Goal: Information Seeking & Learning: Learn about a topic

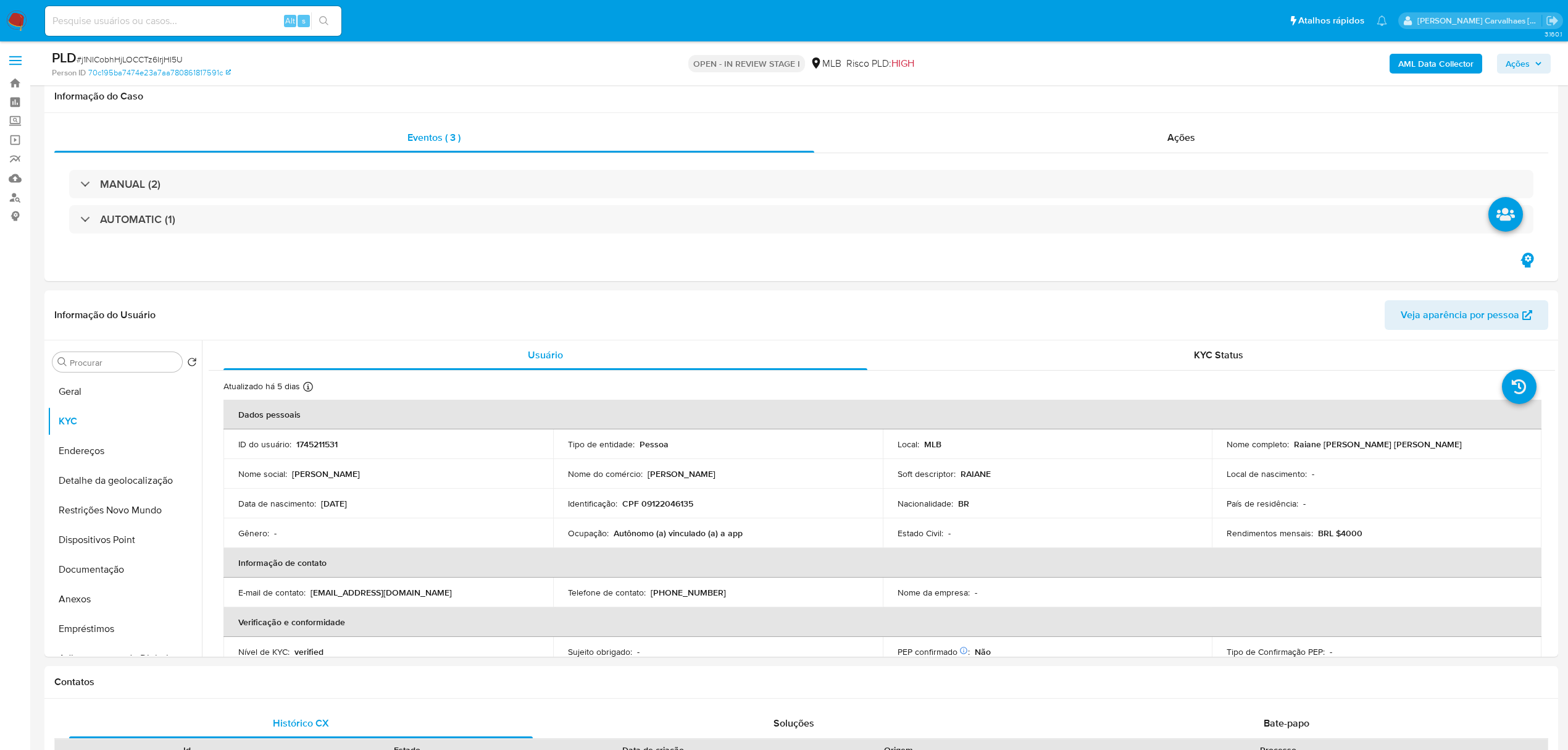
select select "10"
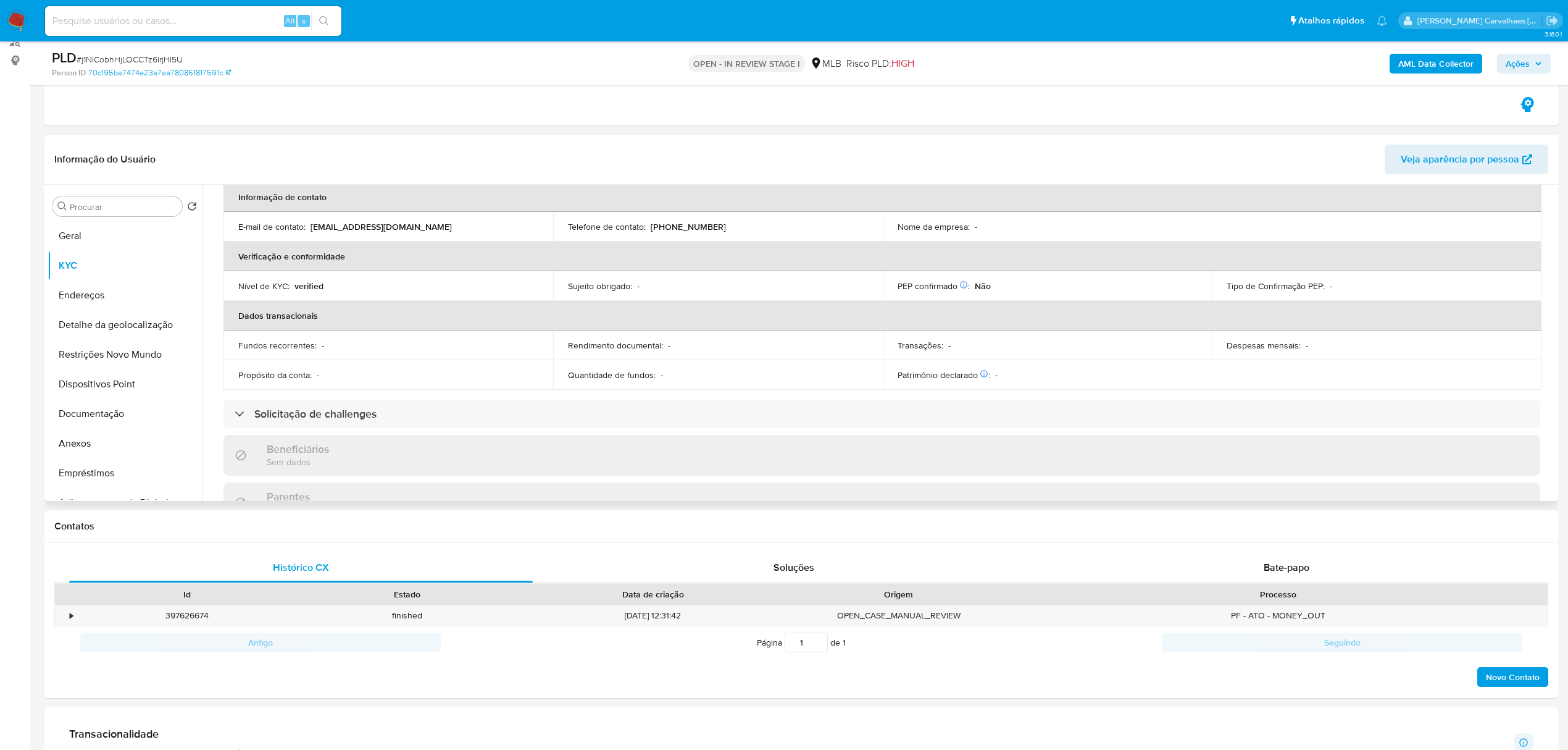
scroll to position [494, 0]
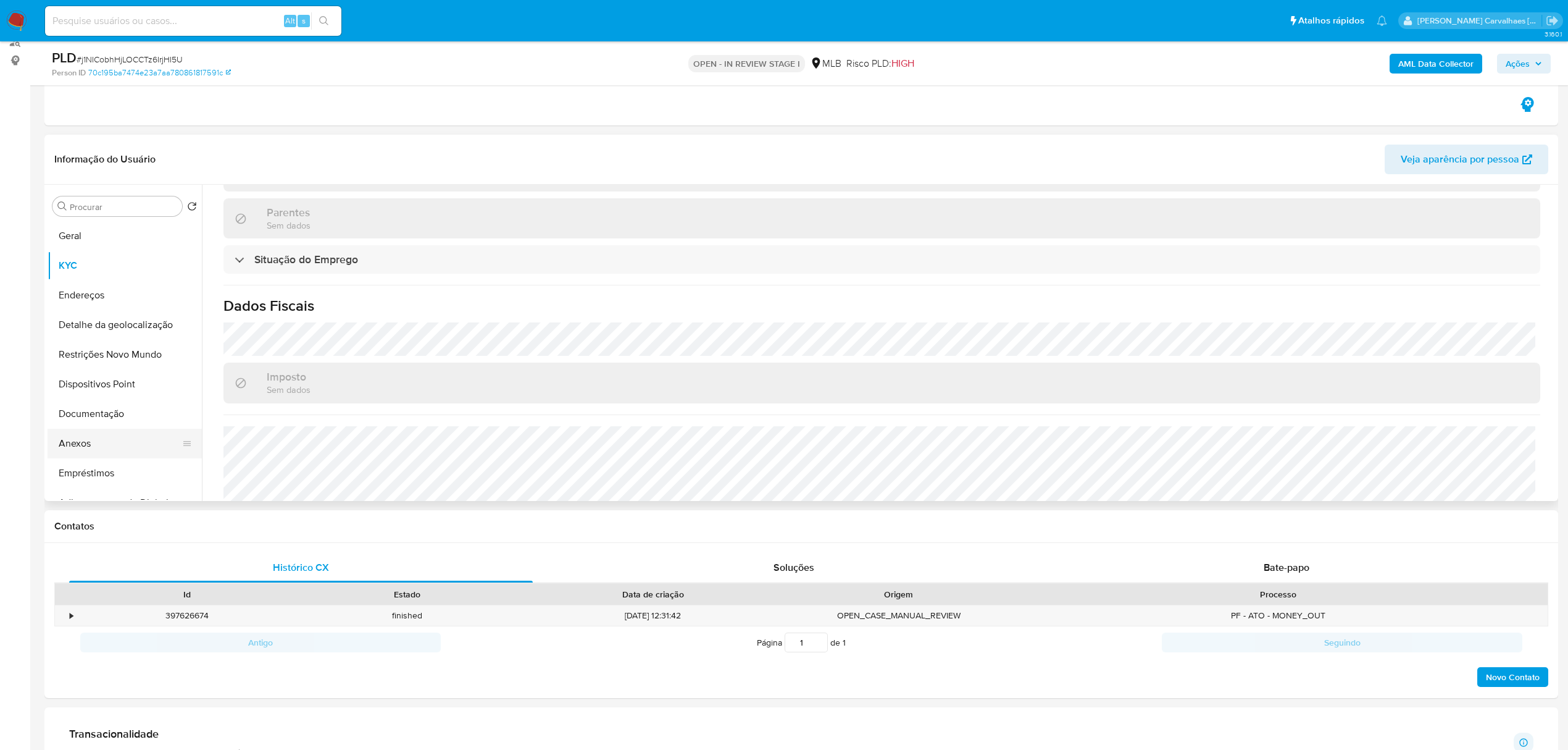
click at [97, 448] on button "Anexos" at bounding box center [119, 443] width 144 height 29
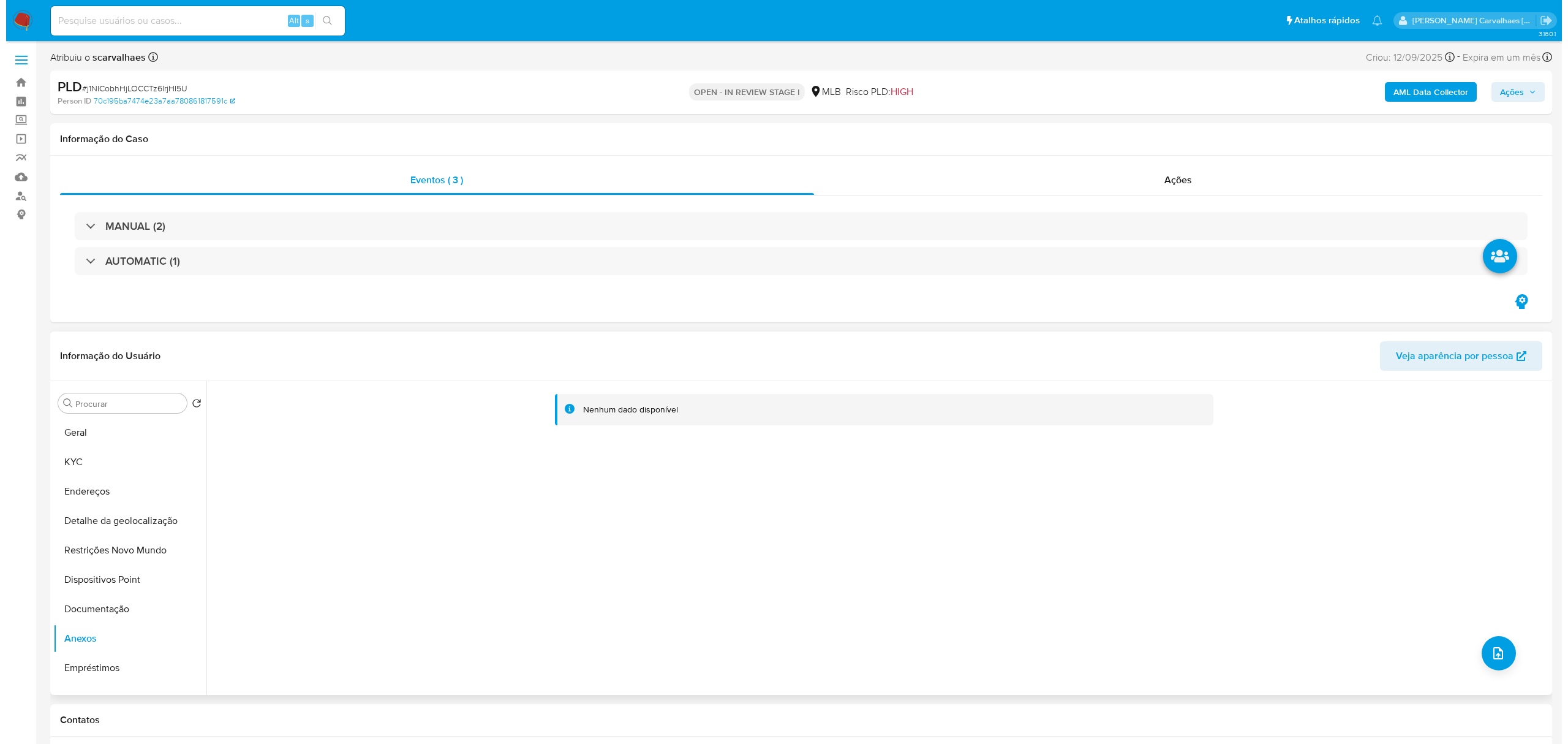
scroll to position [82, 0]
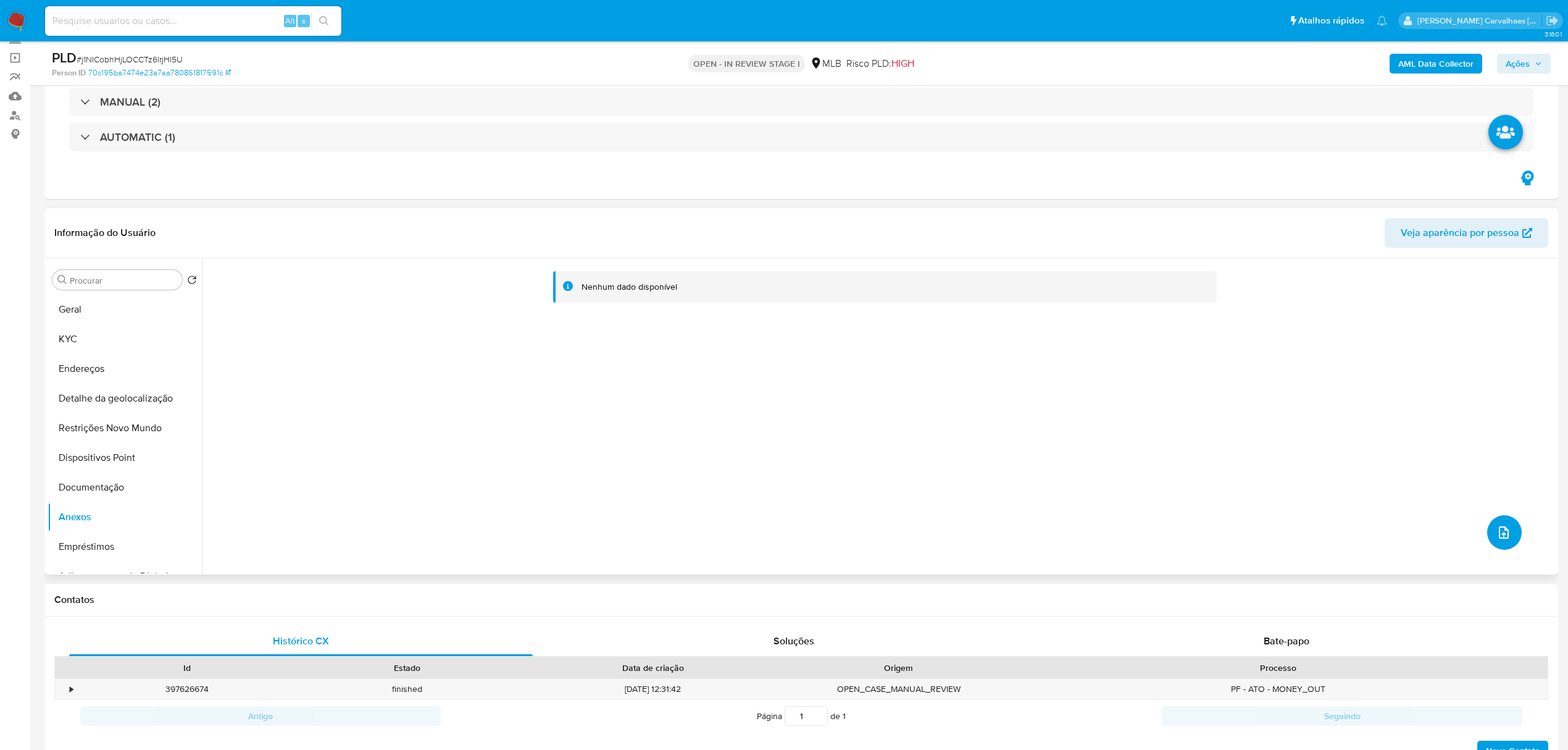
click at [1500, 529] on icon "upload-file" at bounding box center [1504, 532] width 10 height 12
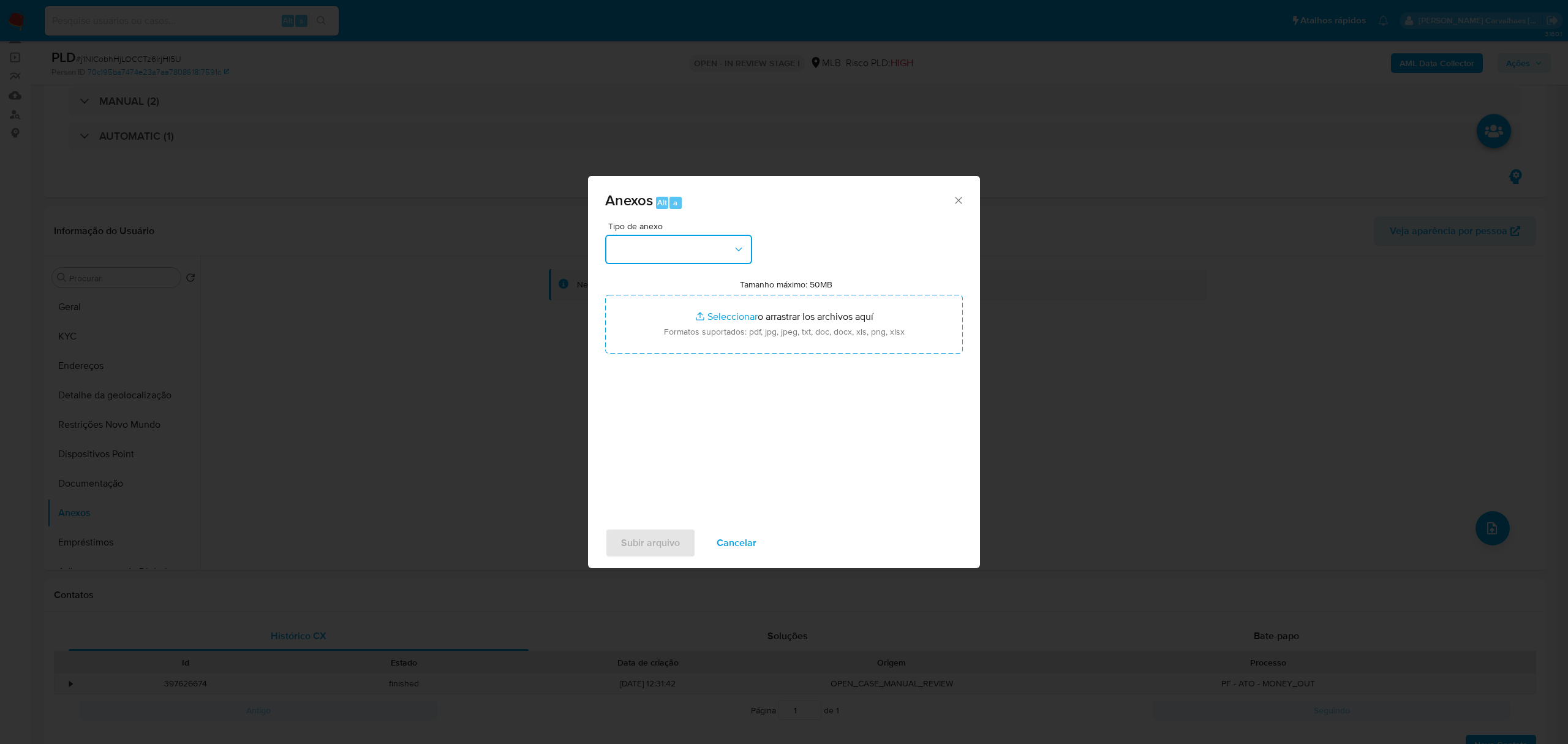
click at [685, 252] on button "button" at bounding box center [679, 249] width 147 height 29
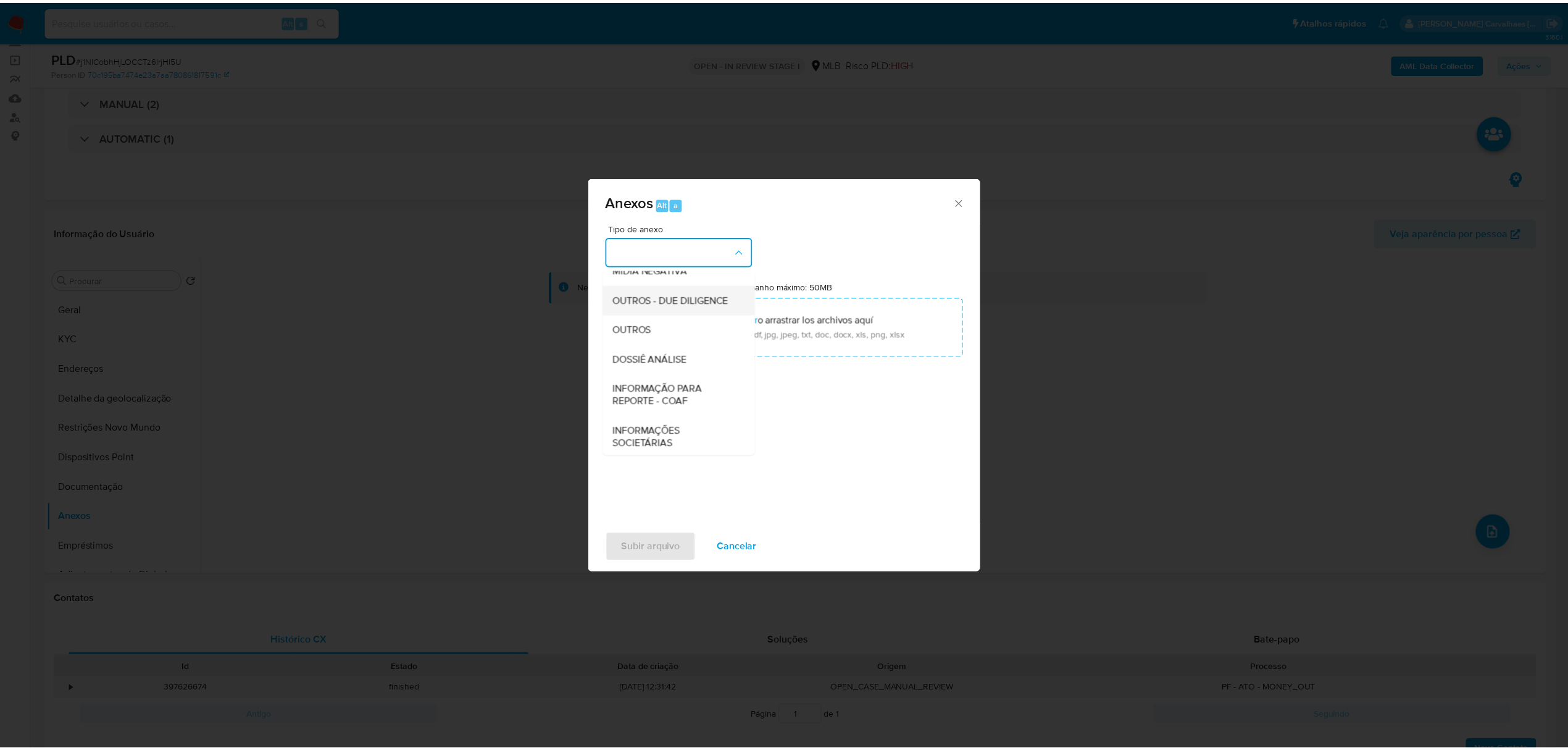
scroll to position [165, 0]
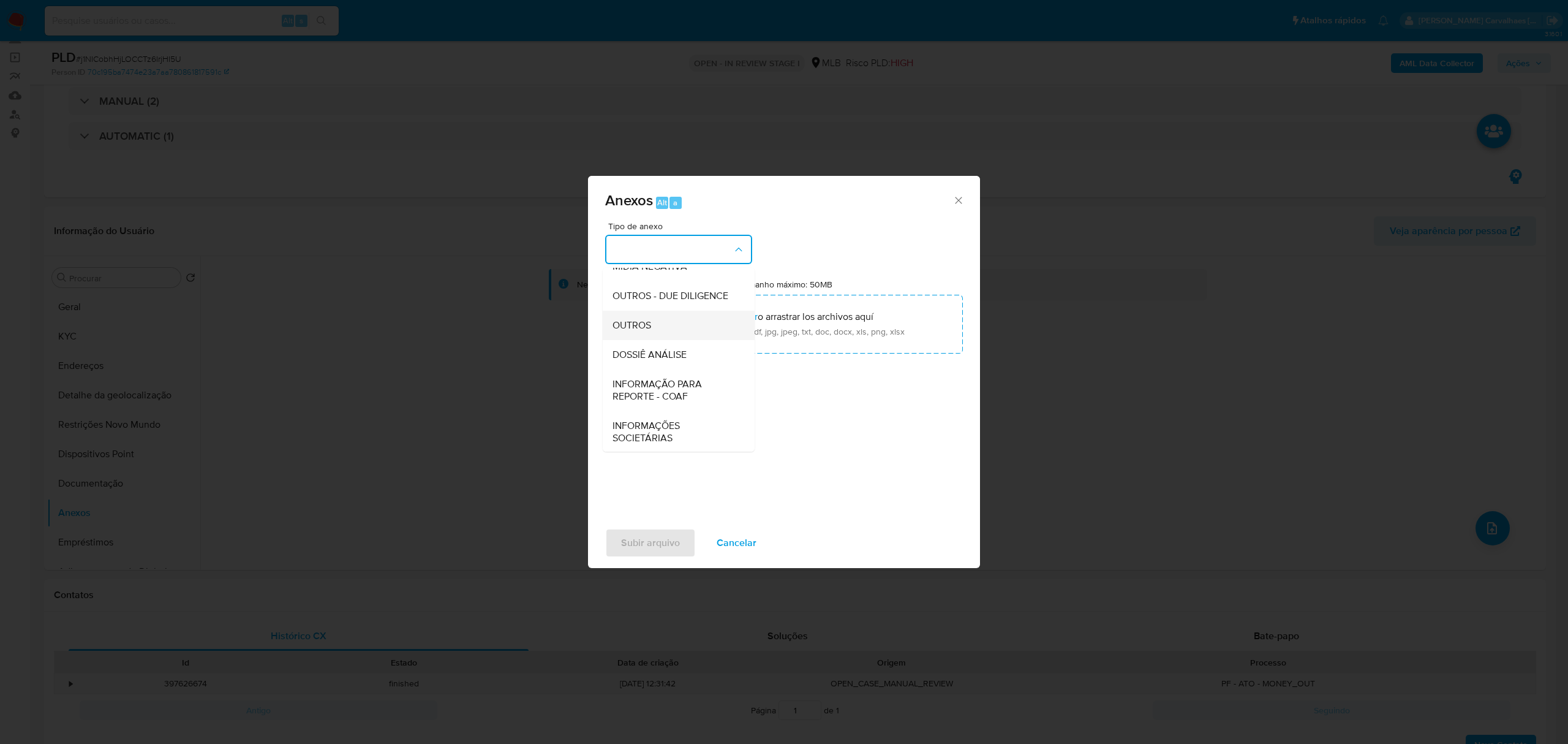
click at [650, 332] on span "OUTROS" at bounding box center [632, 325] width 39 height 12
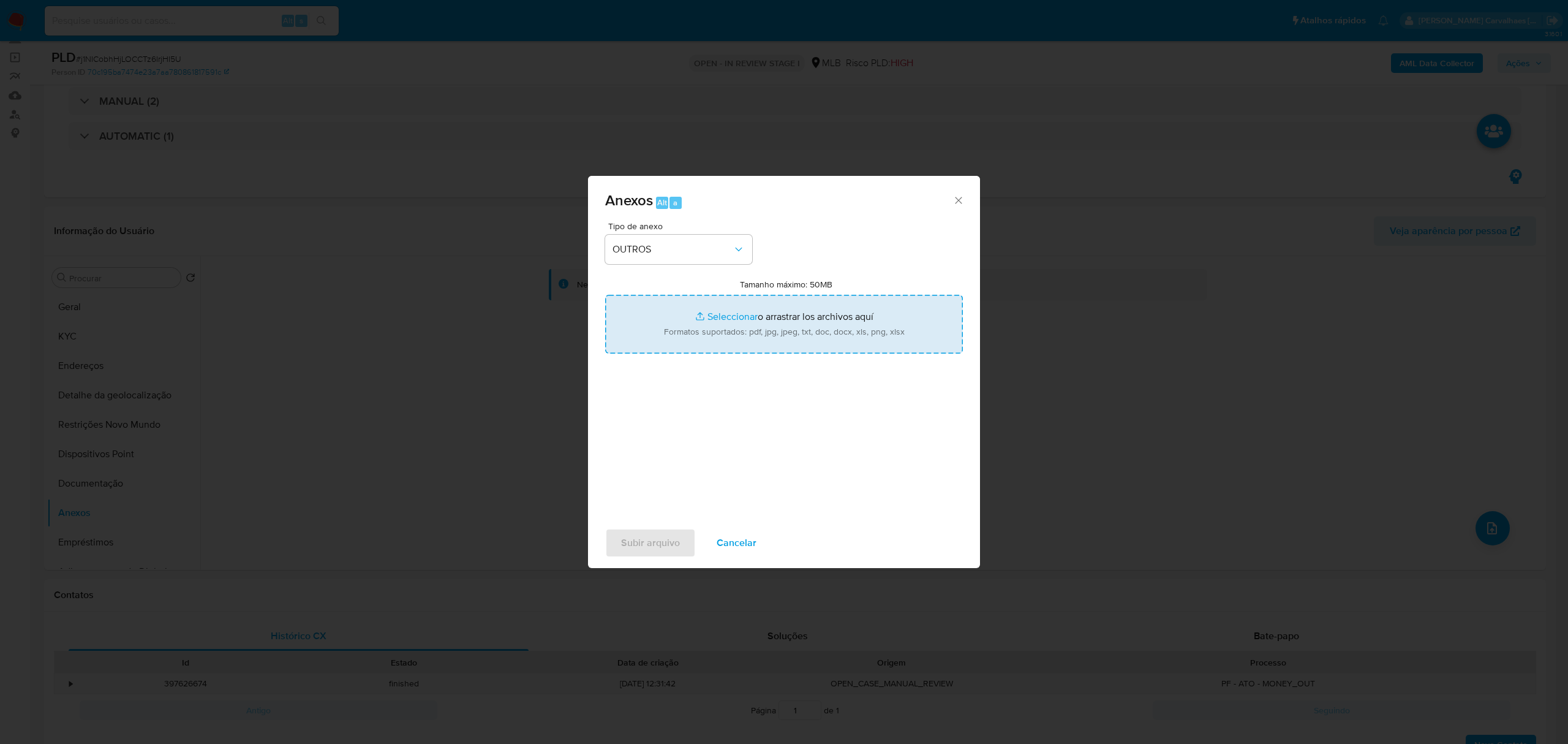
click at [714, 315] on input "Tamanho máximo: 50MB Seleccionar archivos" at bounding box center [784, 323] width 357 height 59
type input "C:\fakepath\Mulan Raiane Ferreira da Silva 1745211531_2025_09_22_07_22_16 - Res…"
click at [737, 317] on input "Tamanho máximo: 50MB Seleccionar archivos" at bounding box center [784, 323] width 357 height 59
type input "C:\fakepath\SAR - XXXXX - CPF 09122046135 - RAIANE FERREIRA DA SILVA.pdf"
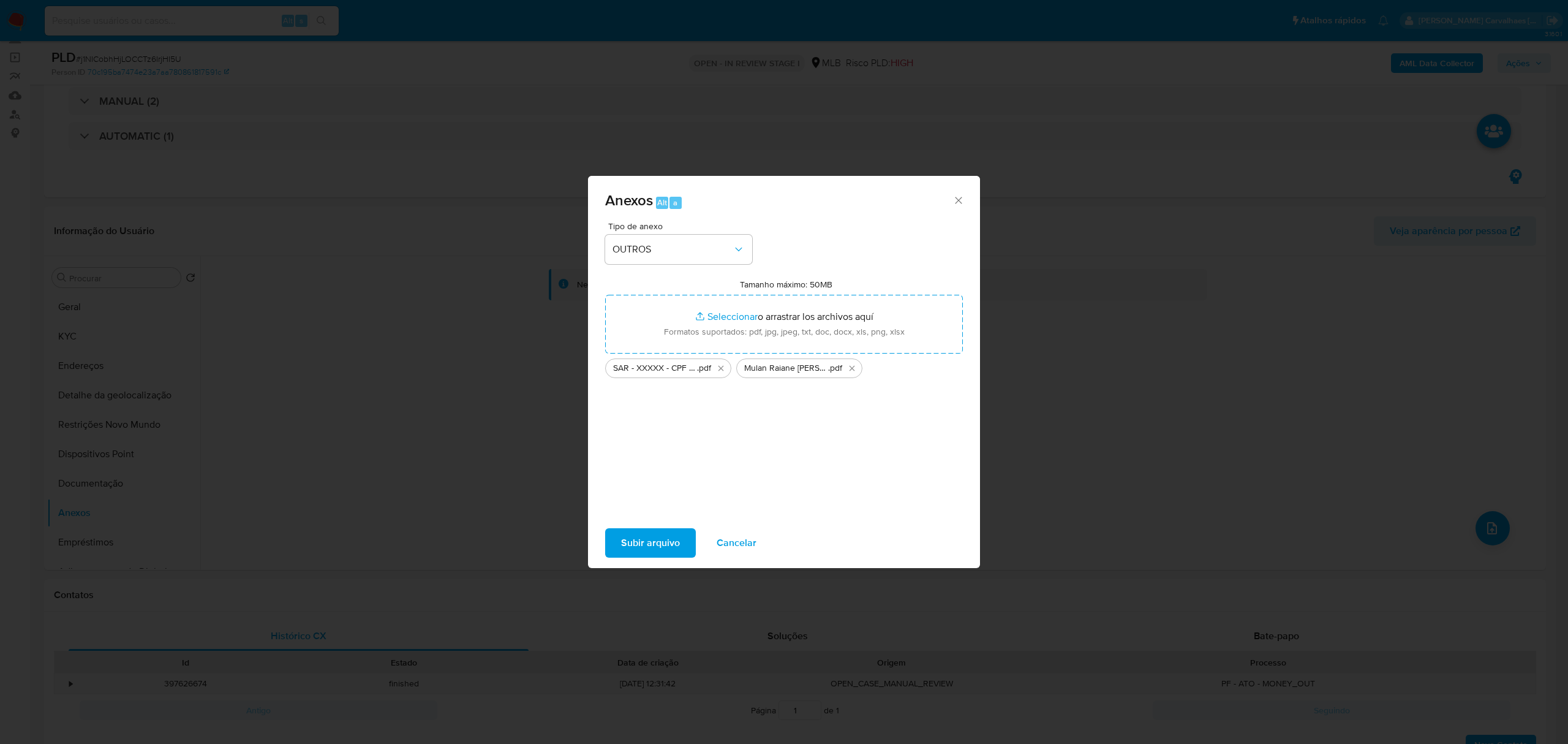
click at [643, 543] on span "Subir arquivo" at bounding box center [650, 543] width 59 height 27
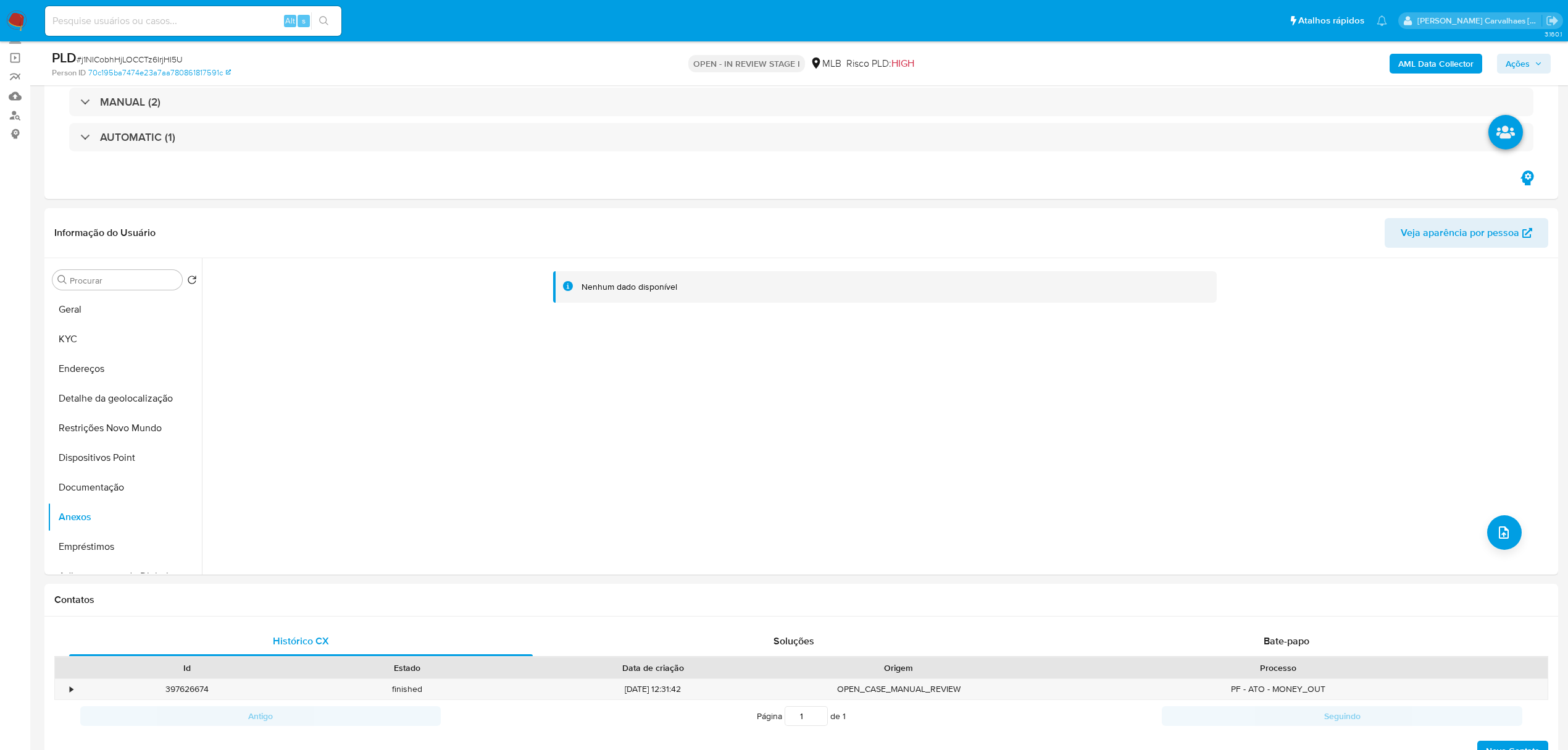
click at [1509, 58] on span "Ações" at bounding box center [1518, 64] width 24 height 20
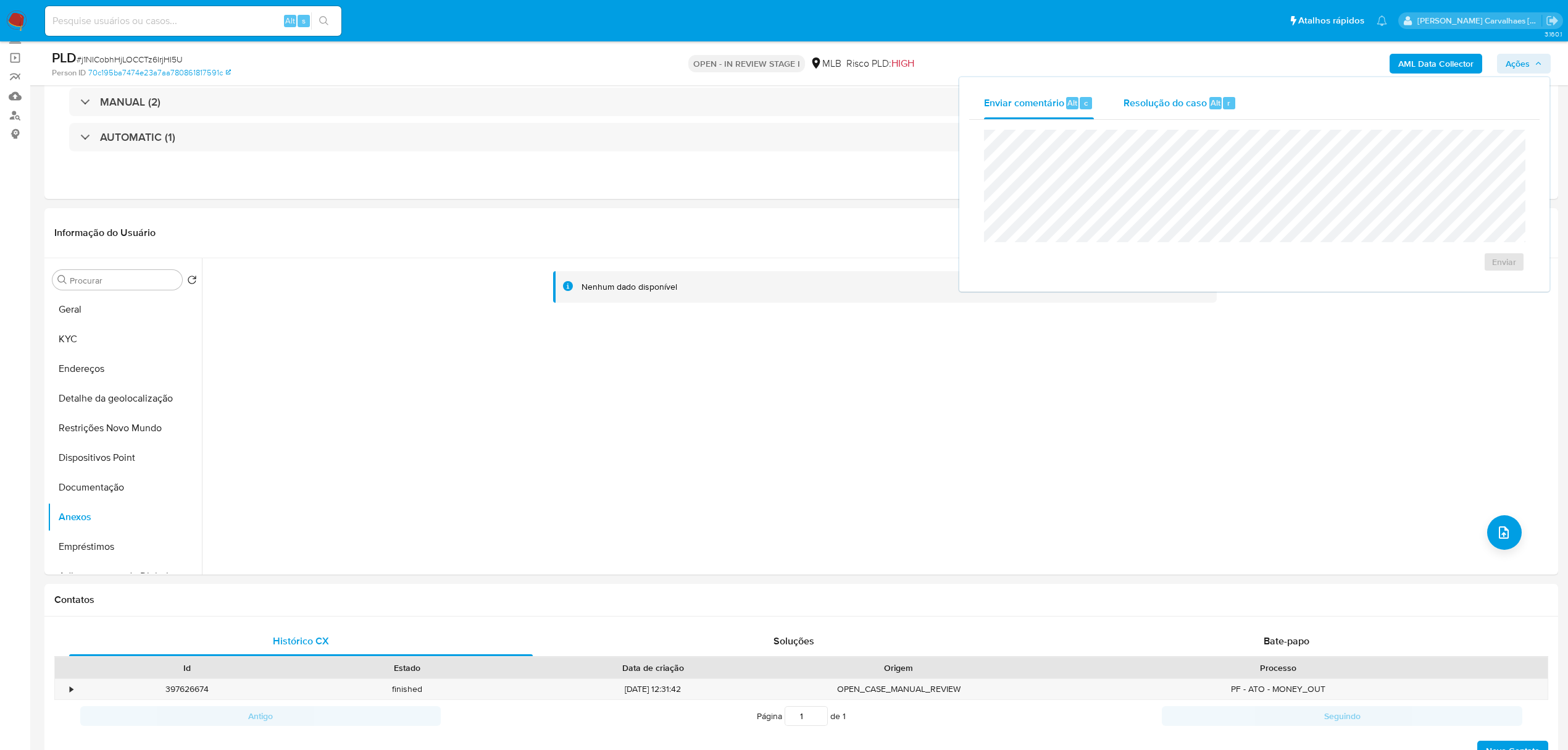
click at [1169, 107] on span "Resolução do caso" at bounding box center [1165, 102] width 83 height 14
click at [1168, 103] on span "Resolução do caso" at bounding box center [1165, 102] width 83 height 14
click at [1452, 290] on span "ROI Proposal" at bounding box center [1474, 281] width 64 height 17
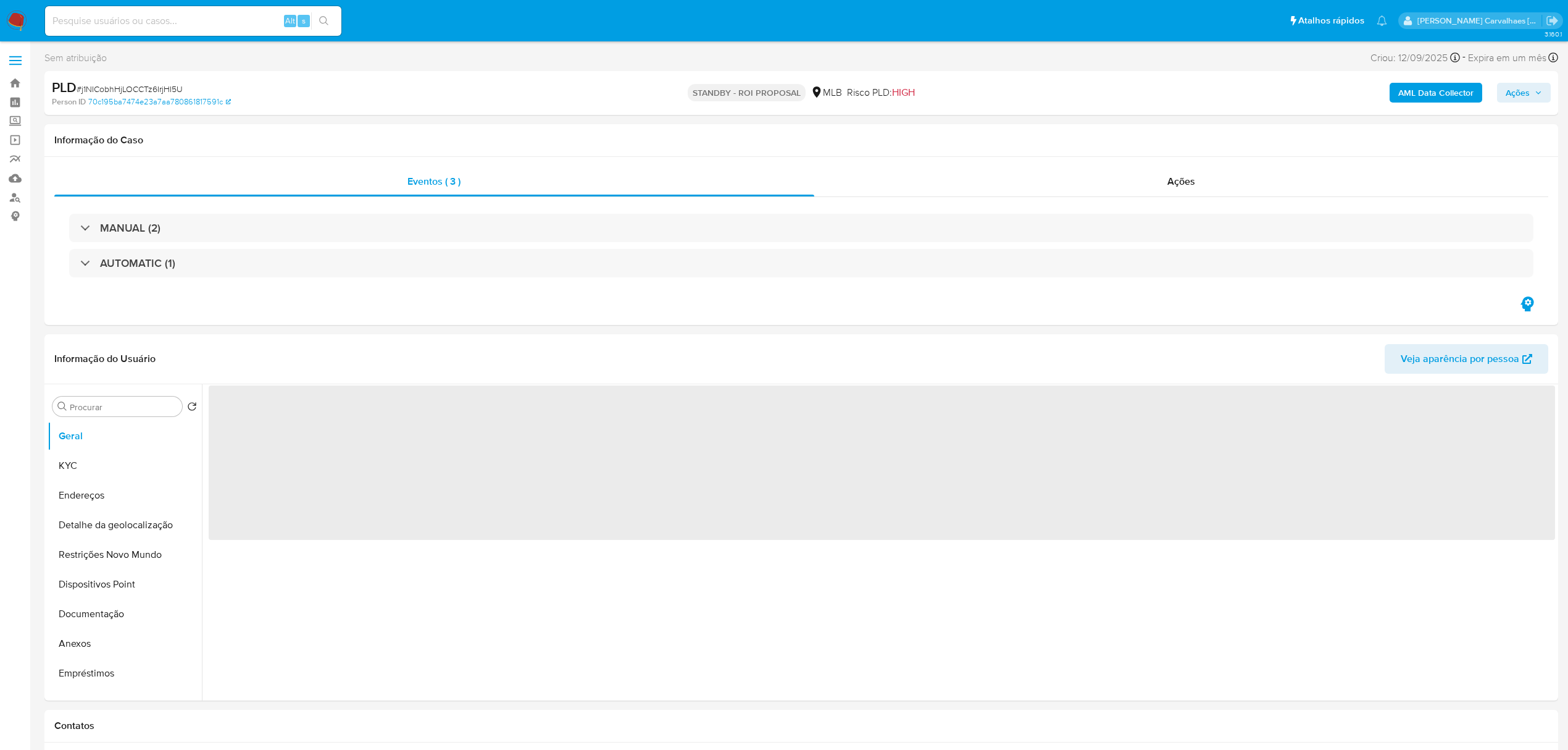
select select "10"
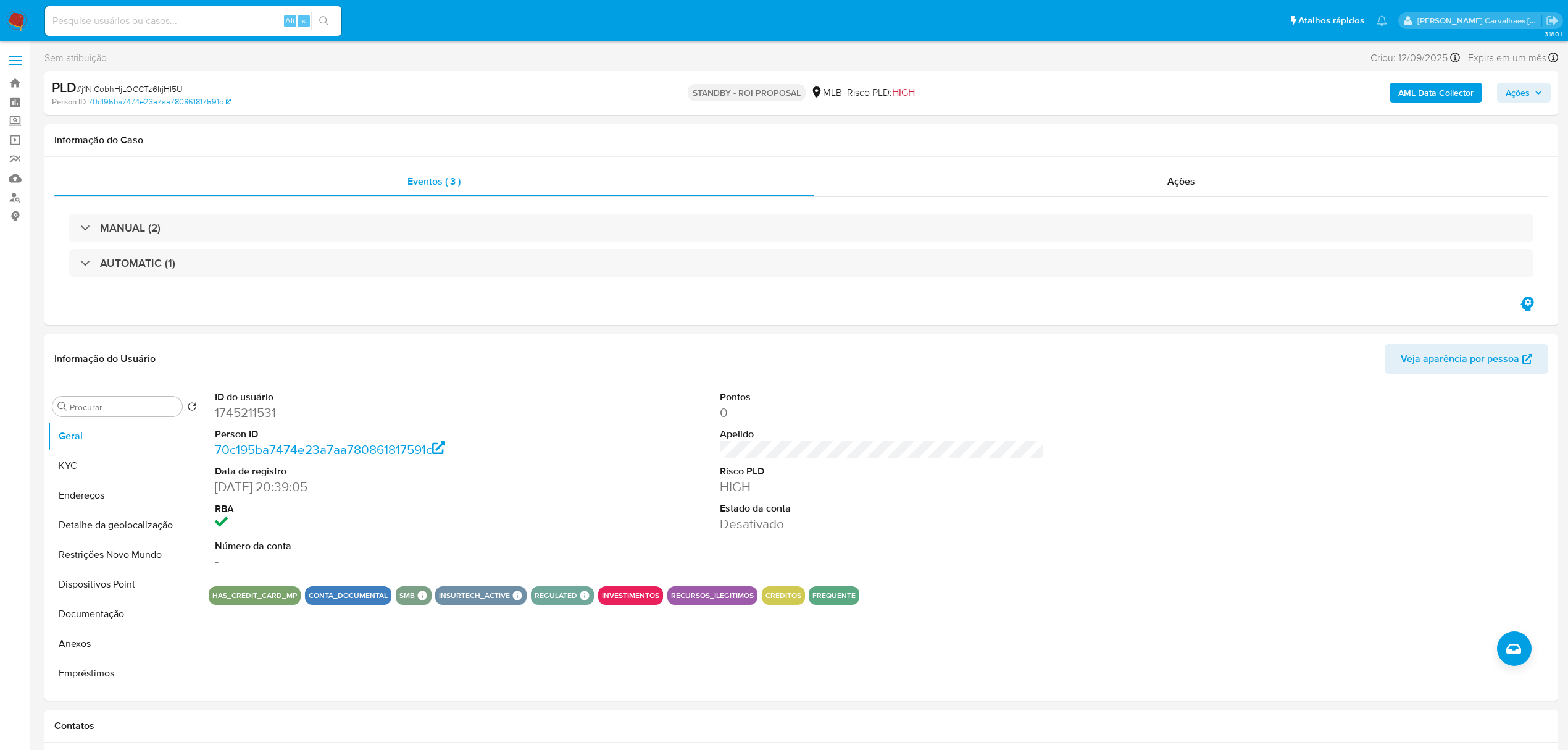
click at [144, 18] on input at bounding box center [193, 21] width 297 height 16
paste input "NAeXEmij1sR7HtkTjJsXHKkH"
type input "NAeXEmij1sR7HtkTjJsXHKkH"
click at [328, 24] on icon "search-icon" at bounding box center [324, 21] width 10 height 10
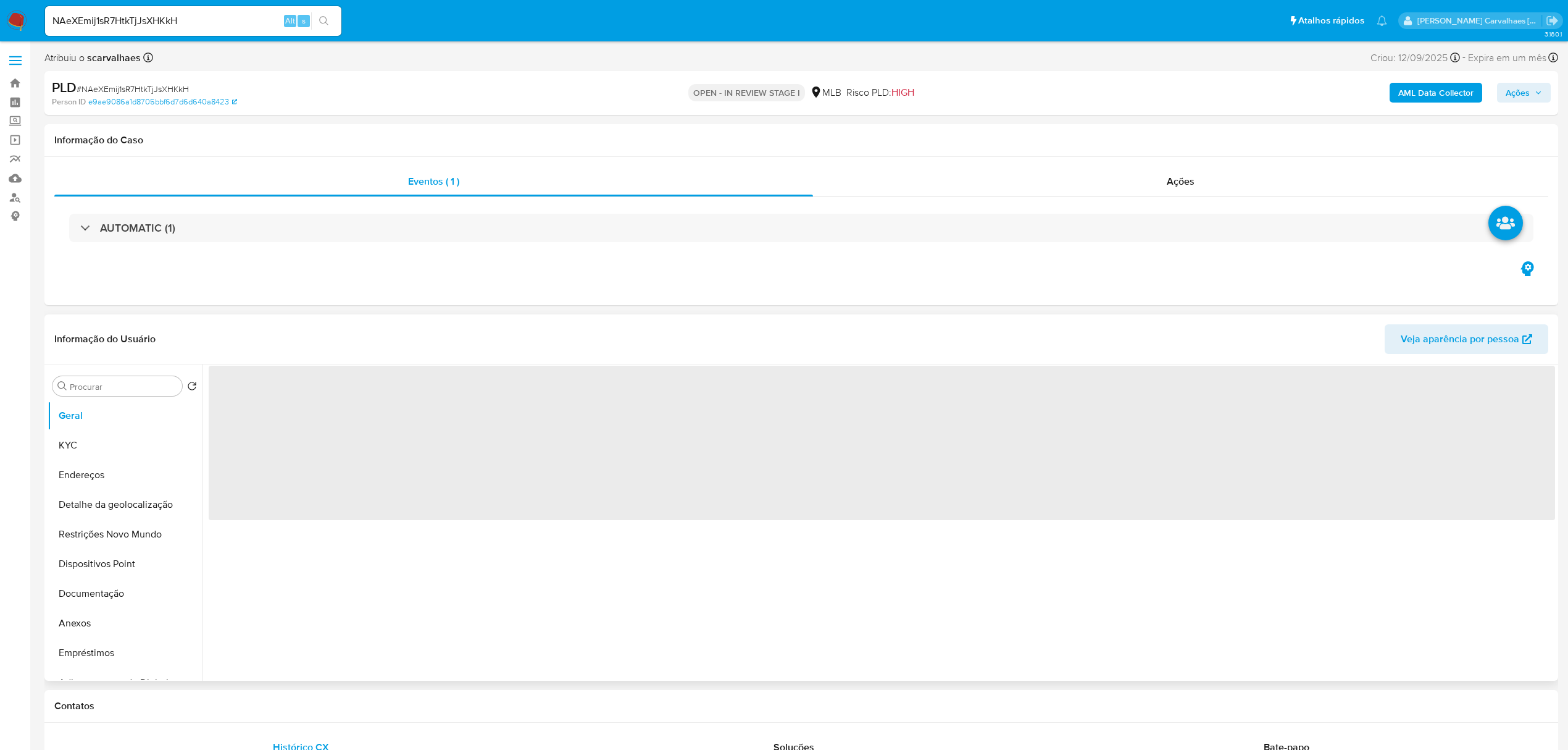
select select "10"
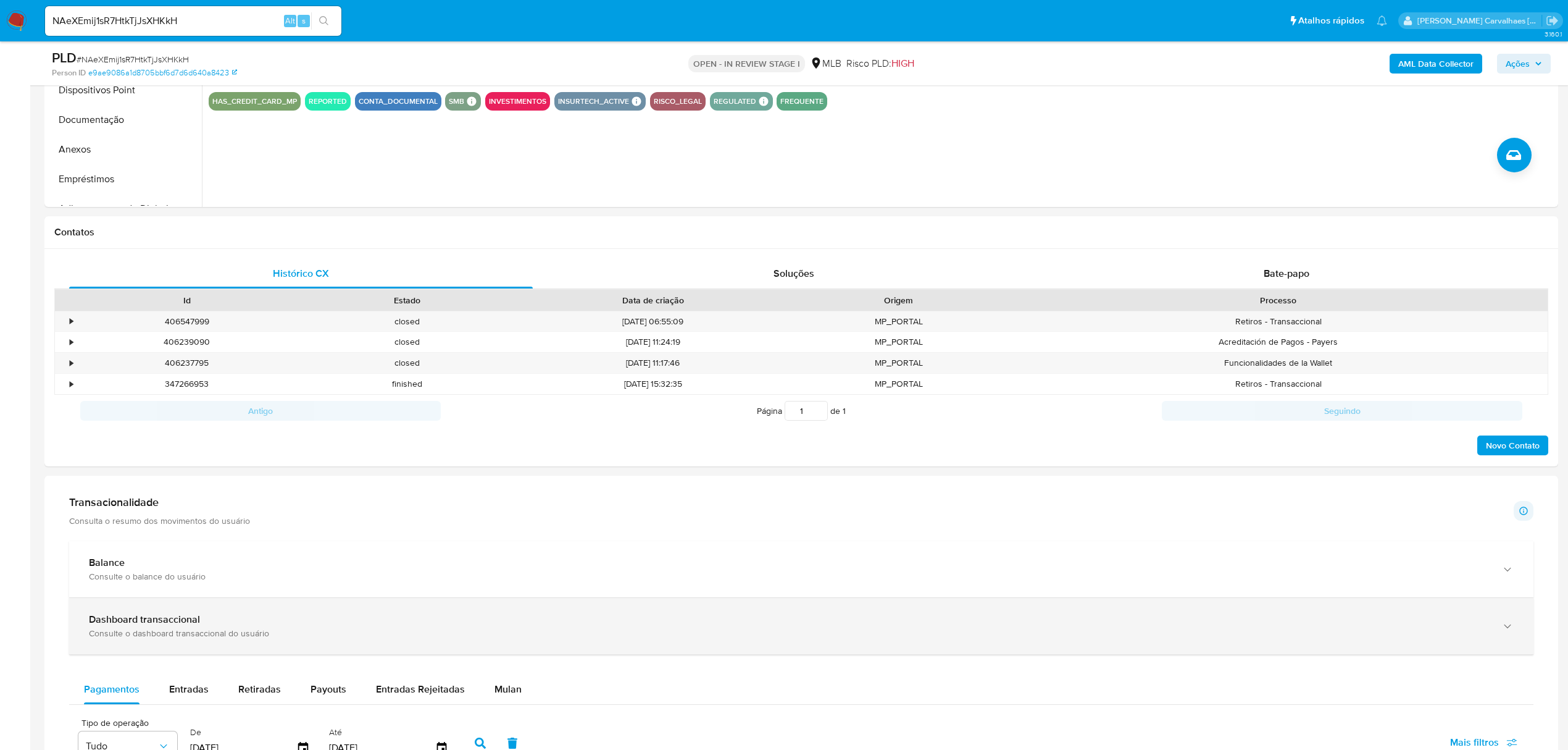
scroll to position [412, 0]
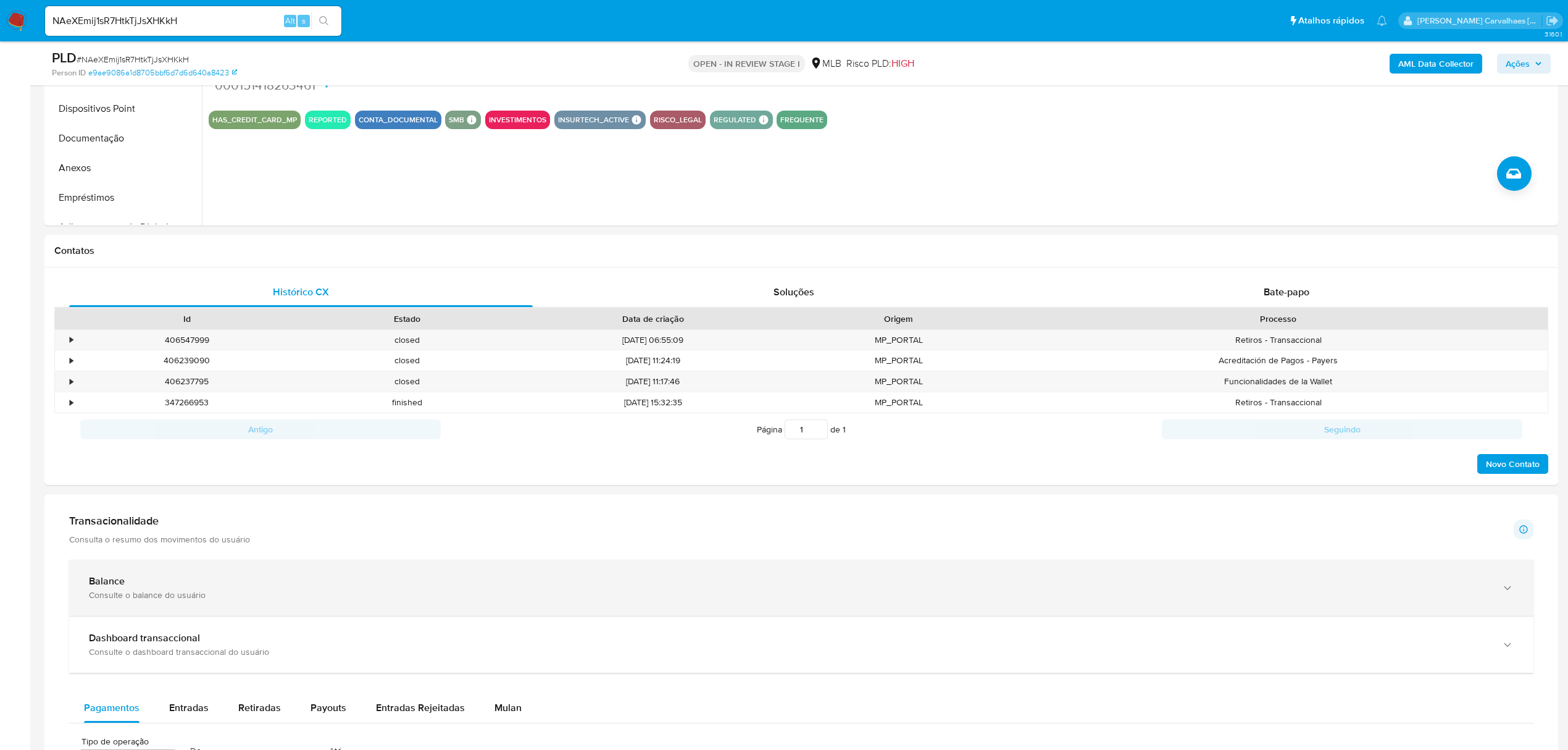
click at [238, 581] on div "Balance" at bounding box center [789, 580] width 1400 height 12
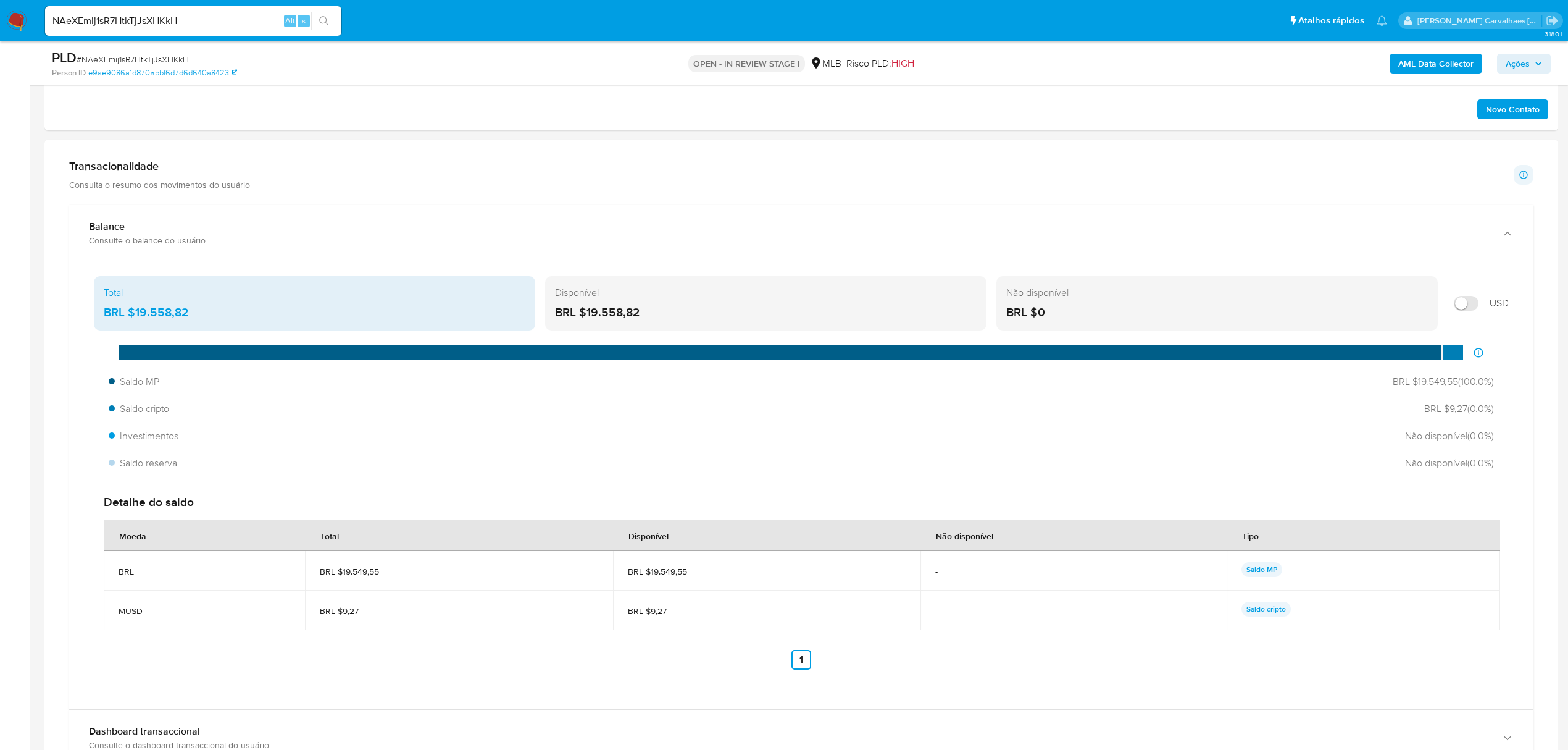
scroll to position [741, 0]
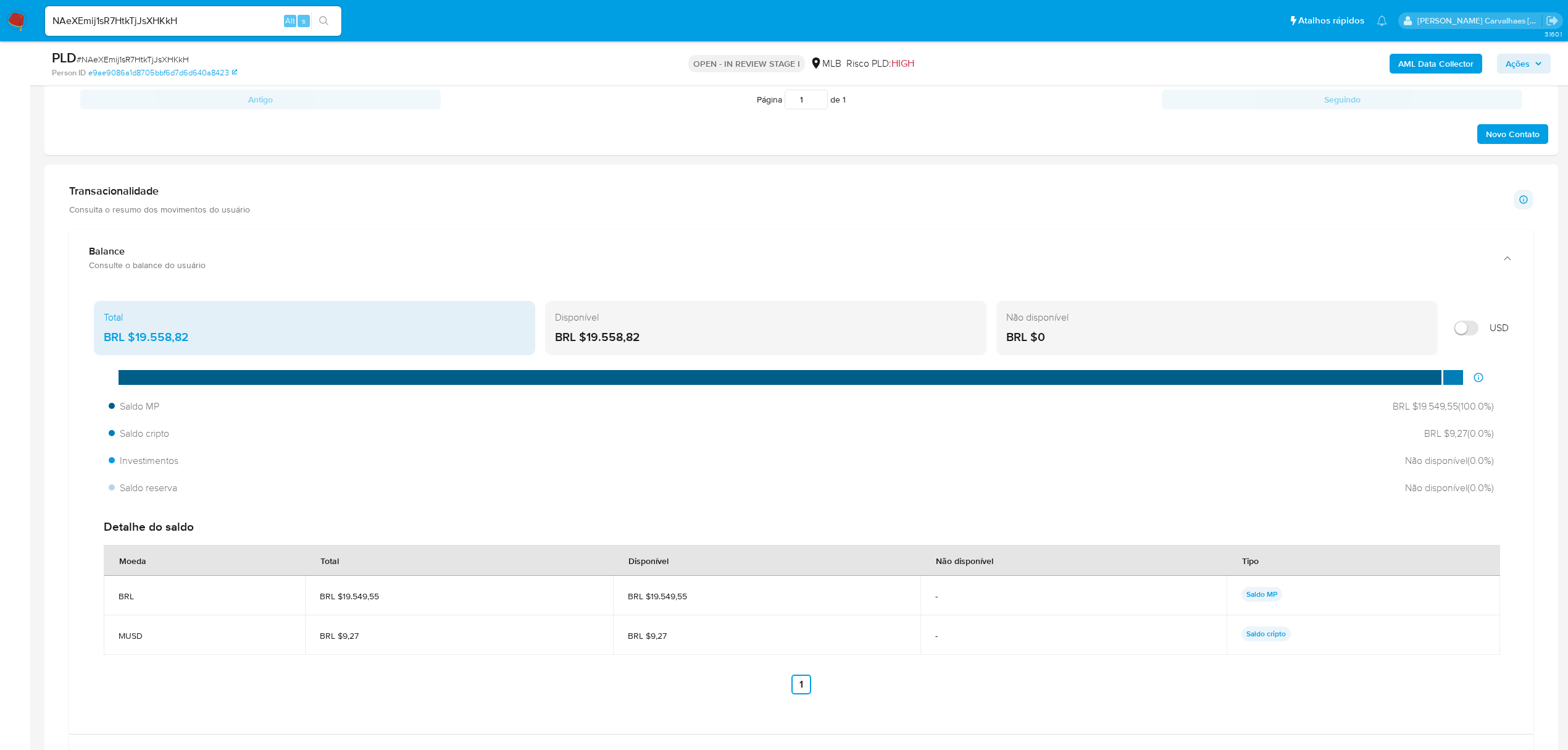
click at [144, 182] on div "Transacionalidade Consulta o resumo dos movimentos do usuário Informações trans…" at bounding box center [802, 750] width 1495 height 1151
click at [142, 201] on div "Transacionalidade Consulta o resumo dos movimentos do usuário" at bounding box center [160, 200] width 181 height 31
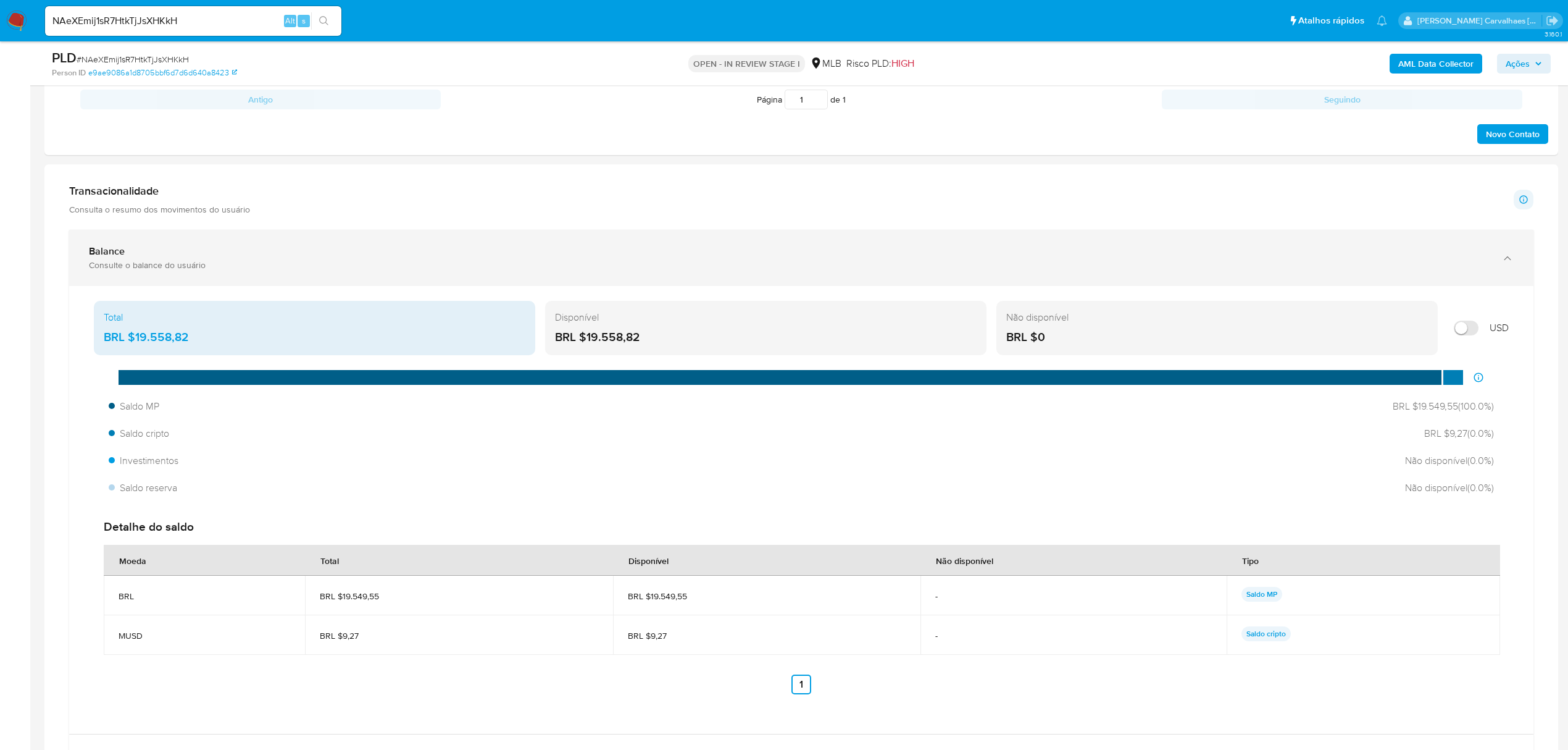
click at [1505, 259] on icon "button" at bounding box center [1508, 258] width 7 height 4
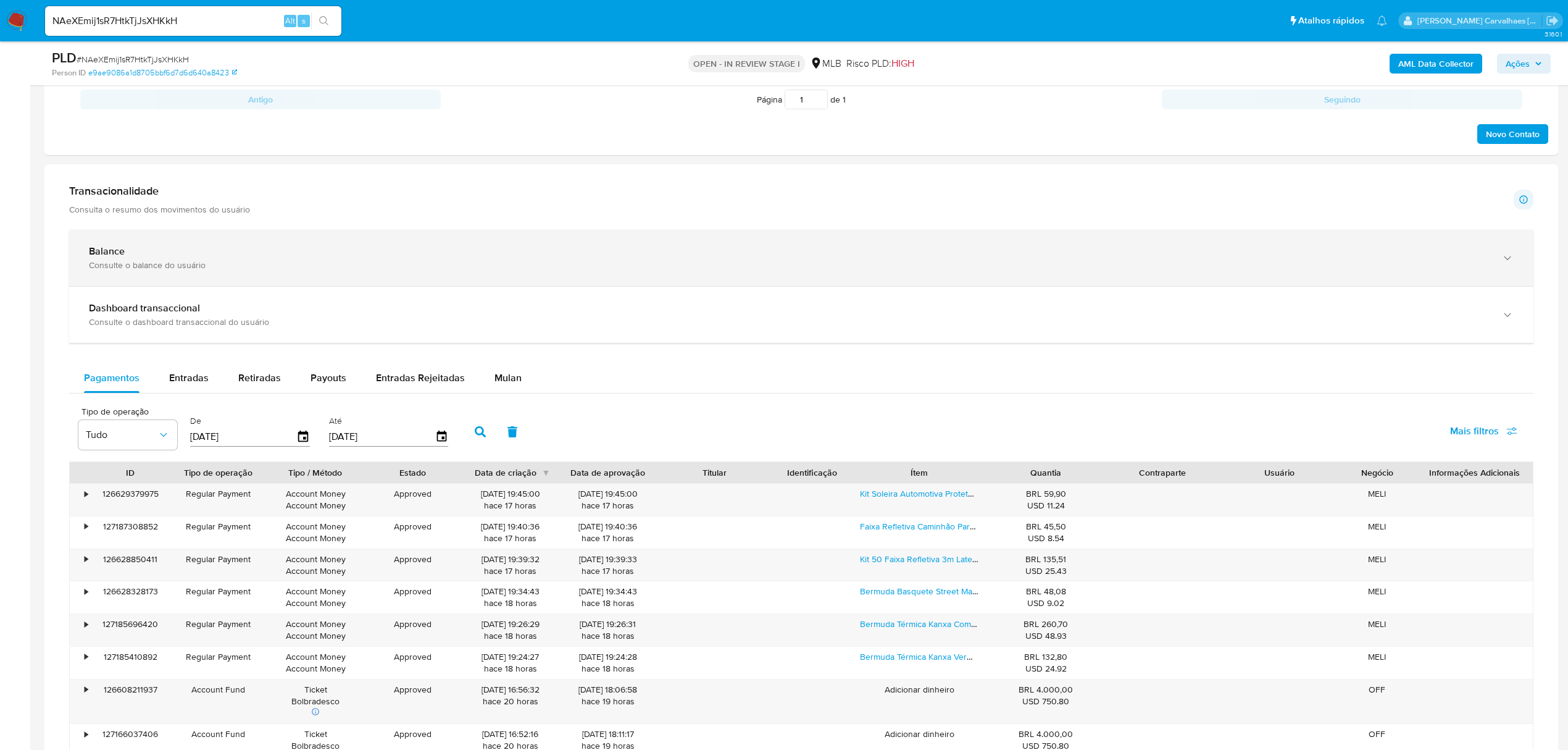
click at [204, 271] on div "Consulte o balance do usuário" at bounding box center [789, 265] width 1400 height 11
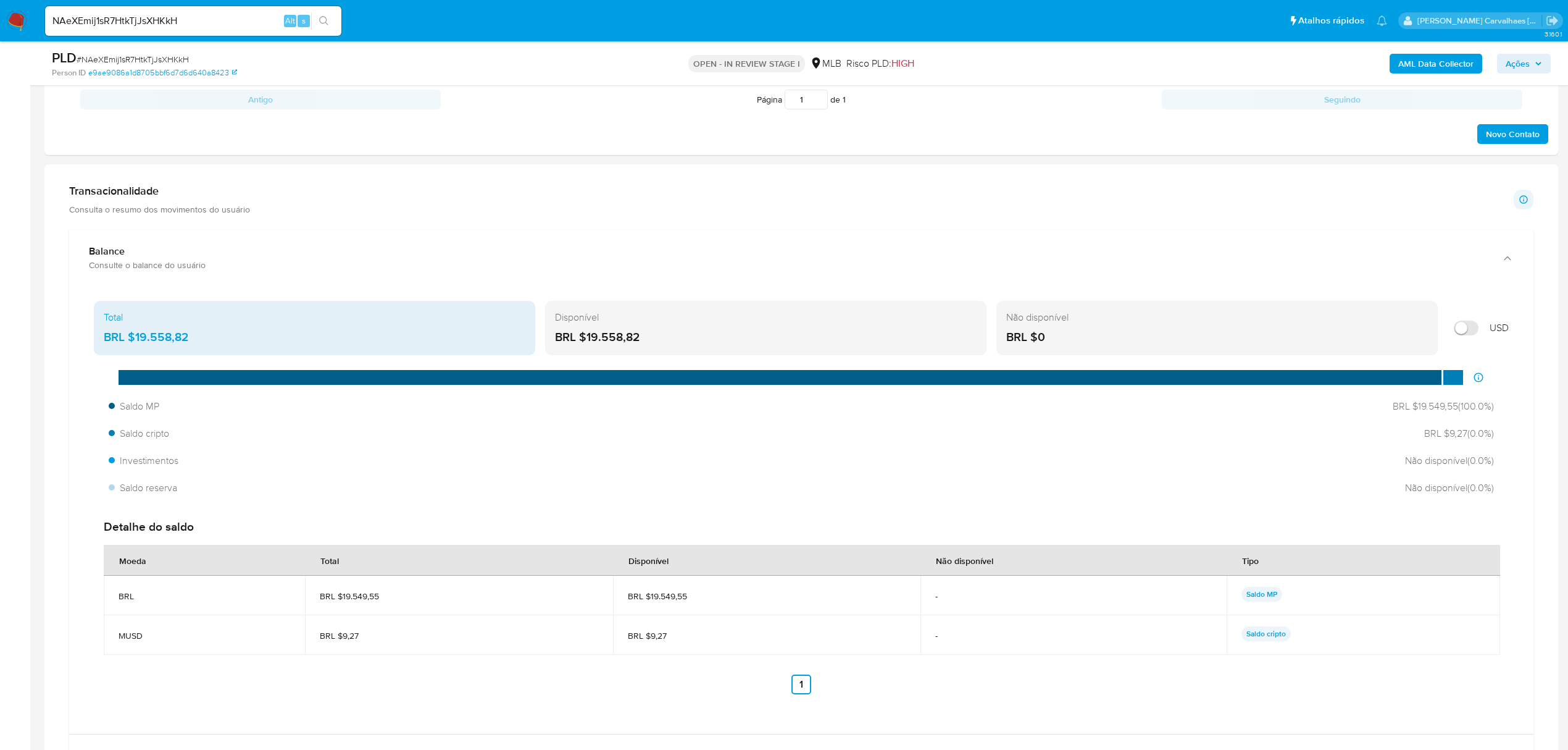
click at [164, 210] on p "Consulta o resumo dos movimentos do usuário" at bounding box center [160, 210] width 181 height 11
drag, startPoint x: 139, startPoint y: 197, endPoint x: 100, endPoint y: 187, distance: 40.3
click at [134, 196] on h1 "Transacionalidade" at bounding box center [160, 191] width 181 height 14
click at [96, 188] on h1 "Transacionalidade" at bounding box center [160, 191] width 181 height 14
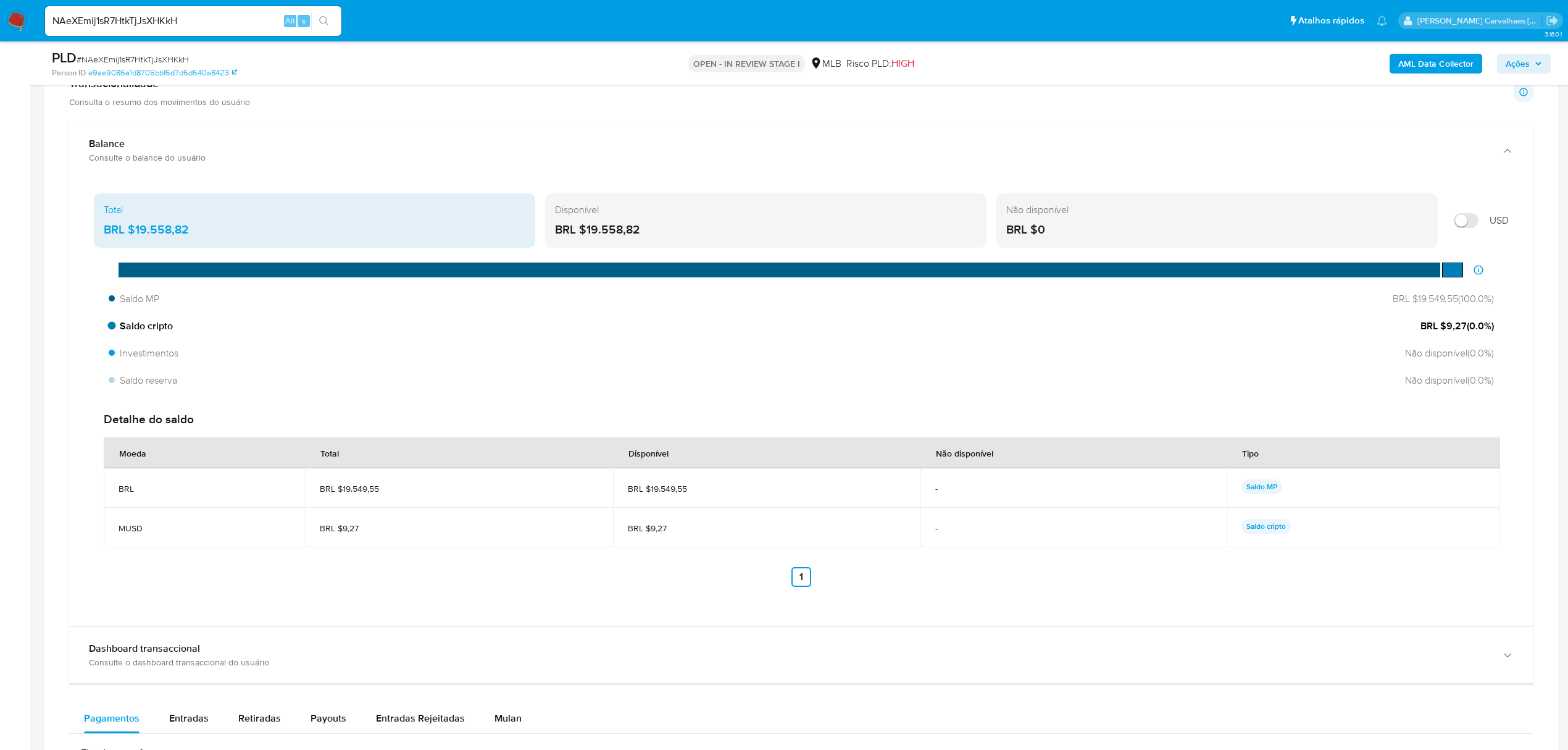
scroll to position [988, 0]
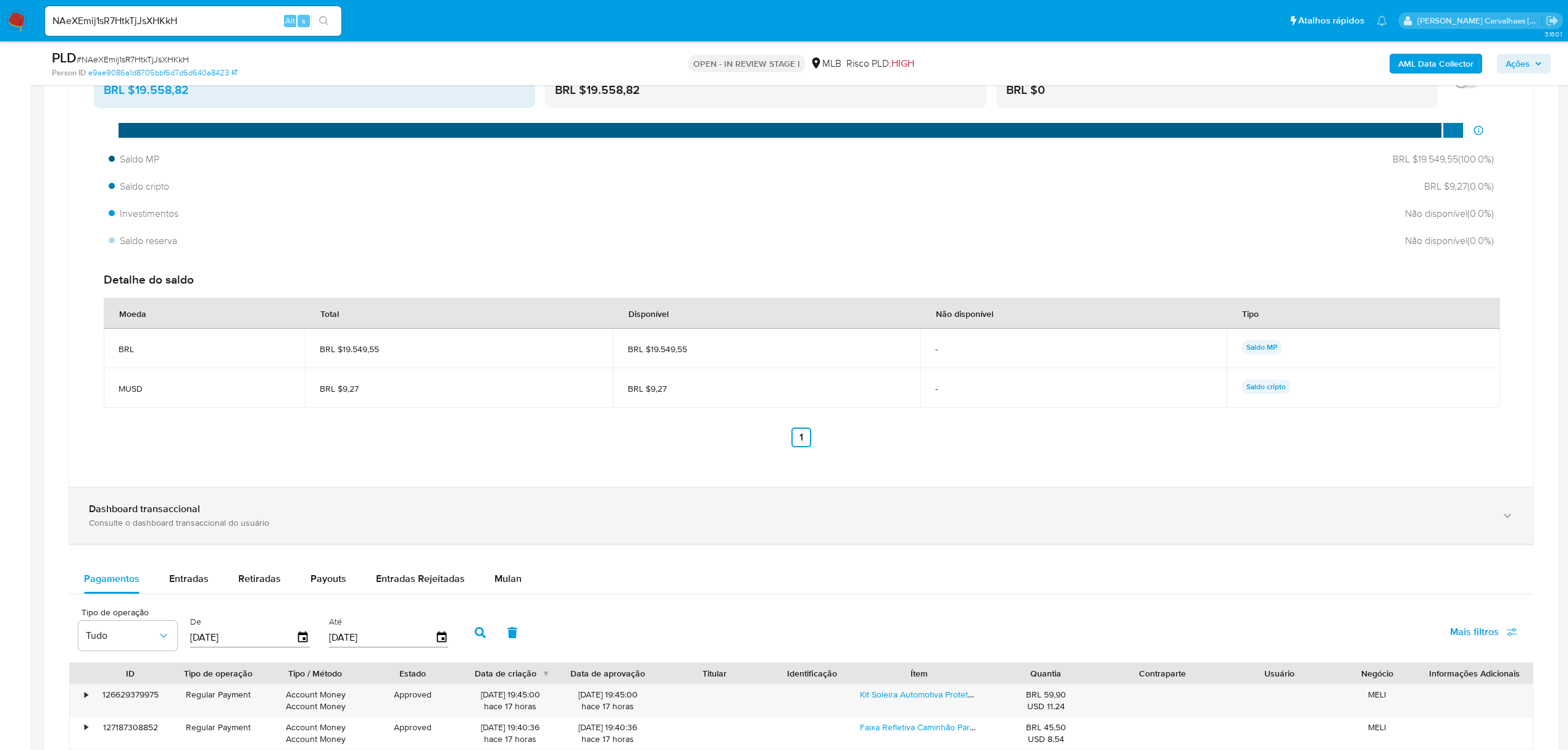
click at [1507, 522] on icon "button" at bounding box center [1508, 515] width 12 height 12
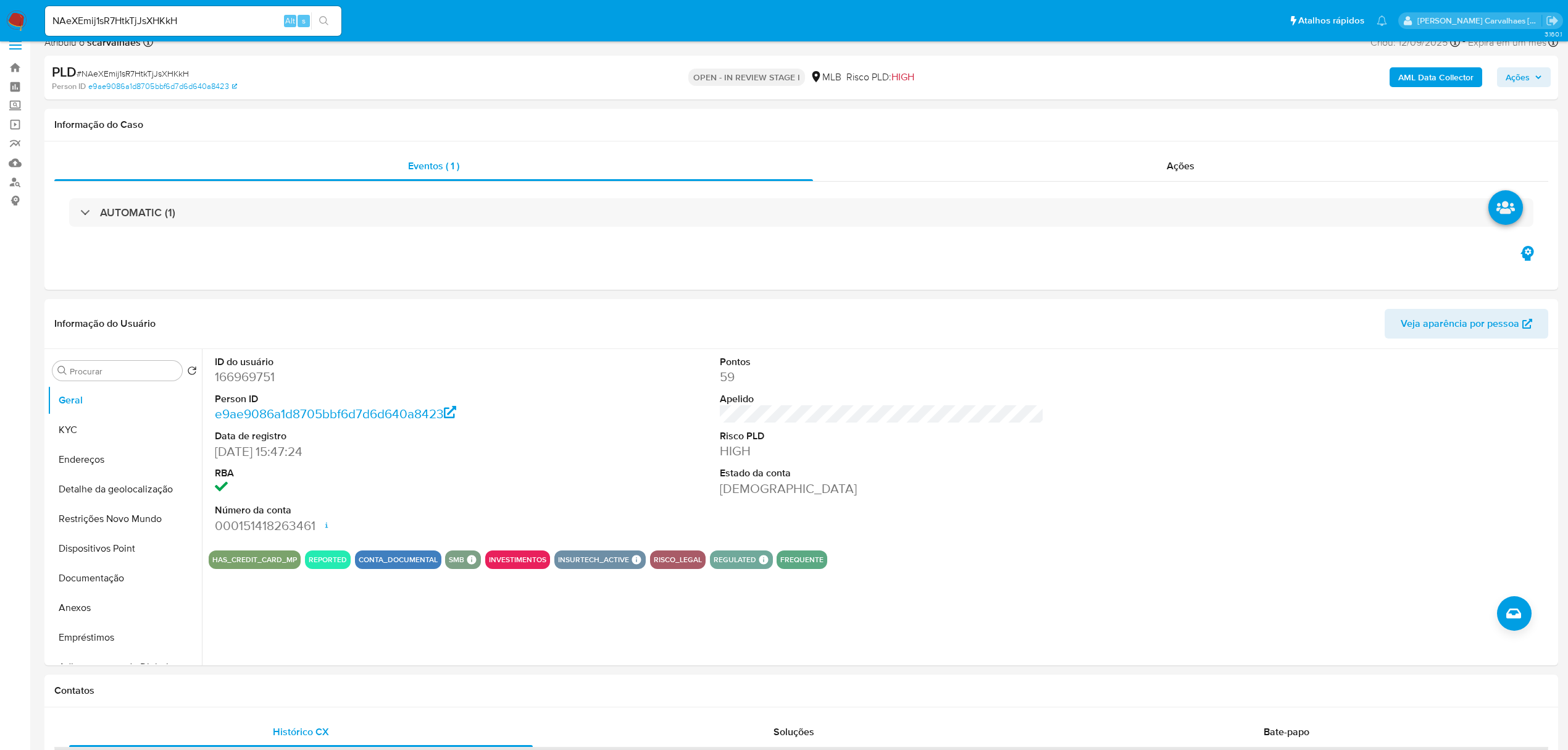
scroll to position [0, 0]
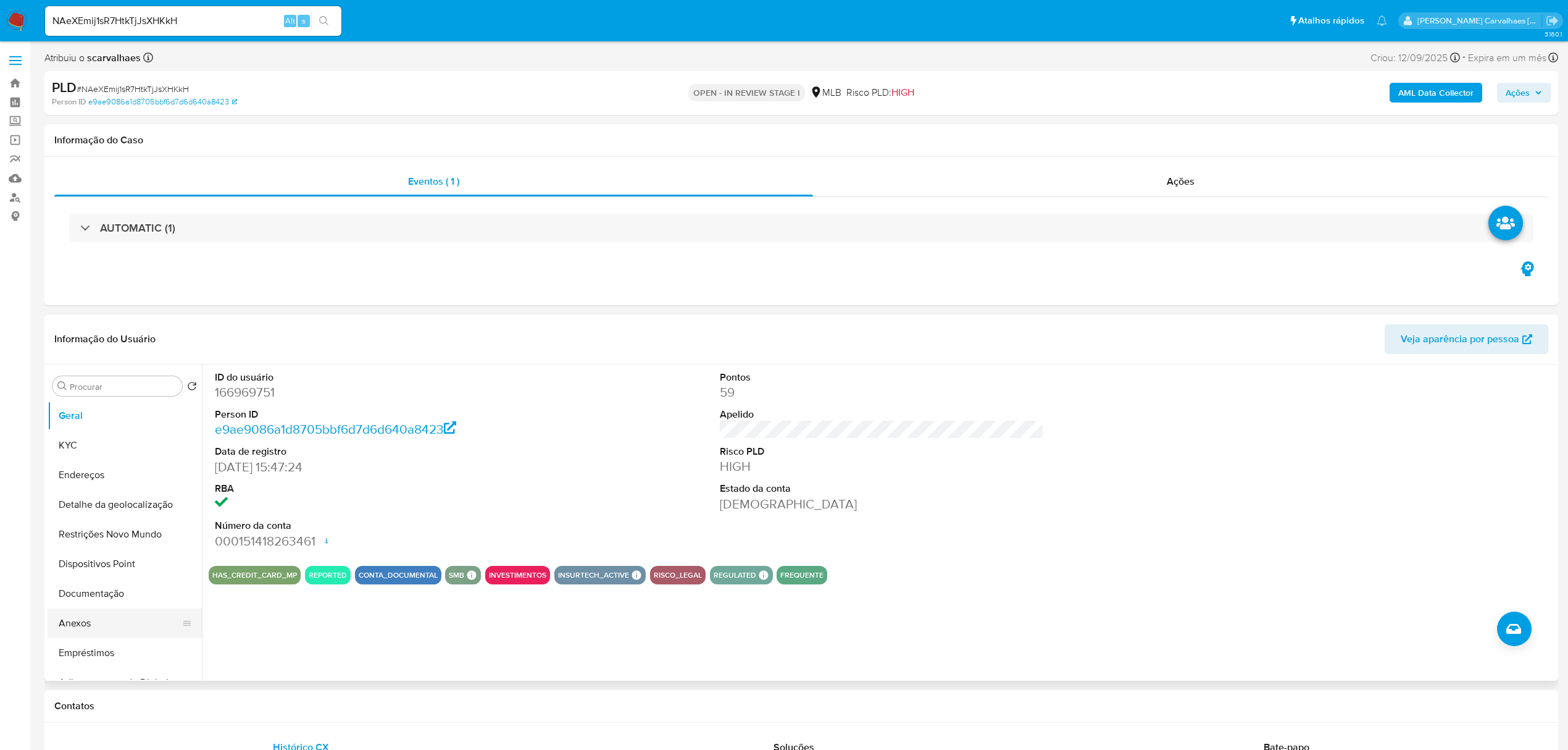
drag, startPoint x: 70, startPoint y: 624, endPoint x: 91, endPoint y: 621, distance: 21.2
click at [70, 624] on button "Anexos" at bounding box center [119, 623] width 144 height 29
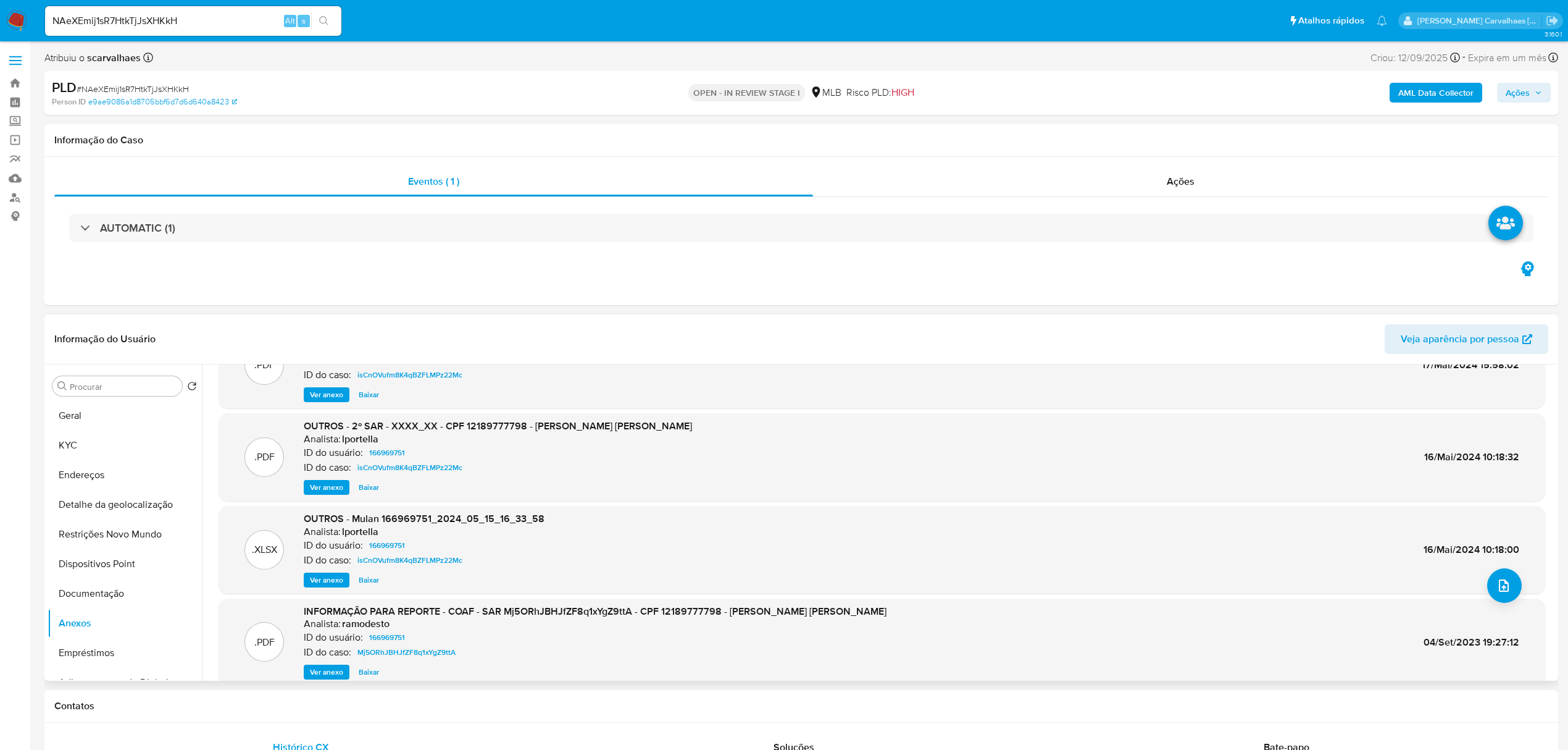
scroll to position [104, 0]
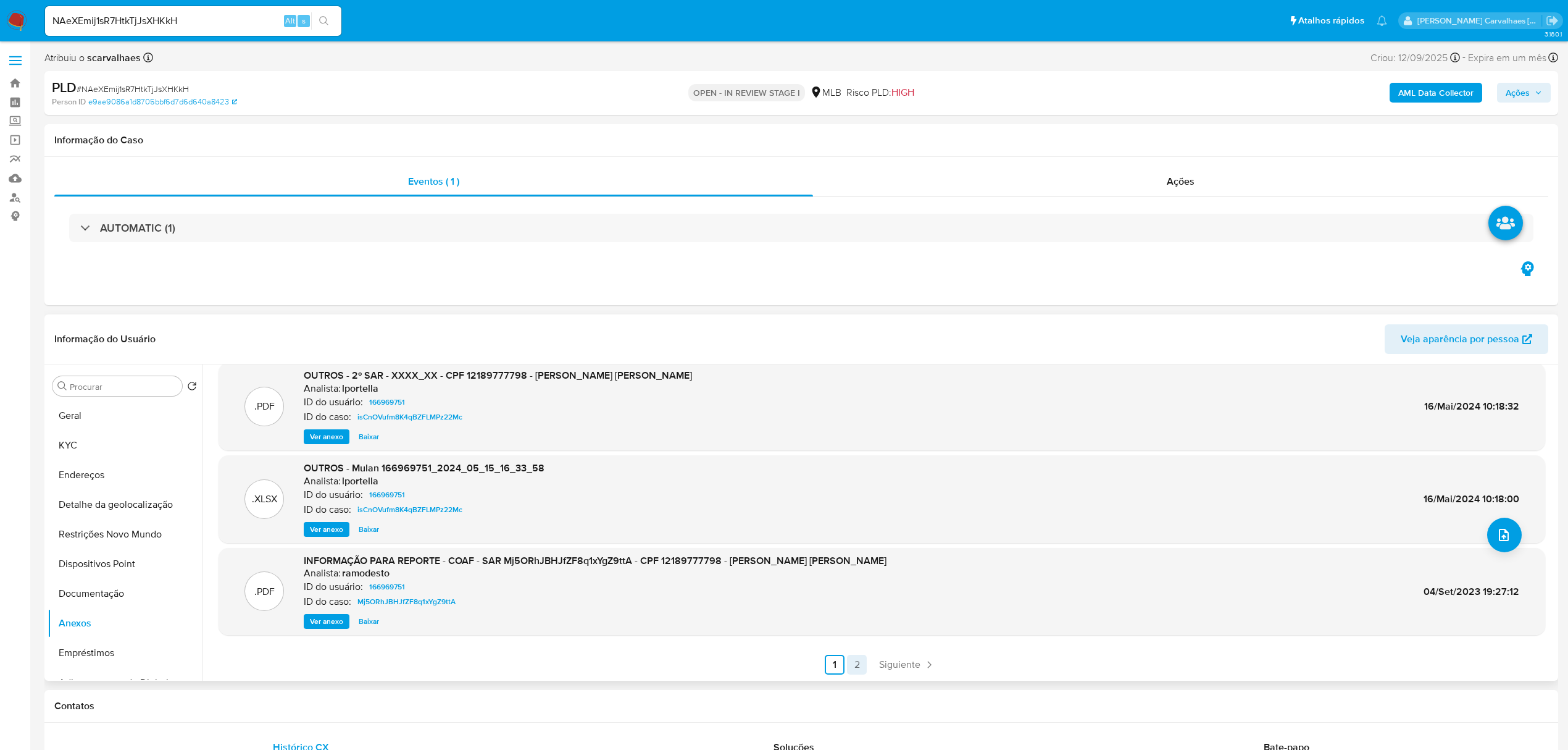
click at [855, 668] on link "2" at bounding box center [857, 664] width 20 height 20
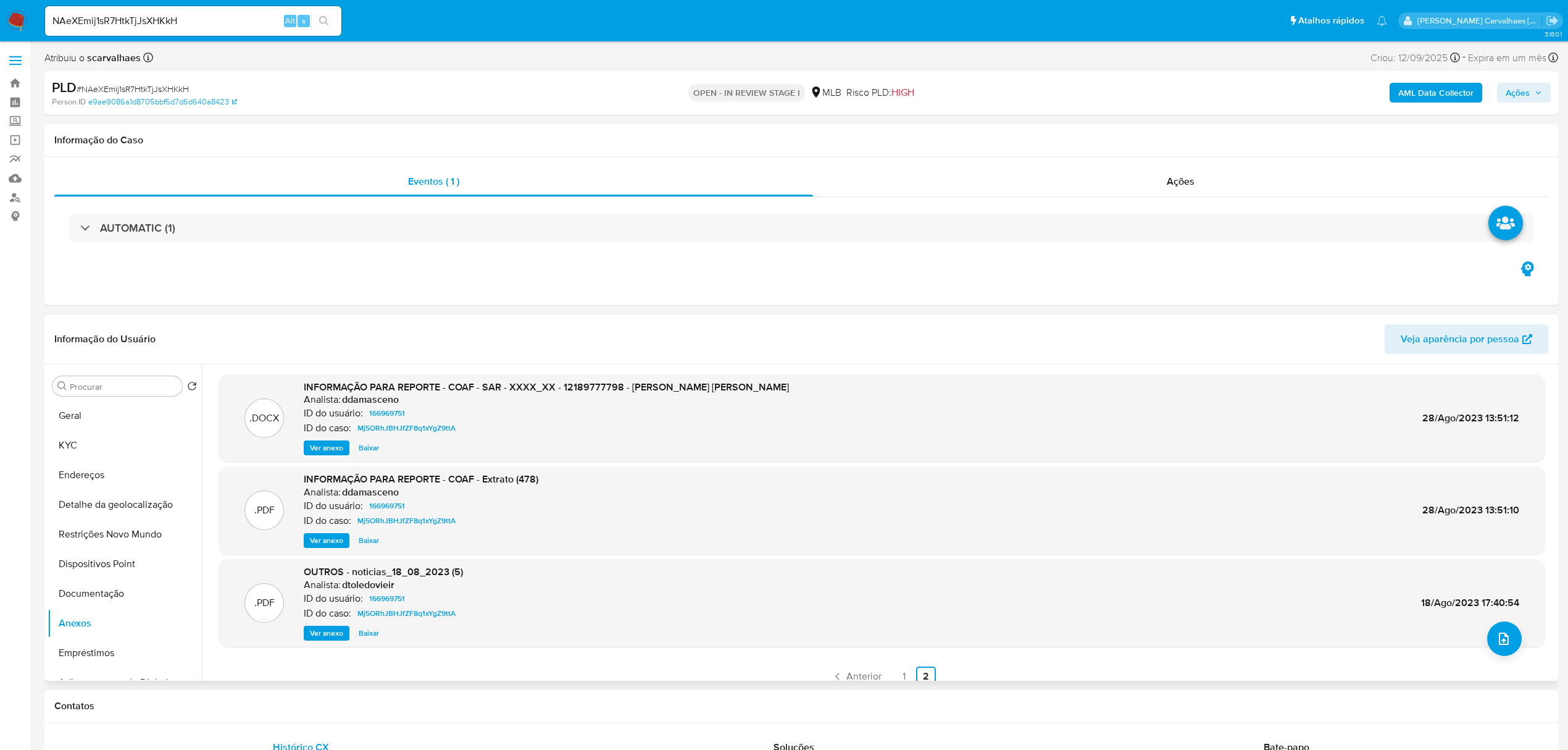
scroll to position [11, 0]
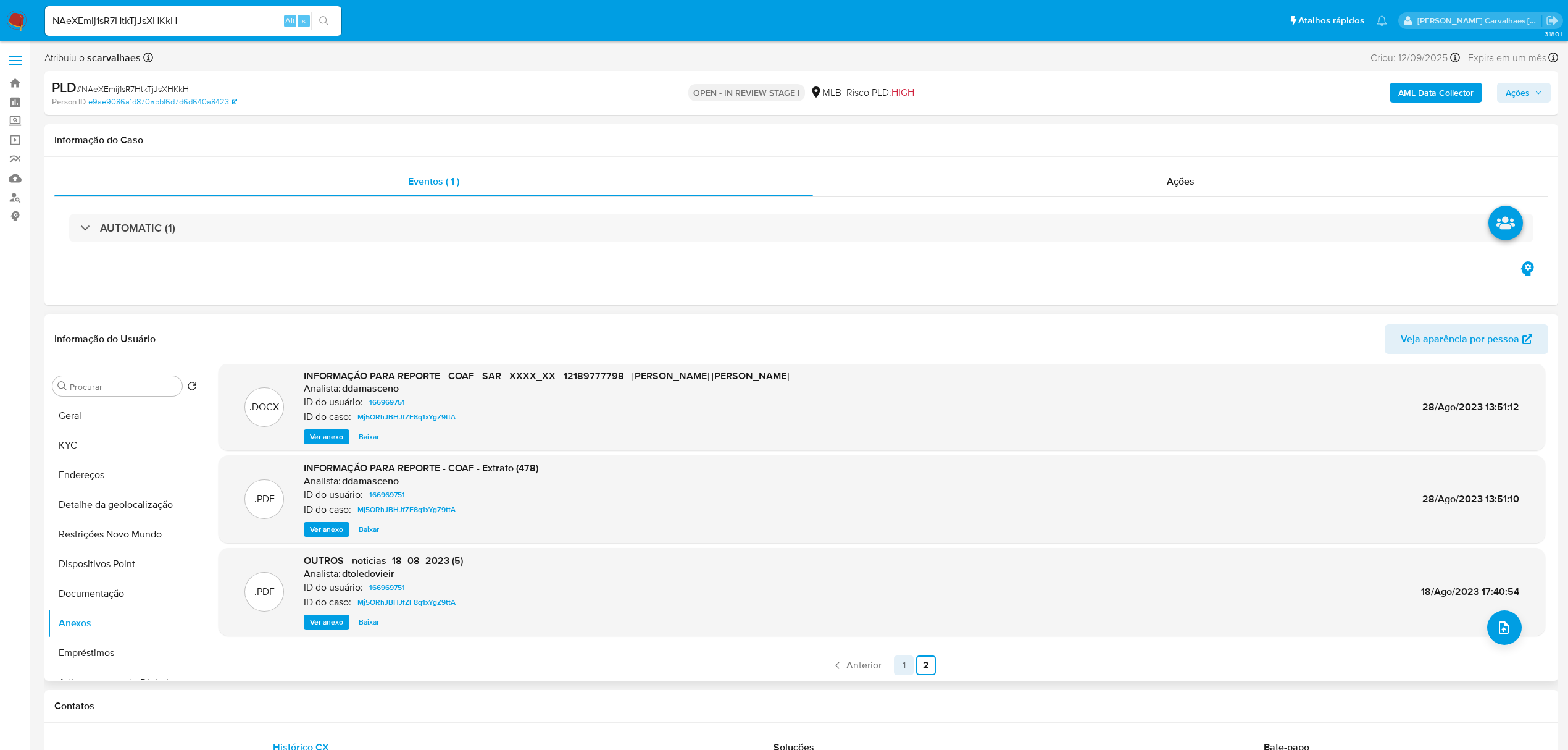
click at [903, 668] on link "1" at bounding box center [904, 665] width 20 height 20
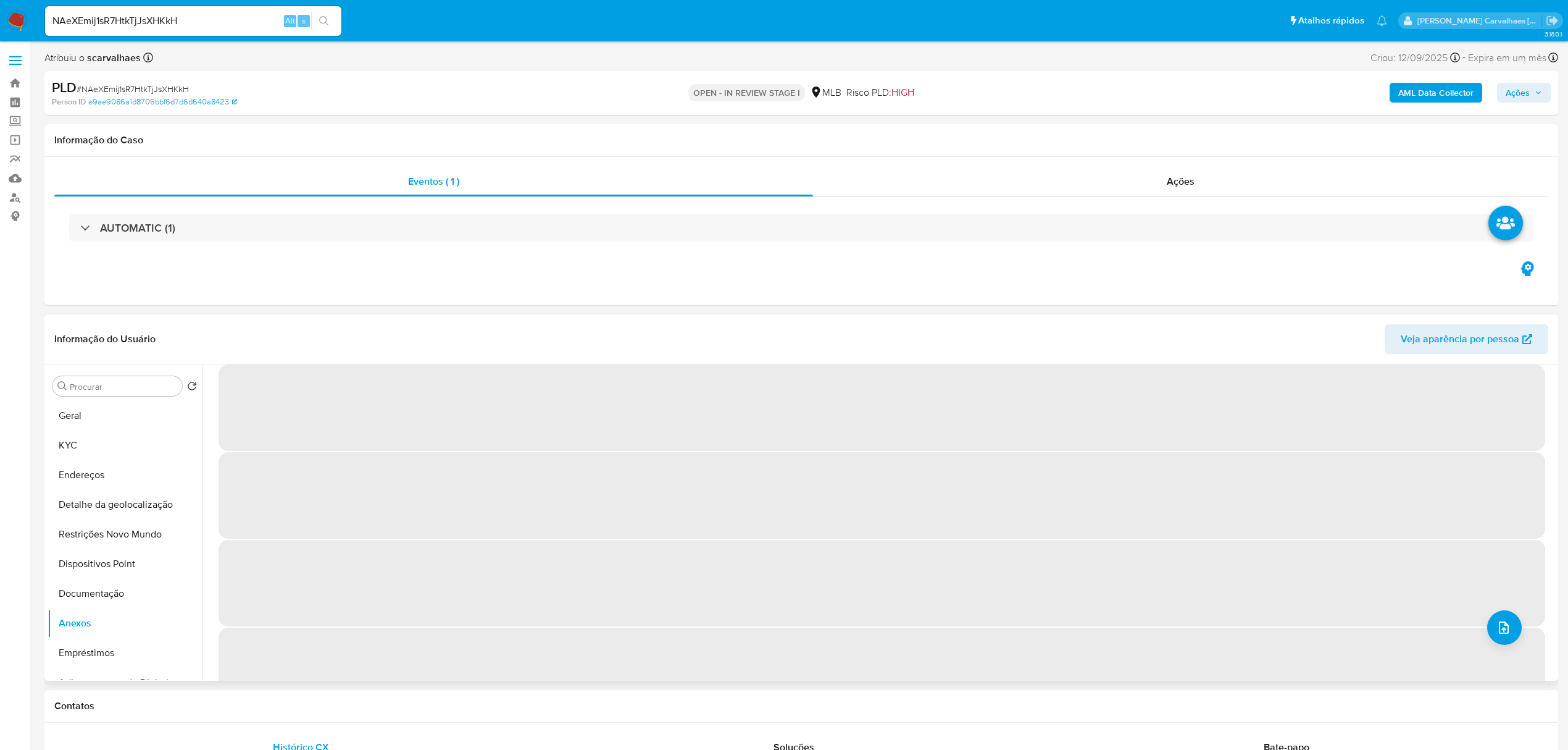
scroll to position [0, 0]
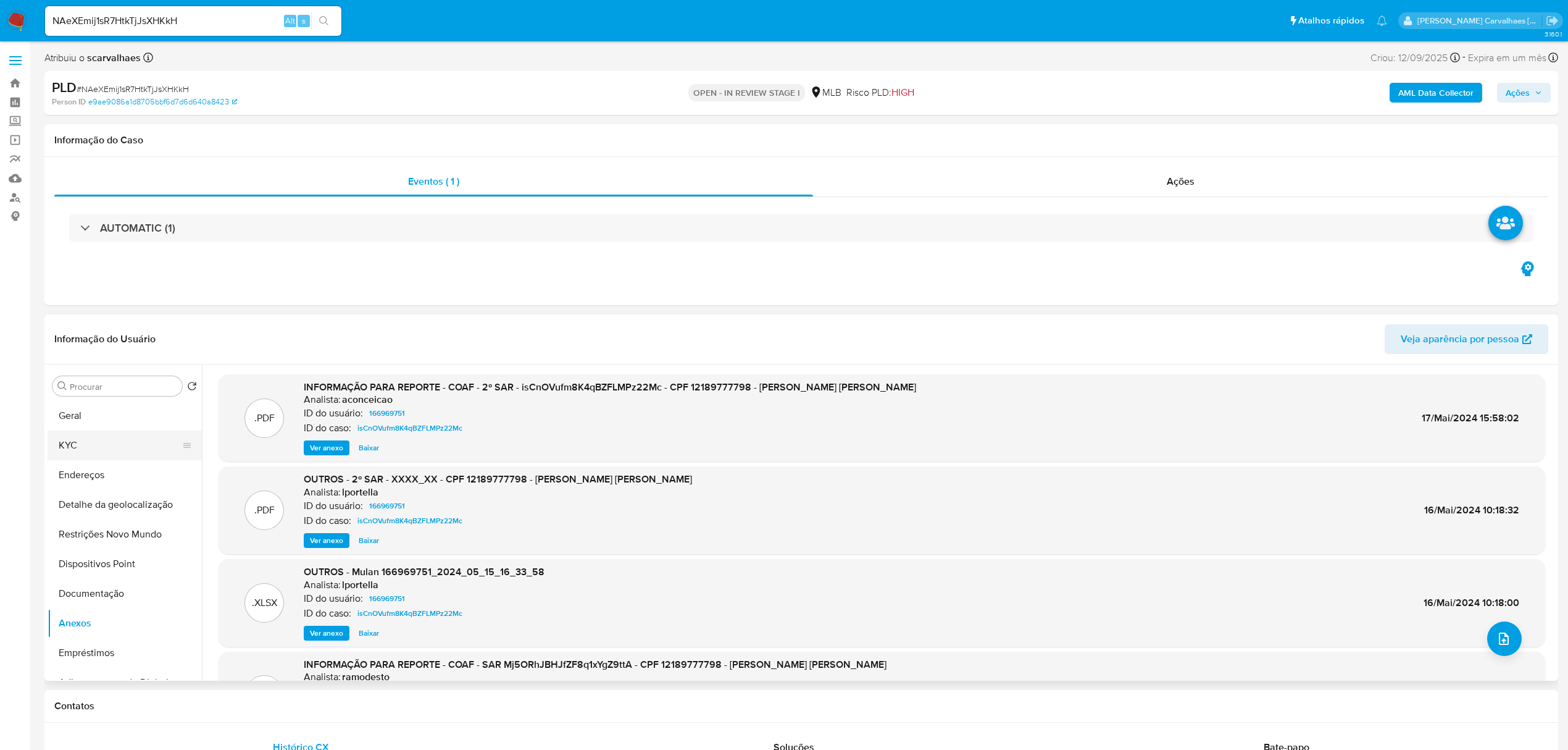
drag, startPoint x: 83, startPoint y: 440, endPoint x: 163, endPoint y: 445, distance: 80.2
click at [80, 443] on button "KYC" at bounding box center [119, 445] width 144 height 29
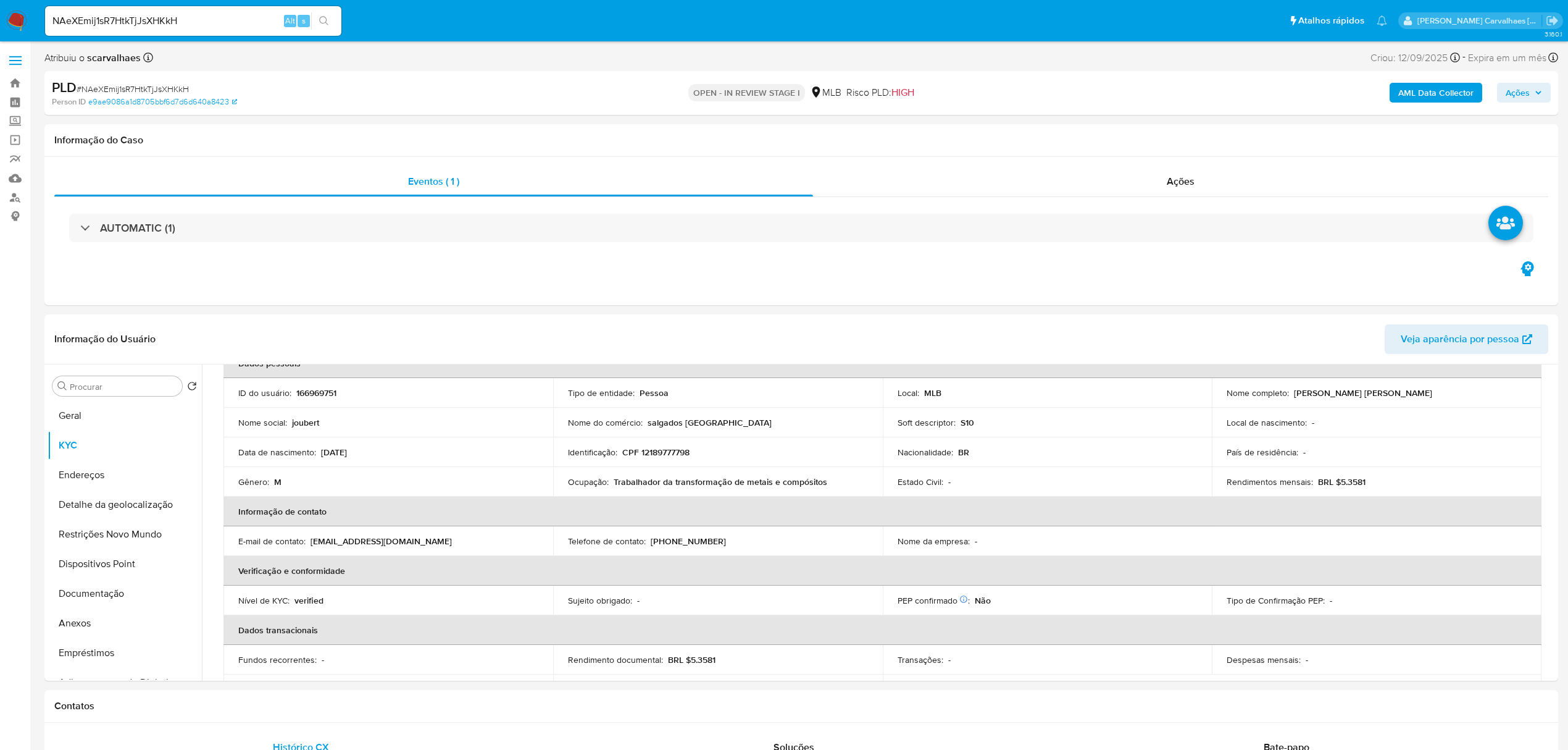
scroll to position [80, 0]
click at [121, 412] on button "Geral" at bounding box center [119, 416] width 144 height 29
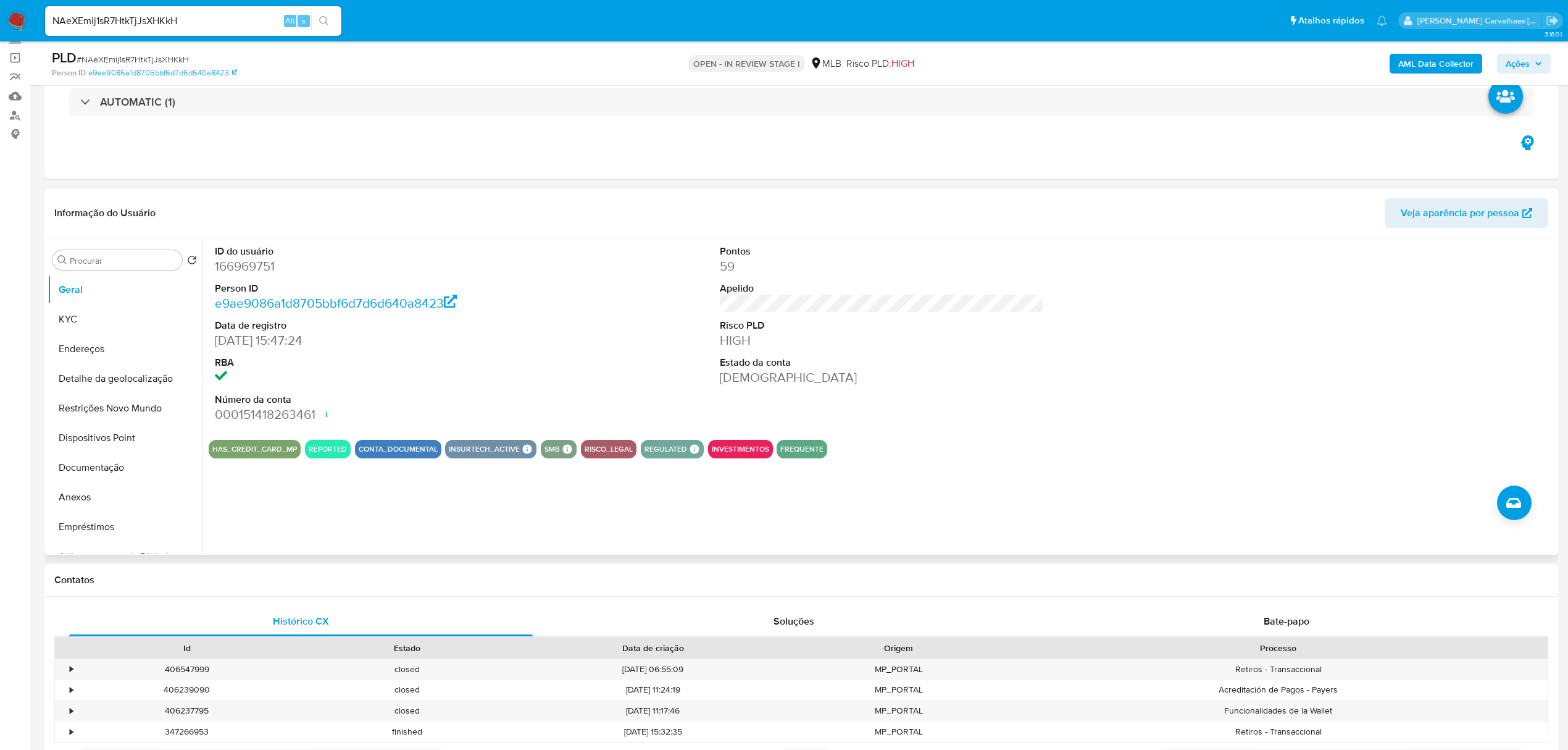
scroll to position [0, 0]
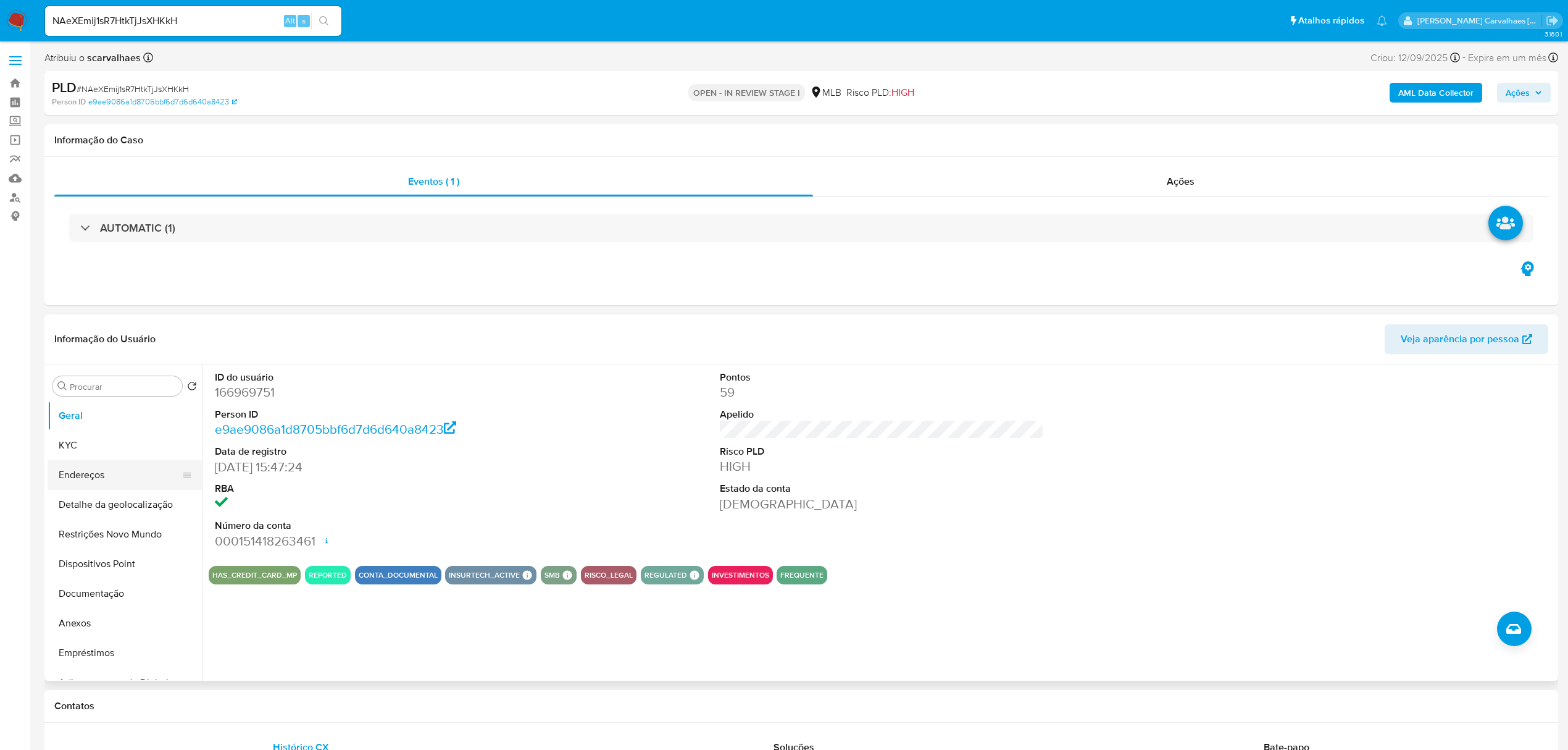
click at [108, 477] on button "Endereços" at bounding box center [119, 474] width 144 height 29
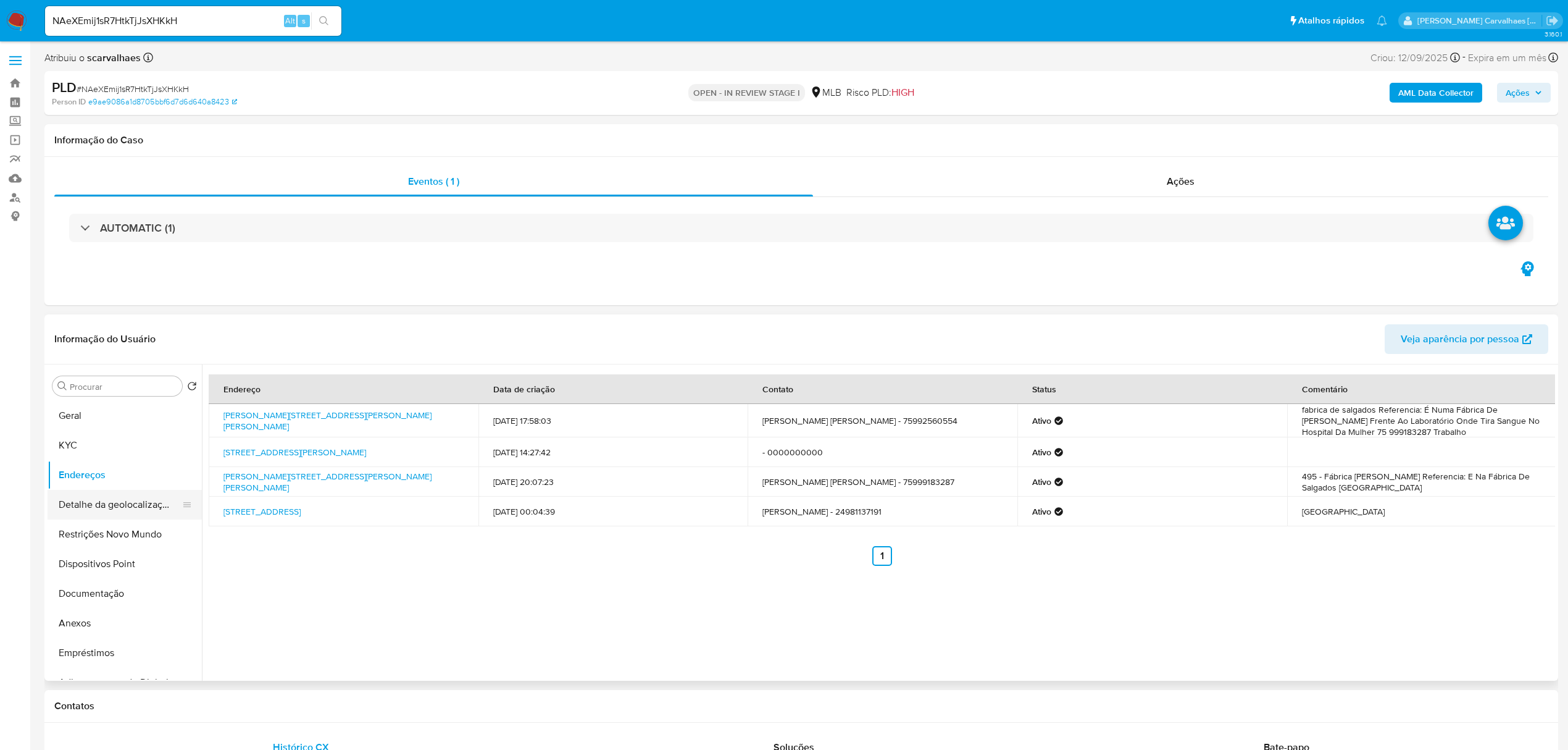
click at [116, 509] on button "Detalhe da geolocalização" at bounding box center [119, 505] width 144 height 29
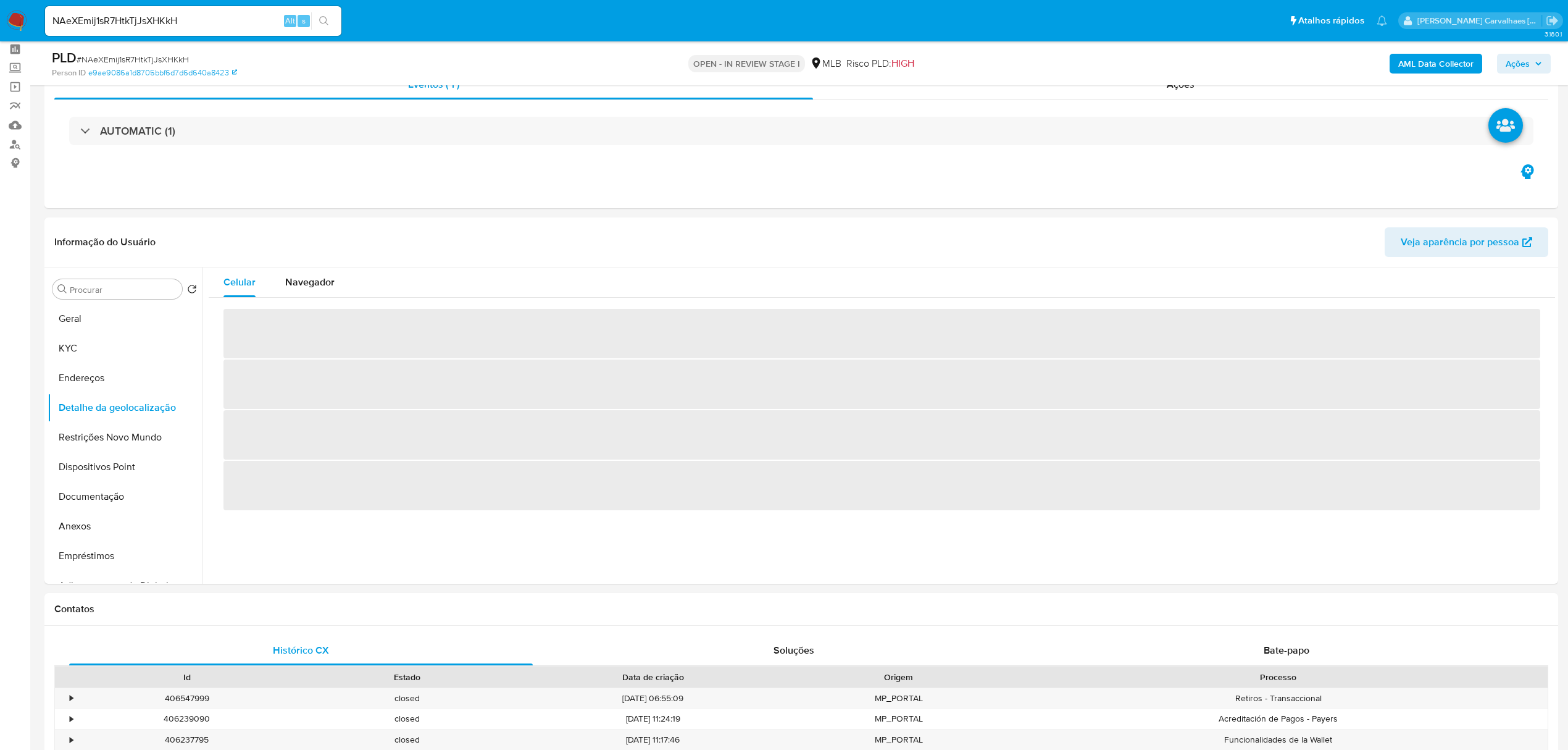
scroll to position [82, 0]
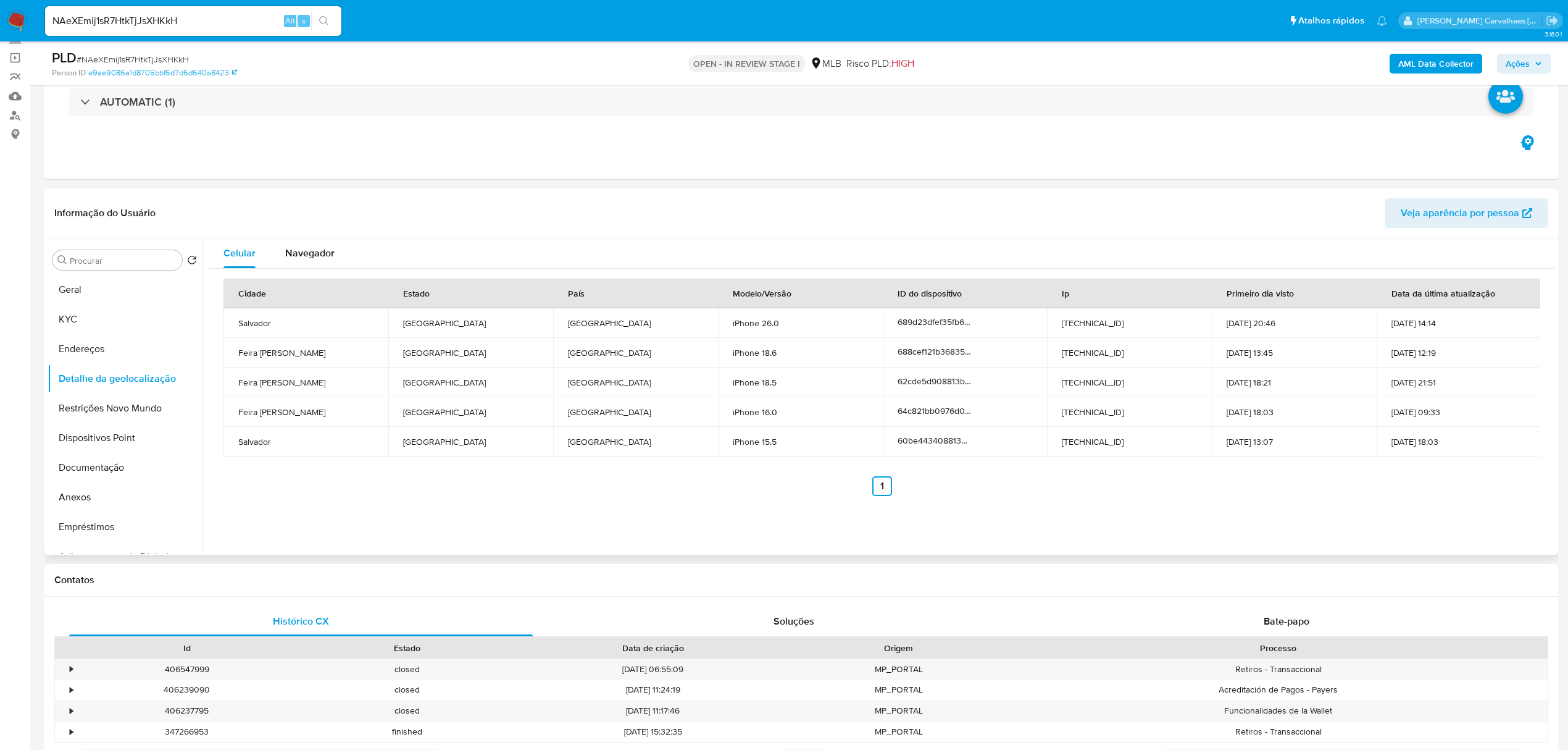
drag, startPoint x: 59, startPoint y: 405, endPoint x: 418, endPoint y: 406, distance: 359.0
click at [65, 407] on button "Restrições Novo Mundo" at bounding box center [124, 408] width 154 height 29
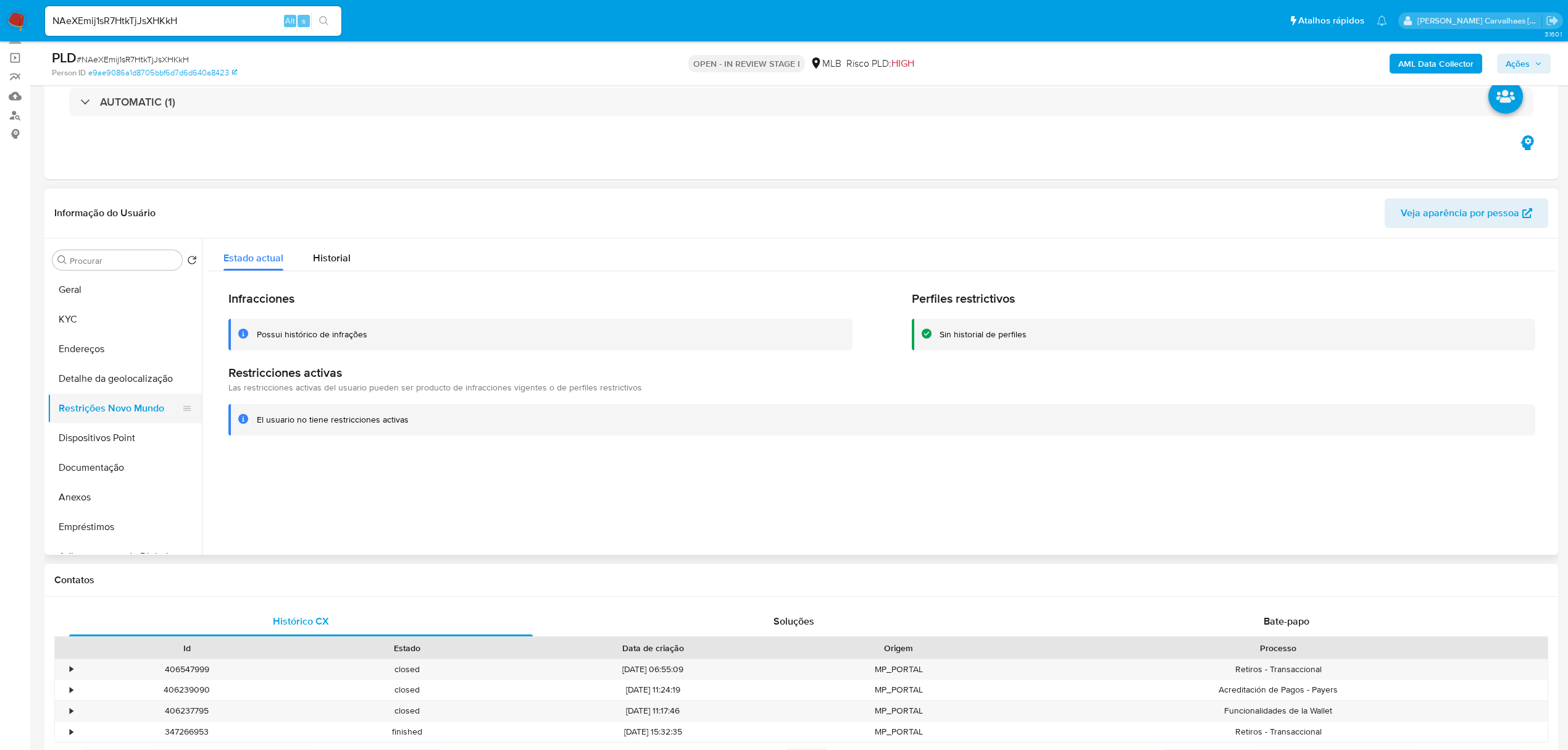
click at [109, 427] on button "Dispositivos Point" at bounding box center [124, 438] width 154 height 29
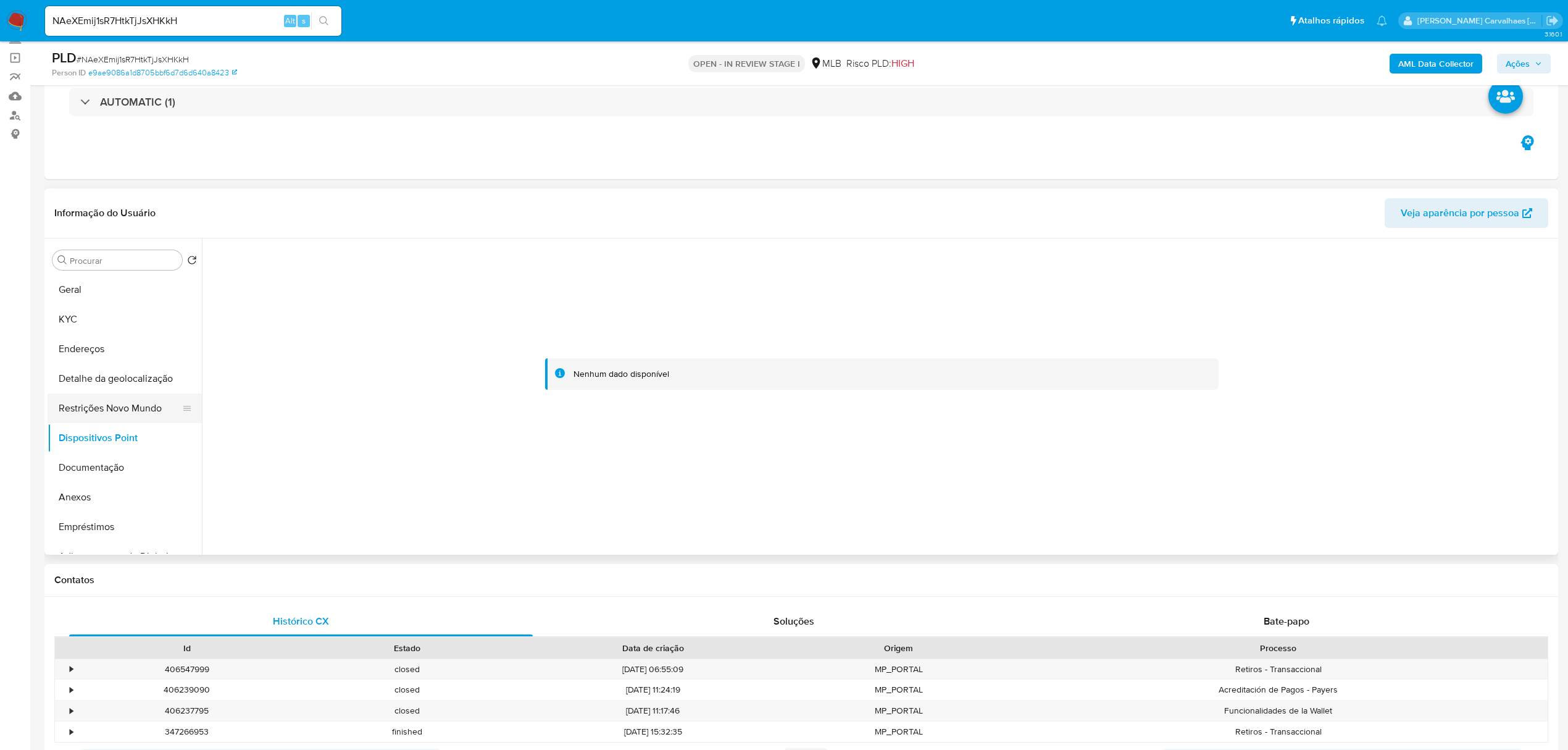
click at [139, 415] on button "Restrições Novo Mundo" at bounding box center [119, 408] width 144 height 29
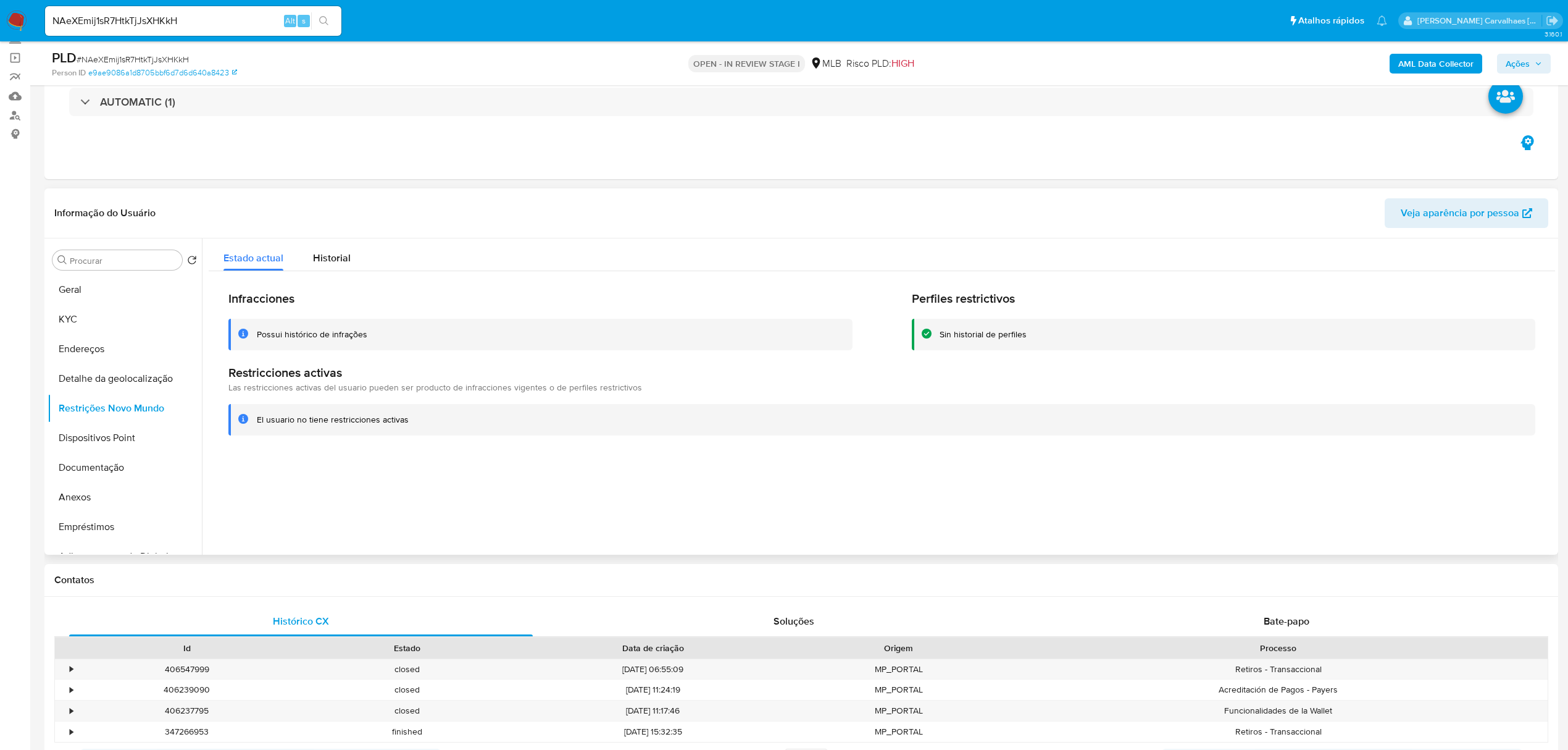
drag, startPoint x: 253, startPoint y: 426, endPoint x: 404, endPoint y: 431, distance: 151.1
click at [415, 430] on div "El usuario no tiene restricciones activas" at bounding box center [882, 420] width 1307 height 32
click at [84, 474] on button "Documentação" at bounding box center [119, 467] width 144 height 29
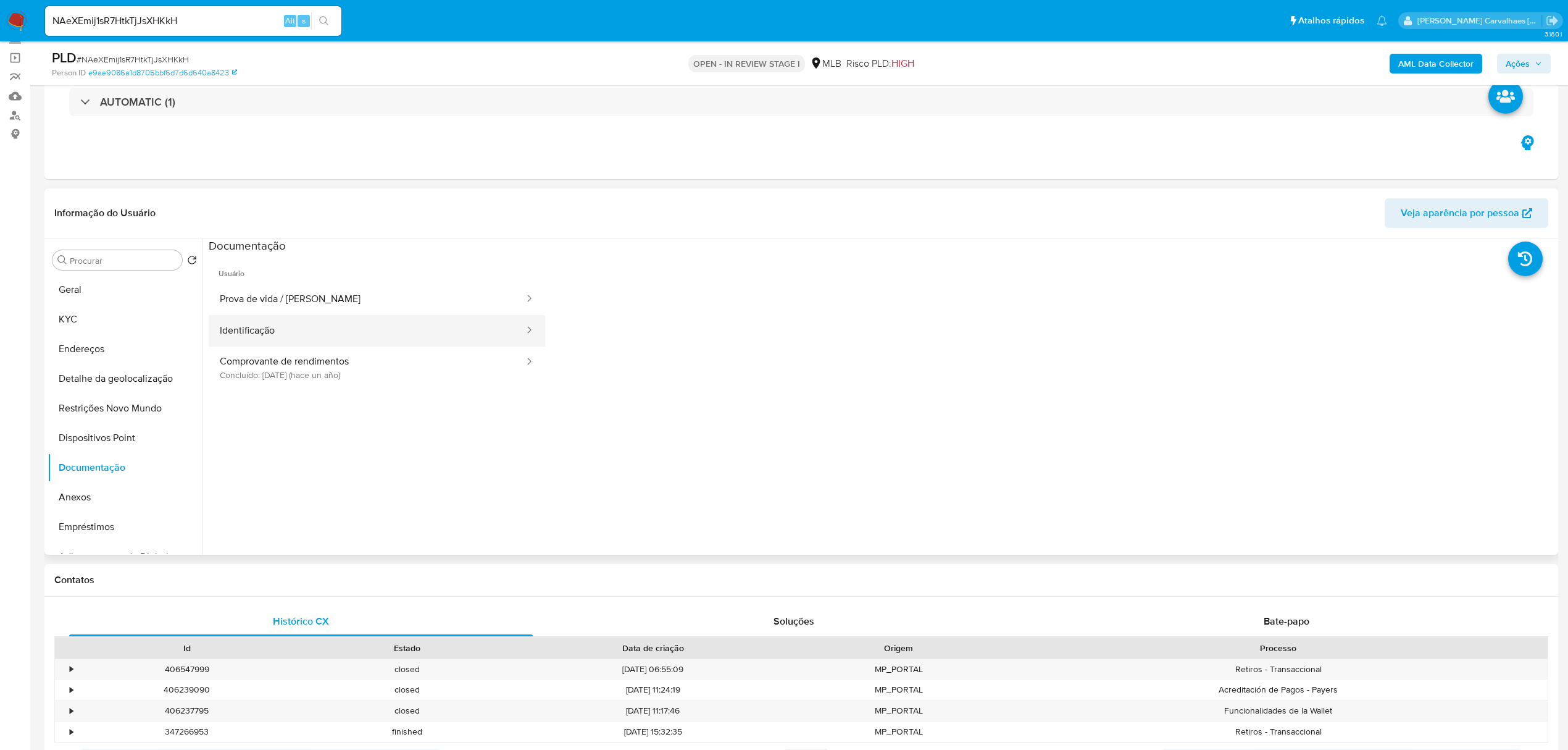
click at [245, 331] on button "Identificação" at bounding box center [367, 330] width 317 height 32
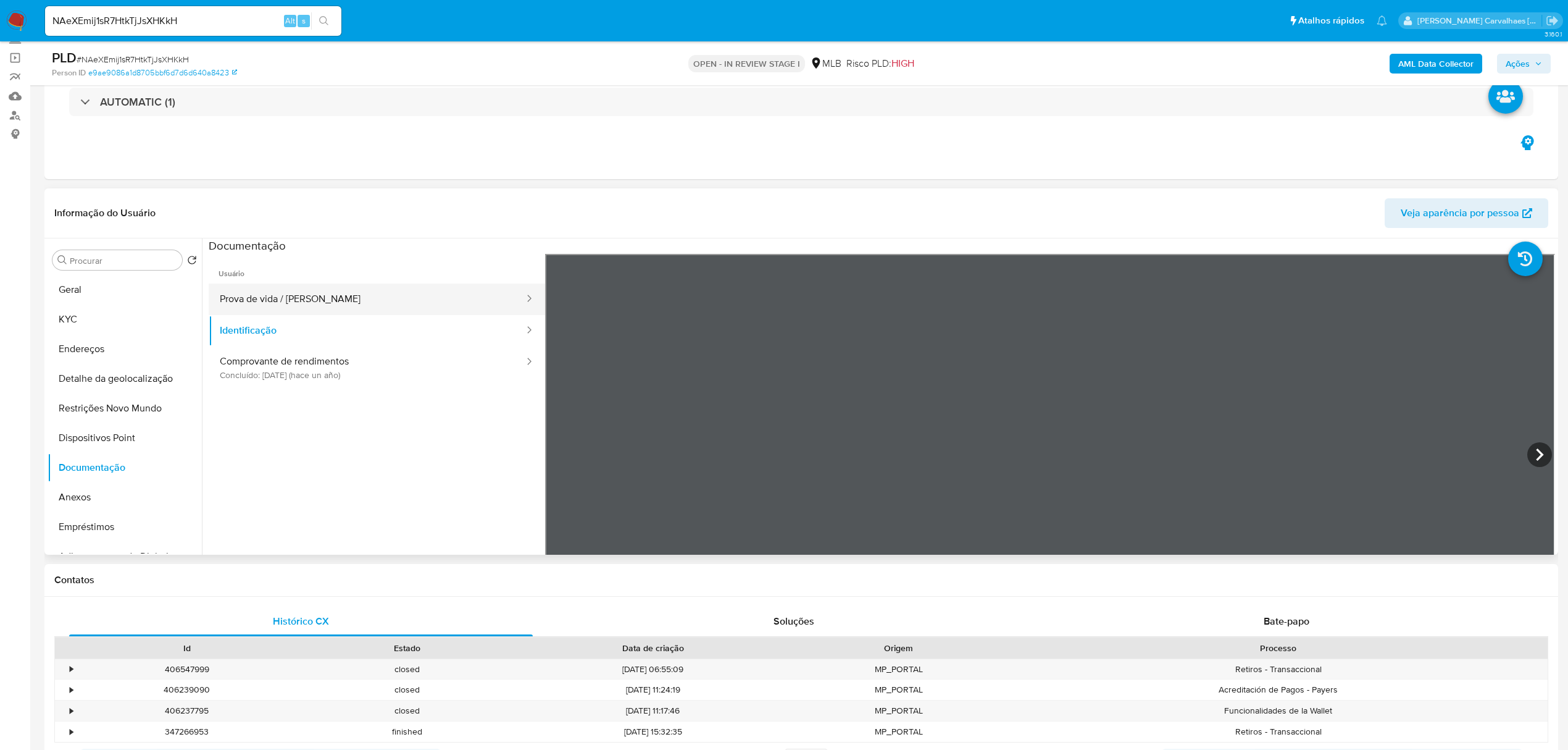
click at [306, 299] on button "Prova de vida / Selfie" at bounding box center [367, 299] width 317 height 32
click at [276, 369] on button "Comprovante de rendimentos Concluído: 19/06/2024 (hace un año)" at bounding box center [367, 368] width 317 height 42
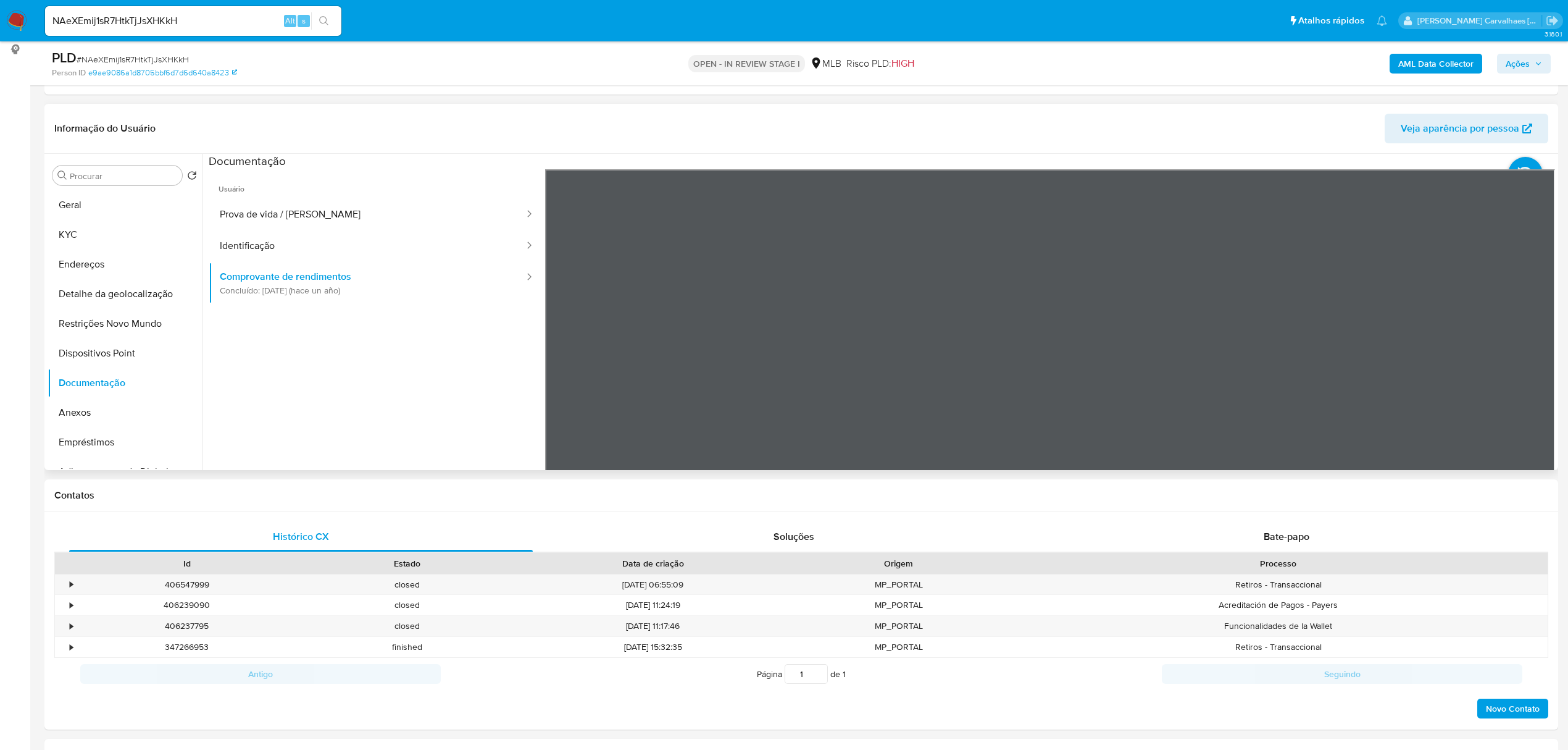
scroll to position [165, 0]
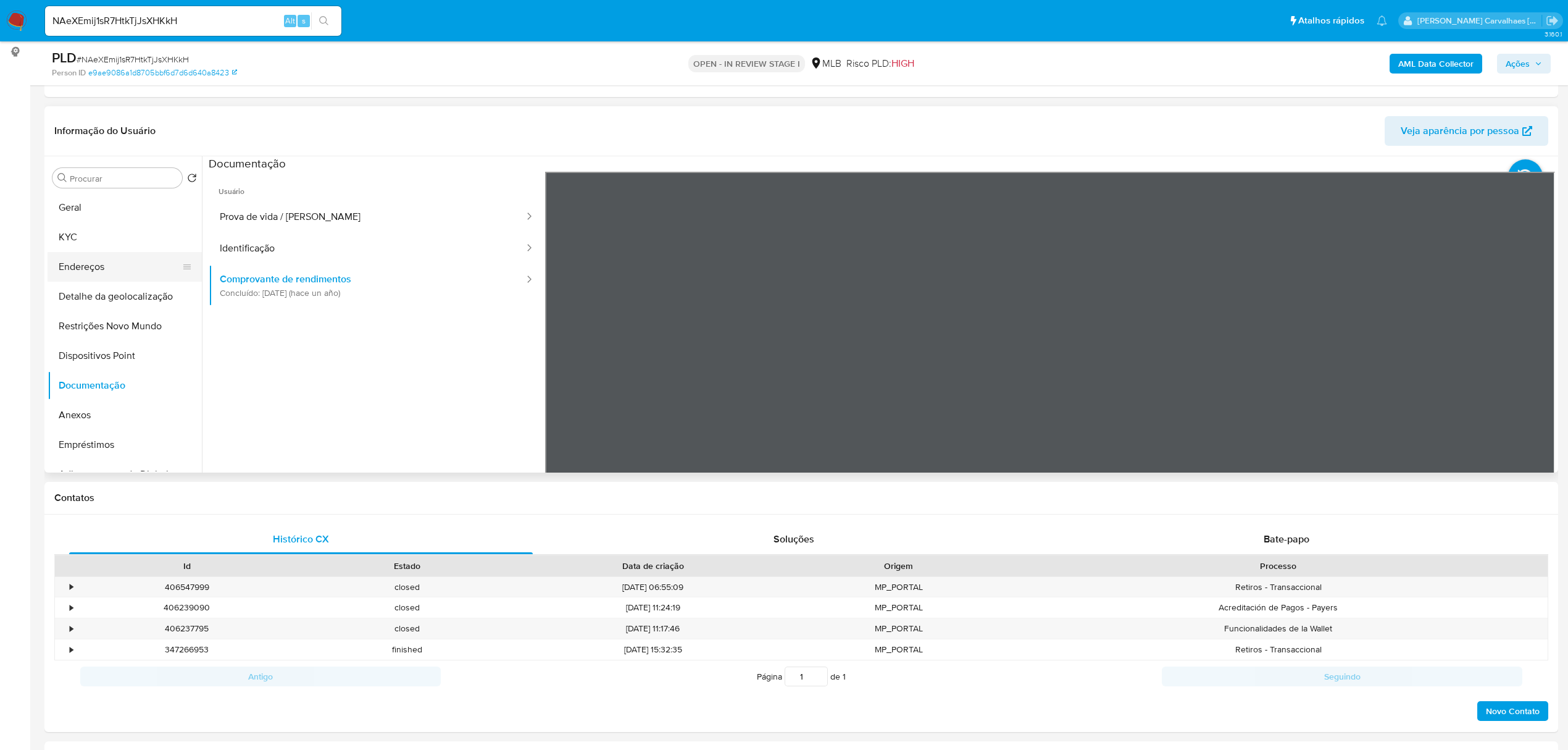
click at [119, 266] on button "Endereços" at bounding box center [119, 267] width 144 height 29
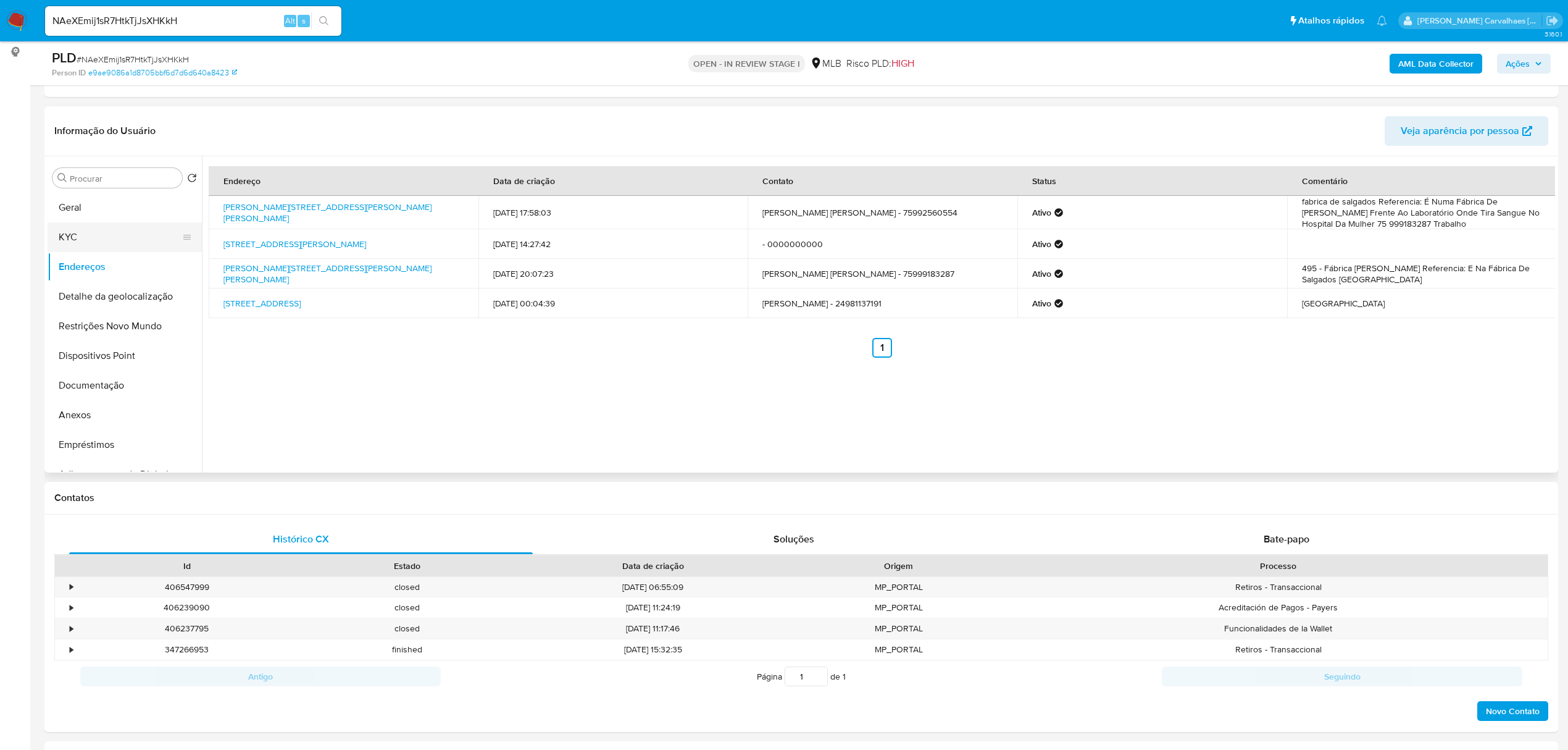
click at [80, 236] on button "KYC" at bounding box center [119, 237] width 144 height 29
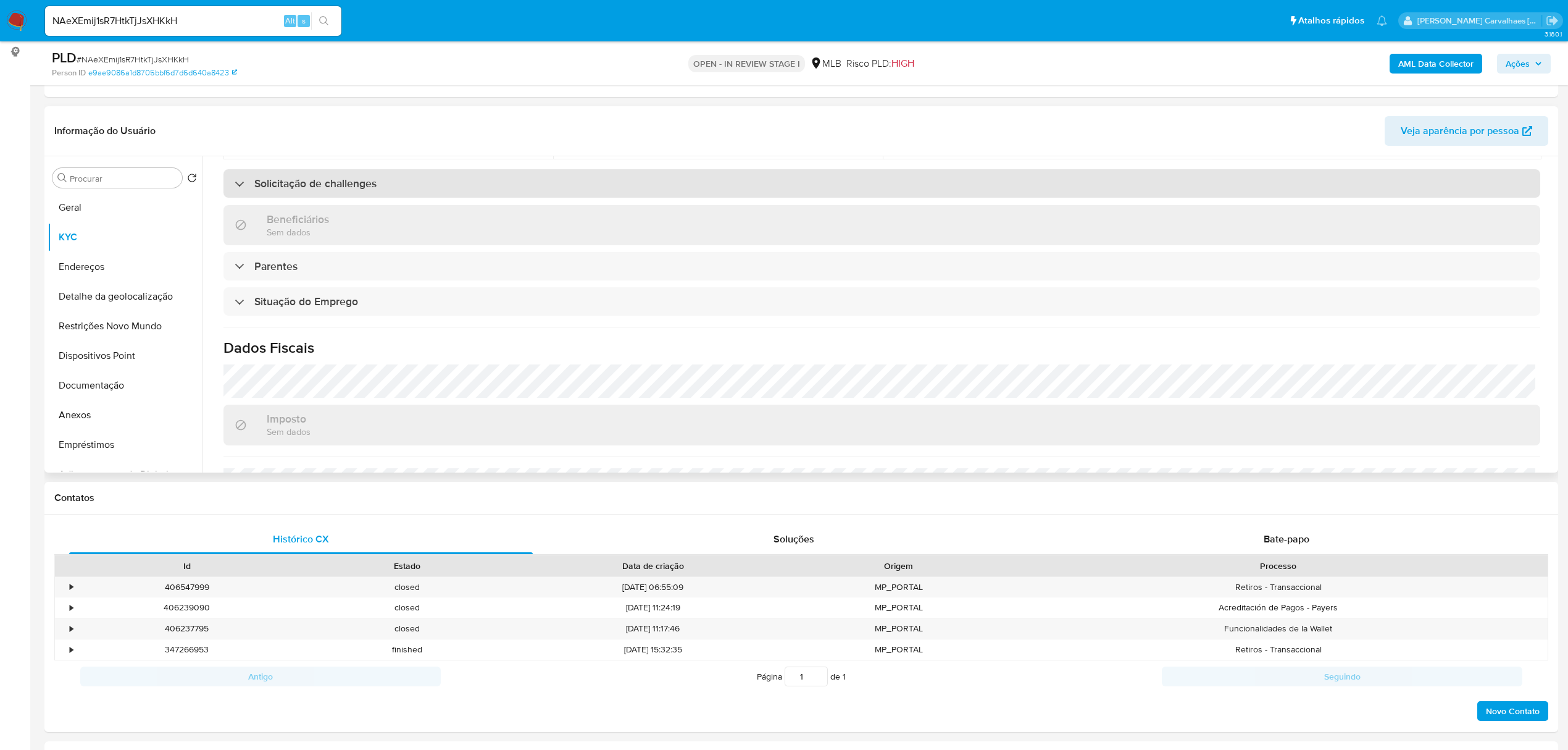
scroll to position [514, 0]
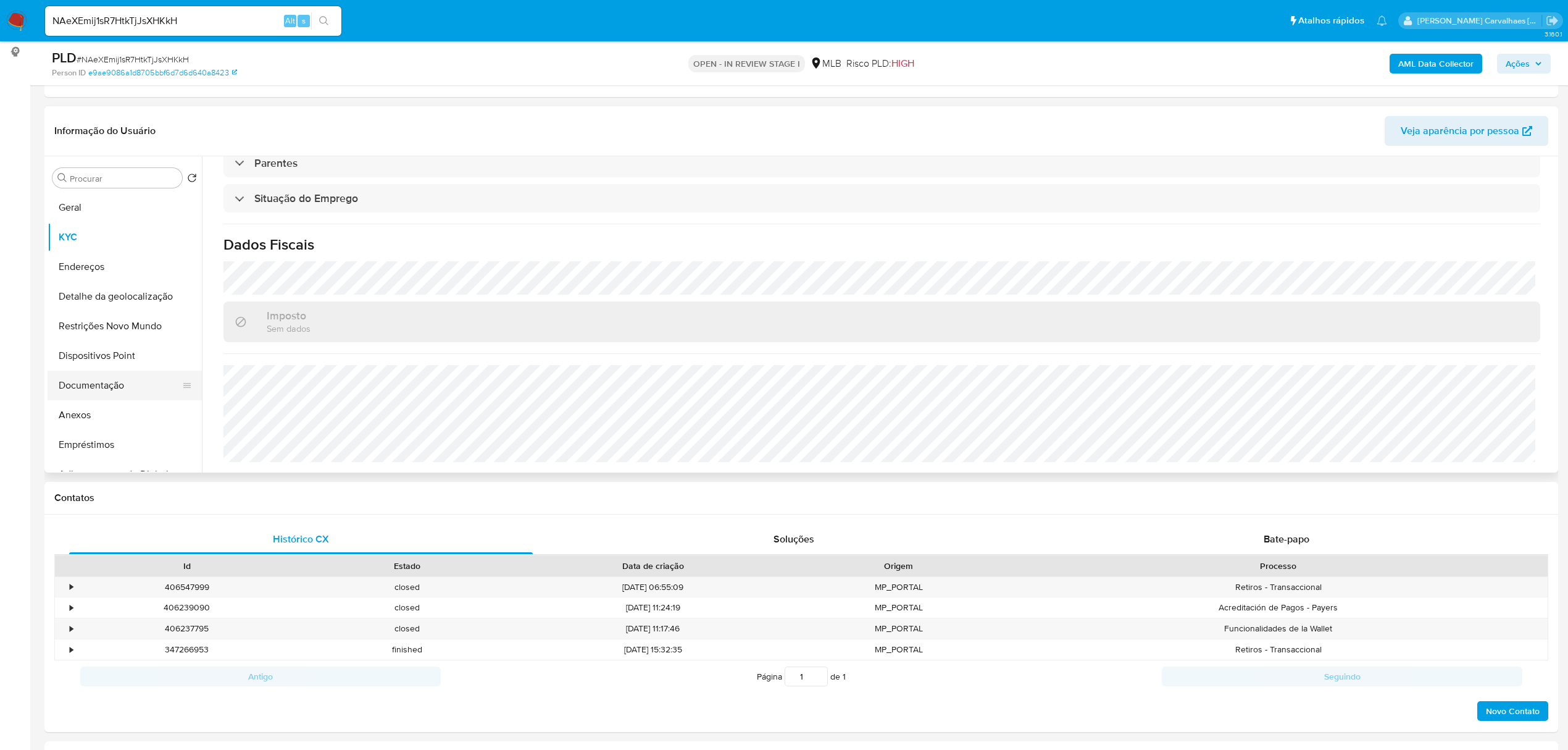
click at [114, 383] on button "Documentação" at bounding box center [119, 386] width 144 height 29
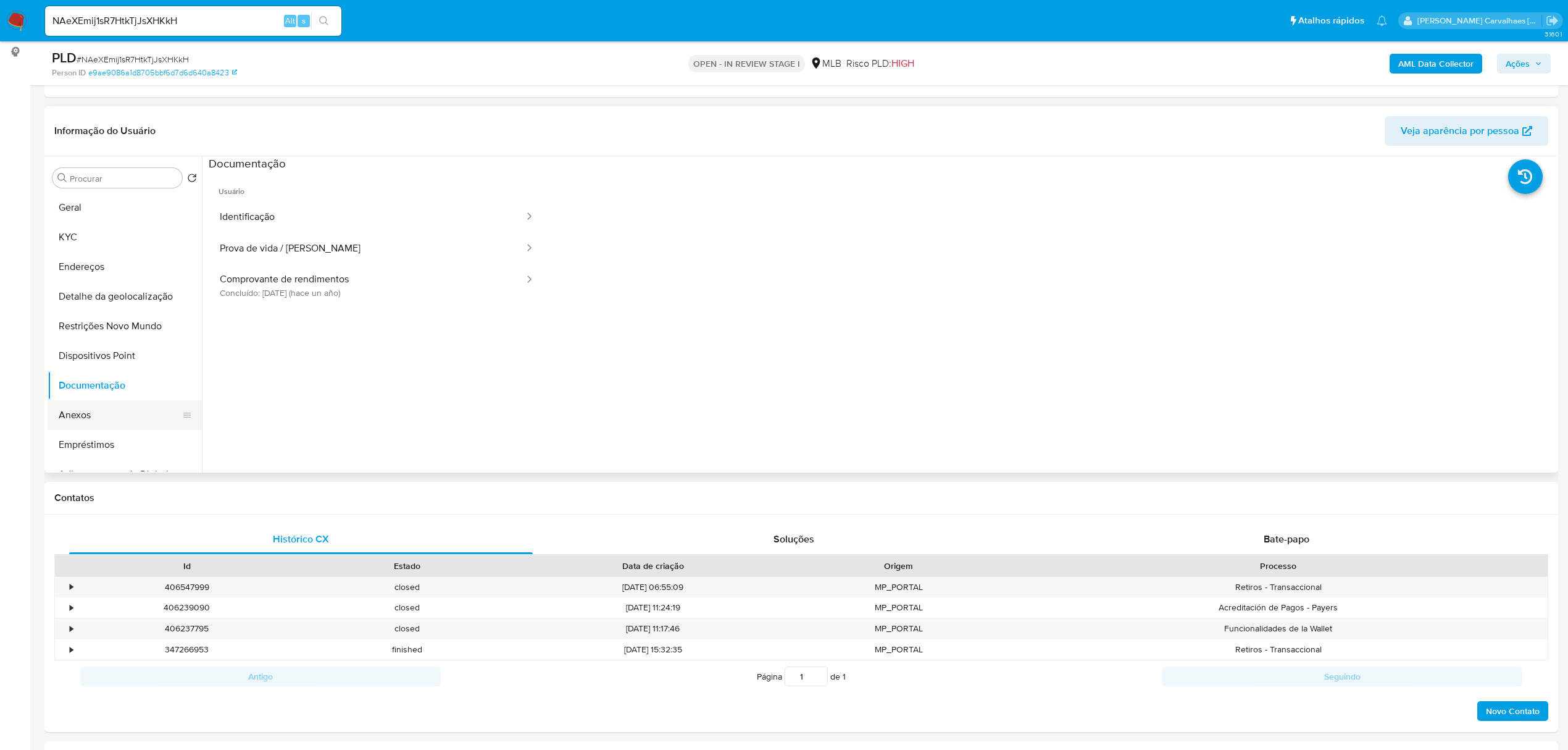
click at [98, 411] on button "Anexos" at bounding box center [119, 415] width 144 height 29
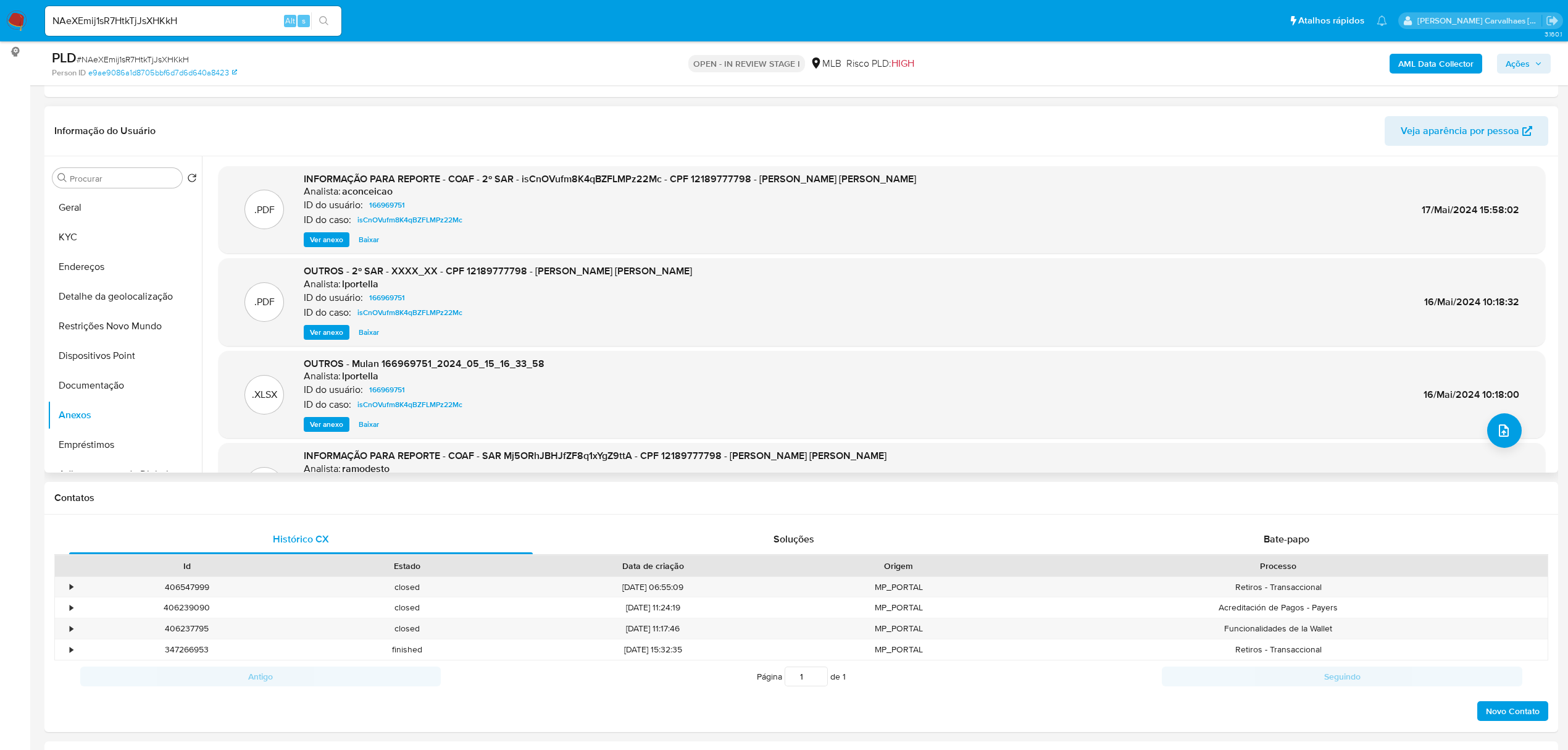
click at [319, 237] on span "Ver anexo" at bounding box center [326, 239] width 33 height 12
click at [319, 237] on div "Ver anexo Ver anexo Baixar" at bounding box center [610, 240] width 613 height 15
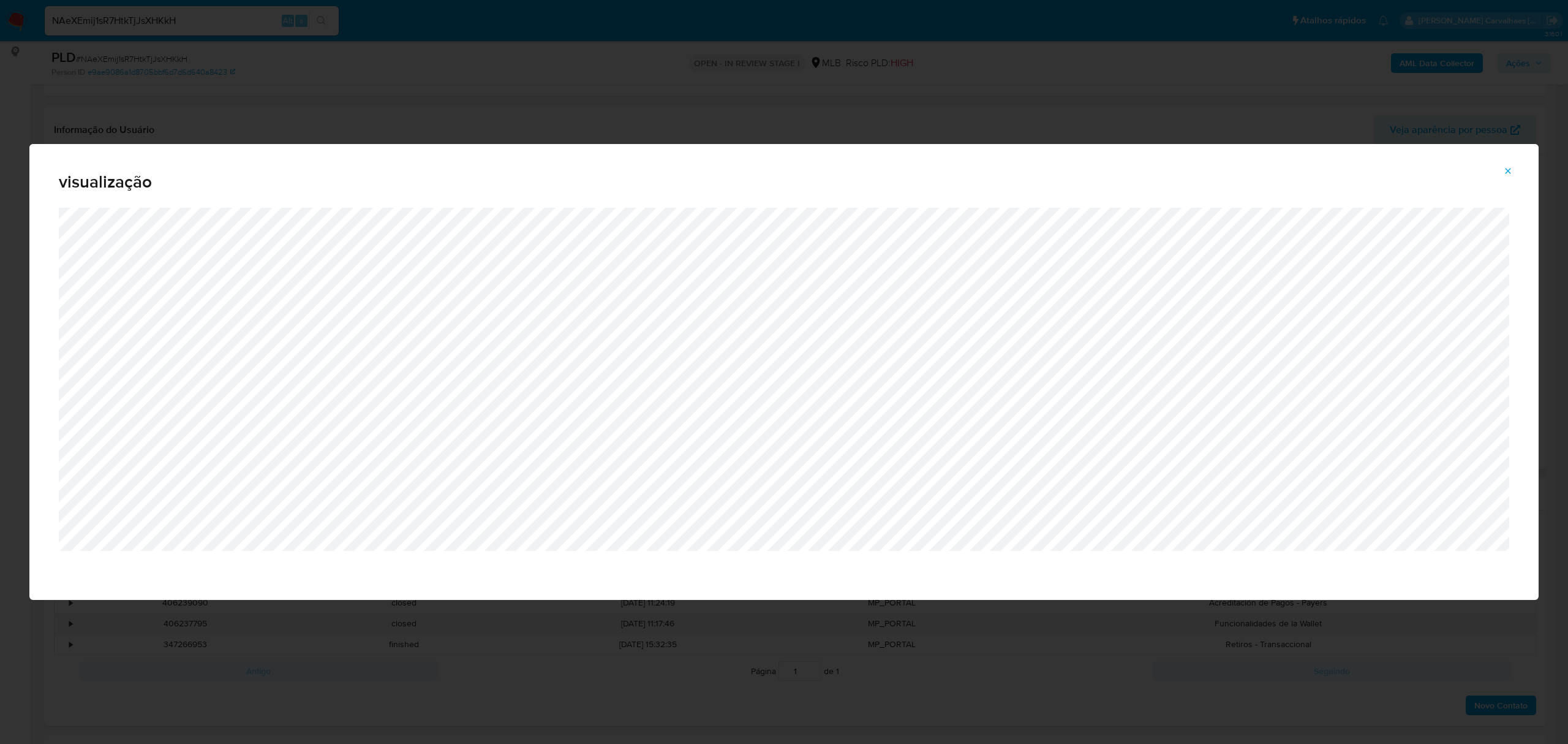
click at [1507, 175] on icon "Attachment preview" at bounding box center [1507, 171] width 10 height 10
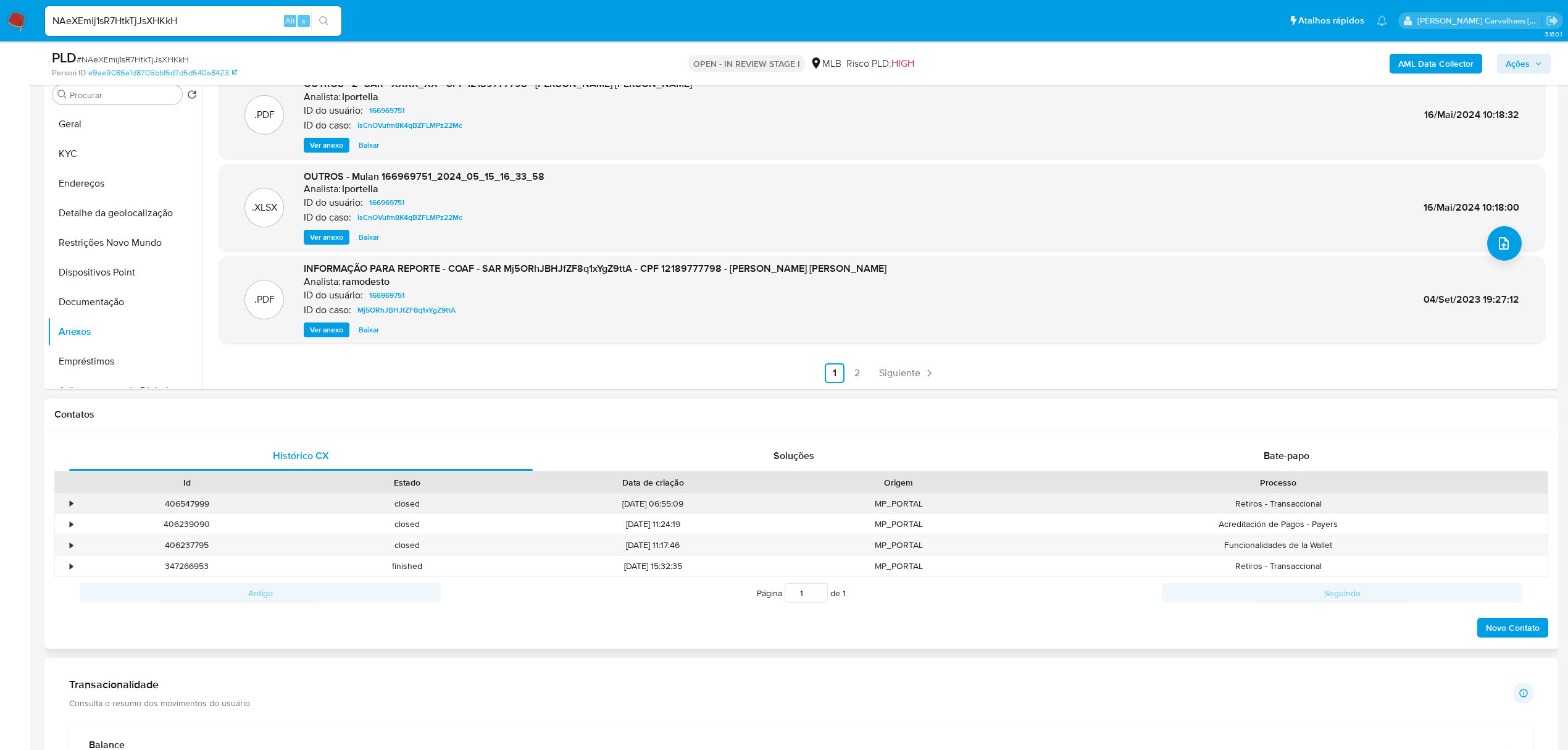
scroll to position [329, 0]
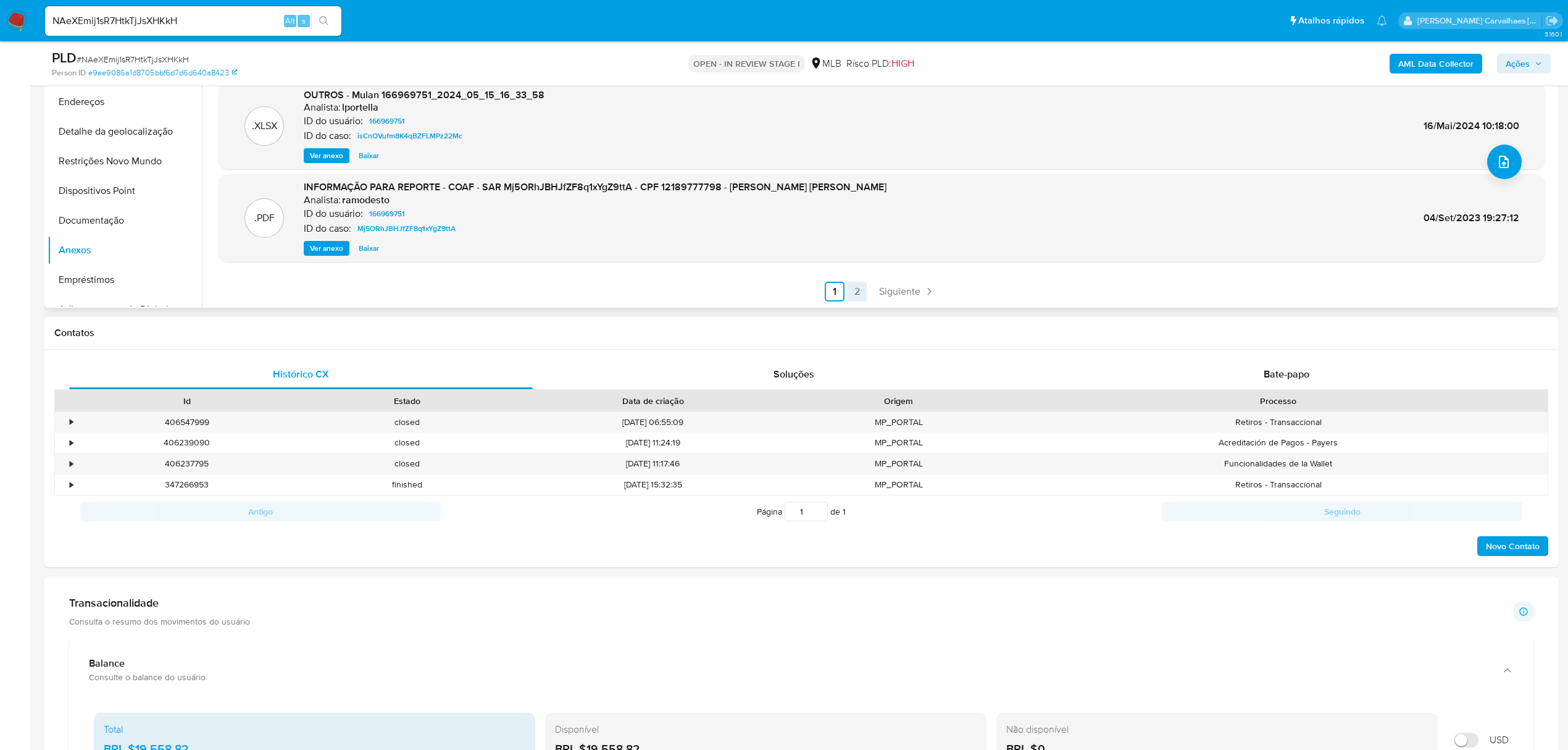
click at [855, 290] on link "2" at bounding box center [857, 291] width 20 height 20
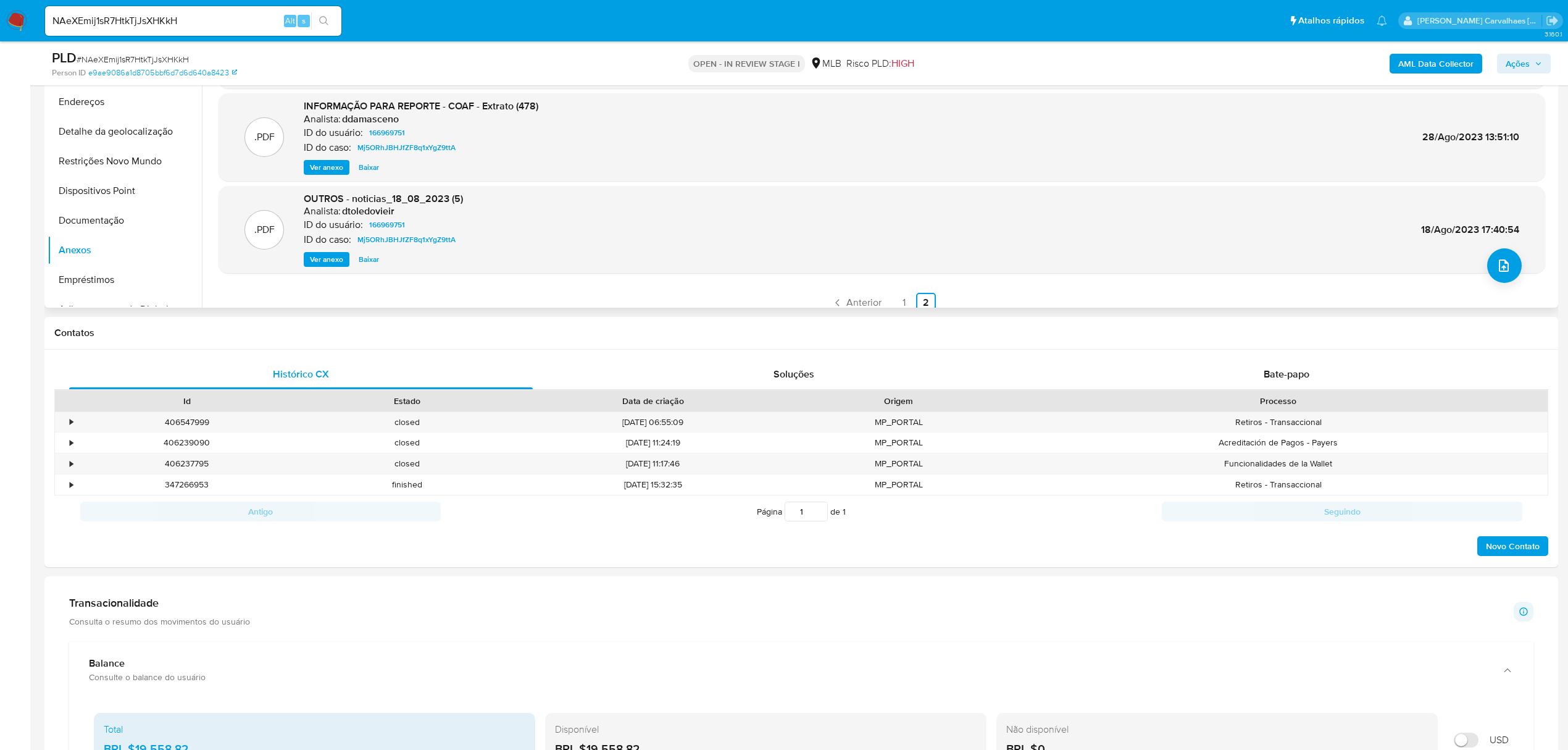
click at [321, 170] on span "Ver anexo" at bounding box center [326, 167] width 33 height 12
click at [321, 170] on div "Ver anexo Ver anexo Baixar" at bounding box center [421, 167] width 235 height 15
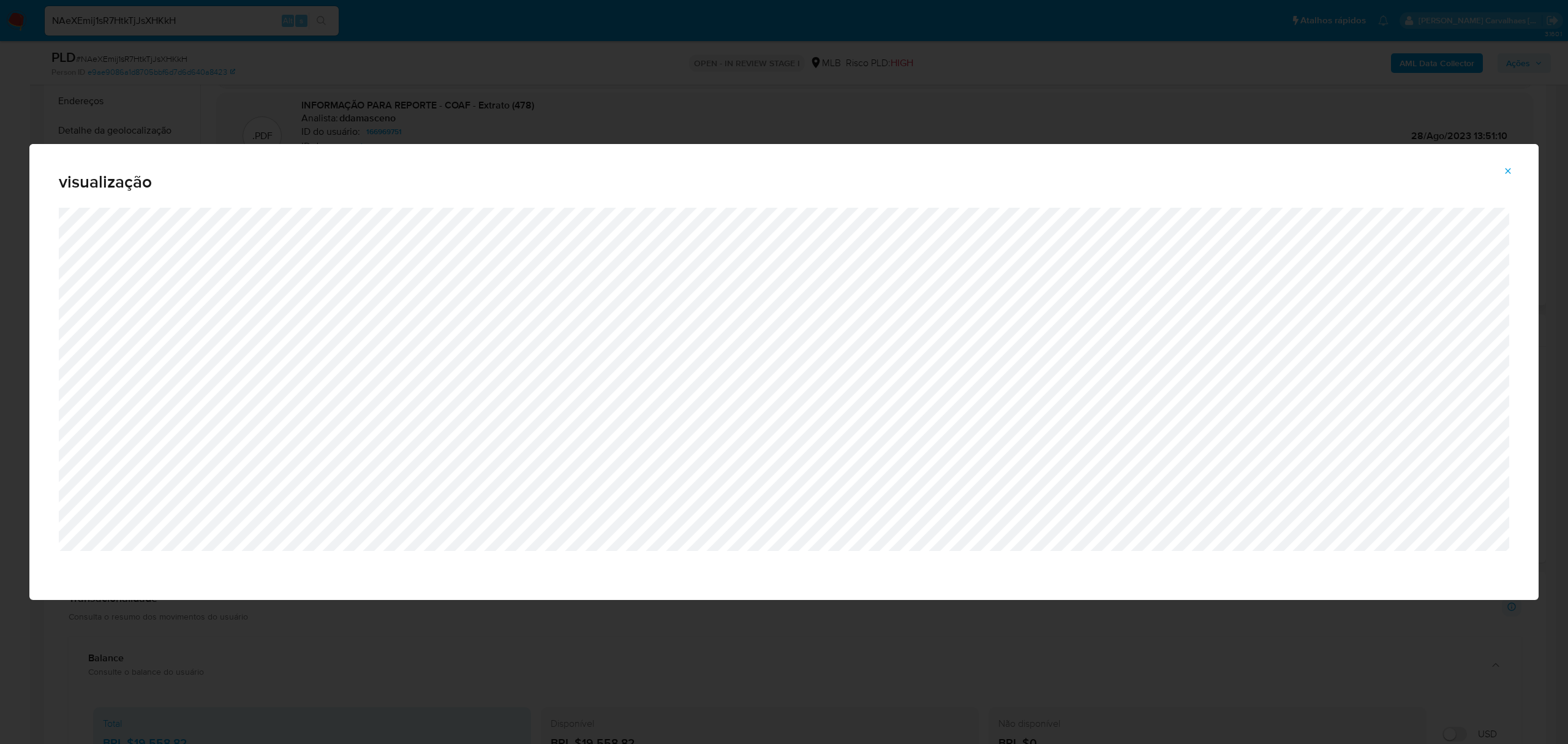
click at [1510, 171] on icon "Attachment preview" at bounding box center [1507, 171] width 10 height 10
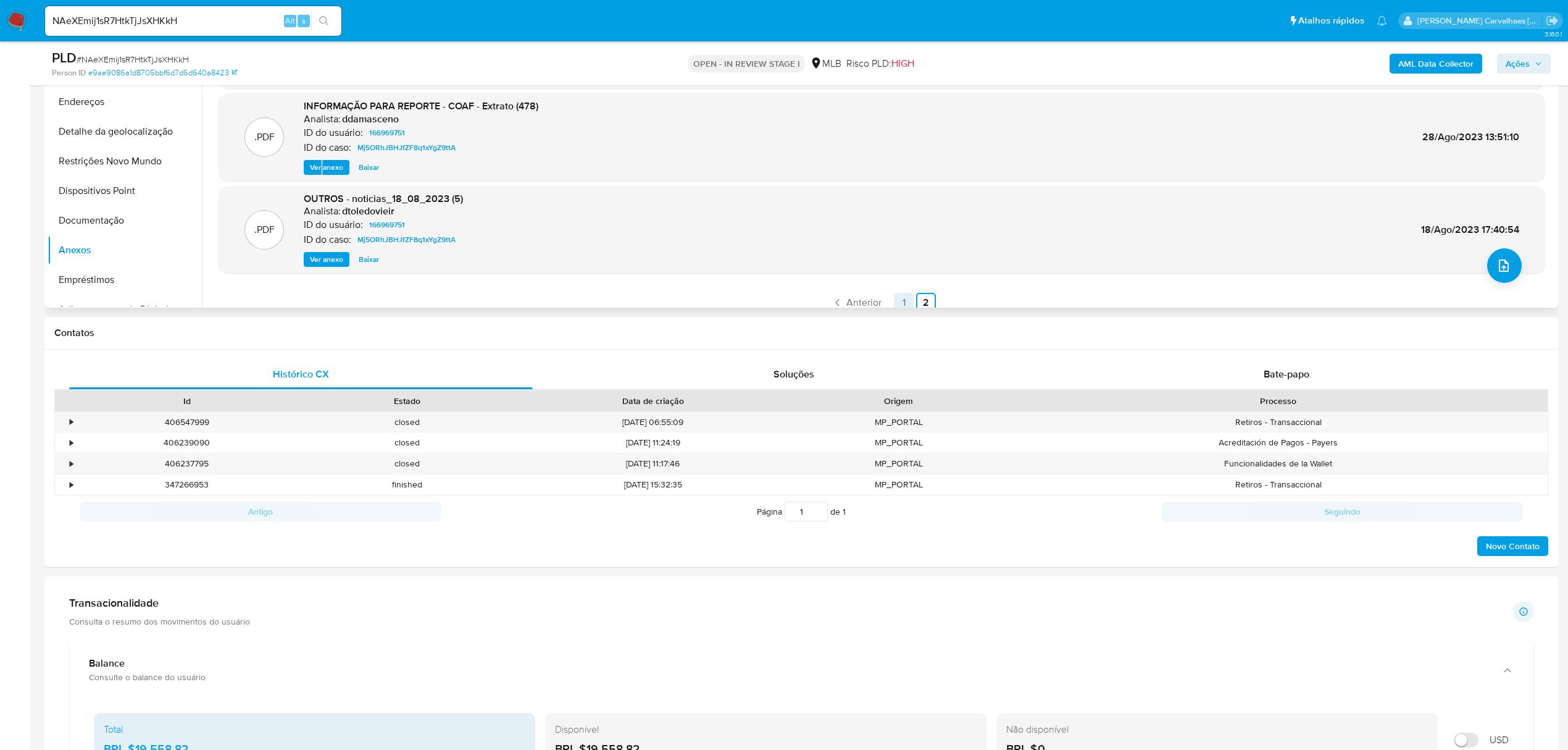
click at [899, 302] on link "1" at bounding box center [904, 302] width 20 height 20
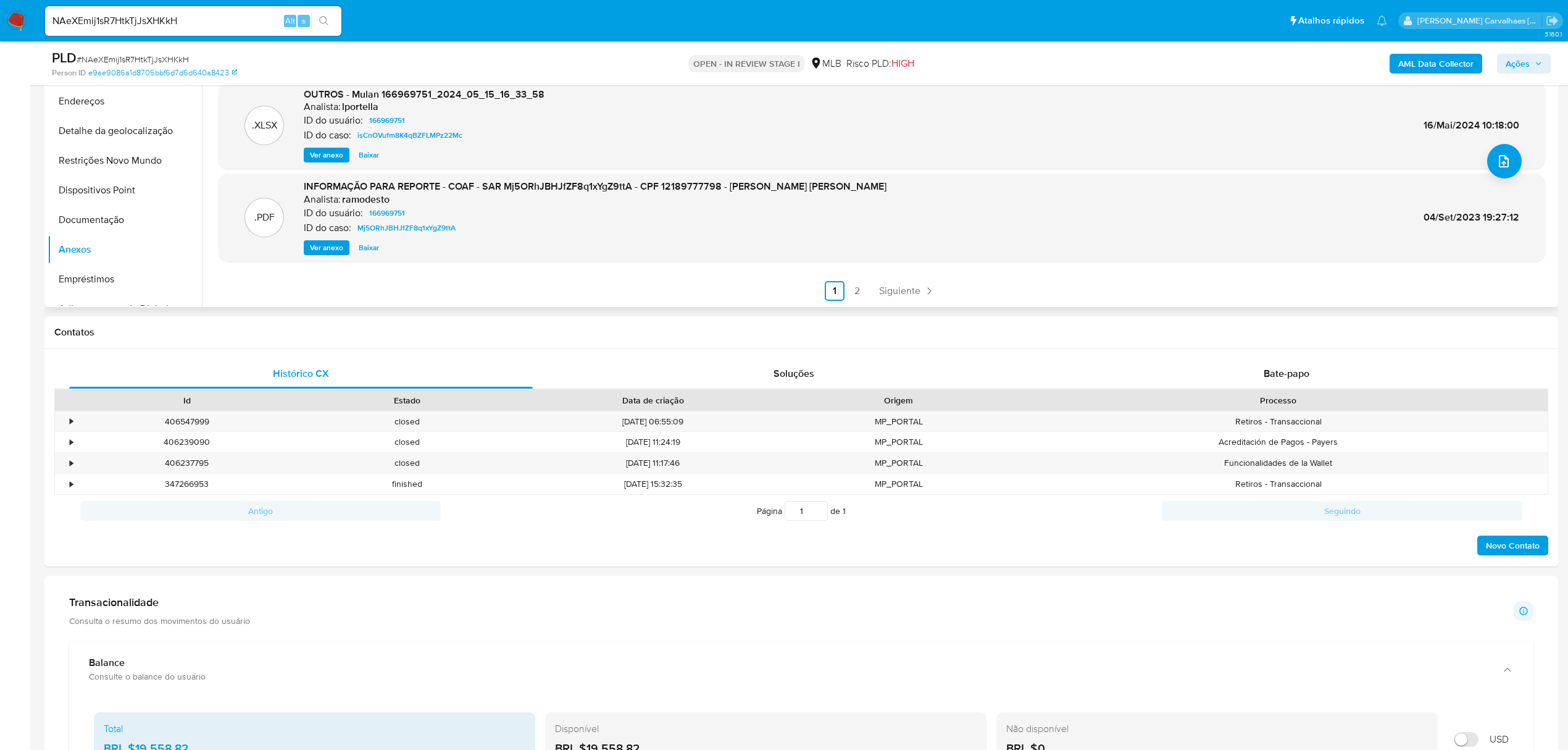
scroll to position [329, 0]
click at [310, 247] on span "Ver anexo" at bounding box center [326, 248] width 33 height 12
drag, startPoint x: 310, startPoint y: 247, endPoint x: 403, endPoint y: 280, distance: 98.7
click at [312, 247] on div "Ver anexo Baixar" at bounding box center [595, 248] width 583 height 15
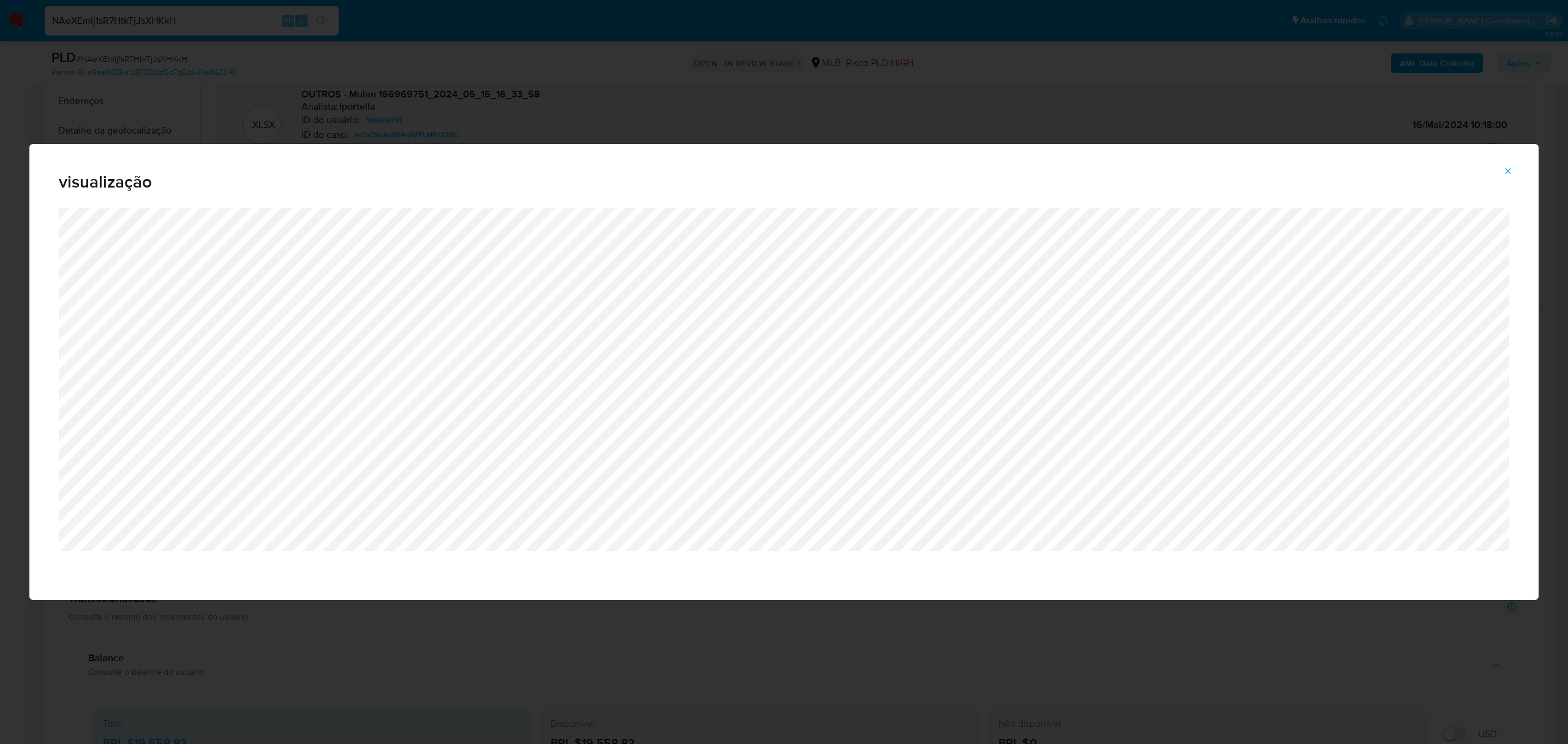
click at [1511, 175] on icon "Attachment preview" at bounding box center [1507, 171] width 10 height 10
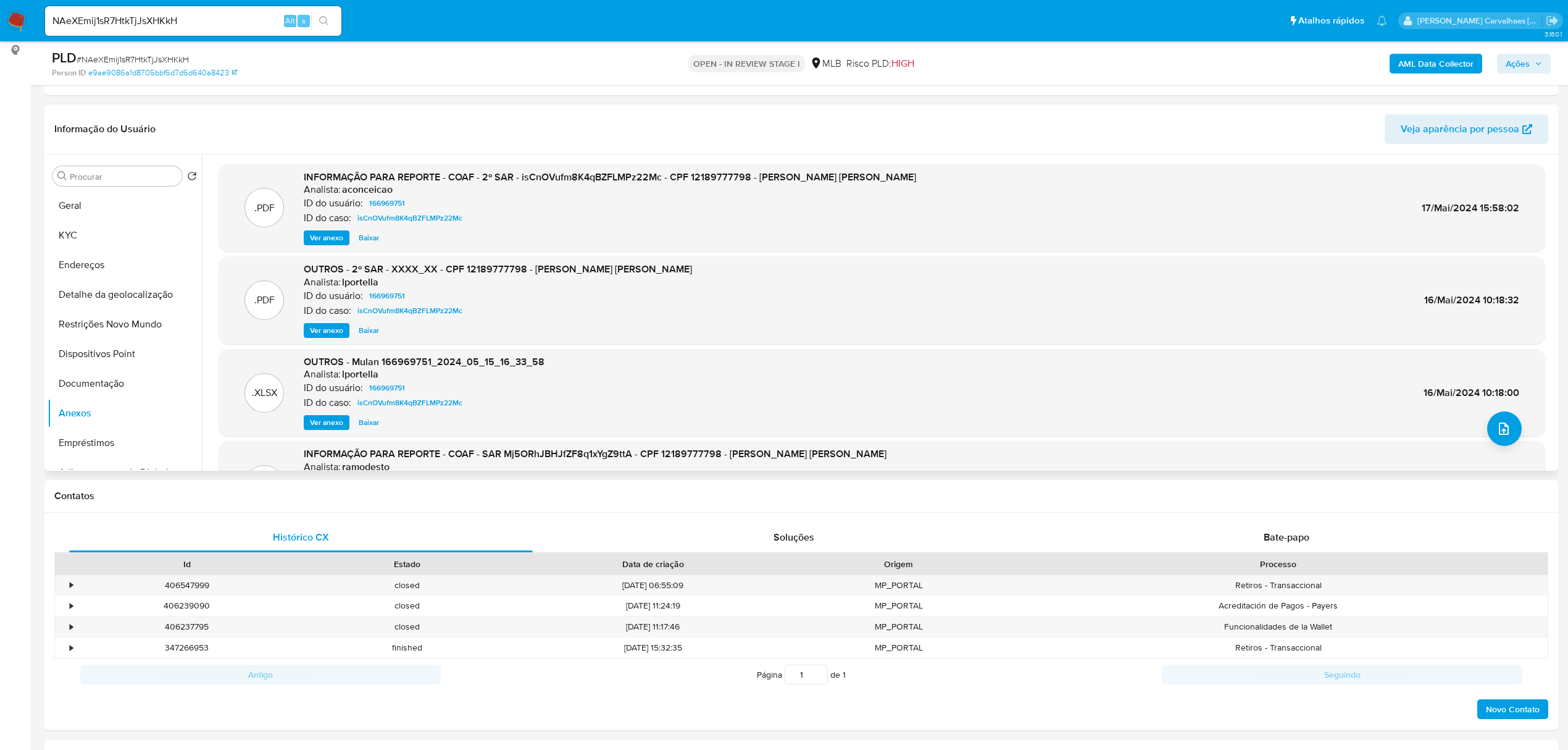
scroll to position [165, 0]
click at [312, 235] on span "Ver anexo" at bounding box center [326, 239] width 33 height 12
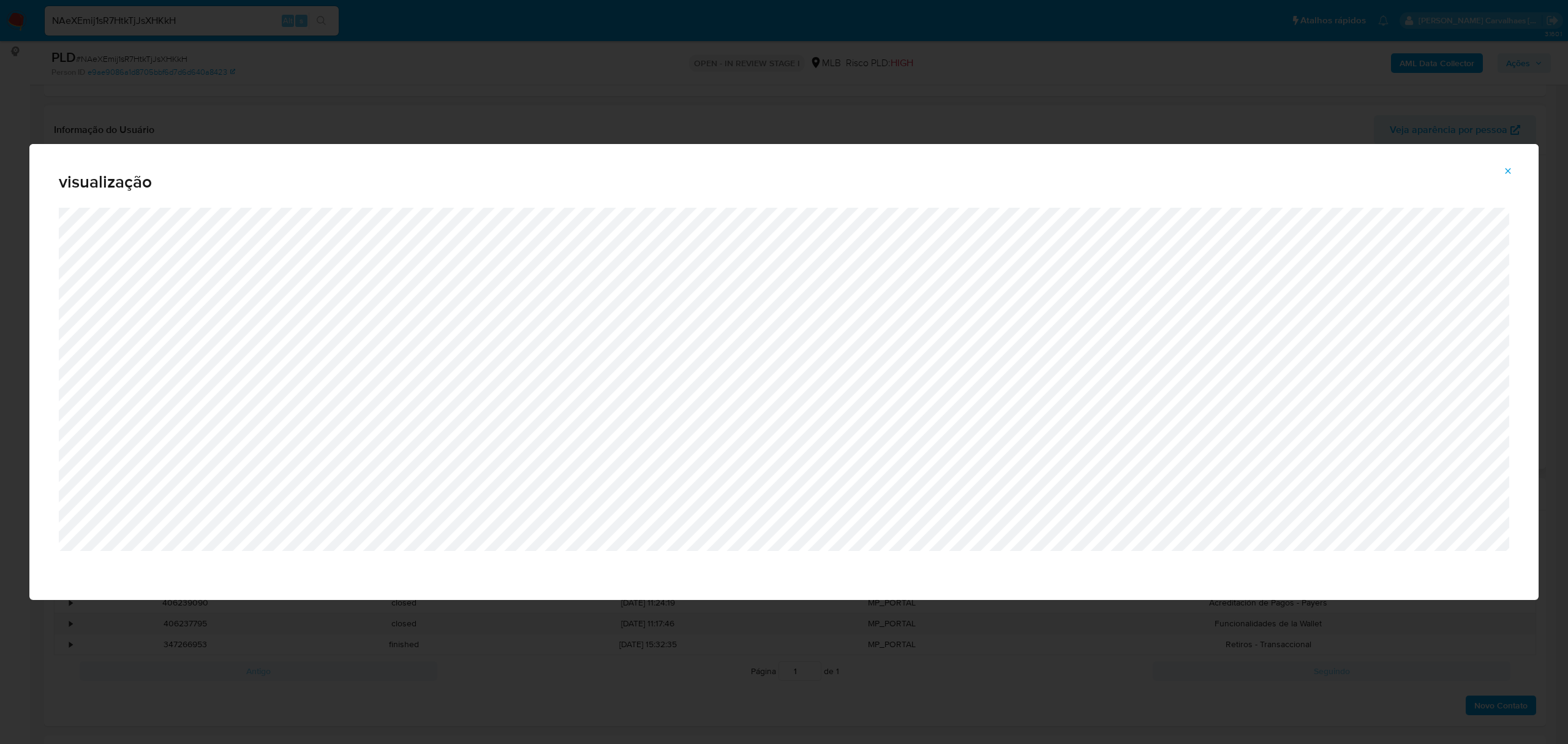
click at [1507, 167] on icon "Attachment preview" at bounding box center [1507, 171] width 10 height 10
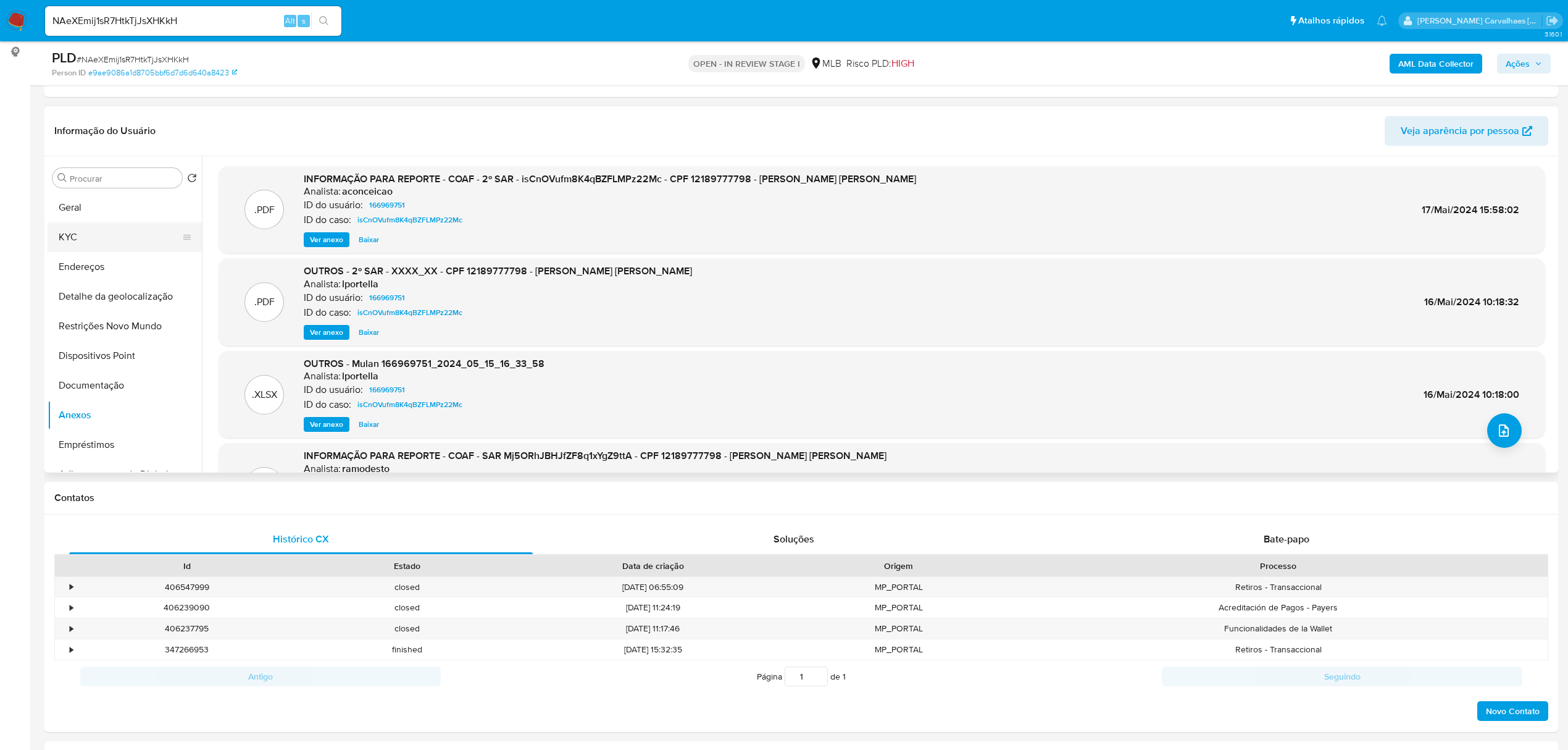
click at [87, 236] on button "KYC" at bounding box center [119, 237] width 144 height 29
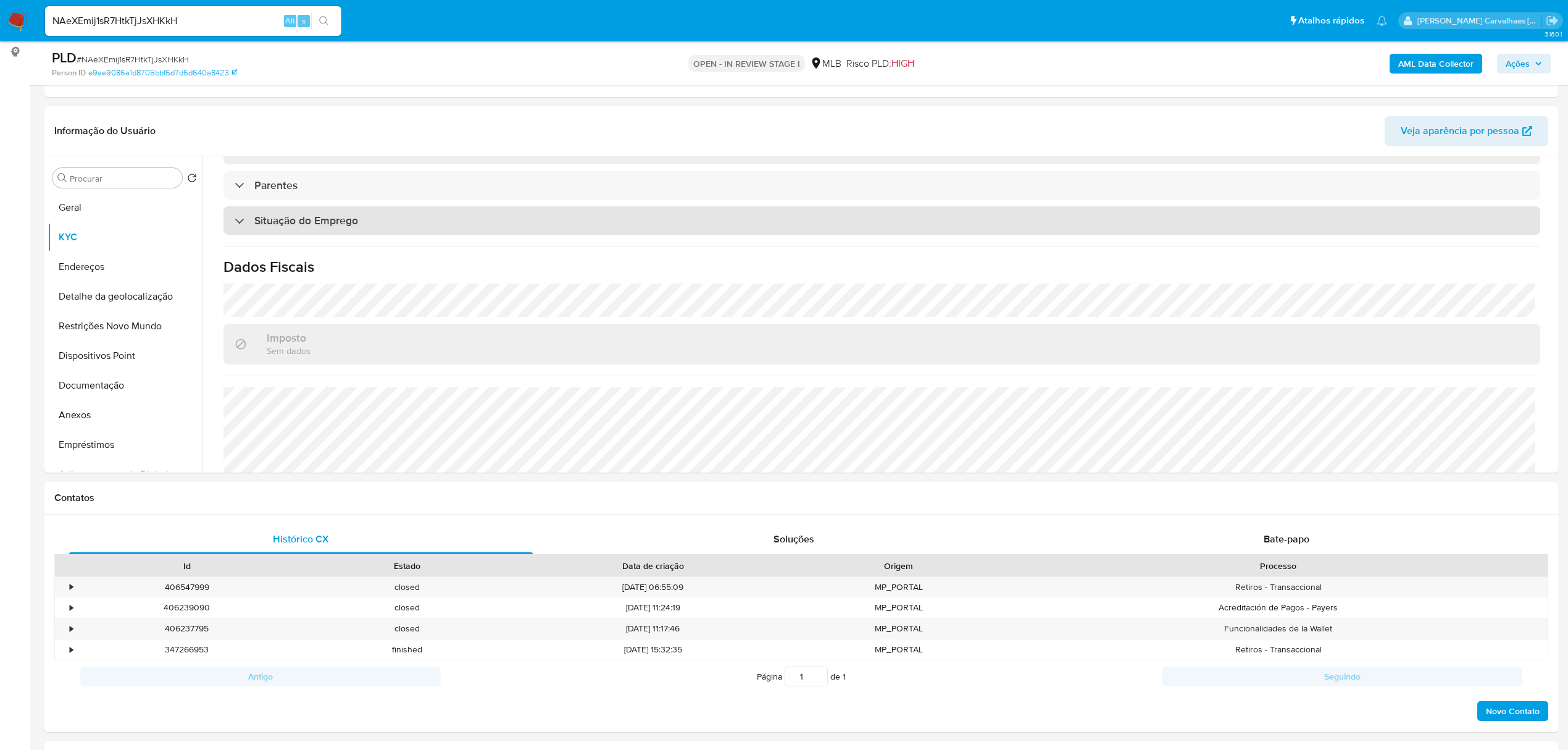
scroll to position [494, 0]
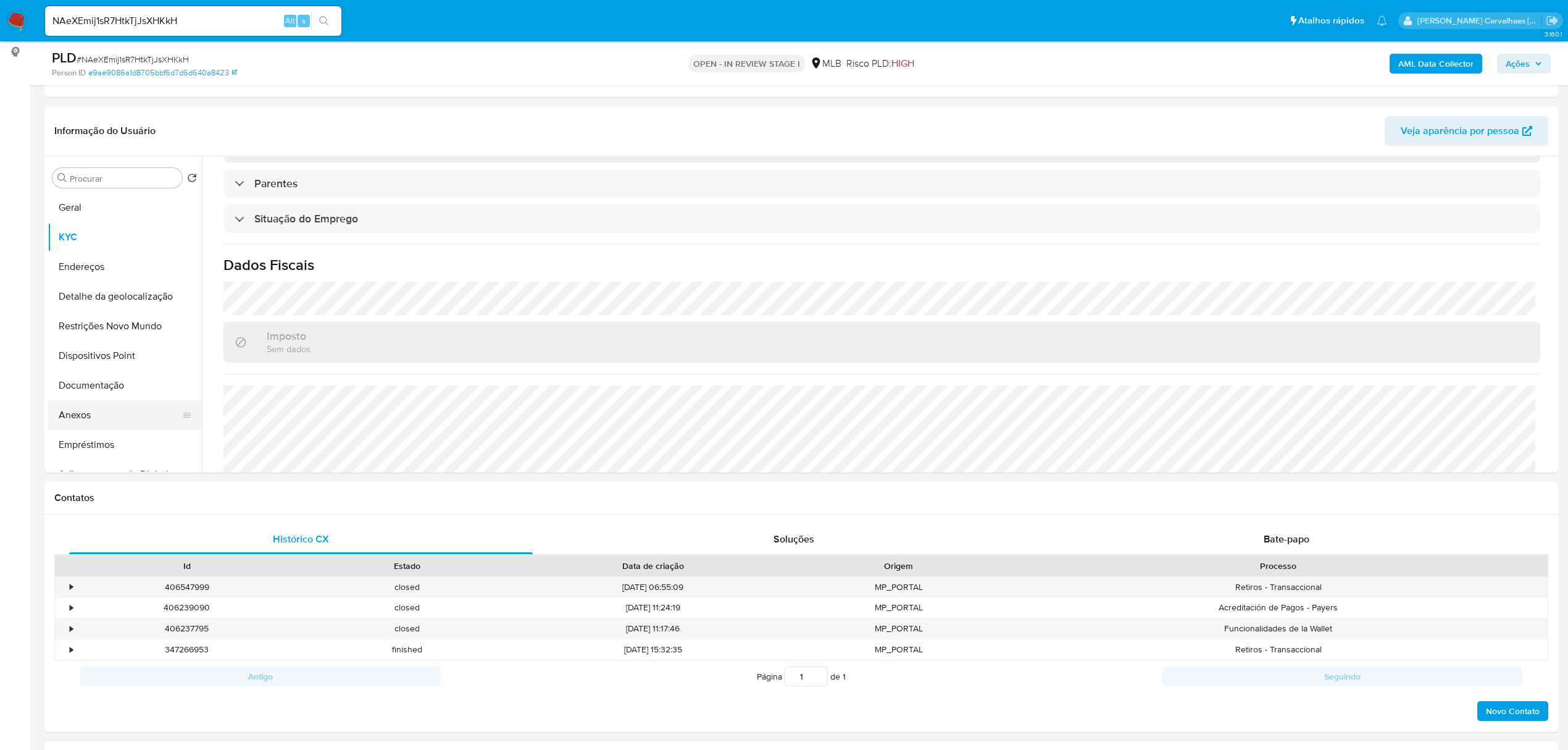
click at [95, 417] on button "Anexos" at bounding box center [119, 415] width 144 height 29
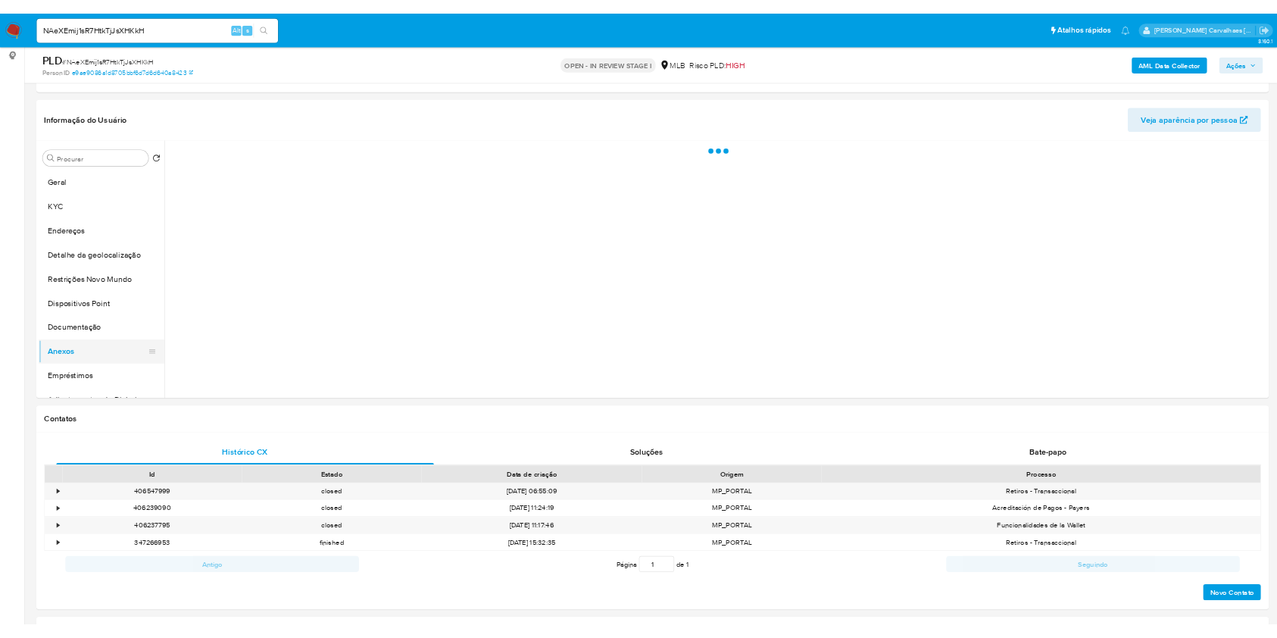
scroll to position [0, 0]
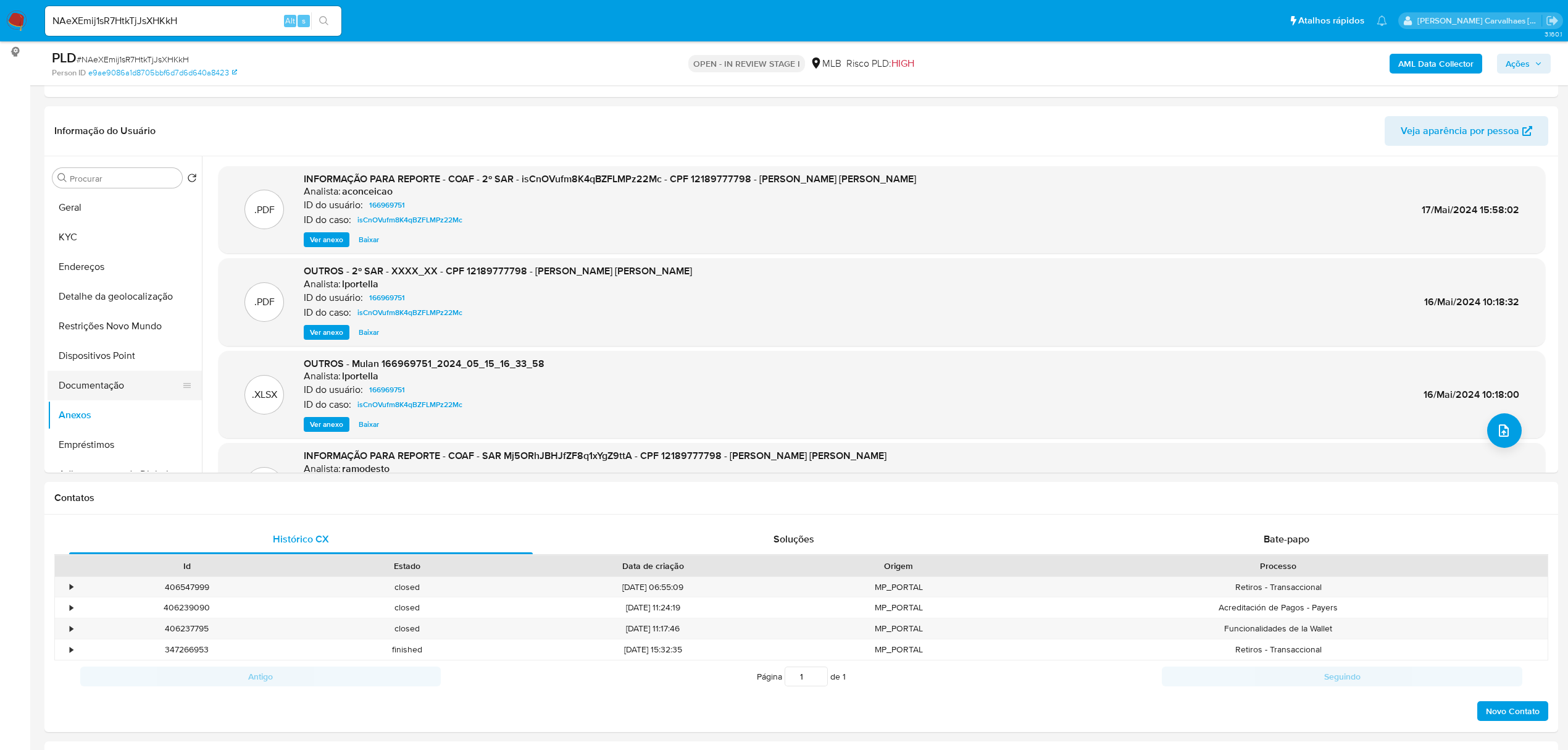
click at [111, 377] on button "Documentação" at bounding box center [119, 386] width 144 height 29
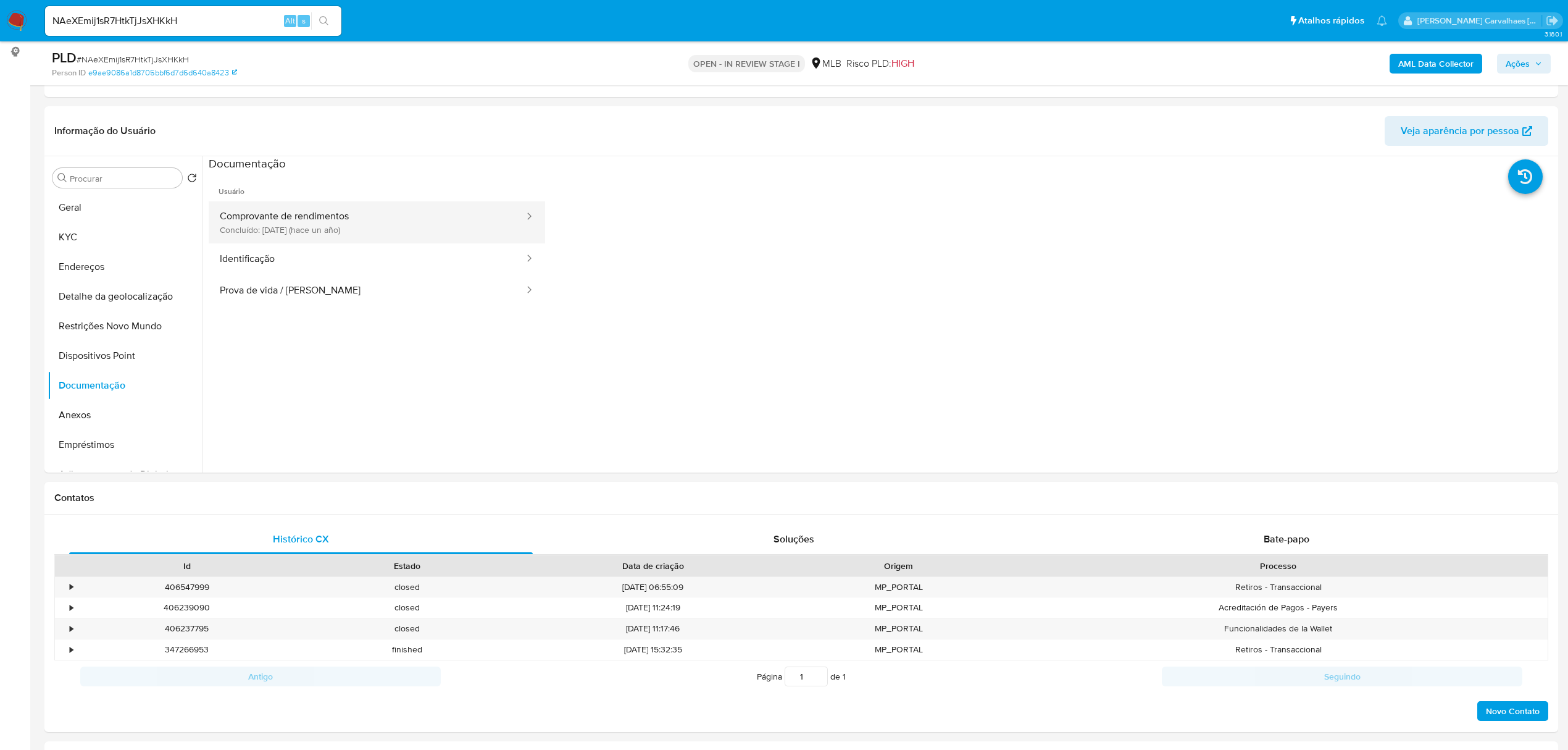
click at [312, 230] on button "Comprovante de rendimentos Concluído: 19/06/2024 (hace un año)" at bounding box center [367, 223] width 317 height 42
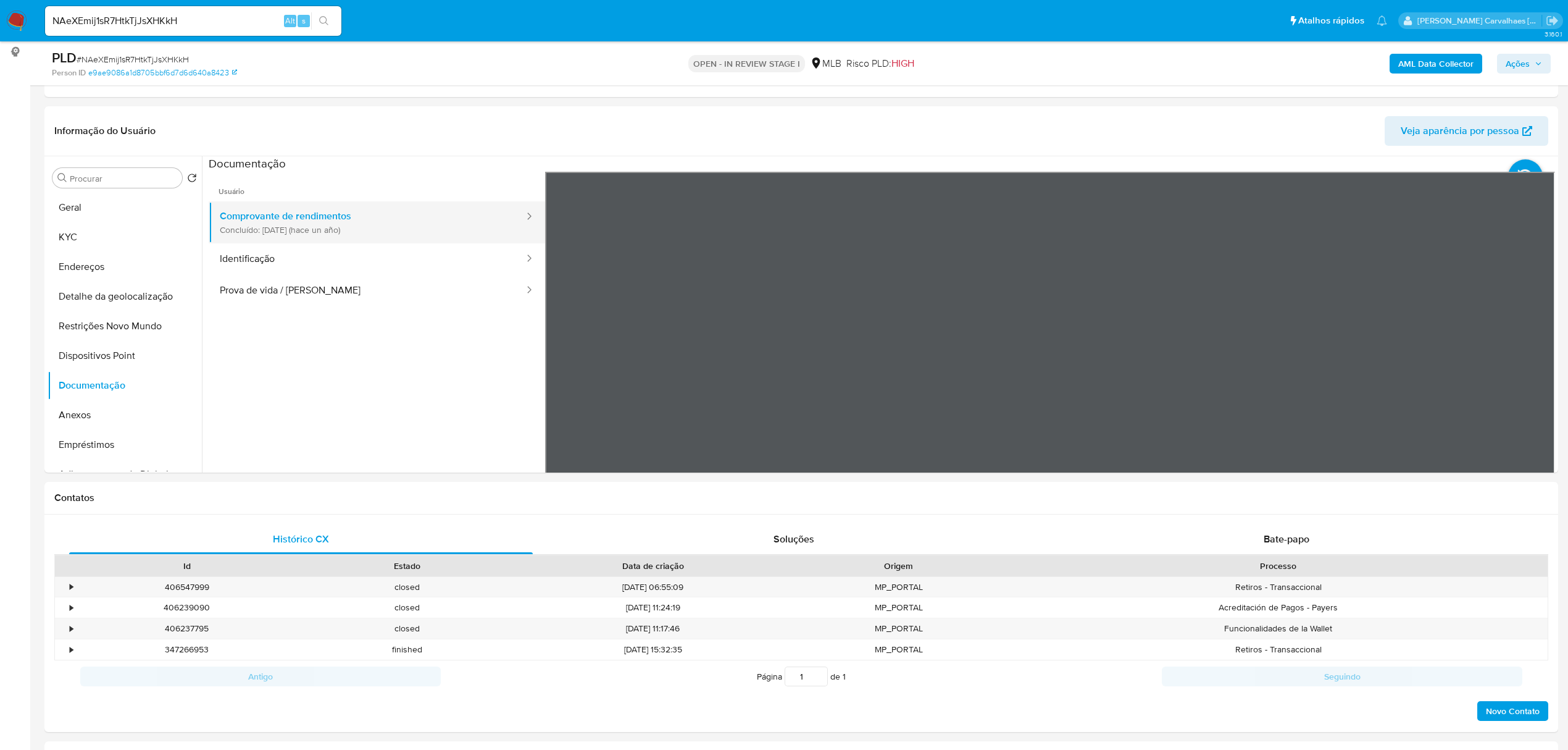
click at [312, 230] on button "Comprovante de rendimentos Concluído: 19/06/2024 (hace un año)" at bounding box center [367, 223] width 317 height 42
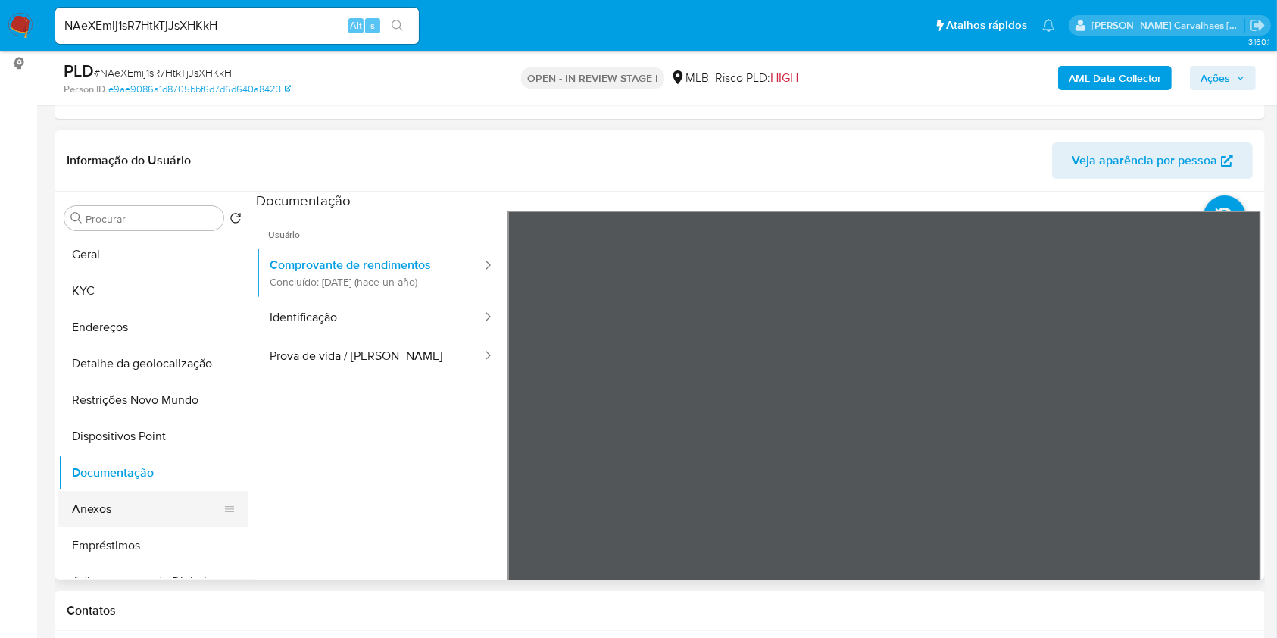
click at [127, 500] on button "Anexos" at bounding box center [146, 509] width 177 height 36
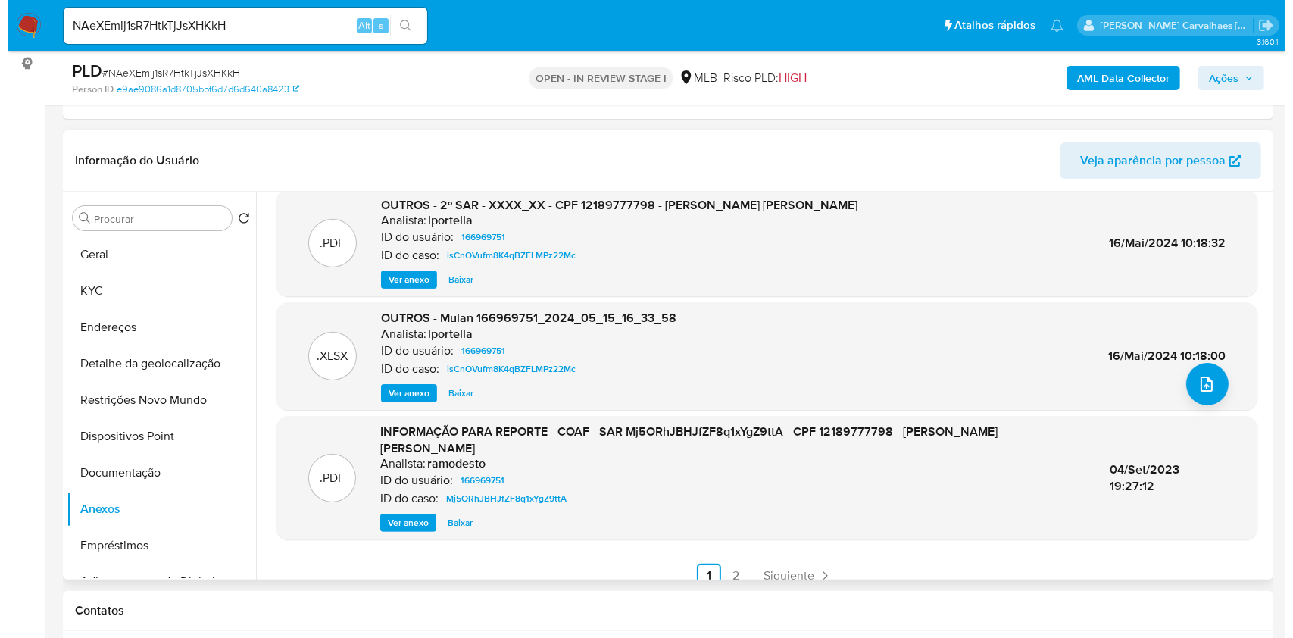
scroll to position [404, 0]
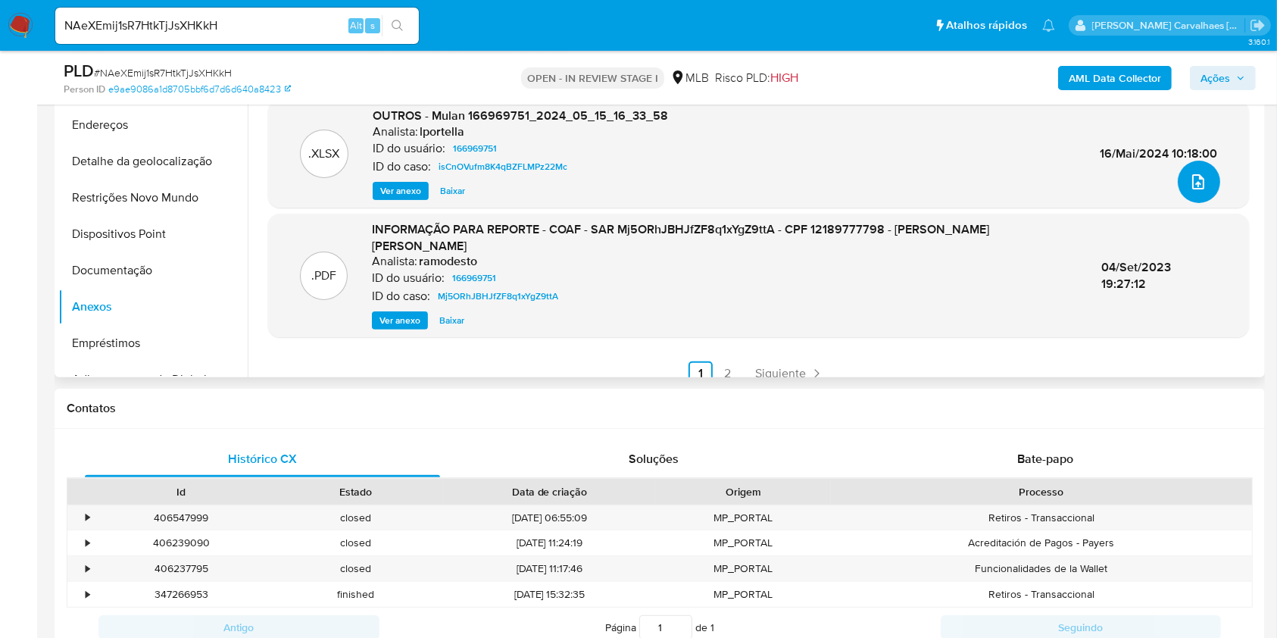
click at [1190, 183] on icon "upload-file" at bounding box center [1199, 182] width 18 height 18
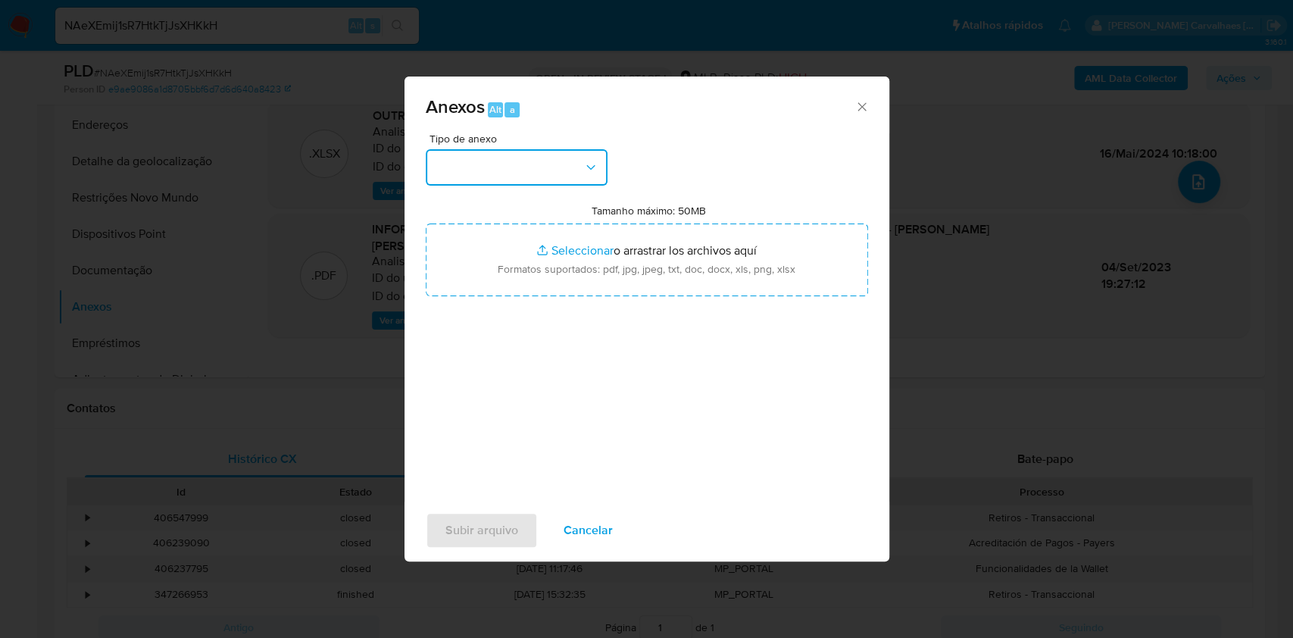
click at [589, 167] on icon "button" at bounding box center [590, 166] width 8 height 5
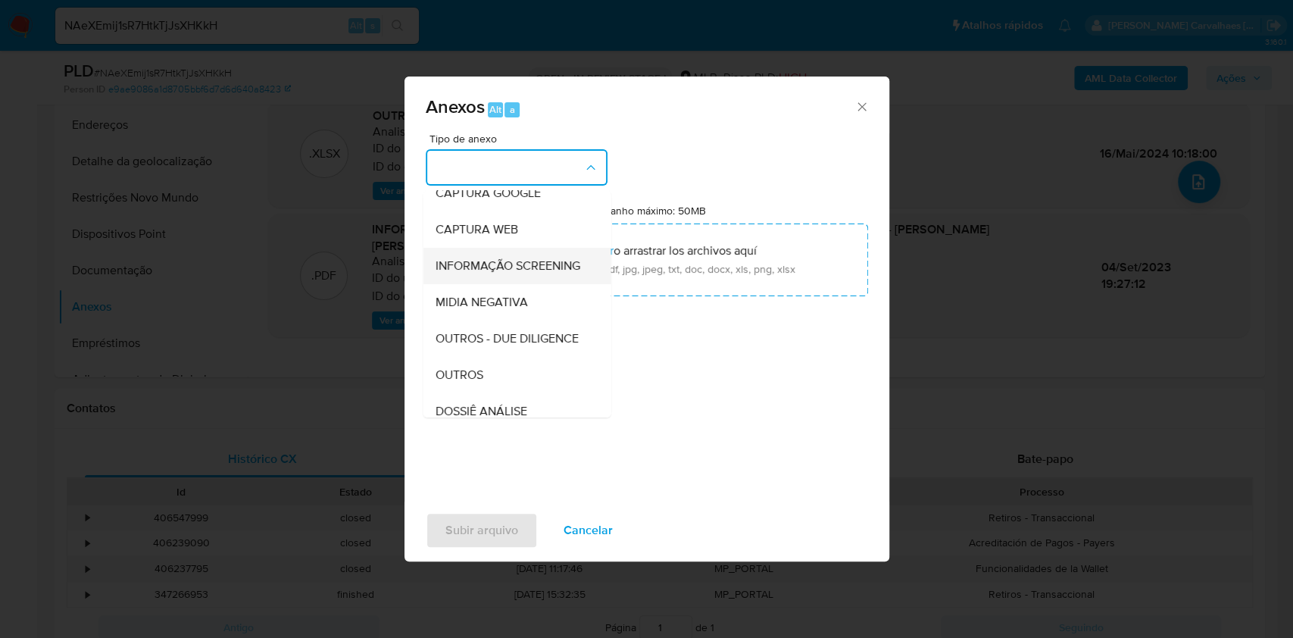
scroll to position [202, 0]
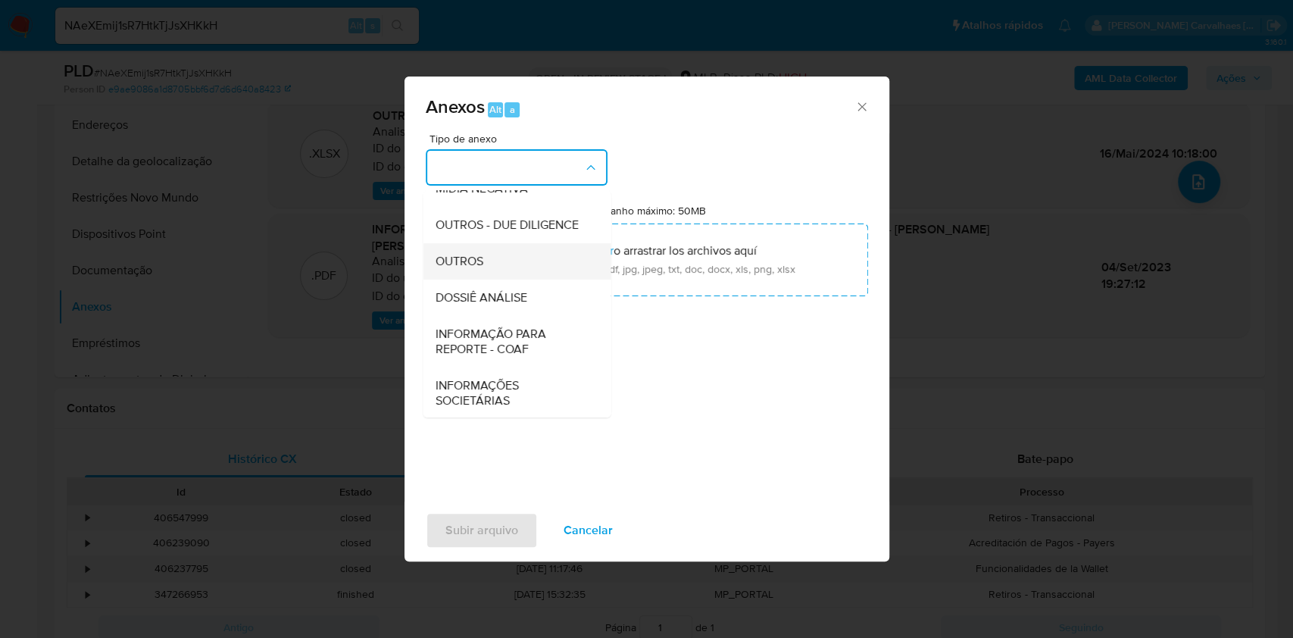
click at [503, 280] on div "OUTROS" at bounding box center [512, 261] width 155 height 36
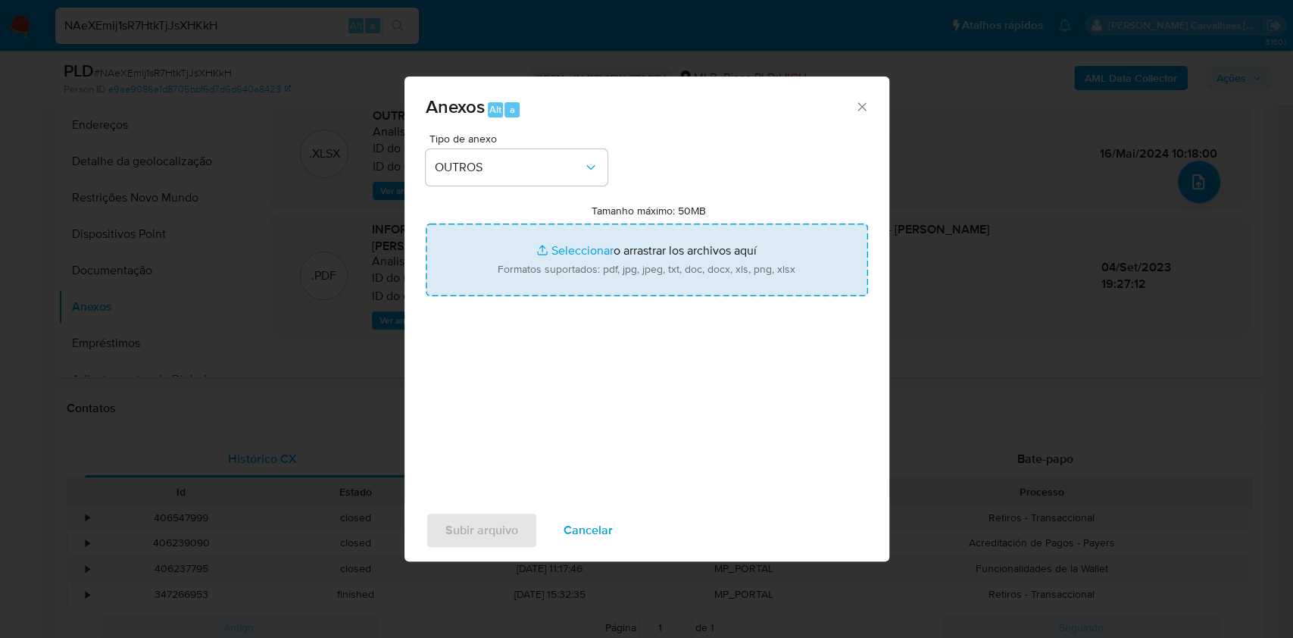
click at [577, 253] on input "Tamanho máximo: 50MB Seleccionar archivos" at bounding box center [647, 260] width 442 height 73
type input "C:\fakepath\3oSAR - xxxx - CPF 12189777798 - JOUBERT DE SOUZA SILVA.pdf"
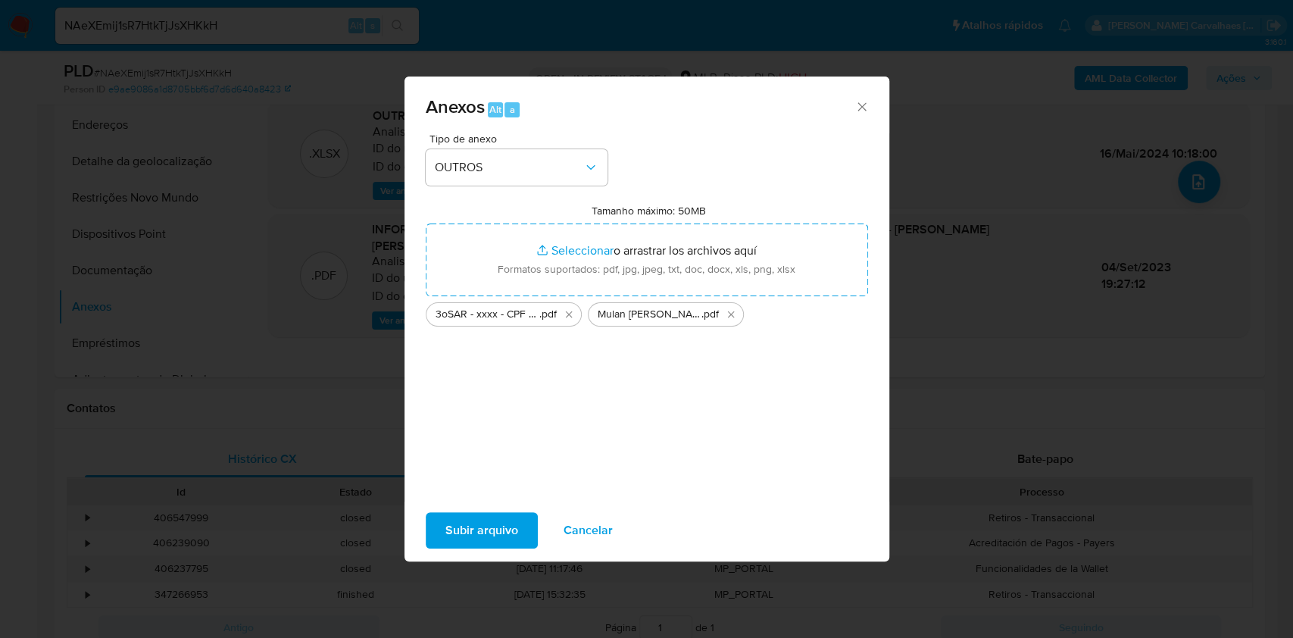
click at [510, 524] on span "Subir arquivo" at bounding box center [482, 530] width 73 height 33
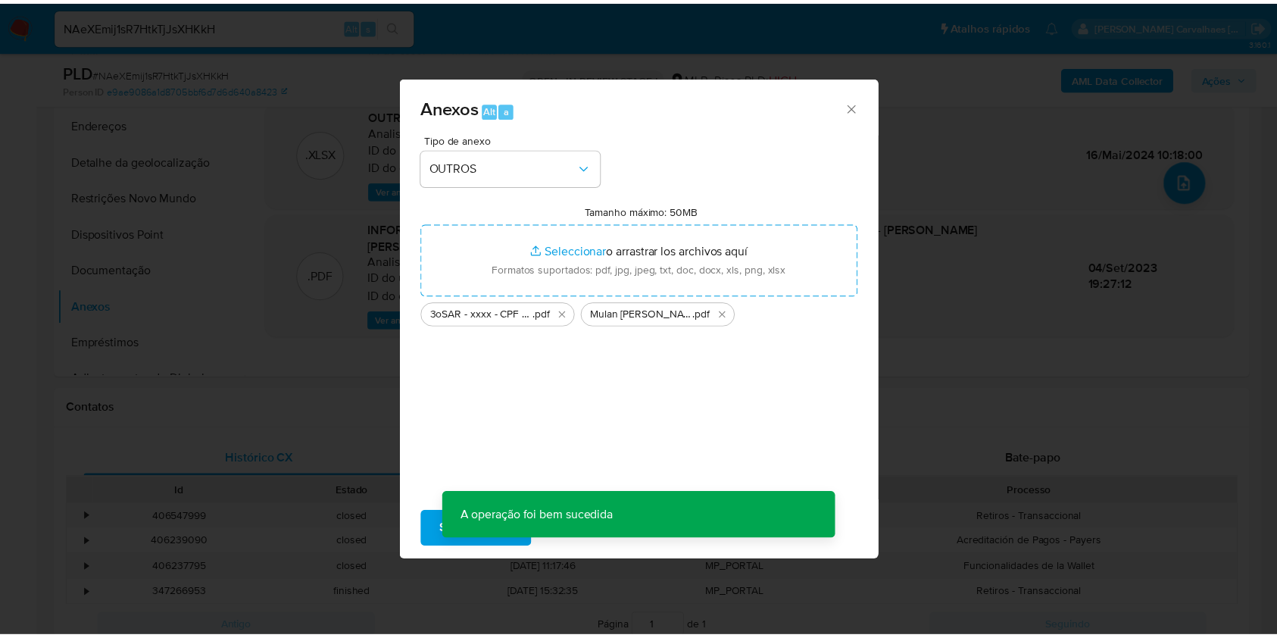
scroll to position [108, 0]
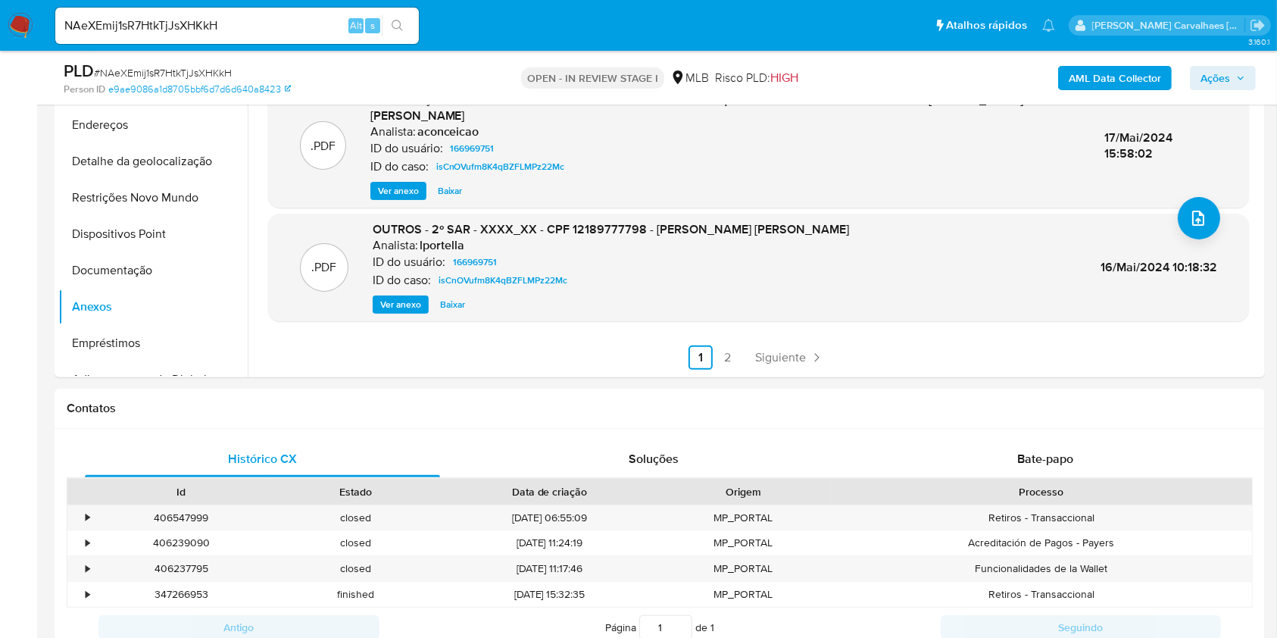
click at [1211, 75] on span "Ações" at bounding box center [1216, 78] width 30 height 24
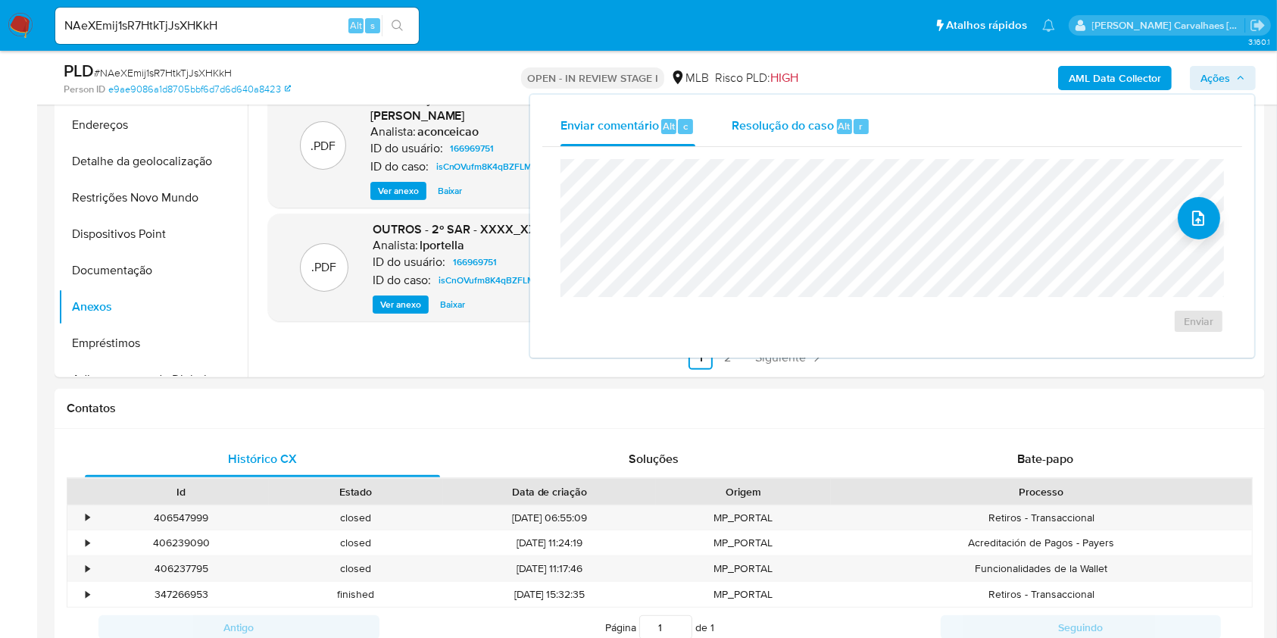
click at [788, 130] on span "Resolução do caso" at bounding box center [783, 125] width 102 height 17
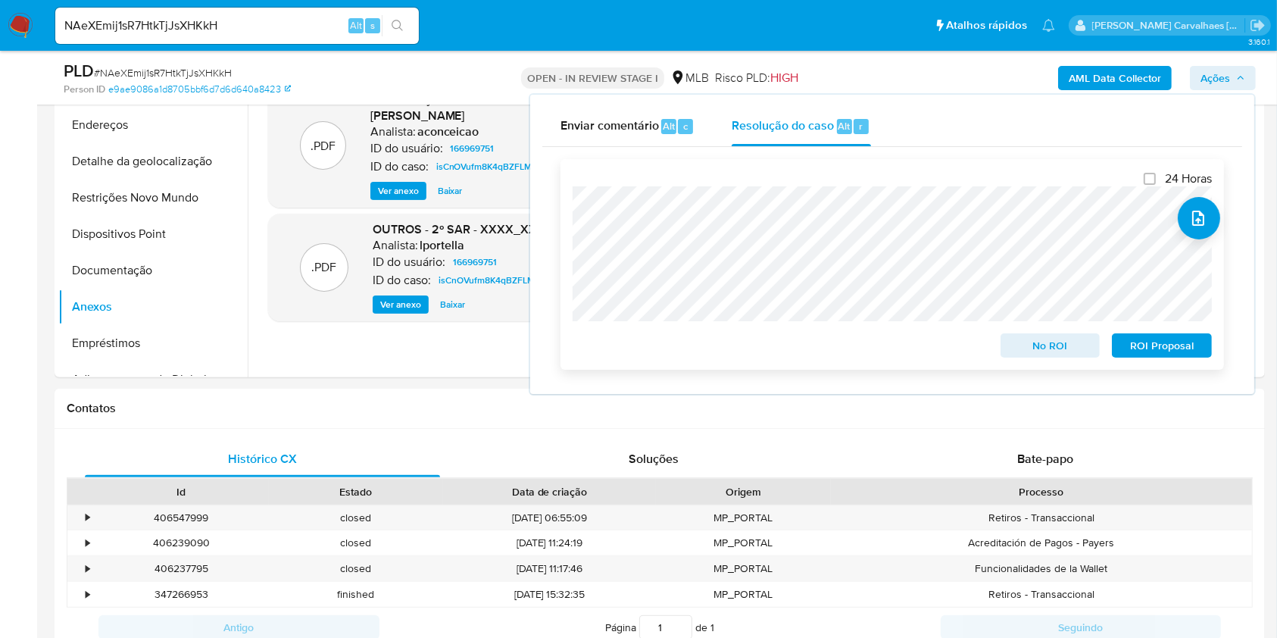
click at [1174, 350] on span "ROI Proposal" at bounding box center [1162, 345] width 79 height 21
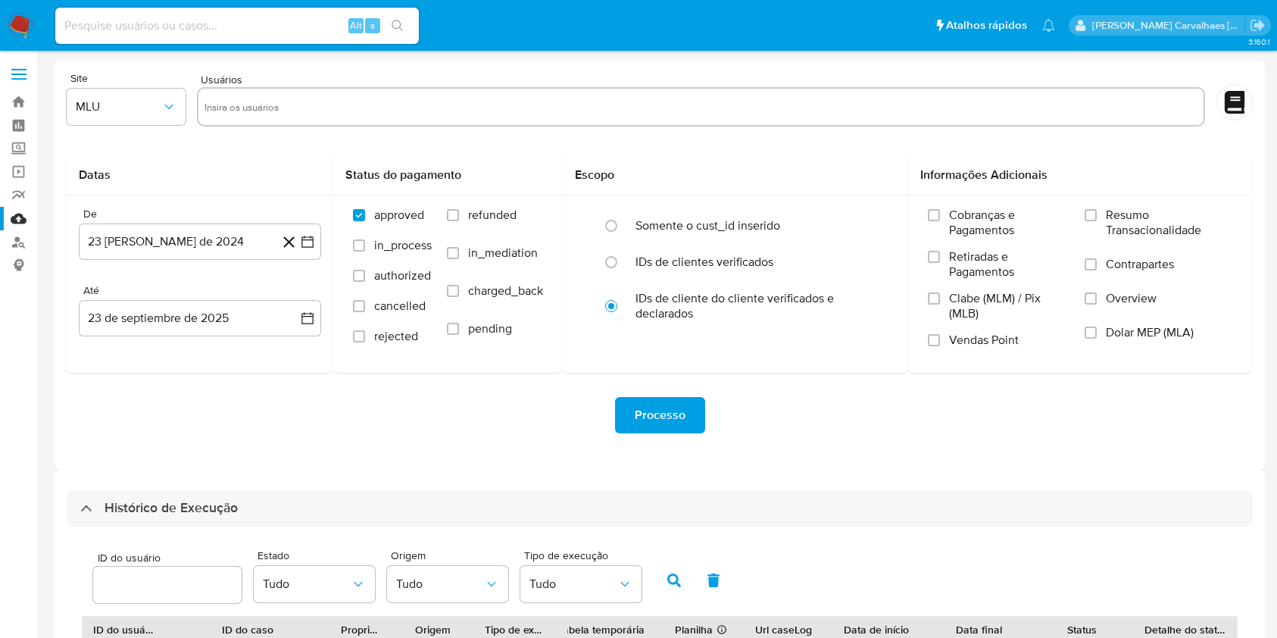
select select "10"
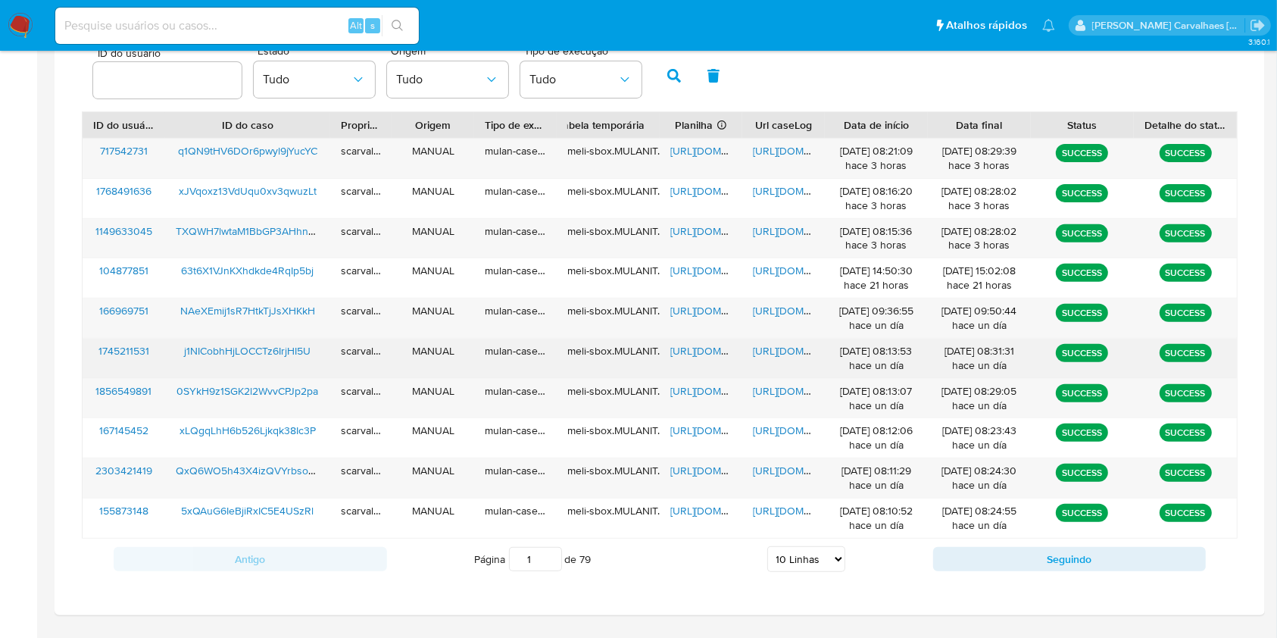
click at [796, 348] on span "https://docs.google.com/document/d/18t_PyI8Xl5rHDzl02GgHgxzYVjWkvODPzUwOp2dtjJk…" at bounding box center [805, 350] width 105 height 15
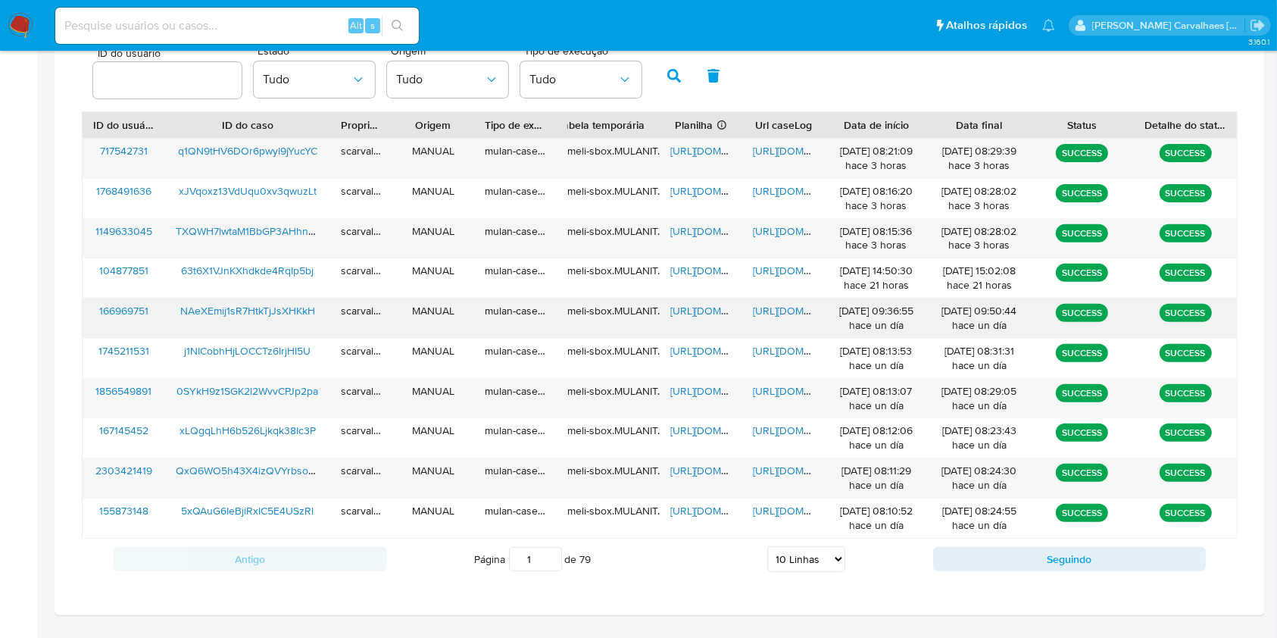
click at [784, 311] on span "https://docs.google.com/document/d/1XrRh7tS7xi_a8WIk9ZoFpGk9P20LPKC8DzHcr0KF05s…" at bounding box center [805, 310] width 105 height 15
click at [547, 552] on input "2" at bounding box center [535, 559] width 53 height 24
click at [768, 386] on span "https://docs.google.com/document/d/17ACj5h_CifDODVKeFh30RqOvE-WGK4wf16AONSpJZ_Q…" at bounding box center [805, 390] width 105 height 15
click at [550, 554] on input "3" at bounding box center [535, 559] width 53 height 24
click at [551, 565] on input "2" at bounding box center [535, 559] width 53 height 24
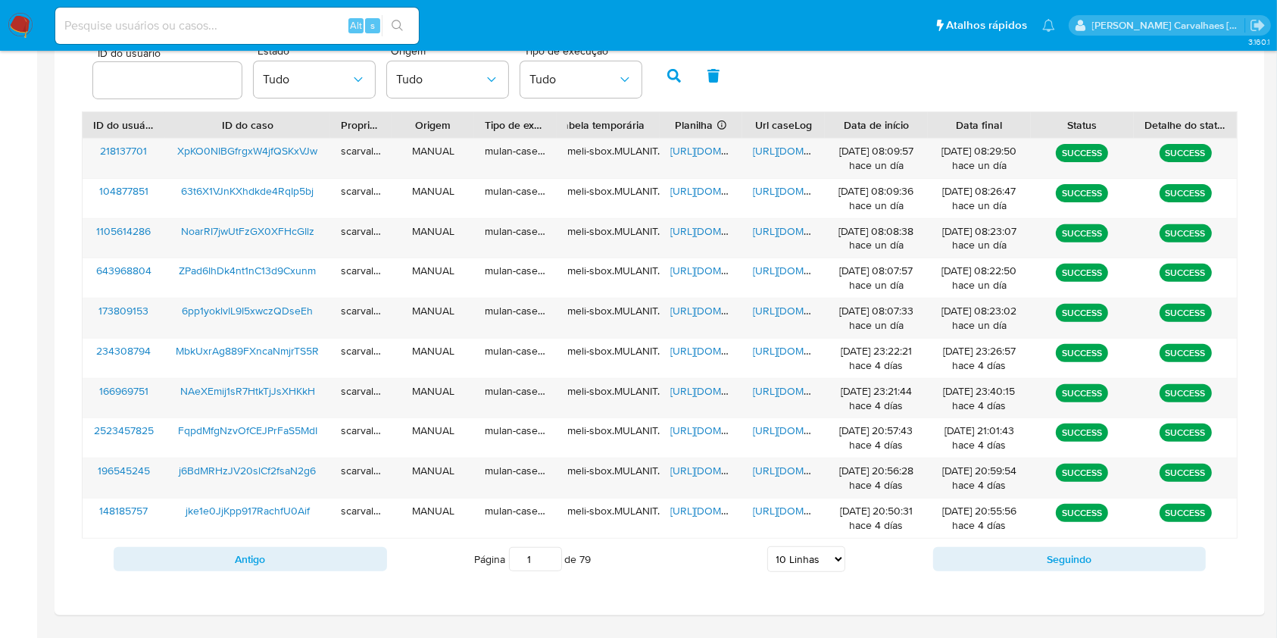
type input "1"
click at [551, 565] on input "1" at bounding box center [535, 559] width 53 height 24
click at [695, 313] on span "https://docs.google.com/spreadsheets/d/1-uPrGcwjxnjGKwtot4ENpXNE91s1UMRytQXflip…" at bounding box center [723, 310] width 105 height 15
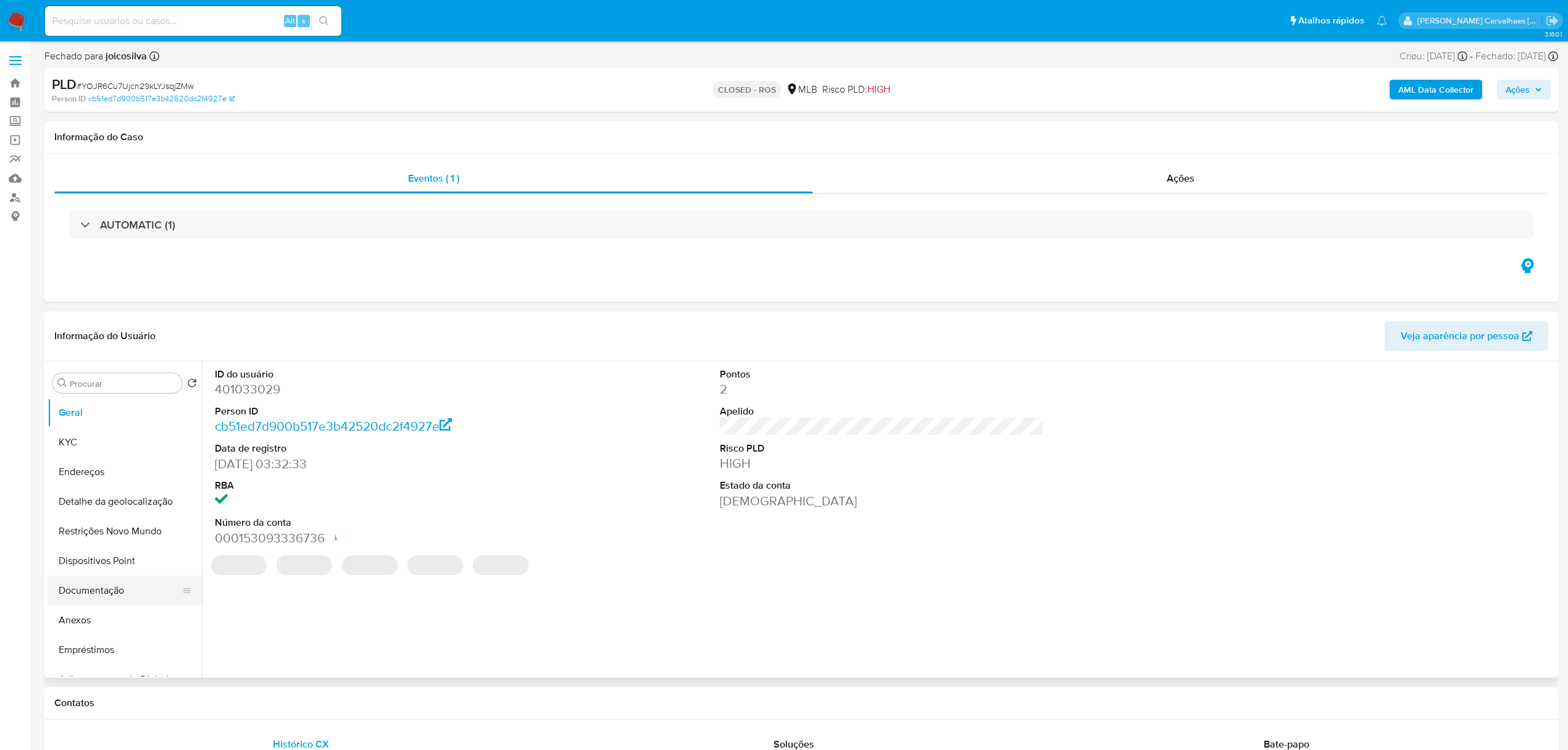
select select "10"
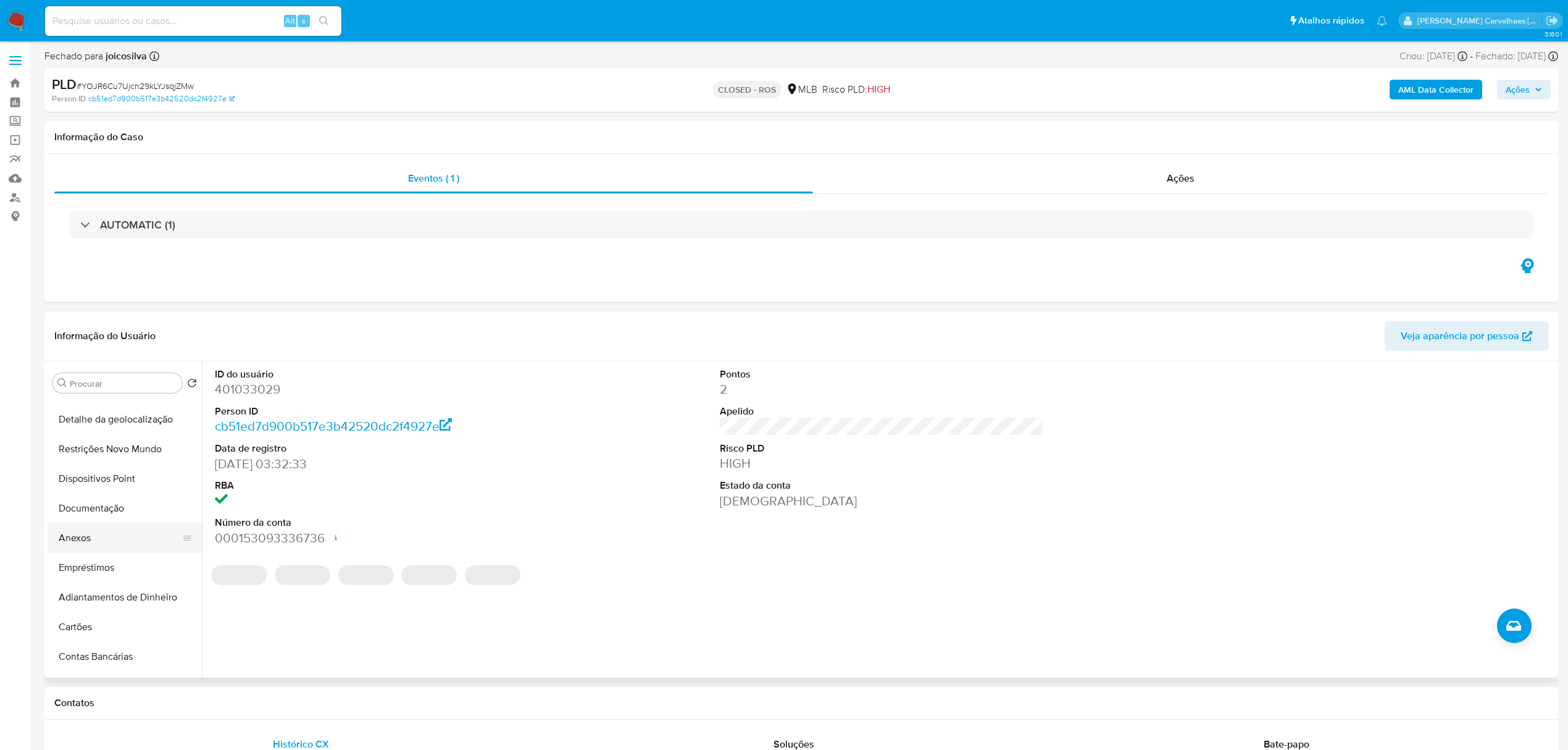
scroll to position [165, 0]
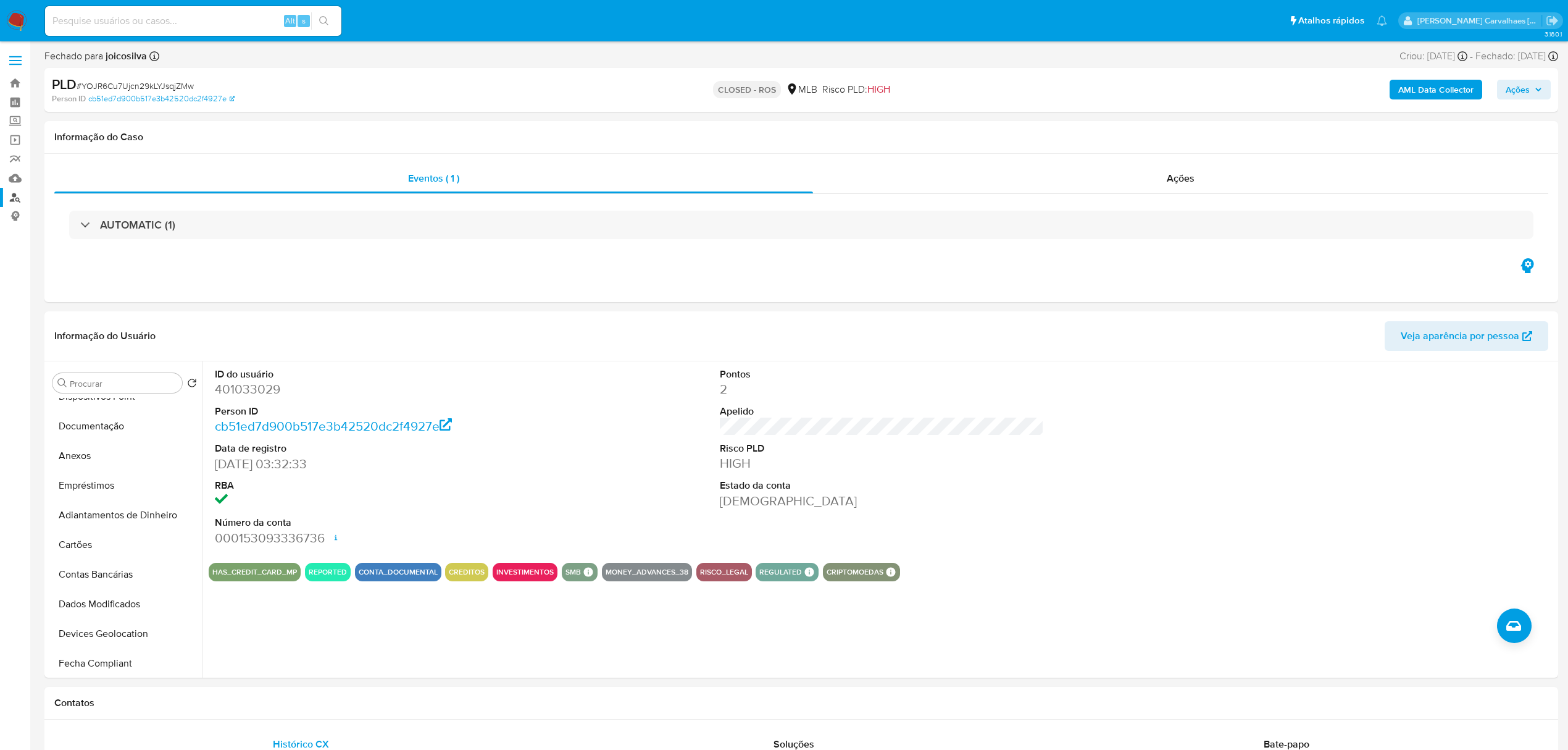
click at [13, 200] on link "Localizador de pessoas" at bounding box center [73, 196] width 147 height 19
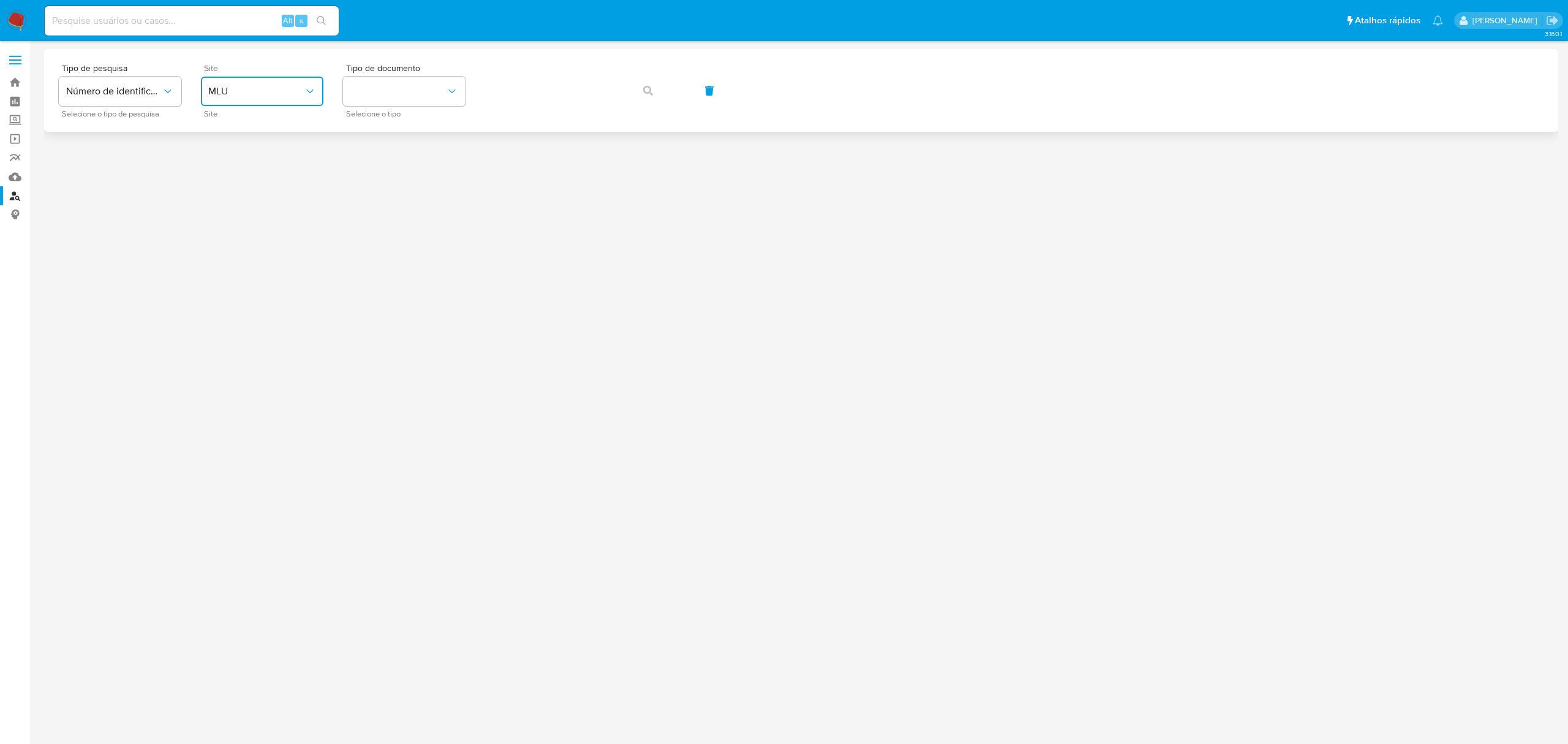
click at [309, 82] on button "MLU" at bounding box center [263, 91] width 123 height 29
click at [248, 178] on div "MLB" at bounding box center [259, 183] width 100 height 29
click at [392, 86] on button "identificationType" at bounding box center [404, 91] width 123 height 29
click at [382, 159] on div "CPF CPF" at bounding box center [400, 172] width 100 height 42
click at [643, 94] on icon "button" at bounding box center [648, 91] width 10 height 10
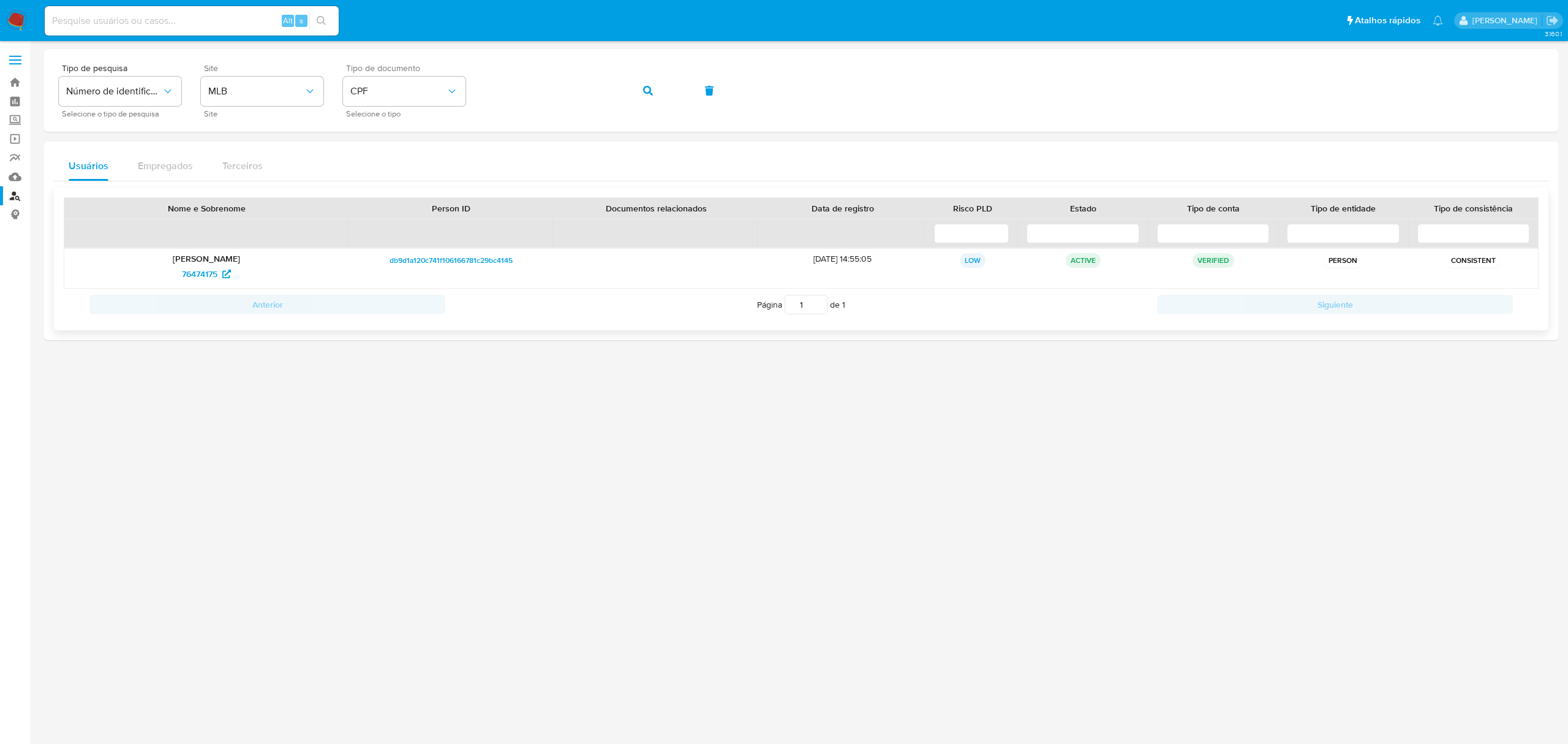
click at [176, 287] on div "[PERSON_NAME] 76474175" at bounding box center [207, 268] width 285 height 39
click at [211, 276] on span "76474175" at bounding box center [200, 274] width 36 height 19
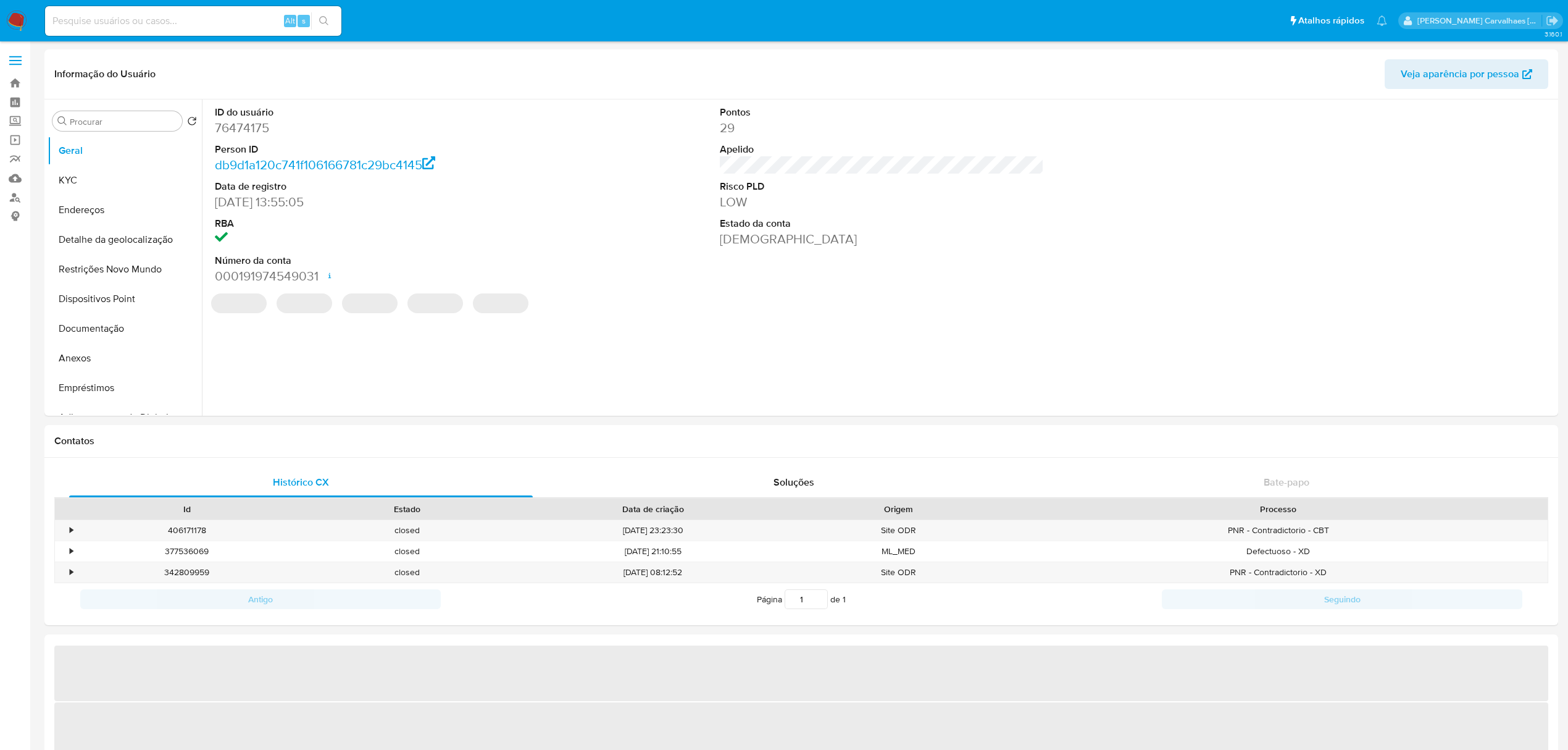
select select "10"
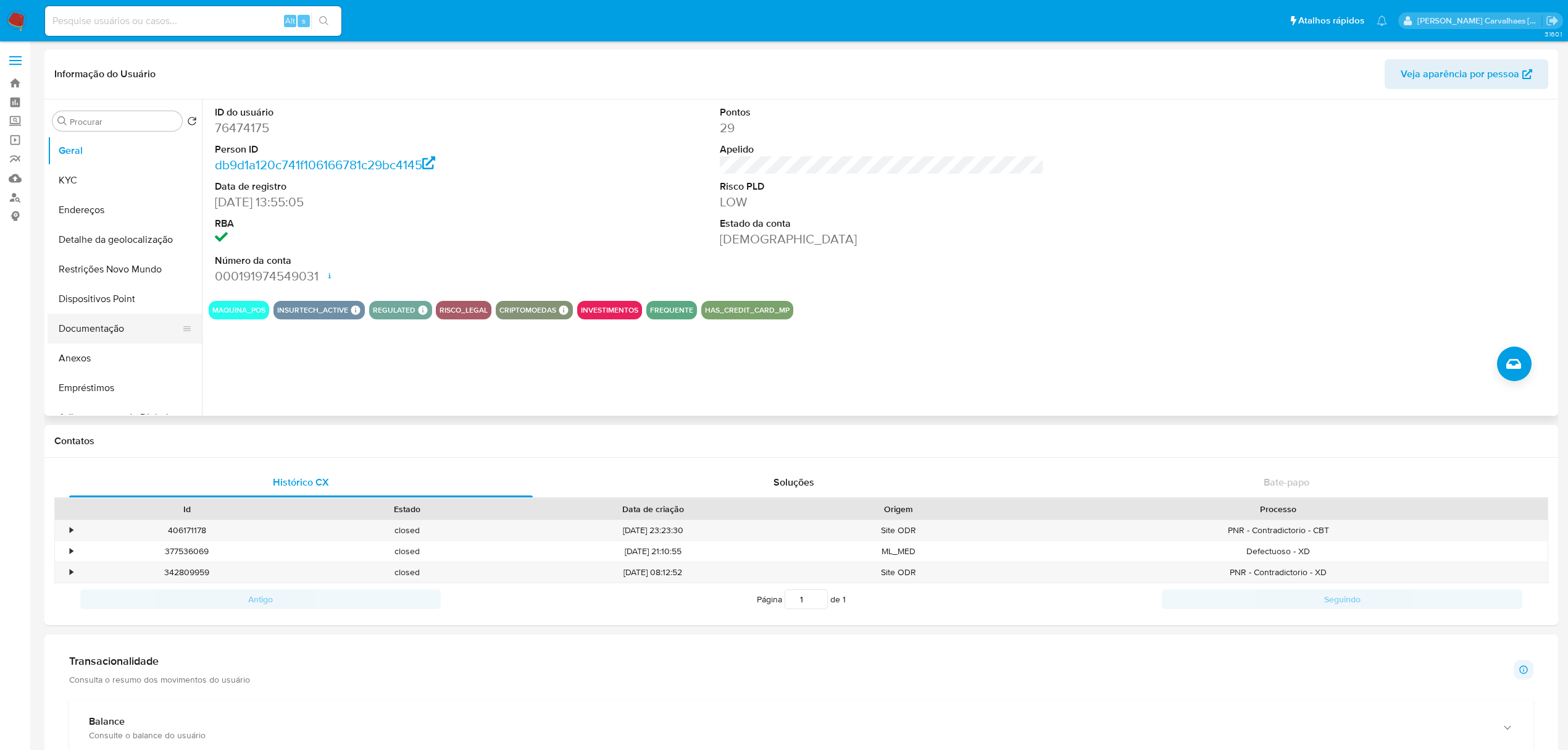
click at [110, 329] on button "Documentação" at bounding box center [119, 329] width 144 height 29
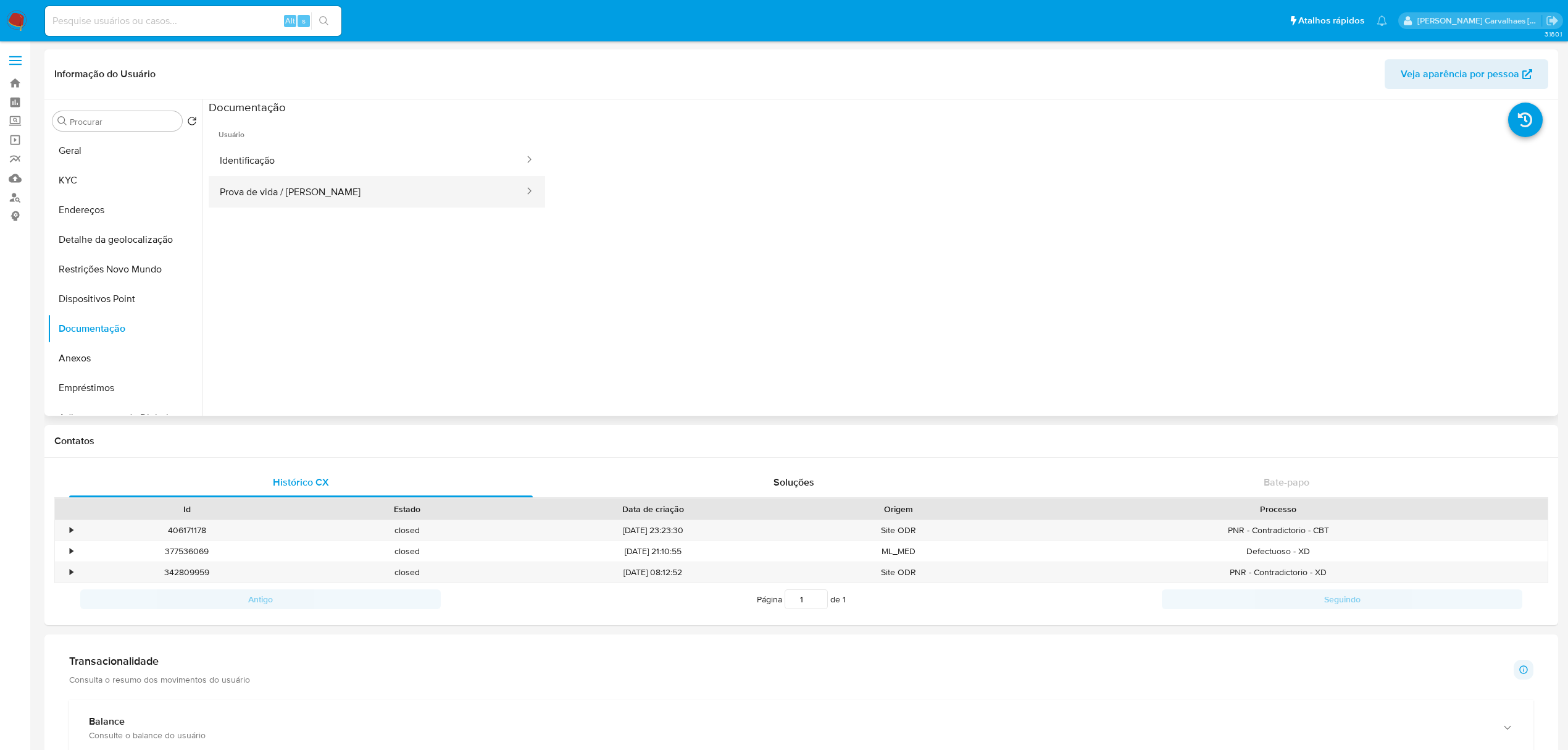
click at [340, 183] on button "Prova de vida / Selfie" at bounding box center [367, 192] width 317 height 32
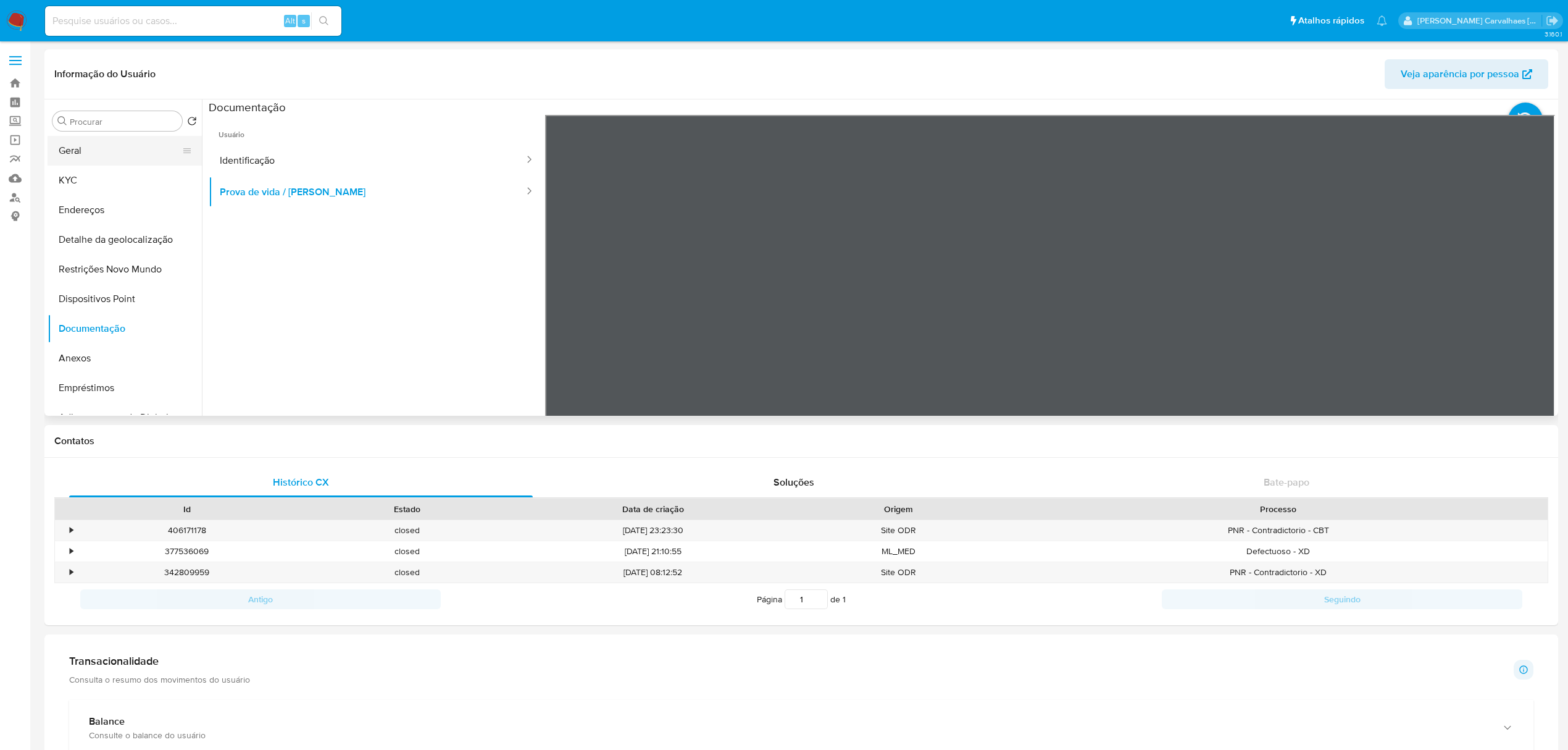
click at [113, 142] on button "Geral" at bounding box center [119, 151] width 144 height 29
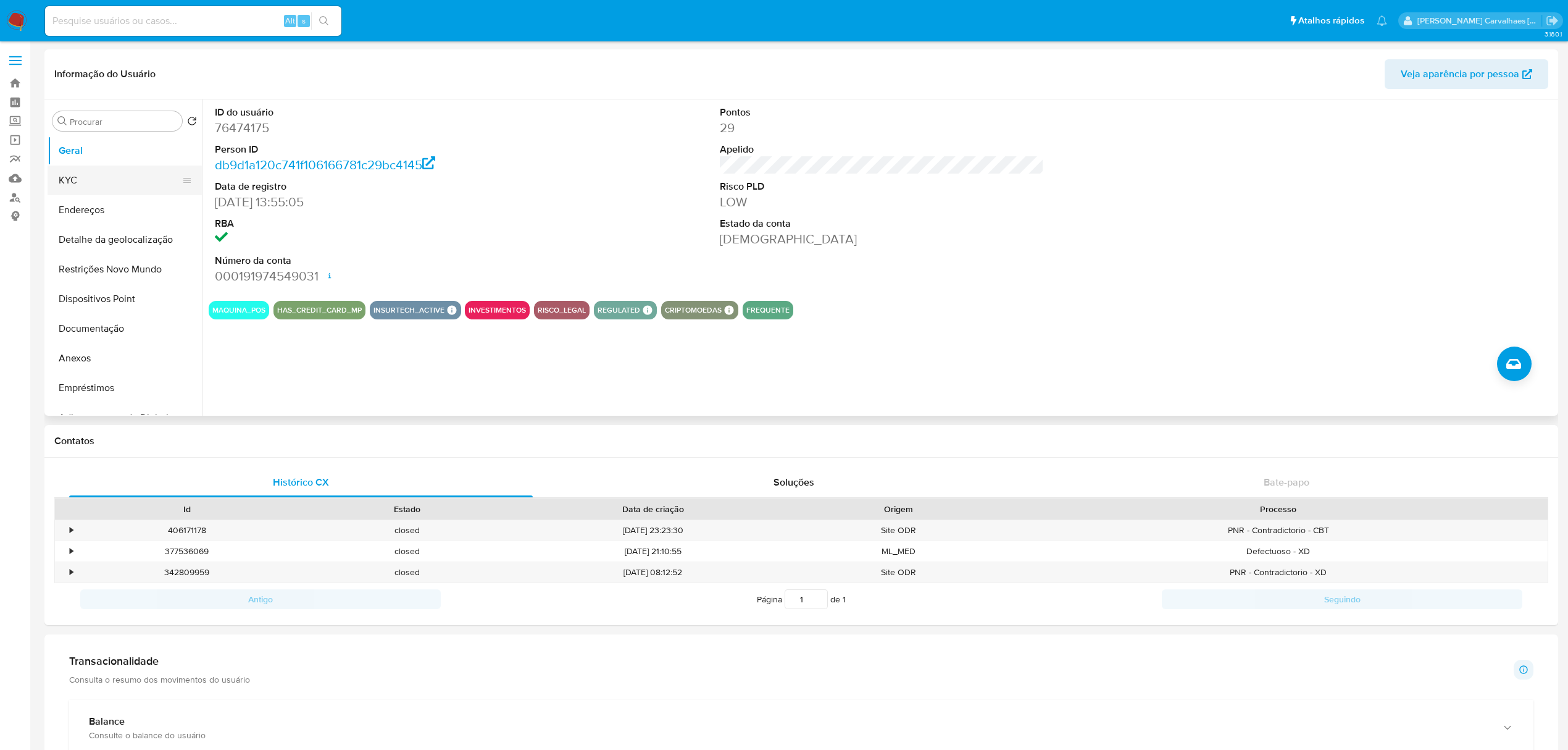
click at [79, 182] on button "KYC" at bounding box center [119, 180] width 144 height 29
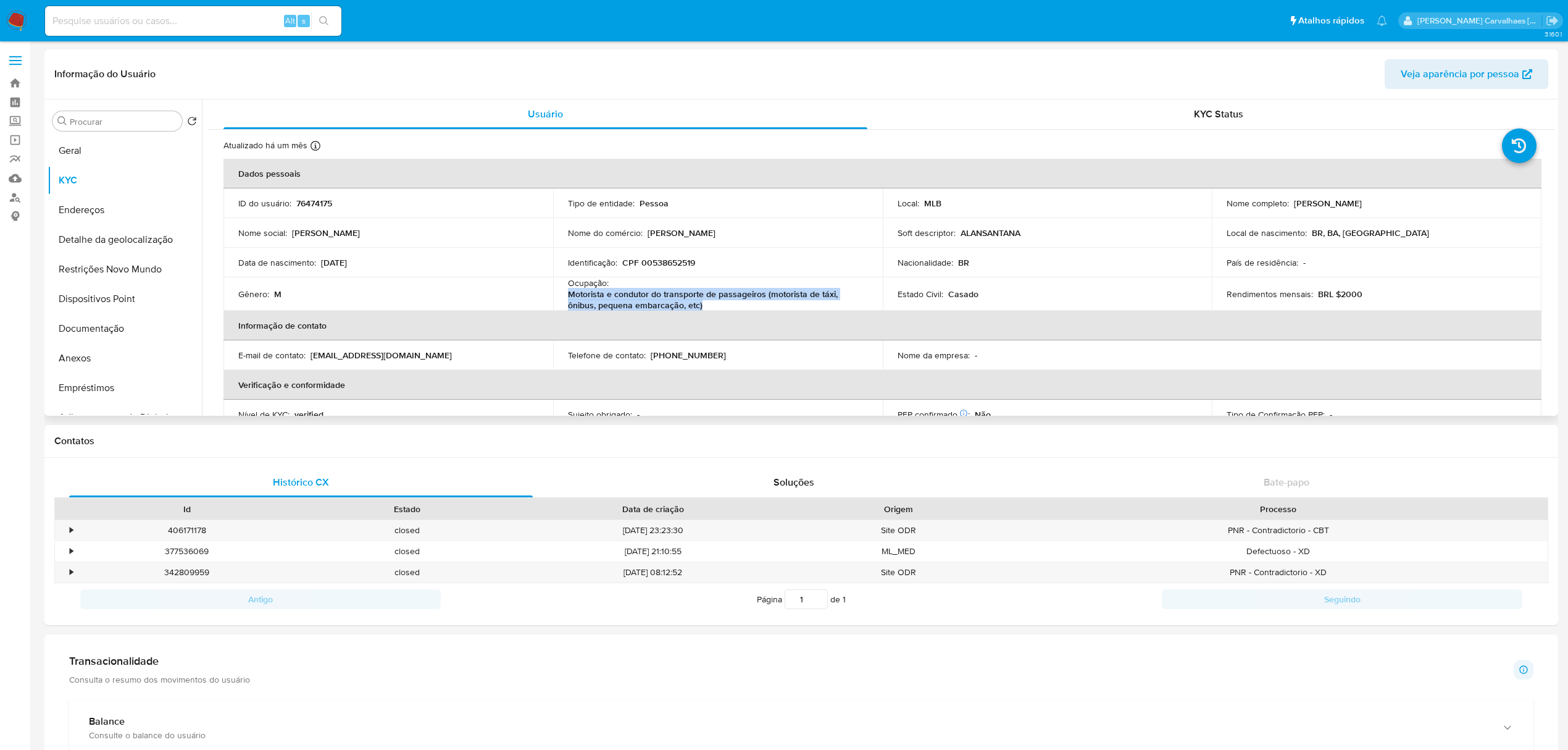
drag, startPoint x: 564, startPoint y: 297, endPoint x: 682, endPoint y: 300, distance: 118.0
click at [699, 305] on td "Ocupação : Motorista e condutor do transporte de passageiros (motorista de táxi…" at bounding box center [718, 293] width 330 height 33
drag, startPoint x: 679, startPoint y: 299, endPoint x: 660, endPoint y: 294, distance: 19.6
click at [660, 294] on p "Motorista e condutor do transporte de passageiros (motorista de táxi, ônibus, p…" at bounding box center [716, 299] width 295 height 22
drag, startPoint x: 568, startPoint y: 292, endPoint x: 761, endPoint y: 297, distance: 193.1
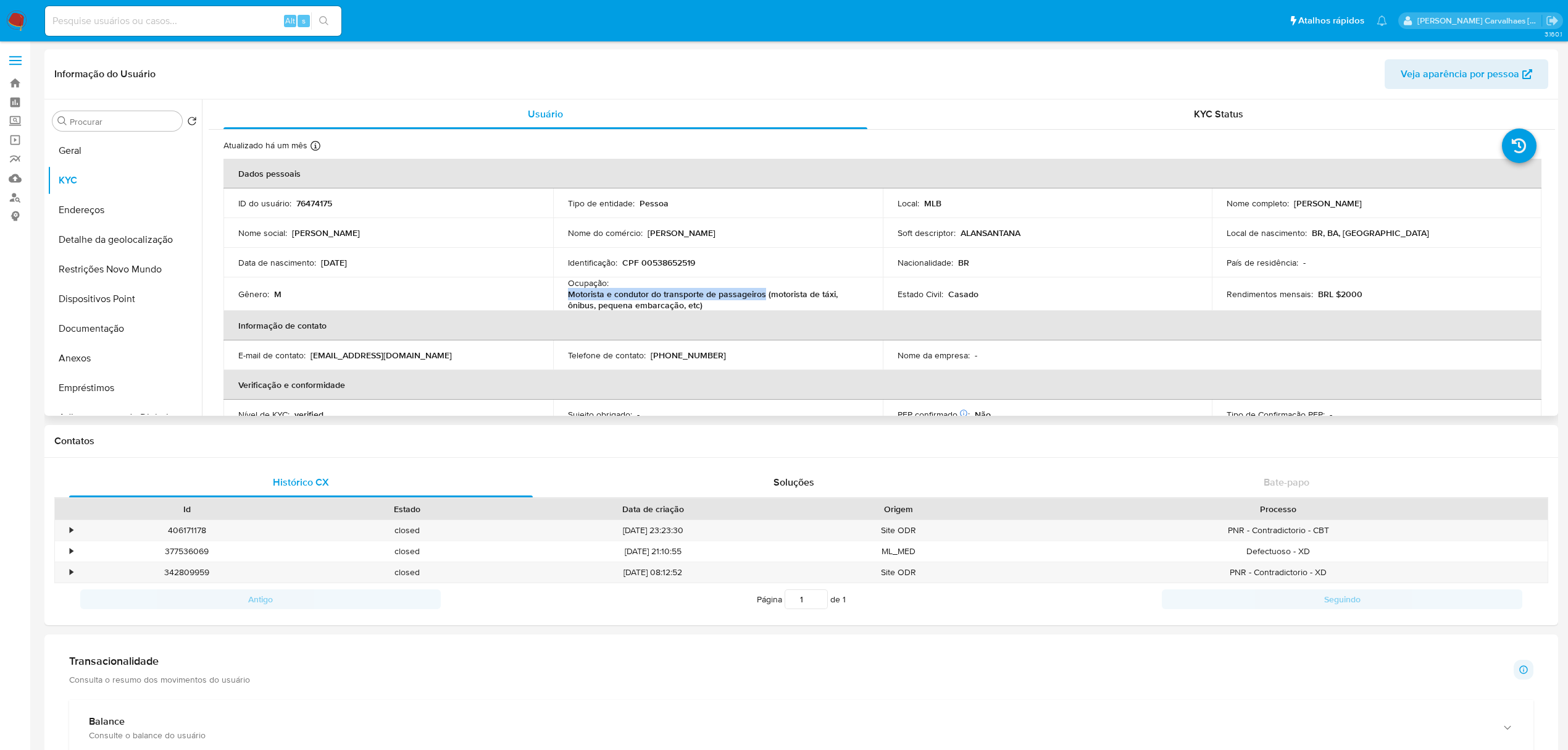
click at [761, 297] on p "Motorista e condutor do transporte de passageiros (motorista de táxi, ônibus, p…" at bounding box center [716, 299] width 295 height 22
copy p "Motorista e condutor do transporte de passageiros"
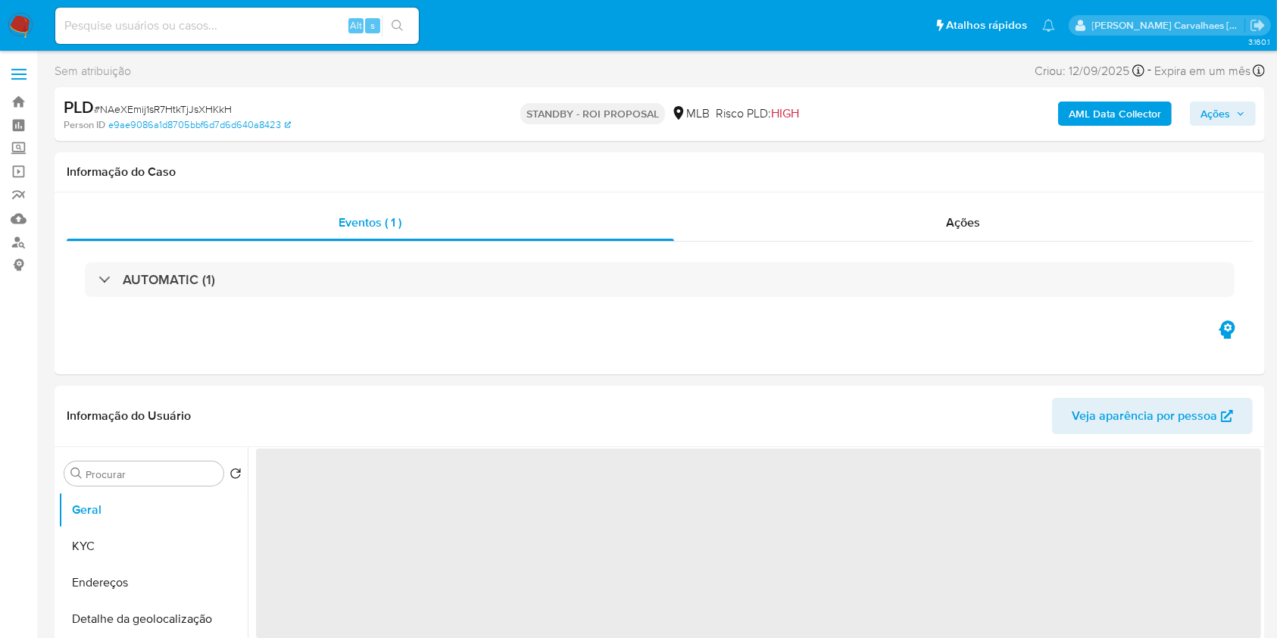
select select "10"
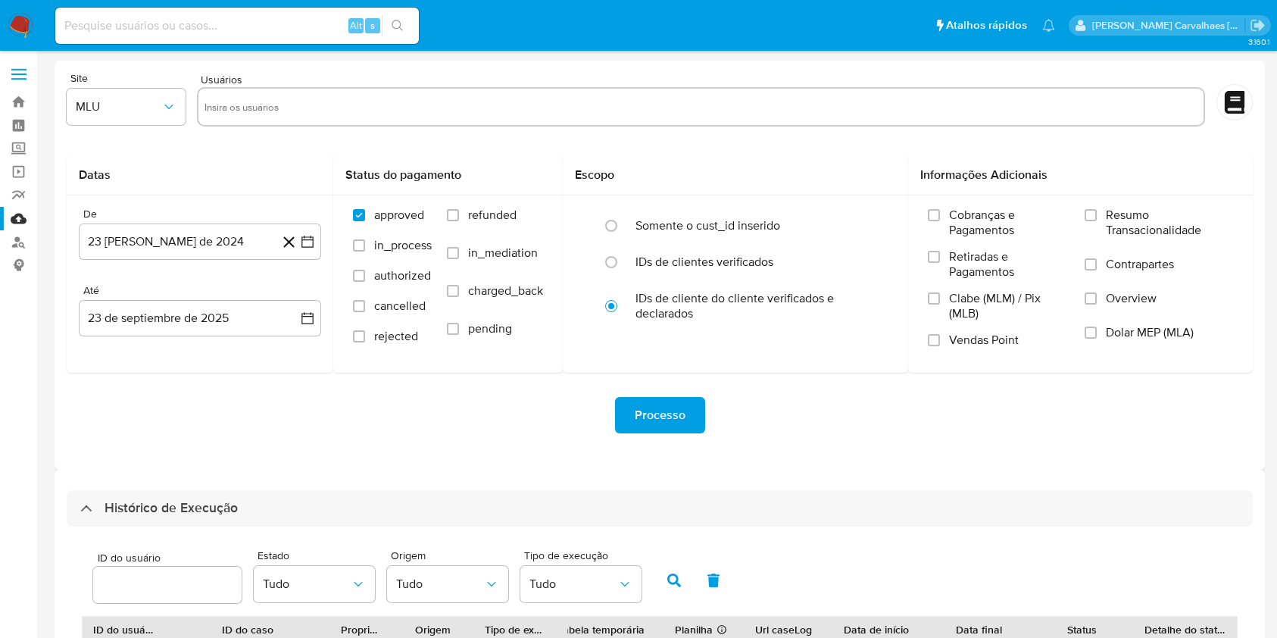
select select "10"
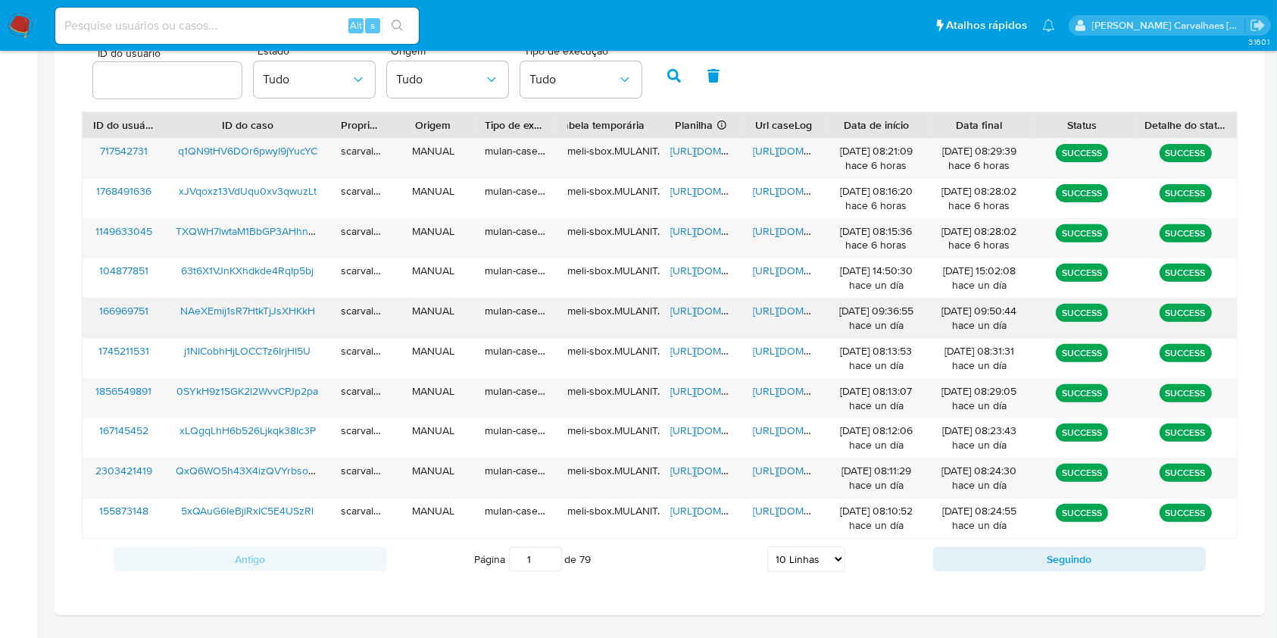
click at [782, 315] on span "https://docs.google.com/document/d/1XrRh7tS7xi_a8WIk9ZoFpGk9P20LPKC8DzHcr0KF05s…" at bounding box center [805, 310] width 105 height 15
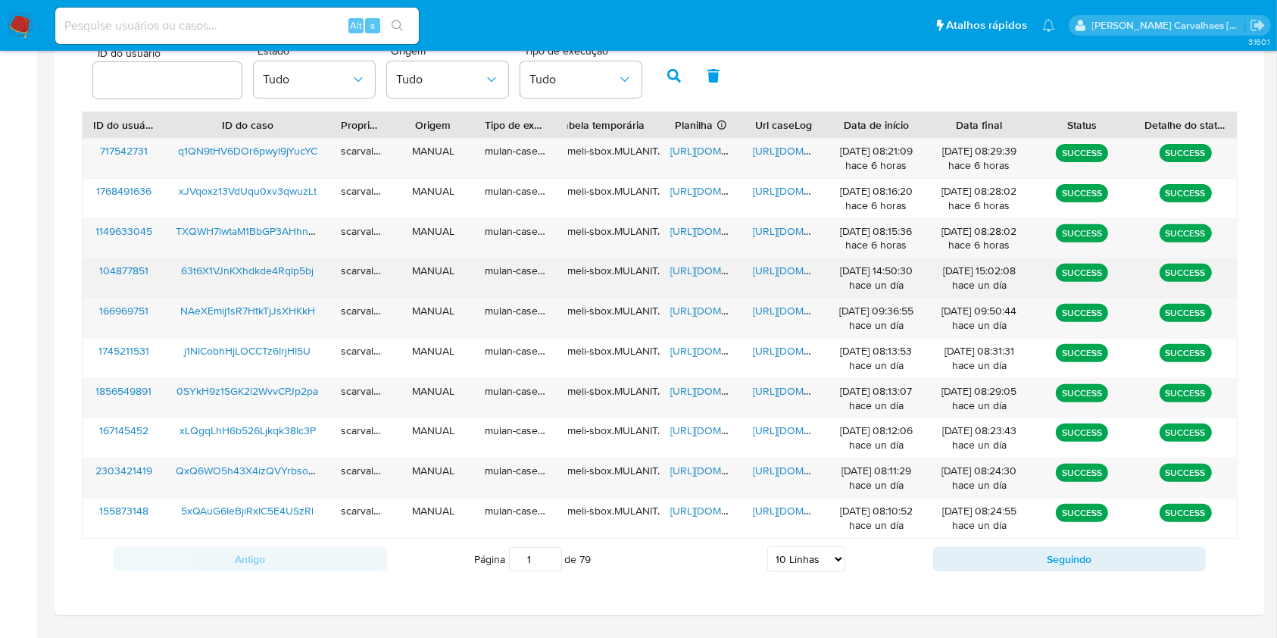
click at [777, 274] on span "https://docs.google.com/document/d/1EE3oaRDwJymAja9VteEo8lozvpLmWcTz_4Ka4IP0Jcc…" at bounding box center [805, 270] width 105 height 15
click at [693, 270] on span "https://docs.google.com/spreadsheets/d/1_oKrQ6f-mXoiAgG0SSgSSNmLy9T_zkLcx1mo3n5…" at bounding box center [723, 270] width 105 height 15
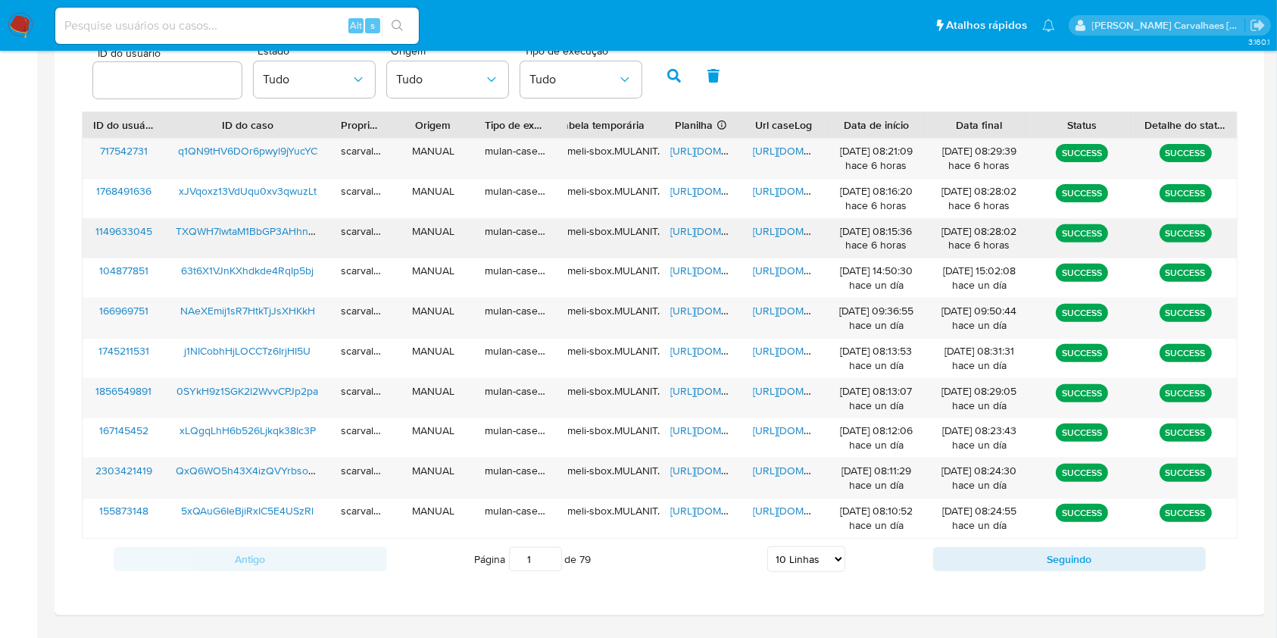
click at [796, 227] on span "https://docs.google.com/document/d/1Aa9l8tQAEkcx5yWZ9mAeizekqLZeigKGwXQB1RwSSVI…" at bounding box center [805, 231] width 105 height 15
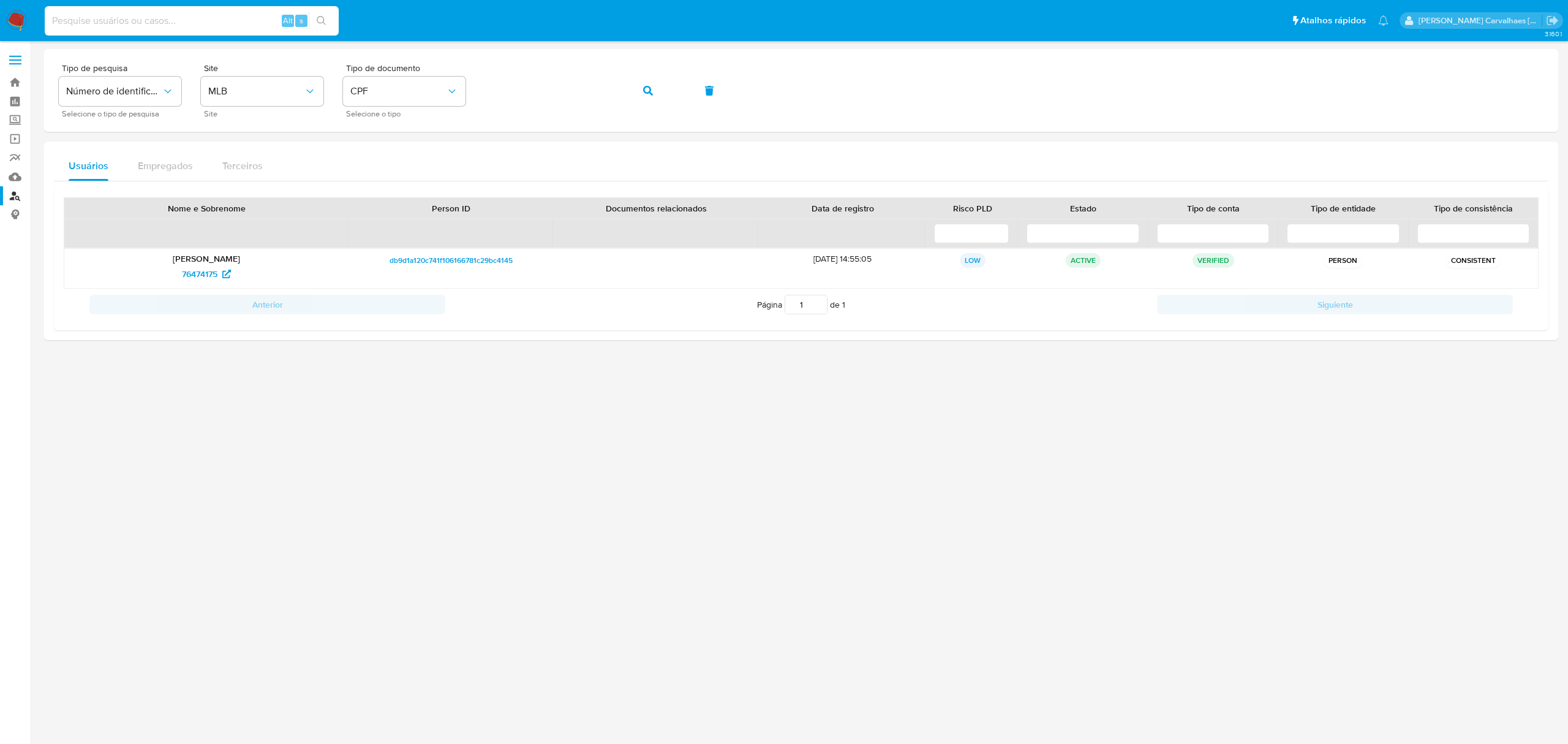
click at [152, 21] on input at bounding box center [192, 21] width 294 height 16
paste input "63t6X1VJnKXhdkde4RqIp5bj"
type input "63t6X1VJnKXhdkde4RqIp5bj"
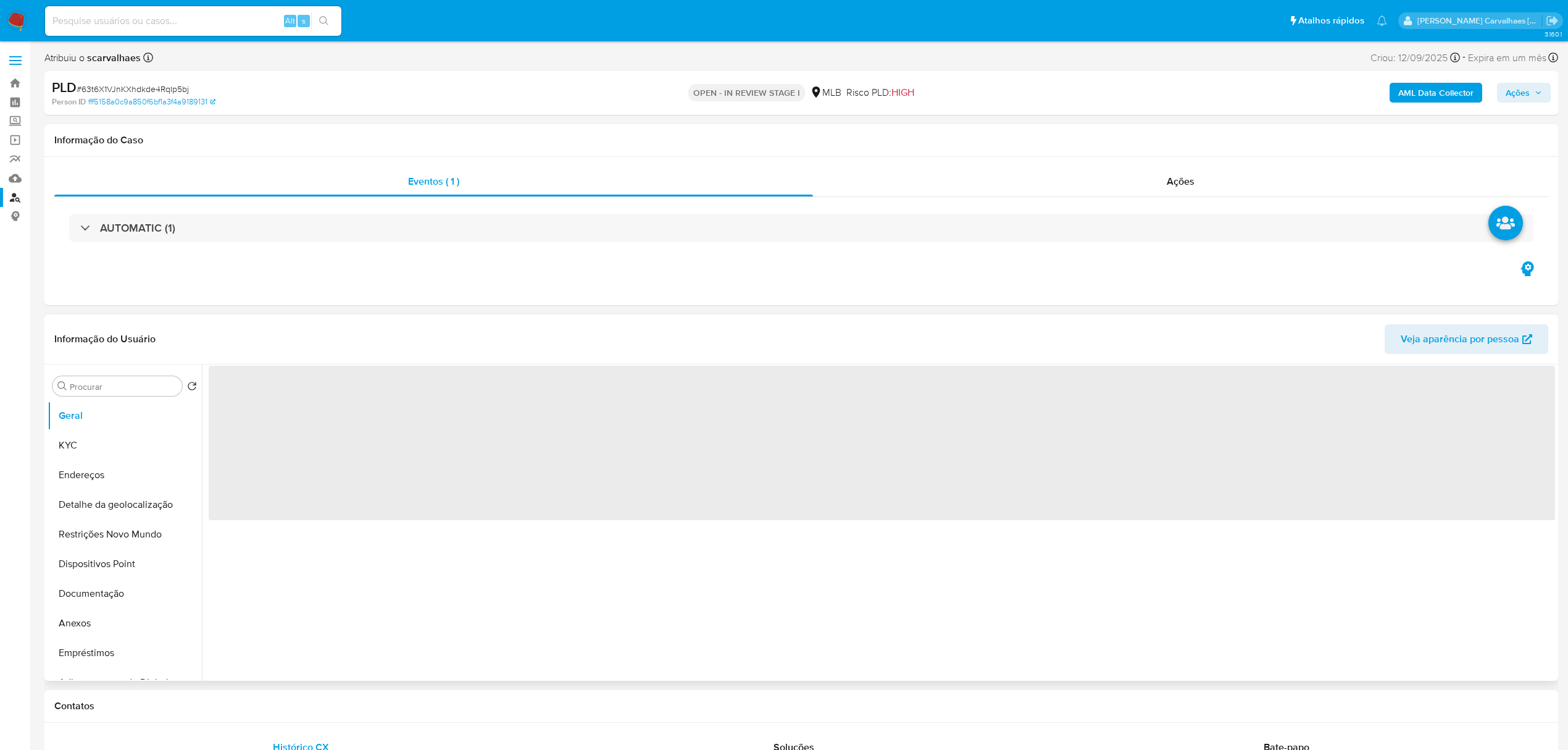
select select "10"
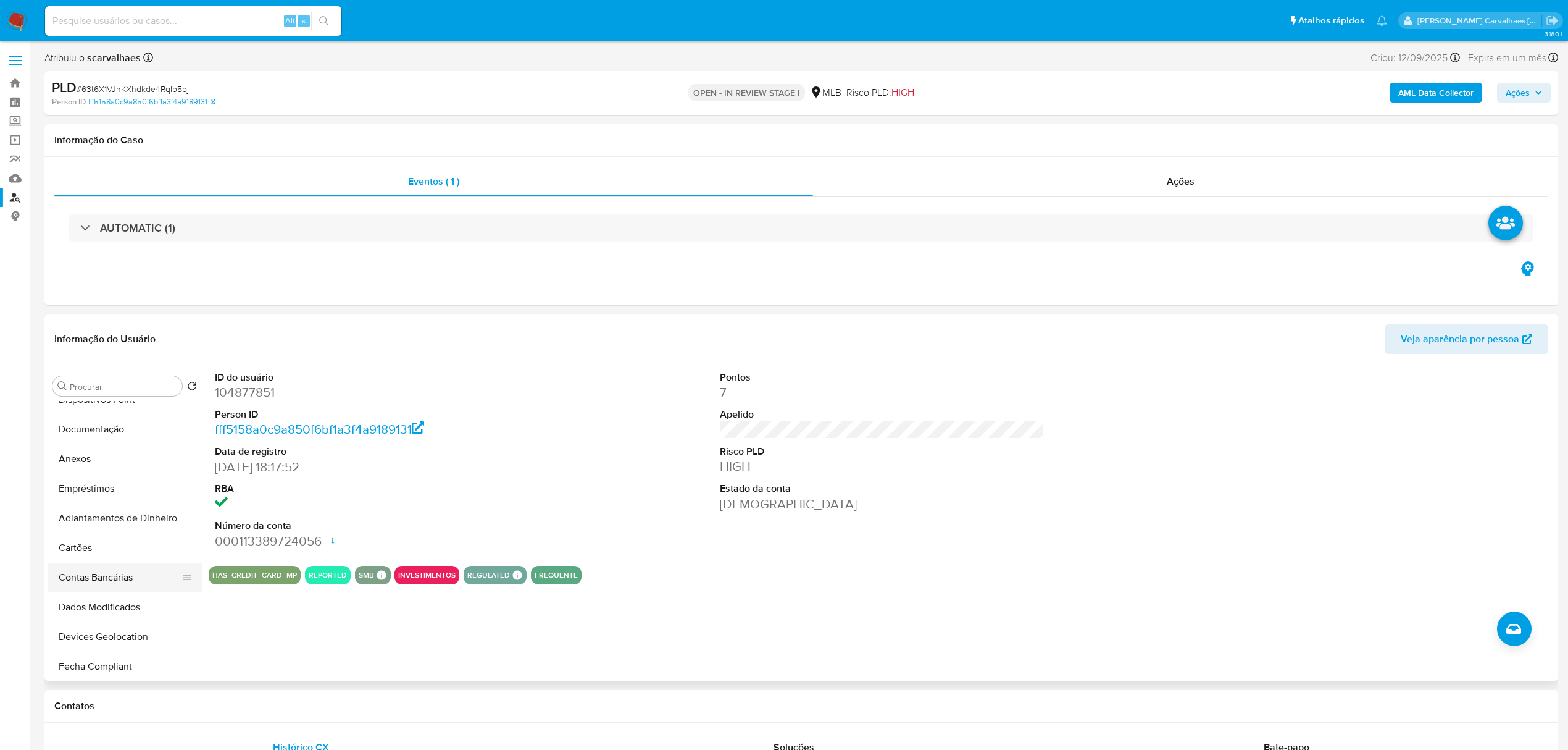
scroll to position [82, 0]
click at [104, 517] on button "Documentação" at bounding box center [119, 511] width 144 height 29
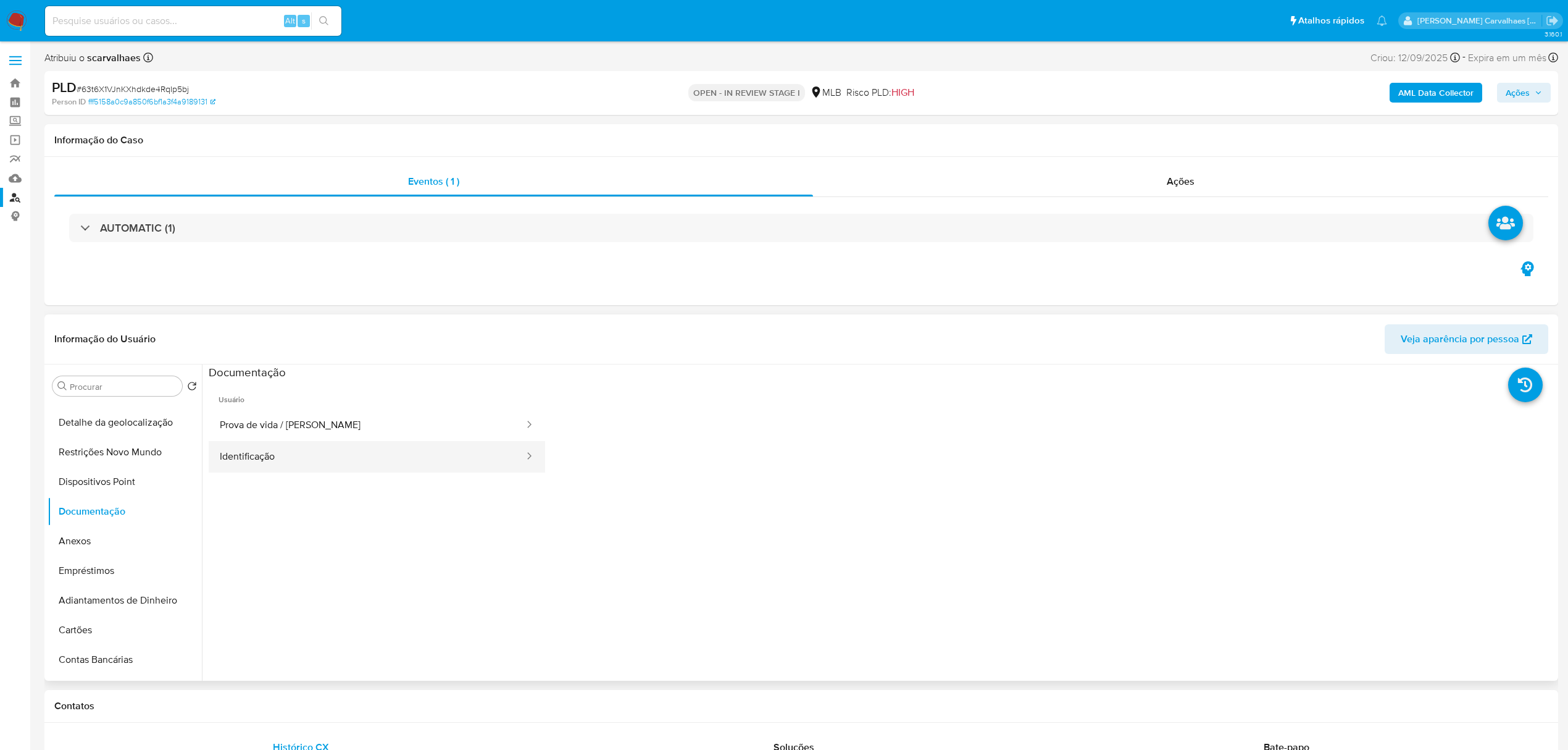
click at [284, 453] on button "Identificação" at bounding box center [367, 457] width 317 height 32
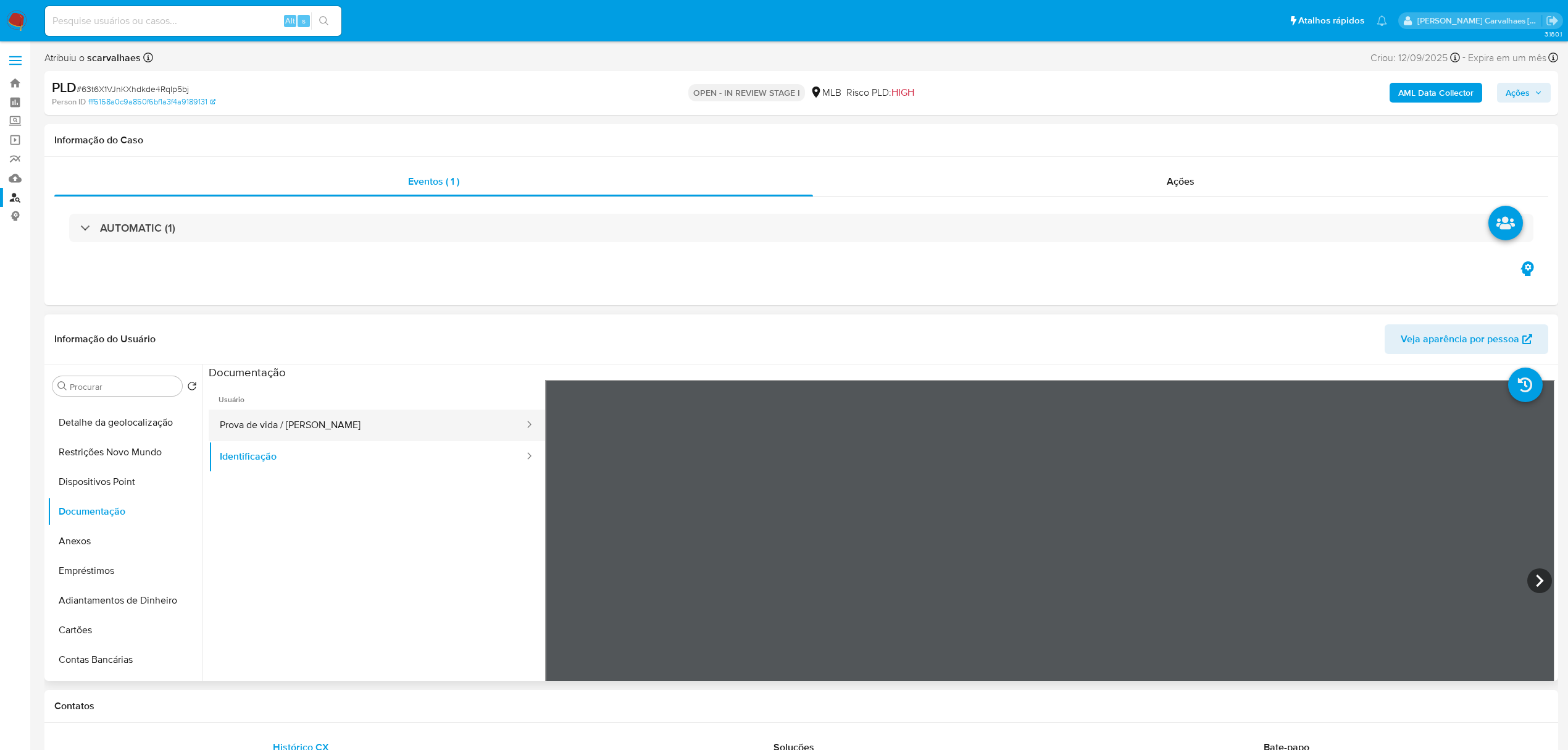
click at [304, 429] on button "Prova de vida / Selfie" at bounding box center [367, 425] width 317 height 32
click at [75, 545] on button "Anexos" at bounding box center [119, 541] width 144 height 29
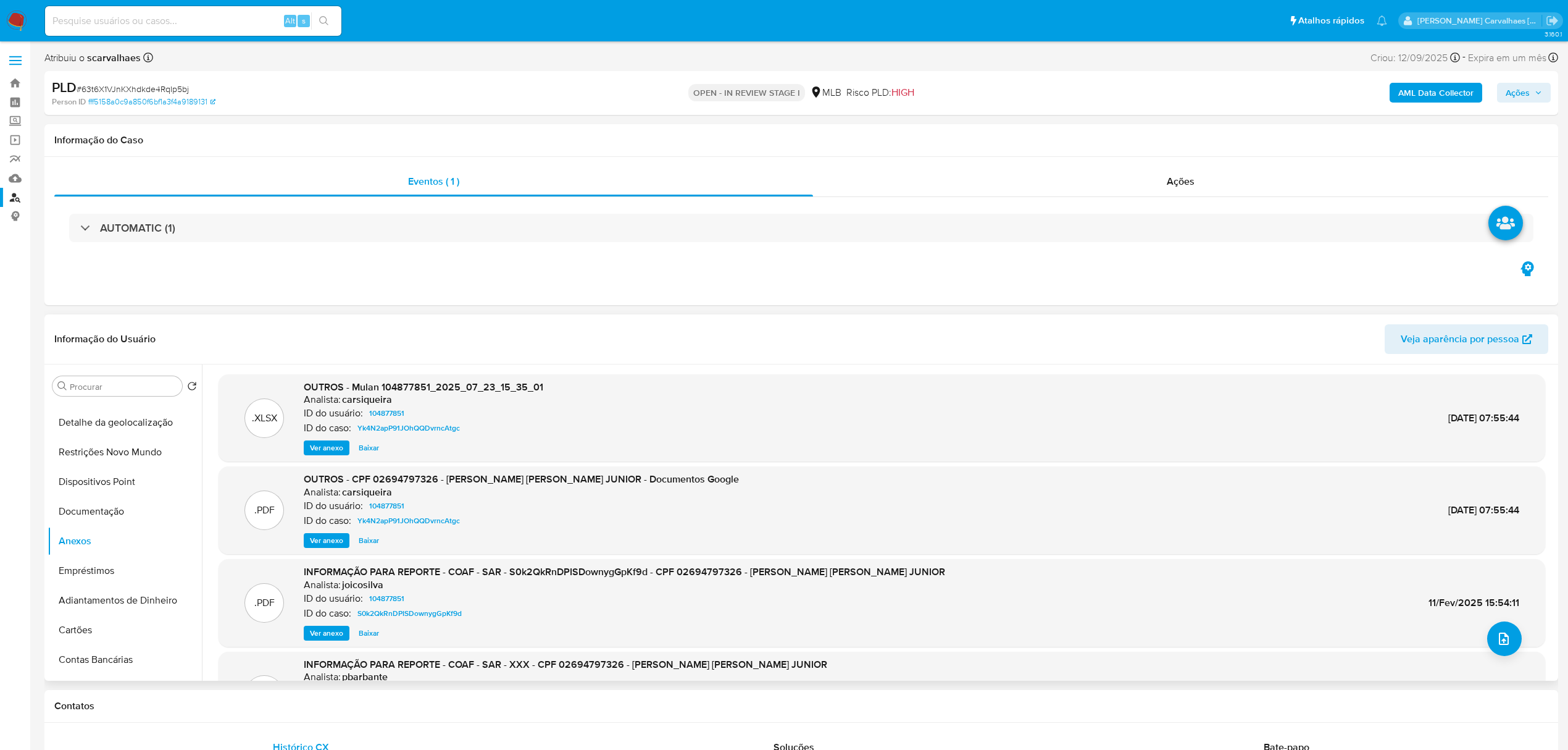
click at [336, 443] on span "Ver anexo" at bounding box center [326, 448] width 33 height 12
click at [336, 443] on div "Ver anexo Baixar" at bounding box center [424, 448] width 240 height 15
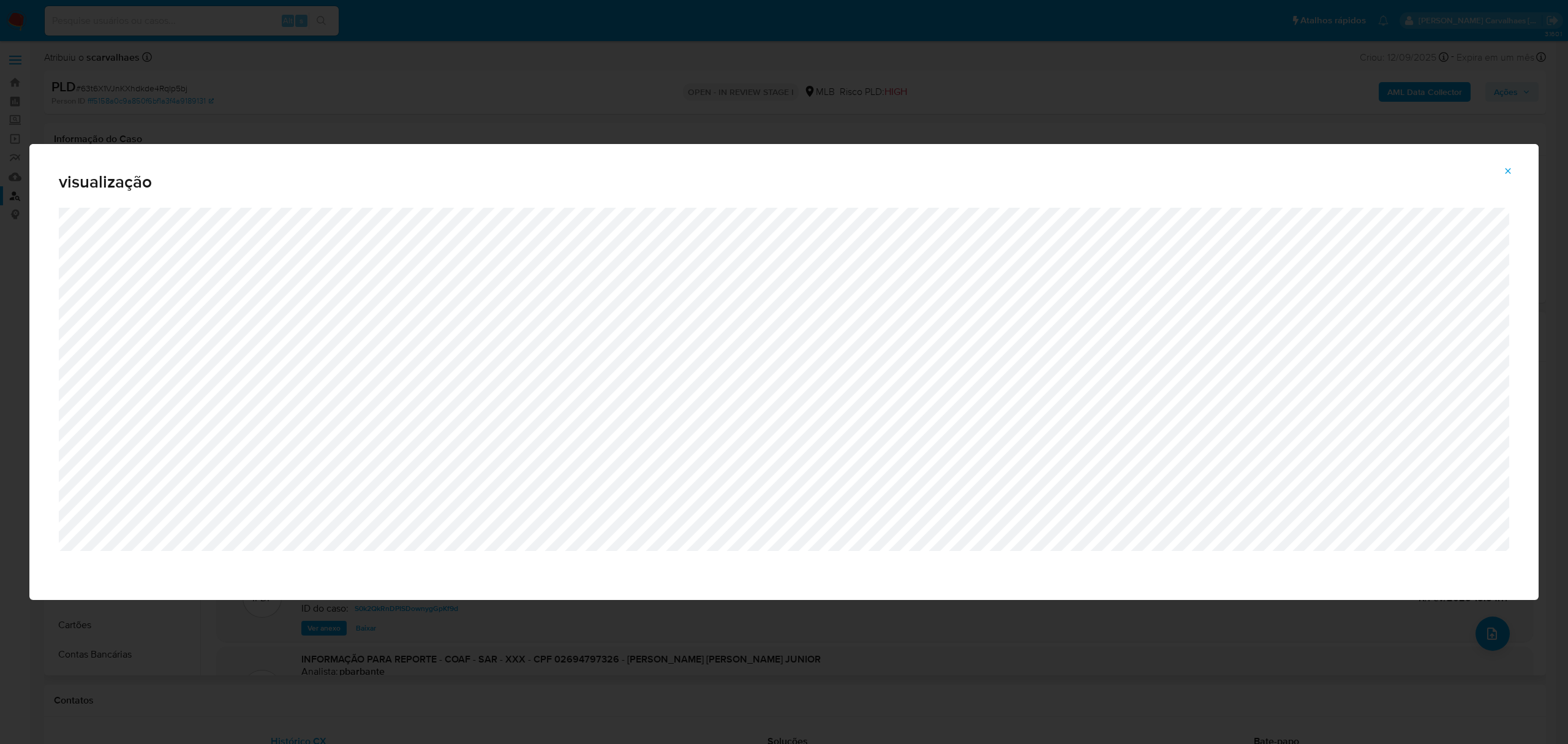
click at [1509, 172] on icon "Attachment preview" at bounding box center [1507, 171] width 6 height 6
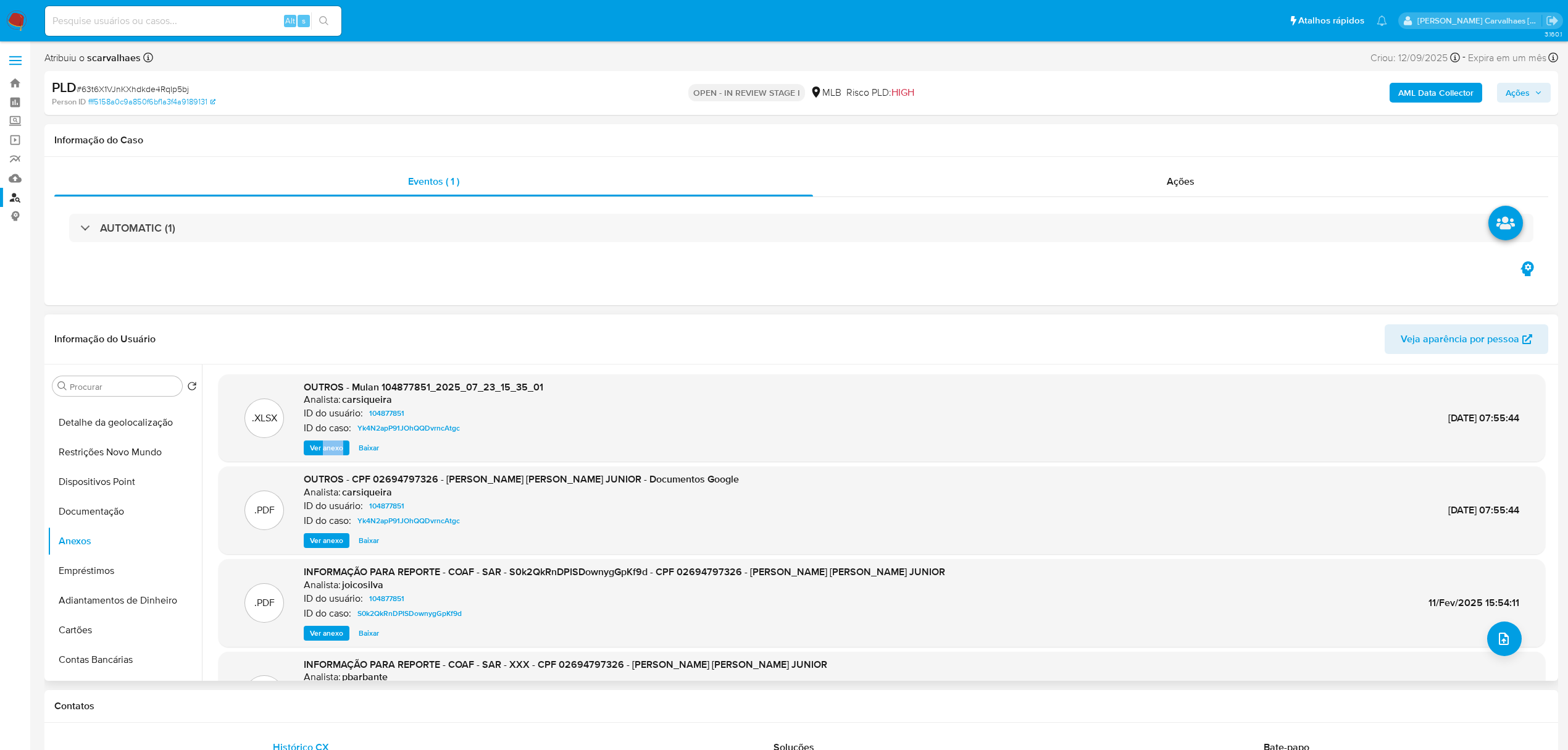
click at [336, 536] on span "Ver anexo" at bounding box center [326, 540] width 33 height 12
click at [336, 536] on div "Ver anexo Ver anexo [GEOGRAPHIC_DATA]" at bounding box center [522, 540] width 435 height 15
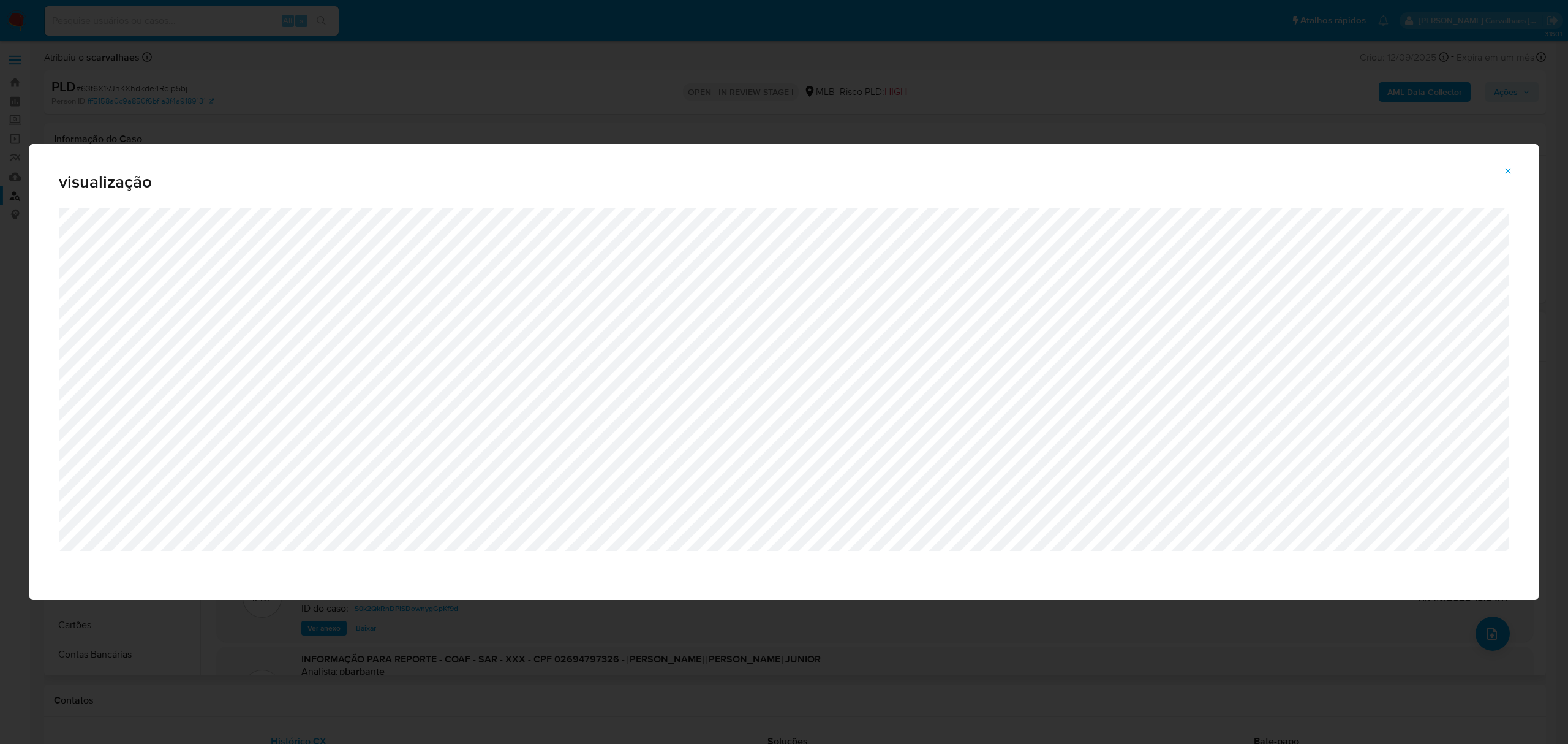
click at [1507, 171] on icon "Attachment preview" at bounding box center [1507, 171] width 10 height 10
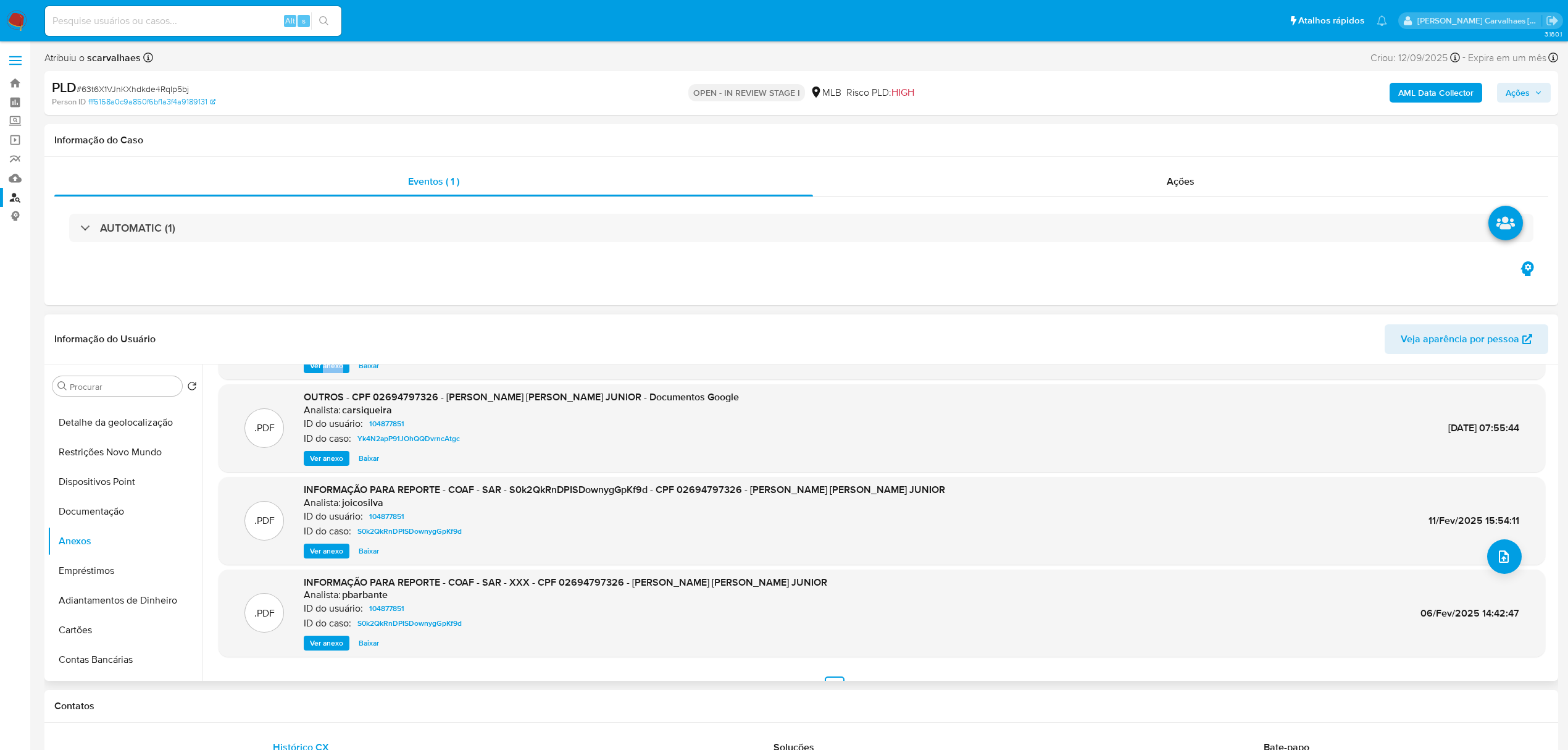
click at [330, 546] on span "Ver anexo" at bounding box center [326, 550] width 33 height 12
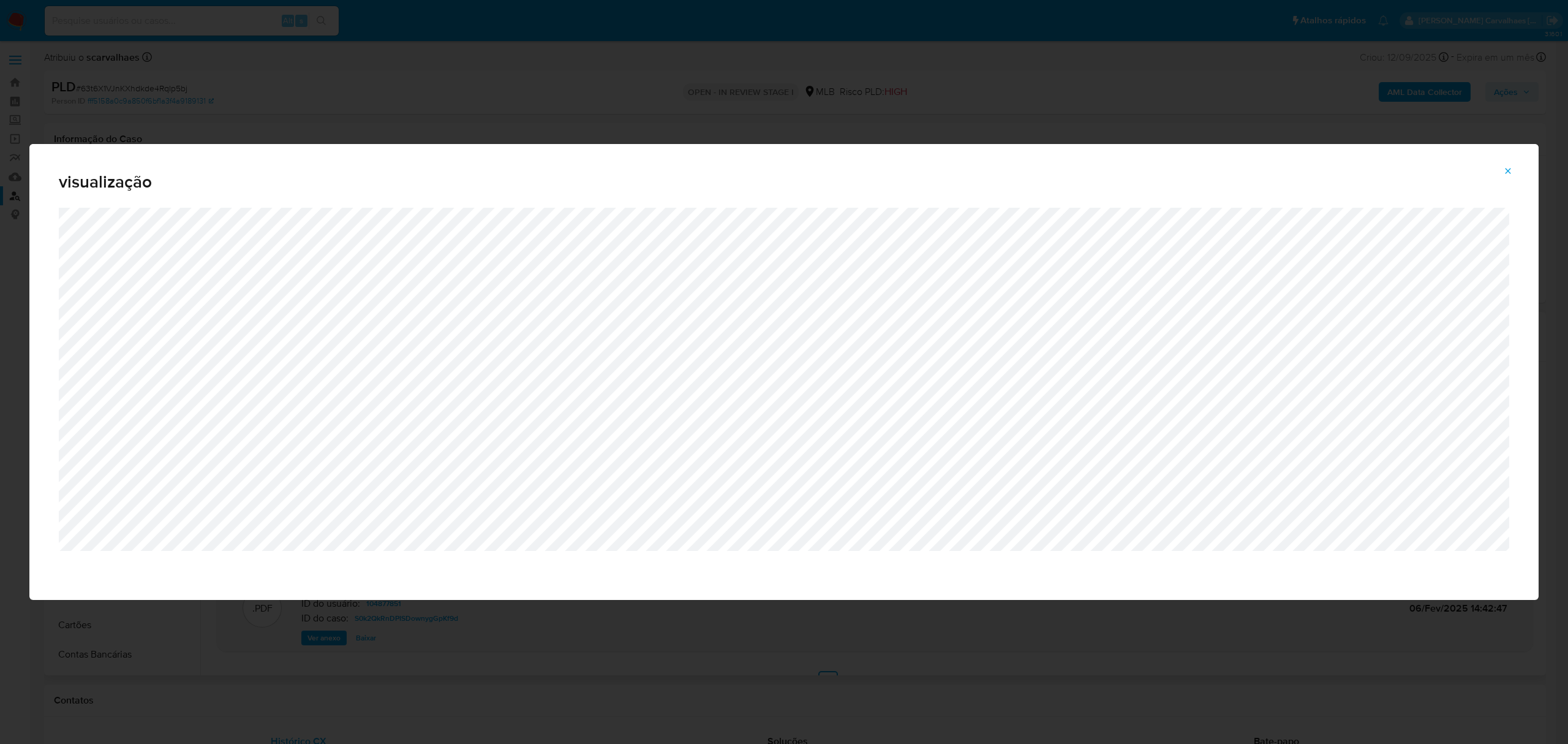
click at [1509, 170] on icon "Attachment preview" at bounding box center [1507, 171] width 6 height 6
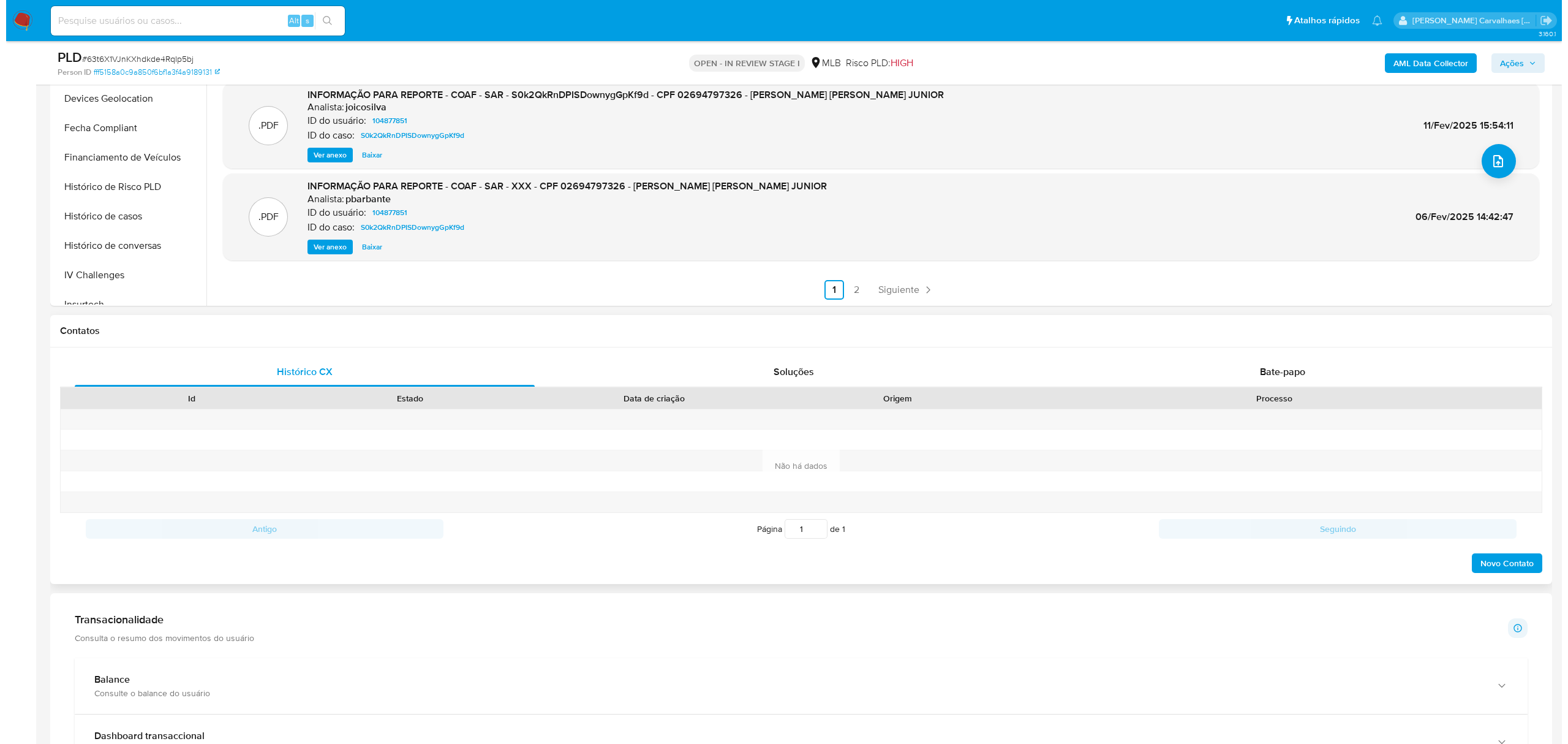
scroll to position [327, 0]
click at [1277, 376] on span "Bate-papo" at bounding box center [1276, 370] width 45 height 14
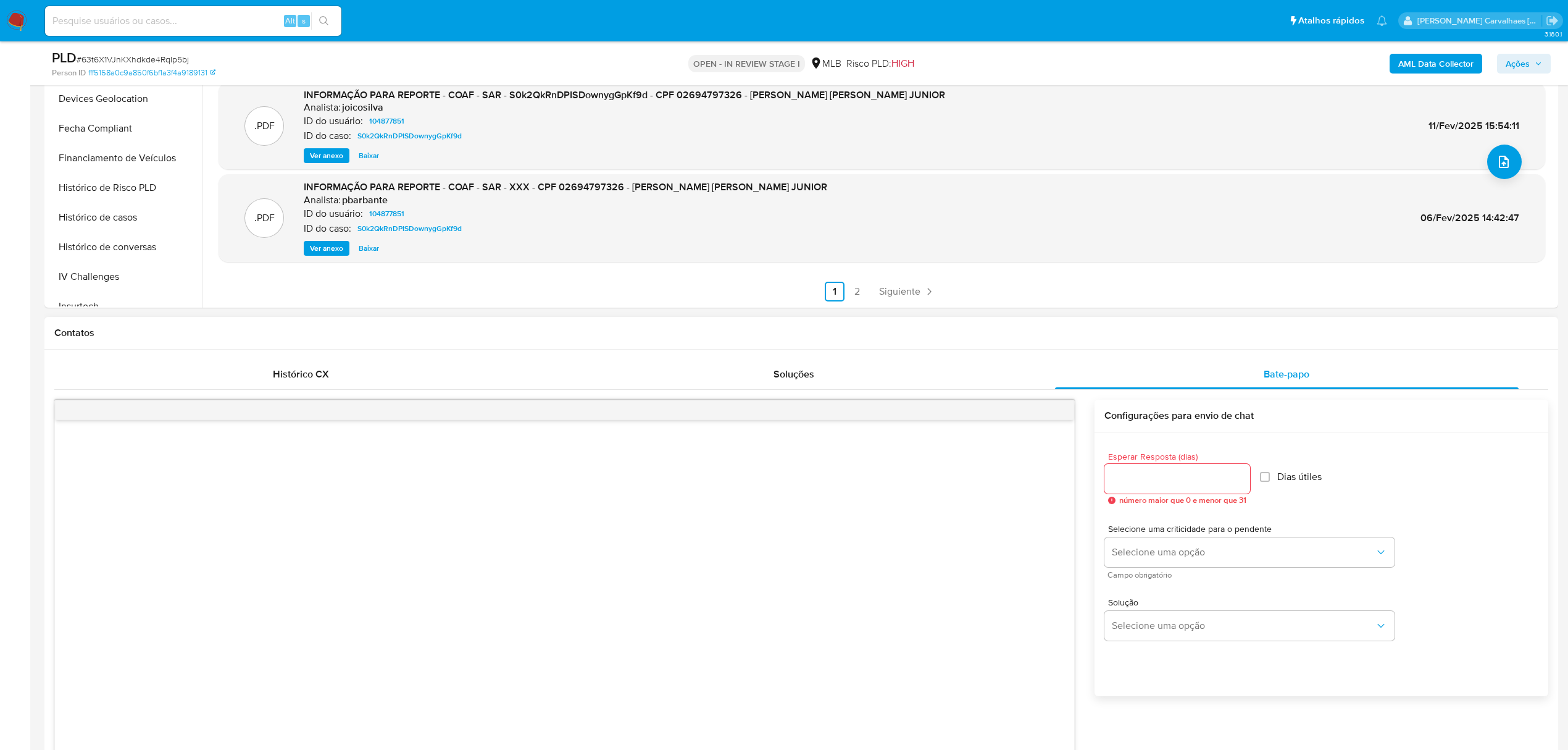
click at [1127, 480] on input "Esperar Resposta (dias)" at bounding box center [1177, 479] width 146 height 16
type input "3"
click at [1186, 551] on span "Selecione uma opção" at bounding box center [1244, 552] width 263 height 12
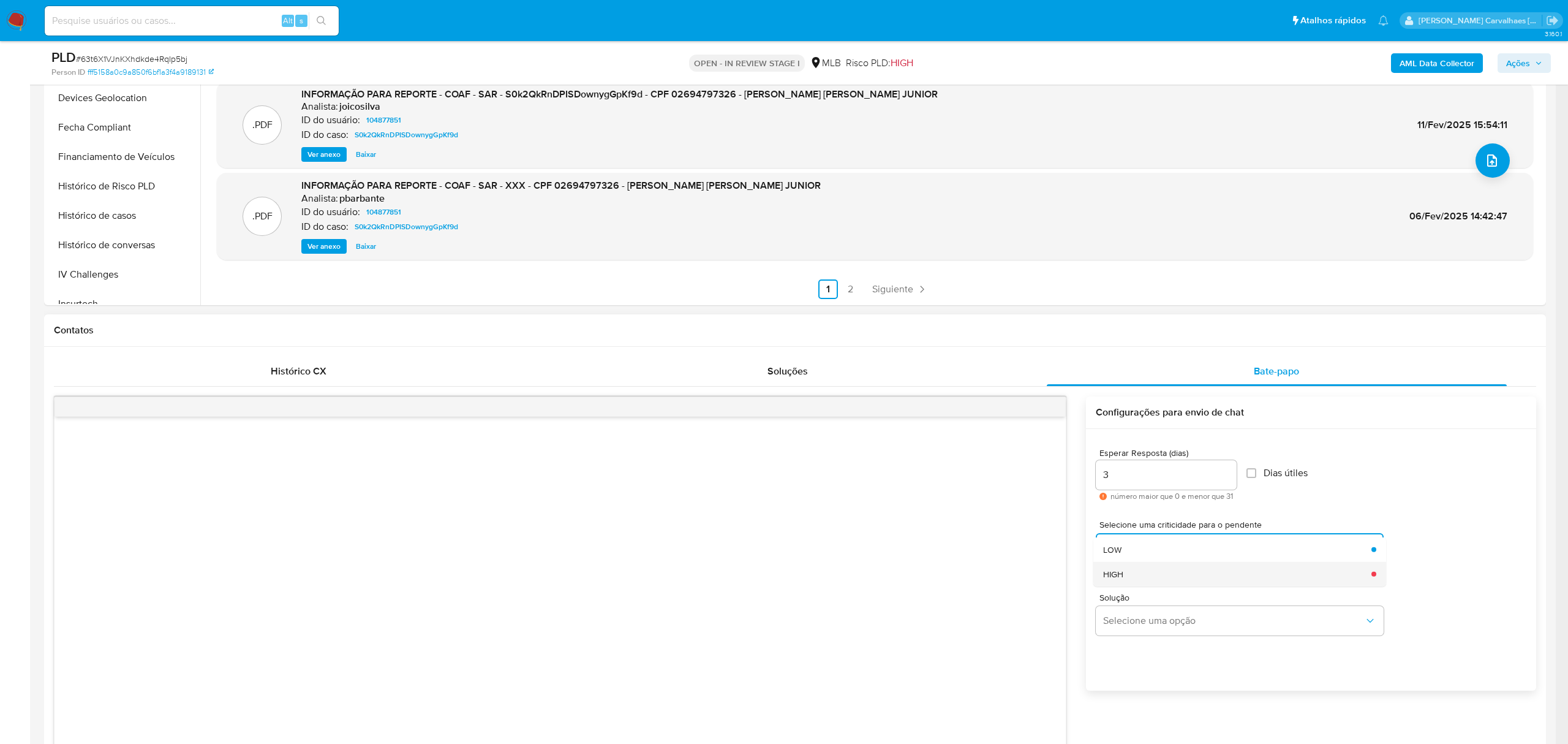
click at [1136, 569] on div "HIGH" at bounding box center [1233, 573] width 261 height 24
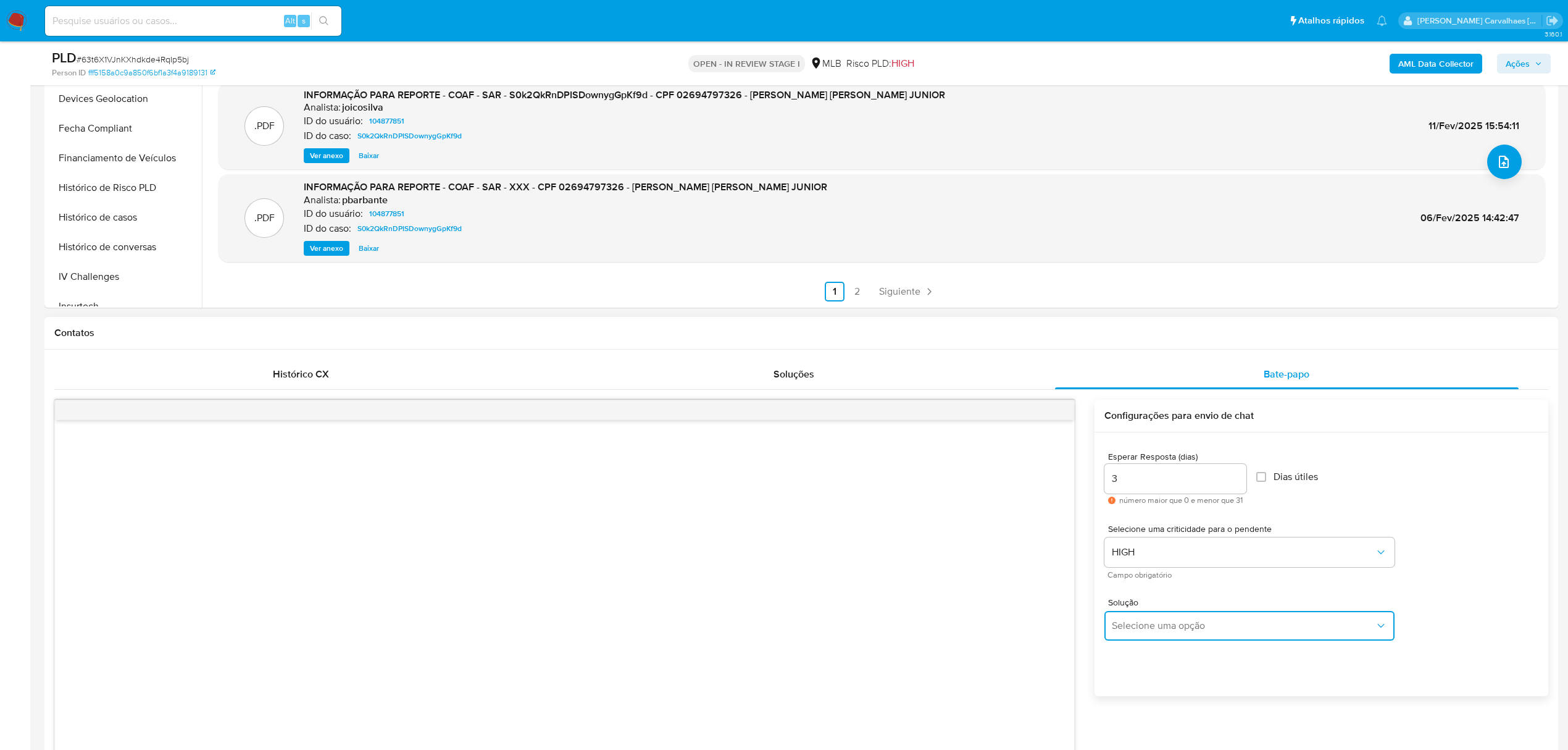
click at [1189, 626] on span "Selecione uma opção" at bounding box center [1244, 625] width 263 height 12
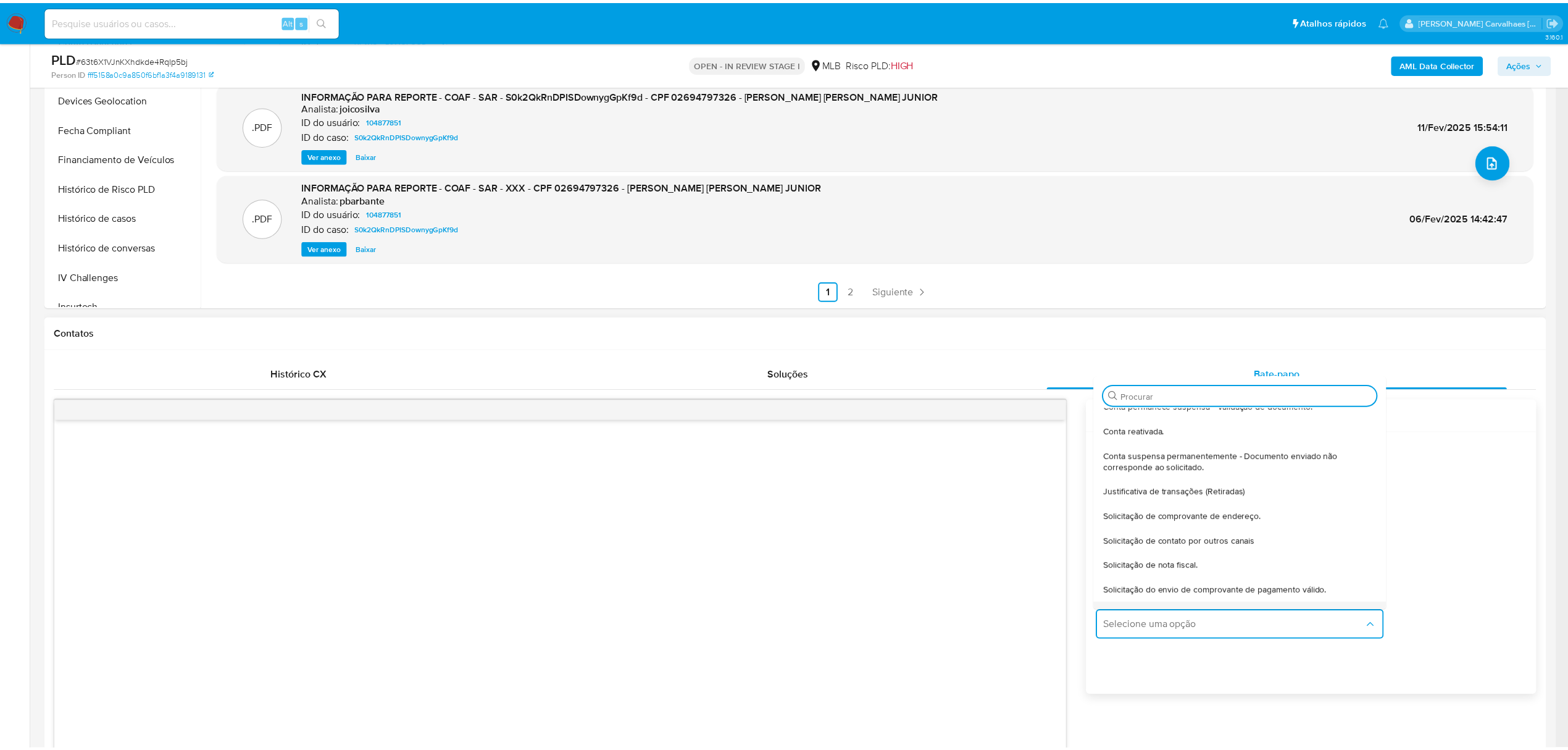
scroll to position [103, 0]
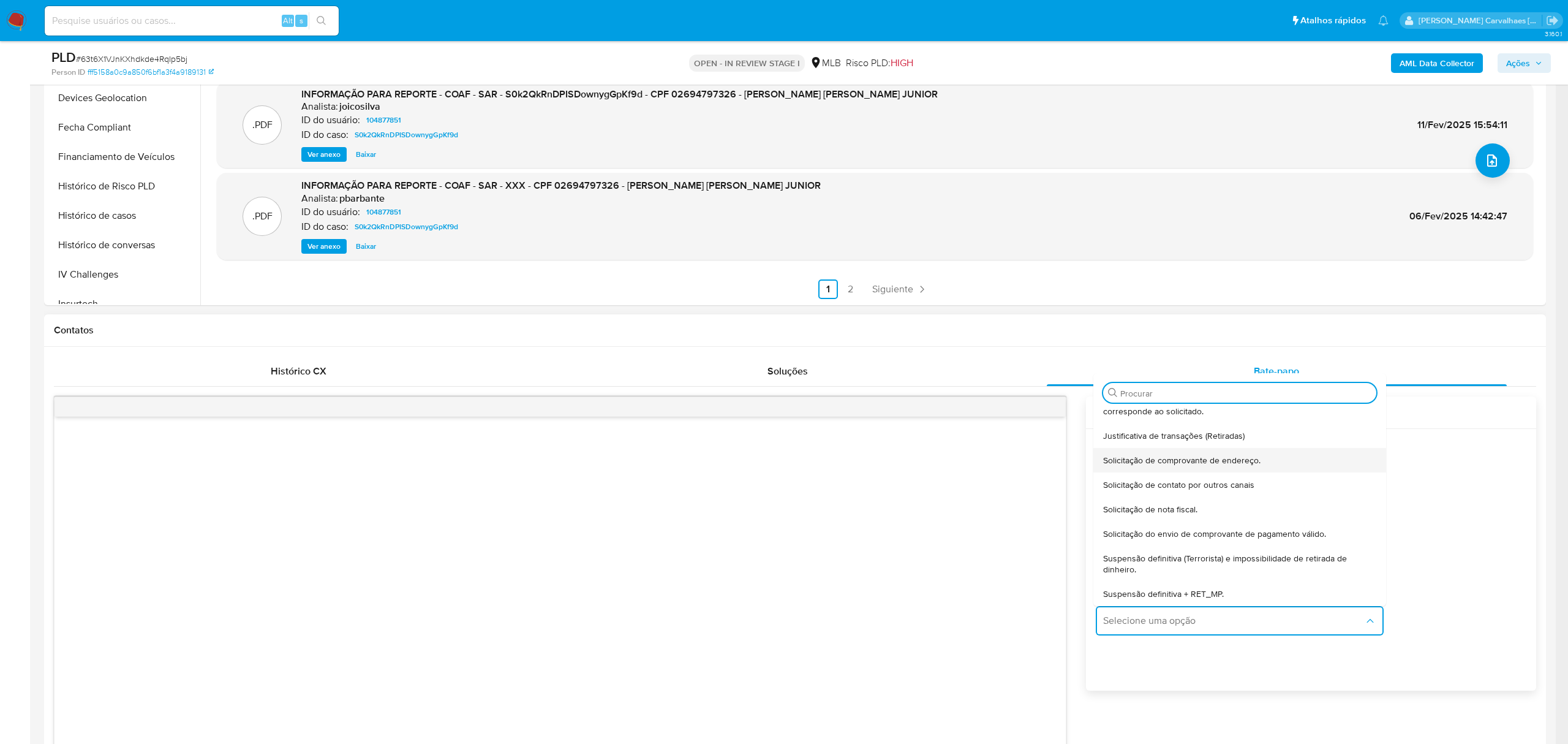
click at [1219, 454] on span "Solicitação de comprovante de endereço." at bounding box center [1182, 460] width 158 height 11
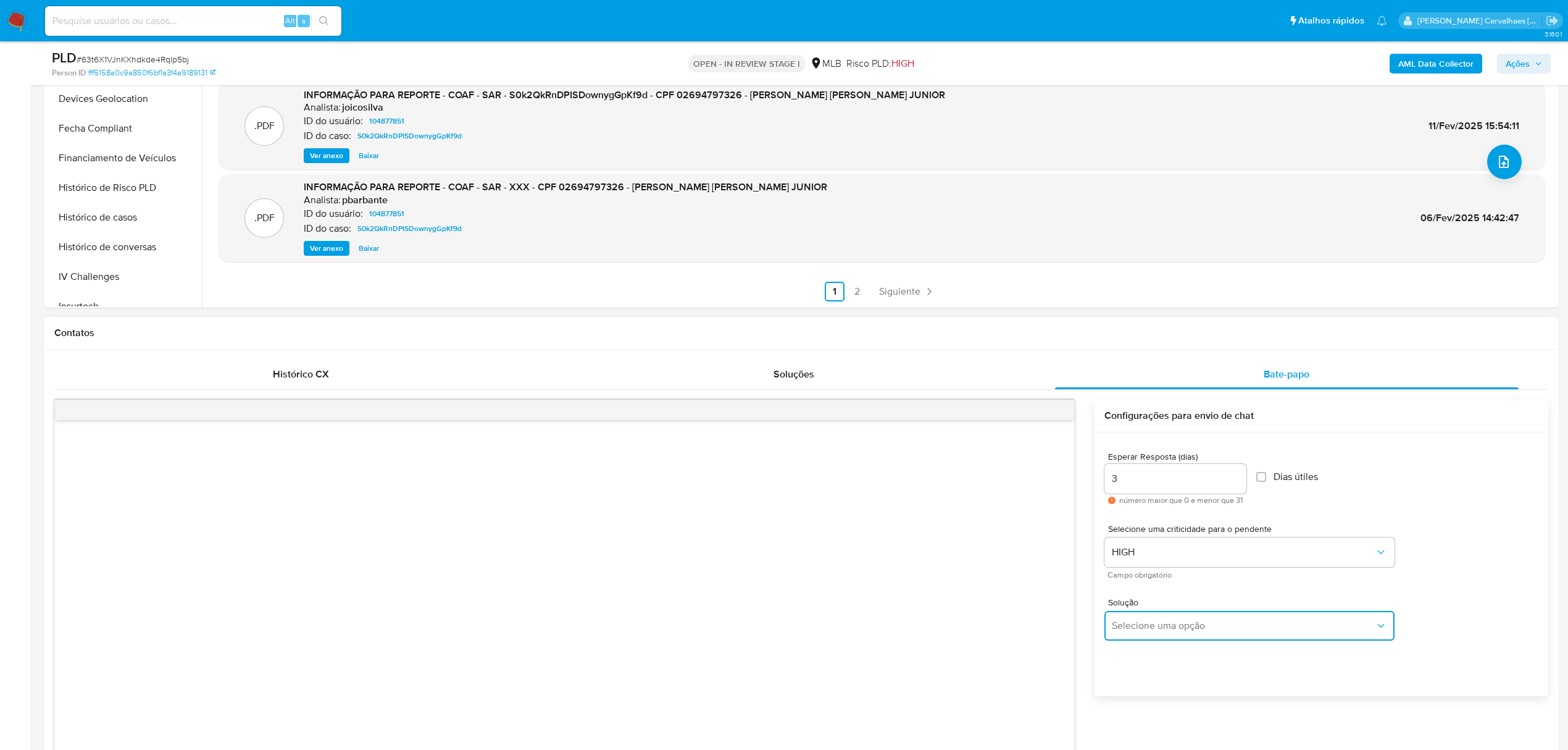
type textarea "Olá,Suspendemos a sua conta para uma verificação adicional de segurança.Como pa…"
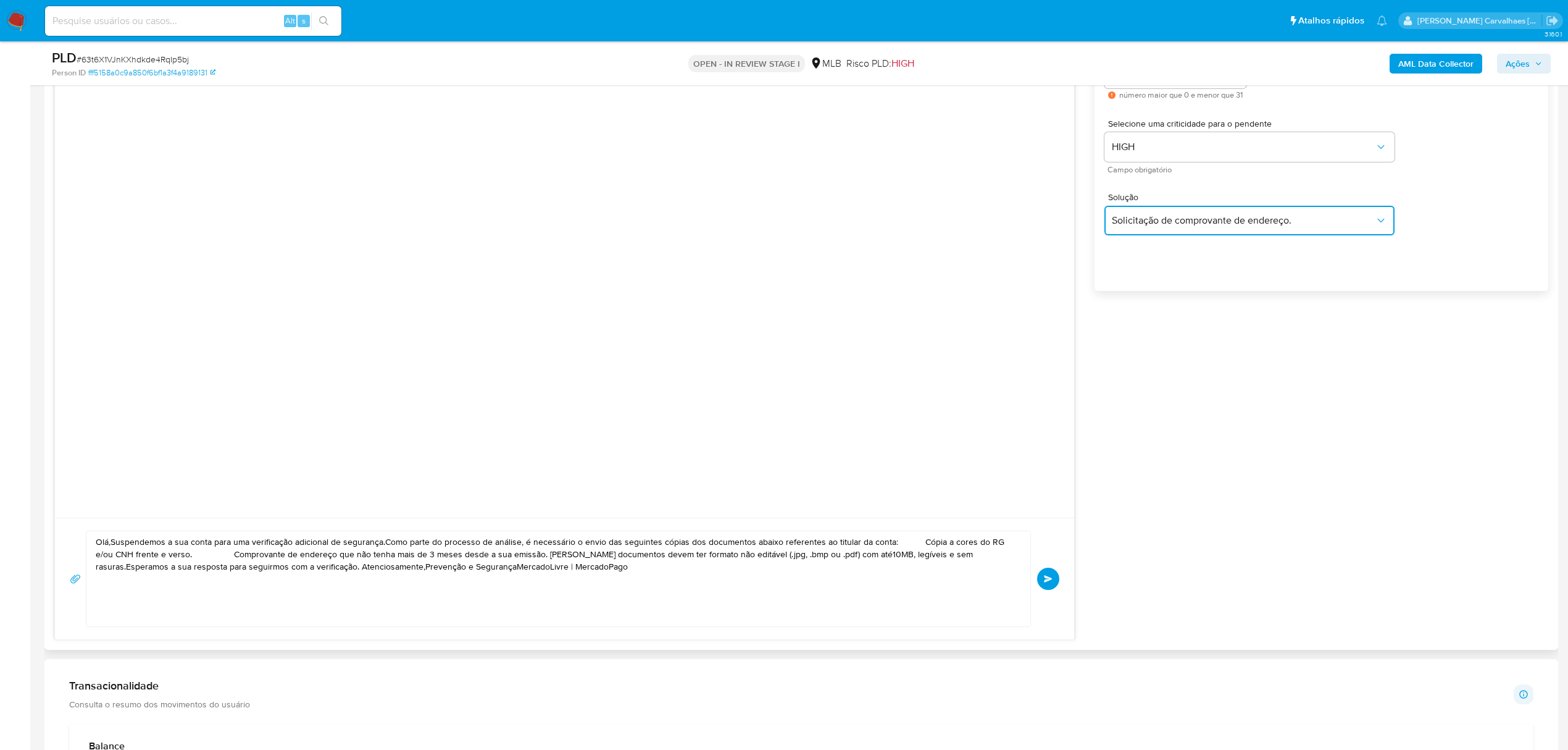
scroll to position [741, 0]
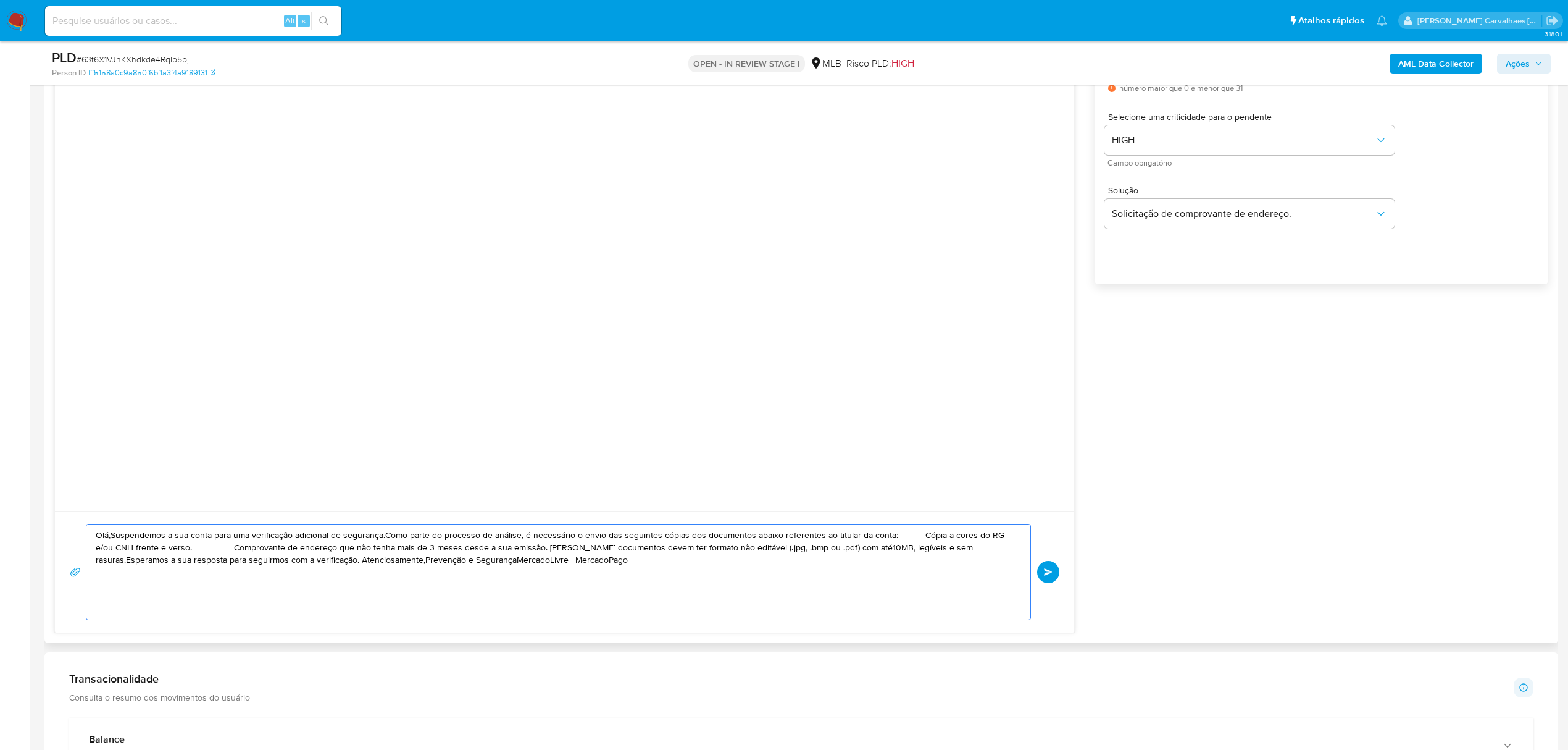
drag, startPoint x: 628, startPoint y: 578, endPoint x: 52, endPoint y: 468, distance: 586.4
click at [52, 468] on div "Histórico CX Soluções Bate-papo Id Estado Data de criação Origem Processo Antig…" at bounding box center [802, 289] width 1514 height 705
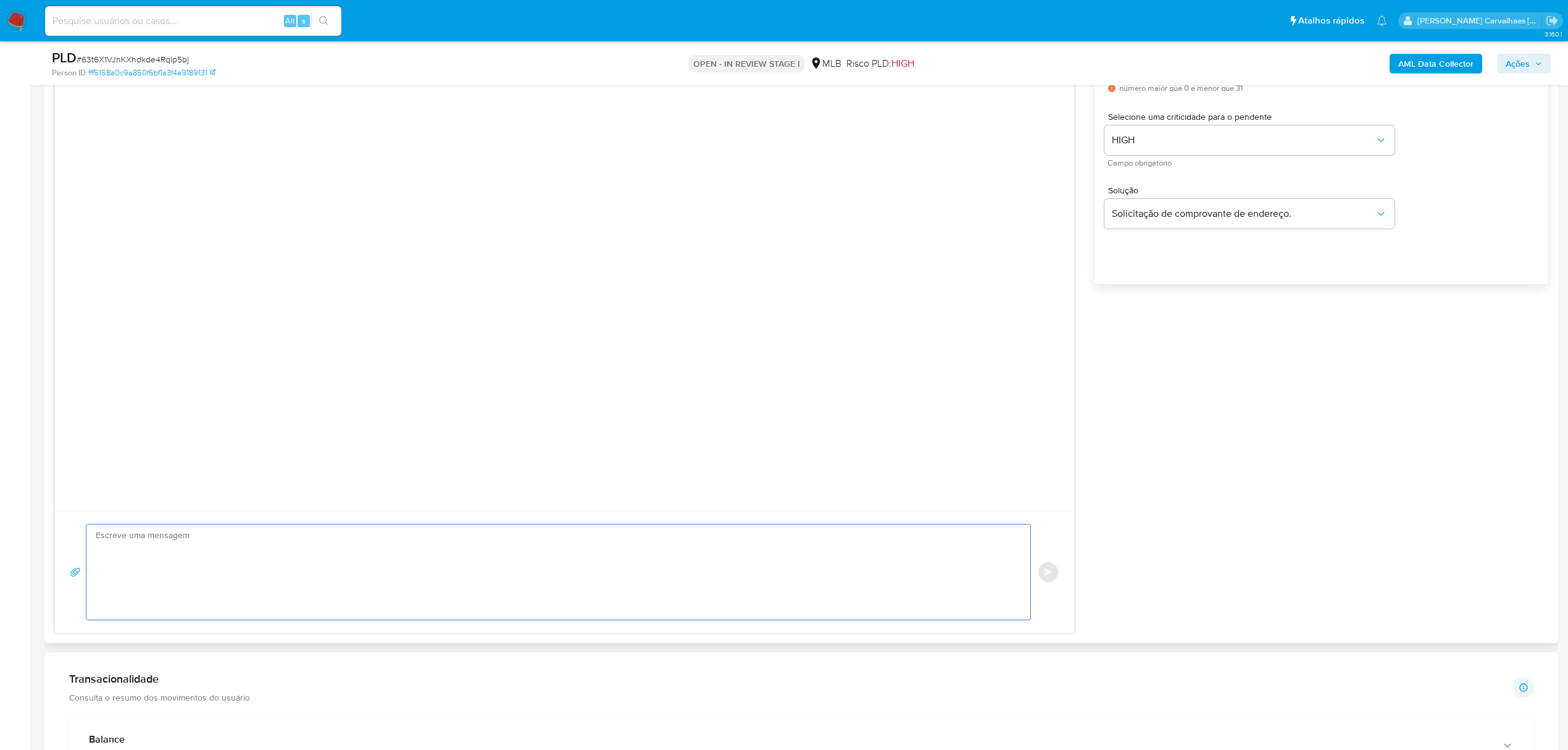
paste textarea "Olá! Estamos realizando uma verificação adicional de segurança em contas de usu…"
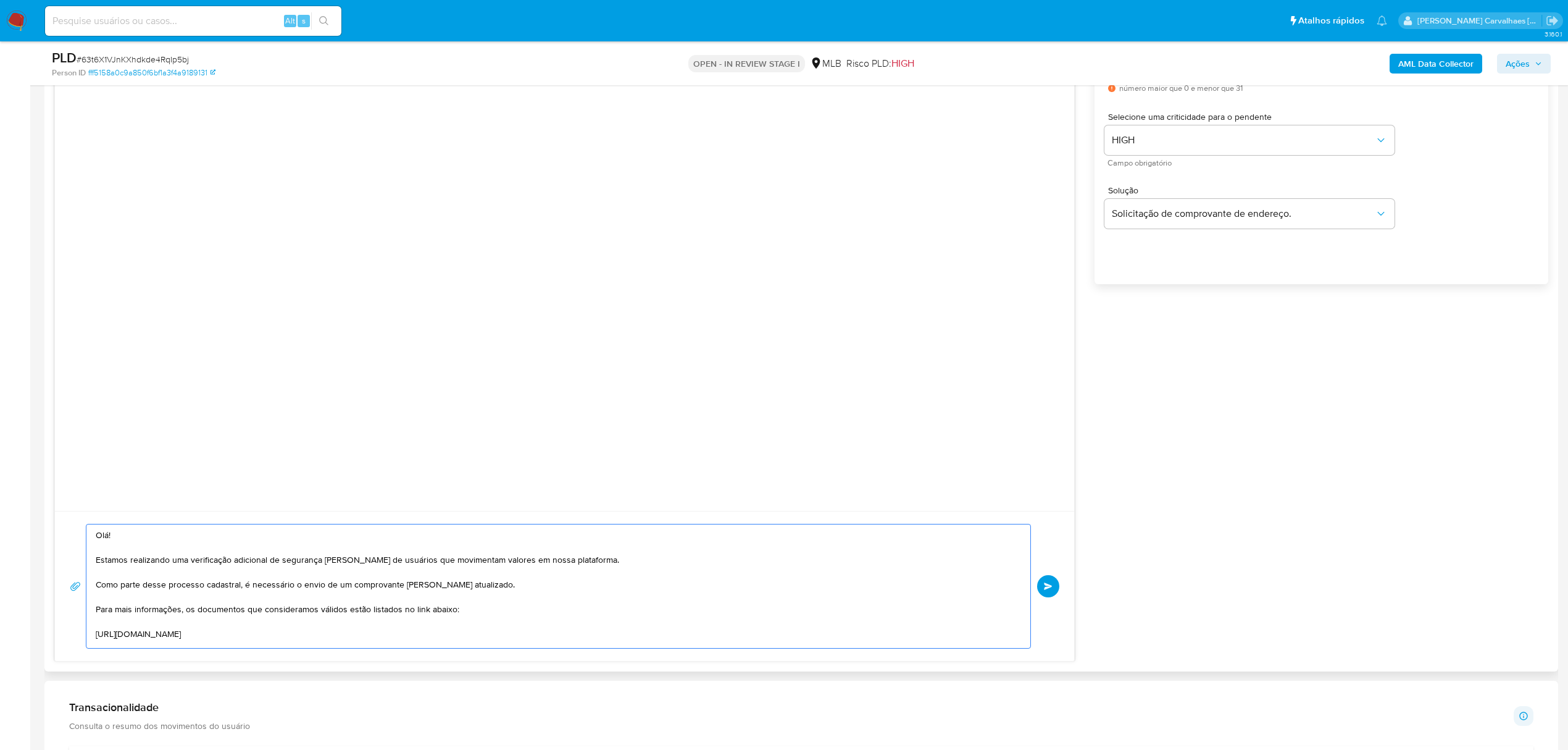
scroll to position [178, 0]
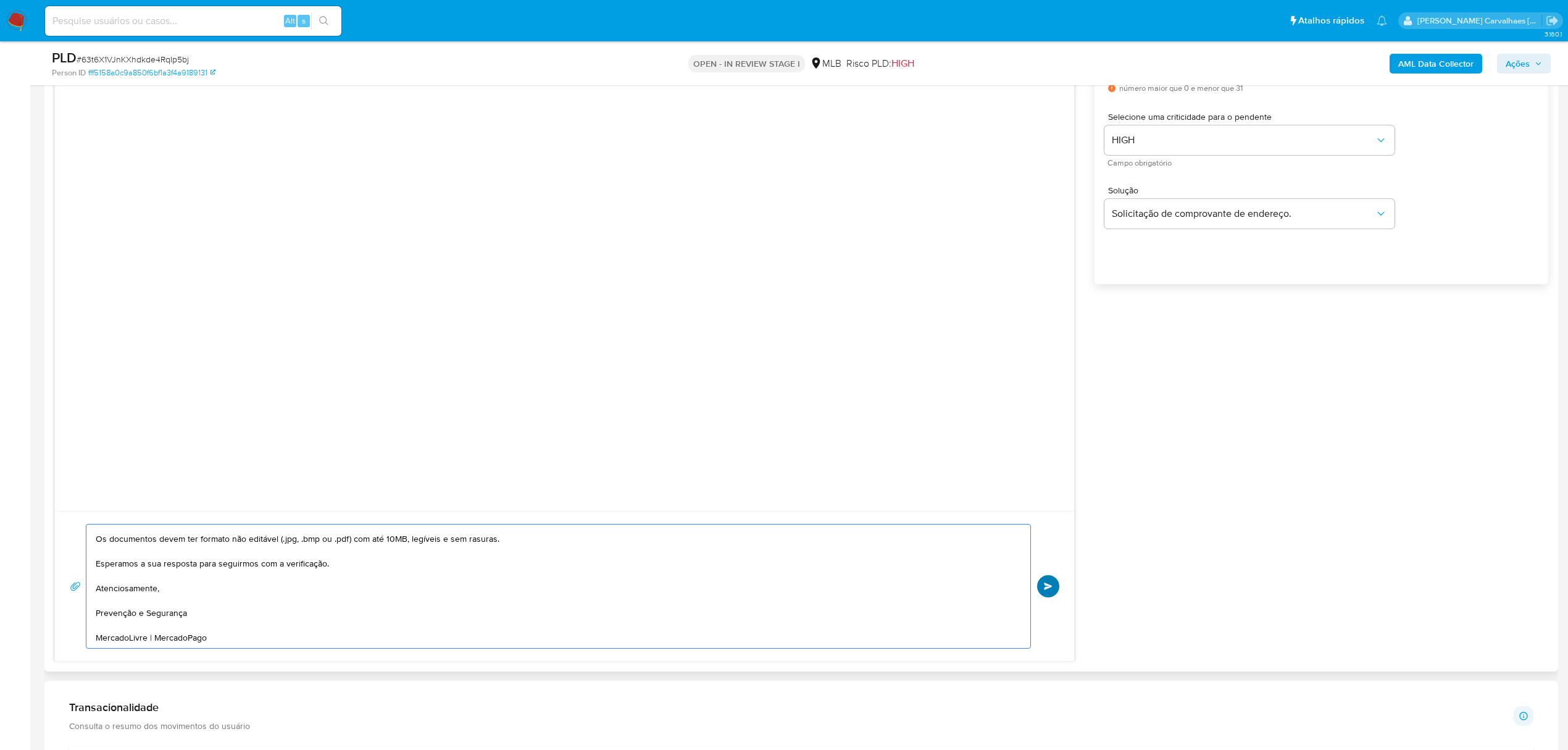
type textarea "Olá! Estamos realizando uma verificação adicional de segurança em contas de usu…"
click at [1052, 586] on span "common.send" at bounding box center [1048, 585] width 9 height 7
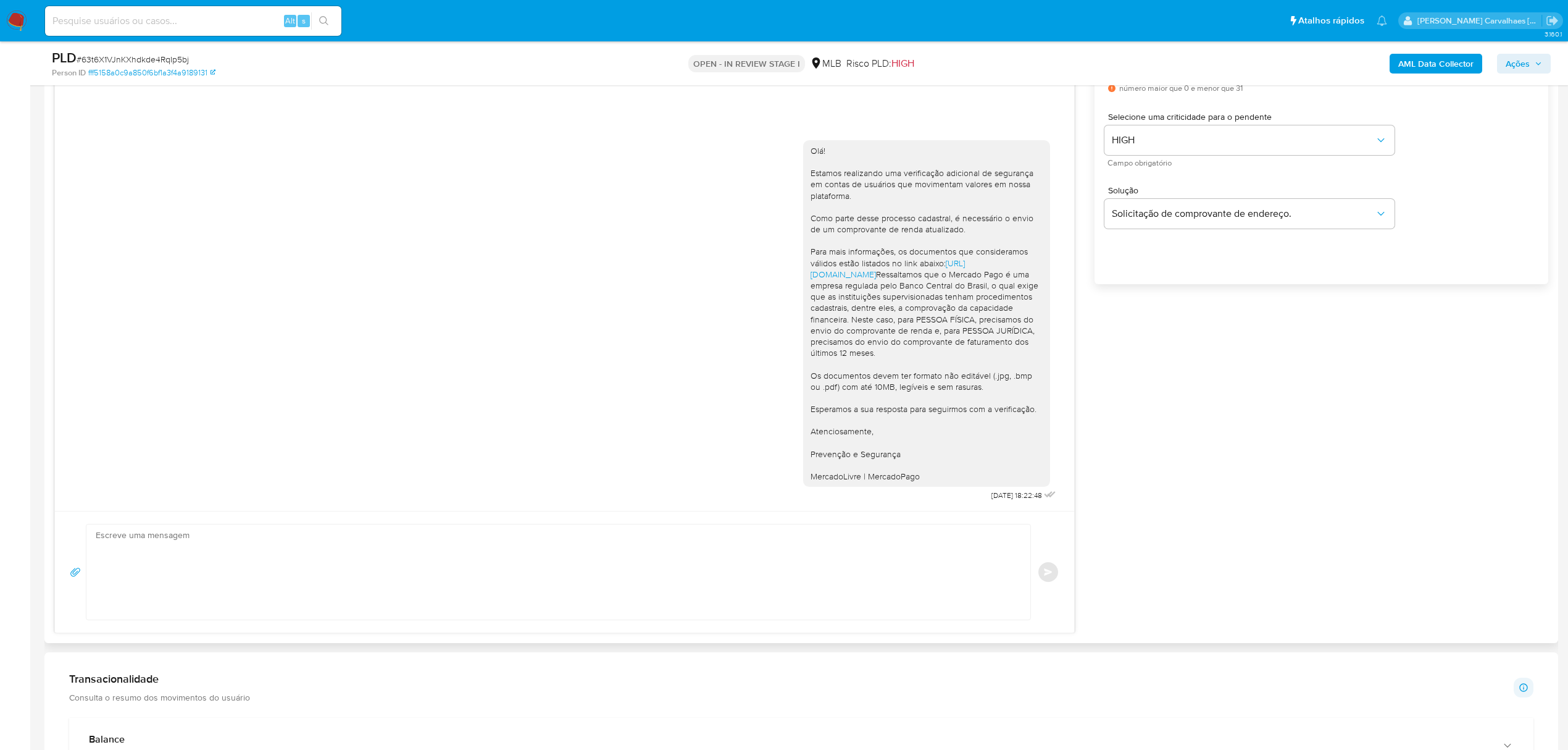
scroll to position [0, 0]
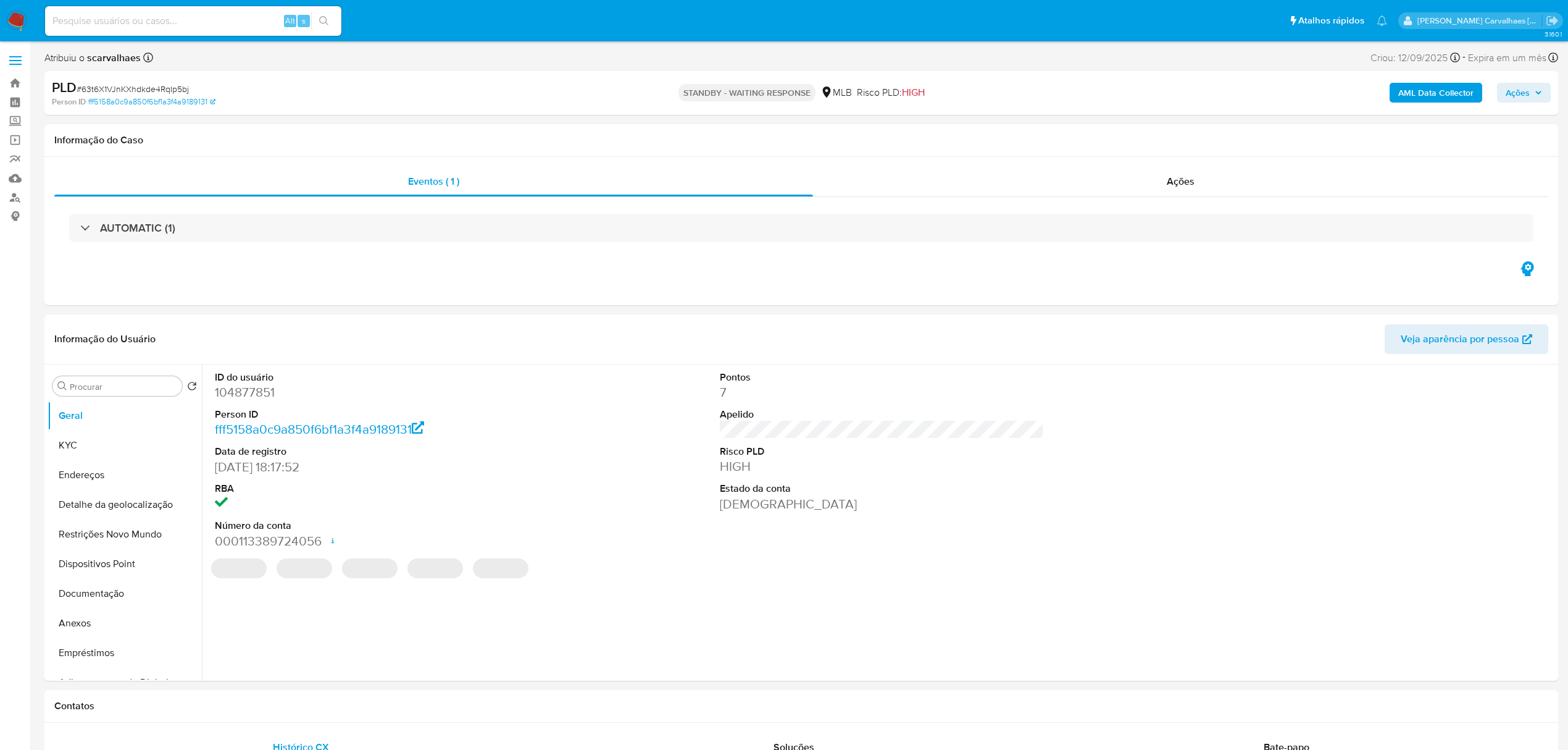
select select "10"
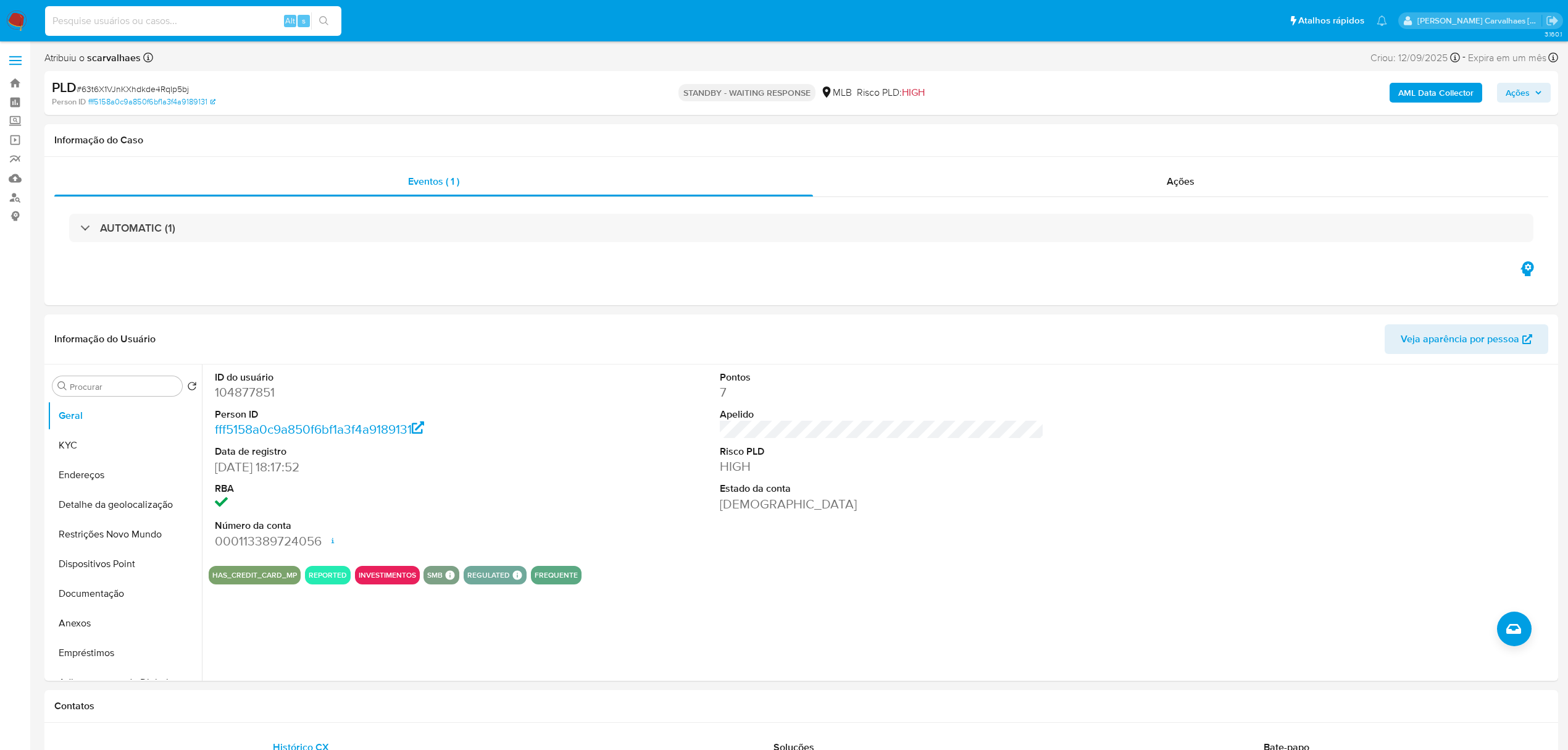
click at [215, 17] on input at bounding box center [193, 21] width 297 height 16
paste input "TXQWH7lwtaM1BbGP3AHhnGTw"
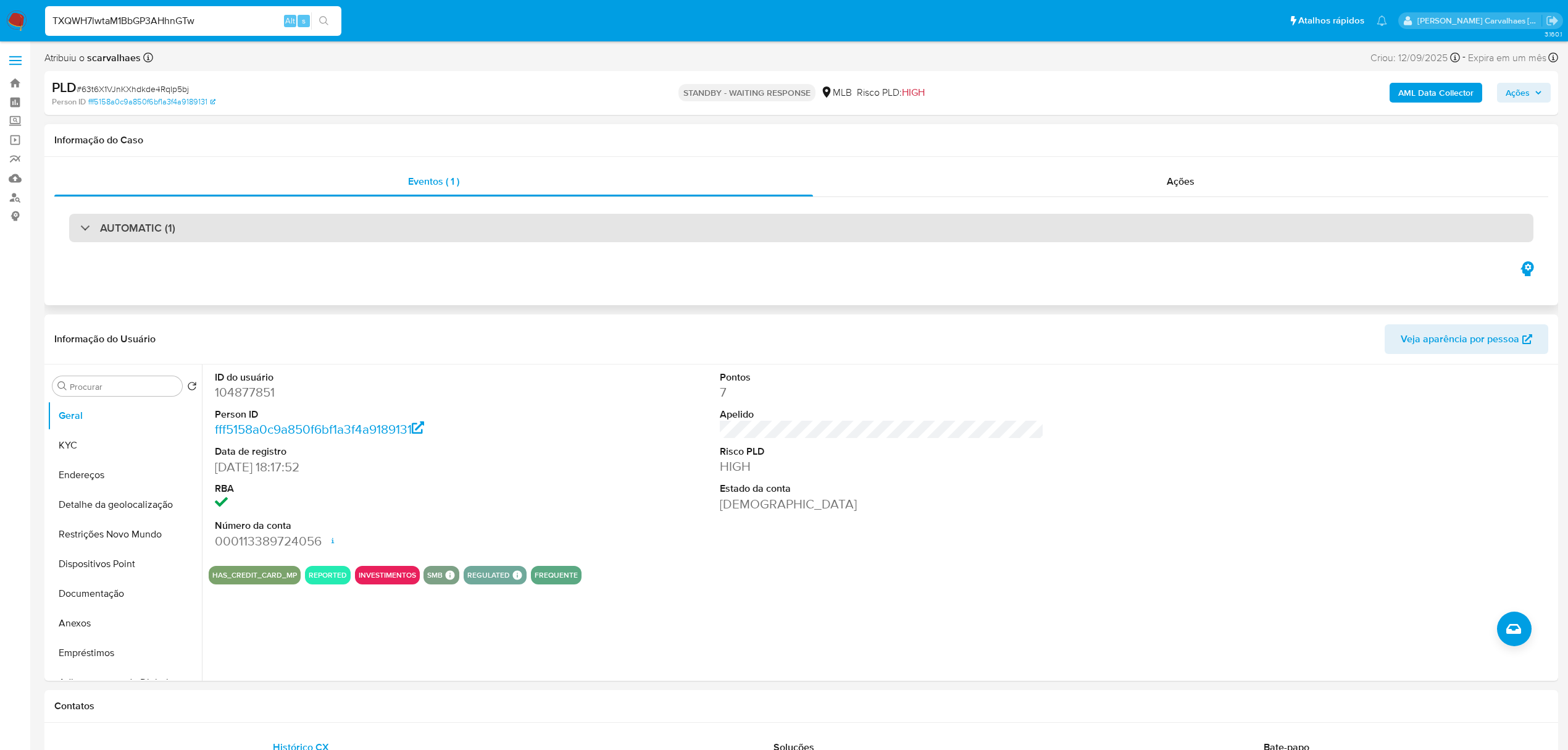
type input "TXQWH7lwtaM1BbGP3AHhnGTw"
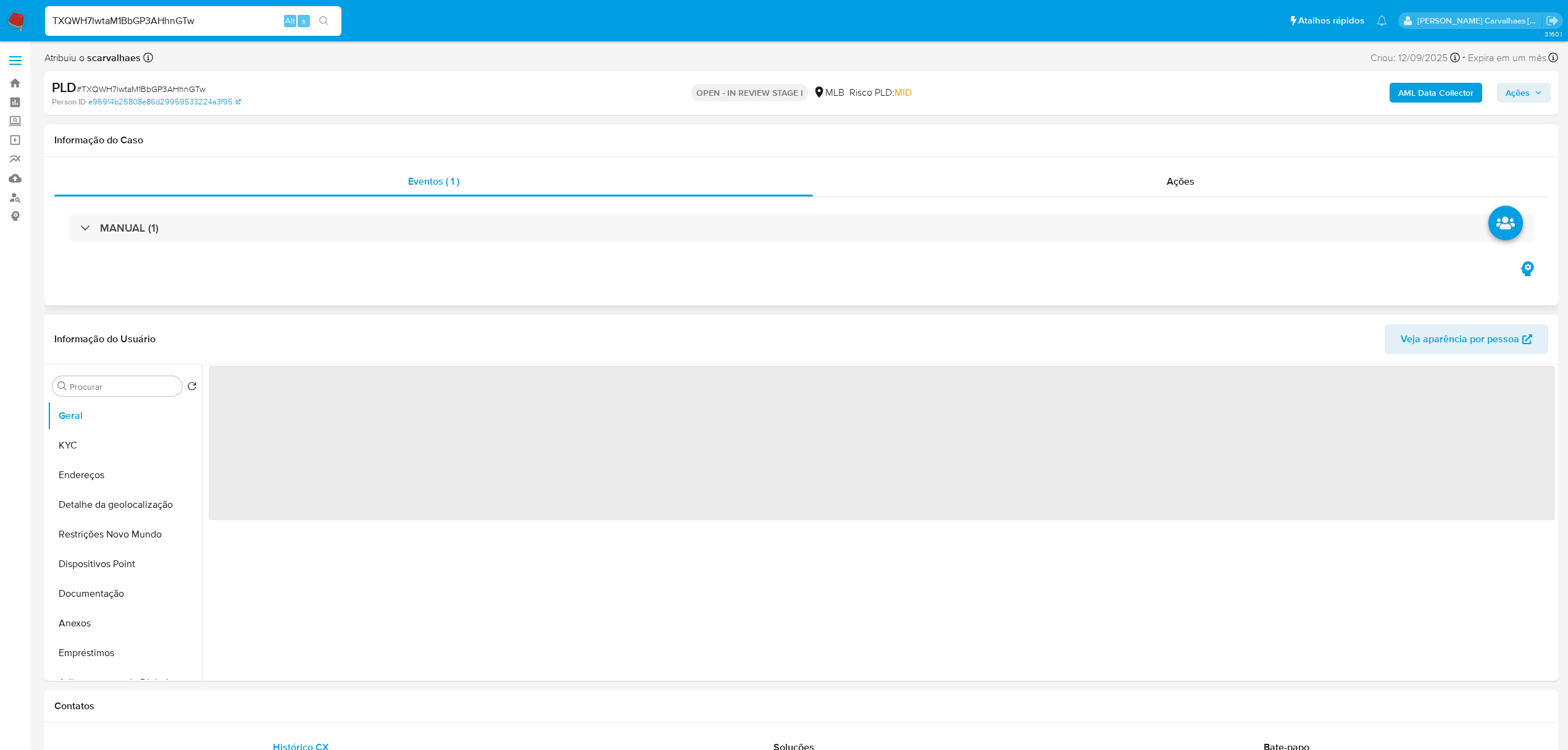
select select "10"
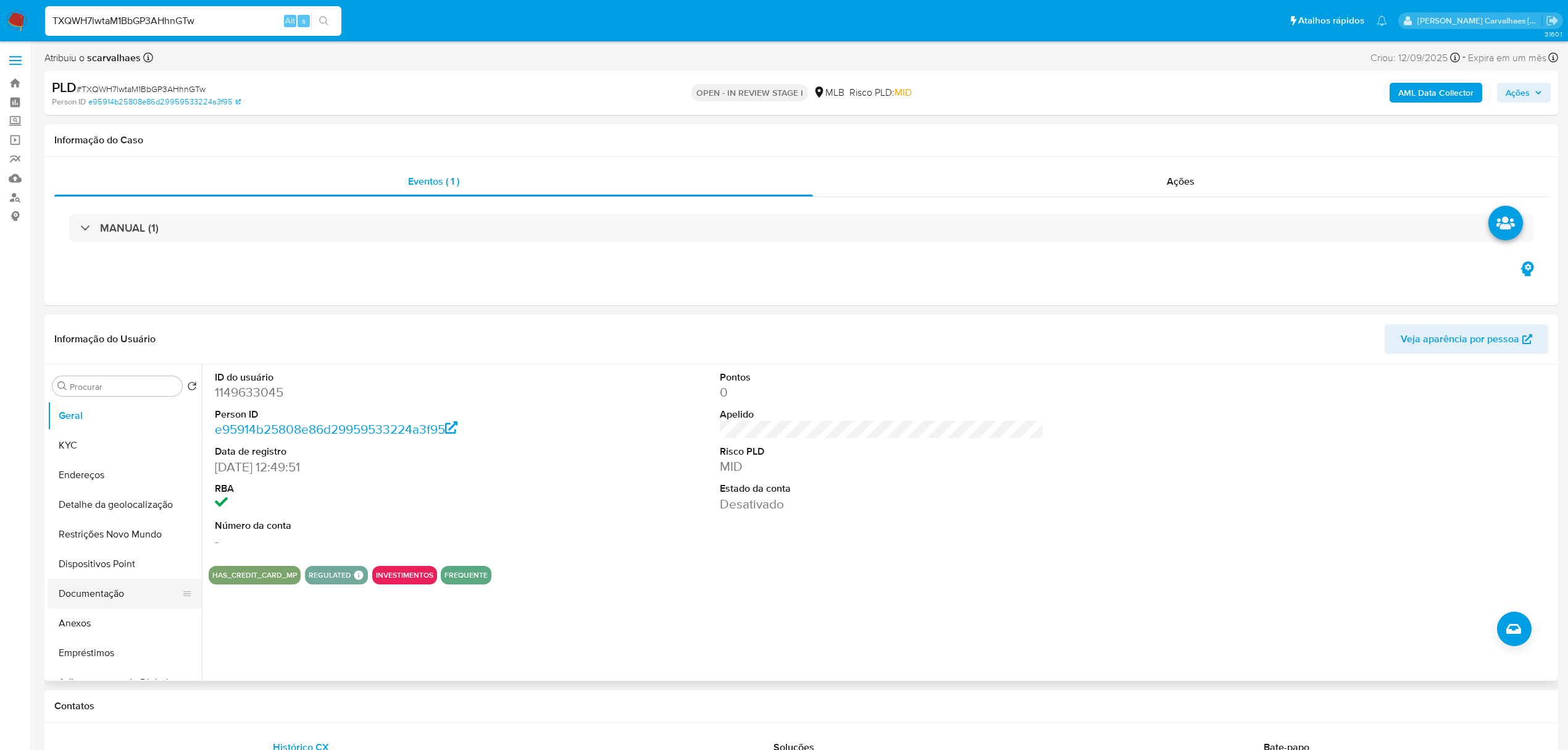
click at [113, 597] on button "Documentação" at bounding box center [119, 593] width 144 height 29
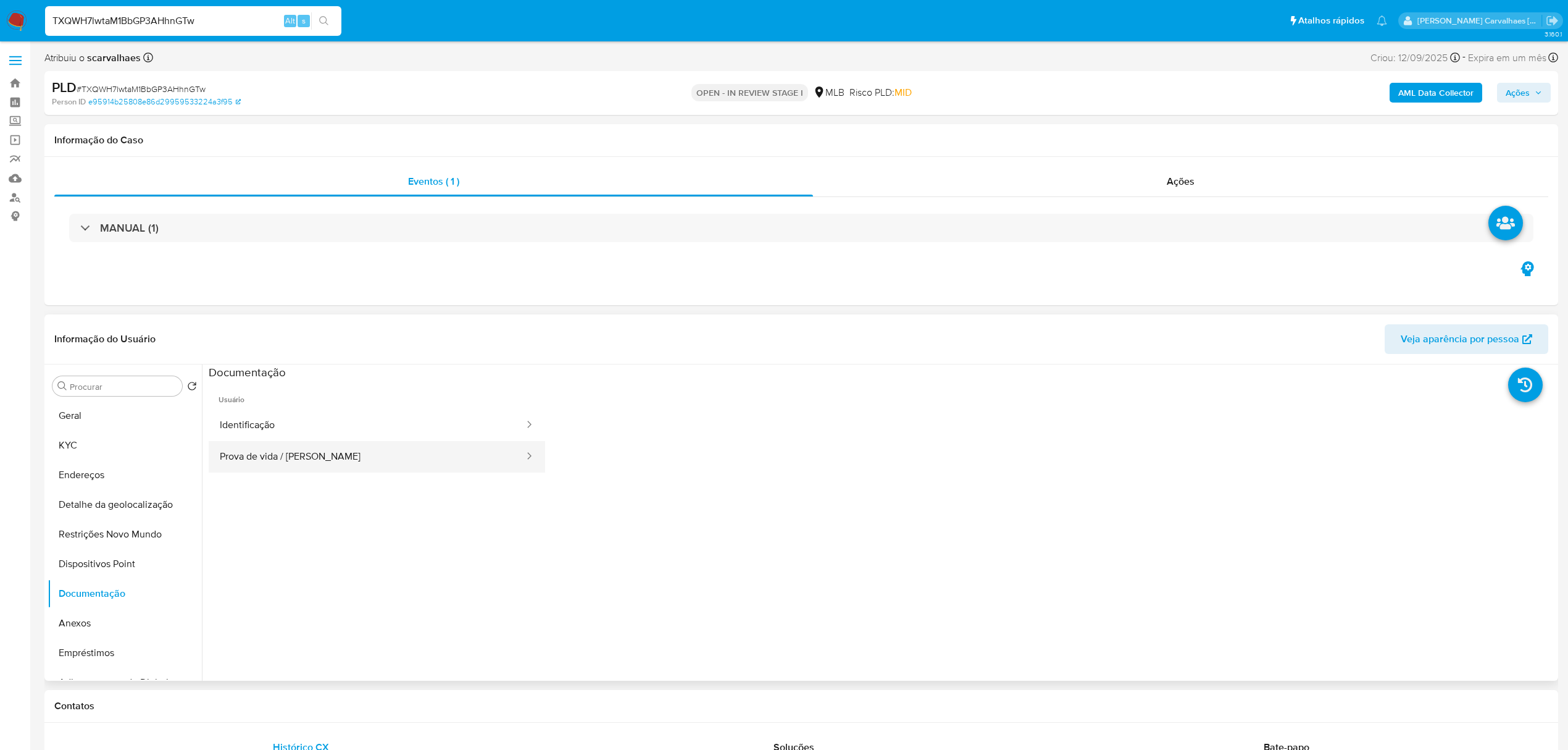
click at [384, 458] on button "Prova de vida / [PERSON_NAME]" at bounding box center [367, 457] width 317 height 32
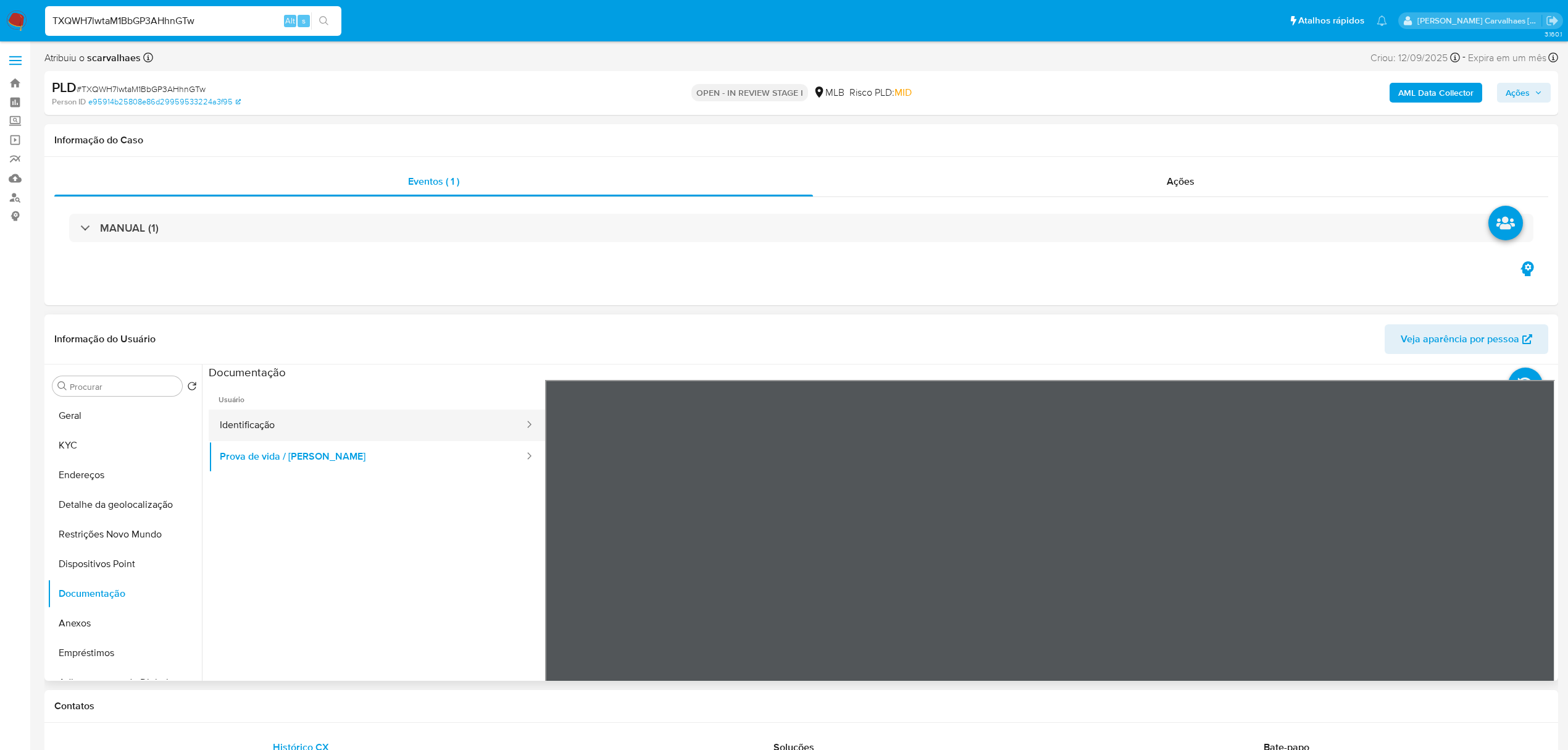
click at [345, 413] on button "Identificação" at bounding box center [367, 425] width 317 height 32
click at [121, 624] on button "Anexos" at bounding box center [119, 623] width 144 height 29
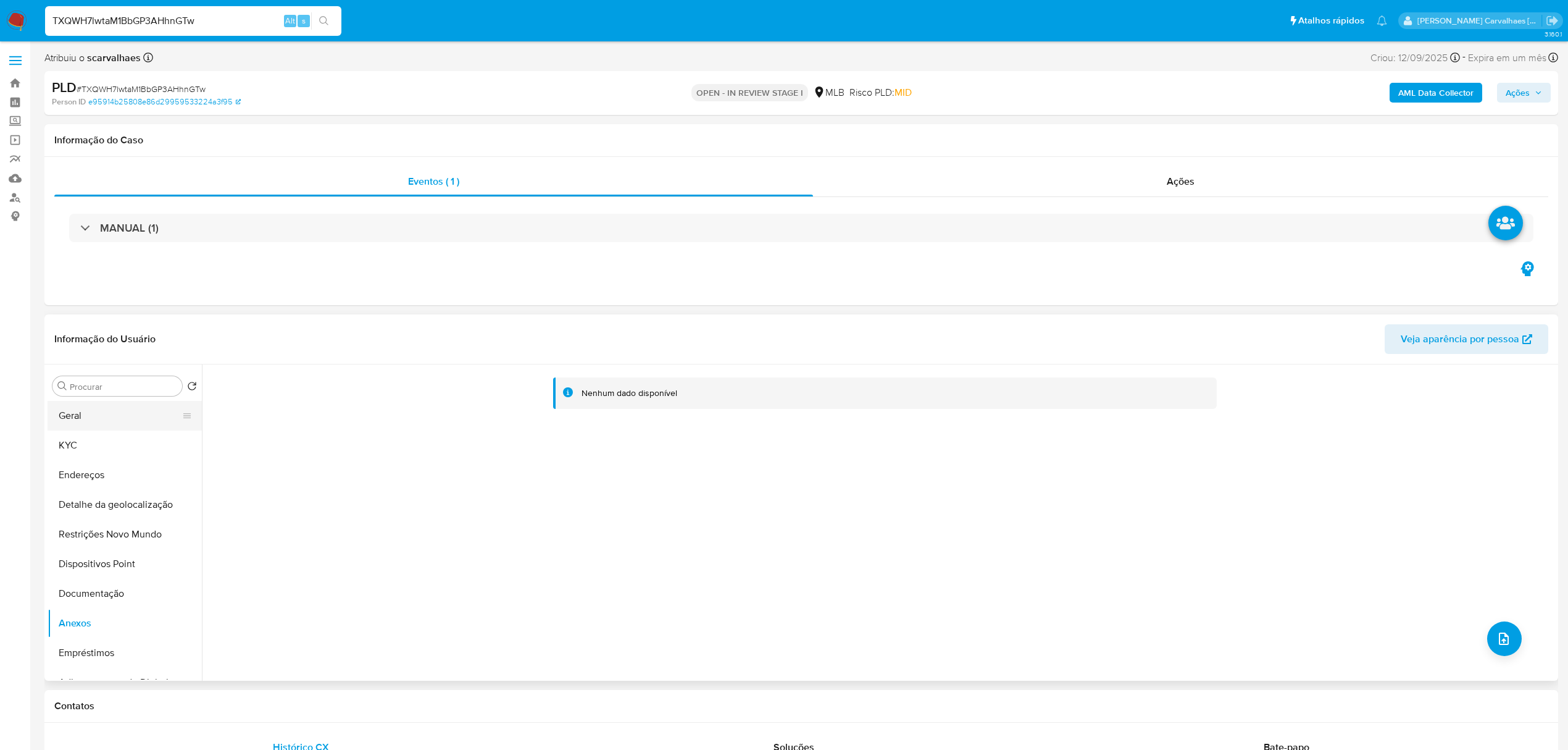
click at [136, 417] on button "Geral" at bounding box center [119, 416] width 144 height 29
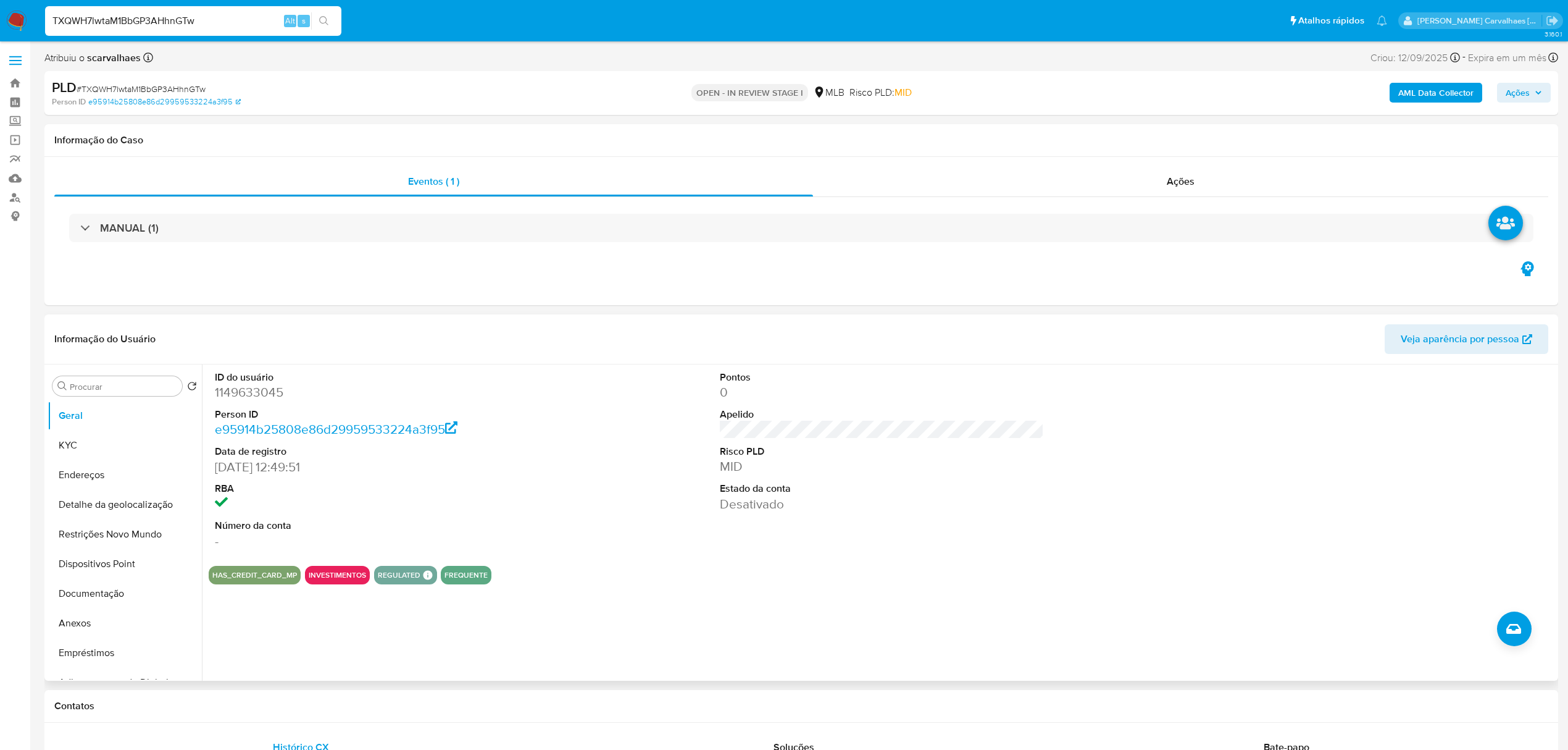
click at [117, 411] on button "Geral" at bounding box center [124, 416] width 154 height 29
click at [366, 606] on div "ID do usuário 1149633045 Person ID e95914b25808e86d29959533224a3f95 Data de reg…" at bounding box center [879, 523] width 1354 height 316
click at [77, 485] on button "Endereços" at bounding box center [119, 474] width 144 height 29
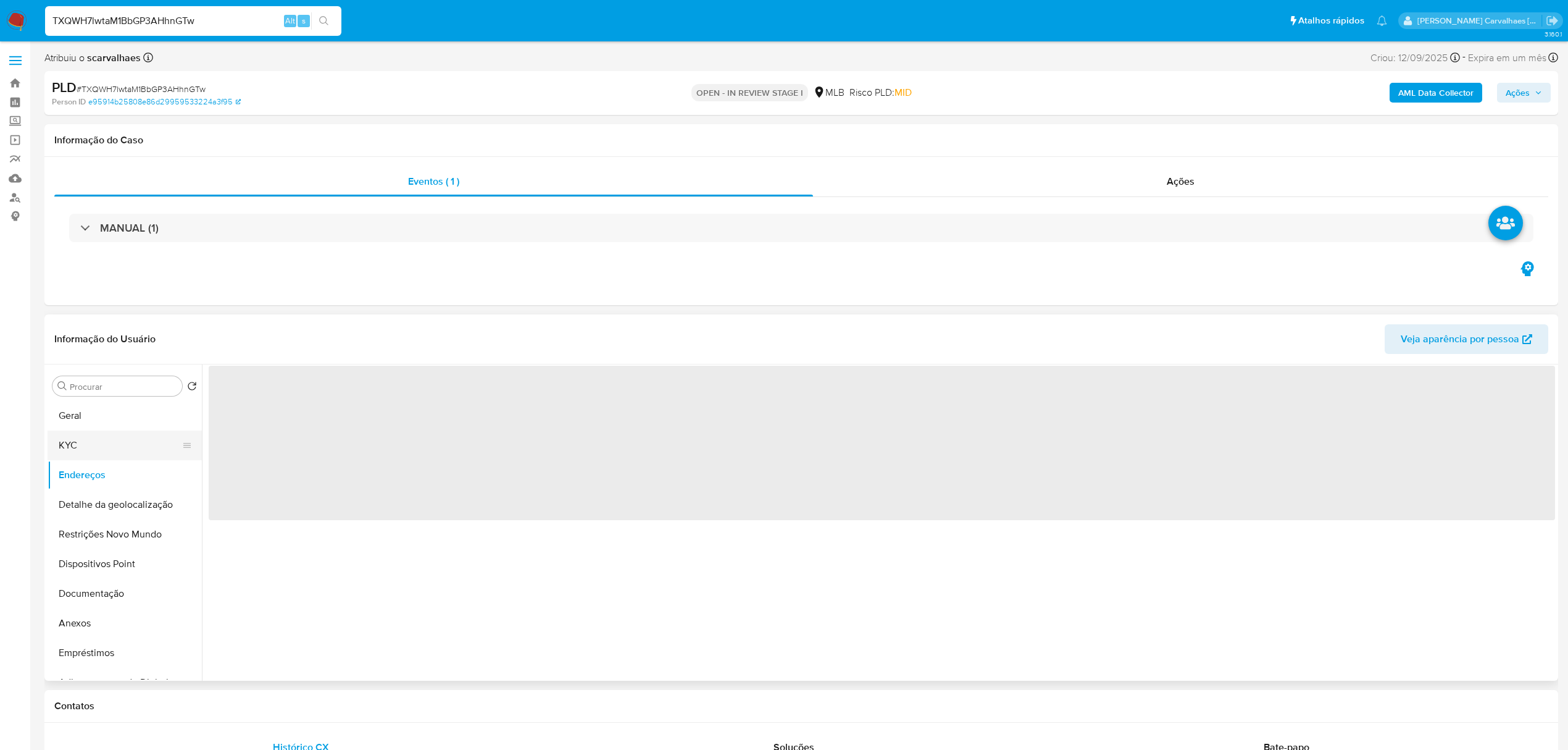
click at [80, 452] on button "KYC" at bounding box center [119, 445] width 144 height 29
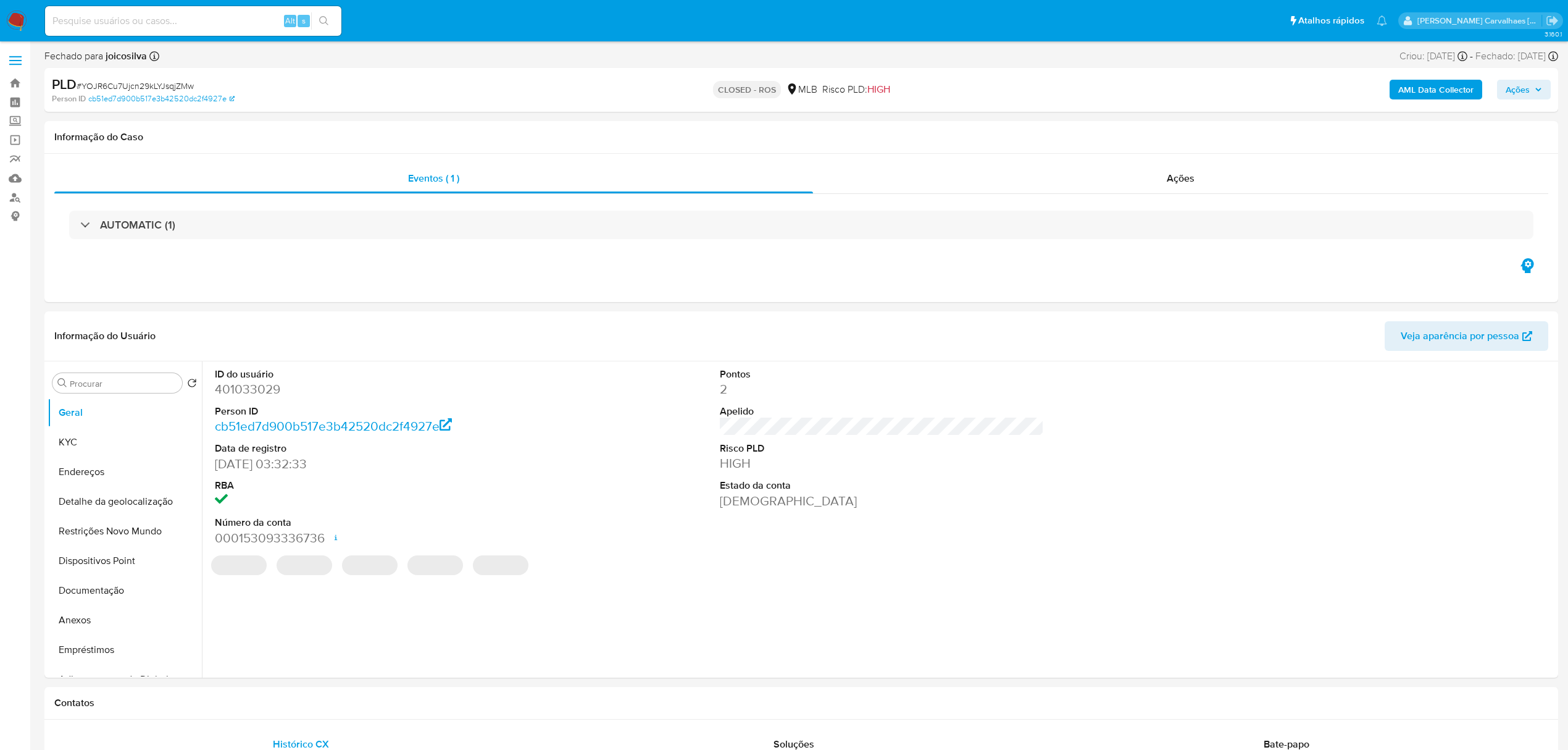
select select "10"
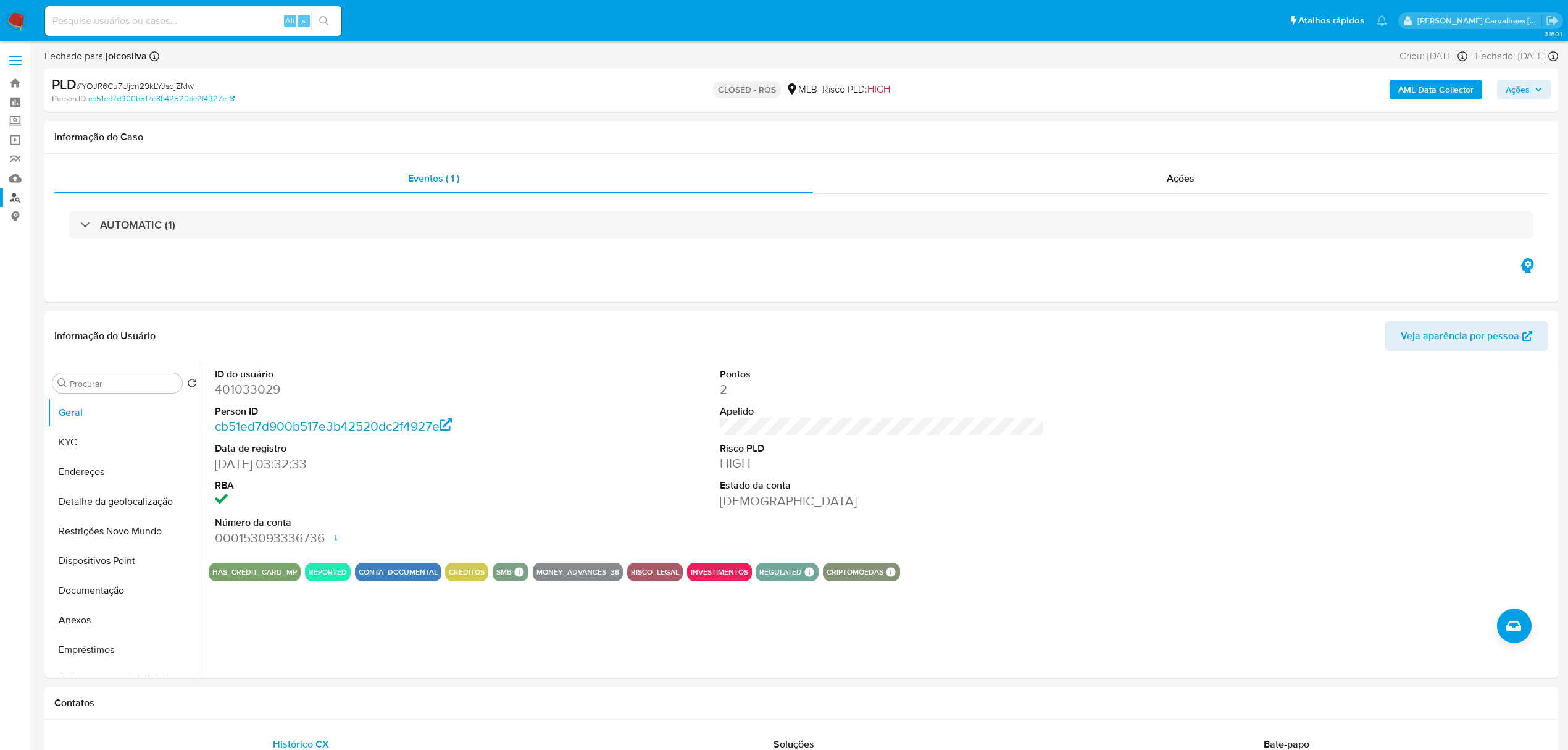
click at [16, 198] on link "Localizador de pessoas" at bounding box center [73, 196] width 147 height 19
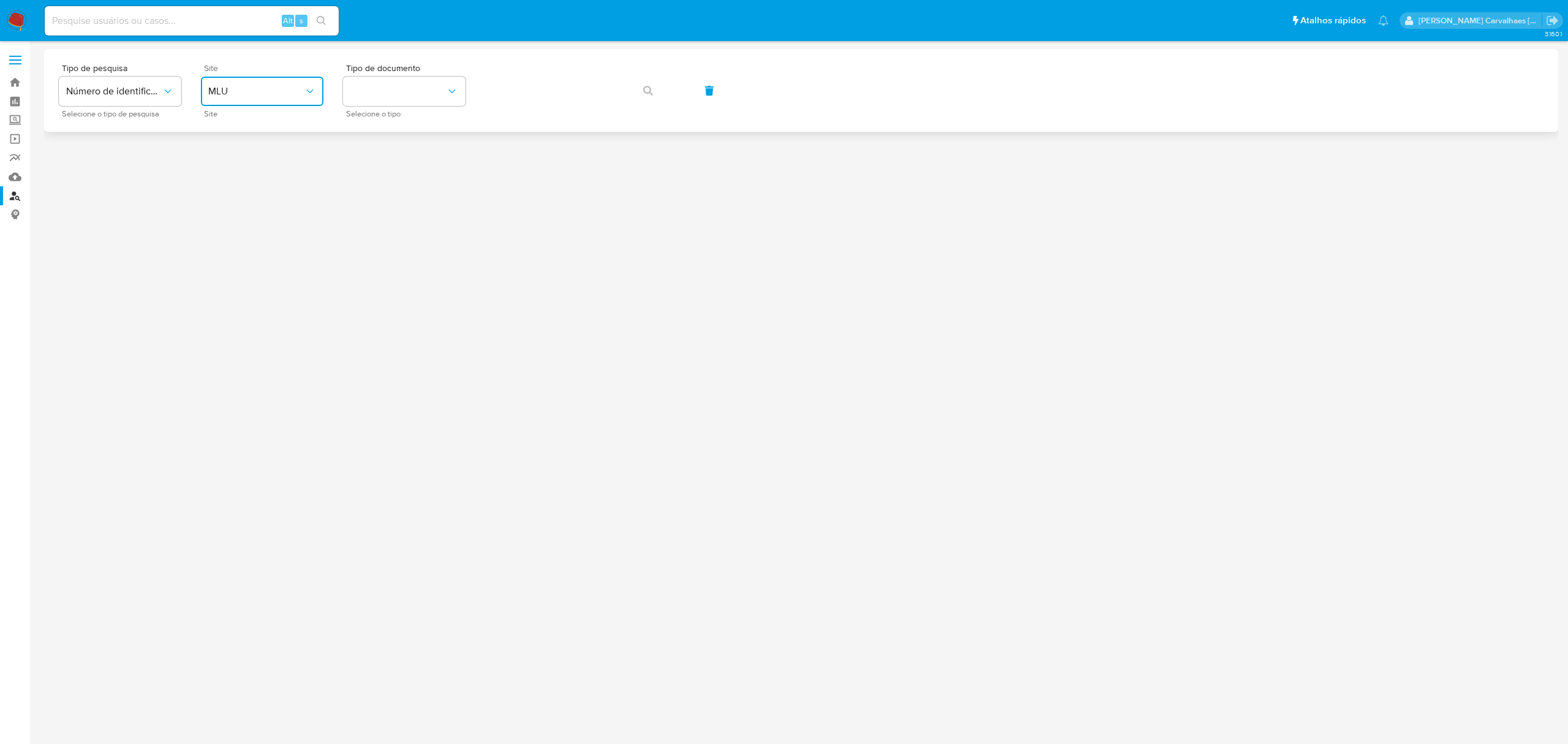
click at [287, 94] on span "MLU" at bounding box center [256, 91] width 95 height 12
click at [233, 180] on div "MLB" at bounding box center [259, 183] width 100 height 29
click at [410, 102] on button "identificationType" at bounding box center [404, 91] width 123 height 29
click at [393, 167] on div "CPF CPF" at bounding box center [400, 172] width 100 height 42
click at [652, 85] on button "button" at bounding box center [648, 91] width 42 height 29
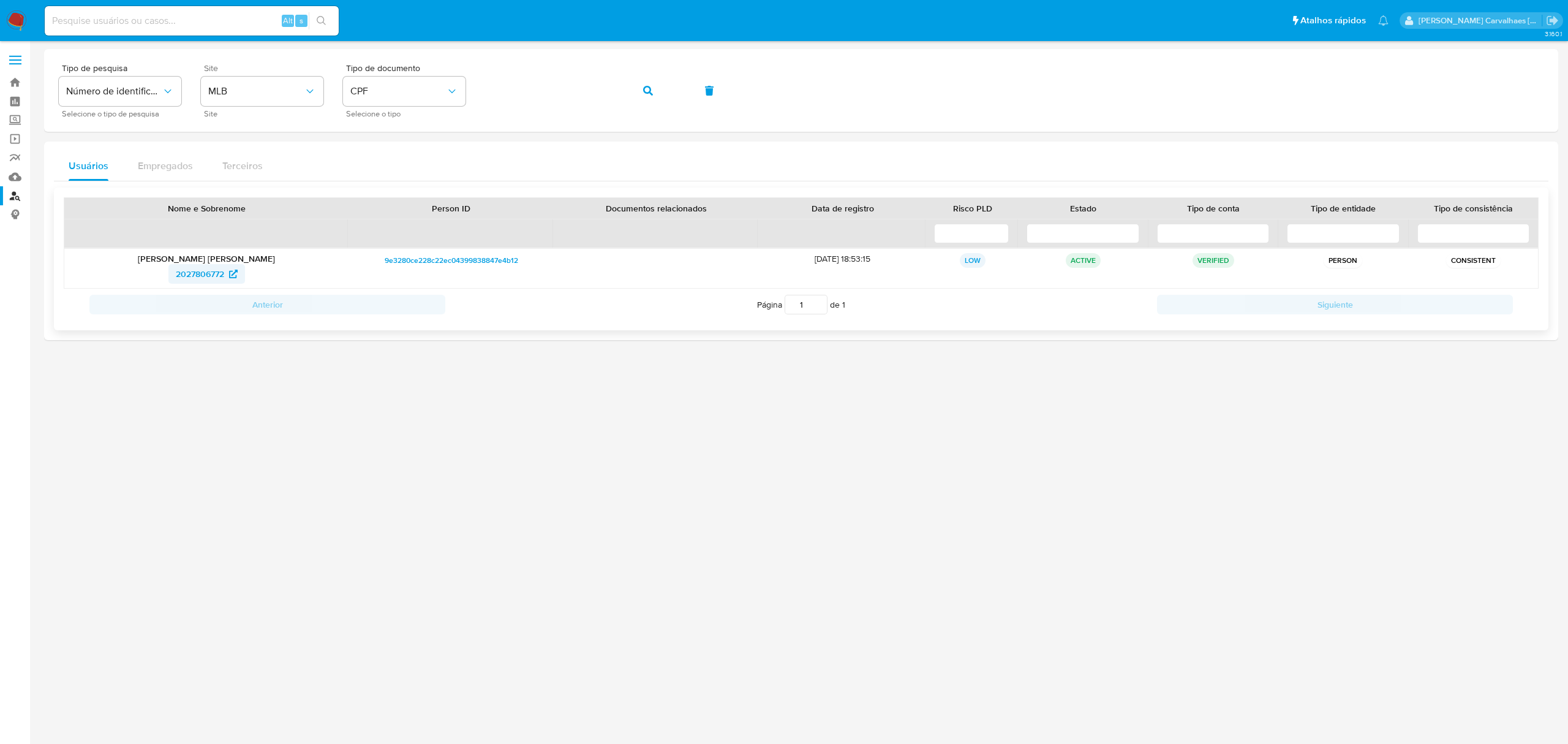
click at [198, 277] on span "2027806772" at bounding box center [200, 274] width 48 height 19
click at [451, 88] on div "Tipo de pesquisa Número de identificação Selecione o tipo de pesquisa Site MLB …" at bounding box center [801, 91] width 1485 height 53
drag, startPoint x: 634, startPoint y: 86, endPoint x: 646, endPoint y: 87, distance: 12.0
click at [639, 86] on button "button" at bounding box center [648, 91] width 42 height 29
click at [201, 269] on span "564975445" at bounding box center [200, 274] width 44 height 19
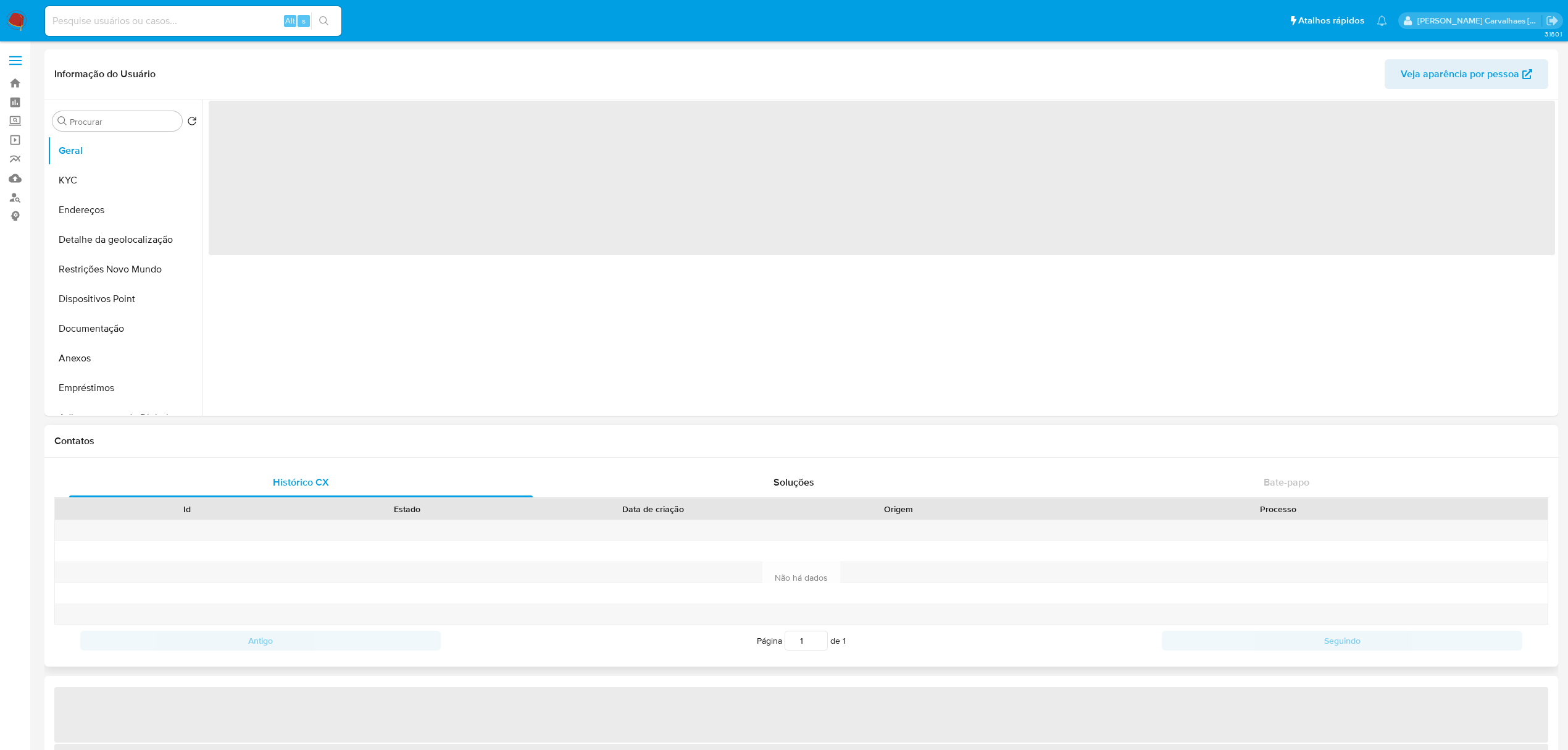
select select "10"
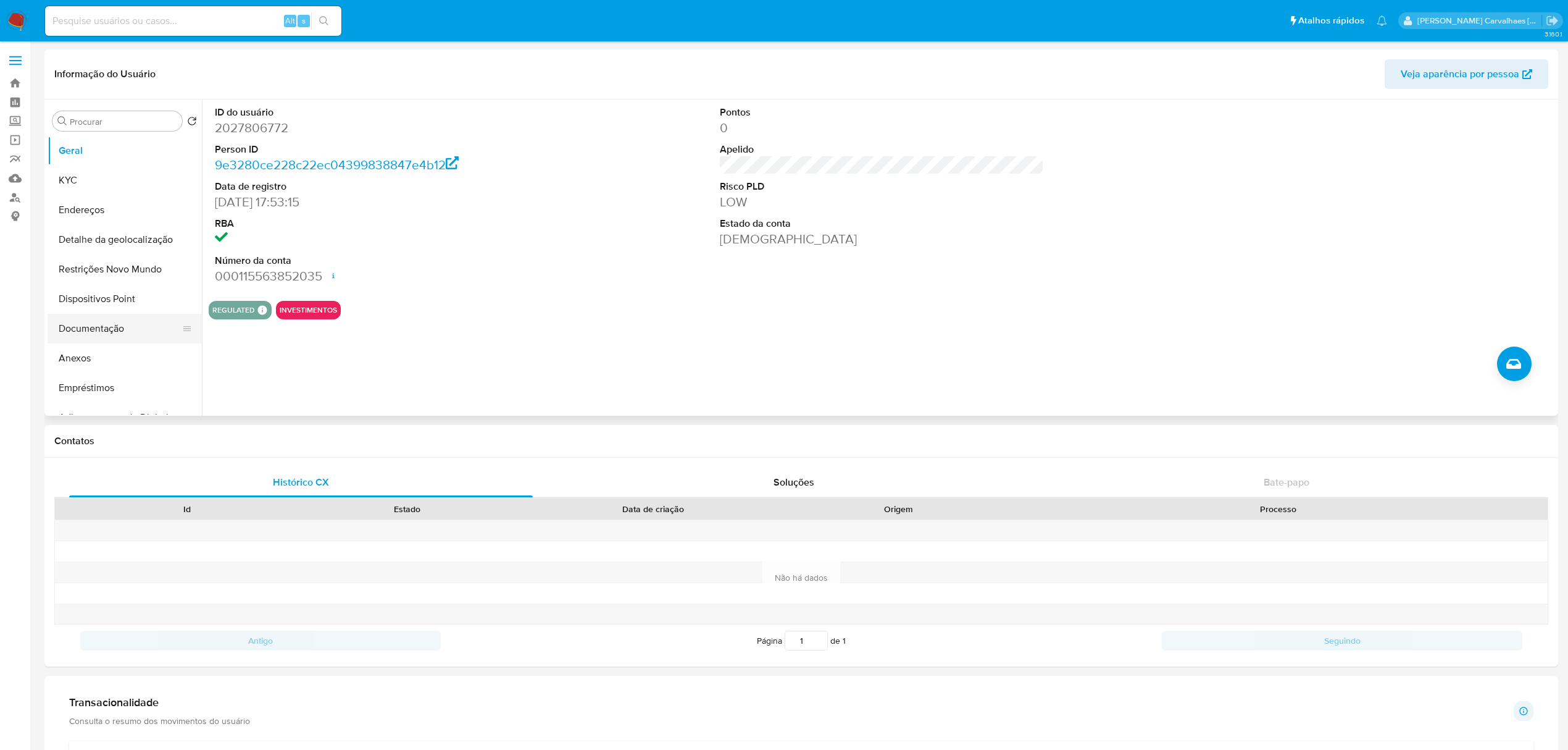
click at [97, 334] on button "Documentação" at bounding box center [119, 329] width 144 height 29
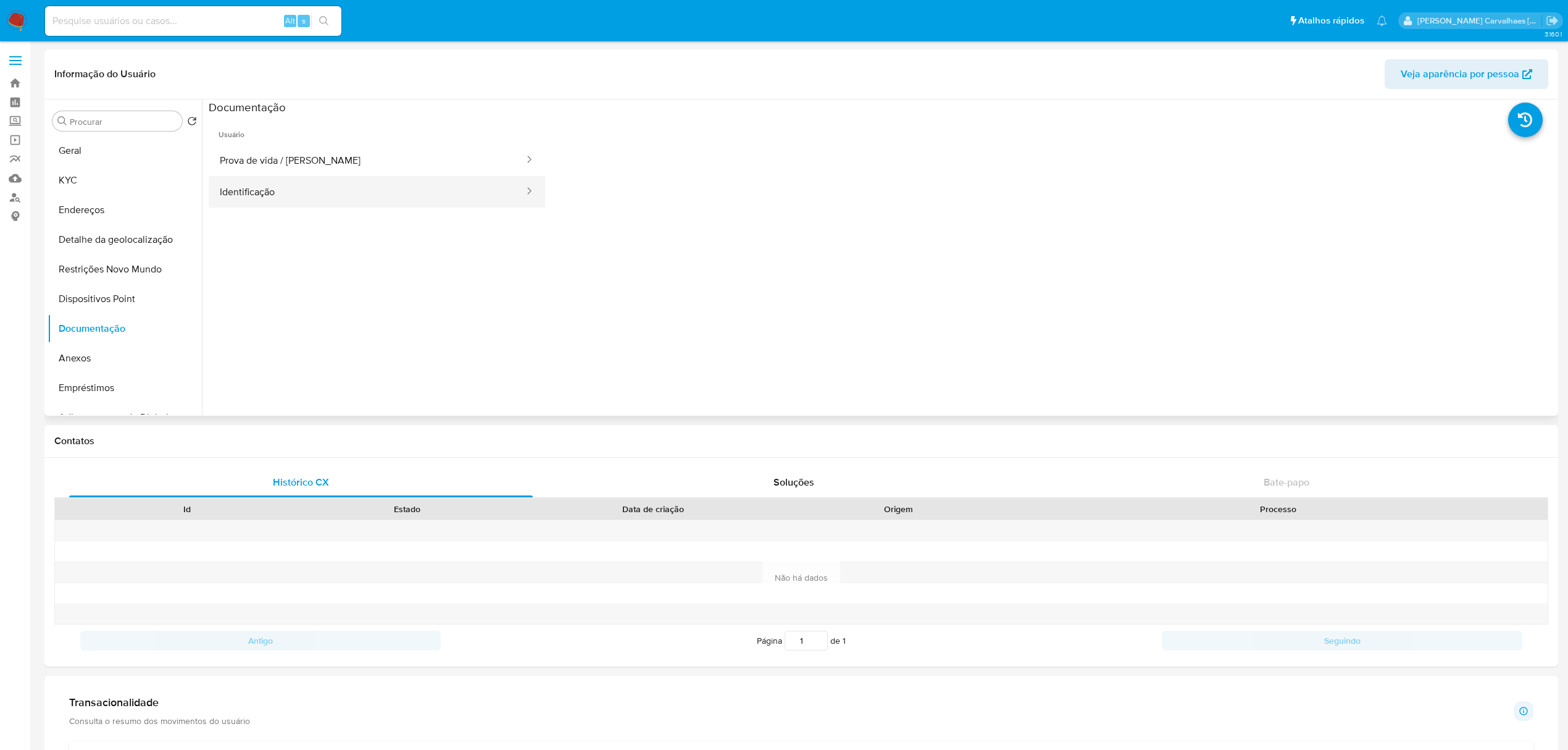
click at [253, 180] on button "Identificação" at bounding box center [367, 192] width 317 height 32
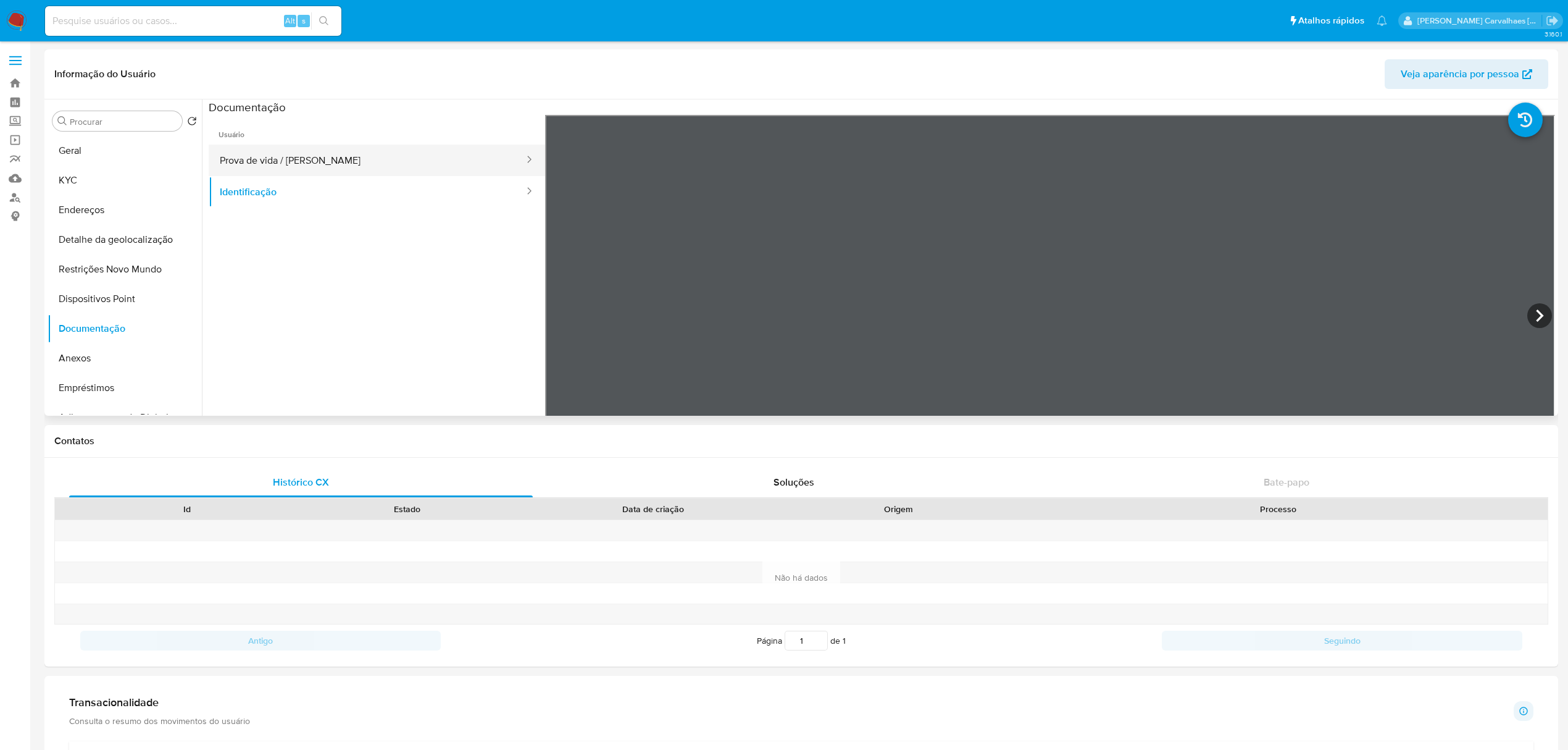
click at [287, 158] on button "Prova de vida / Selfie" at bounding box center [367, 160] width 317 height 32
click at [95, 175] on button "KYC" at bounding box center [119, 180] width 144 height 29
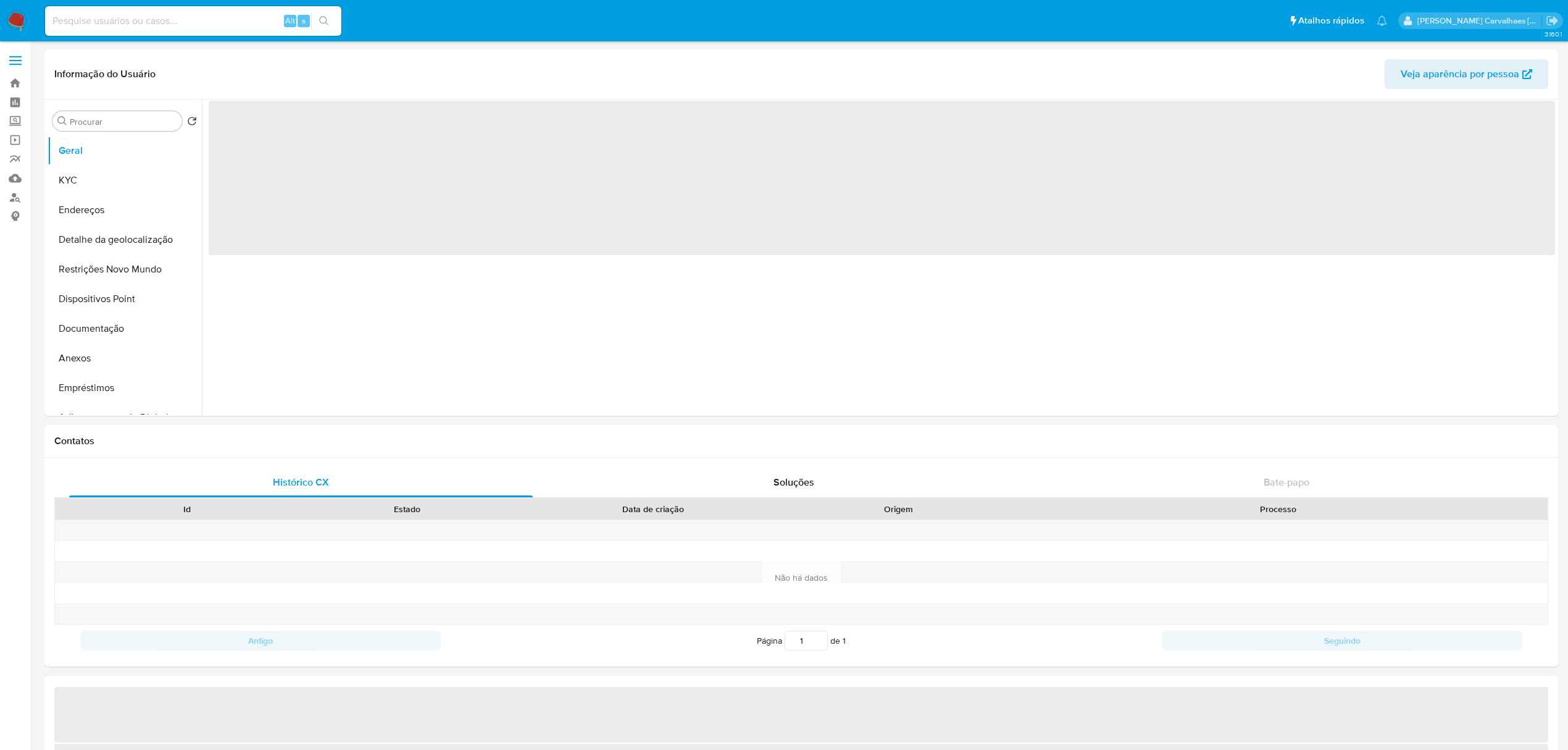
select select "10"
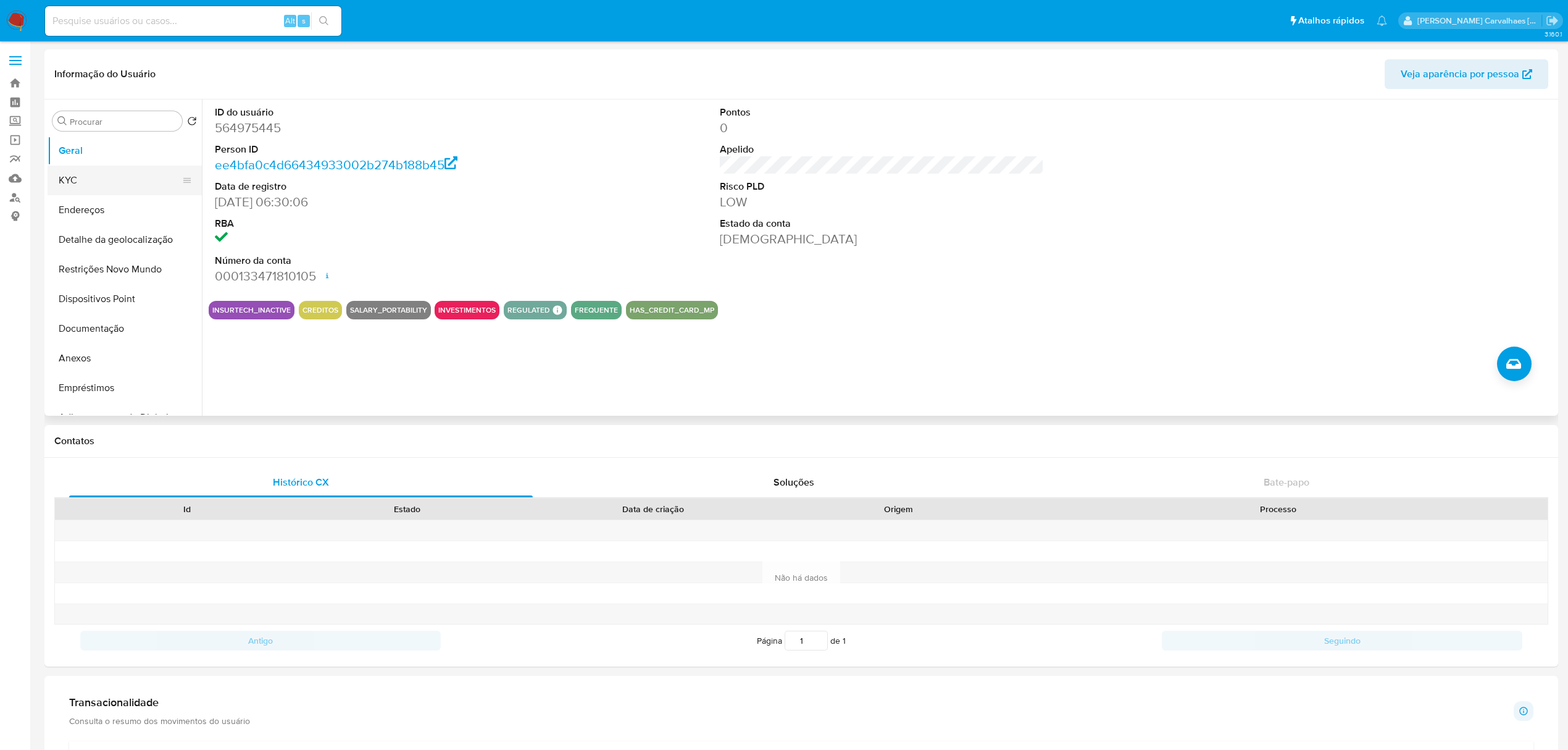
click at [92, 179] on button "KYC" at bounding box center [119, 180] width 144 height 29
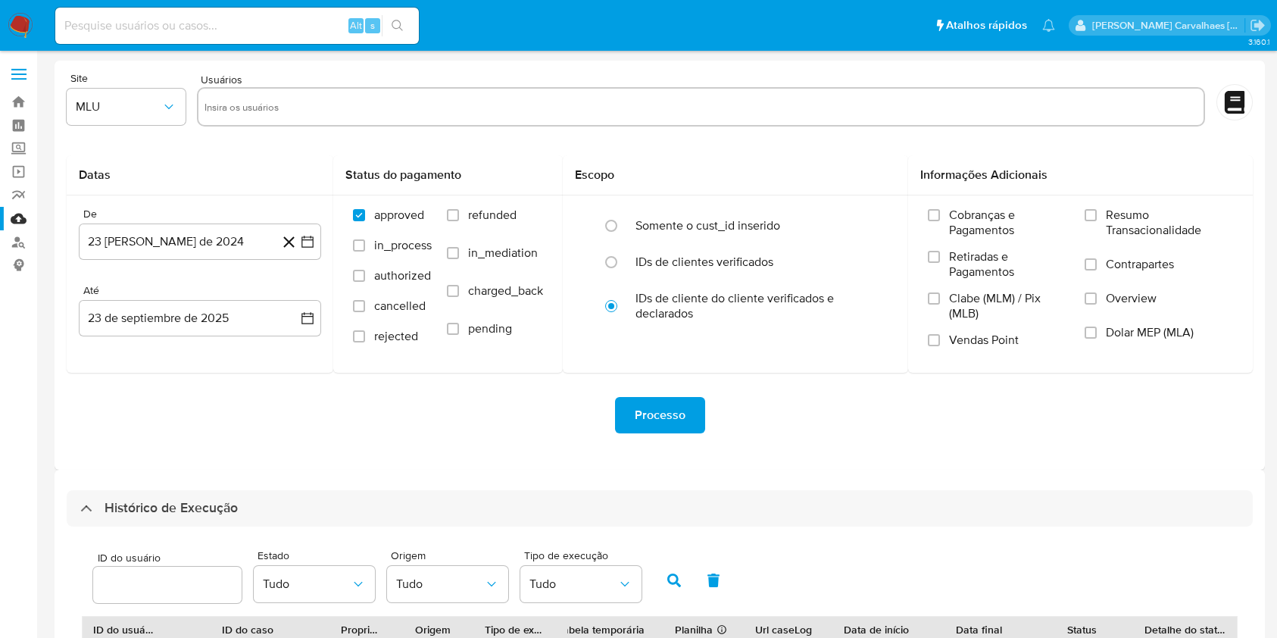
select select "10"
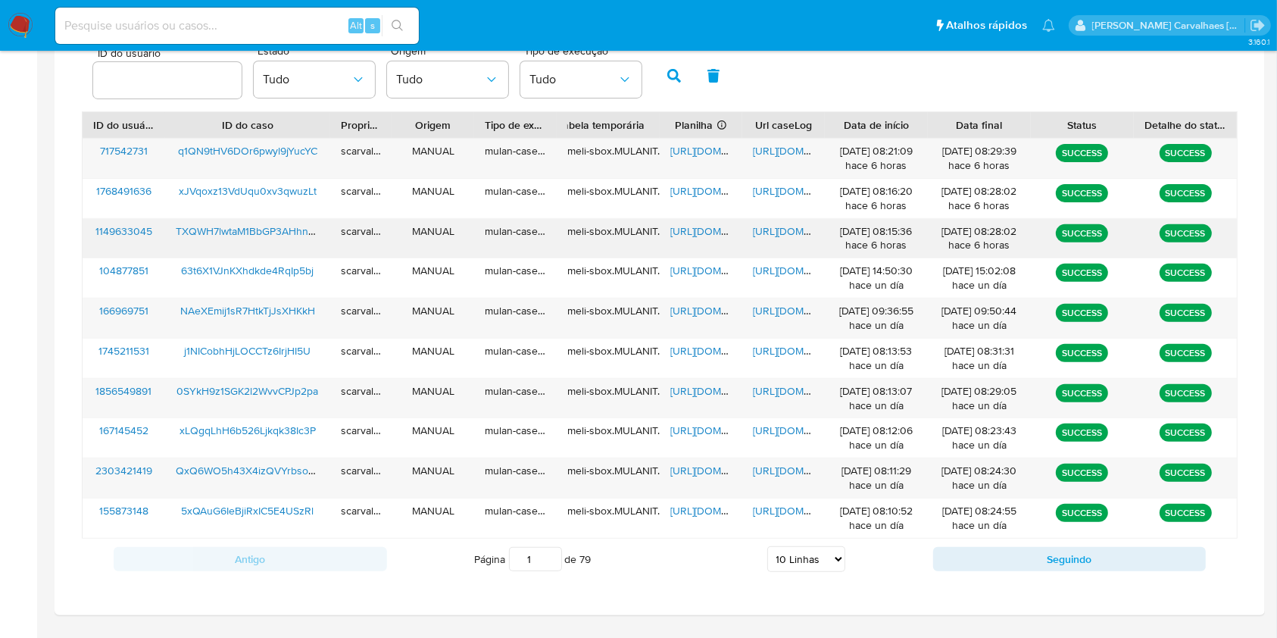
click at [683, 227] on span "[URL][DOMAIN_NAME]" at bounding box center [723, 231] width 105 height 15
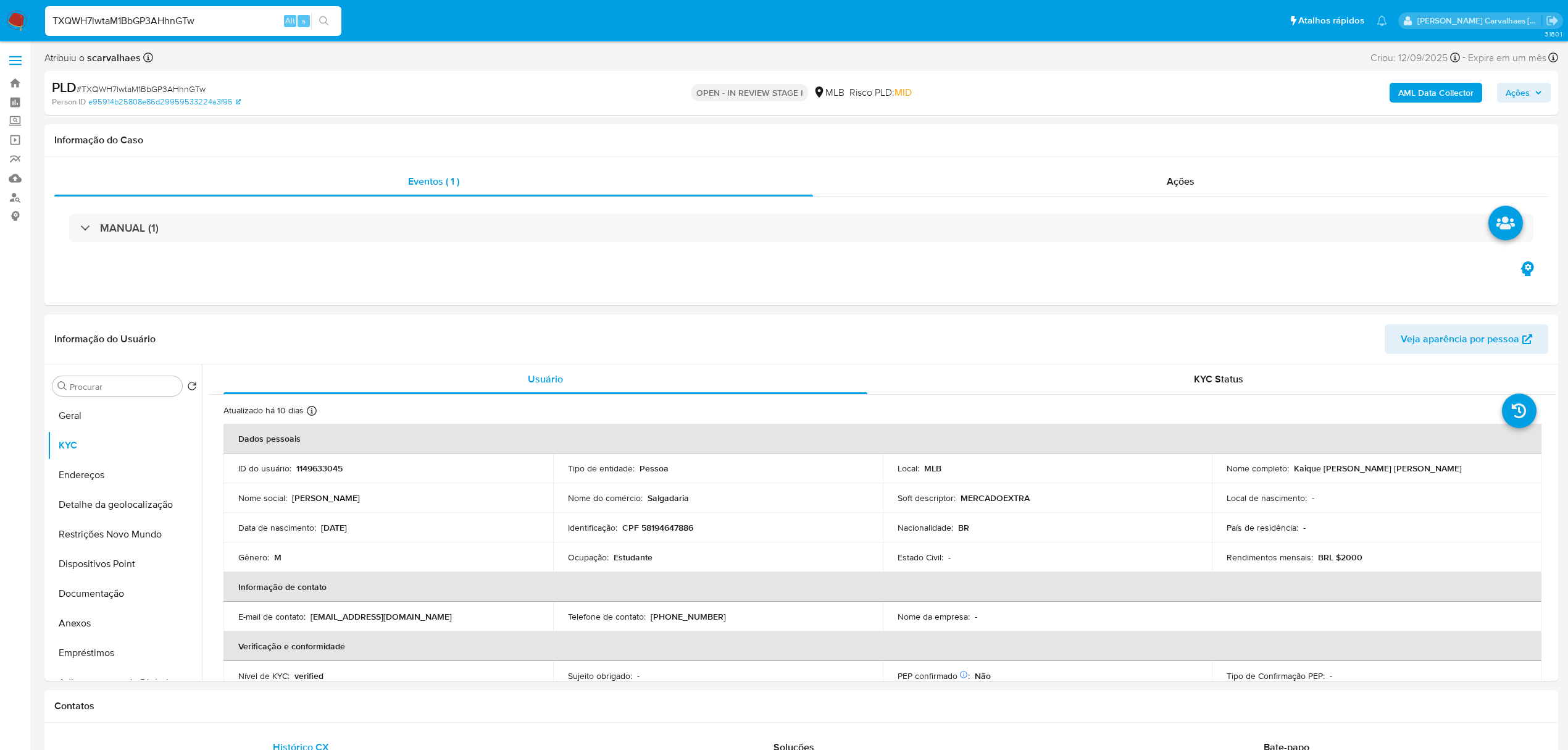
select select "10"
click at [83, 445] on button "KYC" at bounding box center [119, 445] width 144 height 29
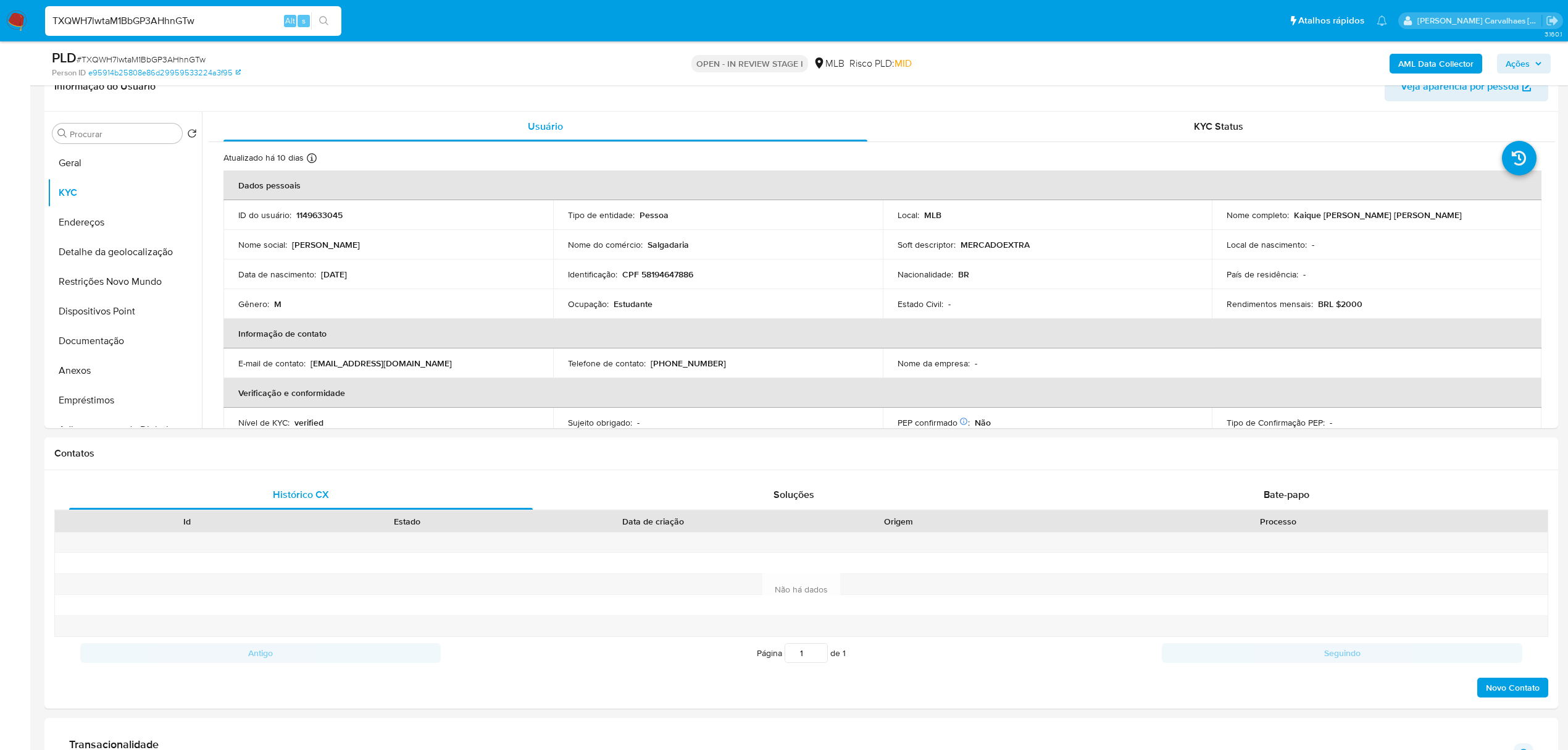
scroll to position [221, 0]
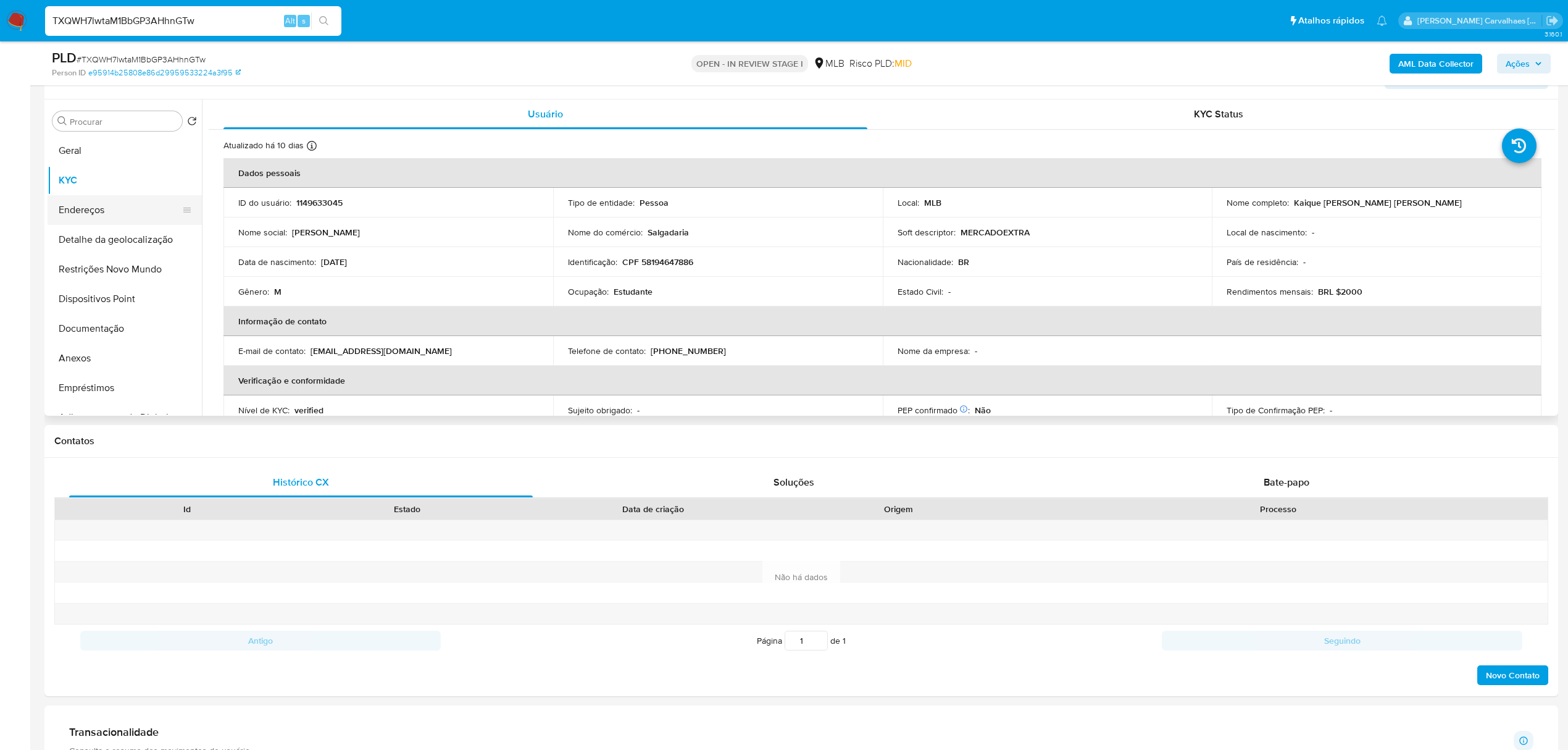
click at [70, 211] on button "Endereços" at bounding box center [119, 210] width 144 height 29
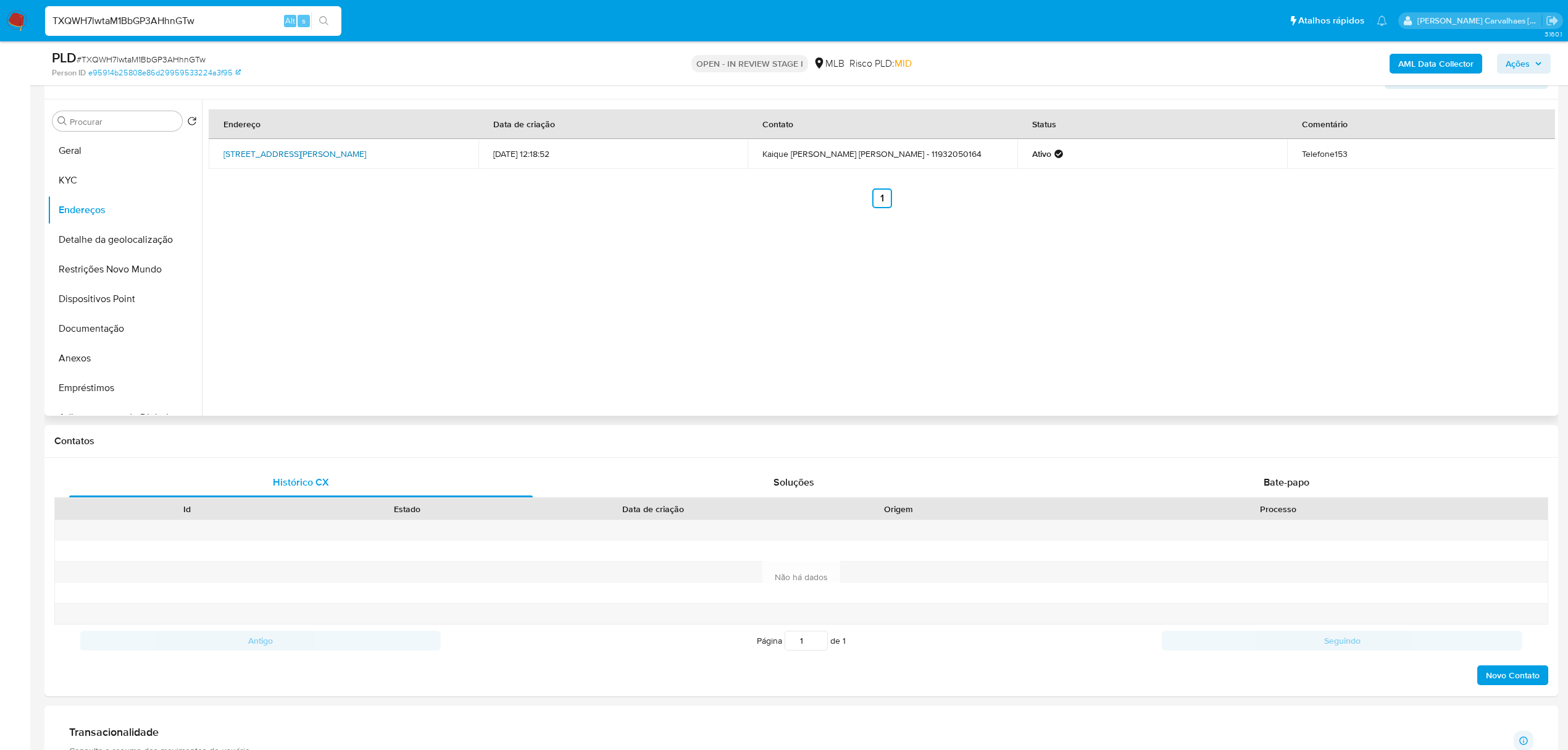
click at [263, 148] on link "Travessa Leonardo Gandara 110, São Paulo, São Paulo, 02815070, Brasil 110" at bounding box center [294, 153] width 143 height 12
click at [86, 236] on button "Detalhe da geolocalização" at bounding box center [119, 240] width 144 height 29
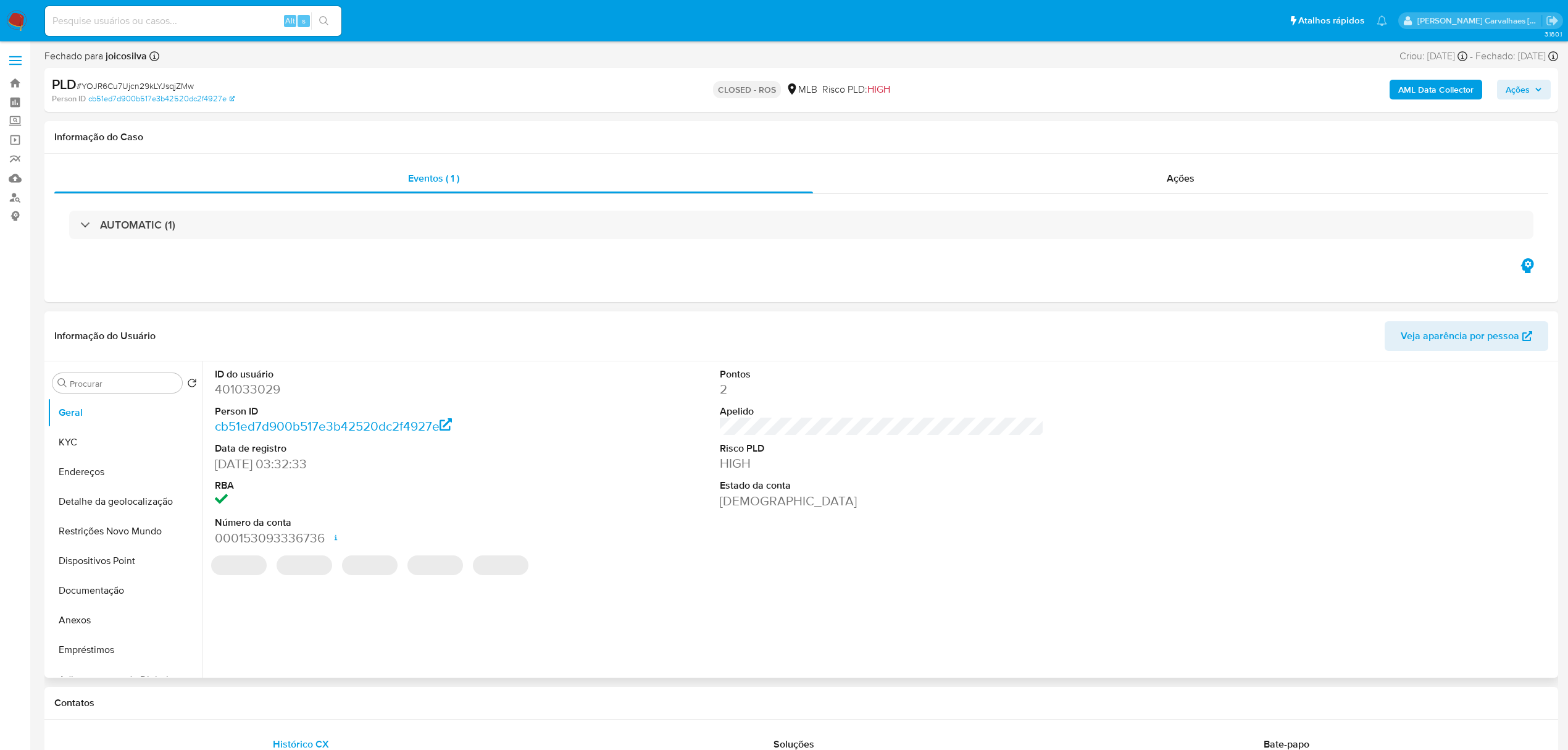
select select "10"
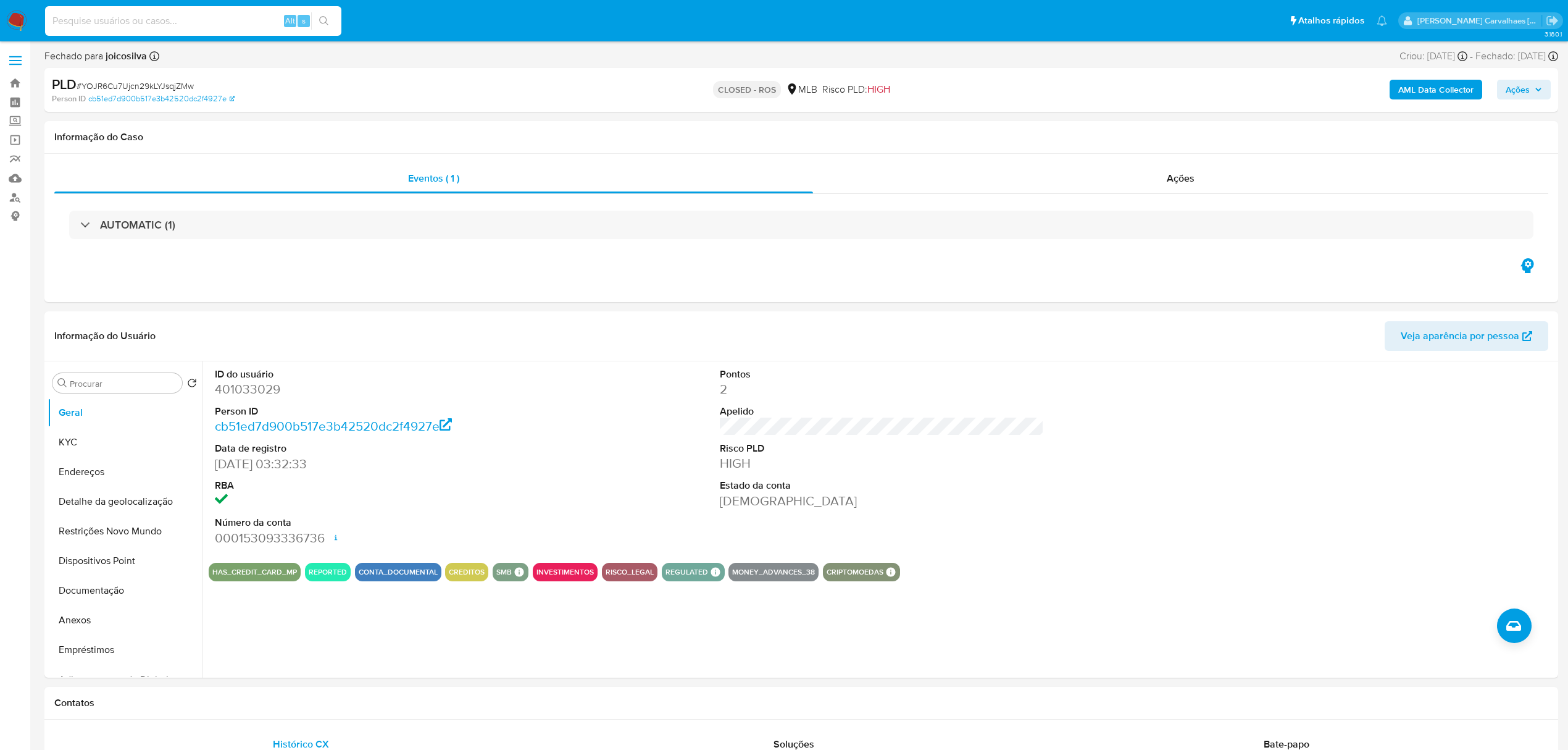
click at [103, 20] on input at bounding box center [193, 21] width 297 height 16
paste input "TXQWH7lwtaM1BbGP3AHhnGTw"
type input "TXQWH7lwtaM1BbGP3AHhnGTw"
click at [324, 24] on icon "search-icon" at bounding box center [324, 21] width 10 height 10
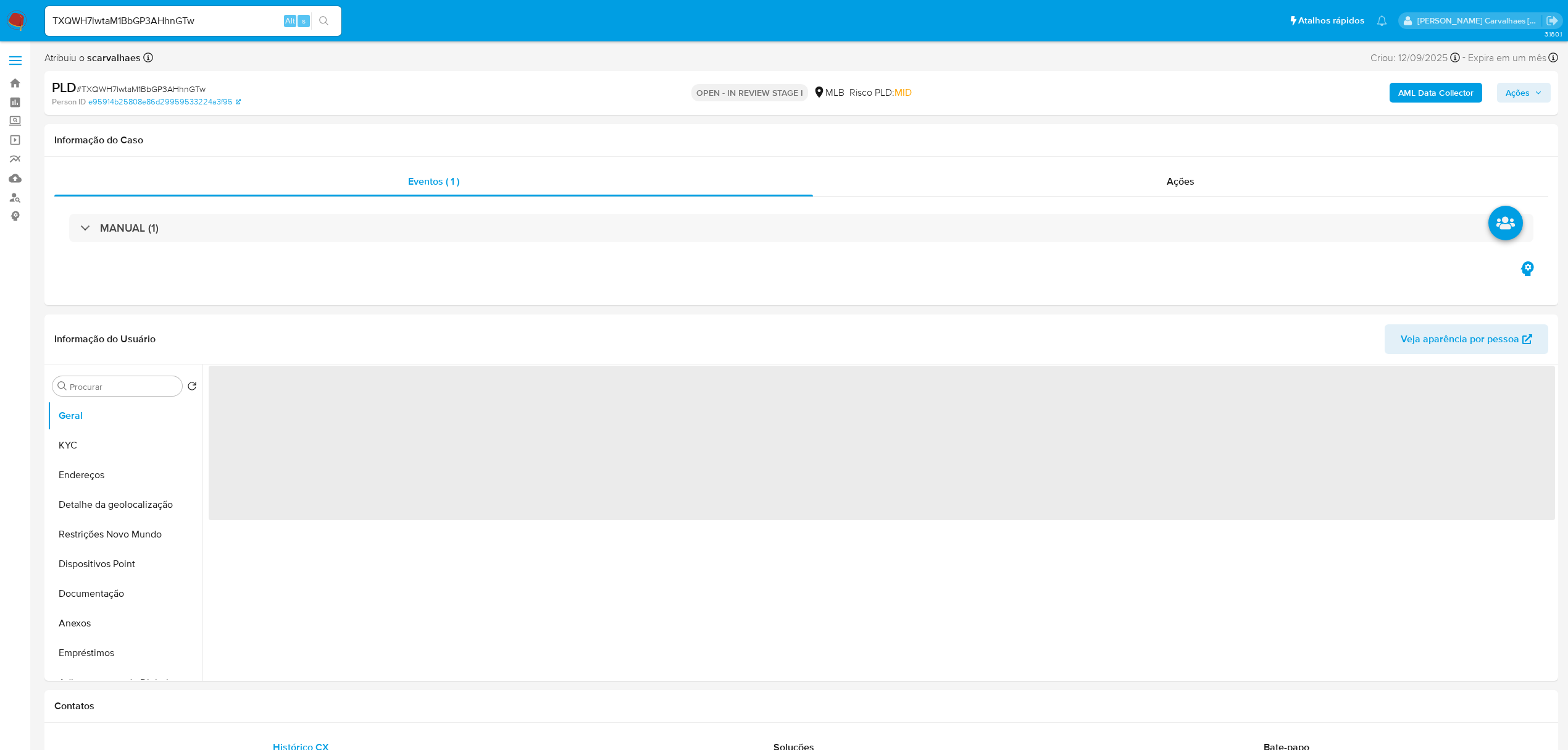
select select "10"
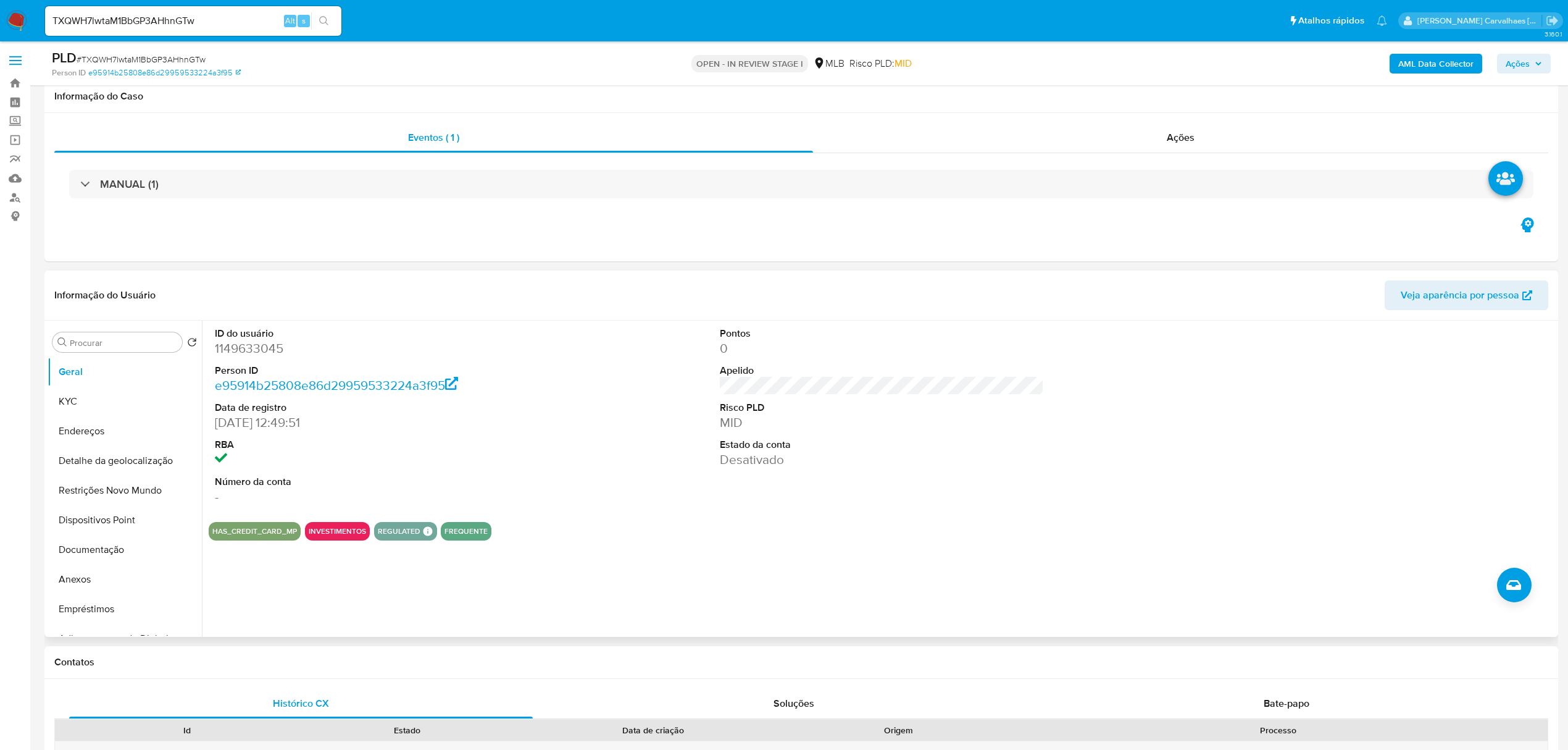
scroll to position [82, 0]
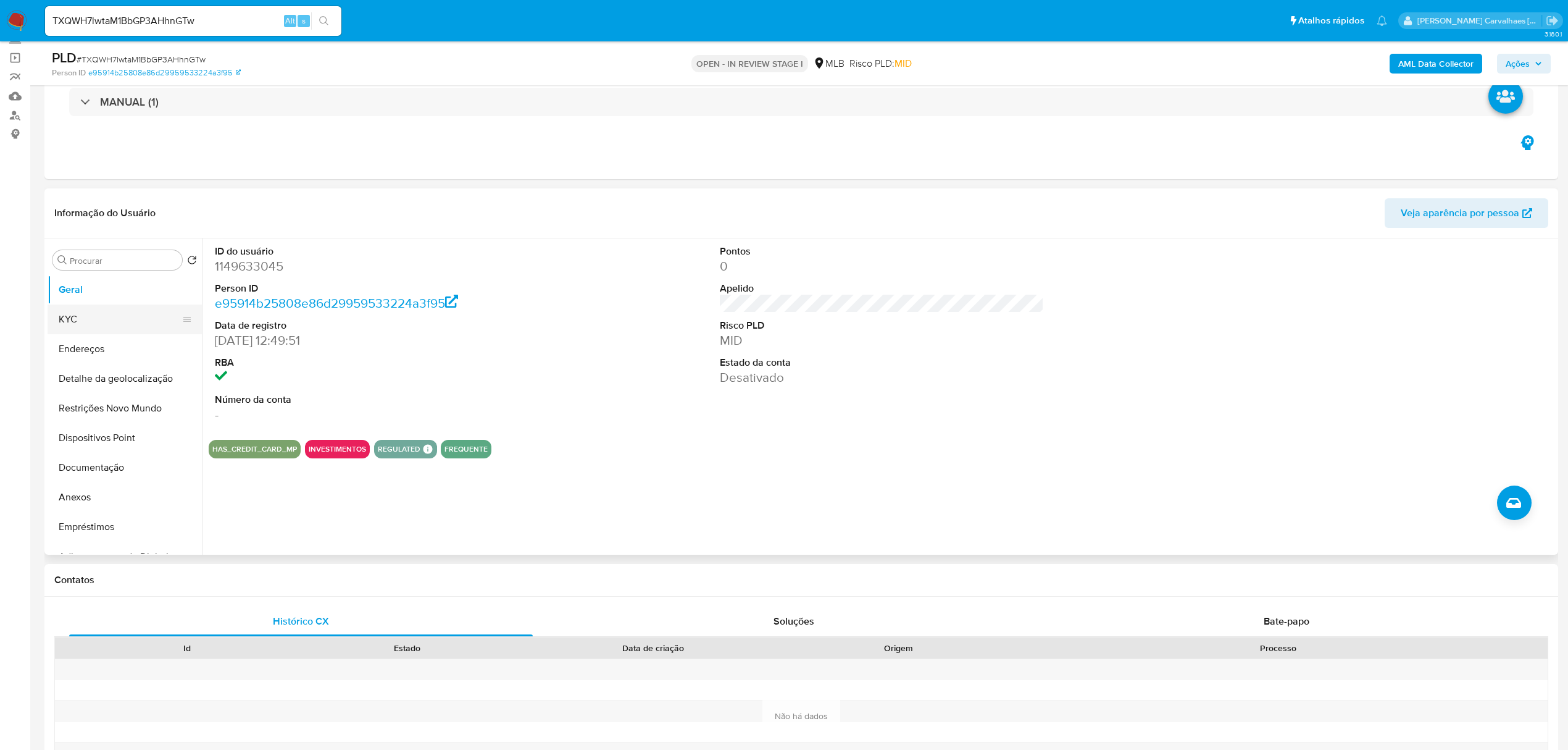
click at [79, 324] on button "KYC" at bounding box center [119, 320] width 144 height 29
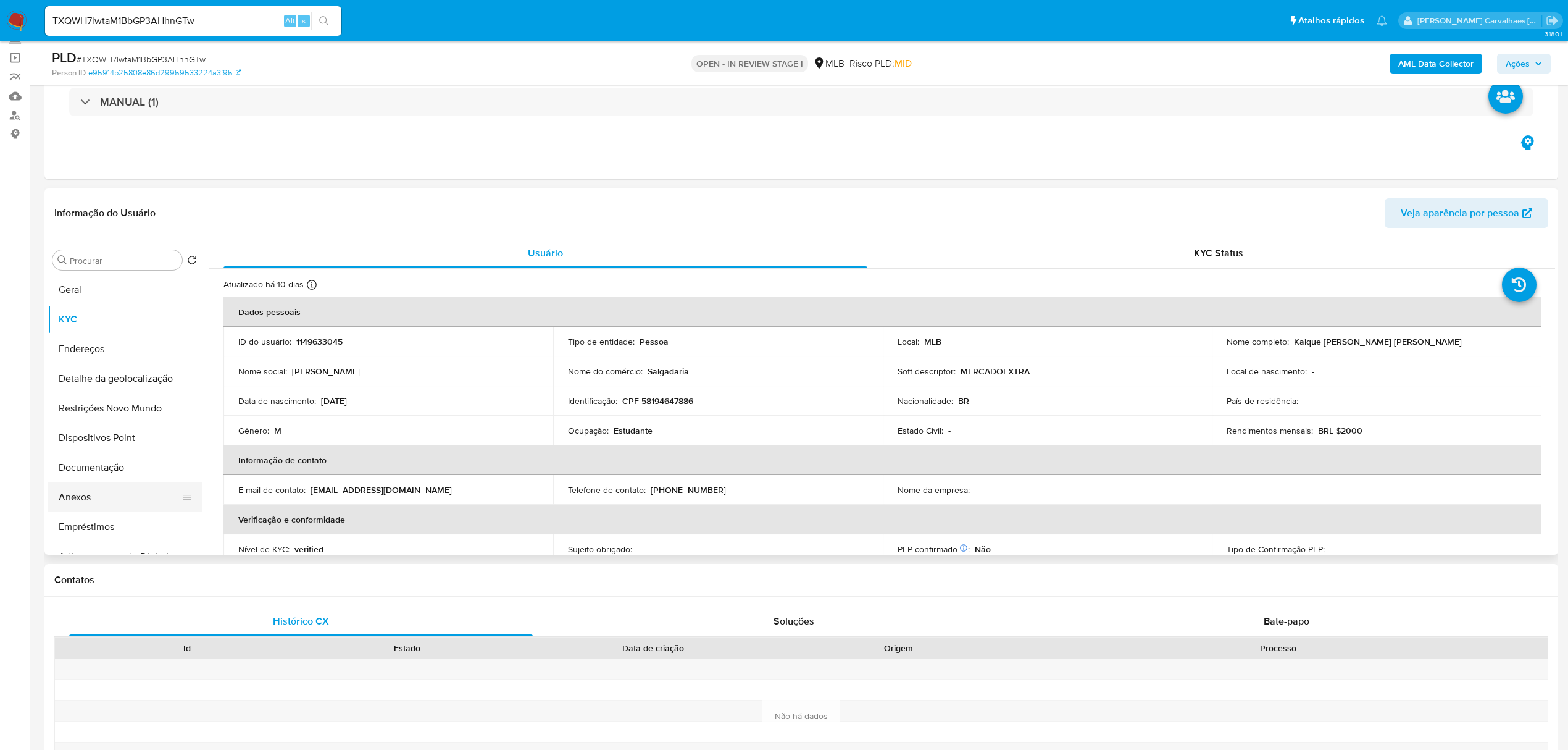
click at [103, 498] on button "Anexos" at bounding box center [119, 497] width 144 height 29
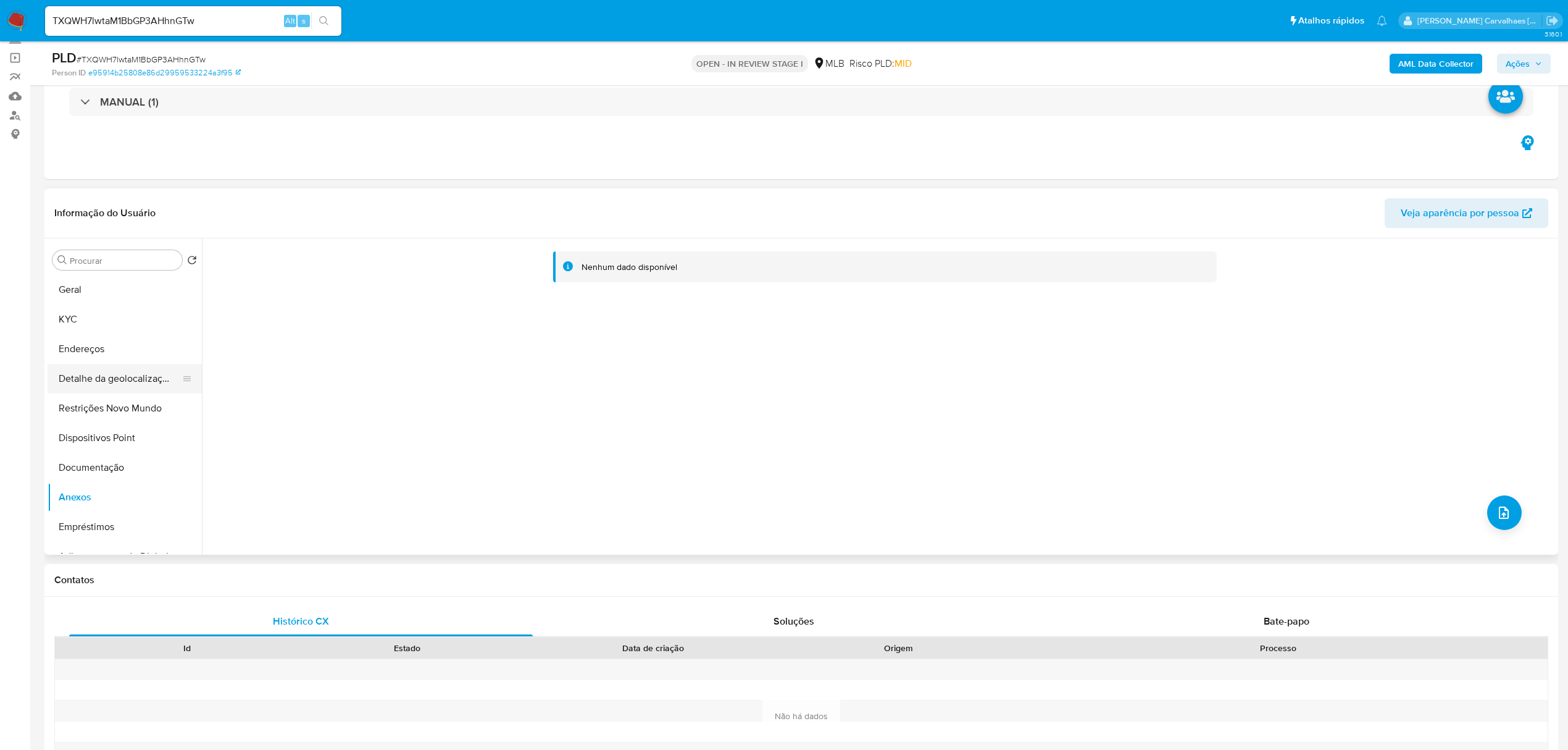
click at [111, 376] on button "Detalhe da geolocalização" at bounding box center [119, 378] width 144 height 29
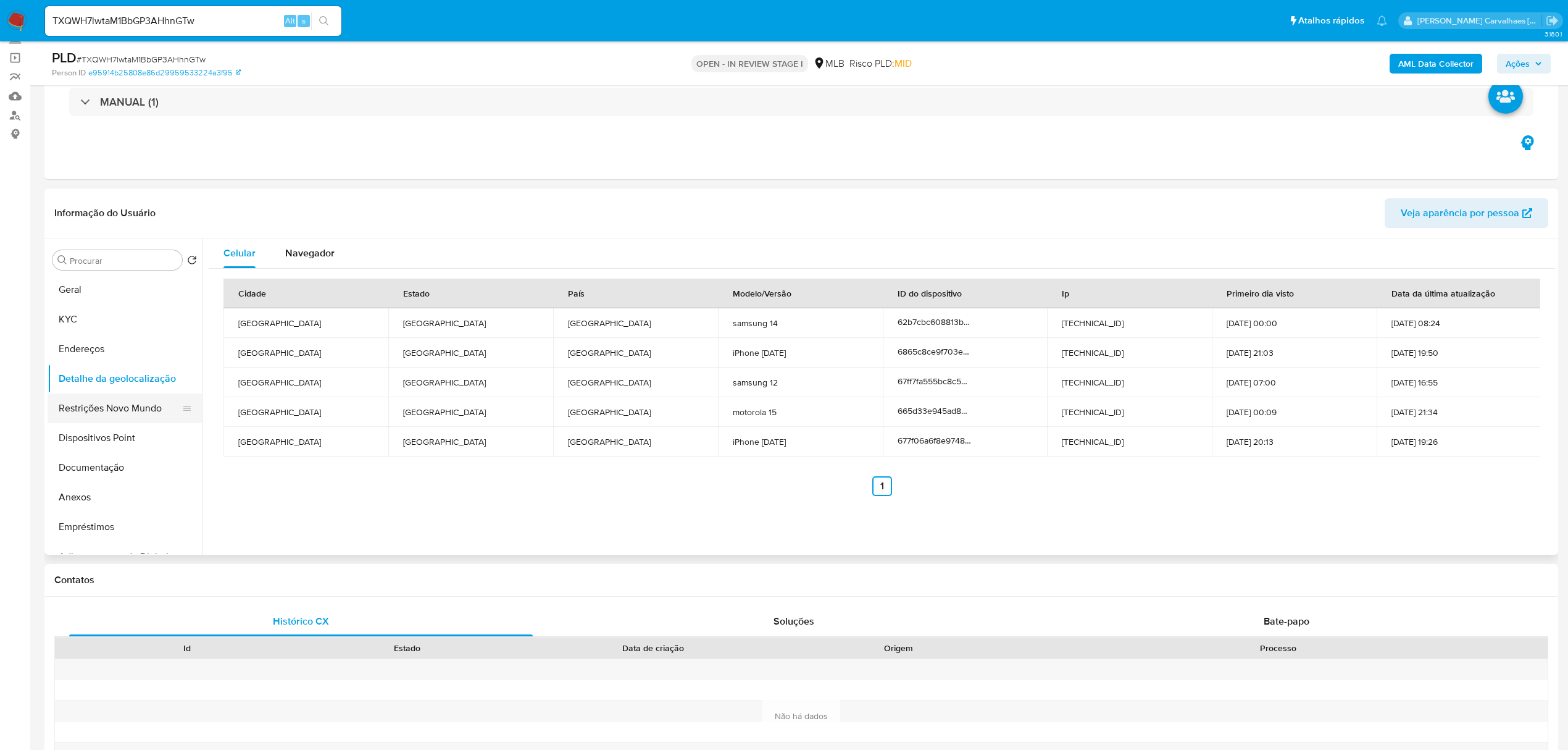
click at [124, 406] on button "Restrições Novo Mundo" at bounding box center [119, 408] width 144 height 29
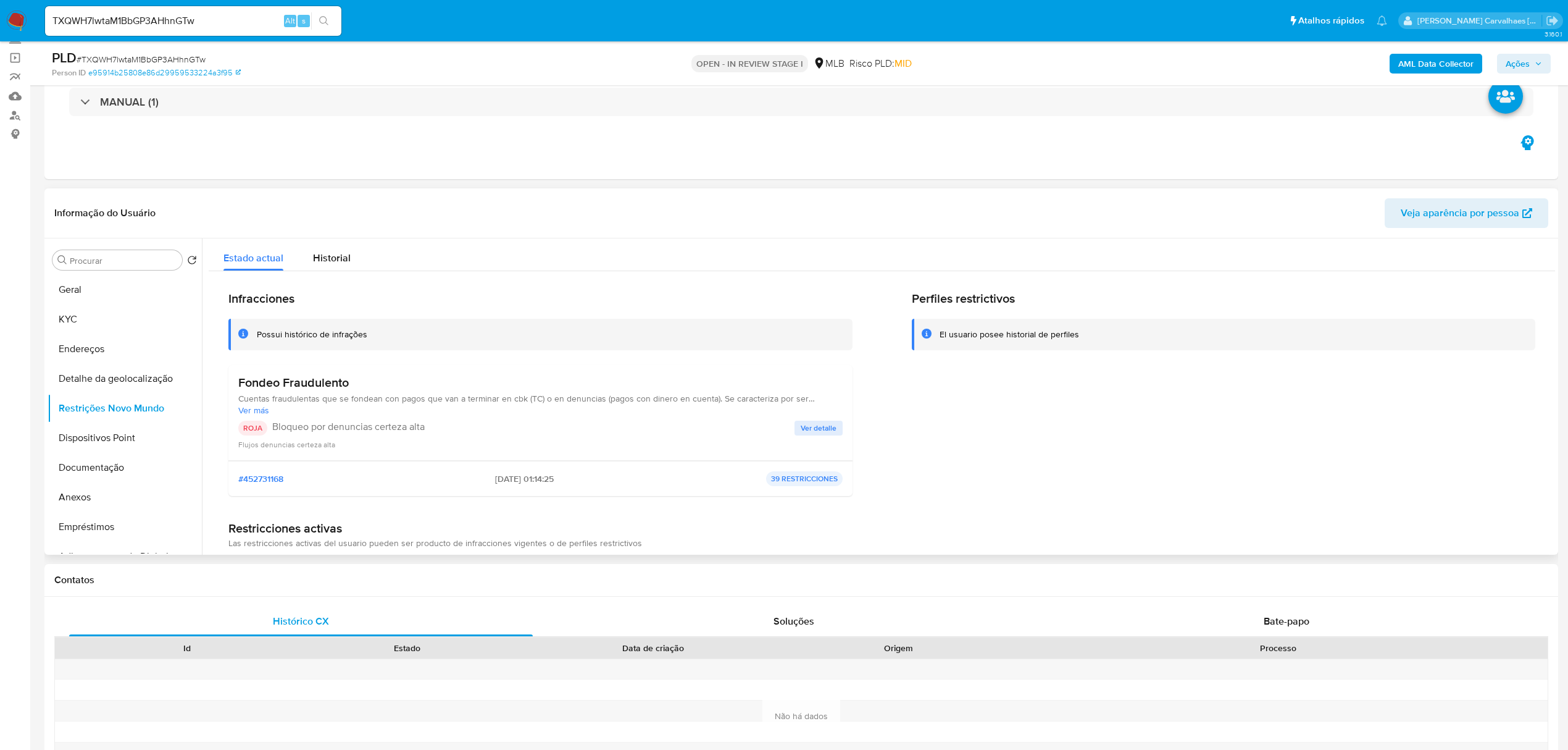
click at [826, 427] on span "Ver detalle" at bounding box center [819, 427] width 36 height 12
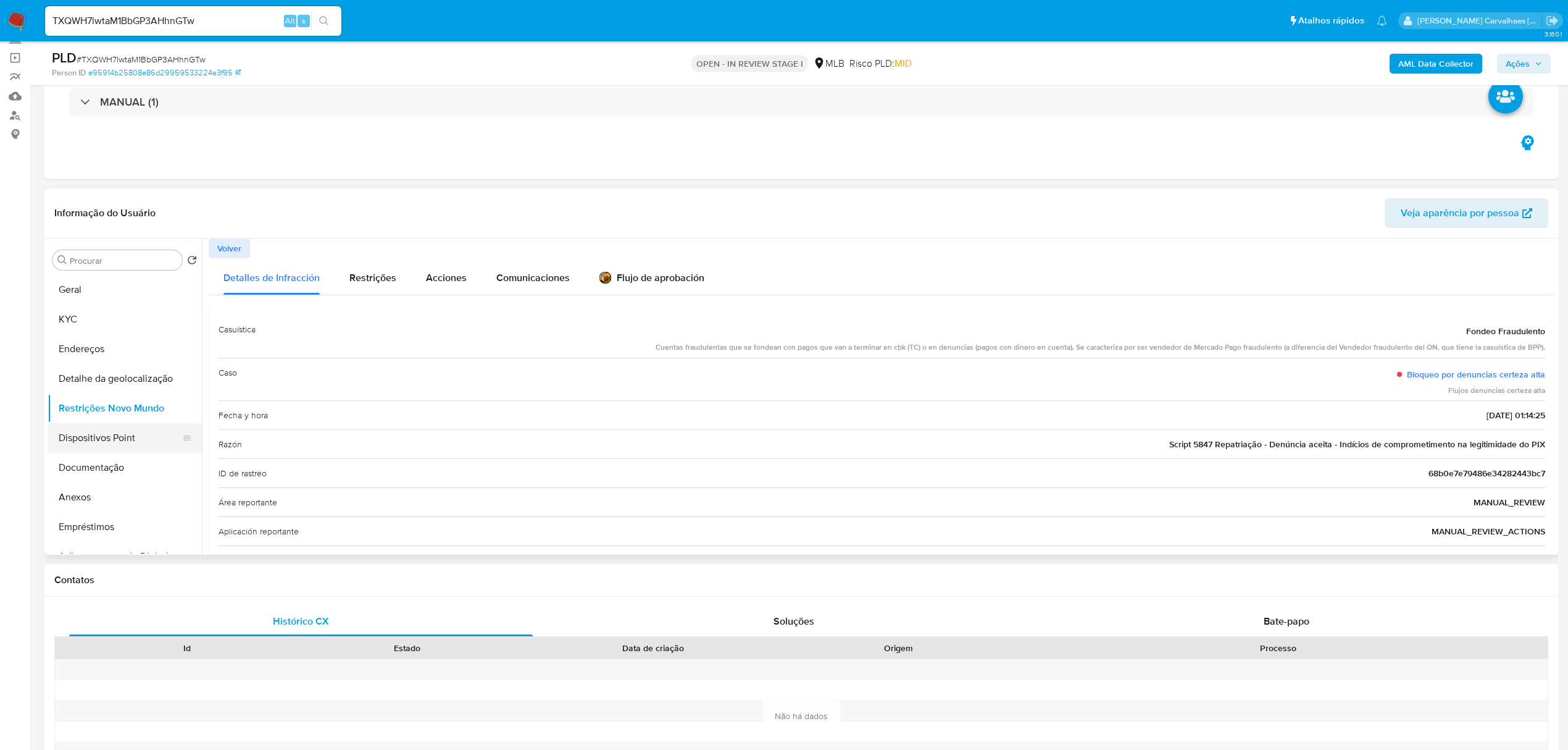
click at [75, 433] on button "Dispositivos Point" at bounding box center [119, 438] width 144 height 29
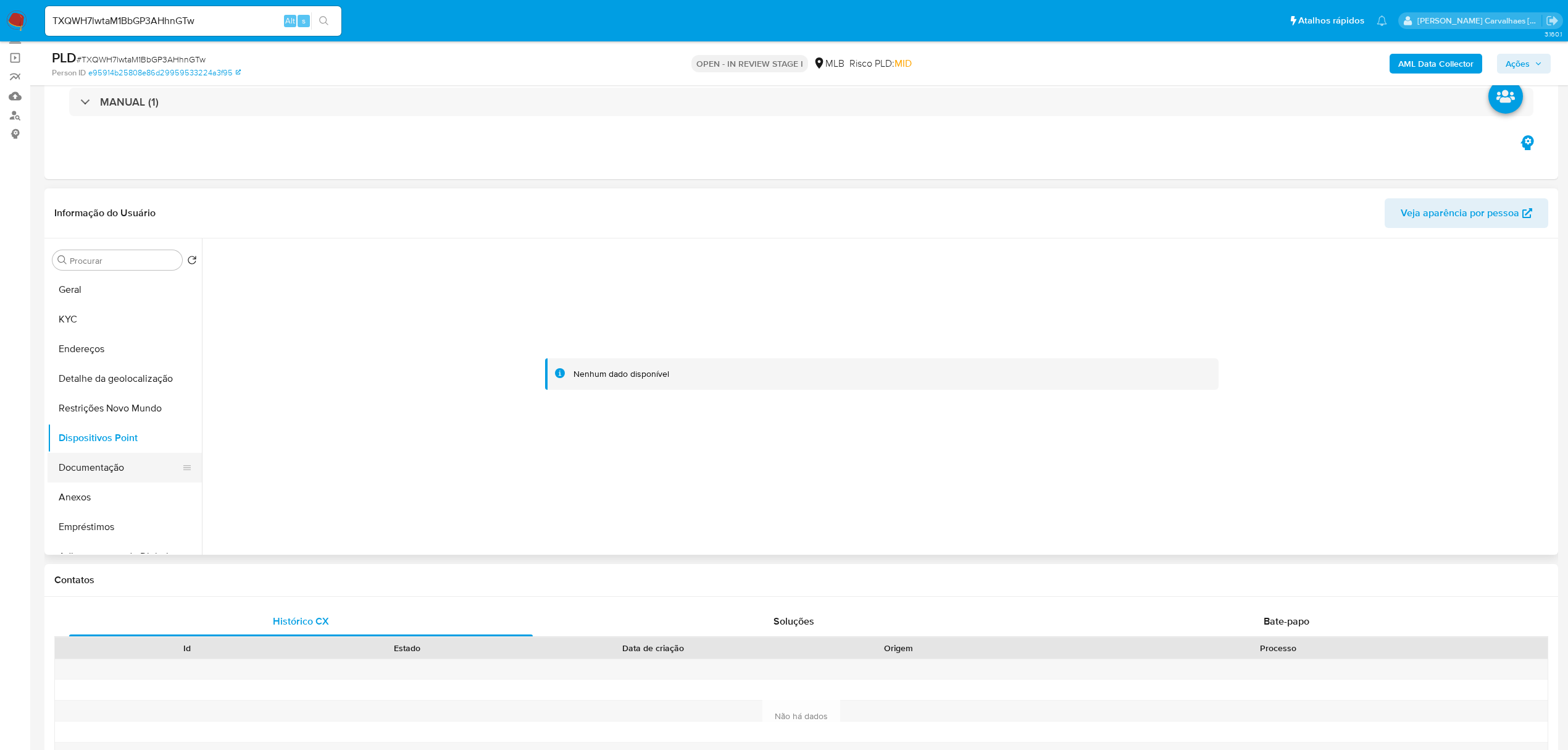
click at [108, 465] on button "Documentação" at bounding box center [119, 467] width 144 height 29
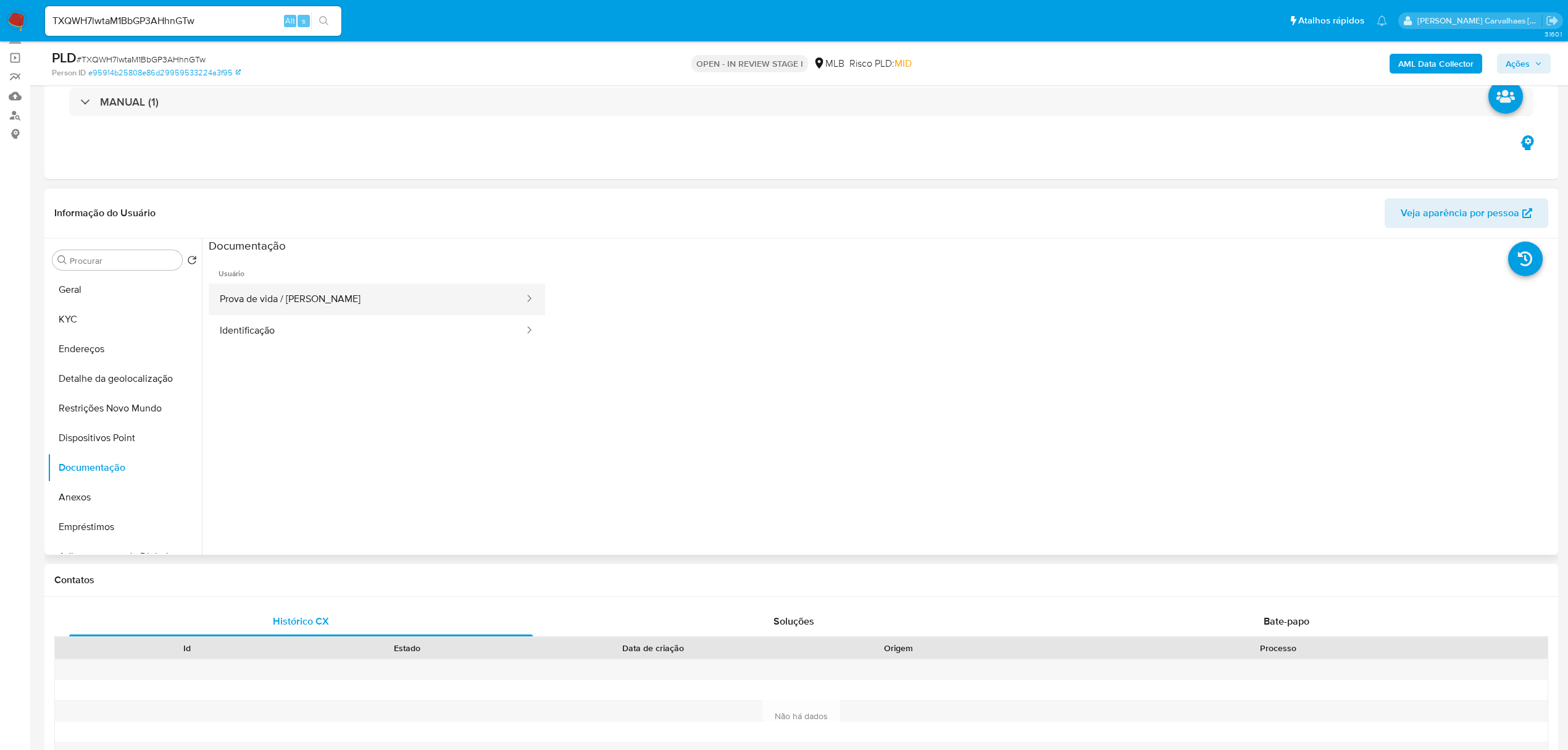
click at [408, 292] on button "Prova de vida / Selfie" at bounding box center [367, 299] width 317 height 32
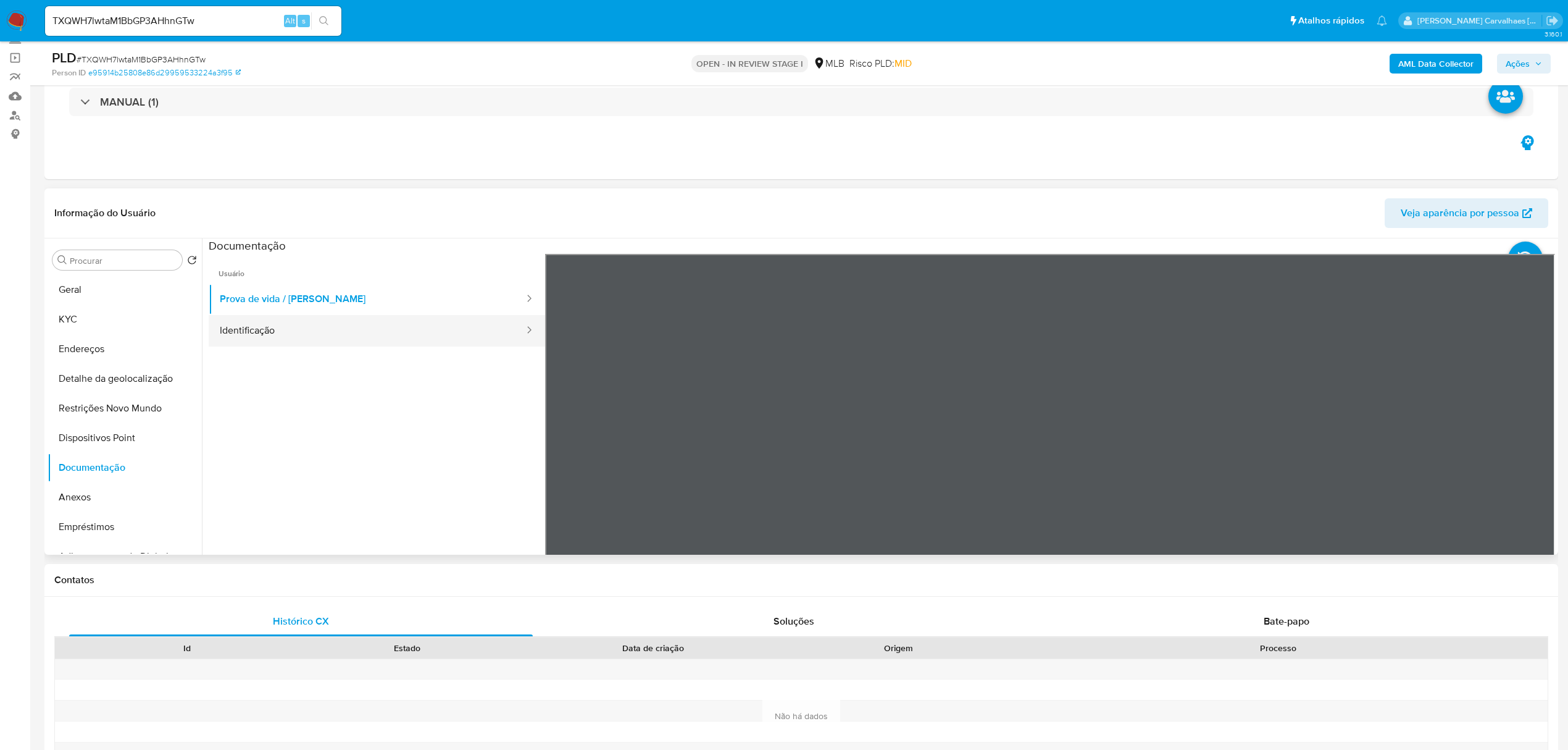
click at [265, 335] on button "Identificação" at bounding box center [367, 330] width 317 height 32
click at [98, 500] on button "Anexos" at bounding box center [119, 497] width 144 height 29
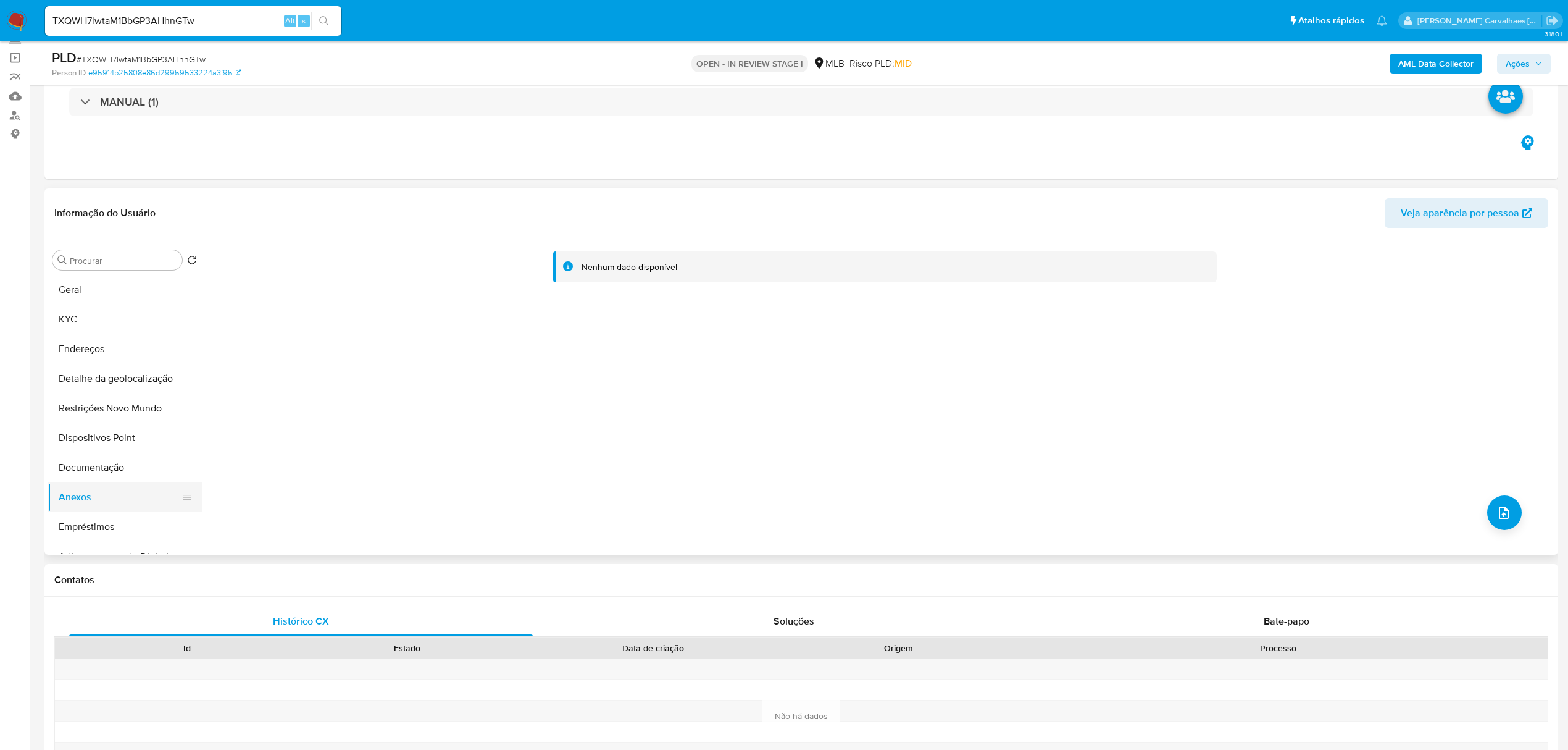
drag, startPoint x: 69, startPoint y: 496, endPoint x: 117, endPoint y: 493, distance: 48.1
click at [70, 496] on button "Anexos" at bounding box center [119, 497] width 144 height 29
click at [1500, 510] on icon "upload-file" at bounding box center [1504, 513] width 15 height 15
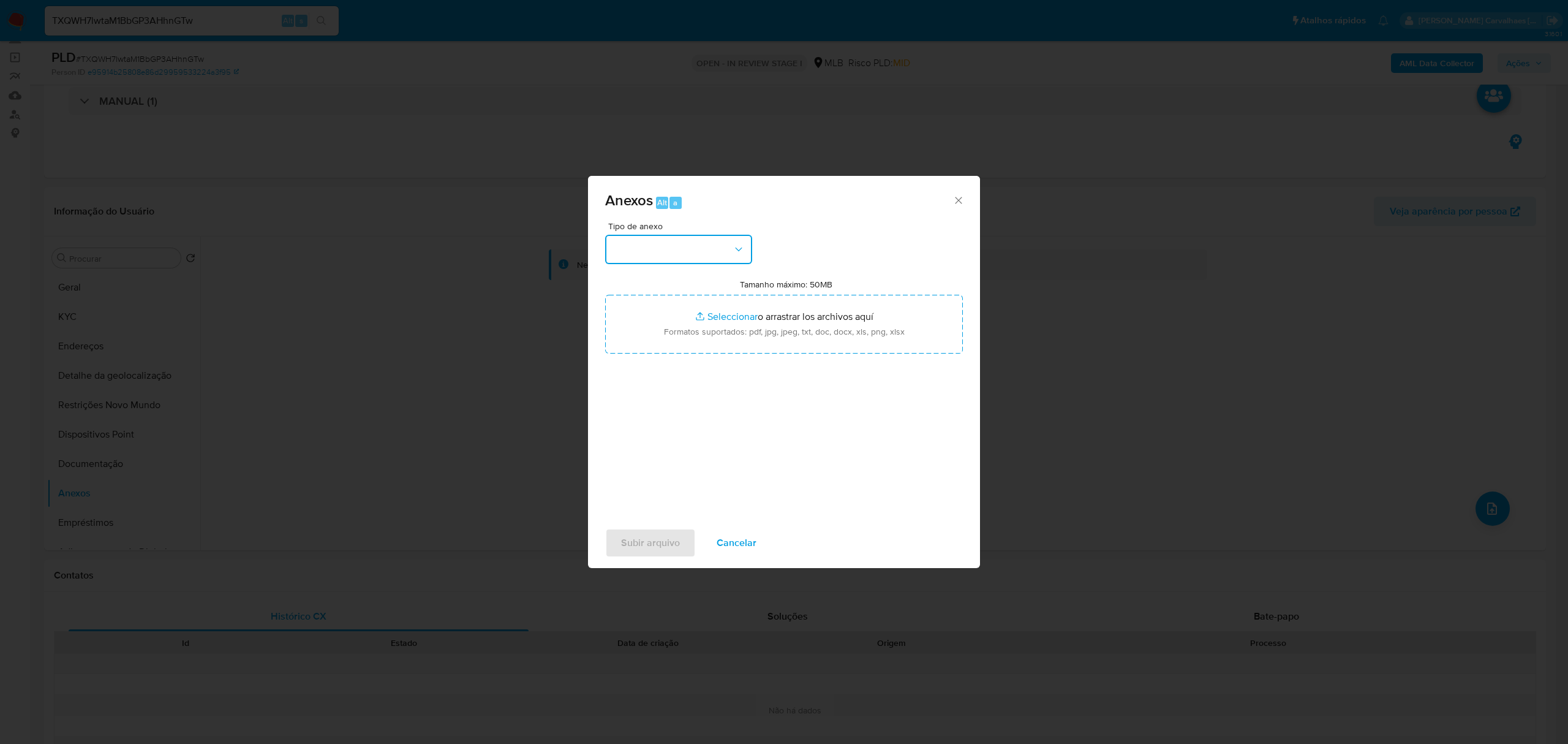
click at [738, 246] on icon "button" at bounding box center [738, 249] width 12 height 12
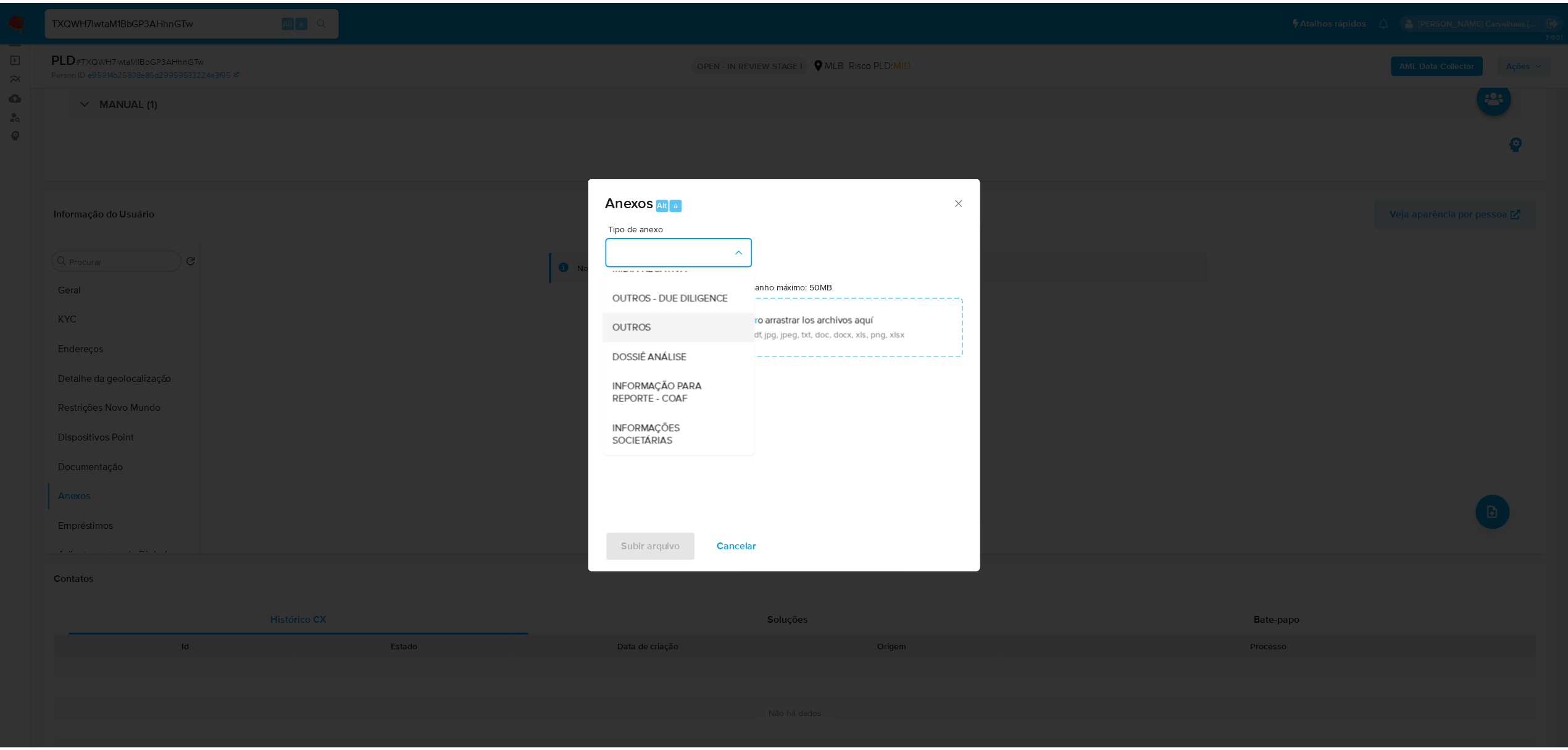
scroll to position [190, 0]
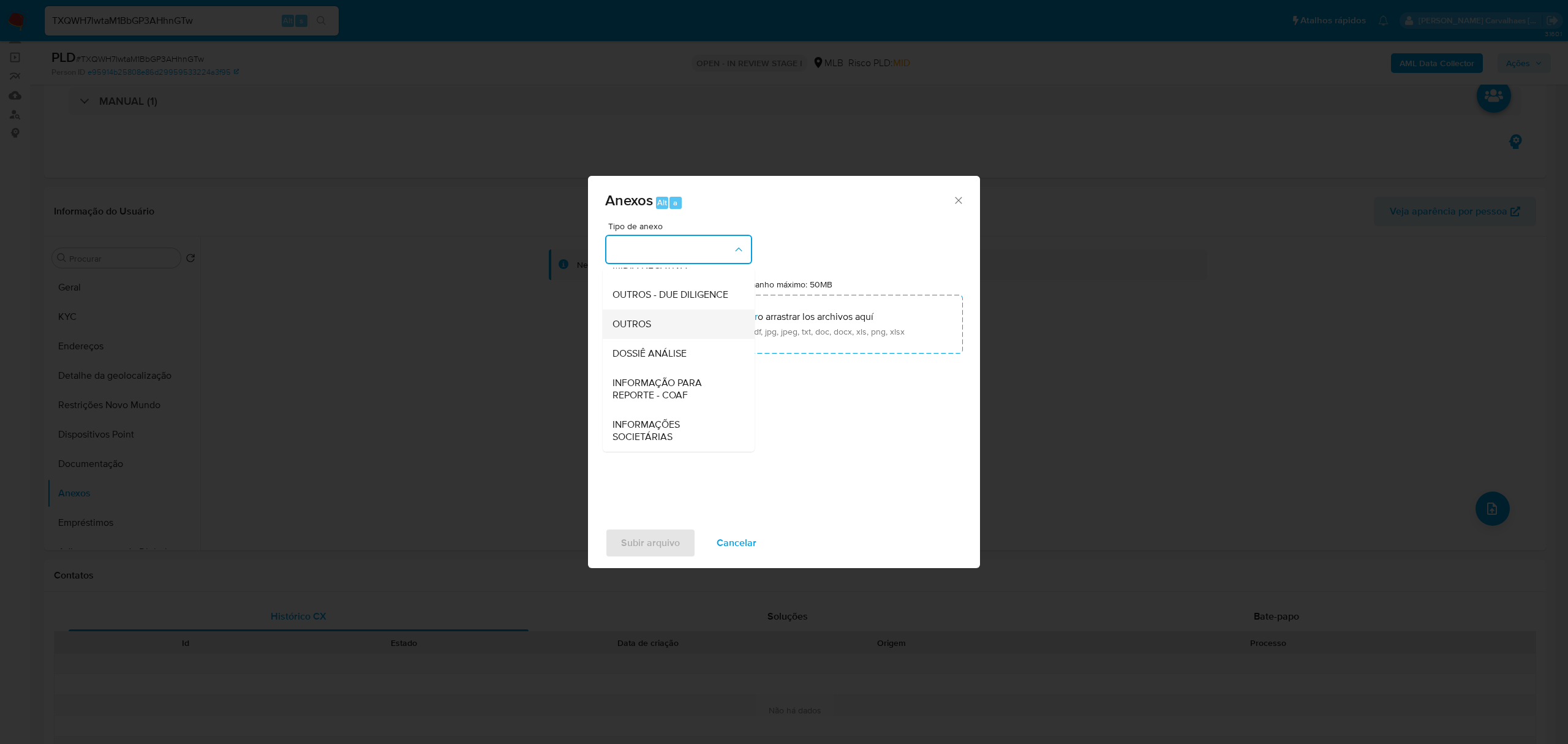
click at [647, 324] on span "OUTROS" at bounding box center [632, 323] width 39 height 12
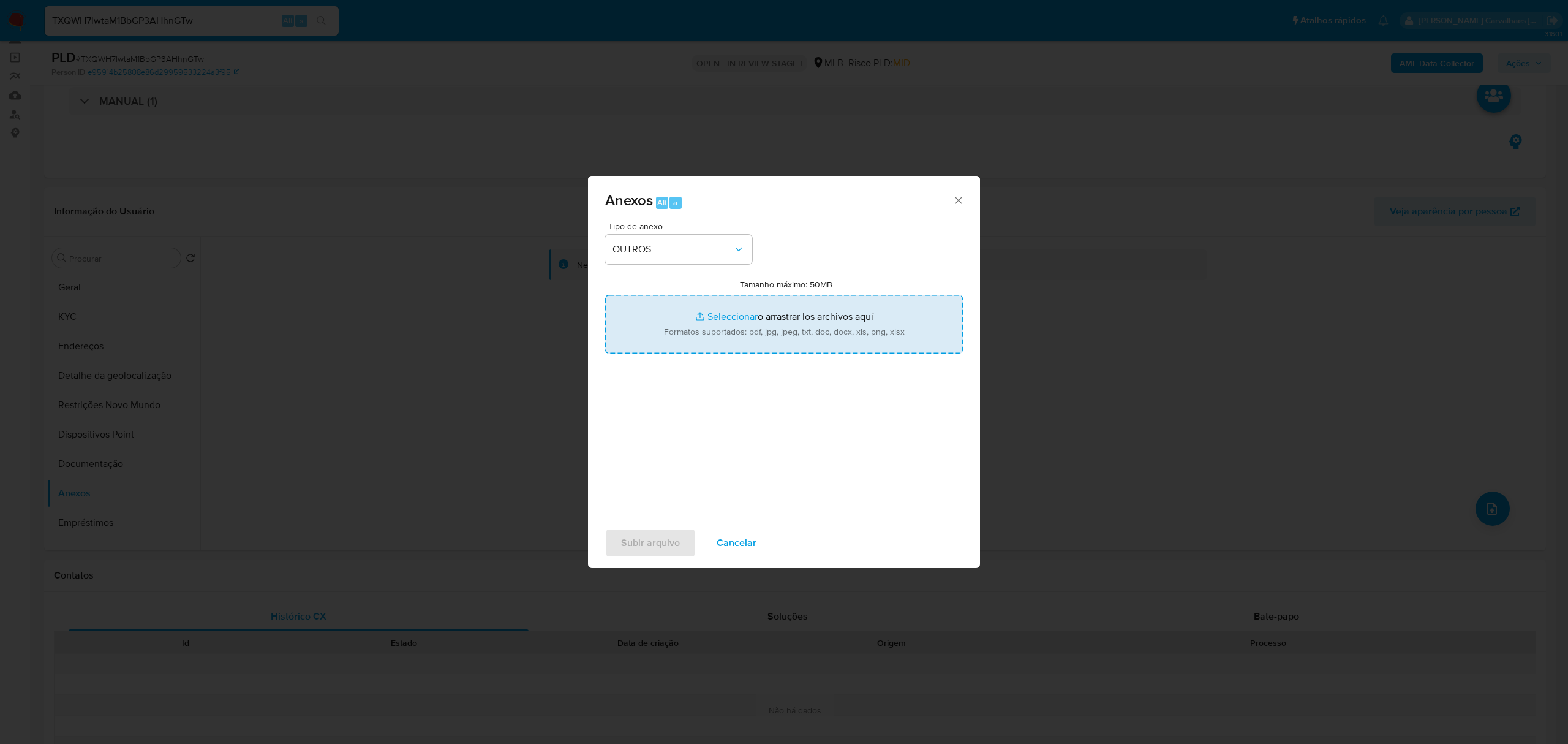
click at [714, 319] on input "Tamanho máximo: 50MB Seleccionar archivos" at bounding box center [784, 323] width 357 height 59
type input "C:\fakepath\SAR - xxxx- CPF 58194647886 - KAIQUE NASCIMENTO ALVES SILVA.pdf"
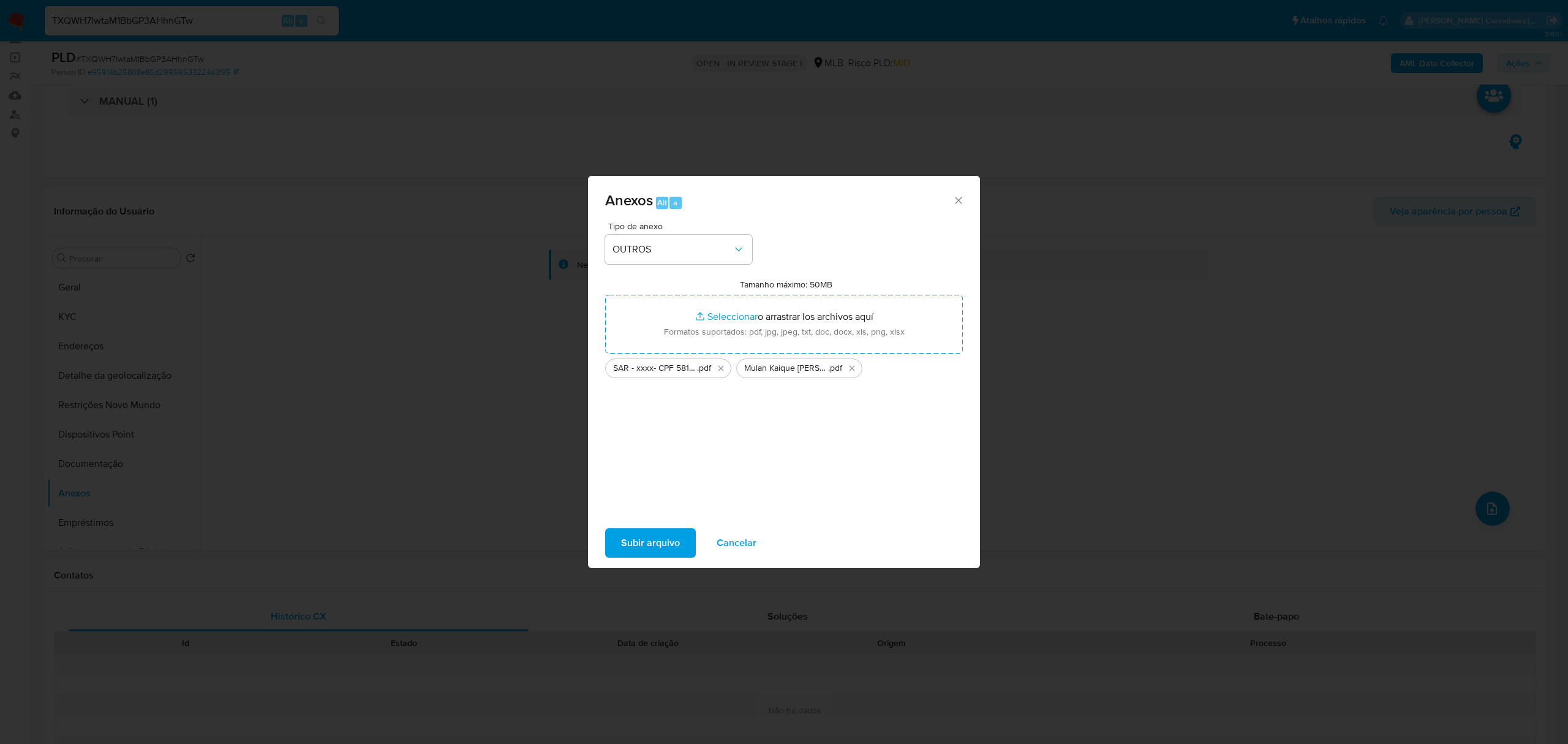
click at [660, 540] on span "Subir arquivo" at bounding box center [650, 543] width 59 height 27
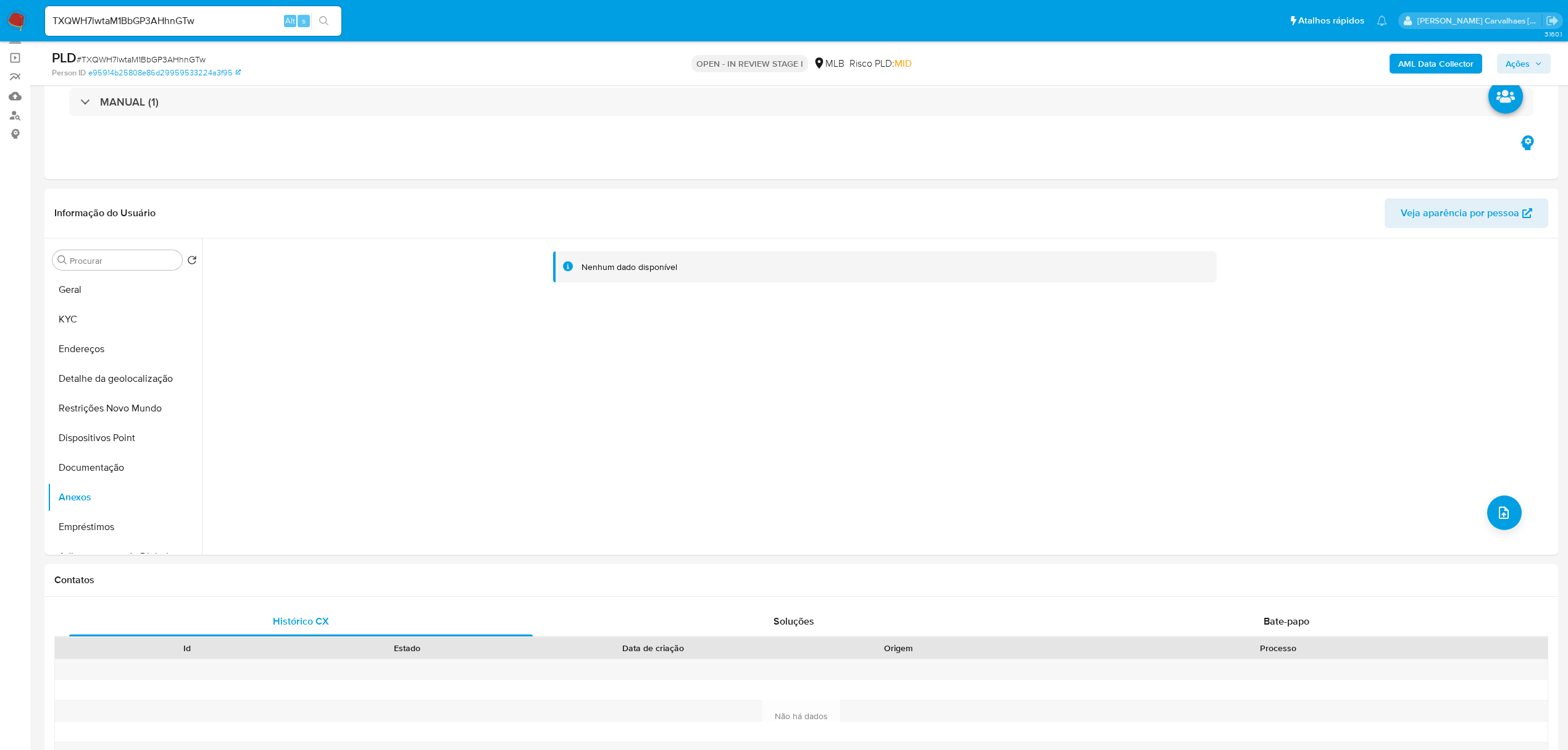
click at [1515, 57] on span "Ações" at bounding box center [1518, 64] width 24 height 20
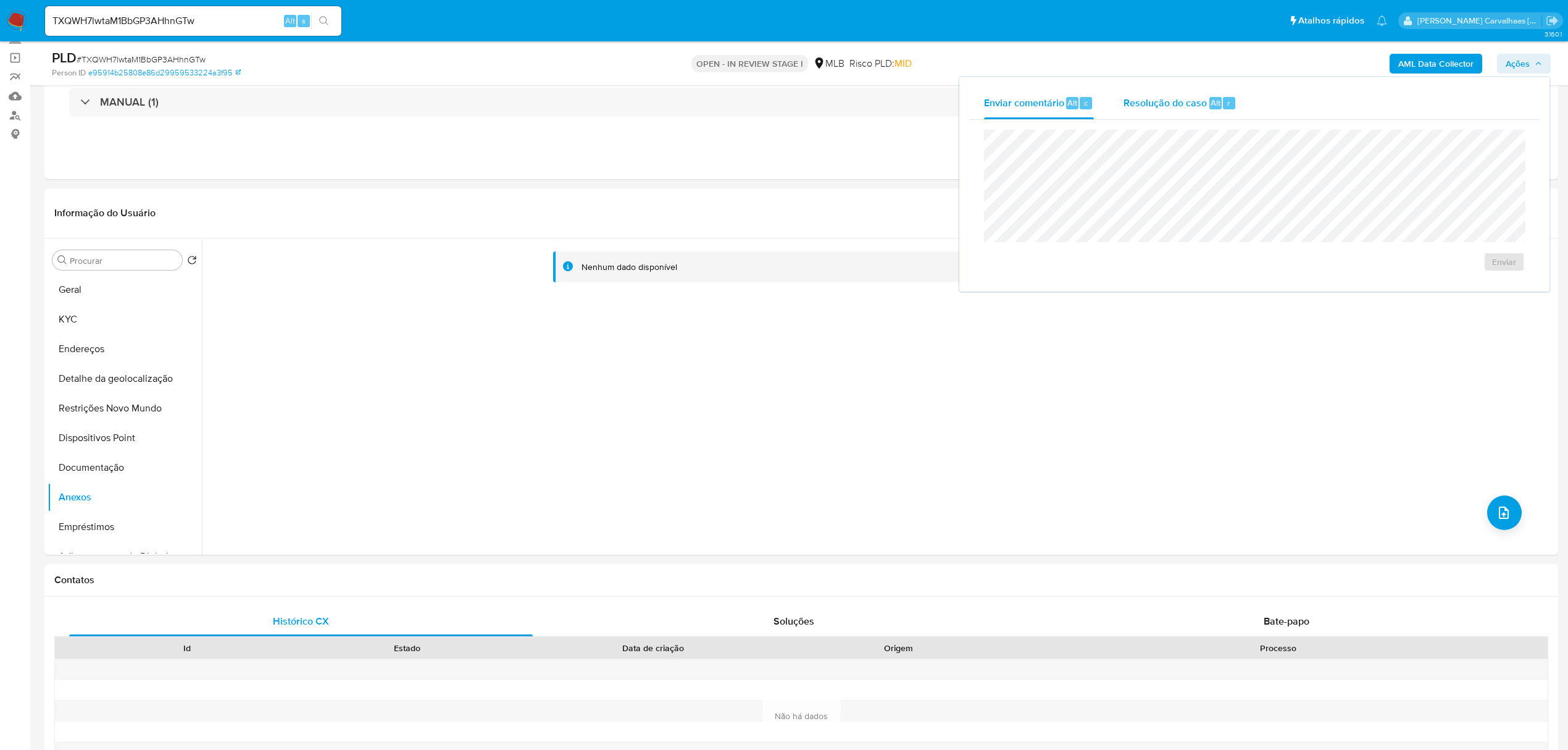
click at [1174, 101] on span "Resolução do caso" at bounding box center [1165, 102] width 83 height 14
drag, startPoint x: 199, startPoint y: 25, endPoint x: 43, endPoint y: 21, distance: 156.1
click at [43, 21] on li "TXQWH7lwtaM1BbGP3AHhnGTw Alt s" at bounding box center [193, 20] width 302 height 31
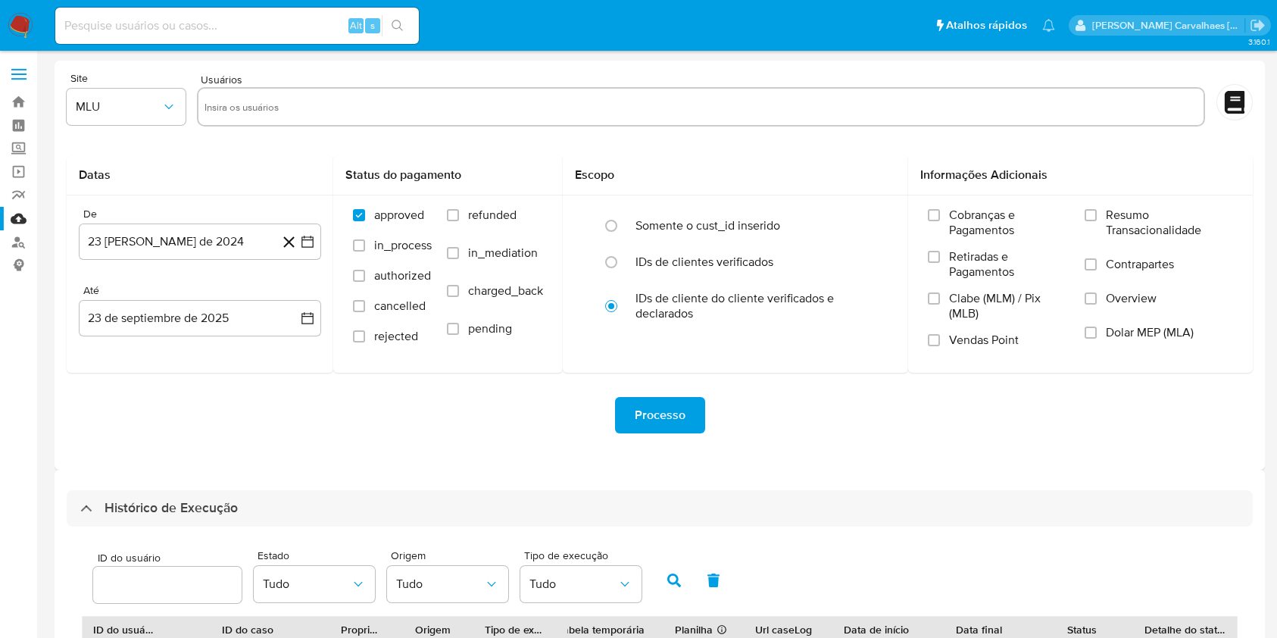
select select "10"
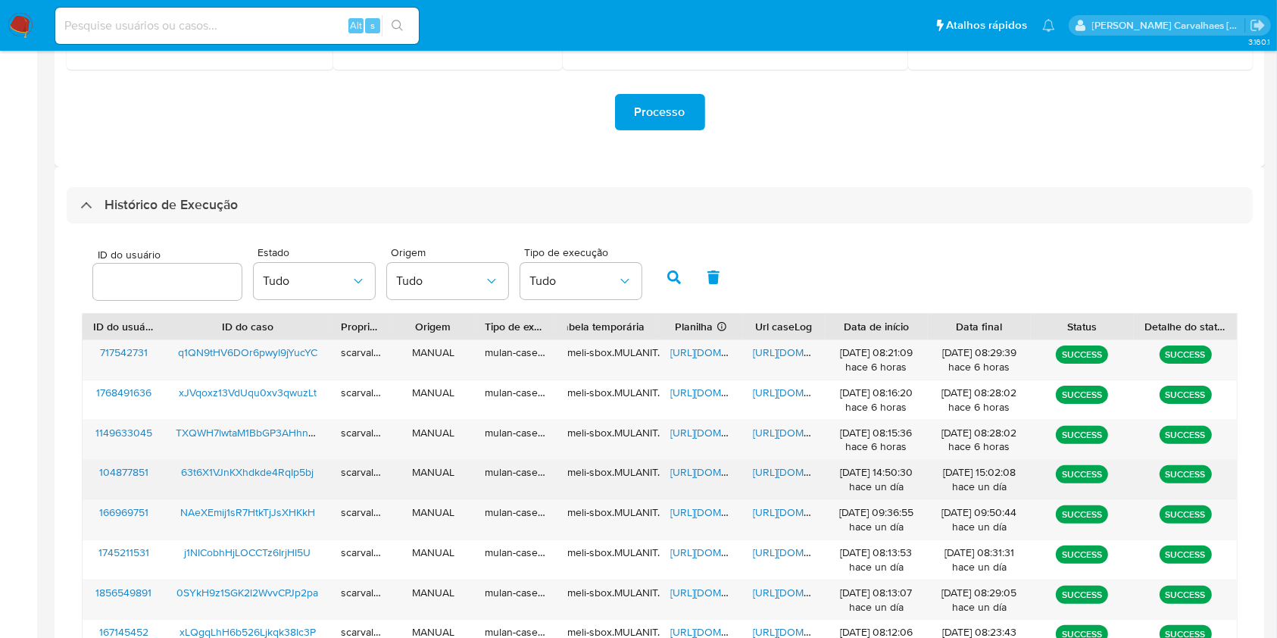
scroll to position [404, 0]
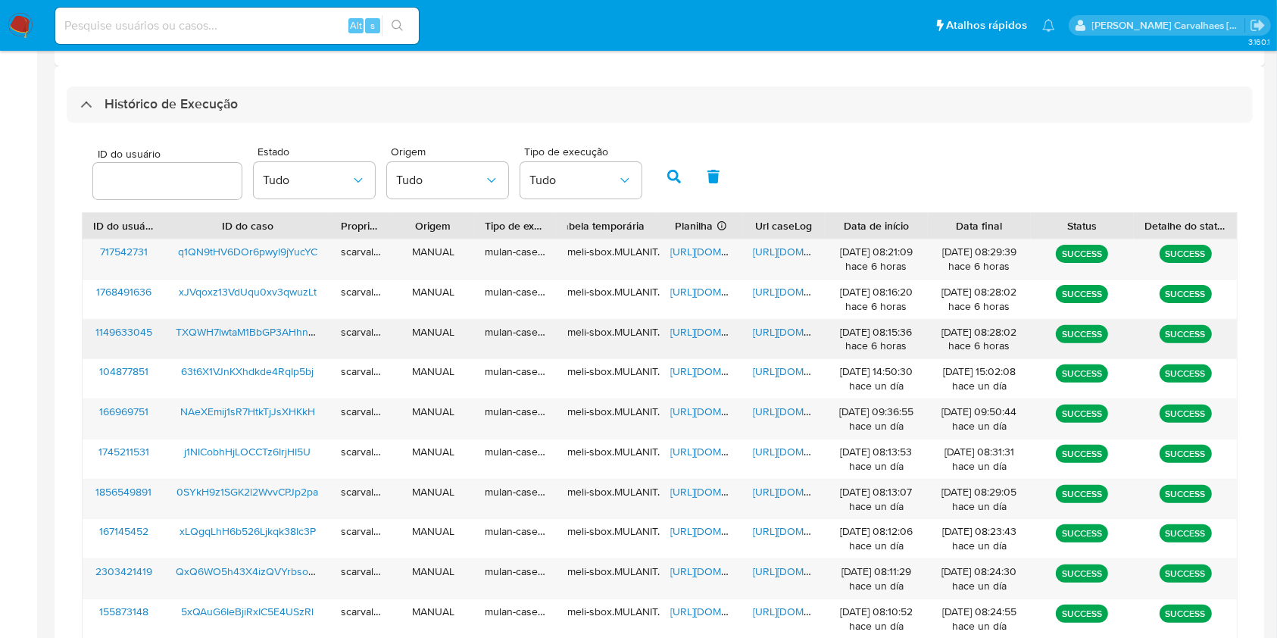
click at [778, 327] on span "[URL][DOMAIN_NAME]" at bounding box center [805, 331] width 105 height 15
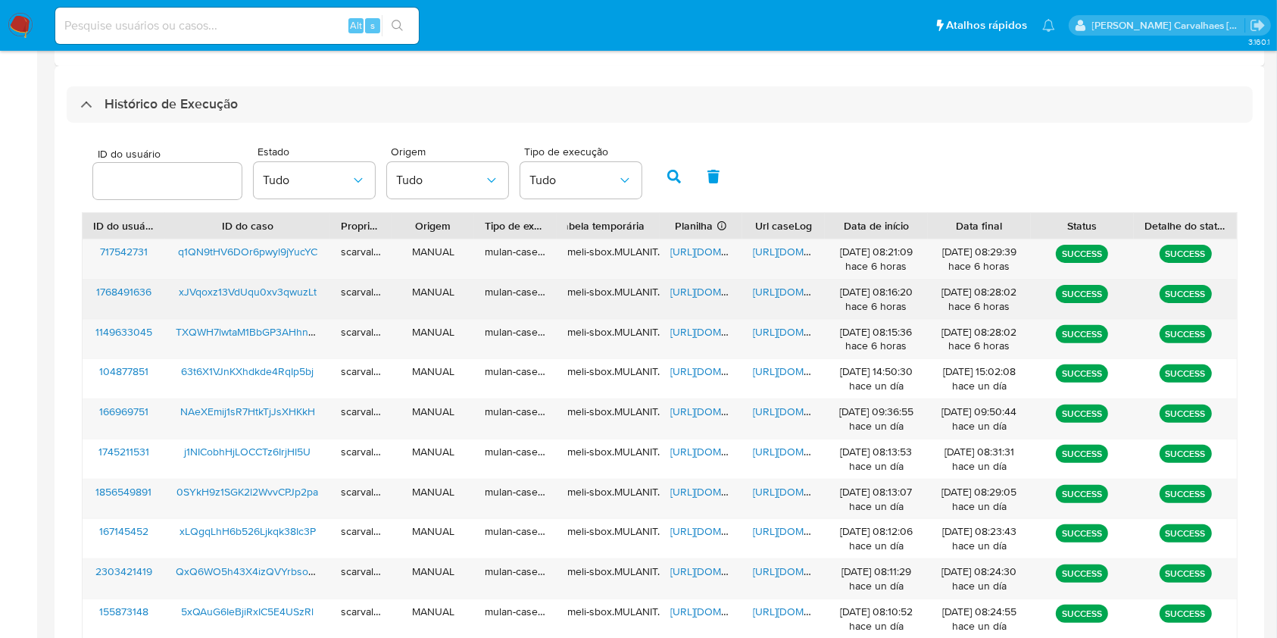
click at [796, 291] on span "[URL][DOMAIN_NAME]" at bounding box center [805, 291] width 105 height 15
click at [697, 292] on span "[URL][DOMAIN_NAME]" at bounding box center [723, 291] width 105 height 15
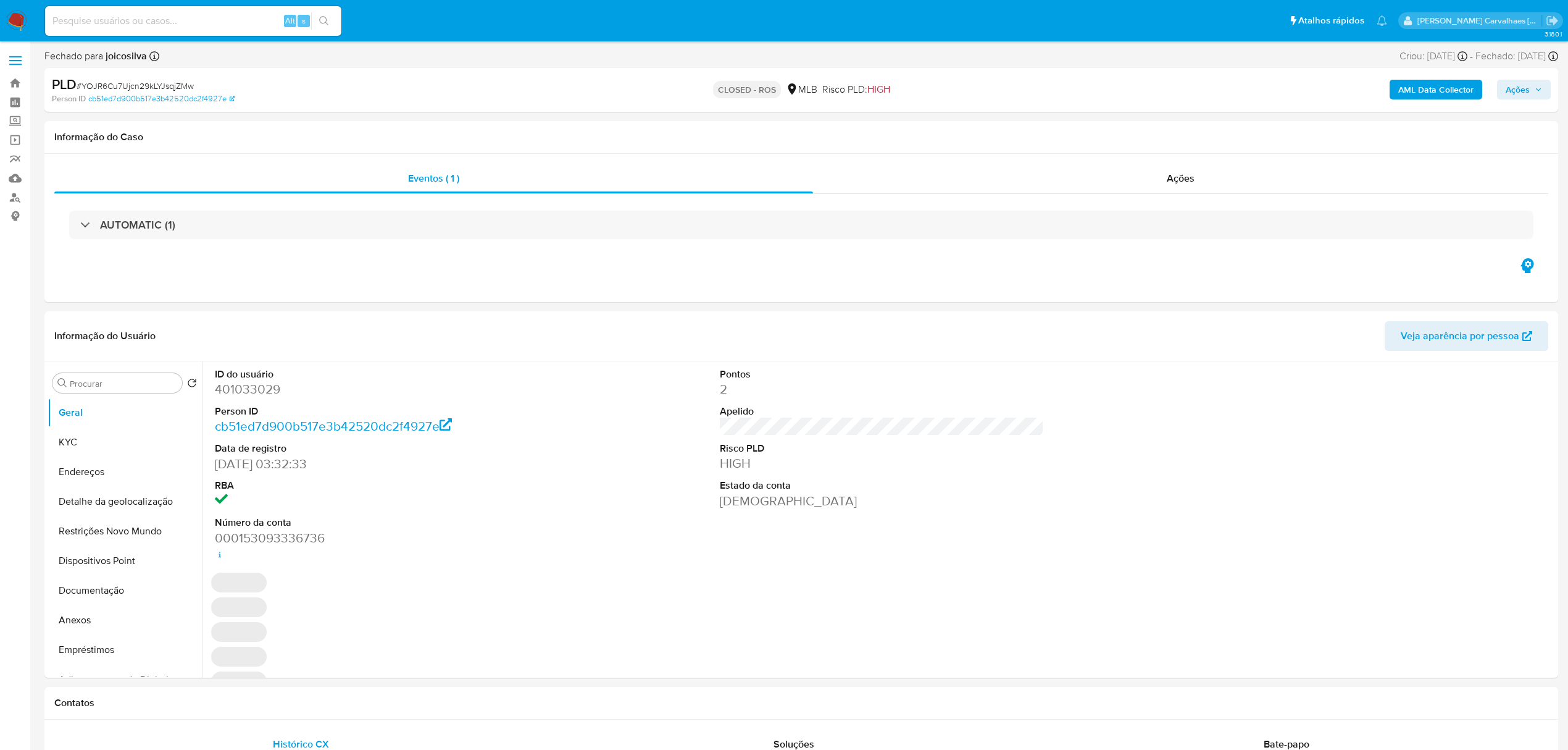
select select "10"
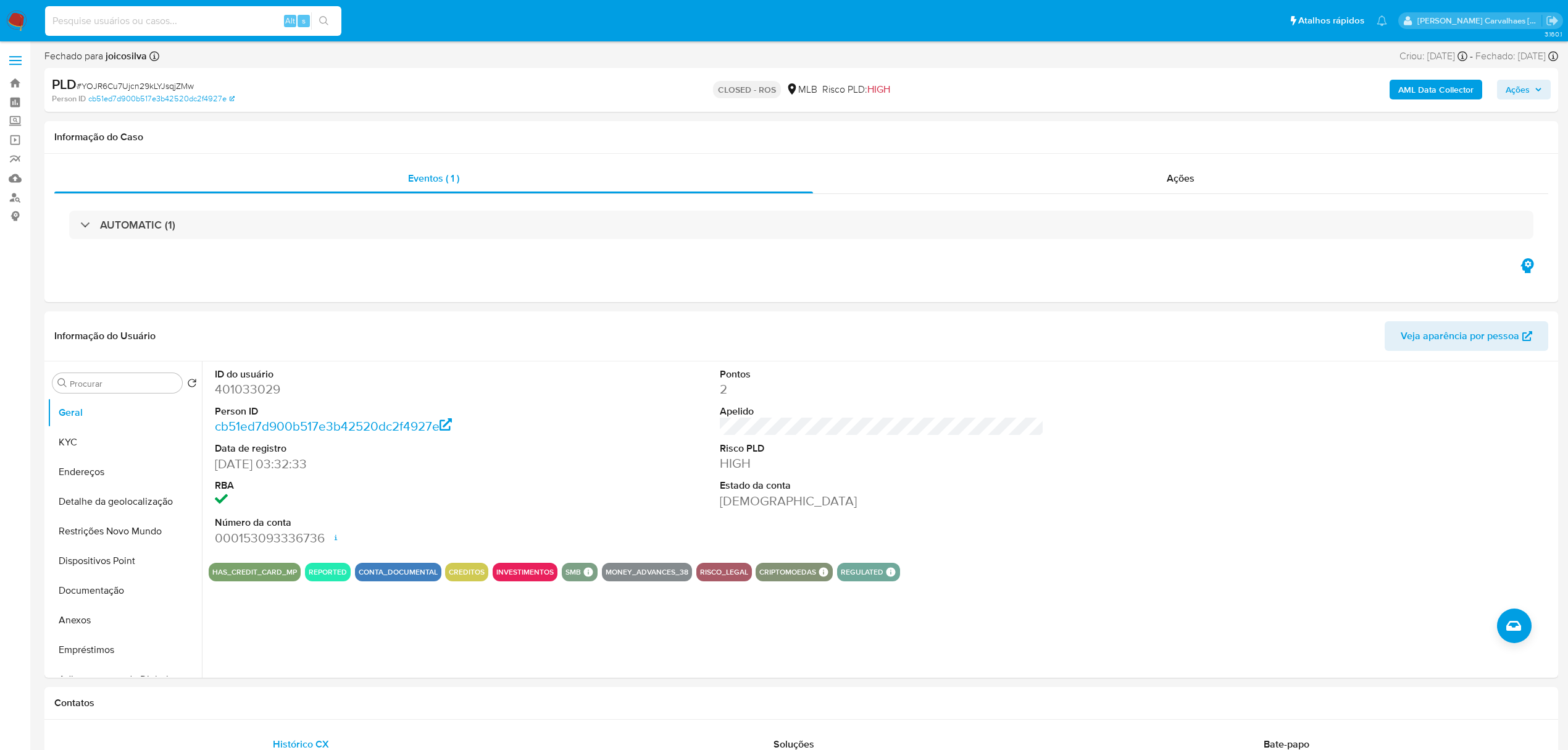
paste input "TXQWH7lwtaM1BbGP3AHhnGTw"
type input "TXQWH7lwtaM1BbGP3AHhnGTw"
click at [324, 16] on icon "search-icon" at bounding box center [324, 20] width 9 height 9
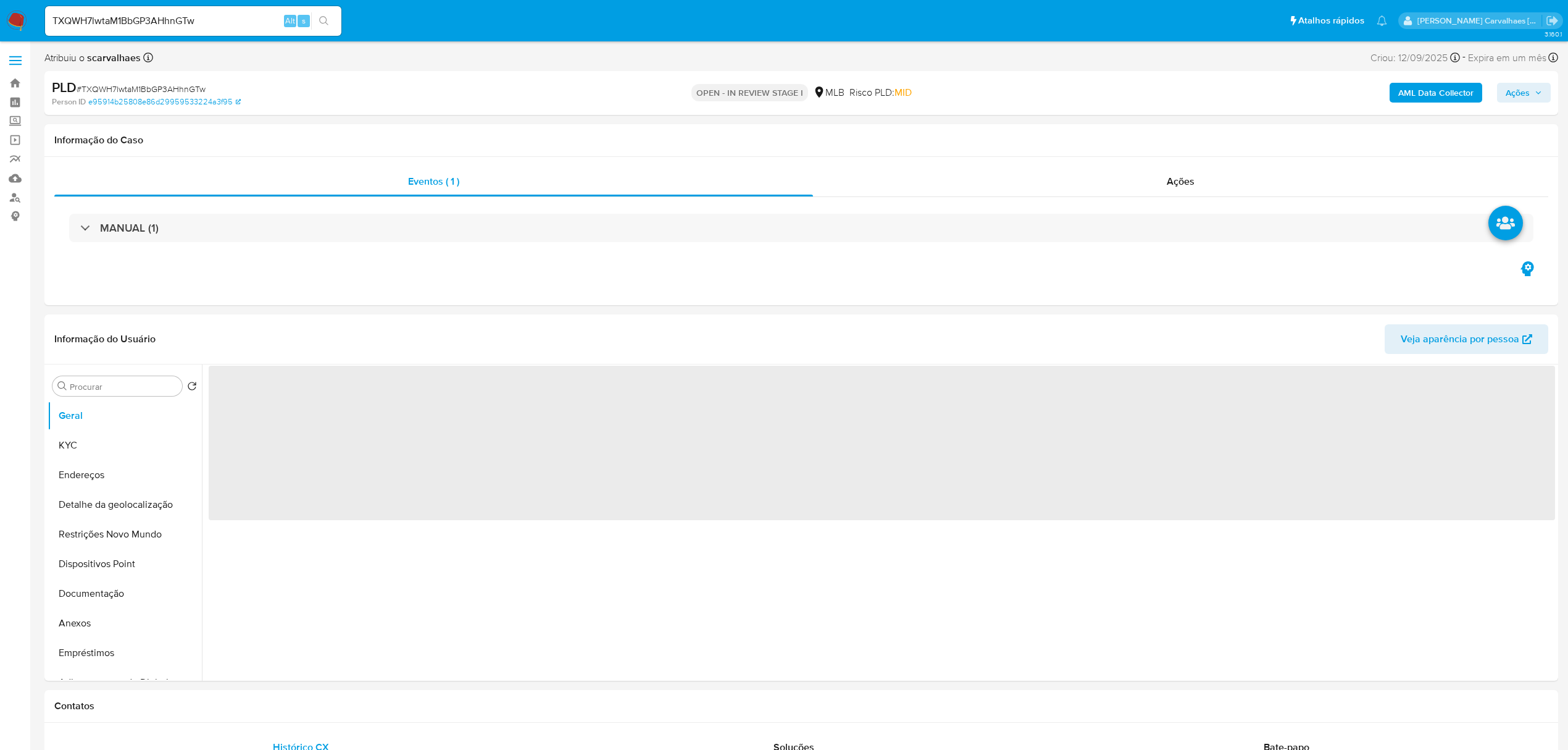
select select "10"
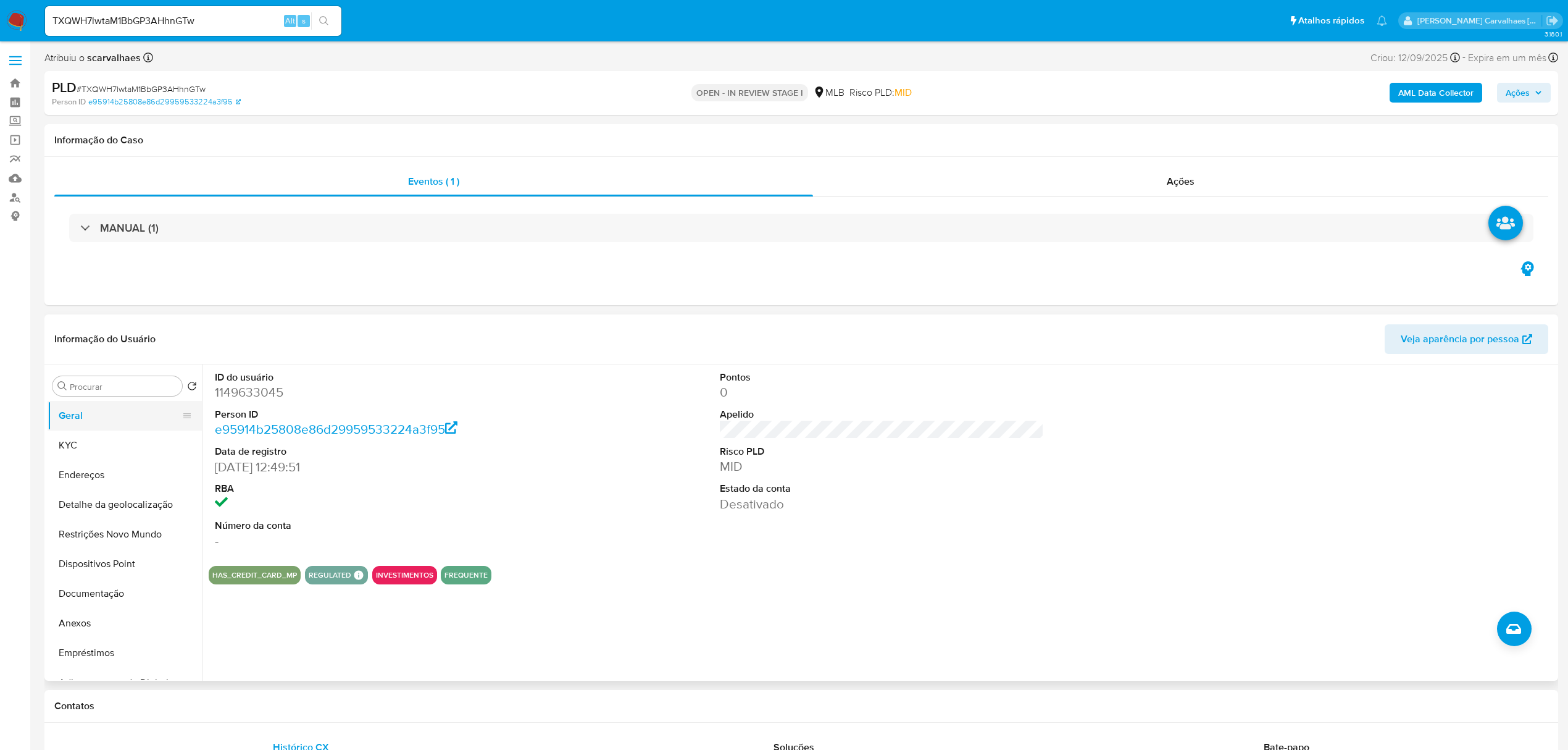
click at [104, 417] on button "Geral" at bounding box center [119, 416] width 144 height 29
click at [70, 455] on button "KYC" at bounding box center [119, 445] width 144 height 29
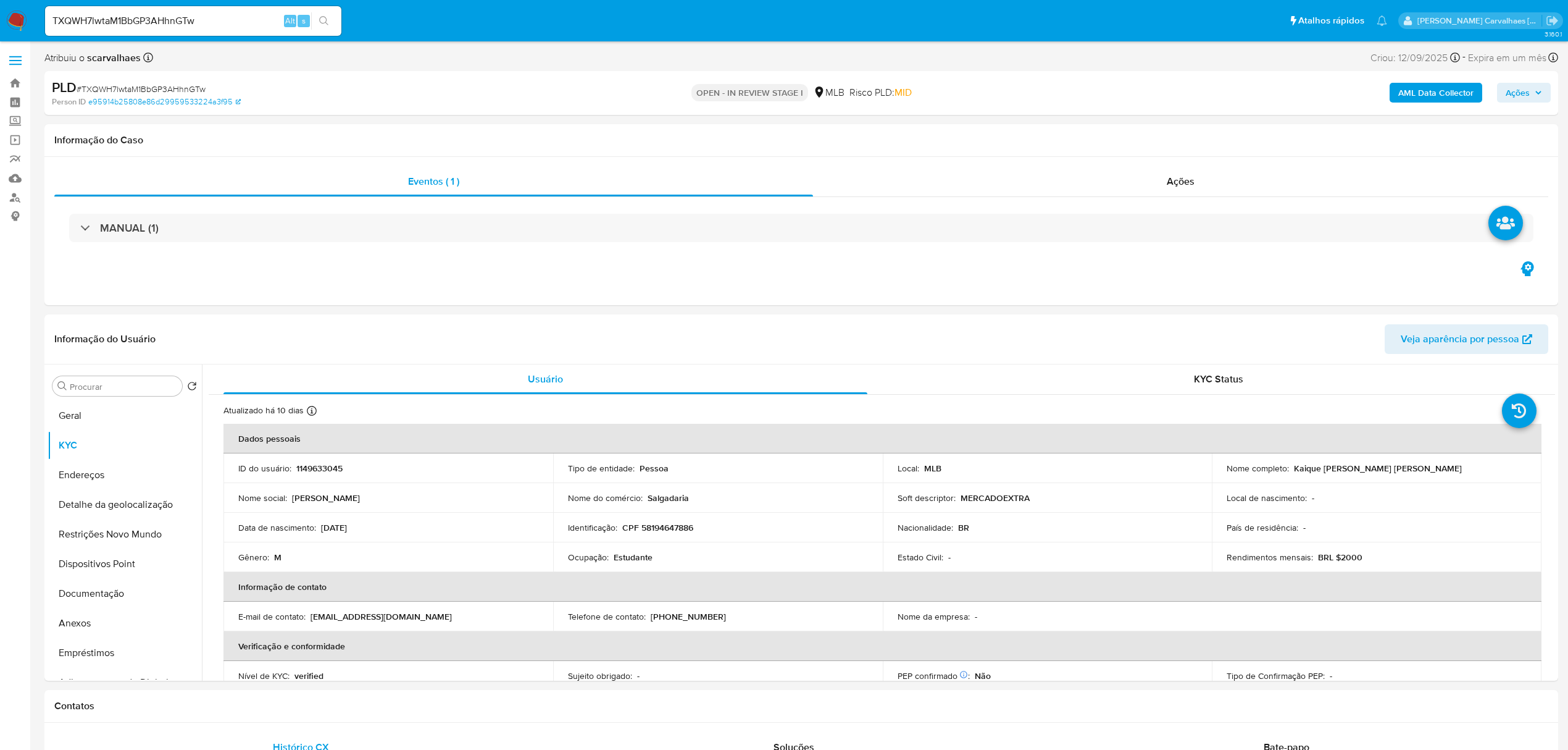
click at [1530, 100] on span "Ações" at bounding box center [1524, 92] width 37 height 17
click at [1166, 129] on span "Resolução do caso" at bounding box center [1165, 131] width 83 height 14
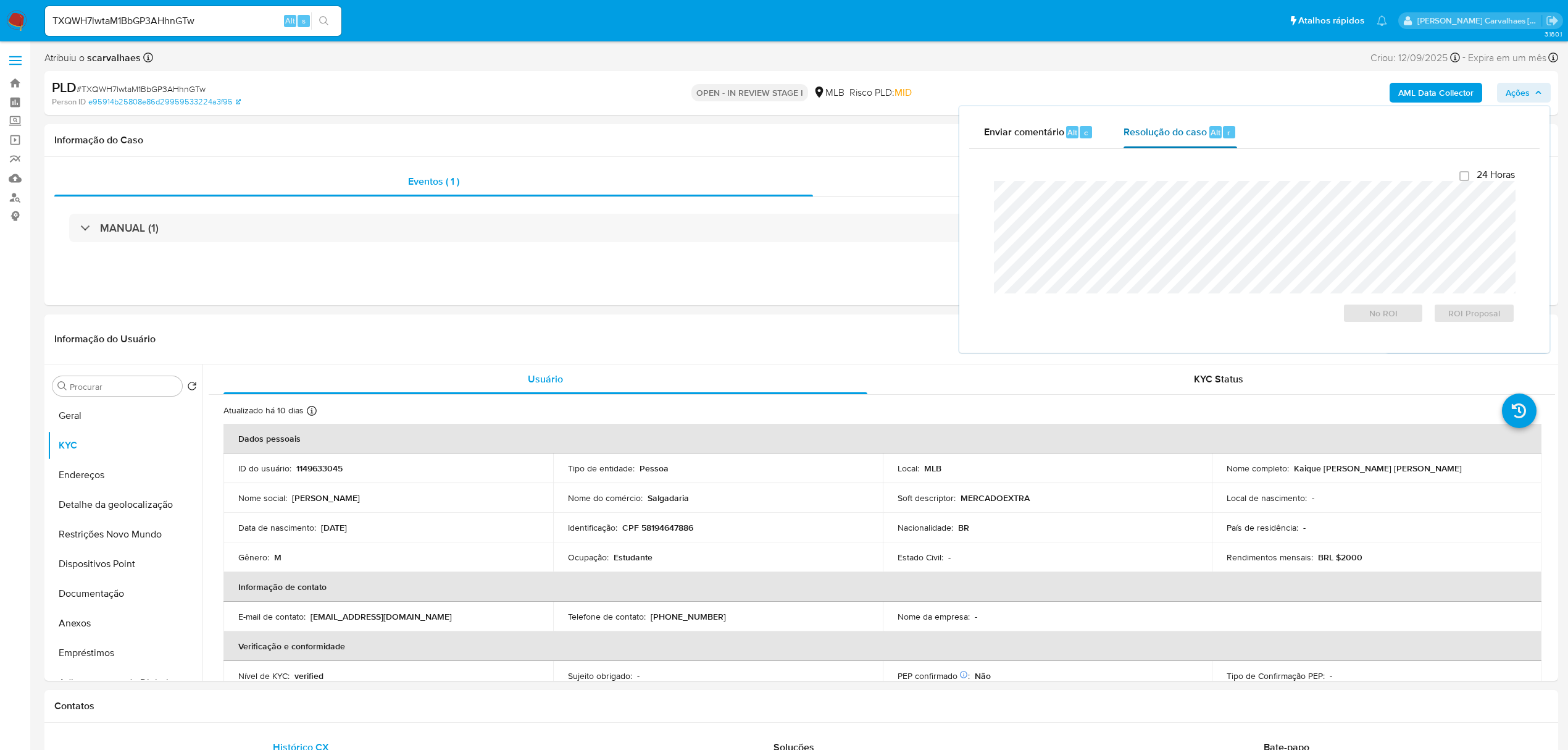
click at [1178, 141] on div "Resolução do caso Alt r" at bounding box center [1180, 131] width 113 height 32
click at [1480, 319] on span "ROI Proposal" at bounding box center [1474, 313] width 64 height 17
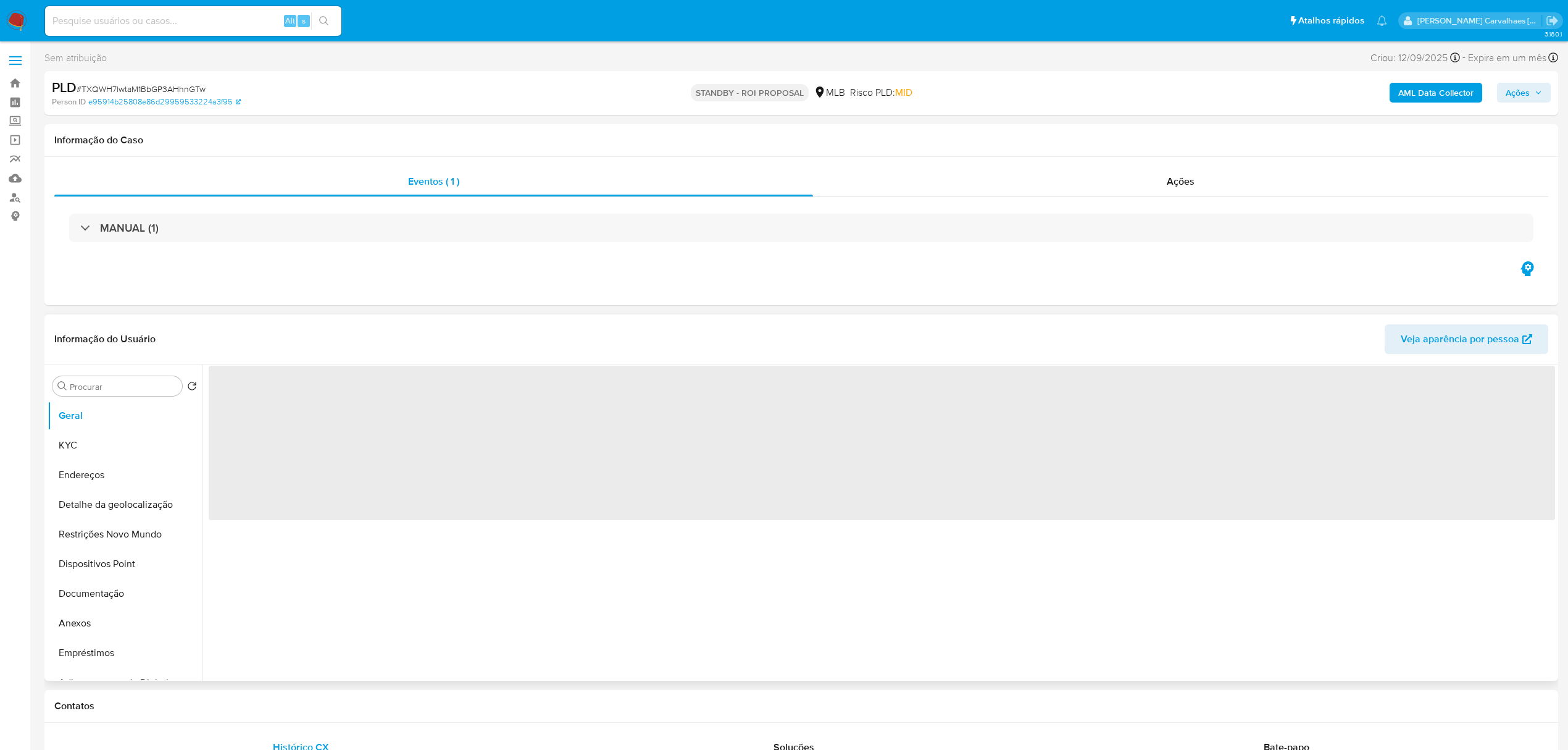
select select "10"
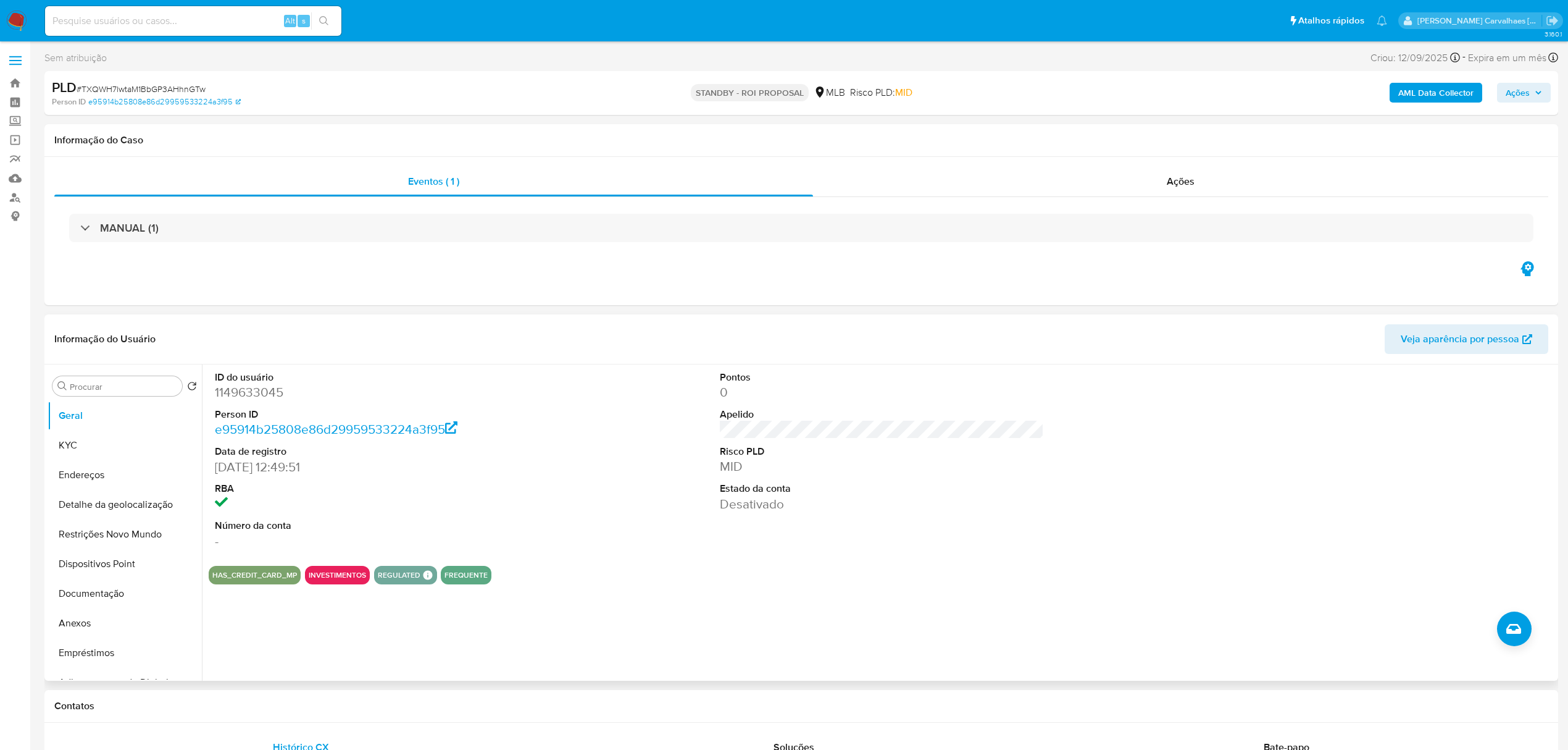
click at [15, 20] on img at bounding box center [17, 21] width 21 height 21
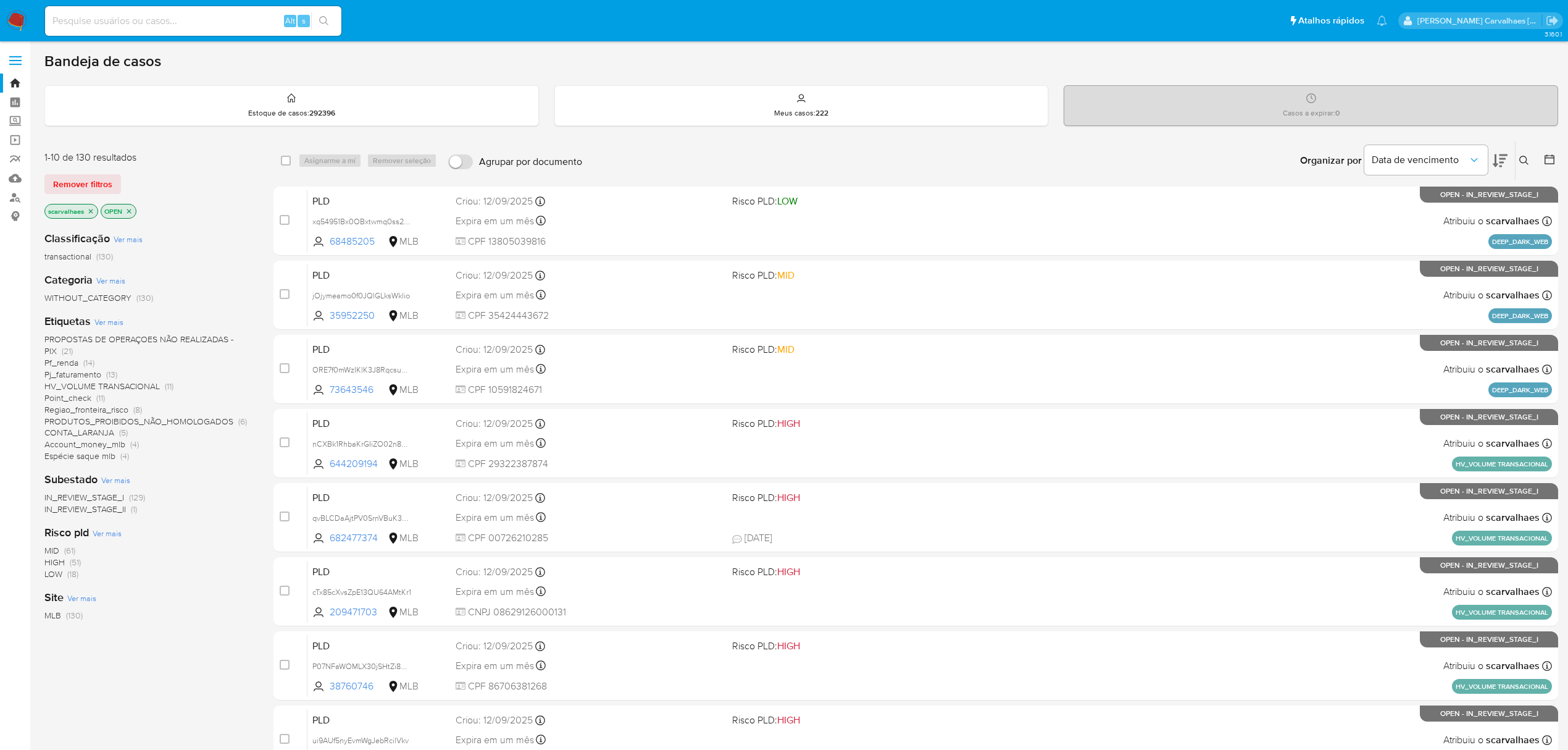
click at [115, 409] on span "Regiao_fronteira_risco" at bounding box center [86, 409] width 84 height 12
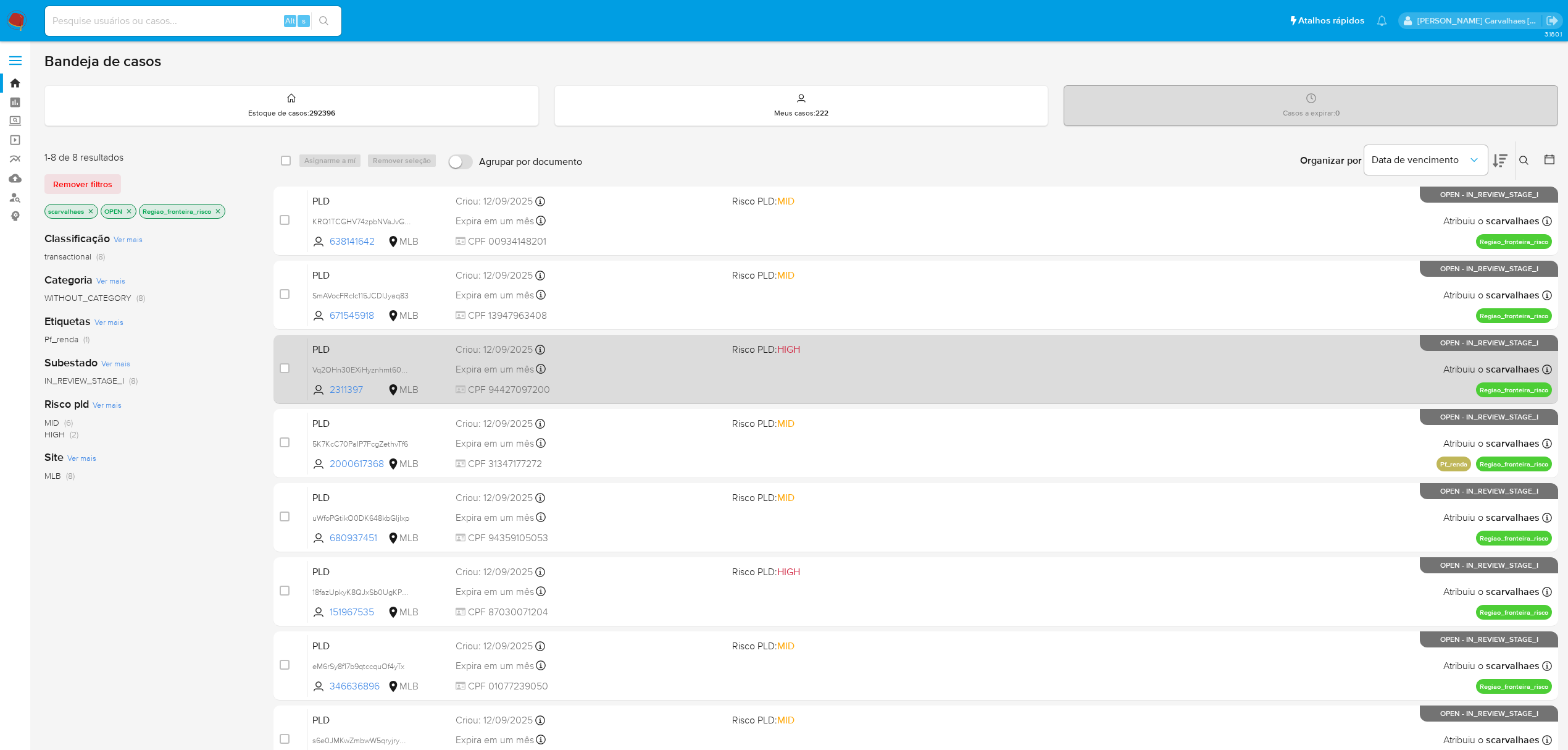
click at [958, 368] on span at bounding box center [865, 368] width 266 height 2
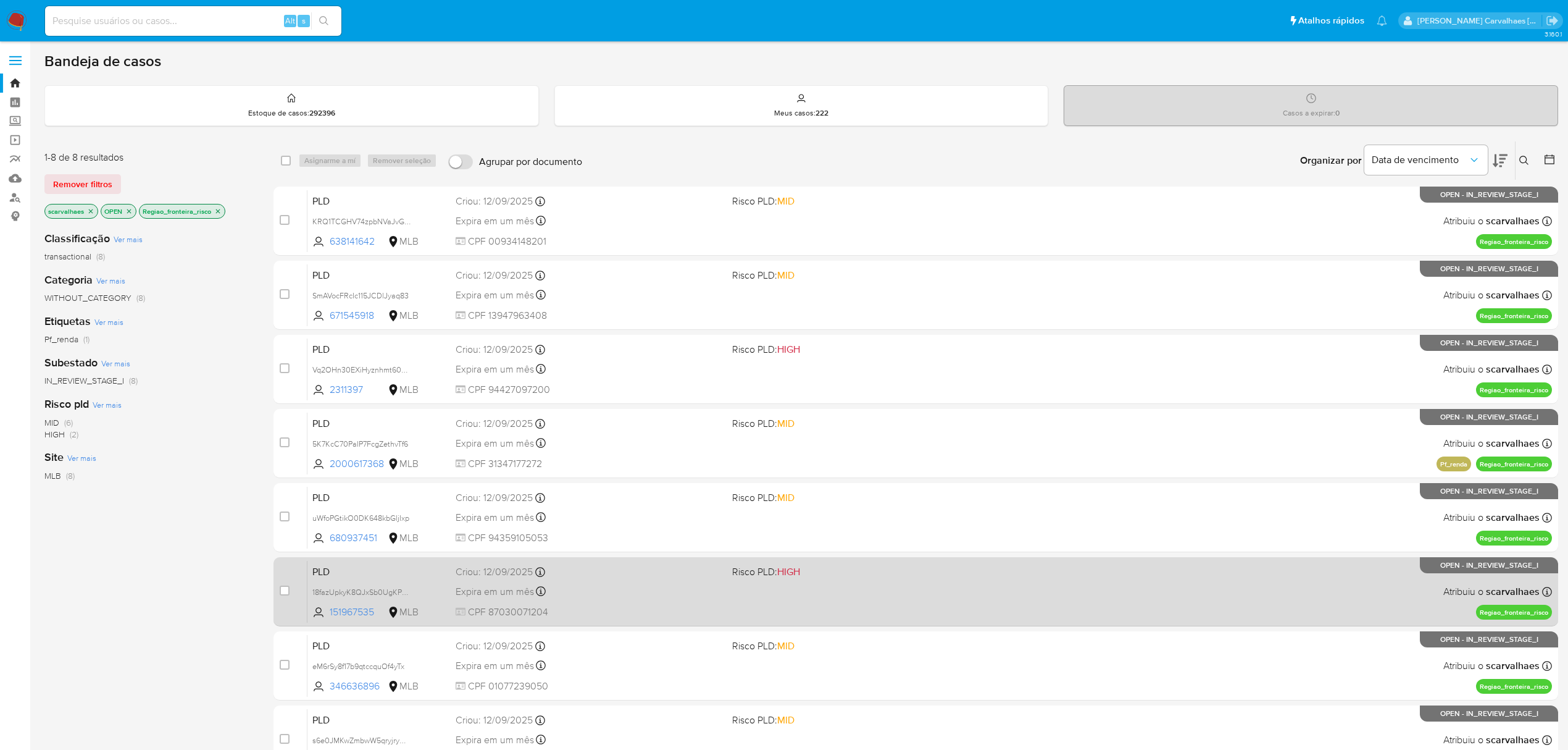
click at [750, 598] on div "PLD 18fazUpkyK8QJxSb0UgKPmpy 151967535 MLB Risco PLD: HIGH Criou: 12/09/2025 Cr…" at bounding box center [929, 591] width 1244 height 63
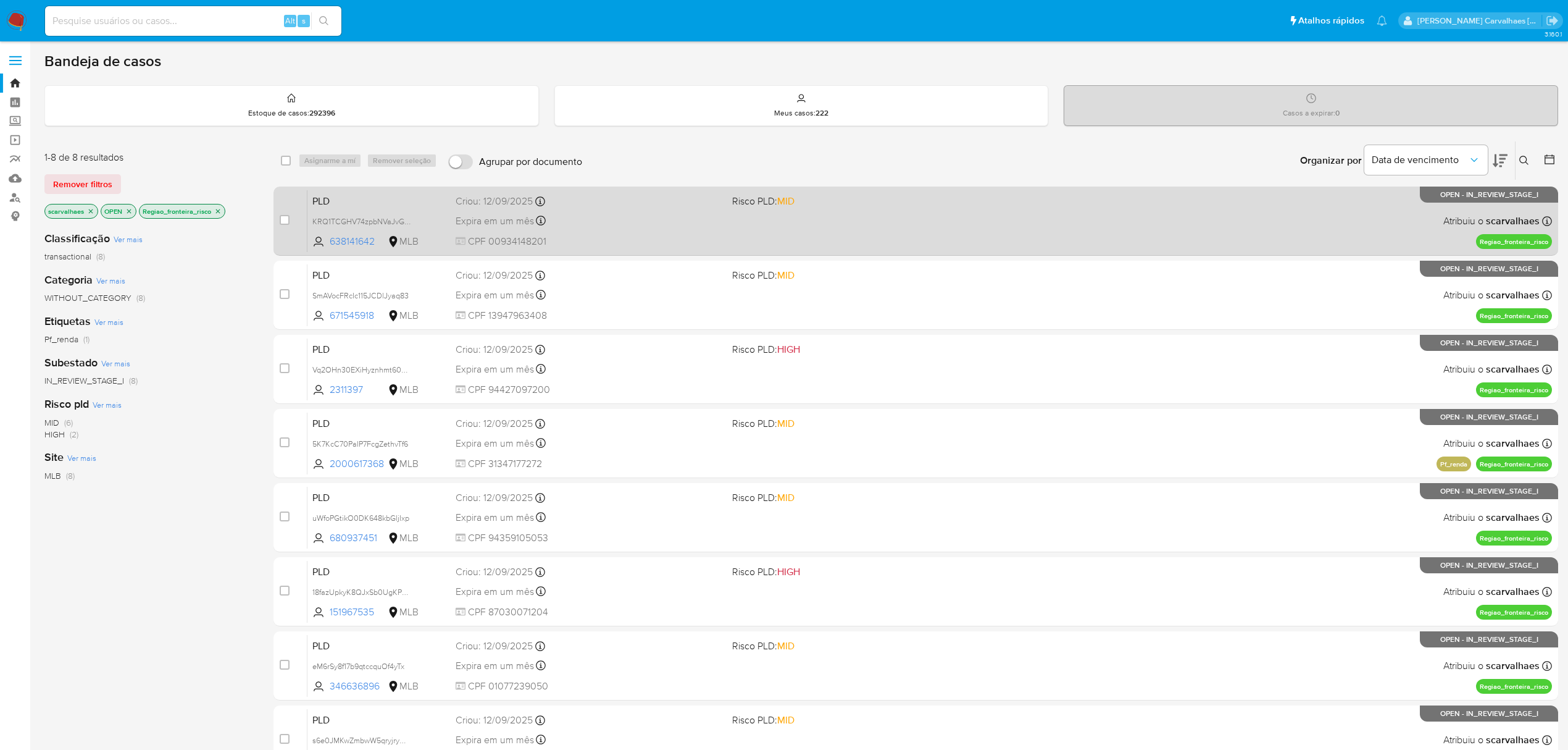
click at [811, 218] on div "PLD KRQ1TCGHV74zpbNVaJvGkOMS 638141642 MLB Risco PLD: MID Criou: 12/09/2025 Cri…" at bounding box center [929, 221] width 1244 height 63
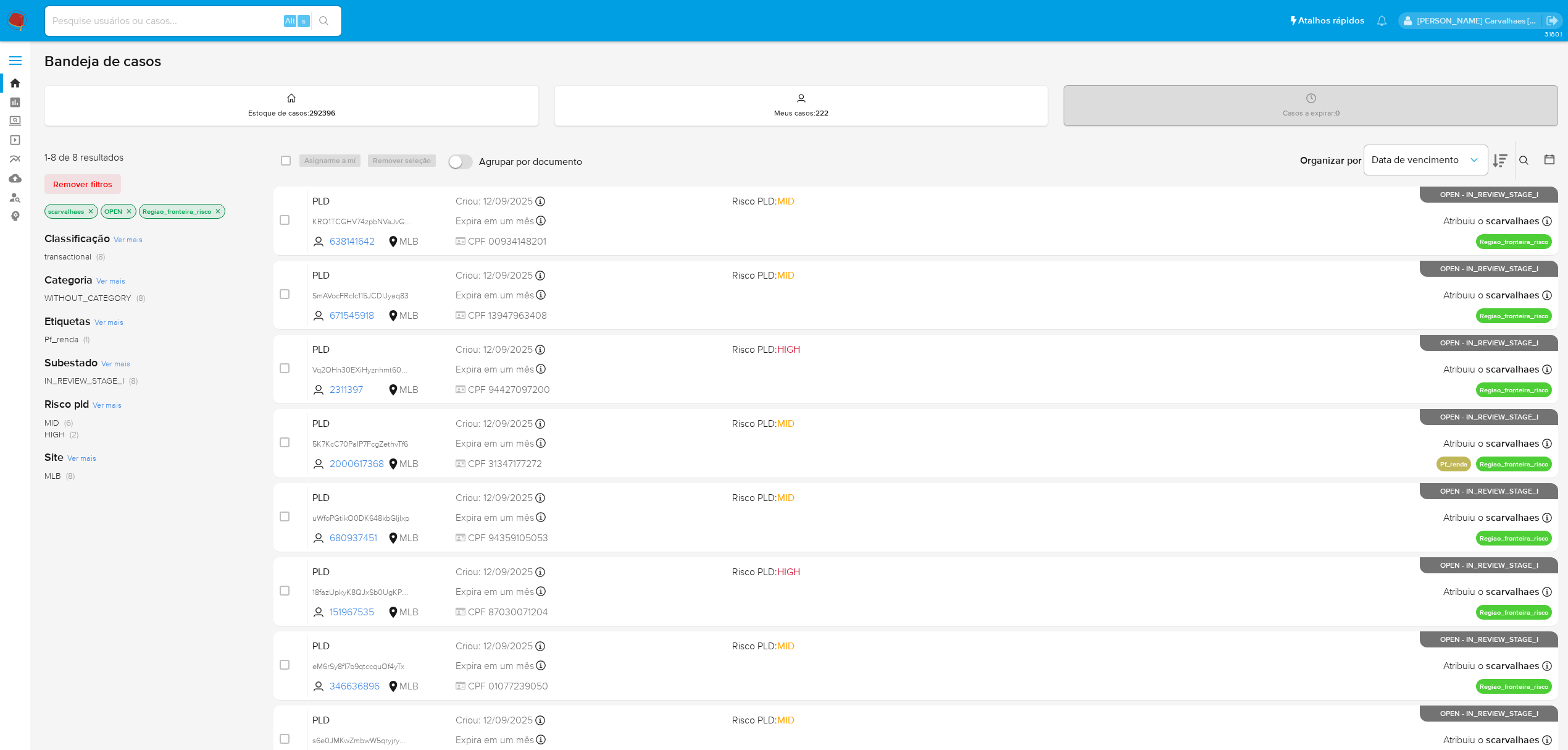
click at [108, 22] on input at bounding box center [193, 21] width 297 height 16
paste input "xJVqoxz13VdUqu0xv3qwuzLt"
type input "xJVqoxz13VdUqu0xv3qwuzLt"
click at [325, 18] on icon "search-icon" at bounding box center [324, 21] width 10 height 10
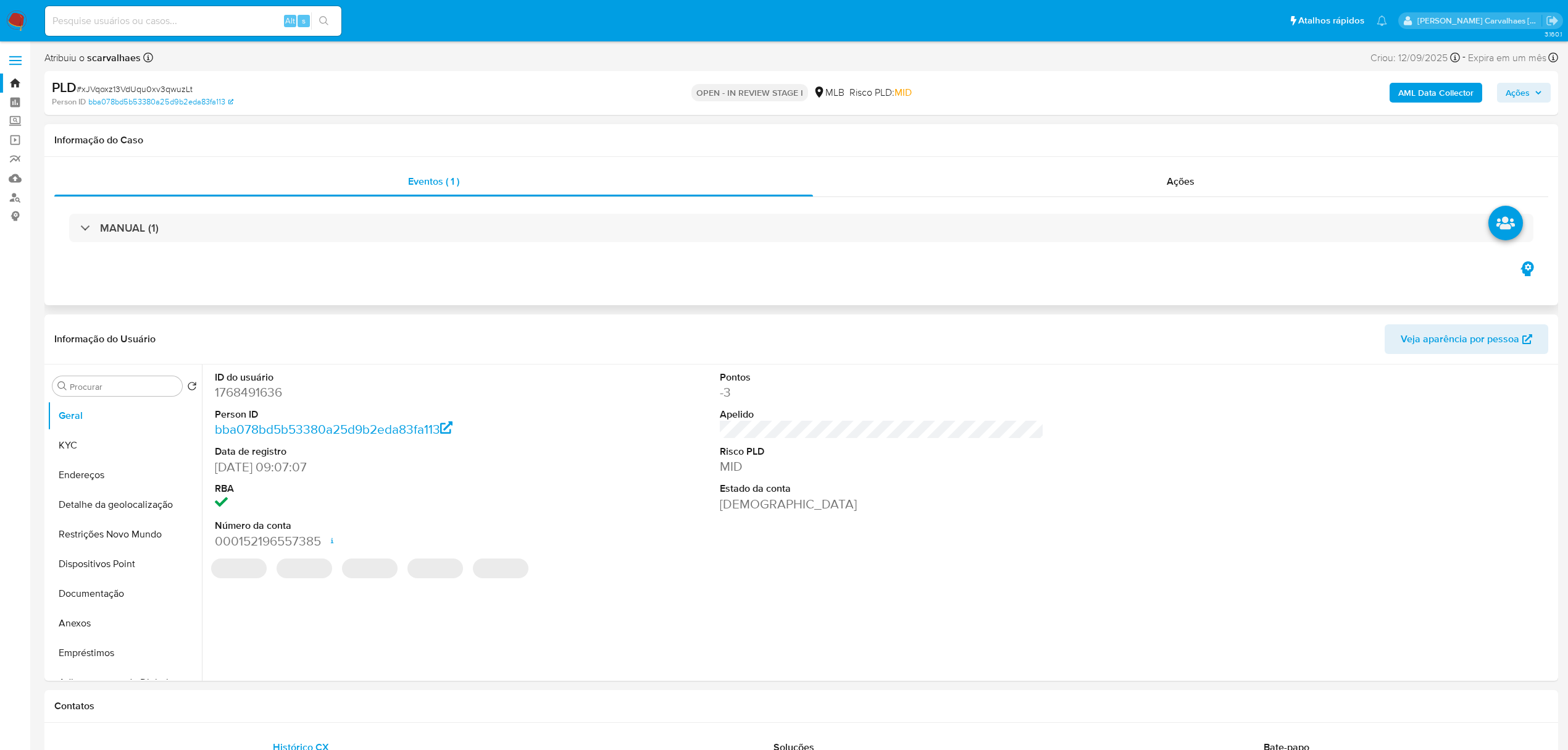
select select "10"
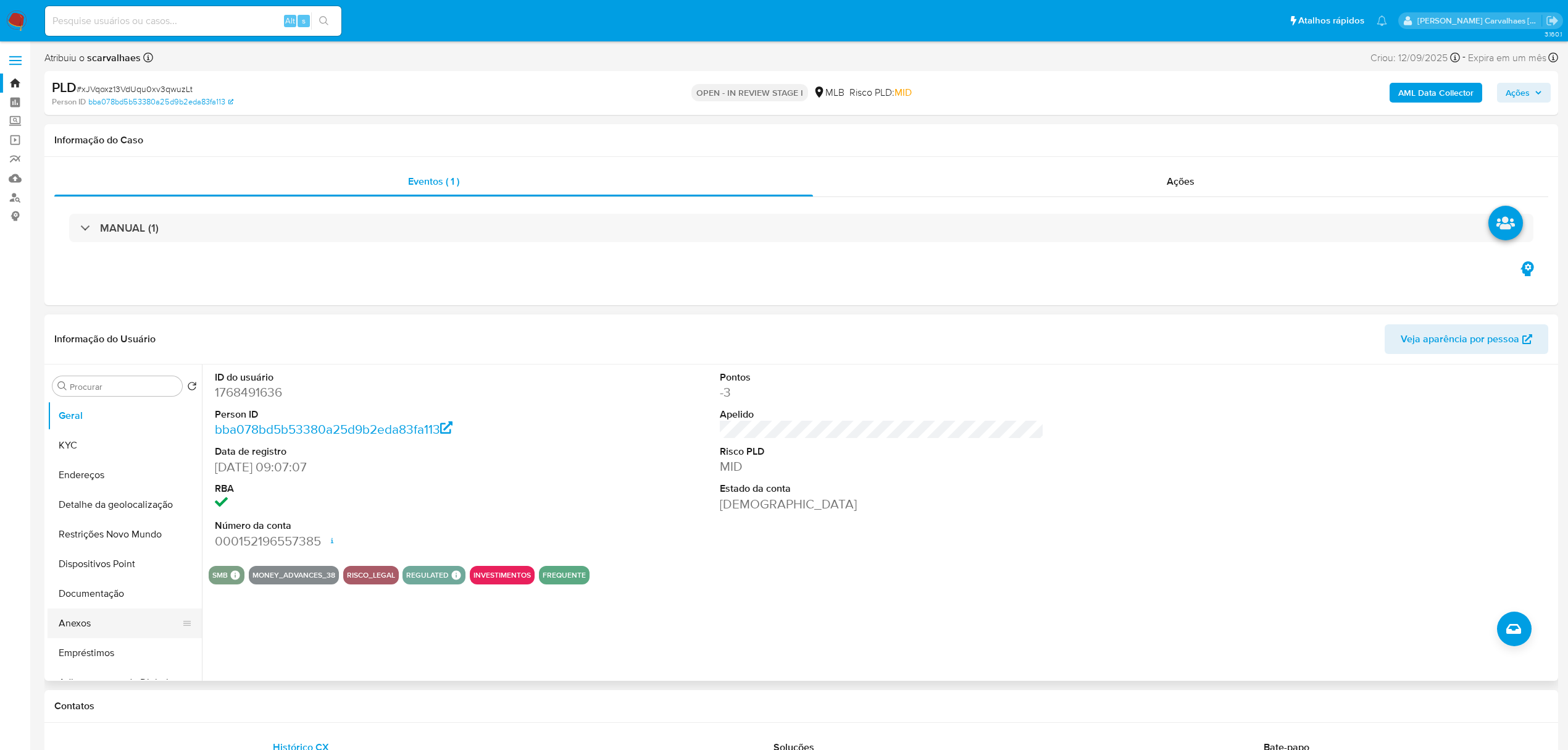
click at [106, 623] on button "Anexos" at bounding box center [119, 623] width 144 height 29
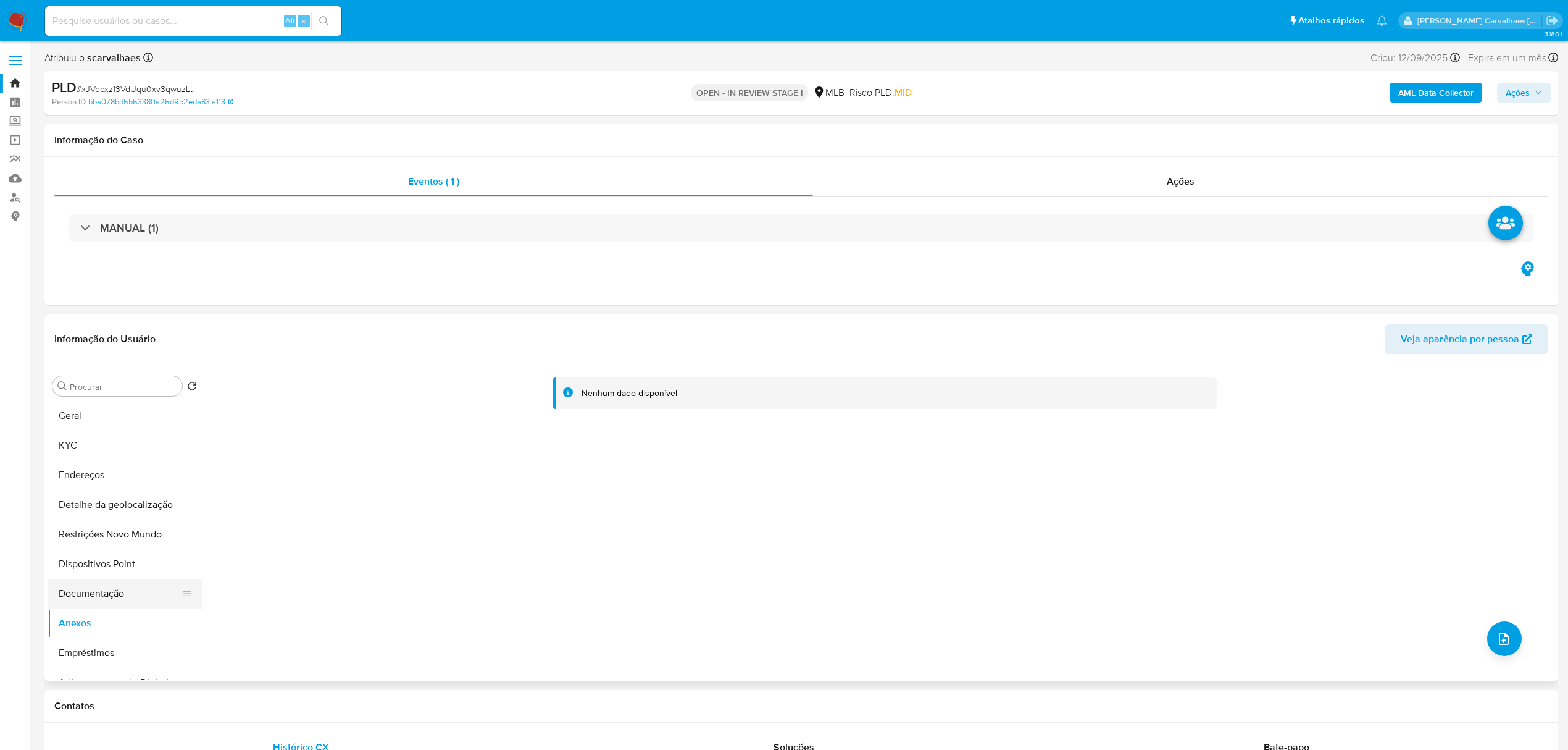
click at [112, 593] on button "Documentação" at bounding box center [119, 593] width 144 height 29
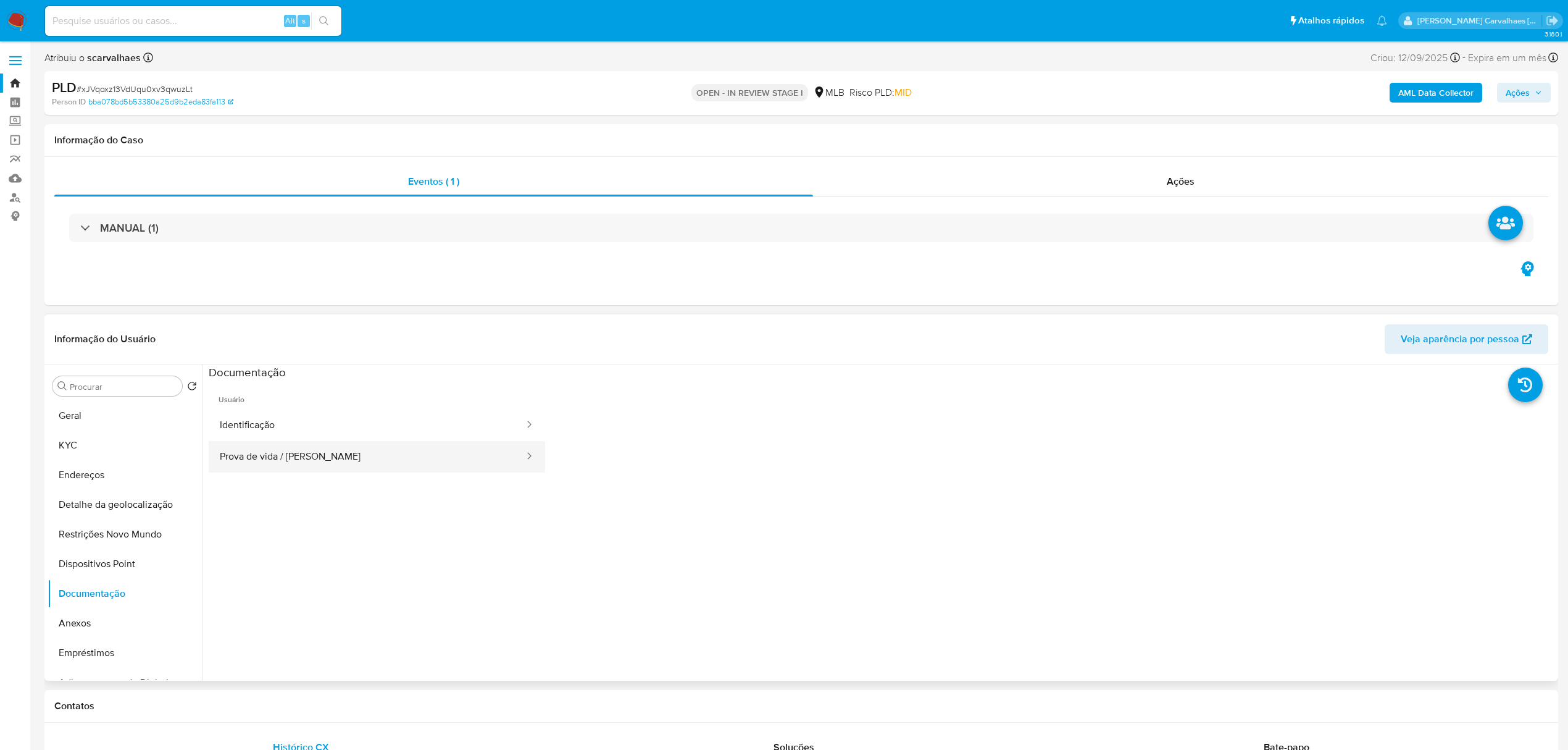
click at [369, 465] on button "Prova de vida / Selfie" at bounding box center [367, 457] width 317 height 32
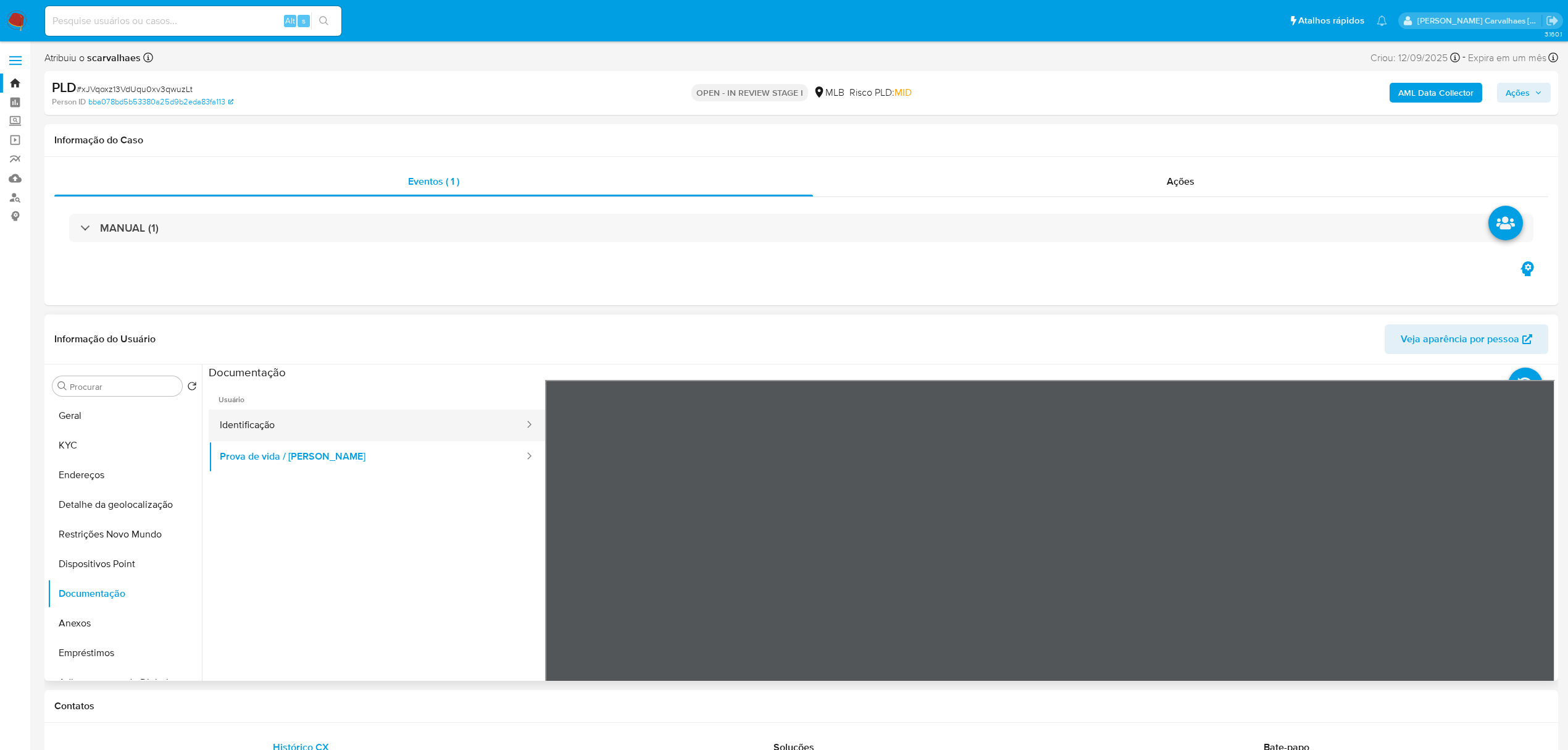
click at [362, 428] on button "Identificação" at bounding box center [367, 425] width 317 height 32
click at [1538, 576] on icon at bounding box center [1539, 580] width 24 height 24
drag, startPoint x: 65, startPoint y: 414, endPoint x: 190, endPoint y: 414, distance: 125.0
click at [67, 414] on button "Geral" at bounding box center [119, 416] width 144 height 29
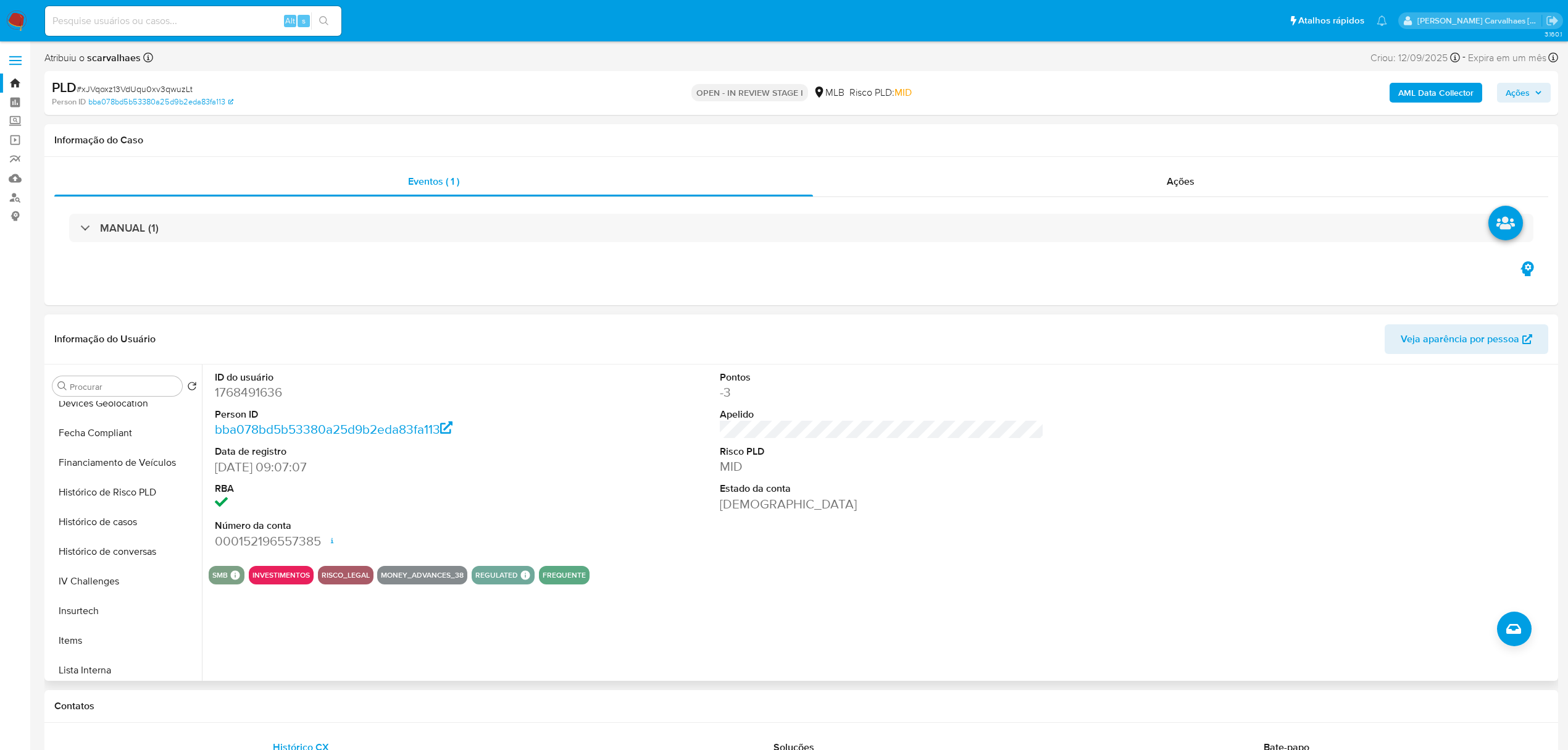
scroll to position [412, 0]
click at [101, 623] on button "Items" at bounding box center [119, 627] width 144 height 29
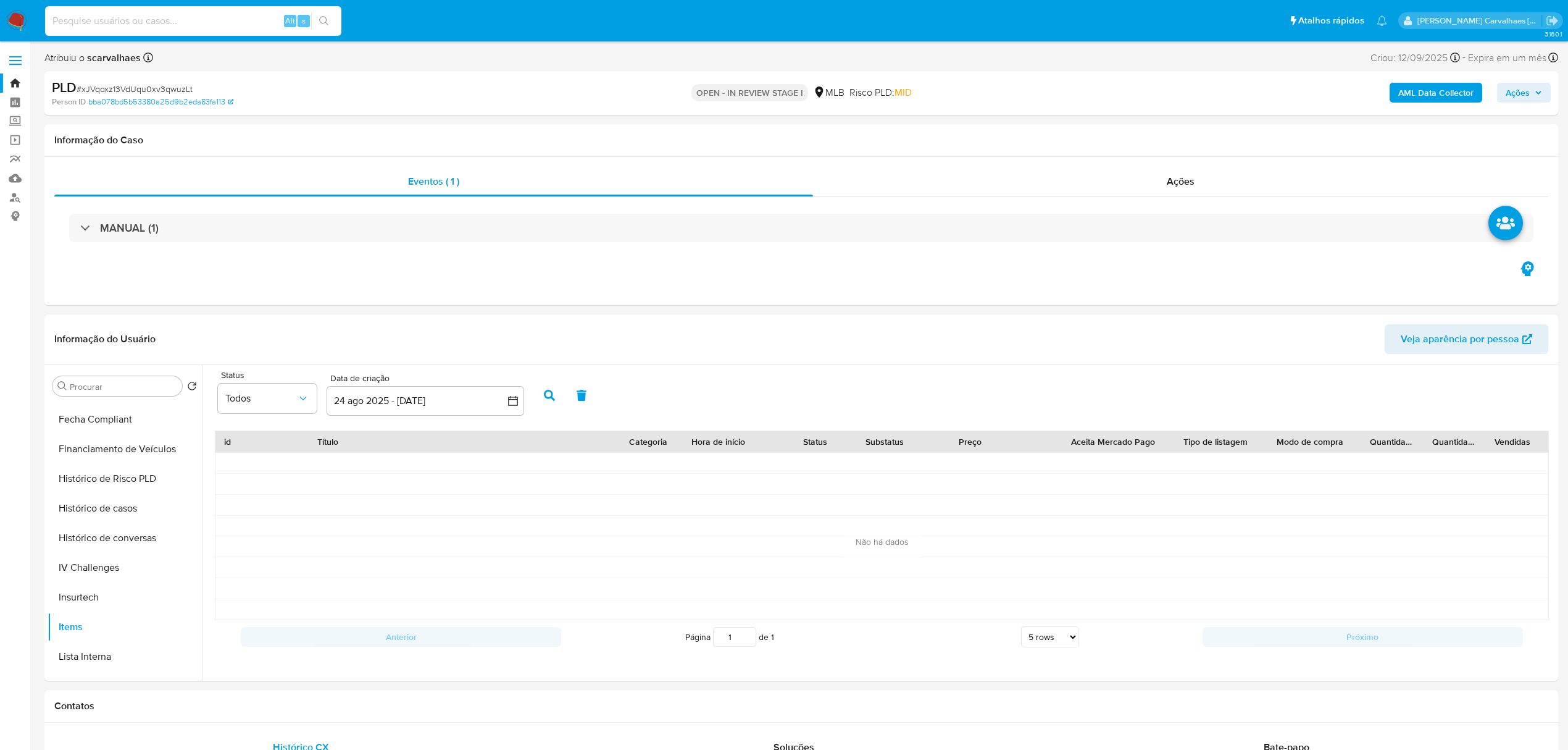
click at [131, 20] on input at bounding box center [193, 21] width 297 height 16
paste input "xJVqoxz13VdUqu0xv3qwuzLt"
type input "xJVqoxz13VdUqu0xv3qwuzLt"
click at [324, 19] on icon "search-icon" at bounding box center [324, 21] width 10 height 10
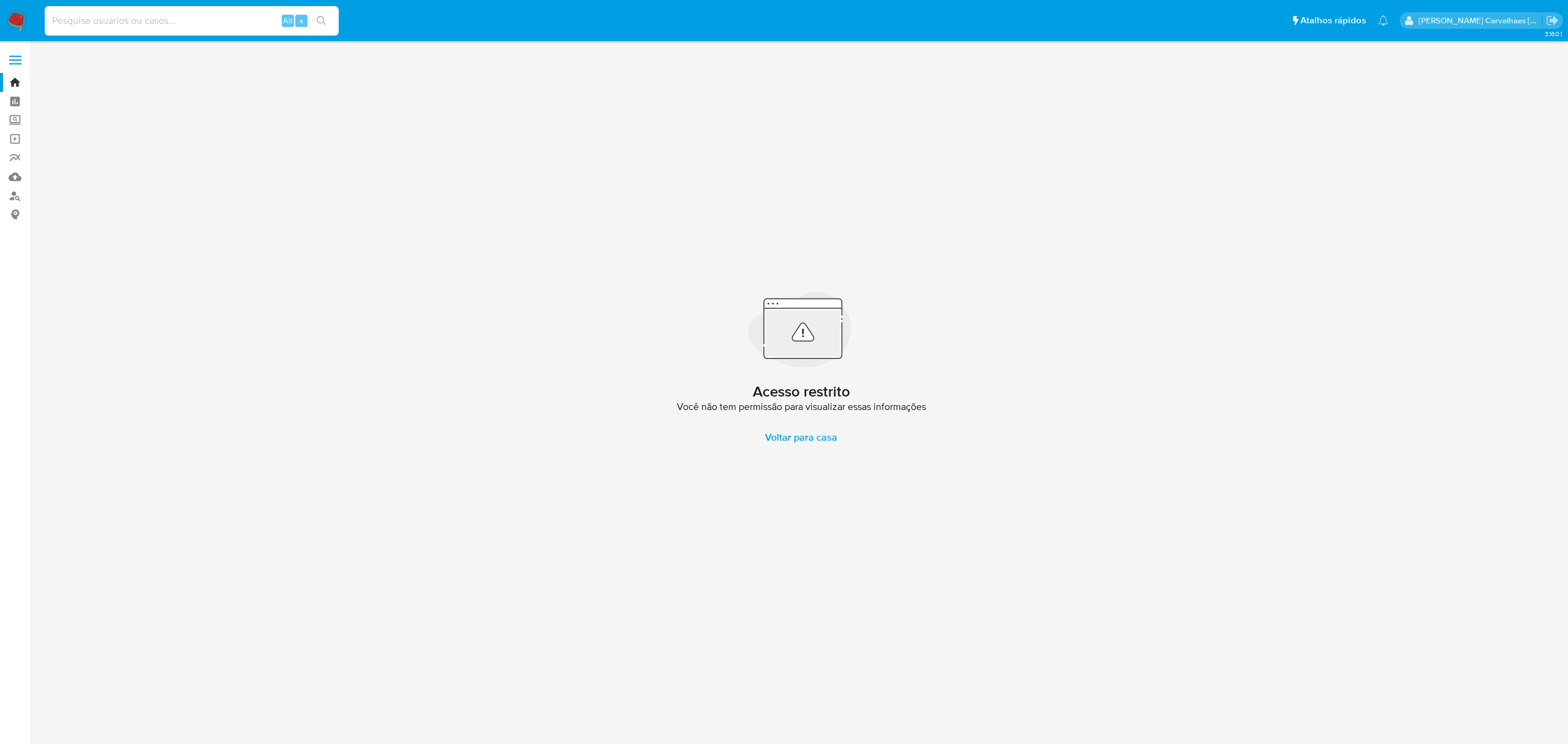
paste input "xJVqoxz13VdUqu0xv3qwuzLt"
click at [42, 14] on li "xJVqoxz13VdUqu0xv3qwuzLt Alt s" at bounding box center [192, 20] width 300 height 31
click at [48, 14] on input "xJVqoxz13VdUqu0xv3qwuzLt" at bounding box center [192, 21] width 294 height 16
type input "xJVqoxz13VdUqu0xv3qwuzLt"
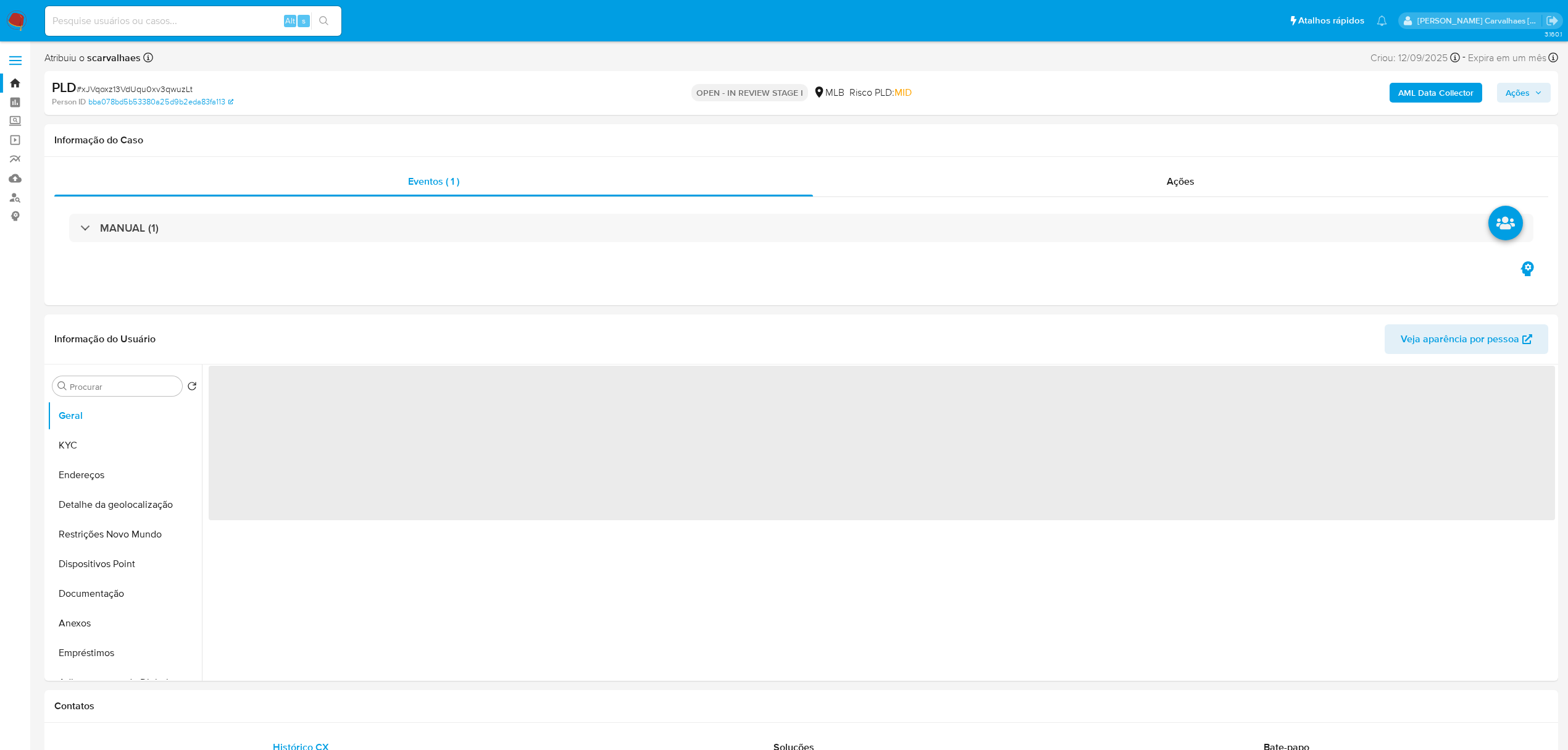
select select "10"
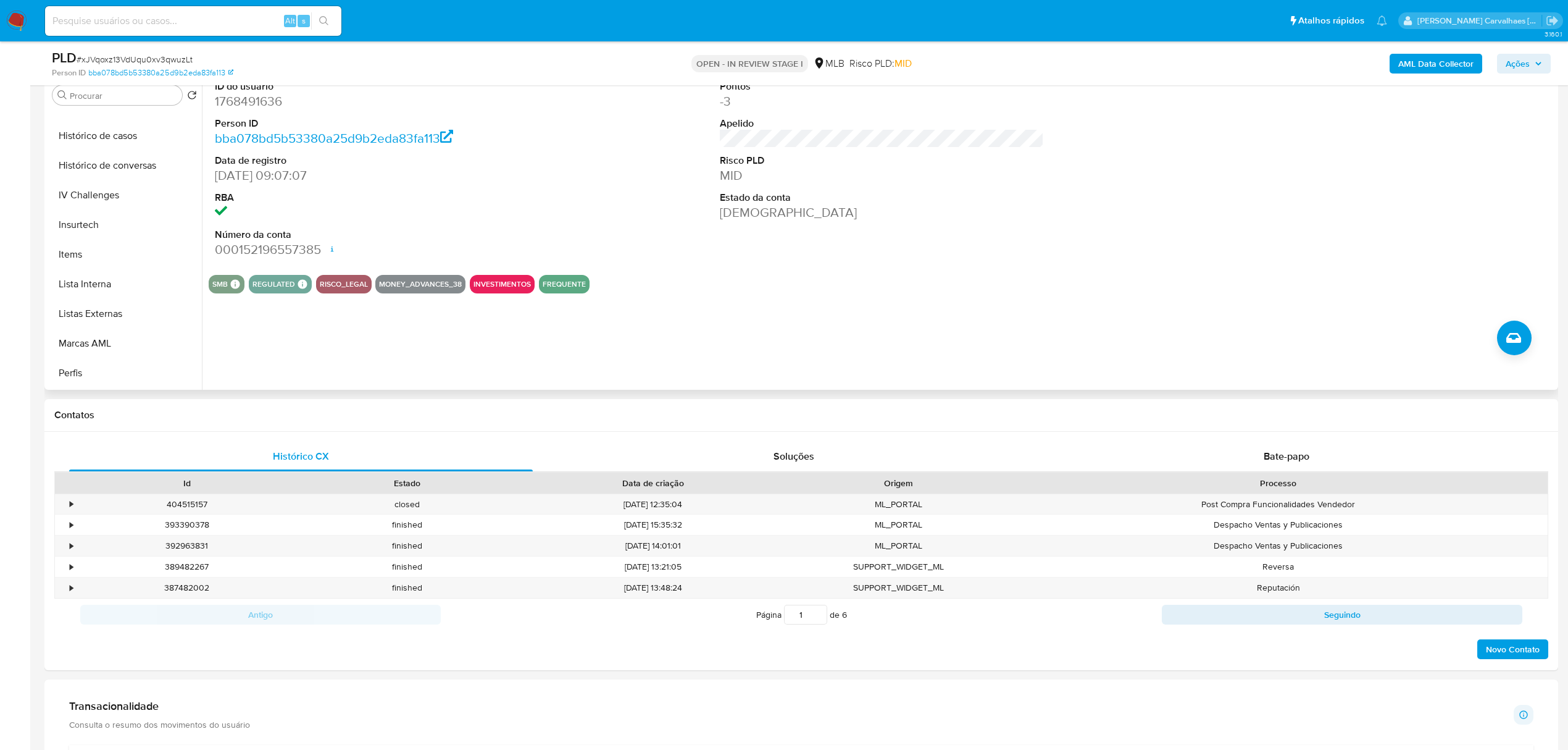
scroll to position [494, 0]
click at [65, 249] on button "Items" at bounding box center [119, 253] width 144 height 29
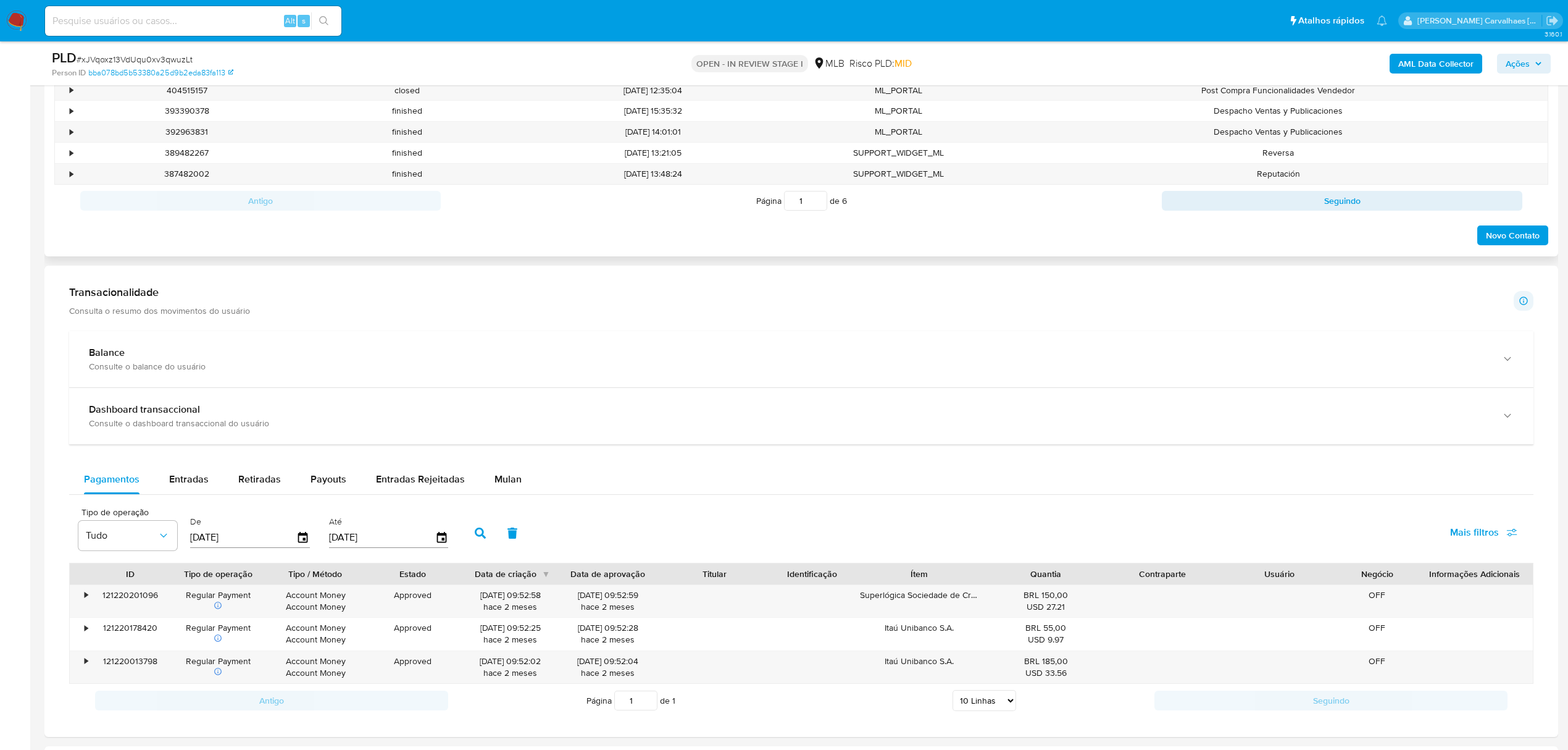
scroll to position [741, 0]
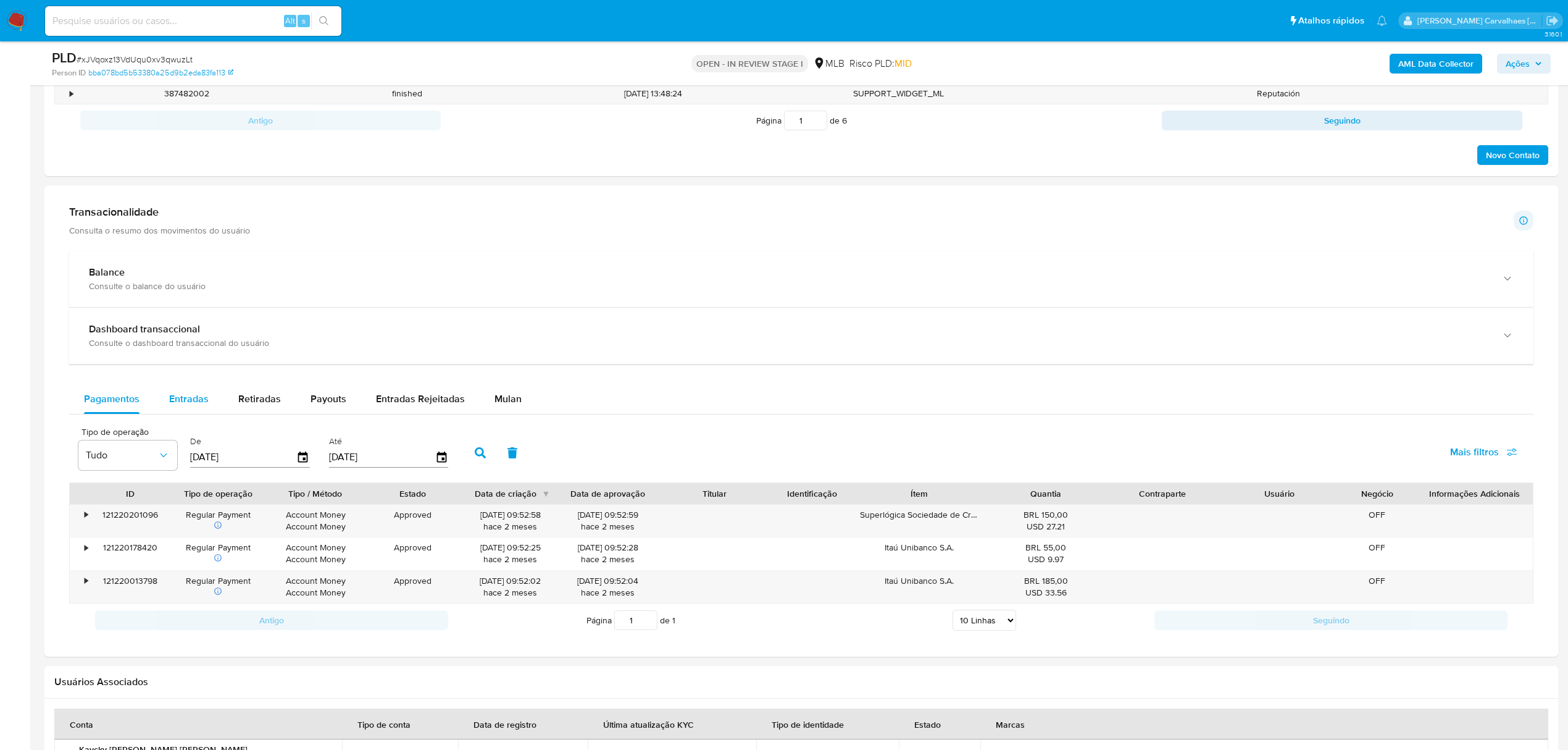
click at [187, 406] on span "Entradas" at bounding box center [189, 398] width 39 height 14
select select "10"
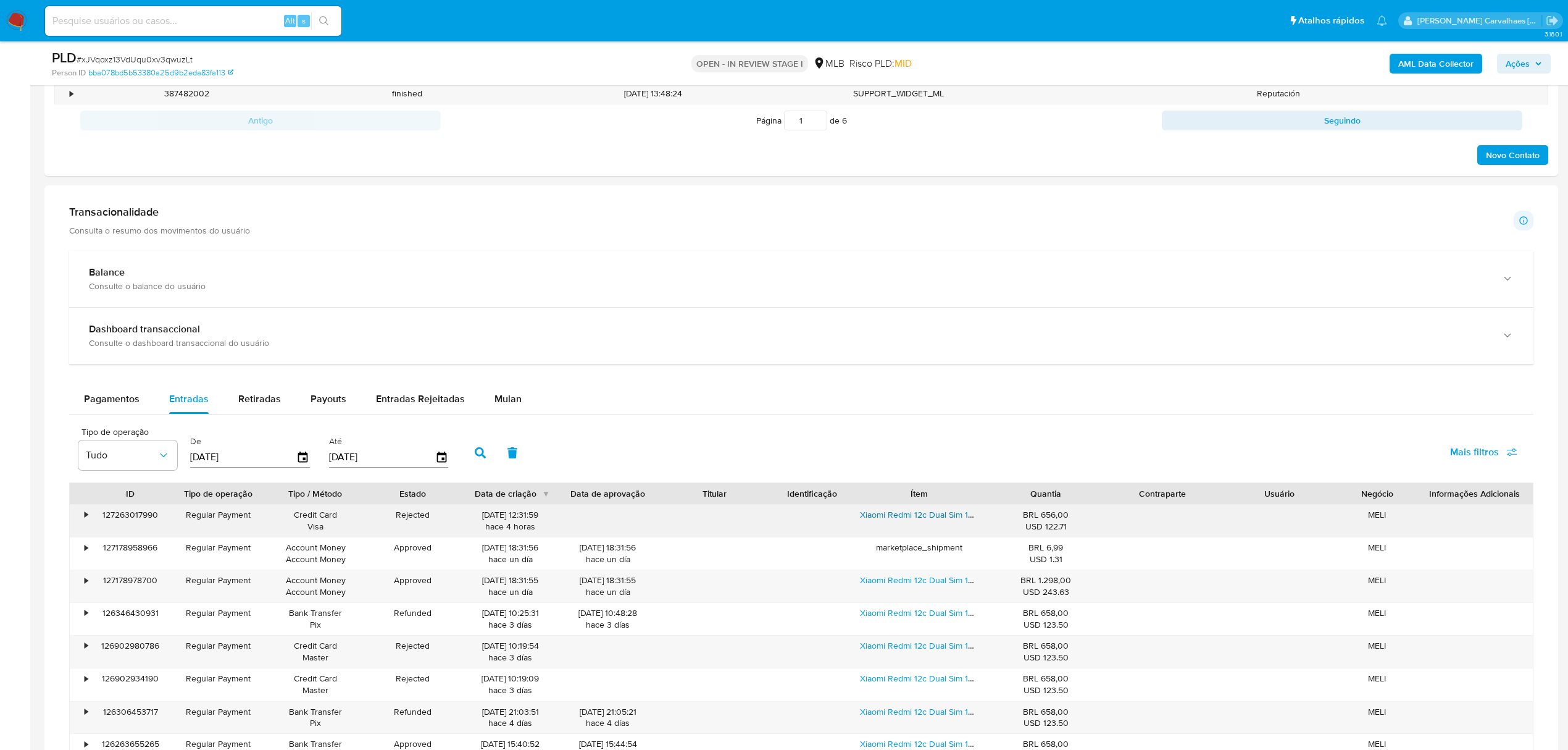
click at [874, 517] on link "Xiaomi Redmi 12c Dual Sim 128 Gb Mint Green 4 Gb Ram" at bounding box center [968, 514] width 217 height 12
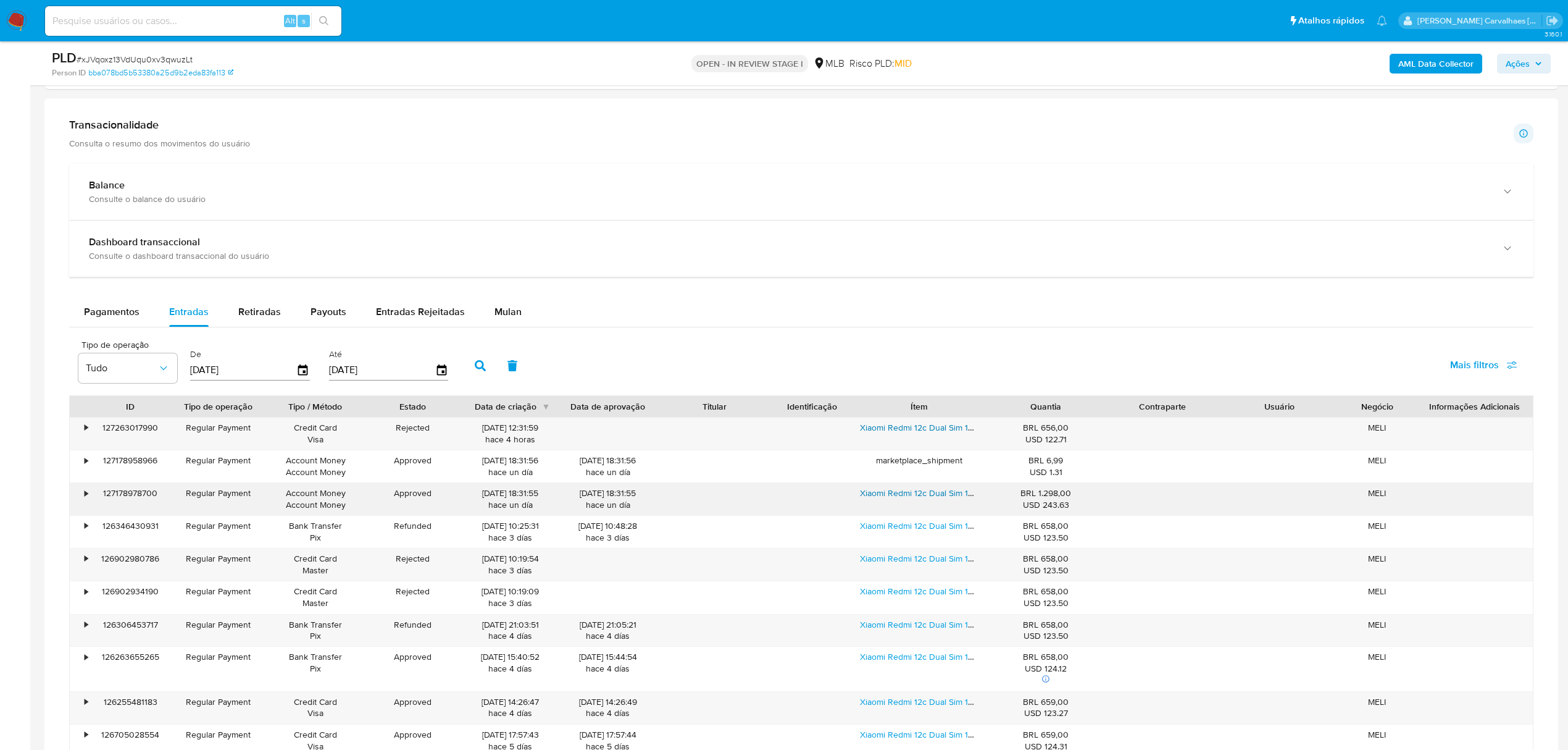
scroll to position [988, 0]
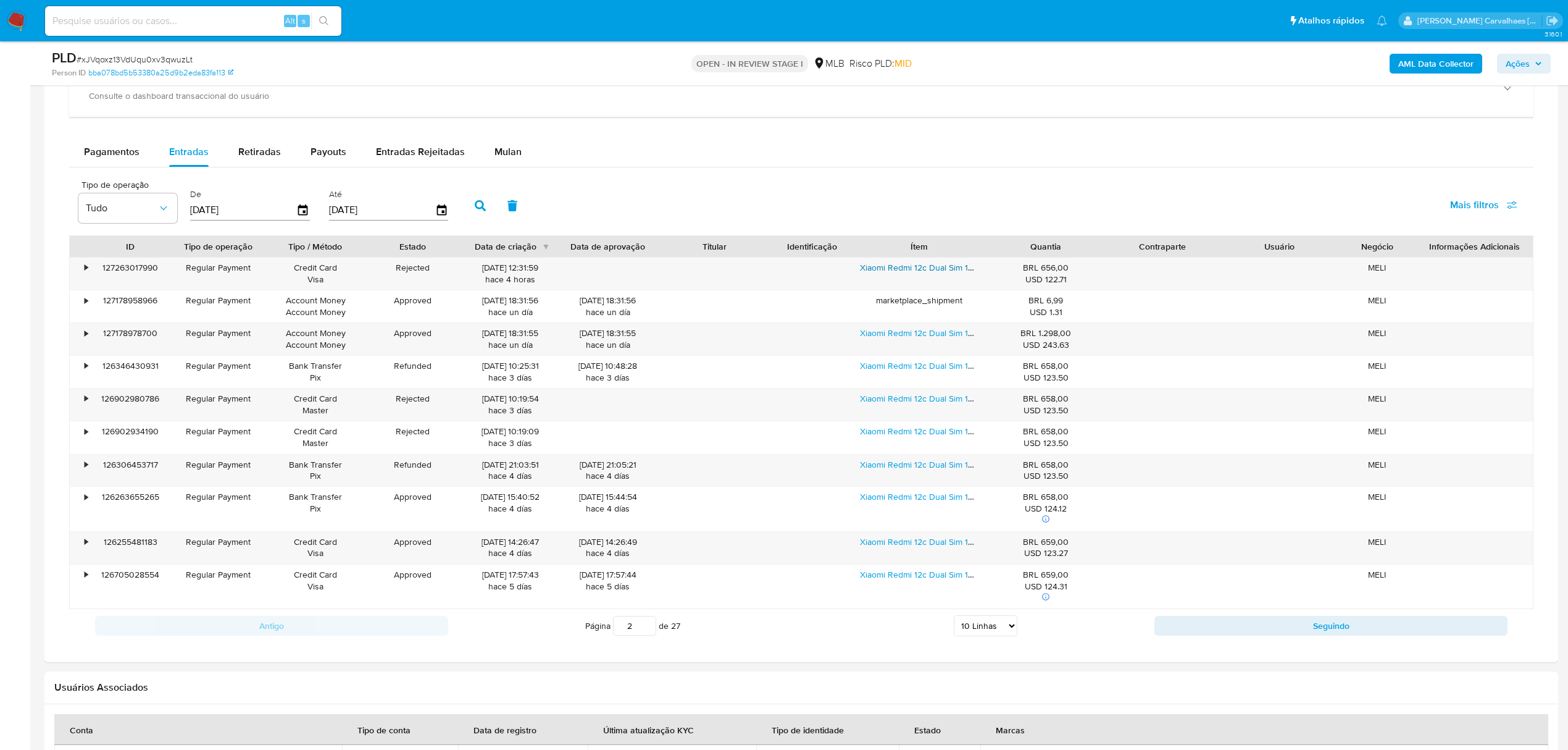
click at [643, 629] on input "2" at bounding box center [634, 625] width 43 height 20
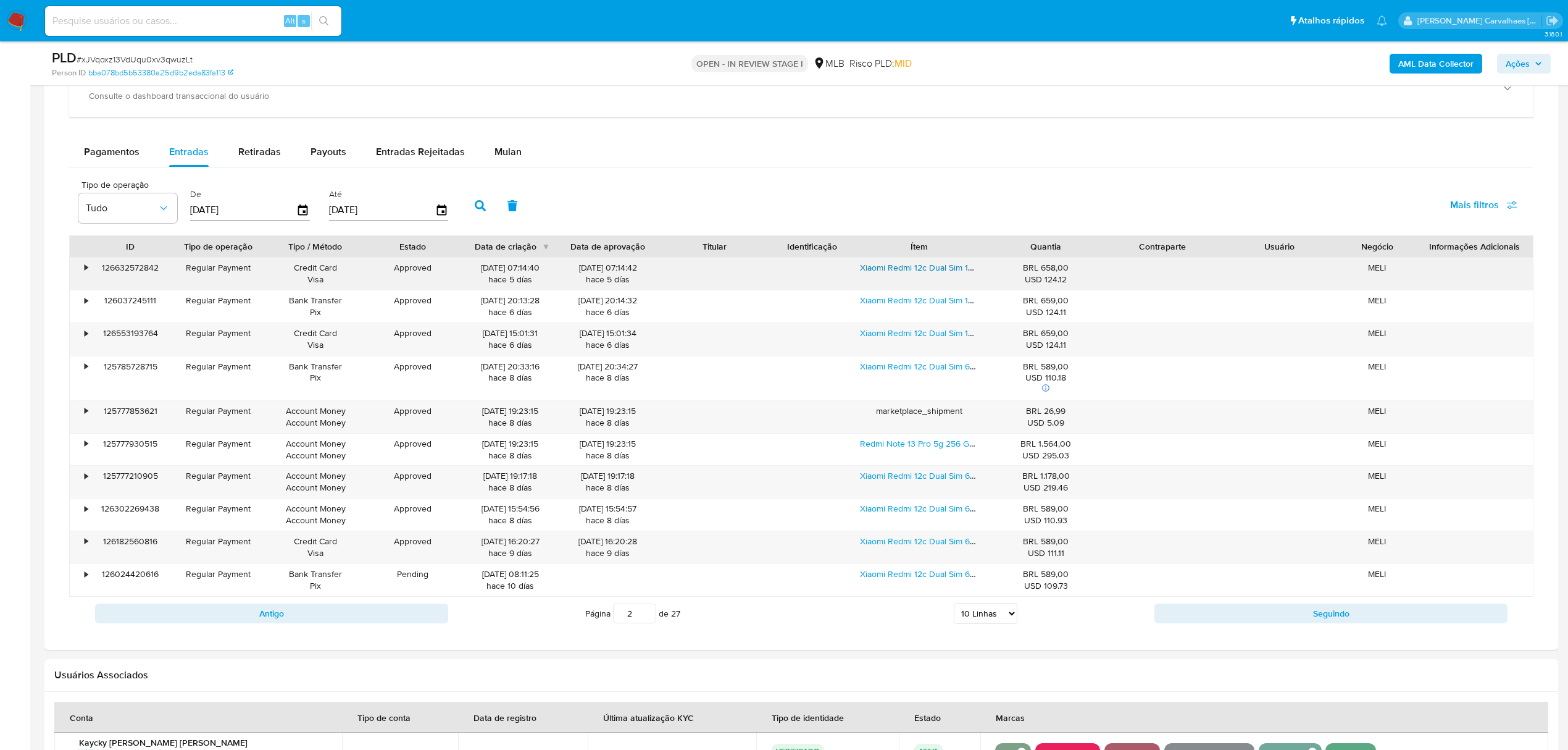
click at [905, 274] on link "Xiaomi Redmi 12c Dual Sim 128 Gb Mint Green 4 Gb Ram" at bounding box center [968, 267] width 217 height 12
click at [649, 616] on input "3" at bounding box center [634, 613] width 43 height 20
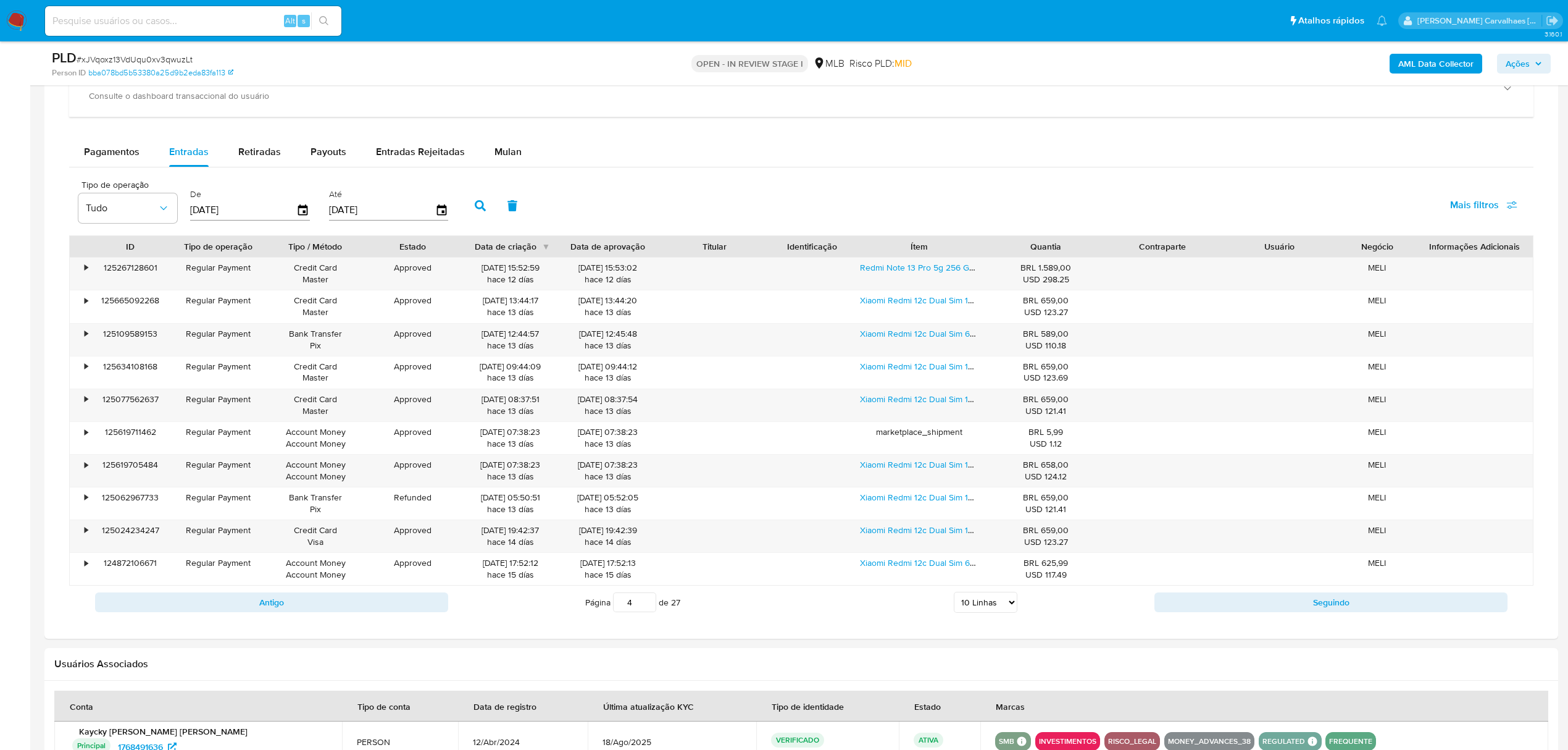
click at [646, 603] on input "4" at bounding box center [634, 602] width 43 height 20
type input "4"
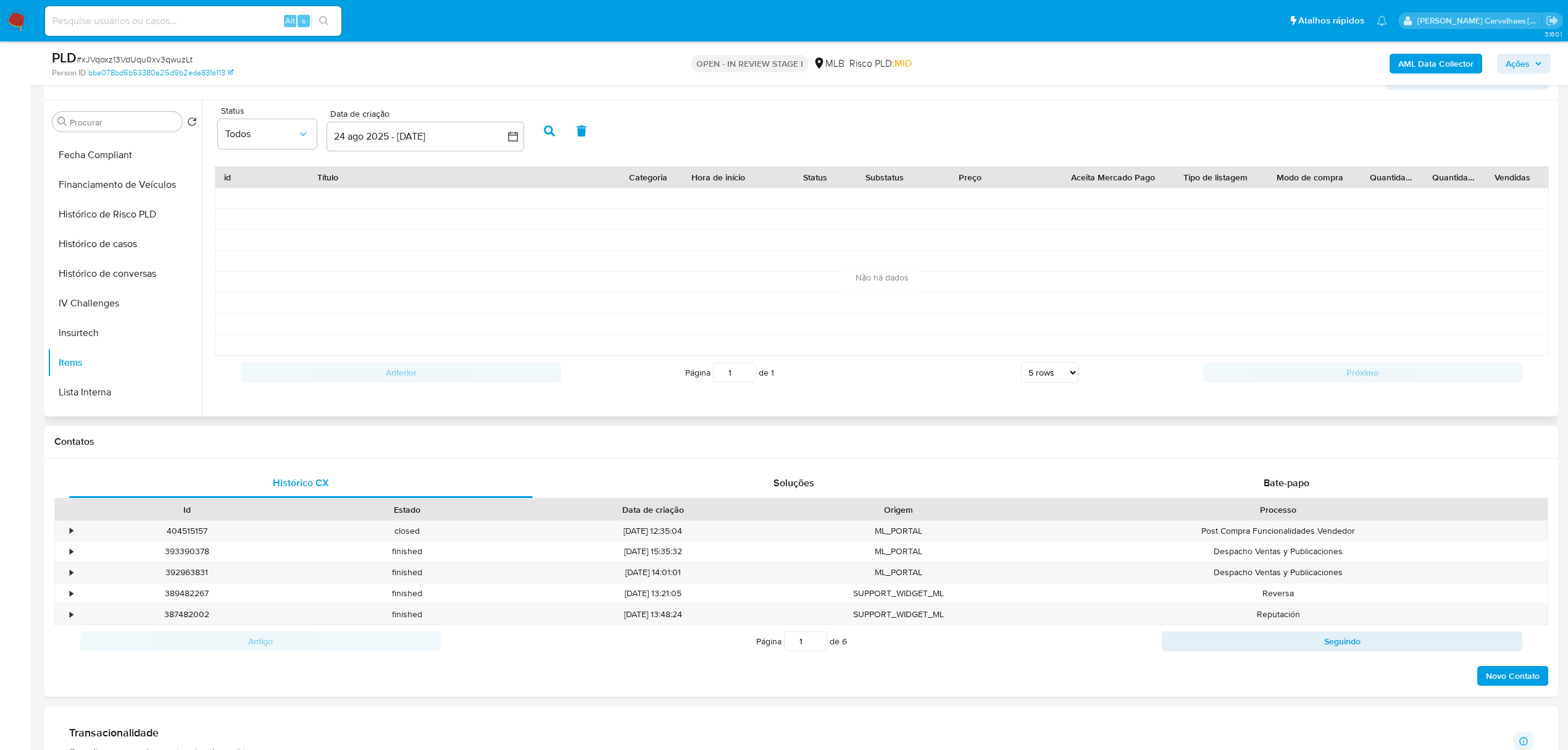
scroll to position [0, 0]
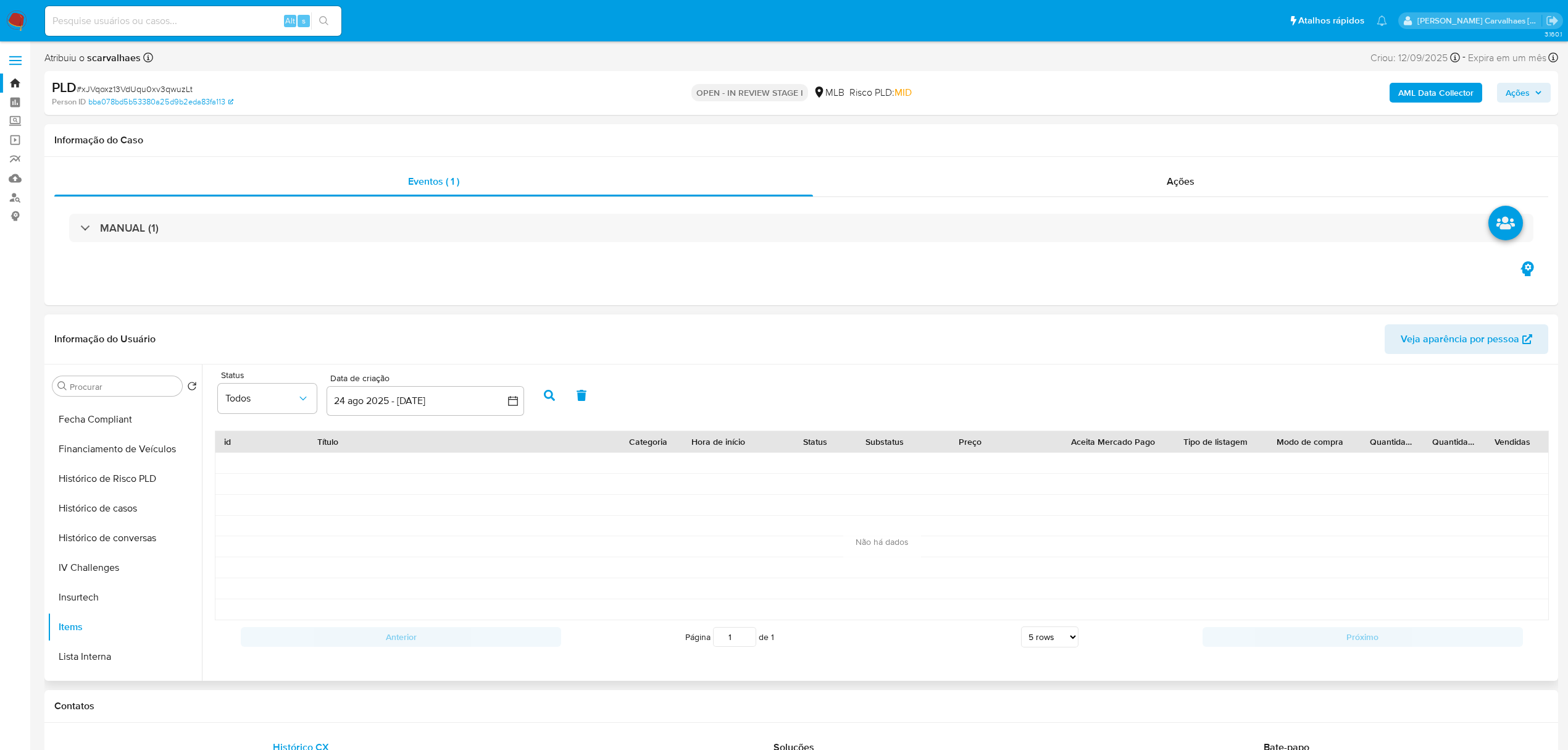
drag, startPoint x: 195, startPoint y: 611, endPoint x: 201, endPoint y: 463, distance: 148.1
click at [201, 463] on div "Procurar Retornar ao pedido padrão Geral KYC Endereços Detalhe da geolocalizaçã…" at bounding box center [801, 523] width 1508 height 316
click at [113, 422] on button "Geral" at bounding box center [119, 416] width 144 height 29
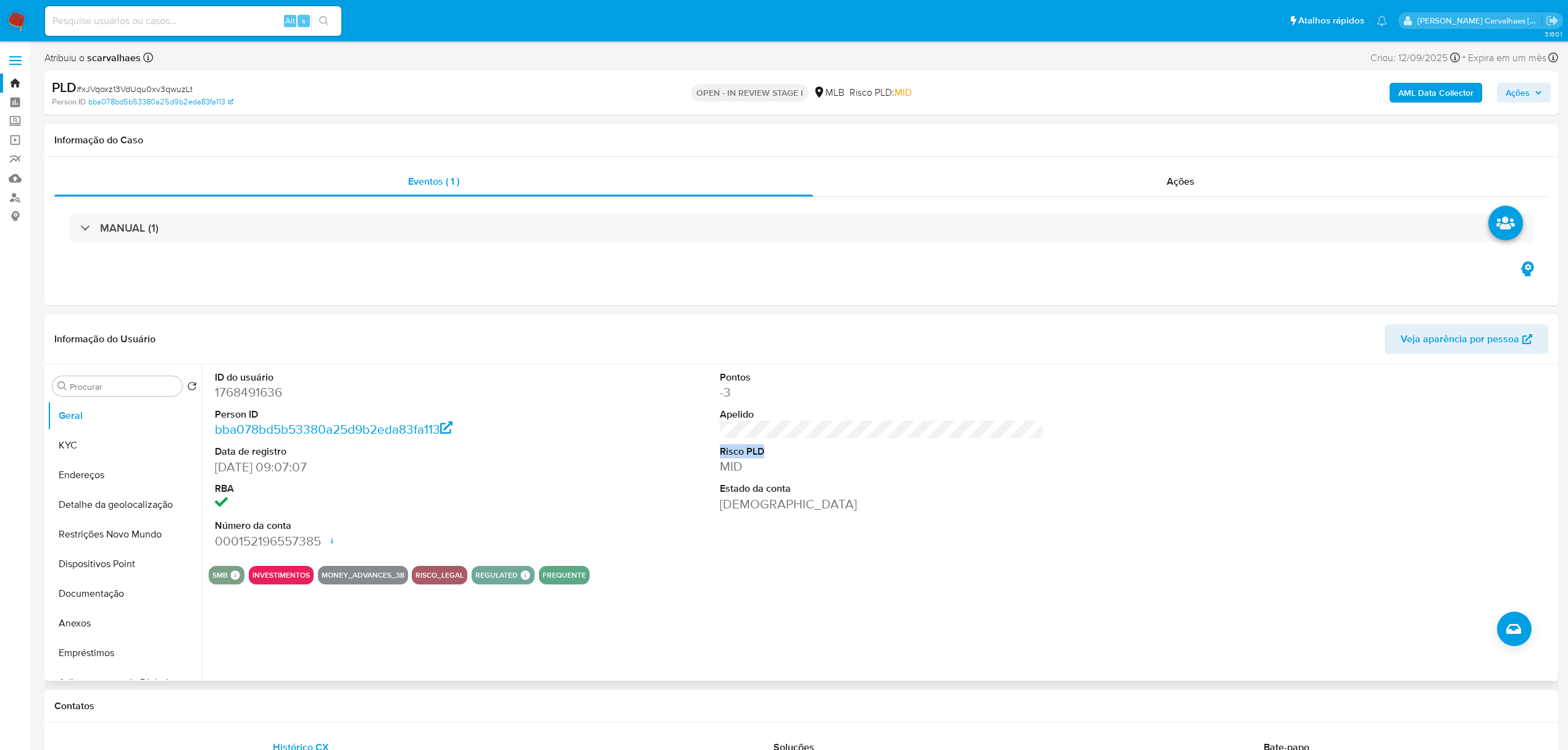
drag, startPoint x: 711, startPoint y: 427, endPoint x: 799, endPoint y: 439, distance: 88.8
click at [798, 439] on div "ID do usuário 1768491636 Person ID bba078bd5b53380a25d9b2eda83fa113 Data de reg…" at bounding box center [882, 460] width 1346 height 192
click at [842, 439] on dl "Pontos -3 Apelido Risco PLD MID Estado da conta Ativa" at bounding box center [882, 442] width 324 height 142
click at [846, 506] on dd "[DEMOGRAPHIC_DATA]" at bounding box center [882, 504] width 324 height 17
click at [485, 450] on dt "Data de registro" at bounding box center [377, 452] width 324 height 14
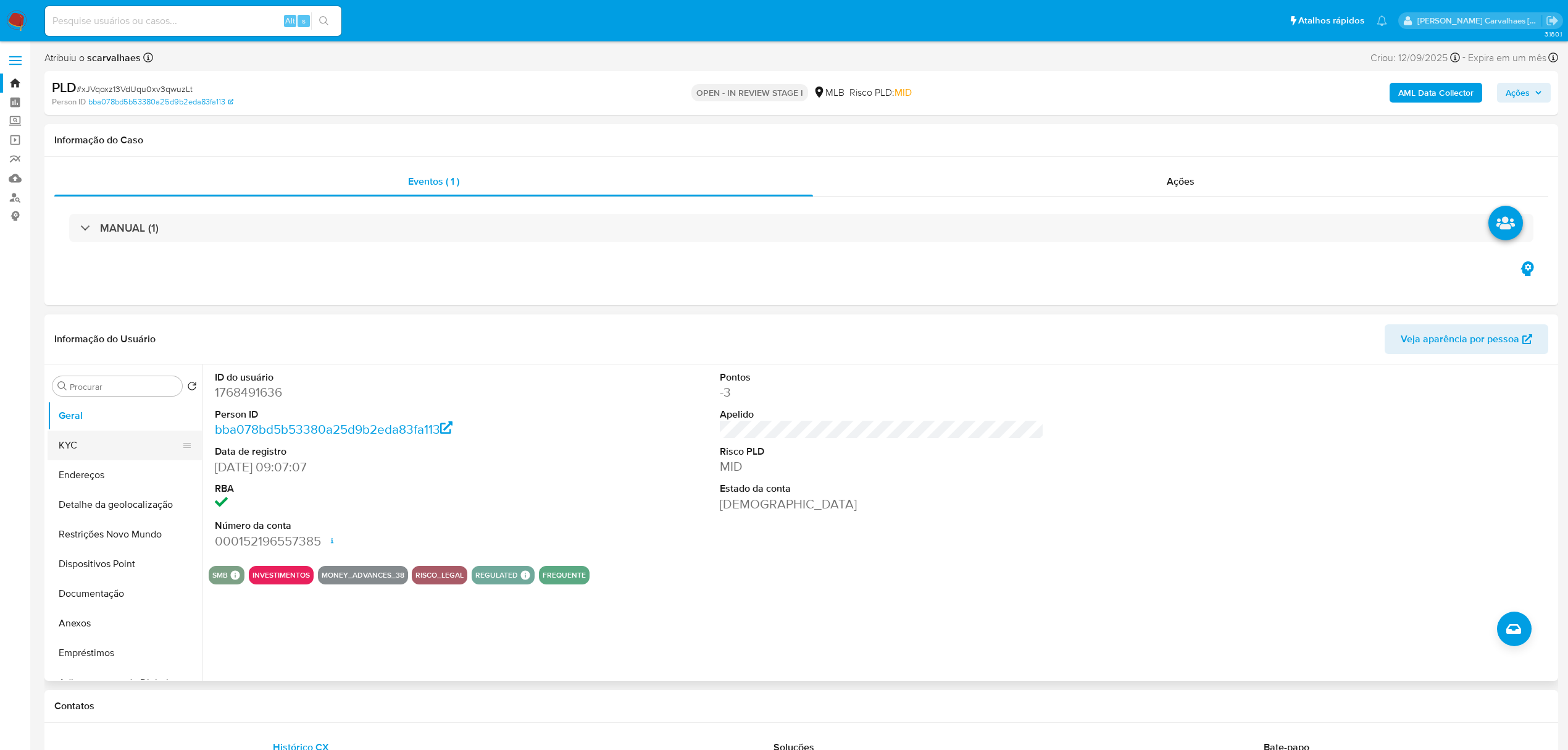
click at [126, 438] on button "KYC" at bounding box center [119, 445] width 144 height 29
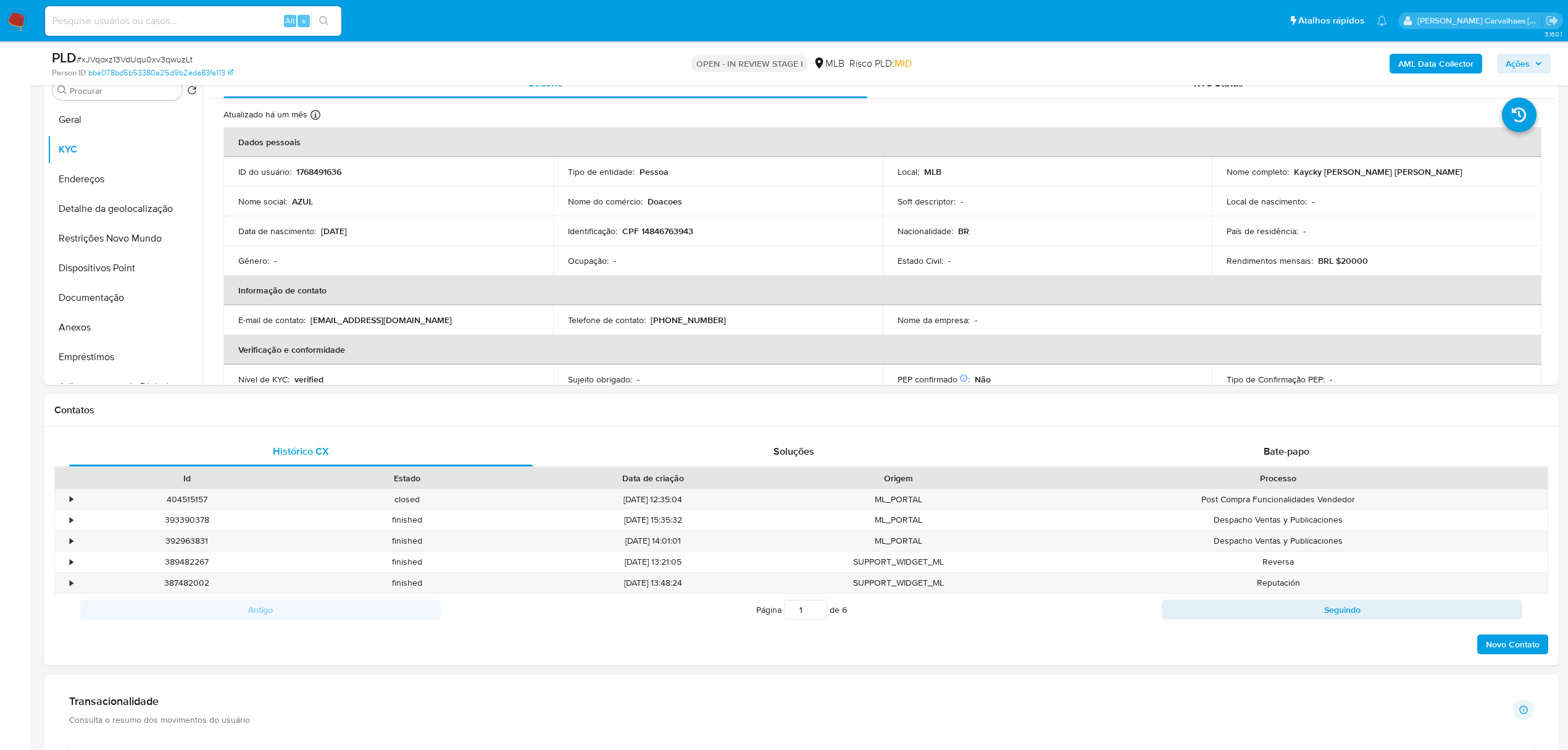
scroll to position [257, 0]
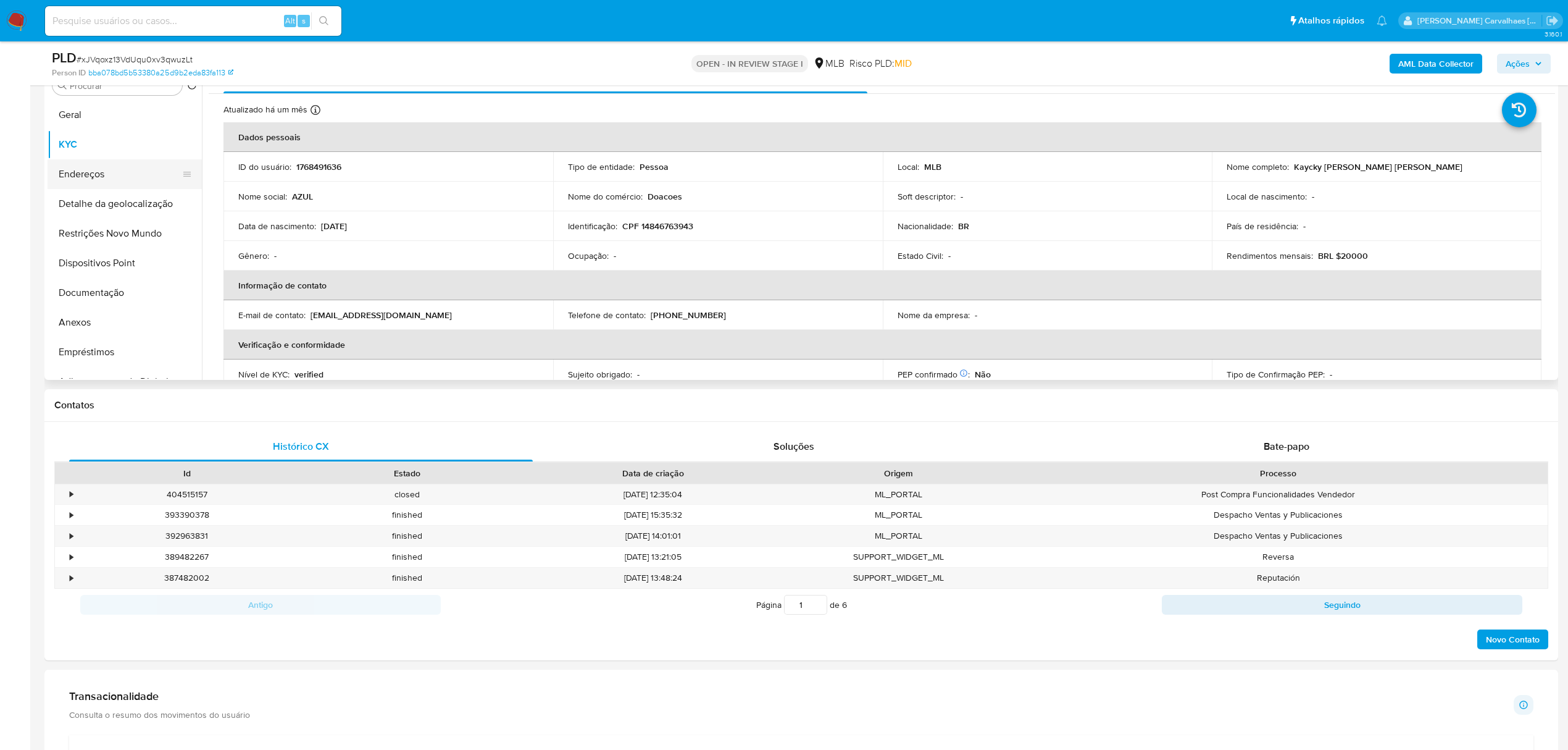
click at [129, 171] on button "Endereços" at bounding box center [119, 174] width 144 height 29
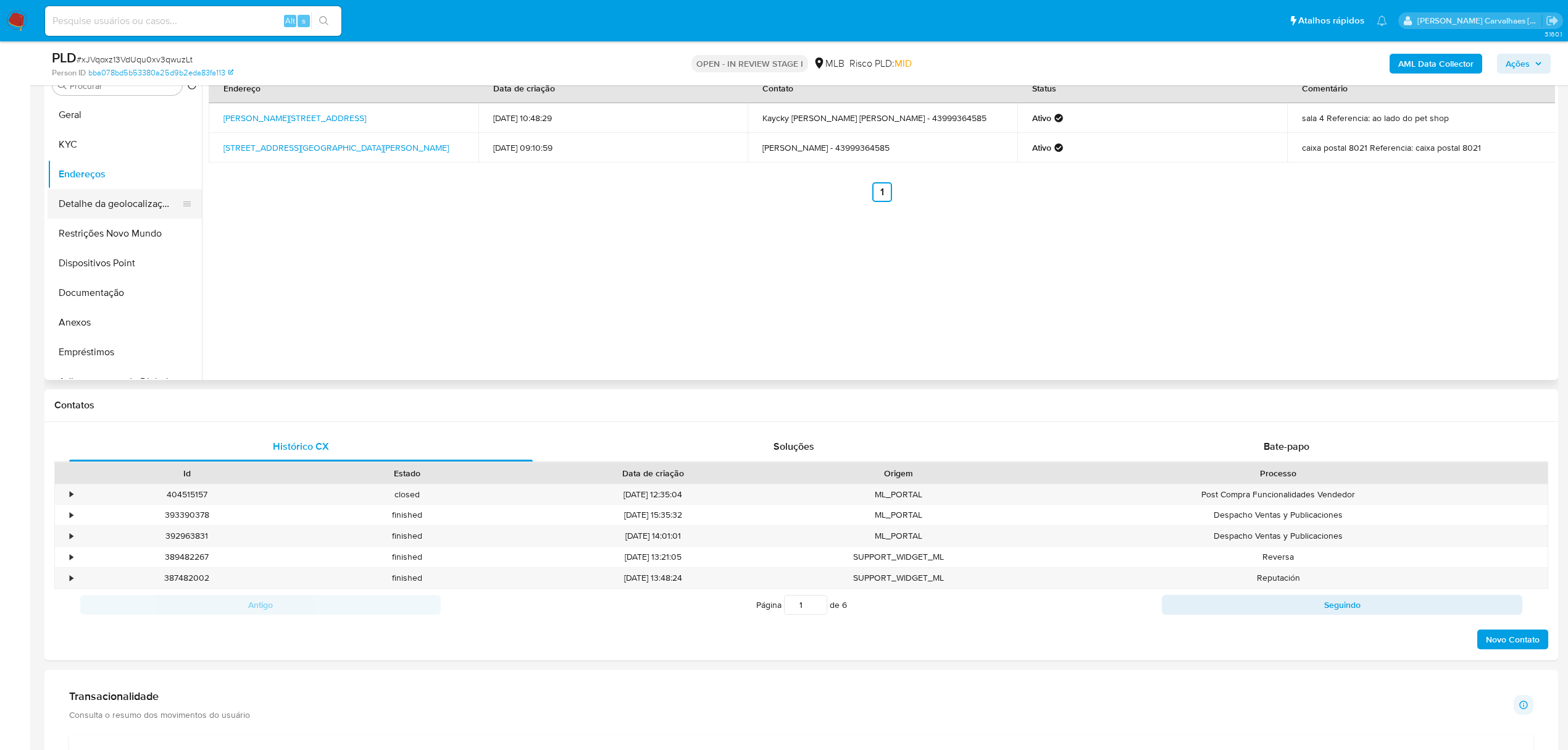
click at [143, 206] on button "Detalhe da geolocalização" at bounding box center [119, 204] width 144 height 29
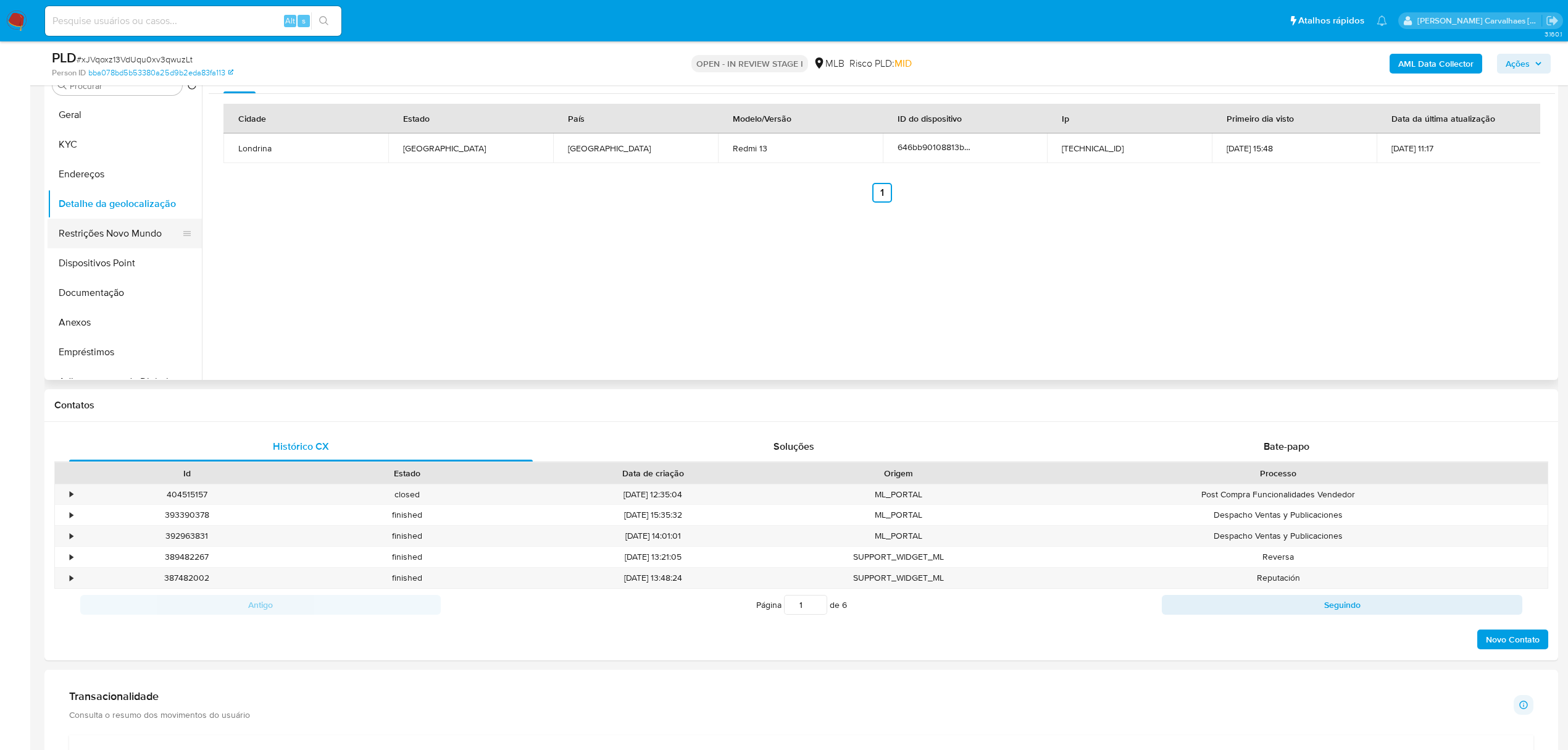
click at [119, 227] on button "Restrições Novo Mundo" at bounding box center [119, 233] width 144 height 29
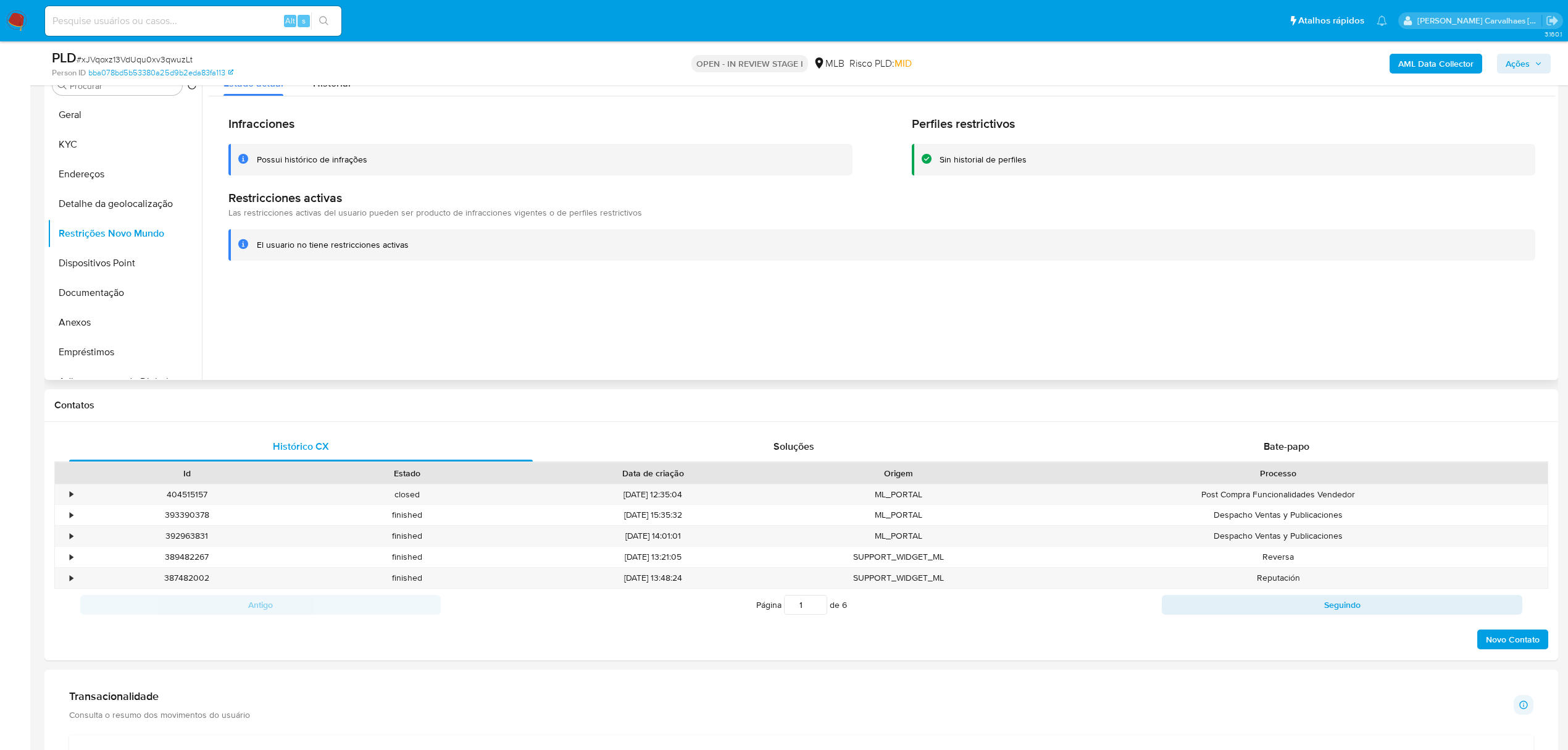
scroll to position [174, 0]
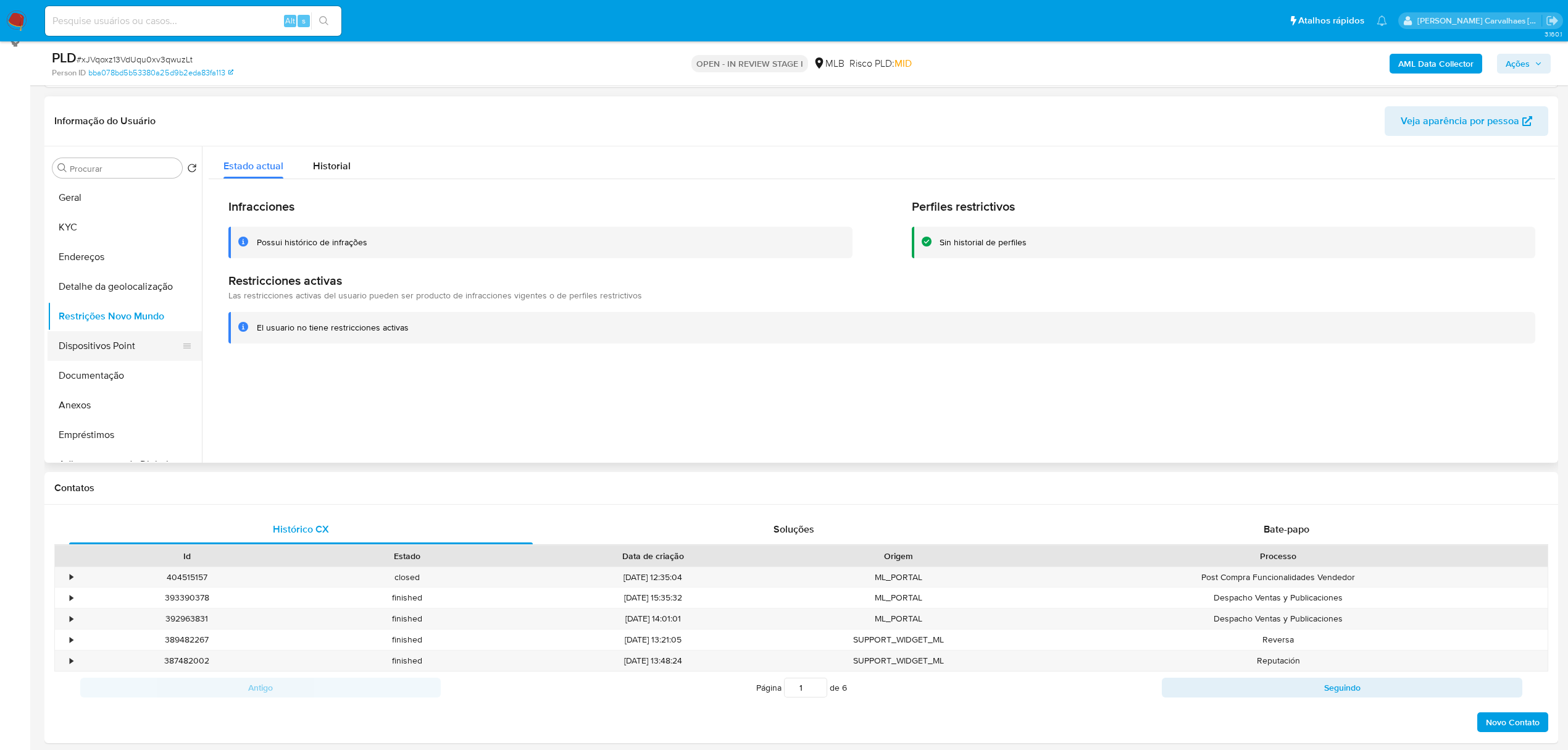
click at [113, 351] on button "Dispositivos Point" at bounding box center [119, 346] width 144 height 29
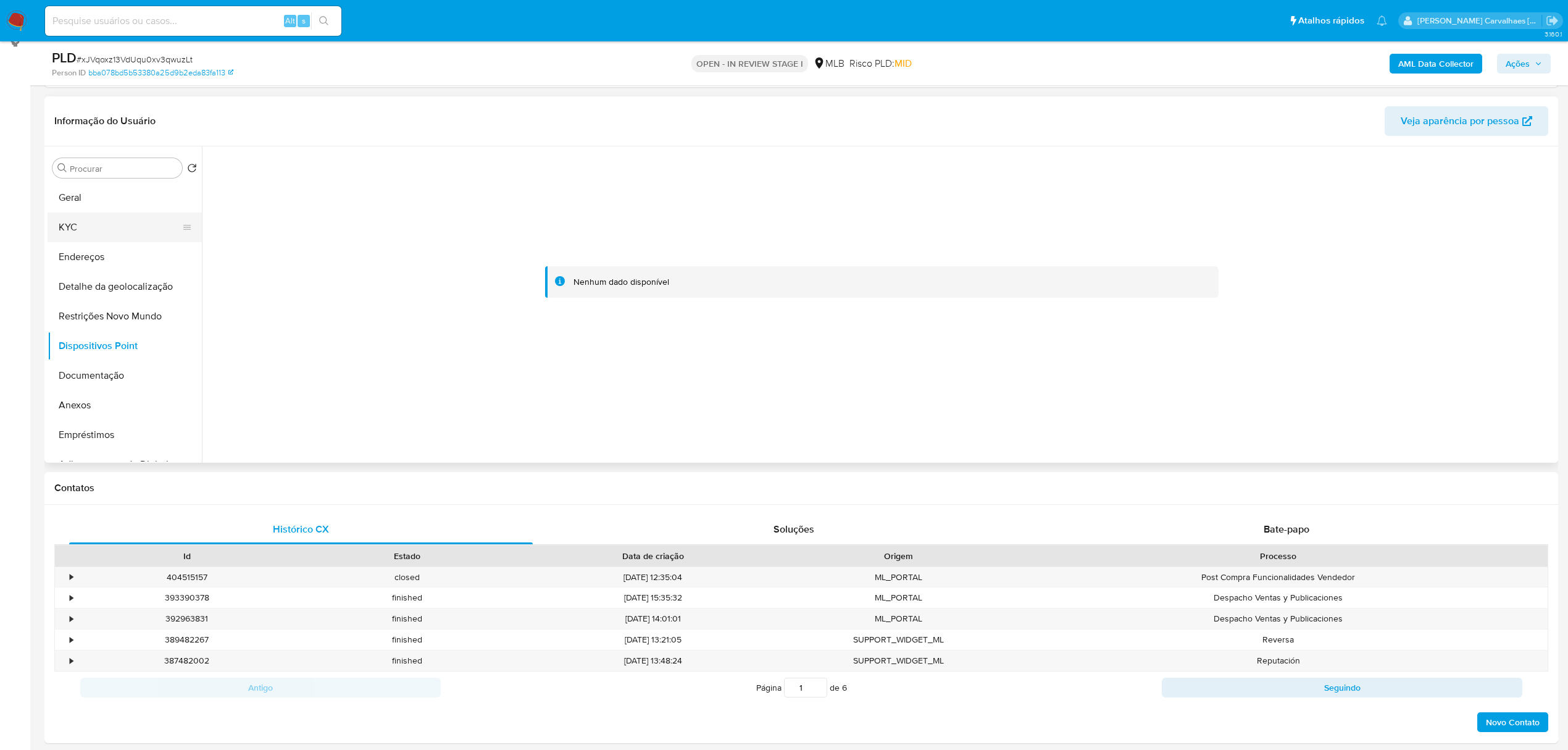
click at [75, 228] on button "KYC" at bounding box center [119, 227] width 144 height 29
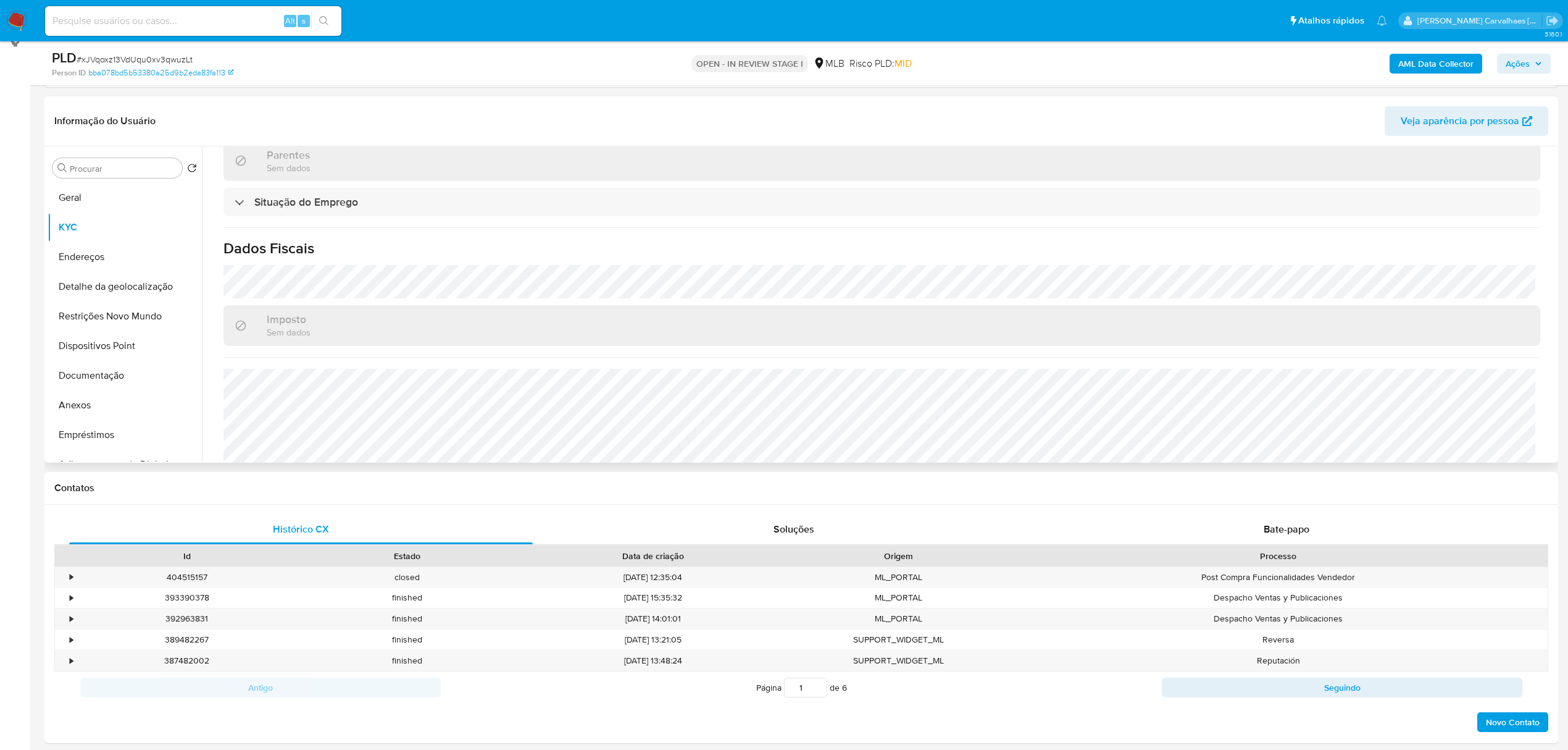
scroll to position [539, 0]
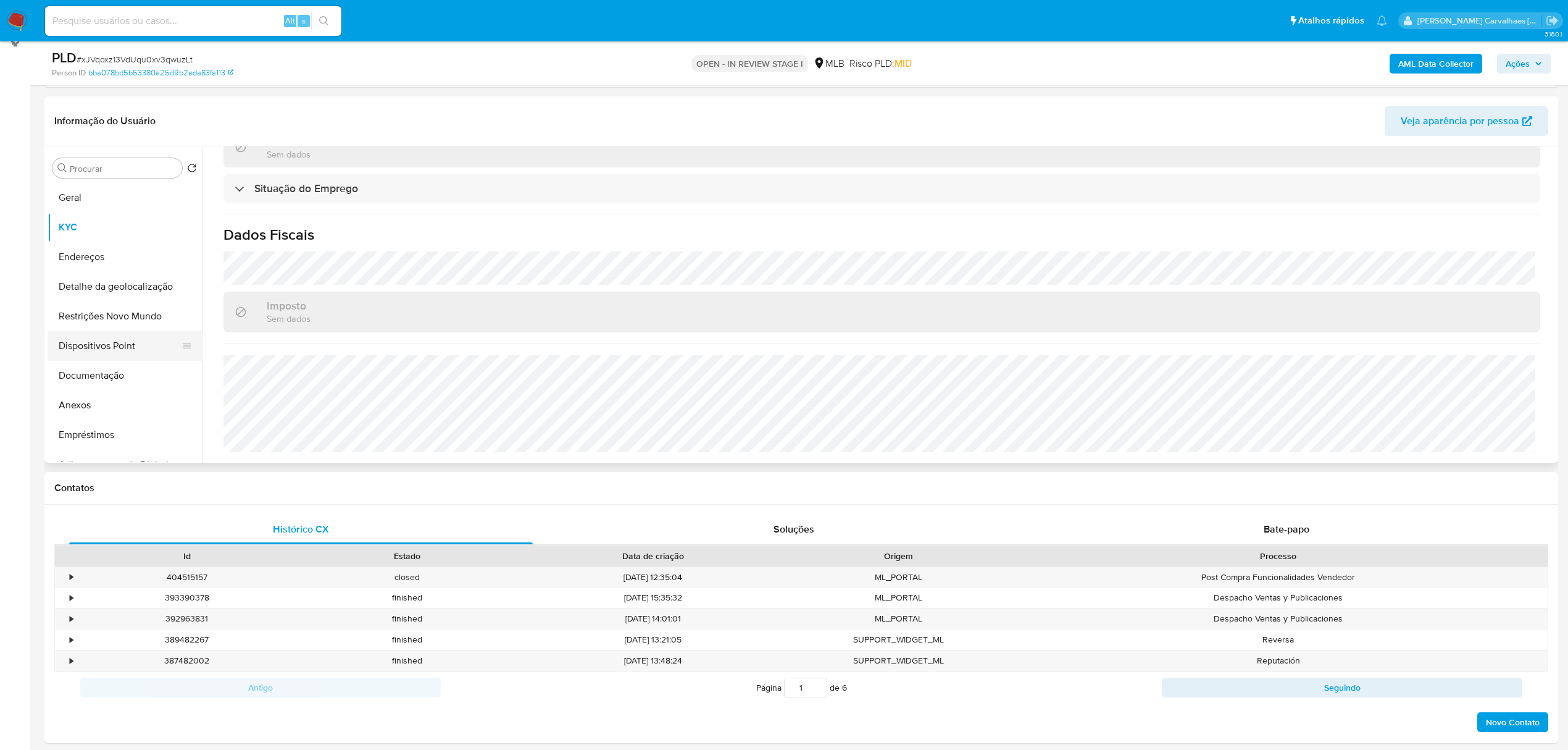
click at [154, 340] on div "Informação do Usuário Veja aparência por pessoa Procurar Retornar ao pedido pad…" at bounding box center [802, 279] width 1514 height 366
click at [99, 382] on button "Documentação" at bounding box center [119, 375] width 144 height 29
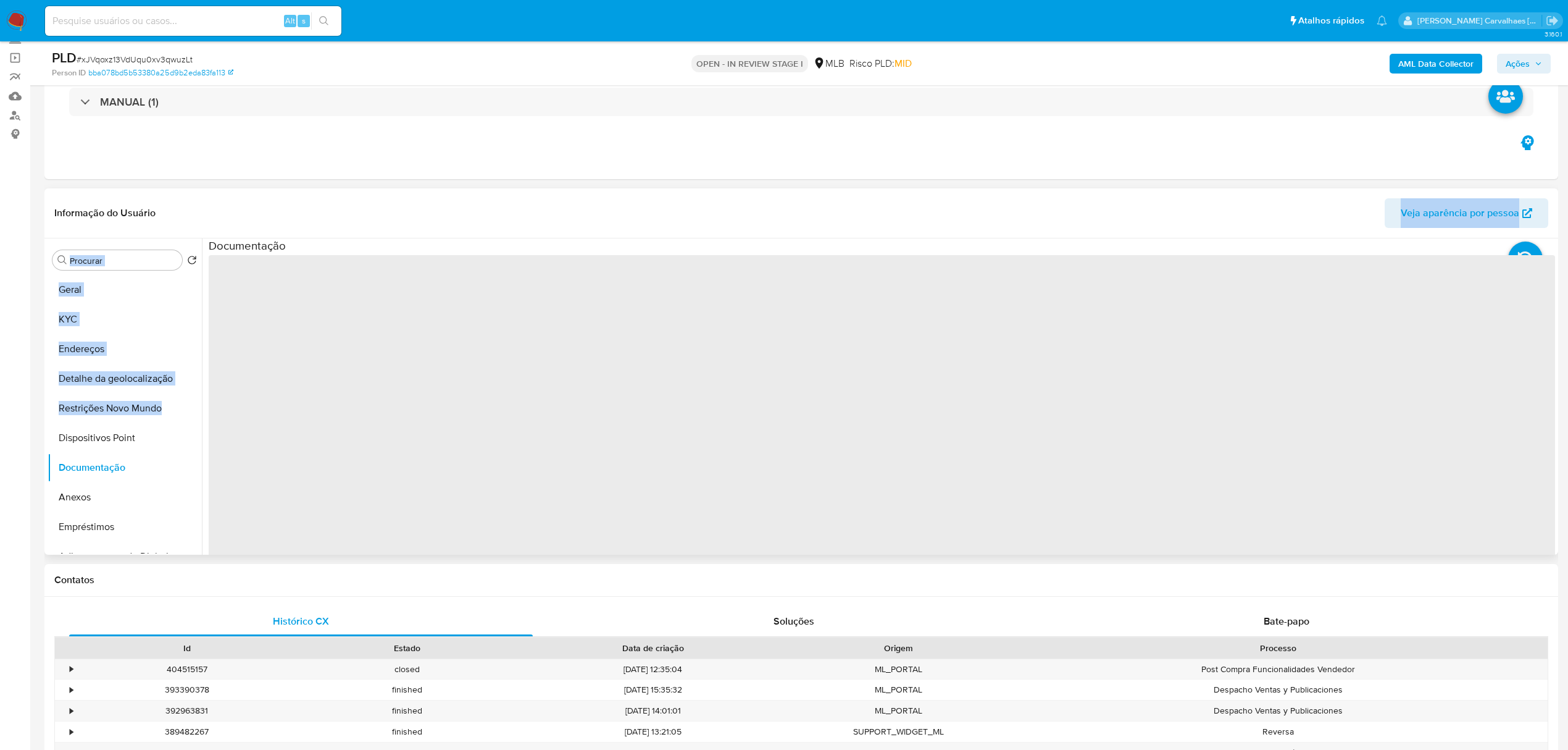
scroll to position [0, 0]
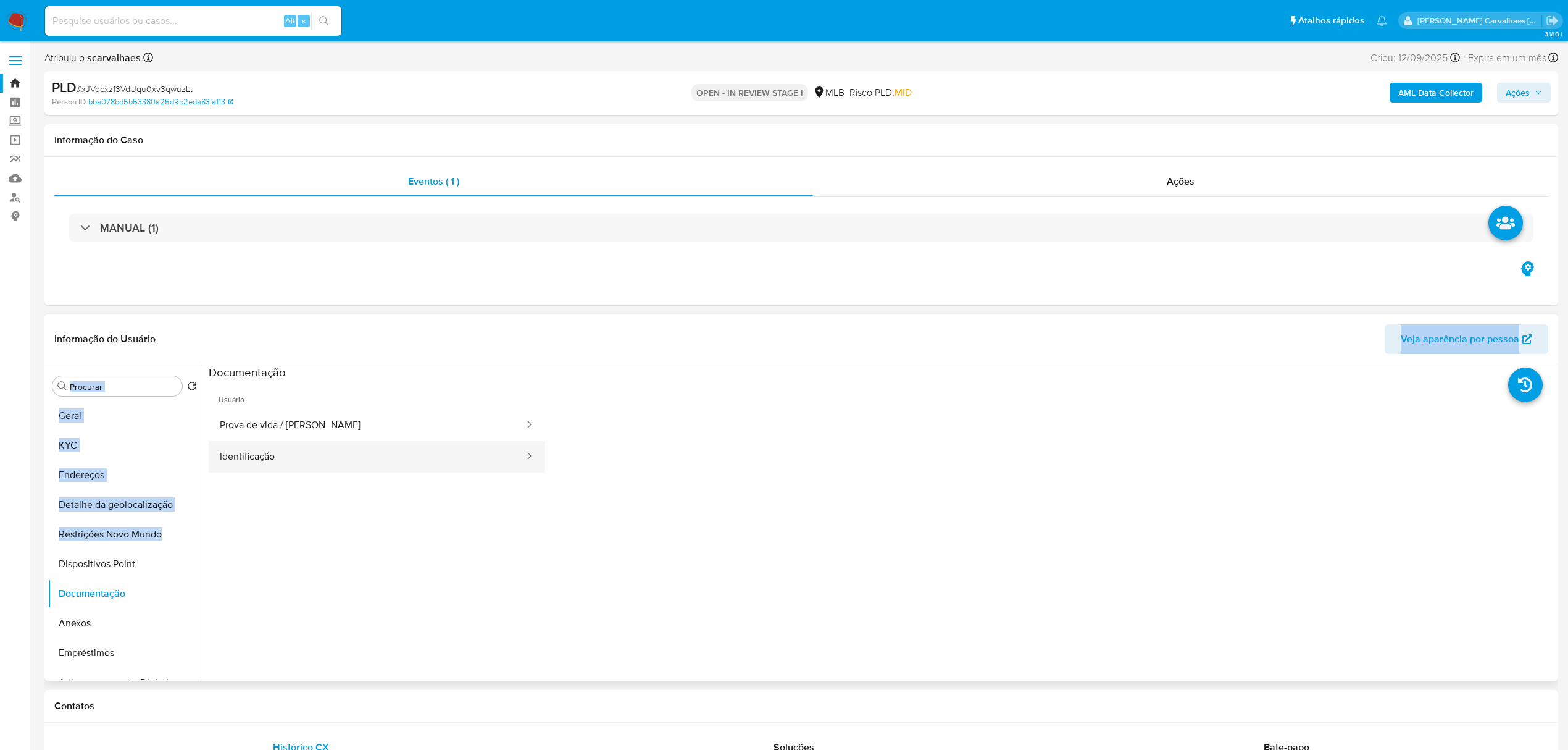
click at [265, 455] on button "Identificação" at bounding box center [367, 457] width 317 height 32
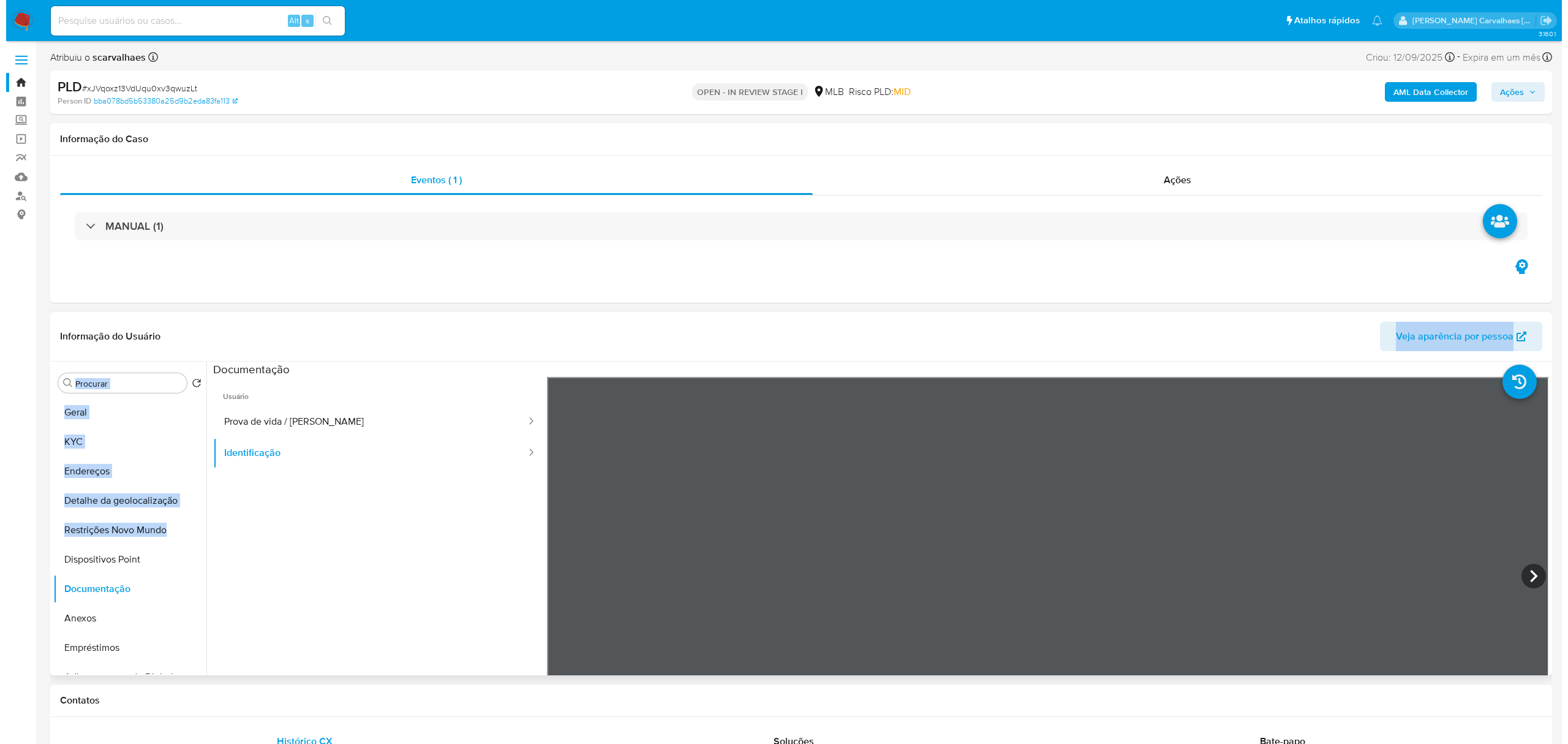
scroll to position [163, 0]
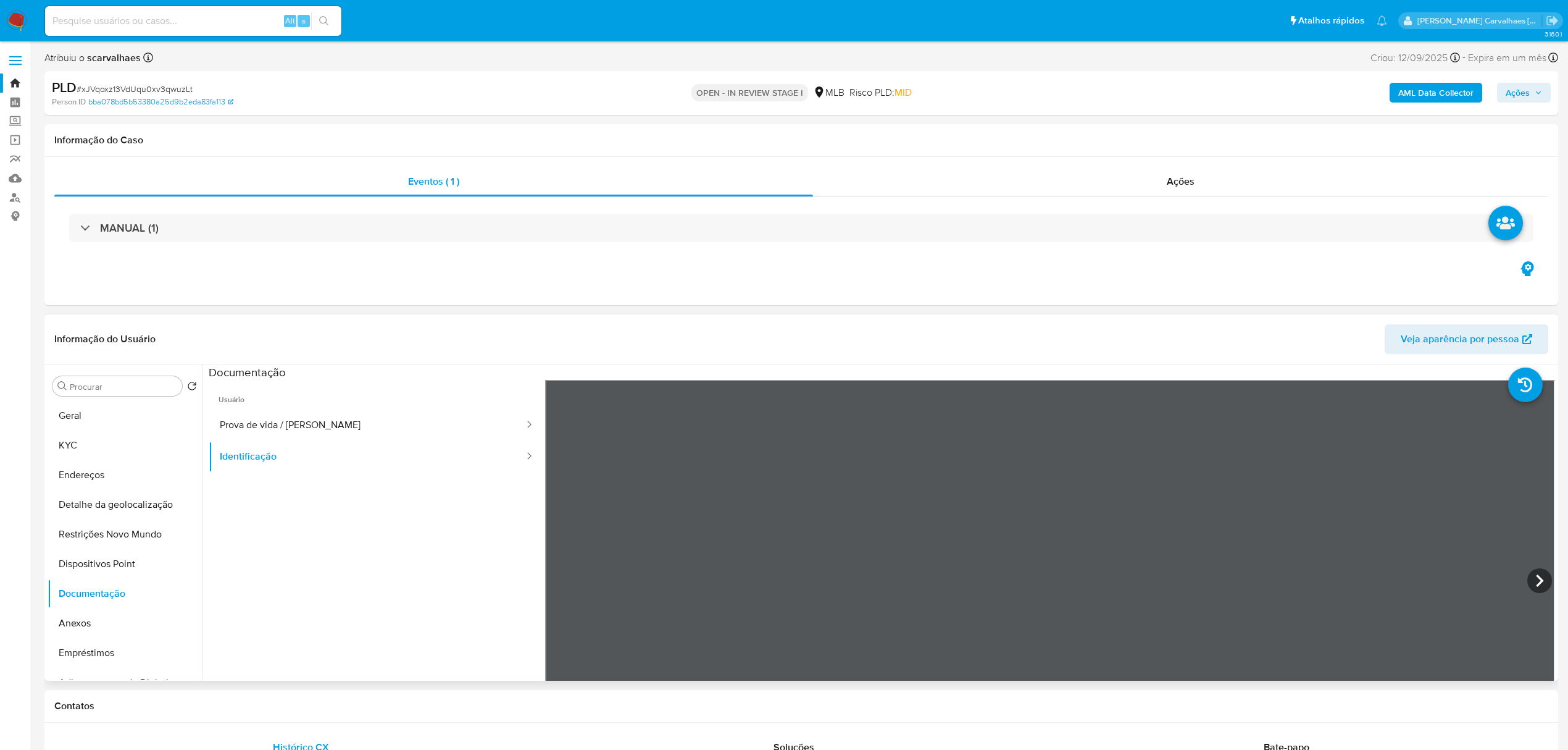
click at [1515, 567] on div at bounding box center [1050, 582] width 1011 height 405
click at [1536, 577] on icon at bounding box center [1539, 580] width 7 height 12
click at [112, 631] on button "Anexos" at bounding box center [119, 623] width 144 height 29
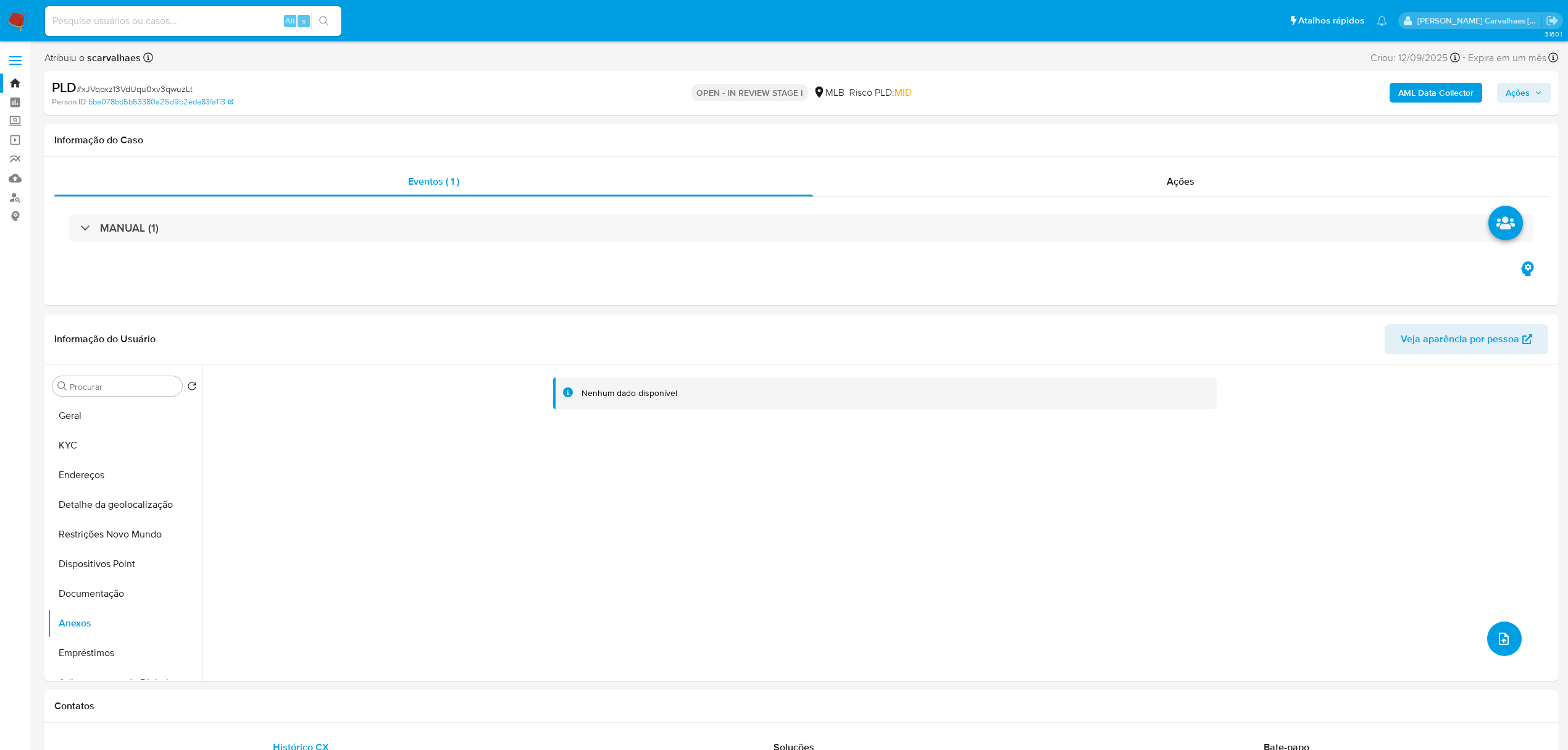
click at [1487, 633] on button "upload-file" at bounding box center [1504, 638] width 34 height 34
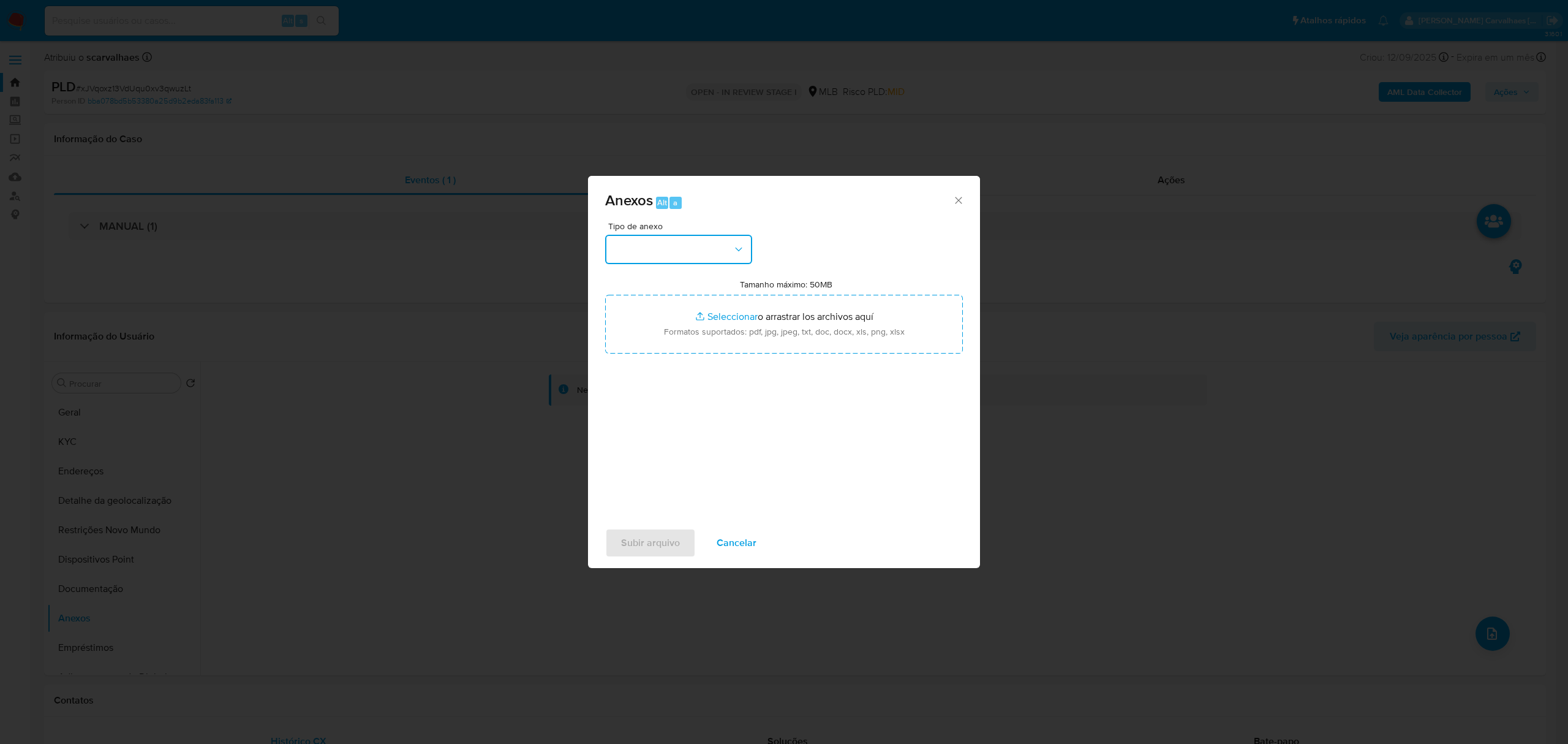
click at [719, 252] on button "button" at bounding box center [679, 249] width 147 height 29
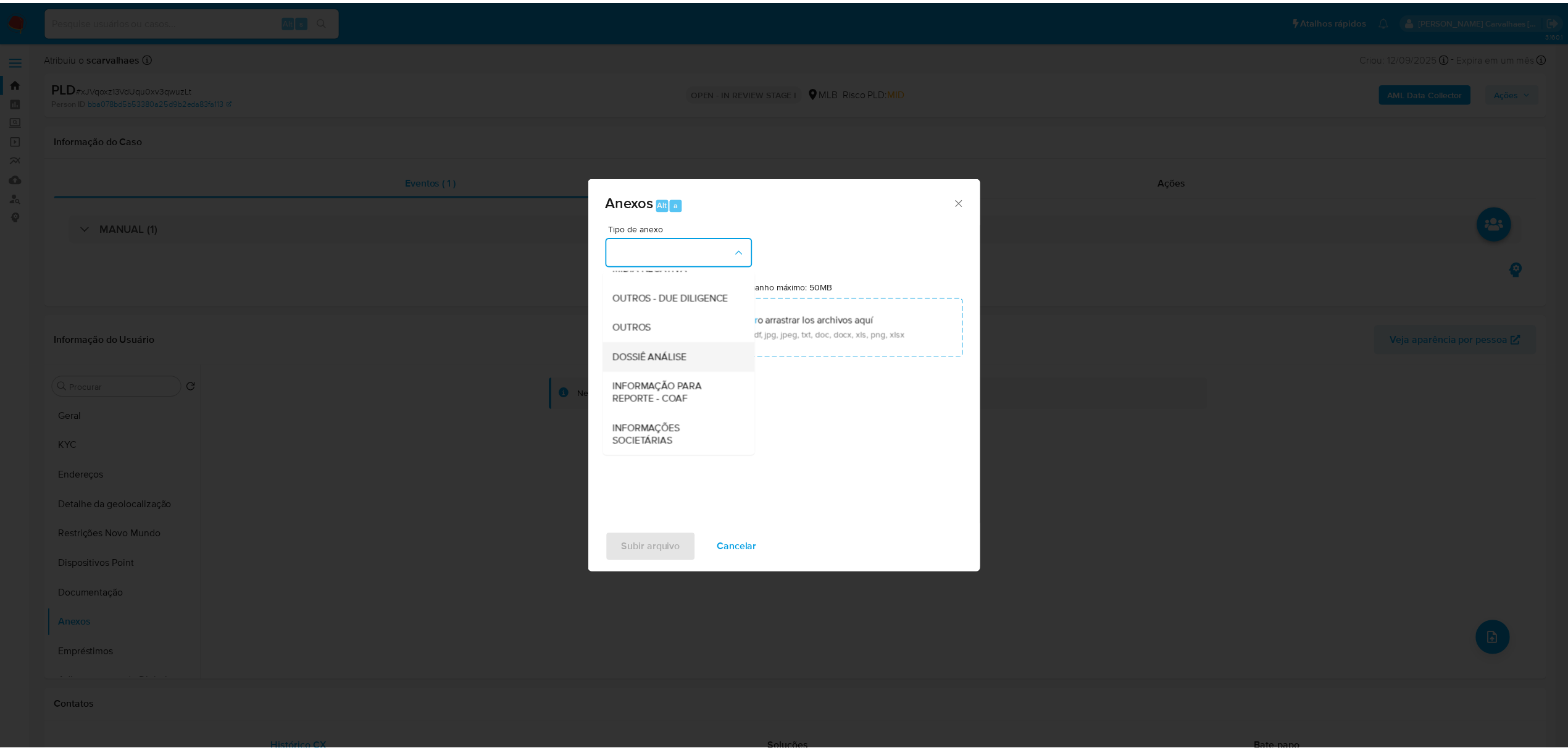
scroll to position [190, 0]
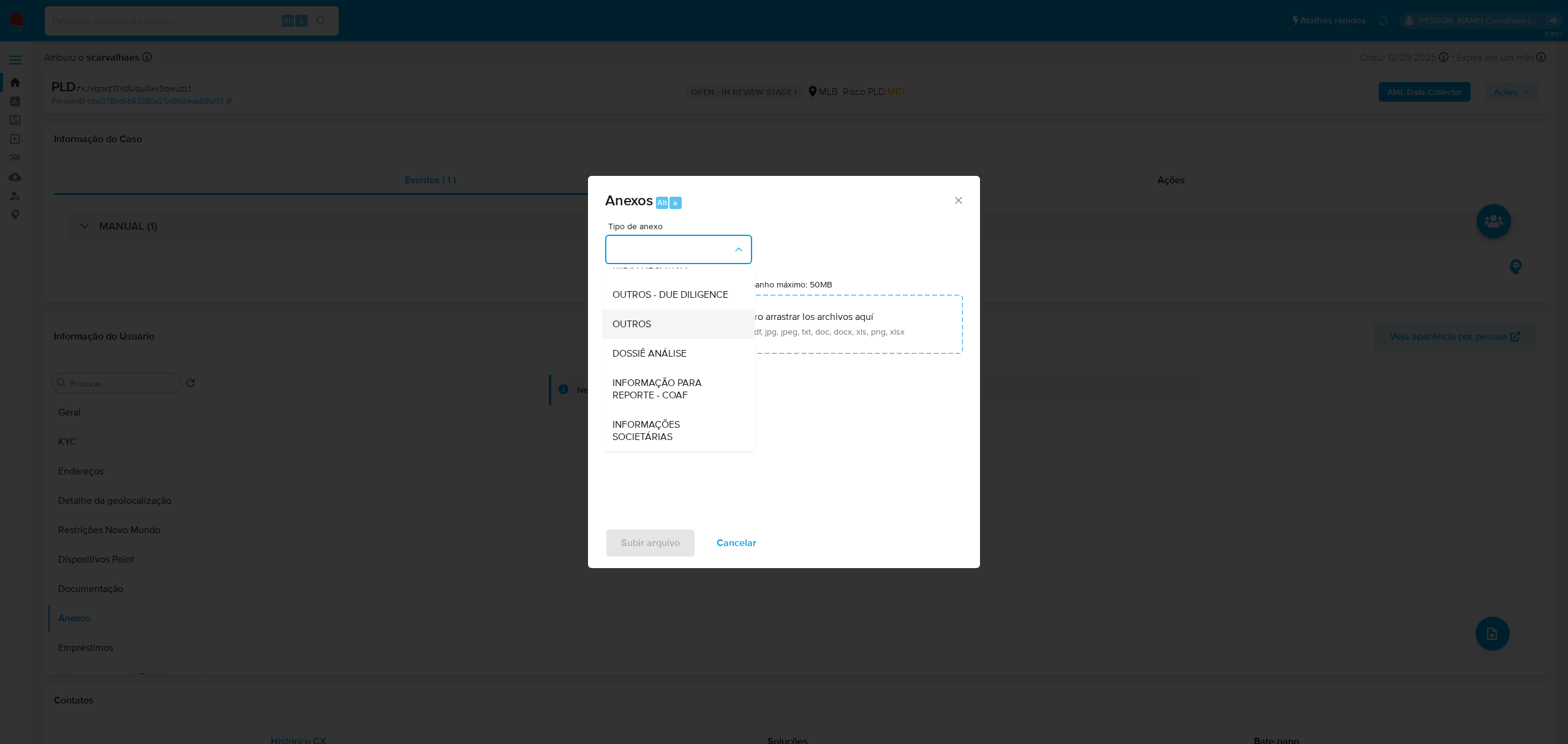
click at [606, 325] on li "OUTROS" at bounding box center [679, 324] width 152 height 29
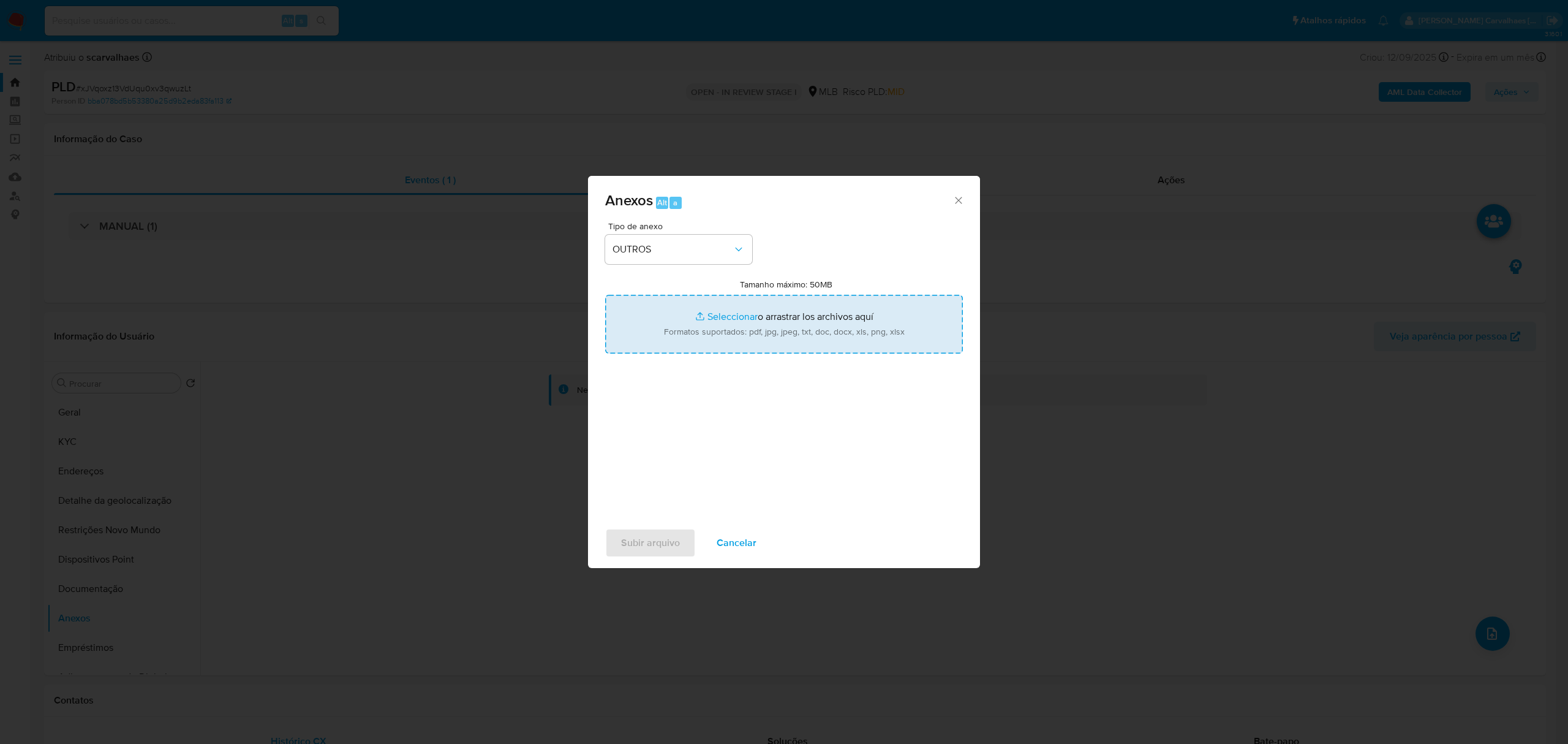
click at [714, 316] on input "Tamanho máximo: 50MB Seleccionar archivos" at bounding box center [784, 323] width 357 height 59
type input "C:\fakepath\SAR - XXXX- CPF 14846763943 - KAYCKY CAMPOS SOARES DE LIMA.pdf"
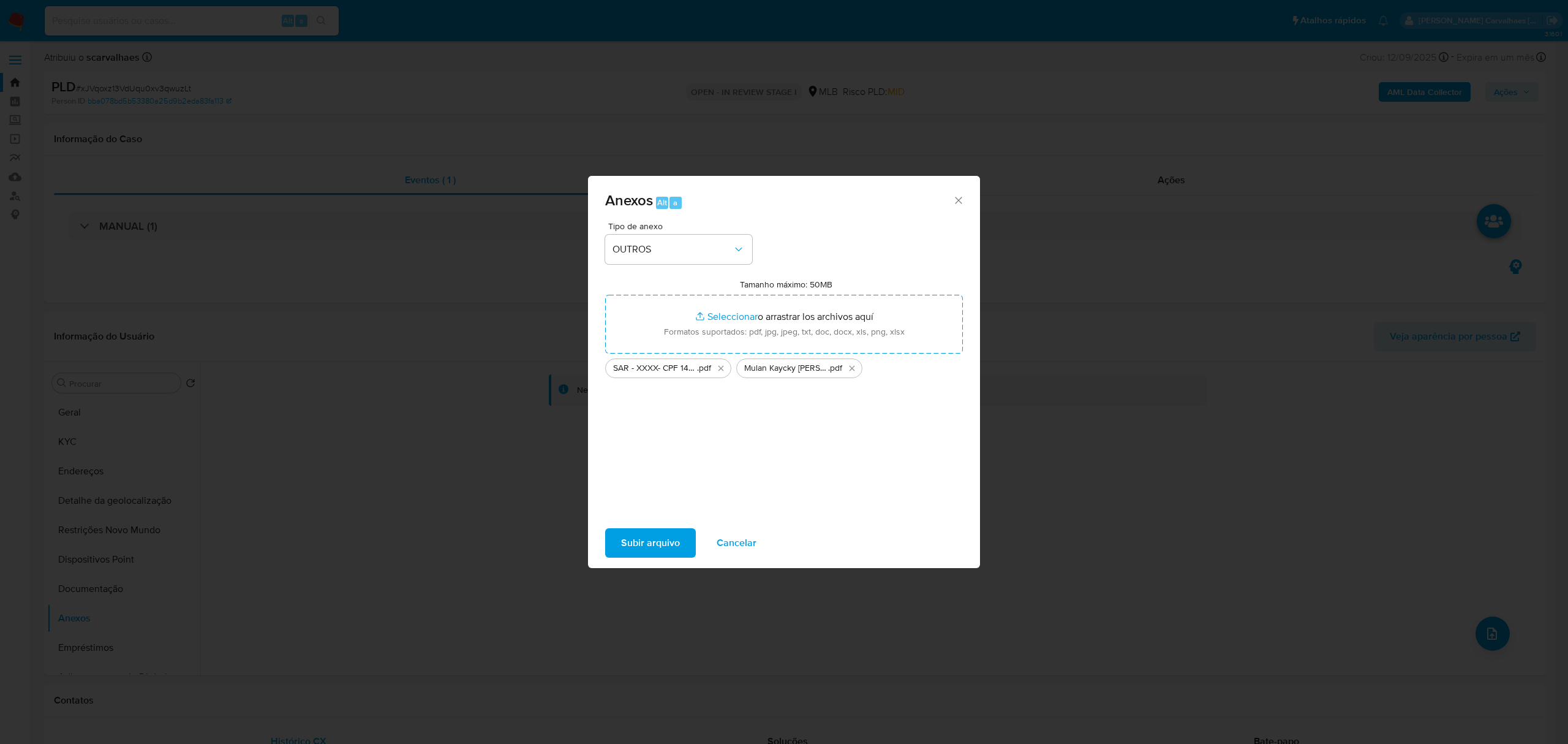
click at [657, 550] on span "Subir arquivo" at bounding box center [650, 543] width 59 height 27
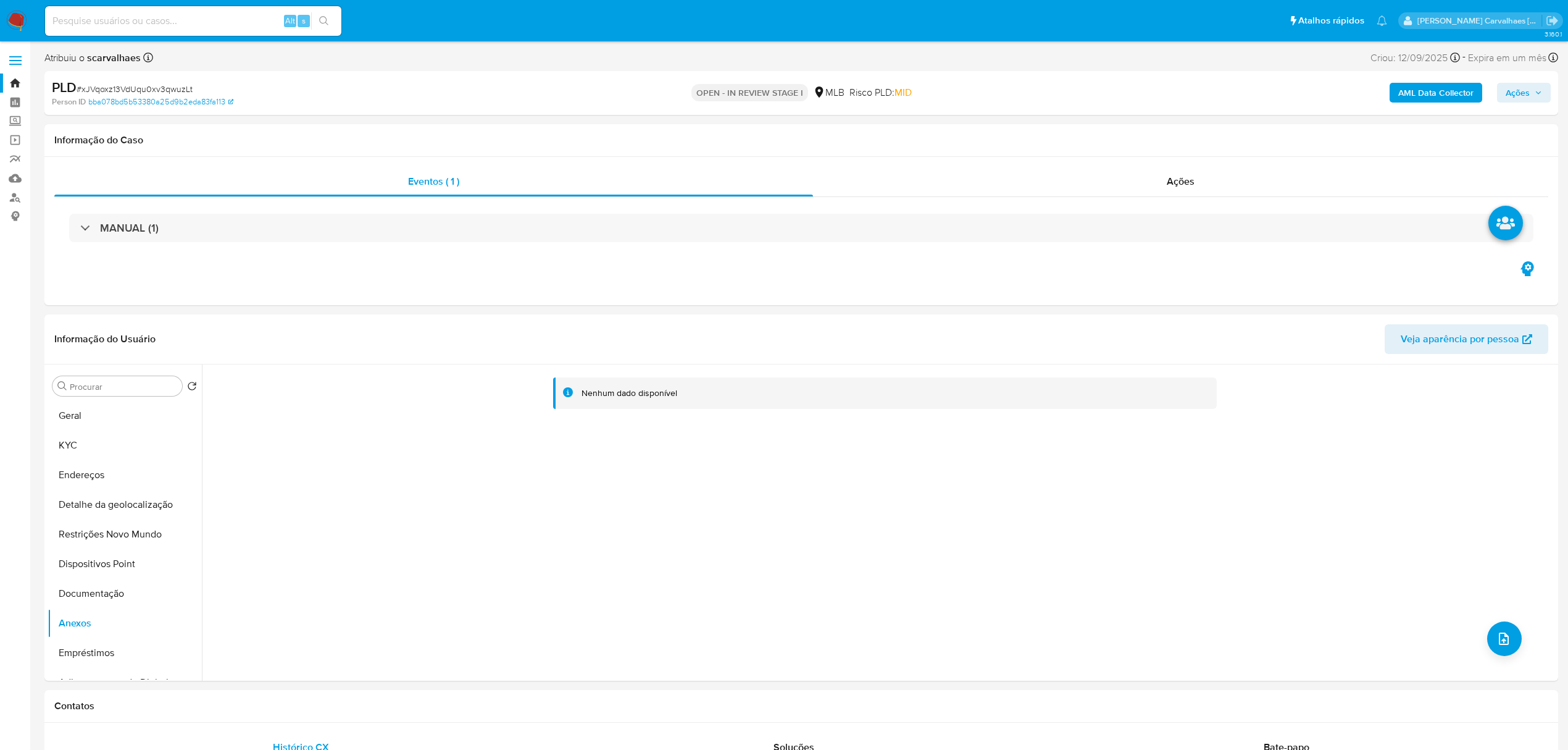
click at [1527, 93] on span "Ações" at bounding box center [1518, 93] width 24 height 20
click at [1183, 127] on span "Resolução do caso" at bounding box center [1165, 131] width 83 height 14
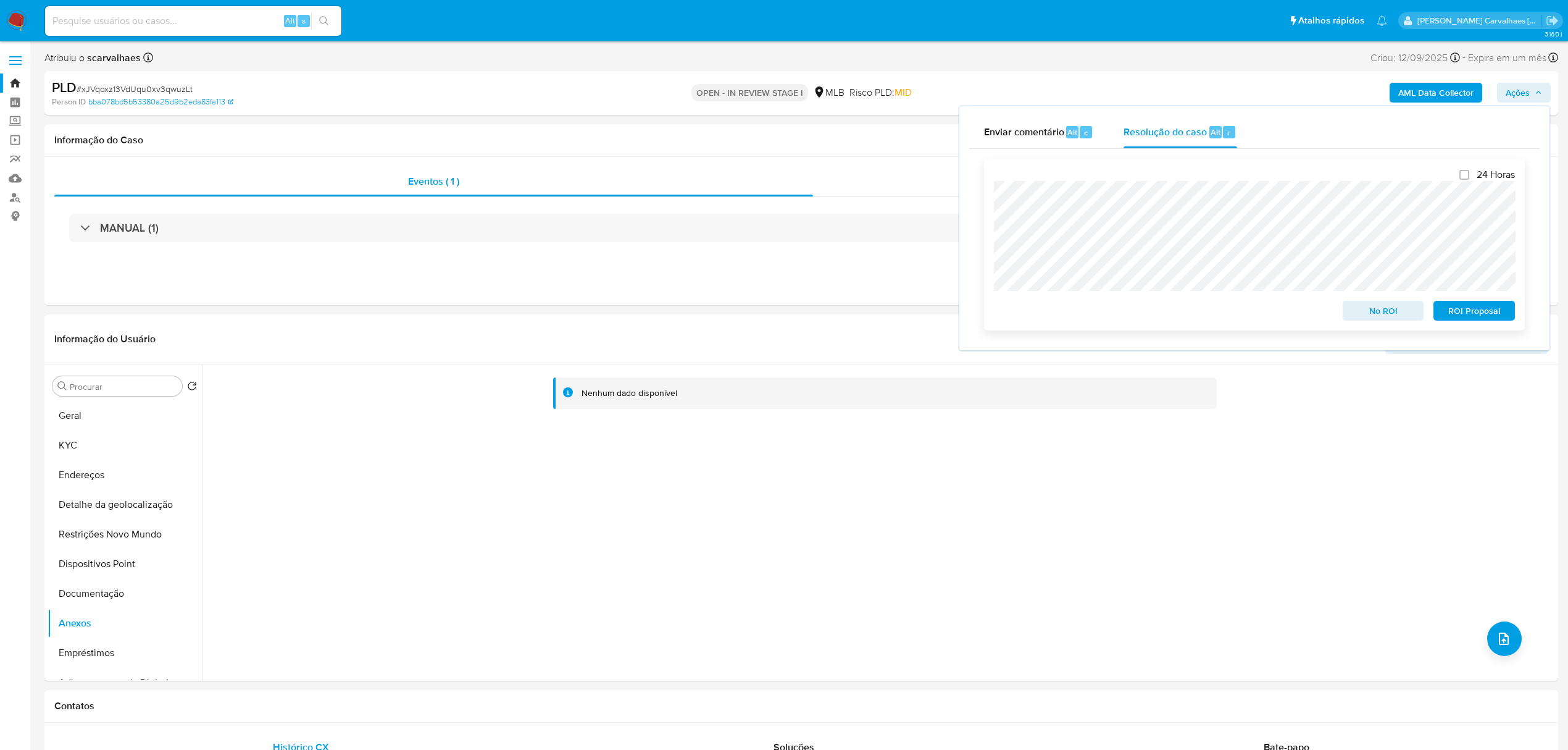
click at [1469, 310] on span "ROI Proposal" at bounding box center [1474, 310] width 64 height 17
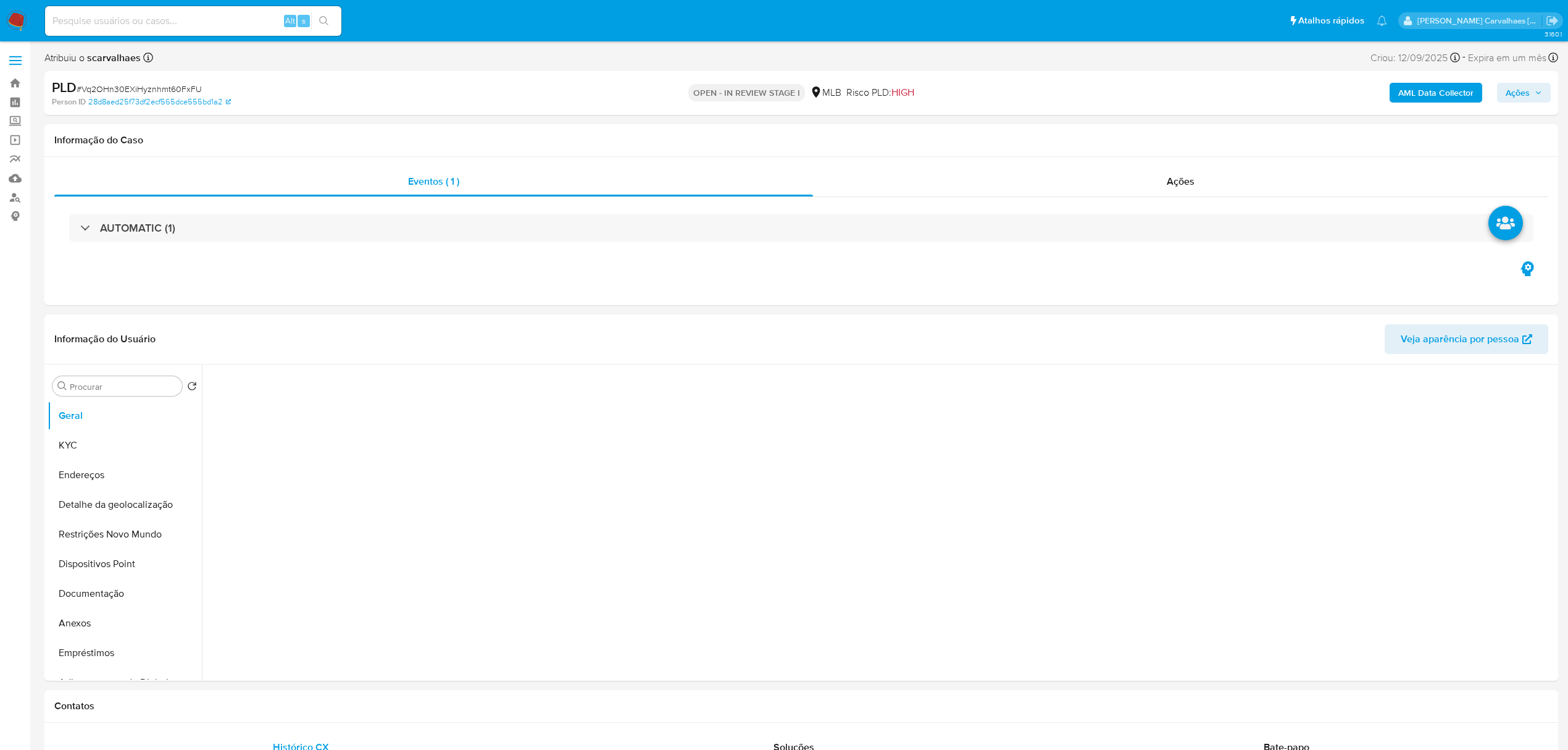
select select "10"
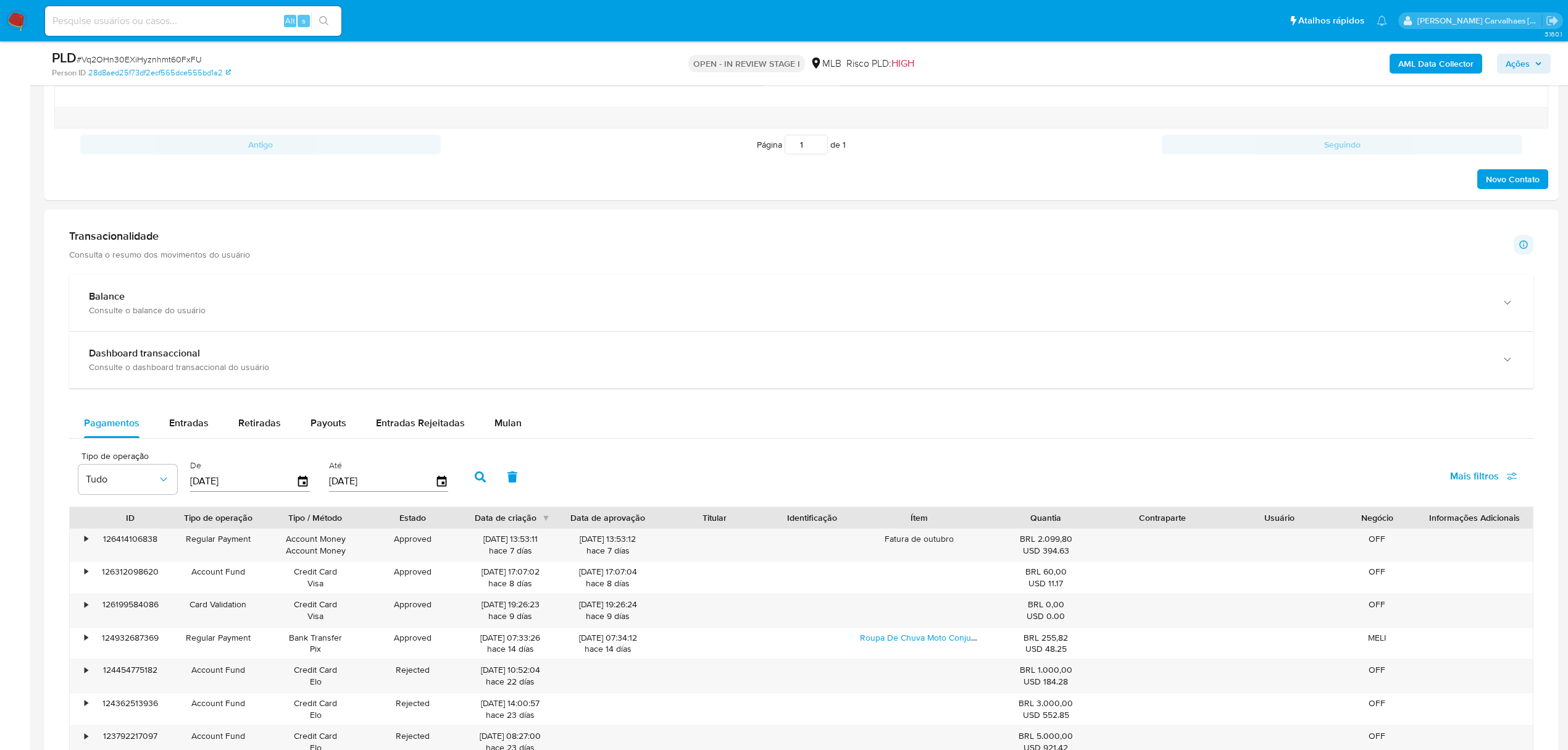
scroll to position [741, 0]
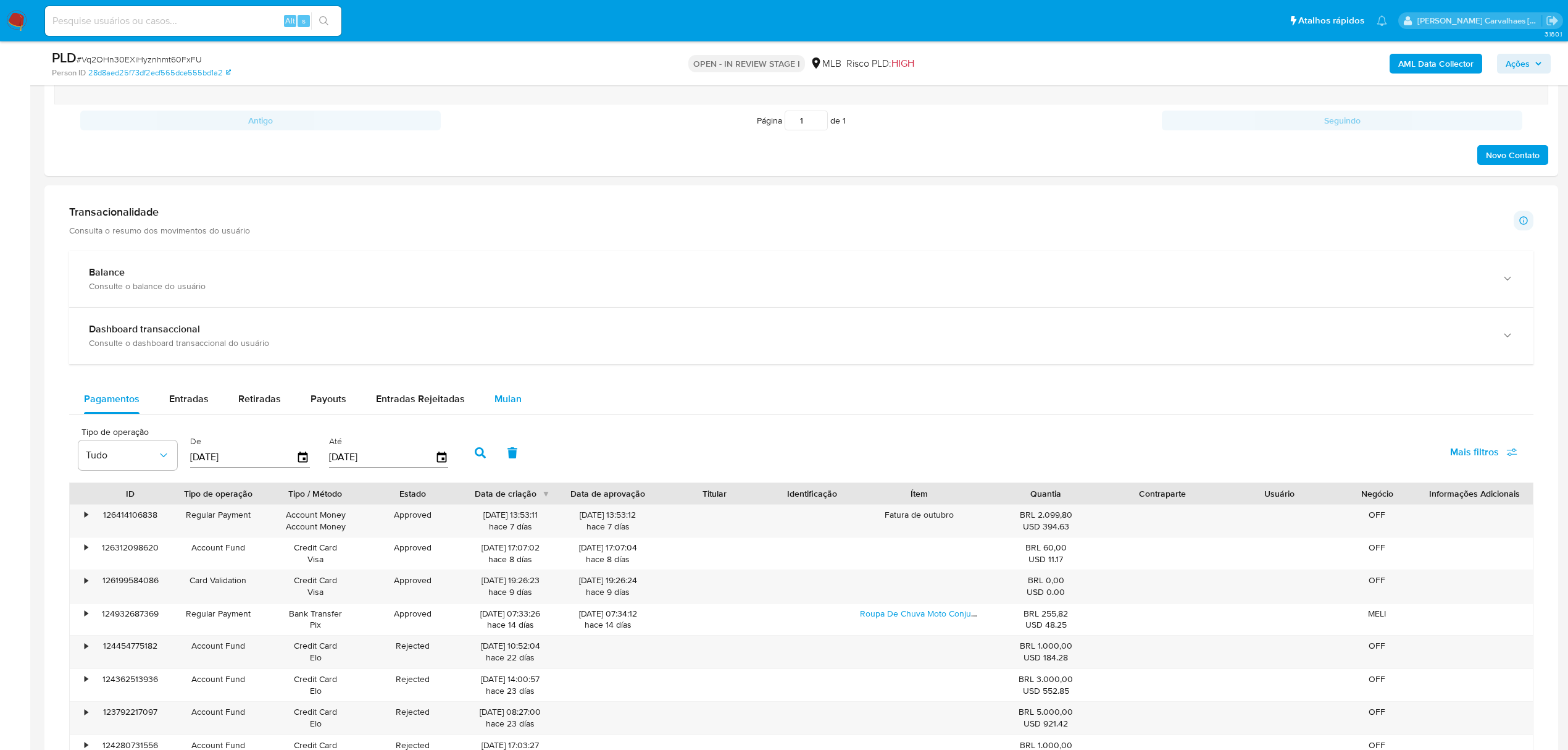
click at [500, 403] on span "Mulan" at bounding box center [508, 398] width 27 height 14
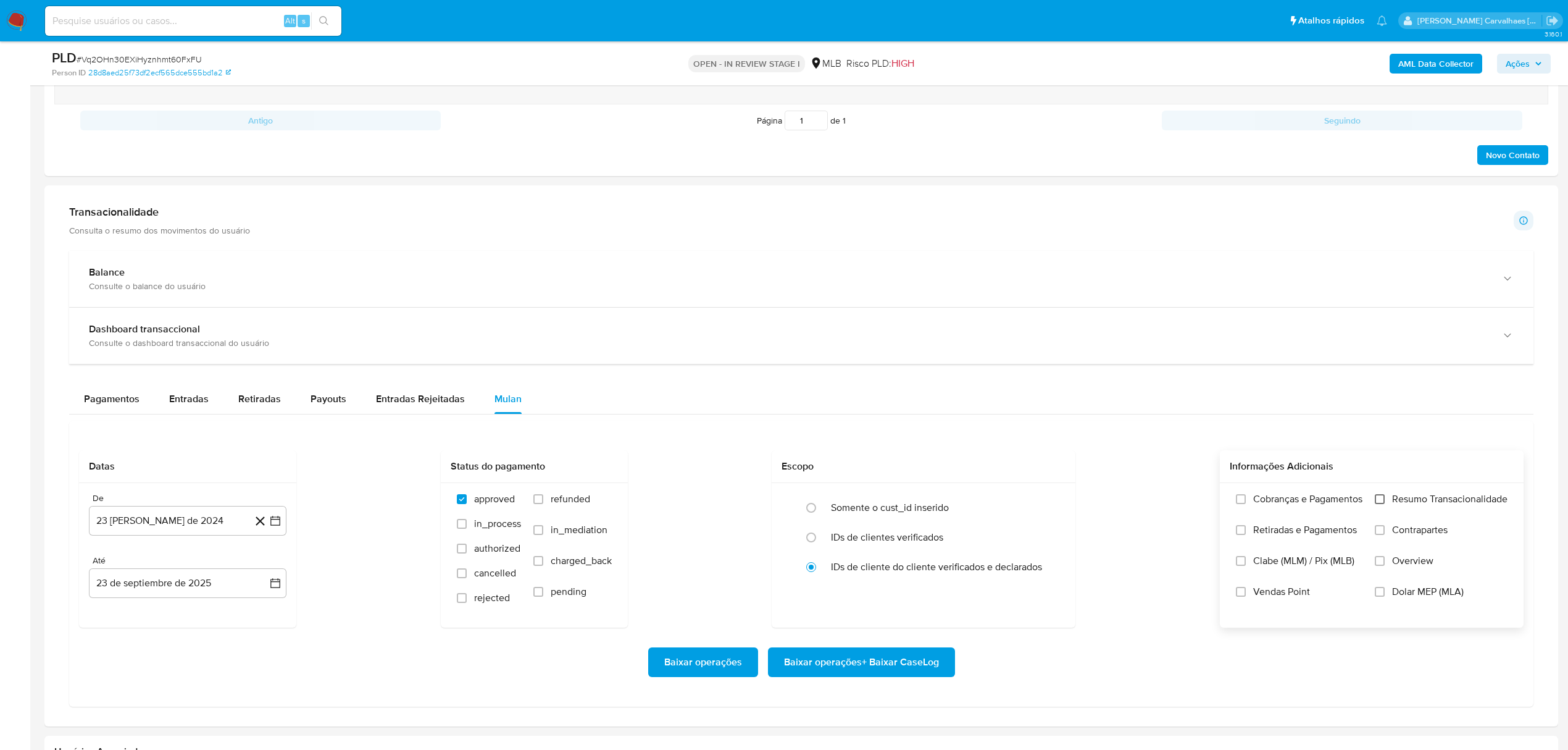
click at [1380, 504] on input "Resumo Transacionalidade" at bounding box center [1380, 499] width 10 height 10
click at [279, 521] on icon "button" at bounding box center [275, 520] width 12 height 12
click at [264, 573] on icon "Mes siguiente" at bounding box center [264, 566] width 15 height 15
click at [264, 574] on button "23 de septiembre de 2025" at bounding box center [187, 583] width 197 height 29
click at [109, 398] on icon "Mes anterior" at bounding box center [111, 396] width 15 height 15
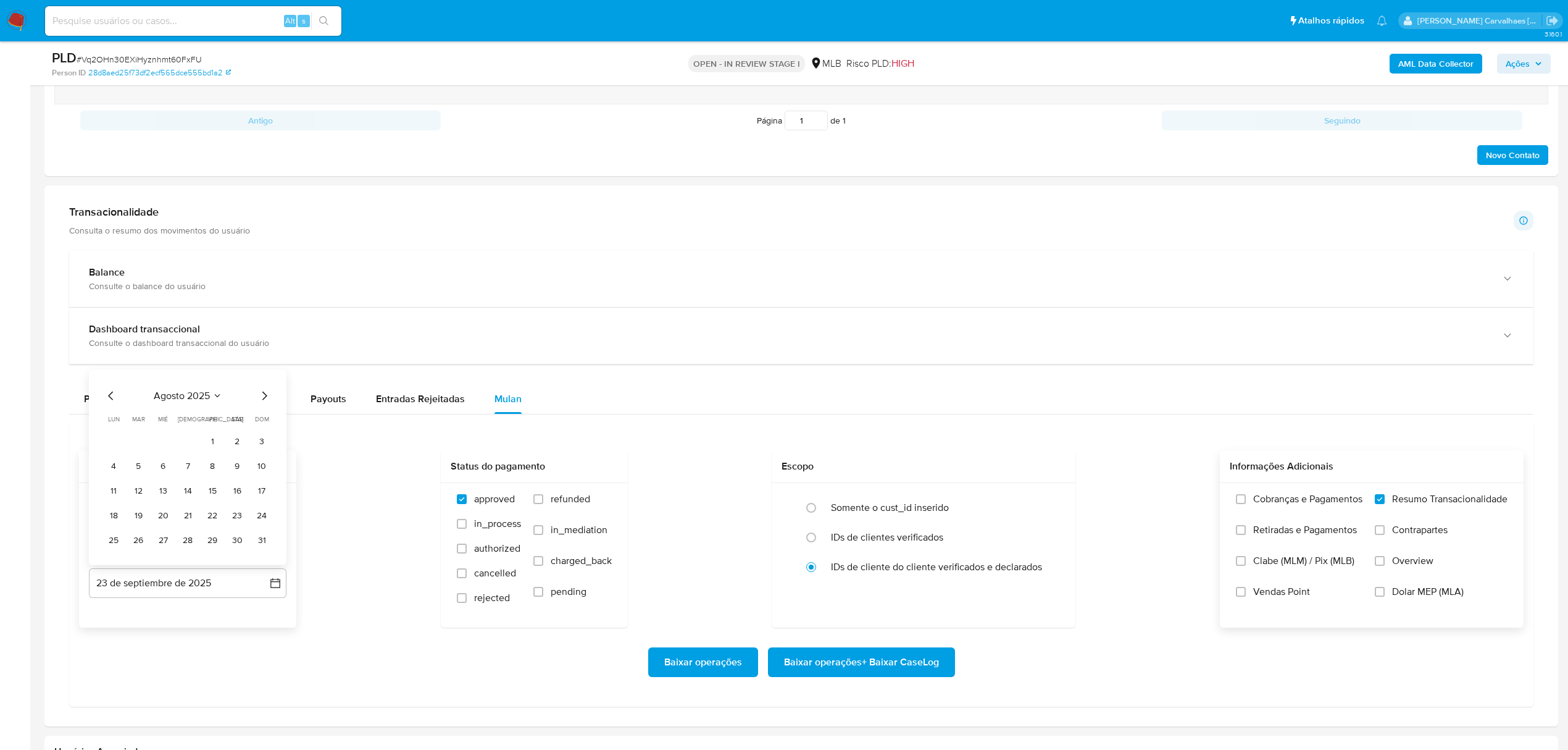
click at [109, 398] on icon "Mes anterior" at bounding box center [111, 396] width 15 height 15
click at [261, 376] on icon "Mes siguiente" at bounding box center [264, 371] width 15 height 15
click at [165, 518] on button "23" at bounding box center [163, 516] width 20 height 20
click at [271, 522] on icon "button" at bounding box center [275, 520] width 12 height 12
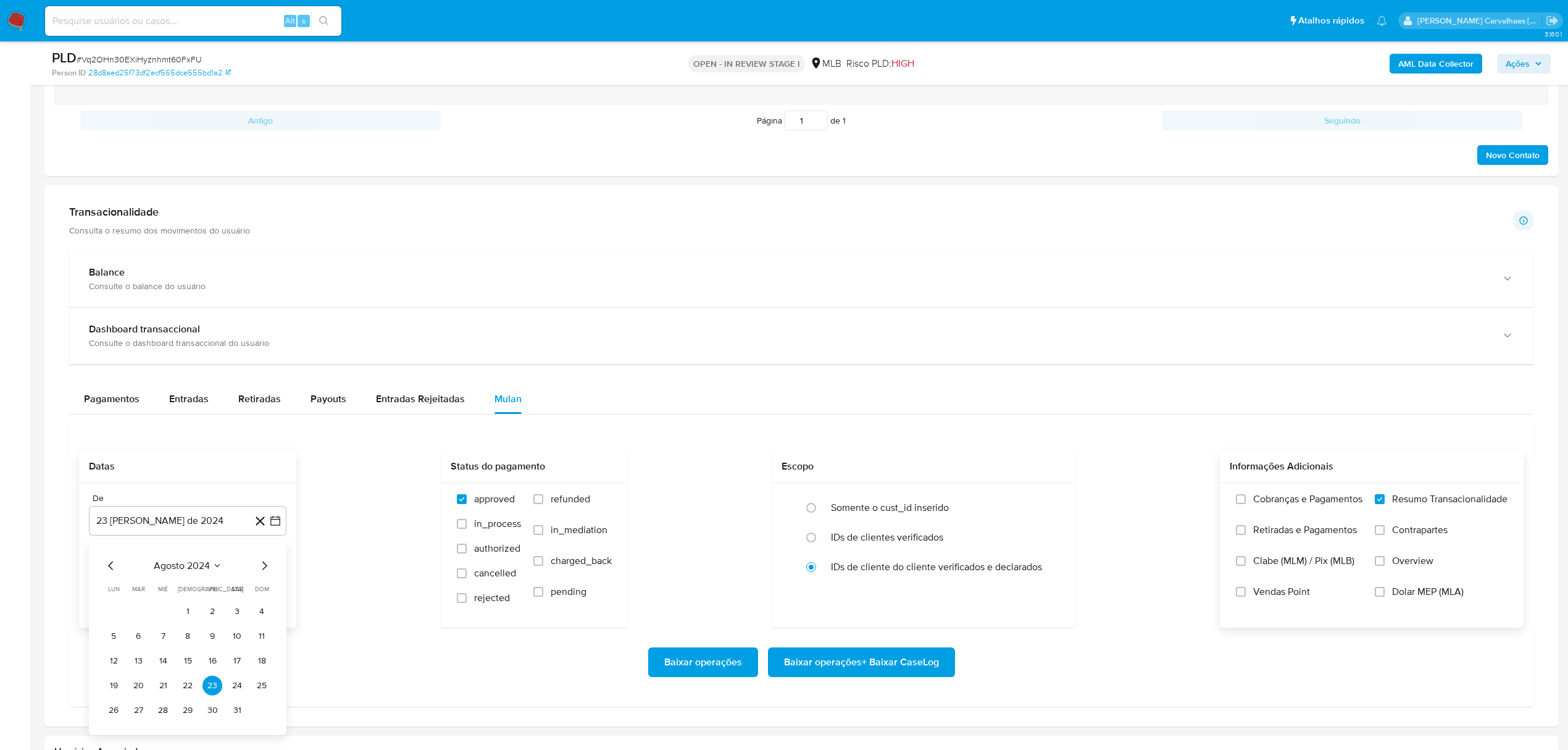
click at [109, 568] on icon "Mes anterior" at bounding box center [111, 566] width 15 height 15
click at [136, 690] on button "23" at bounding box center [139, 686] width 20 height 20
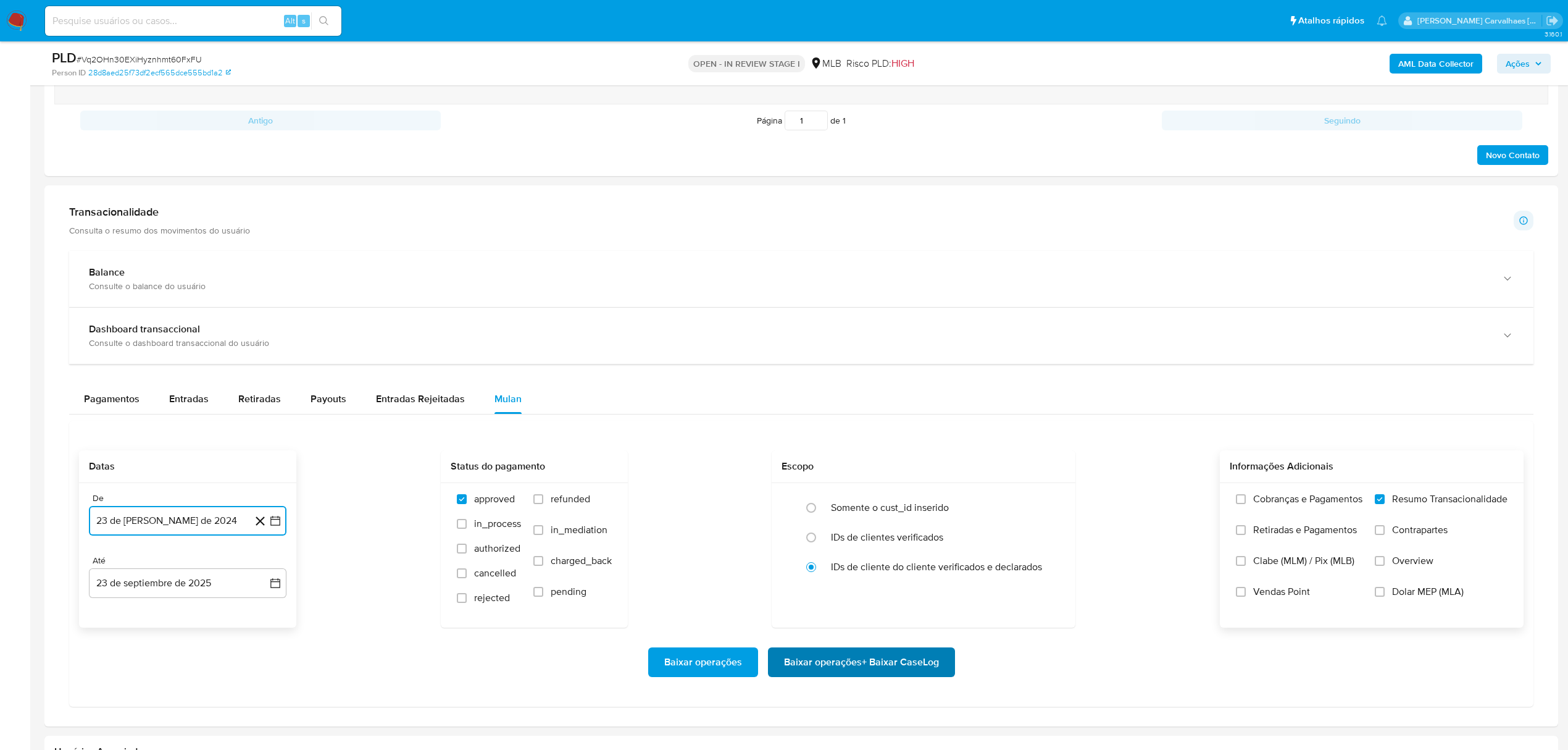
click at [858, 673] on span "Baixar operações + Baixar CaseLog" at bounding box center [861, 662] width 155 height 27
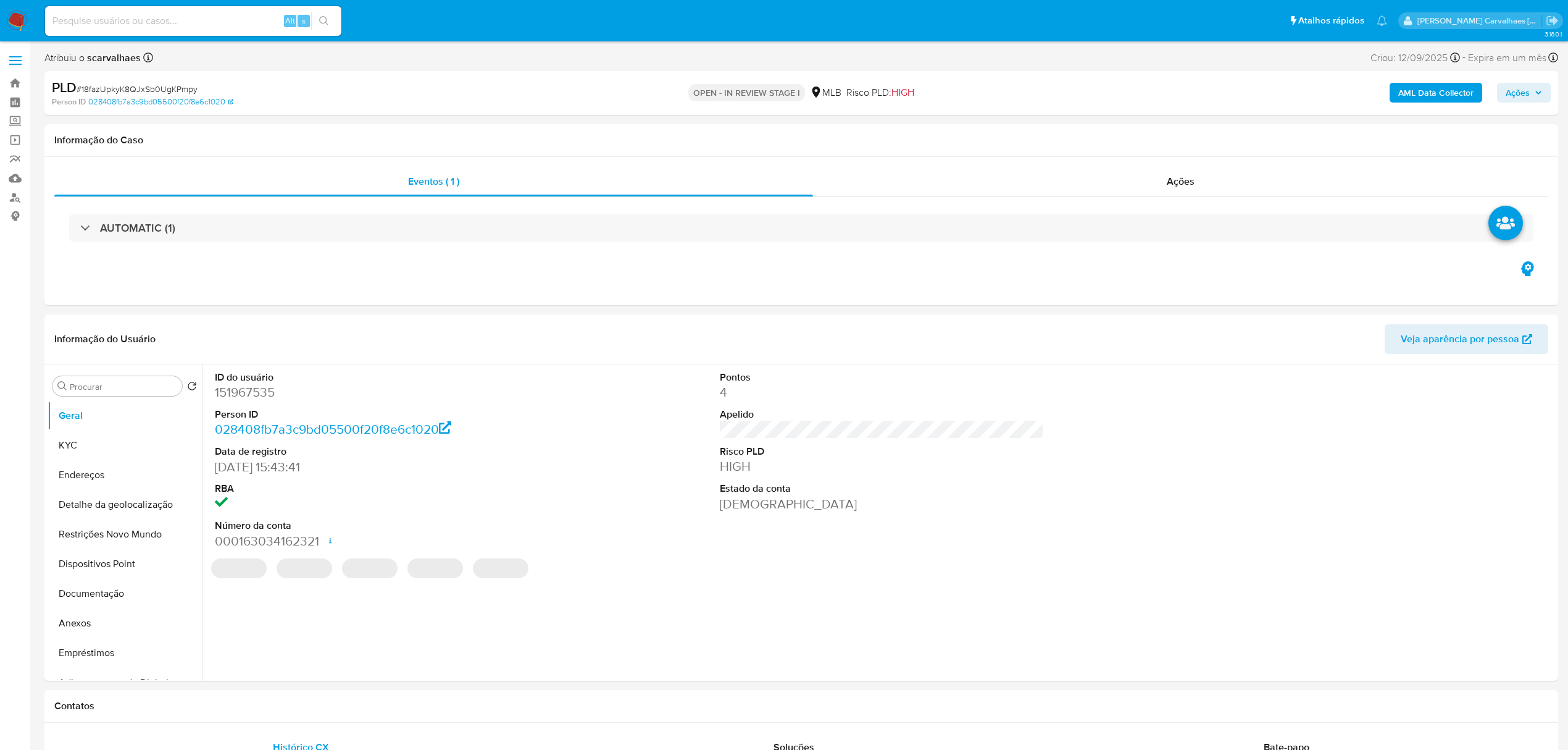
select select "10"
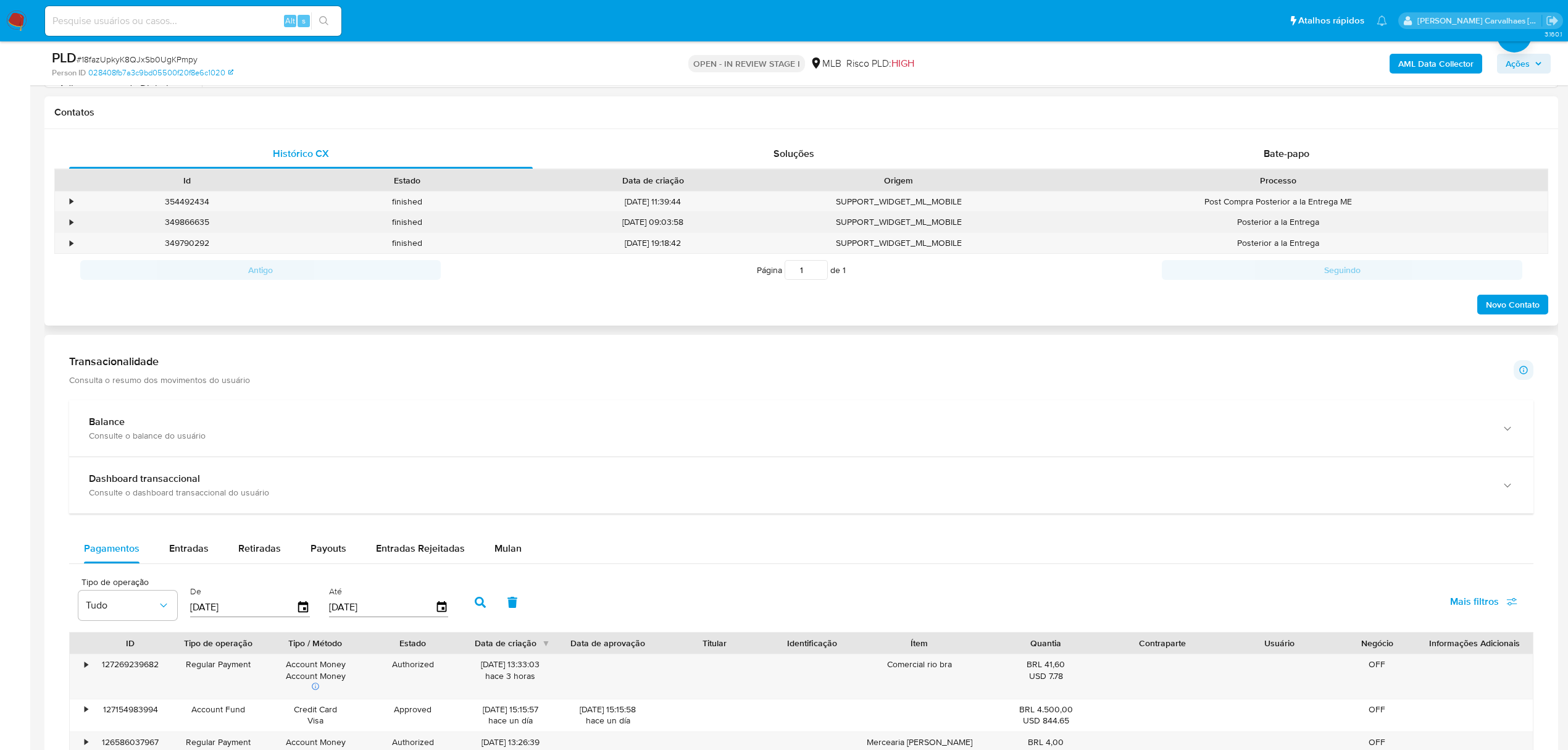
scroll to position [576, 0]
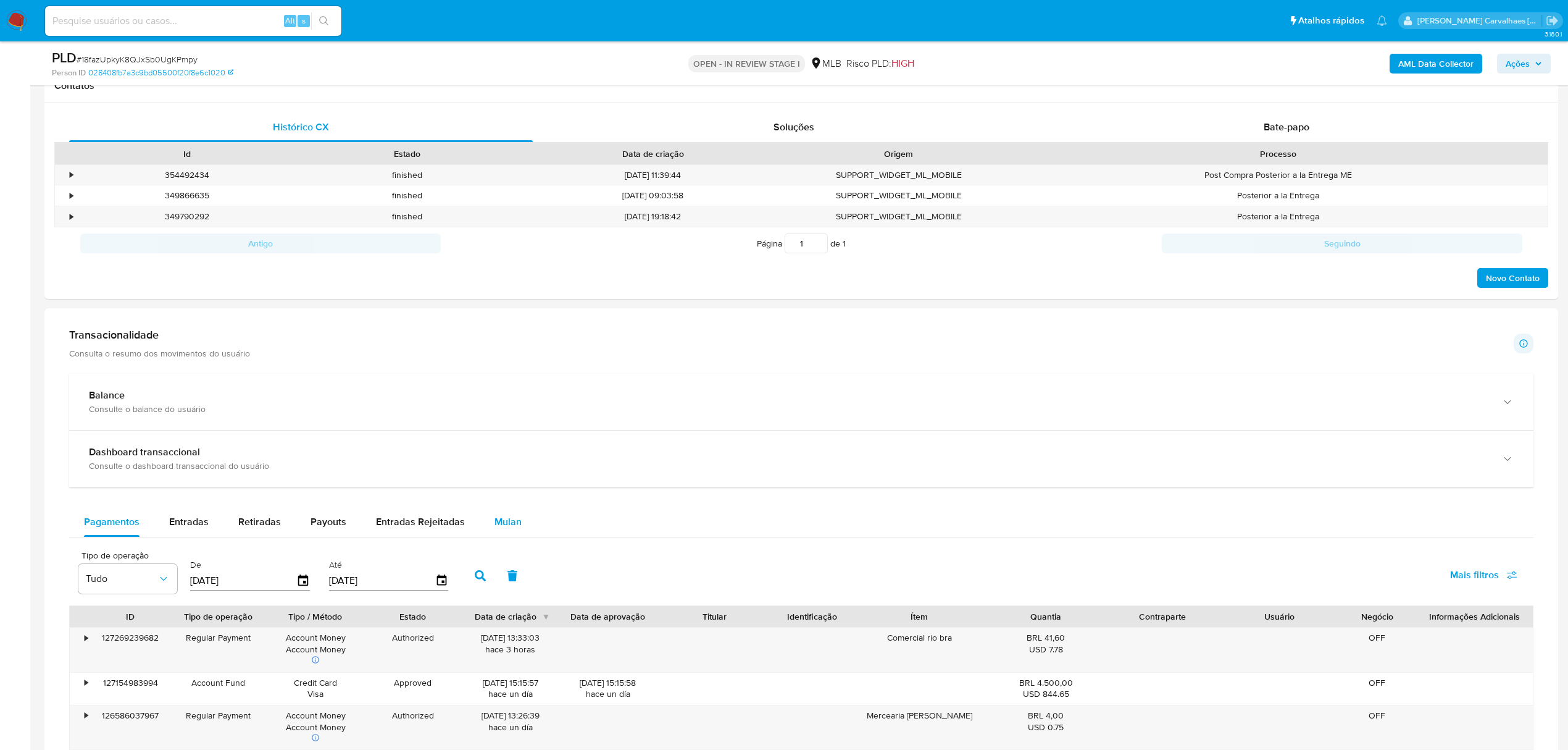
click at [495, 521] on span "Mulan" at bounding box center [508, 521] width 27 height 14
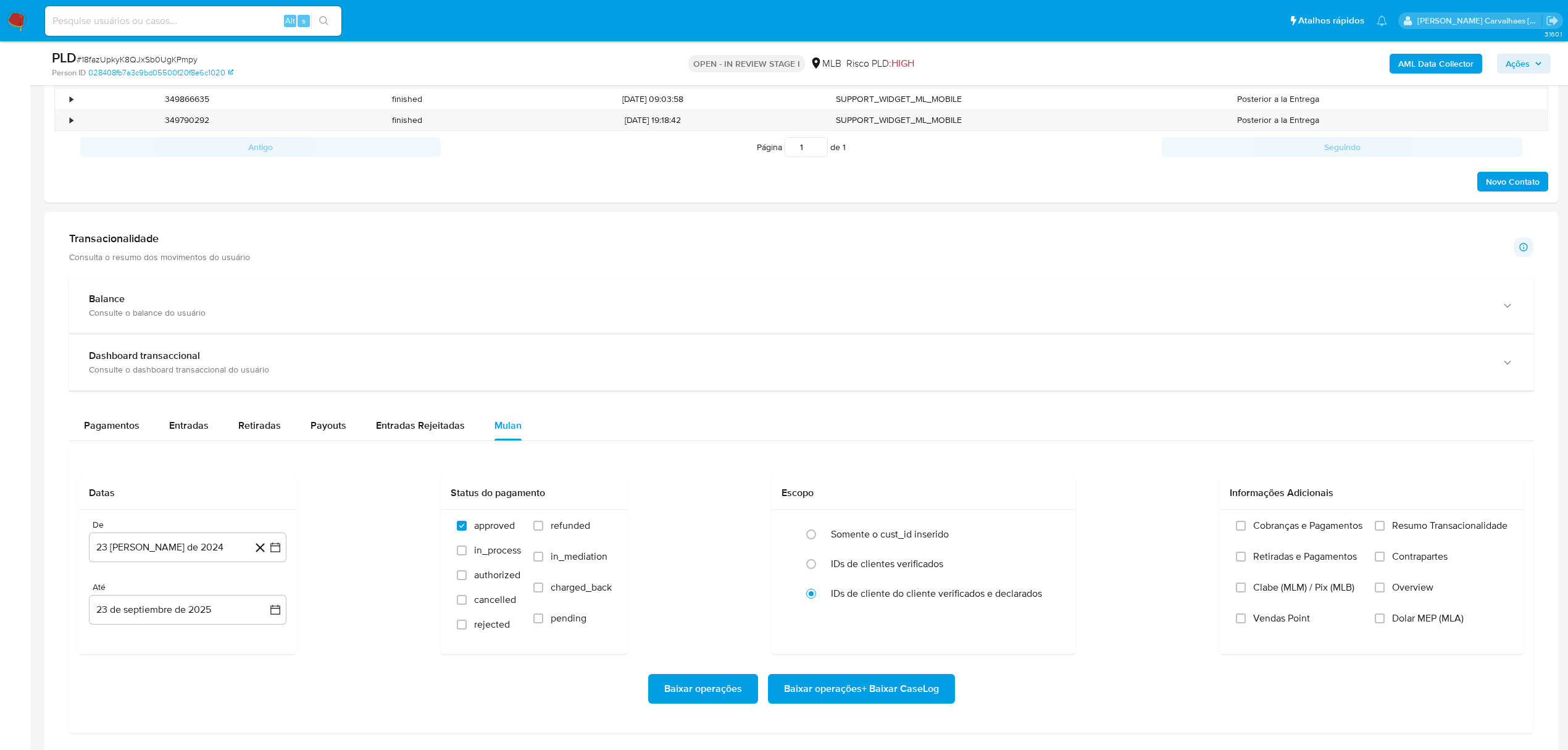
scroll to position [741, 0]
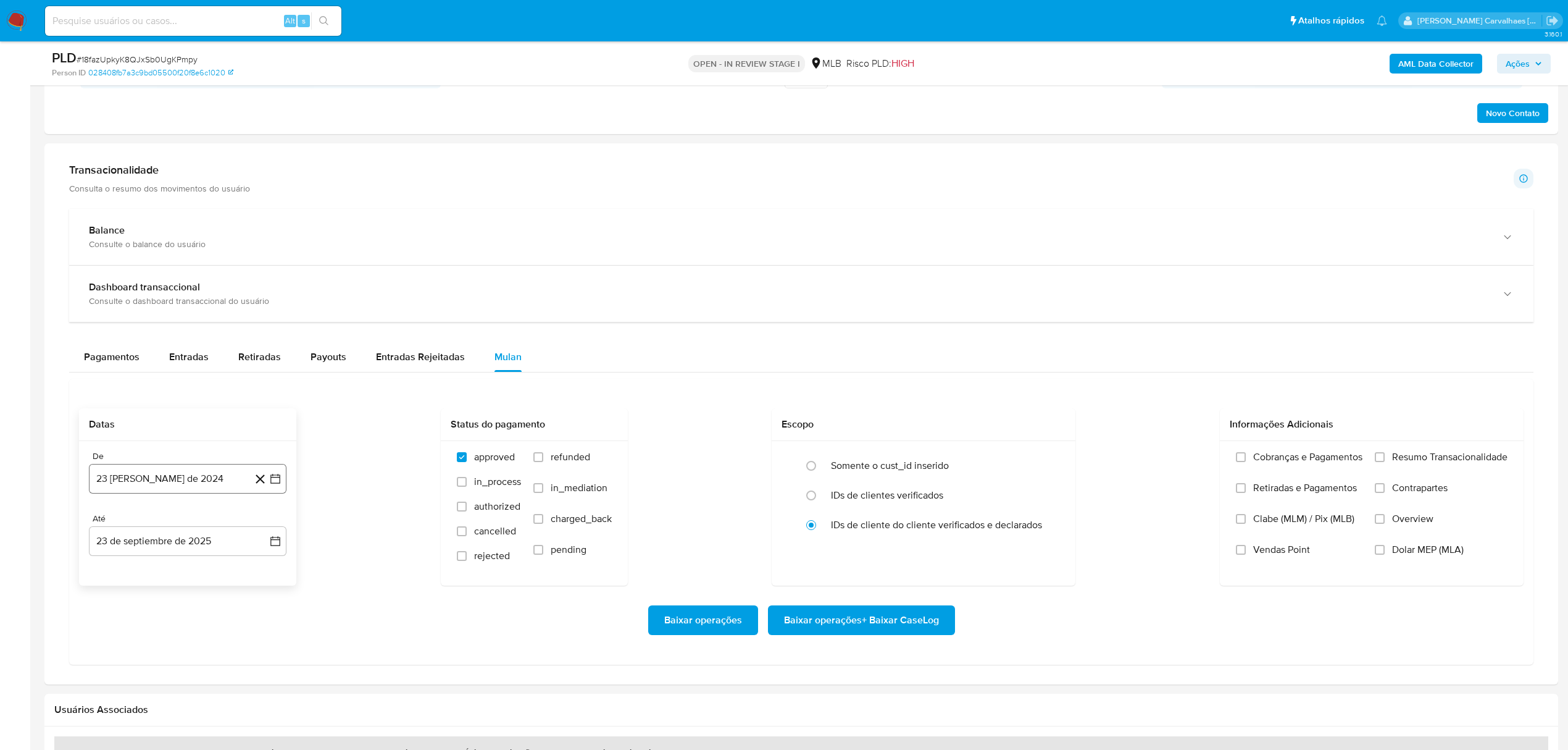
click at [278, 485] on icon "button" at bounding box center [275, 479] width 12 height 12
click at [263, 527] on icon "Mes siguiente" at bounding box center [264, 523] width 15 height 15
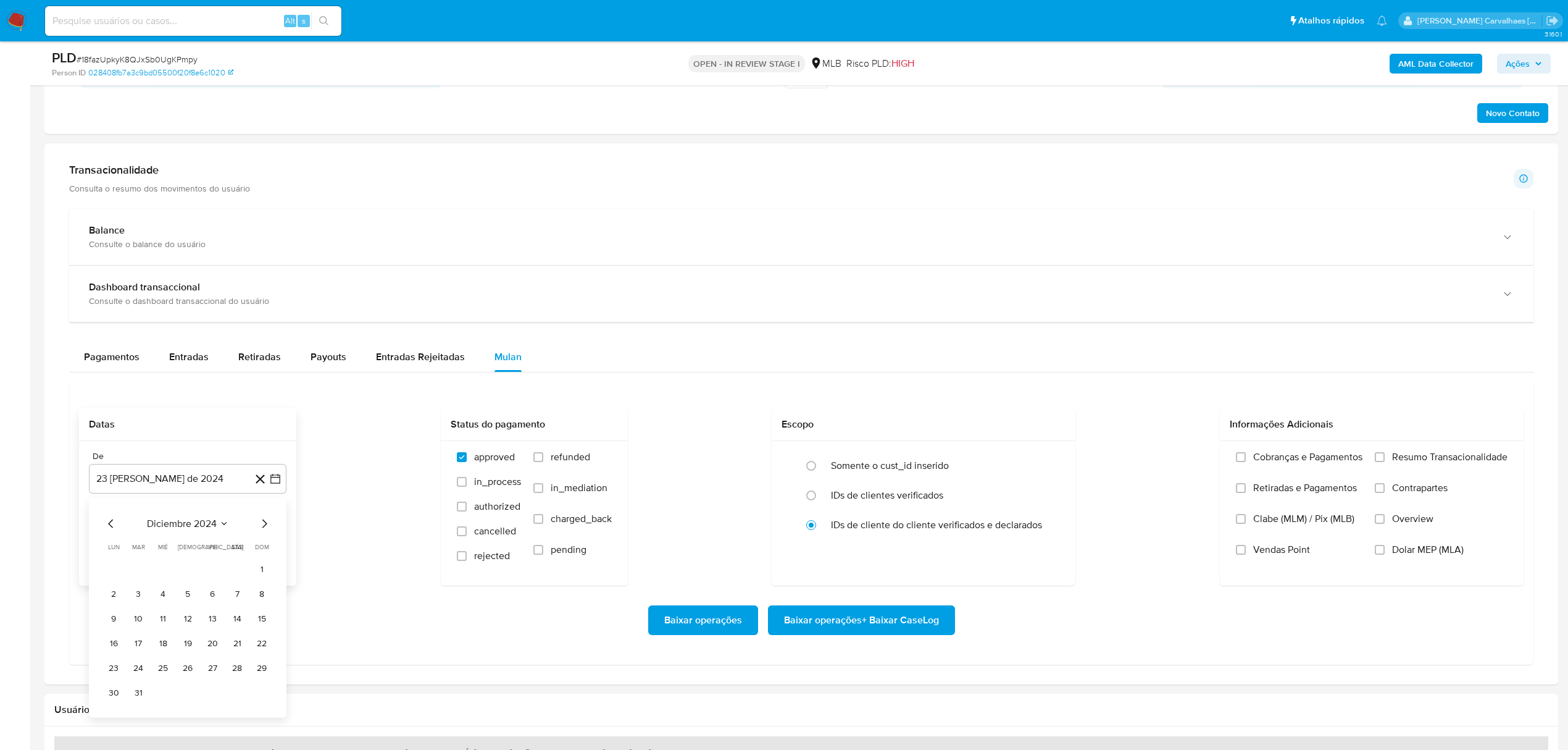
click at [263, 527] on icon "Mes siguiente" at bounding box center [264, 523] width 15 height 15
click at [263, 527] on icon "Mes siguiente" at bounding box center [264, 523] width 15 height 15
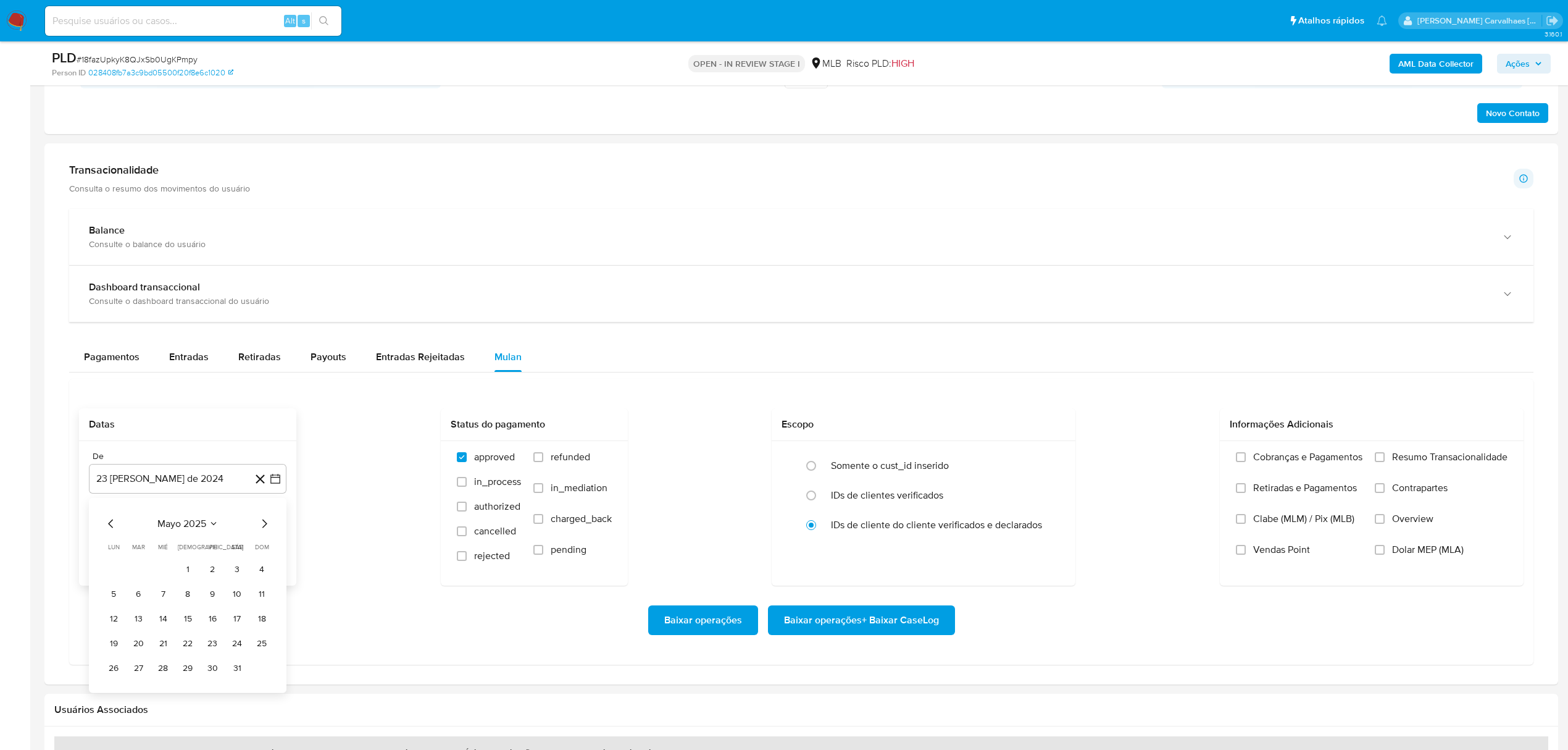
click at [263, 527] on icon "Mes siguiente" at bounding box center [264, 523] width 15 height 15
click at [134, 647] on button "22" at bounding box center [139, 643] width 20 height 20
click at [1382, 461] on input "Resumo Transacionalidade" at bounding box center [1380, 457] width 10 height 10
click at [901, 624] on span "Baixar operações + Baixar CaseLog" at bounding box center [861, 620] width 155 height 27
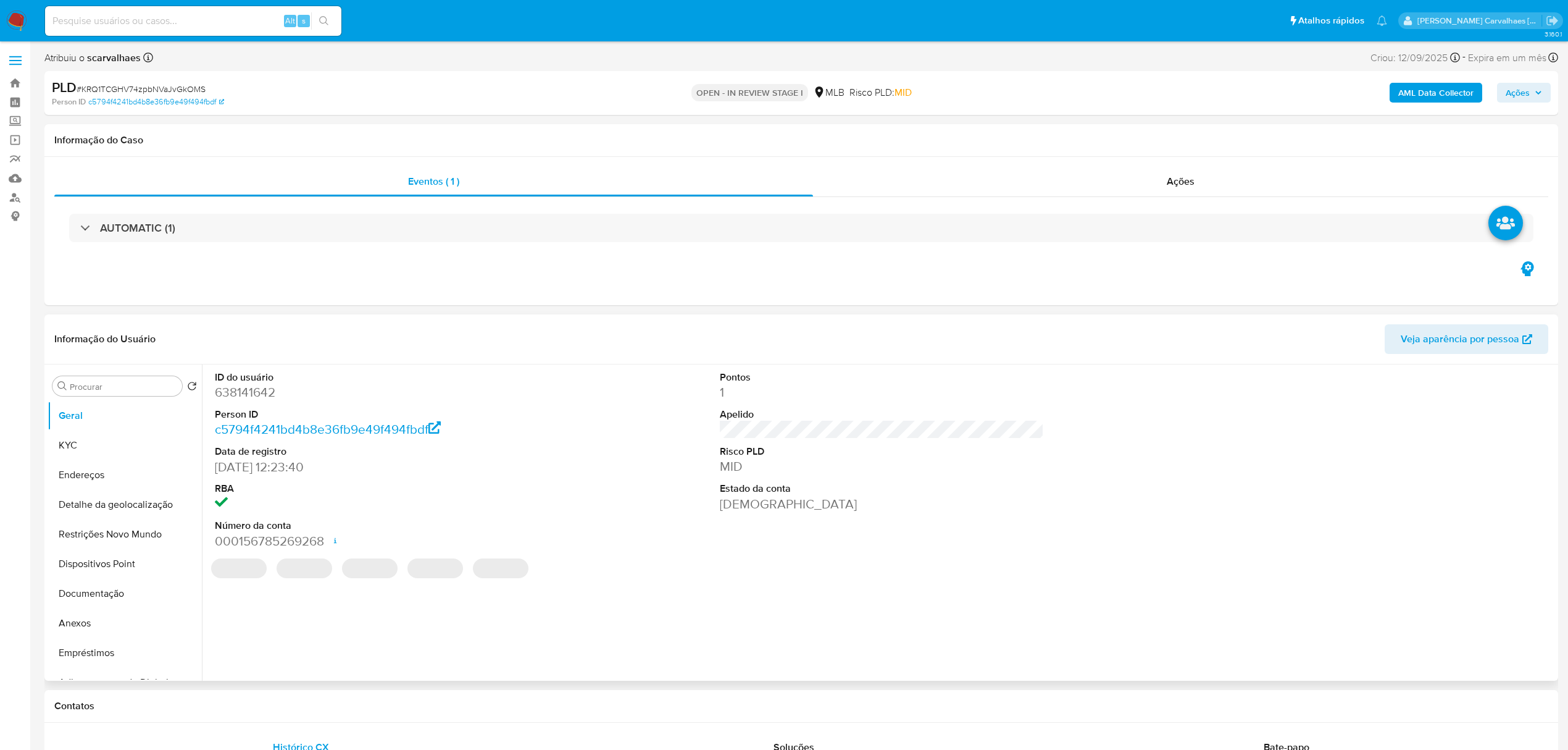
select select "10"
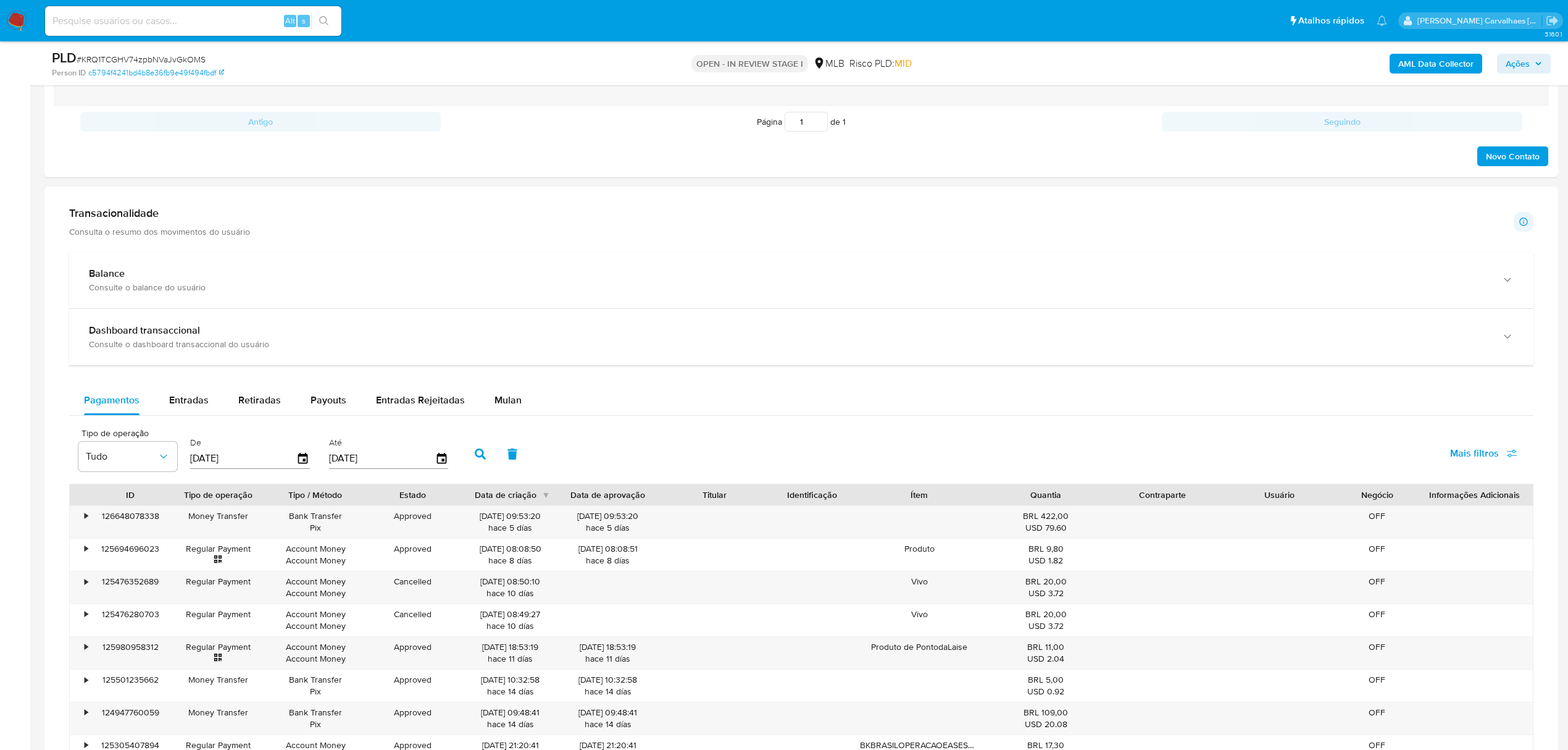
scroll to position [741, 0]
click at [507, 404] on span "Mulan" at bounding box center [508, 398] width 27 height 14
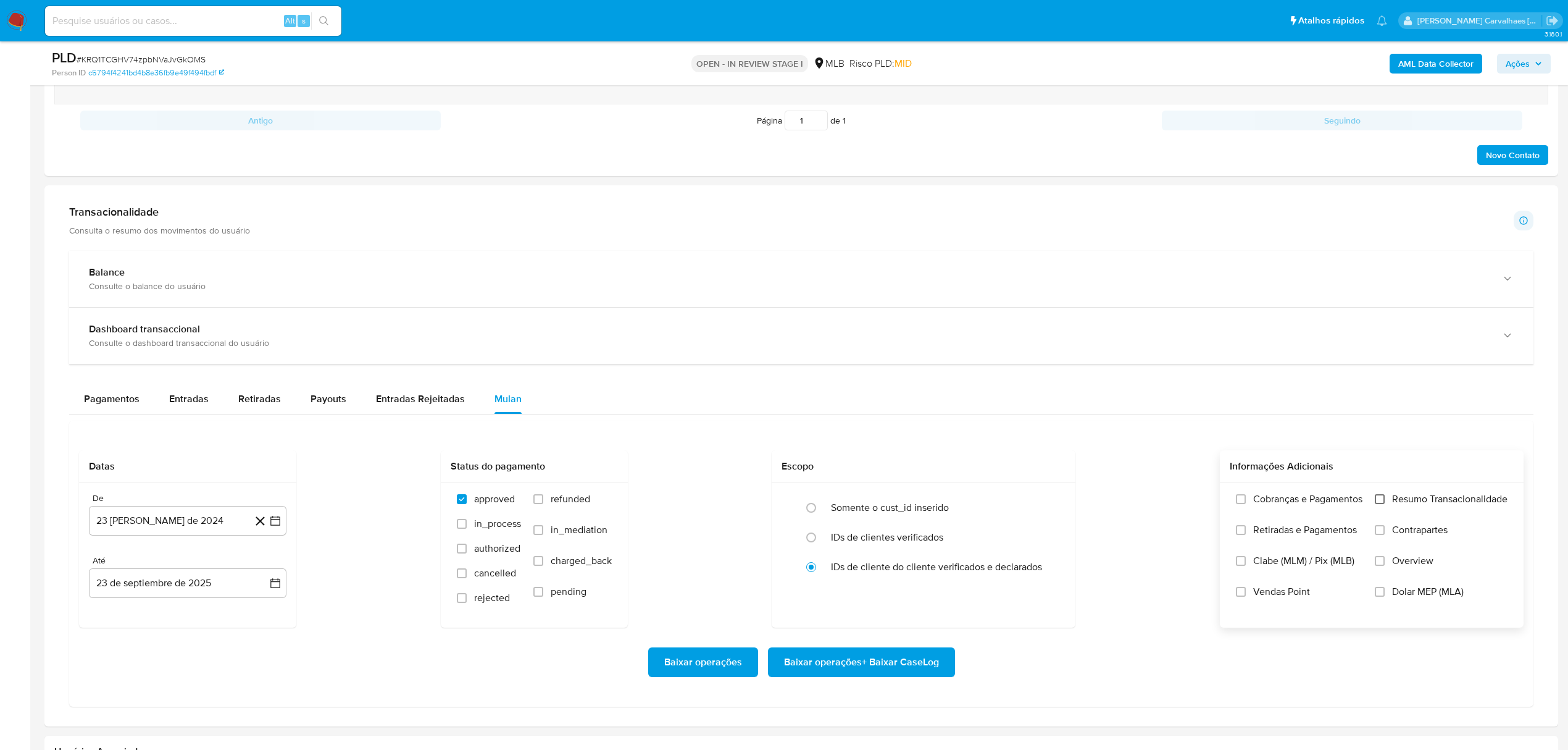
click at [1376, 504] on input "Resumo Transacionalidade" at bounding box center [1380, 499] width 10 height 10
click at [282, 525] on button "23 de agosto de 2024" at bounding box center [187, 521] width 197 height 29
click at [266, 567] on icon "Mes siguiente" at bounding box center [264, 566] width 15 height 15
click at [262, 314] on icon "Mes siguiente" at bounding box center [264, 309] width 15 height 15
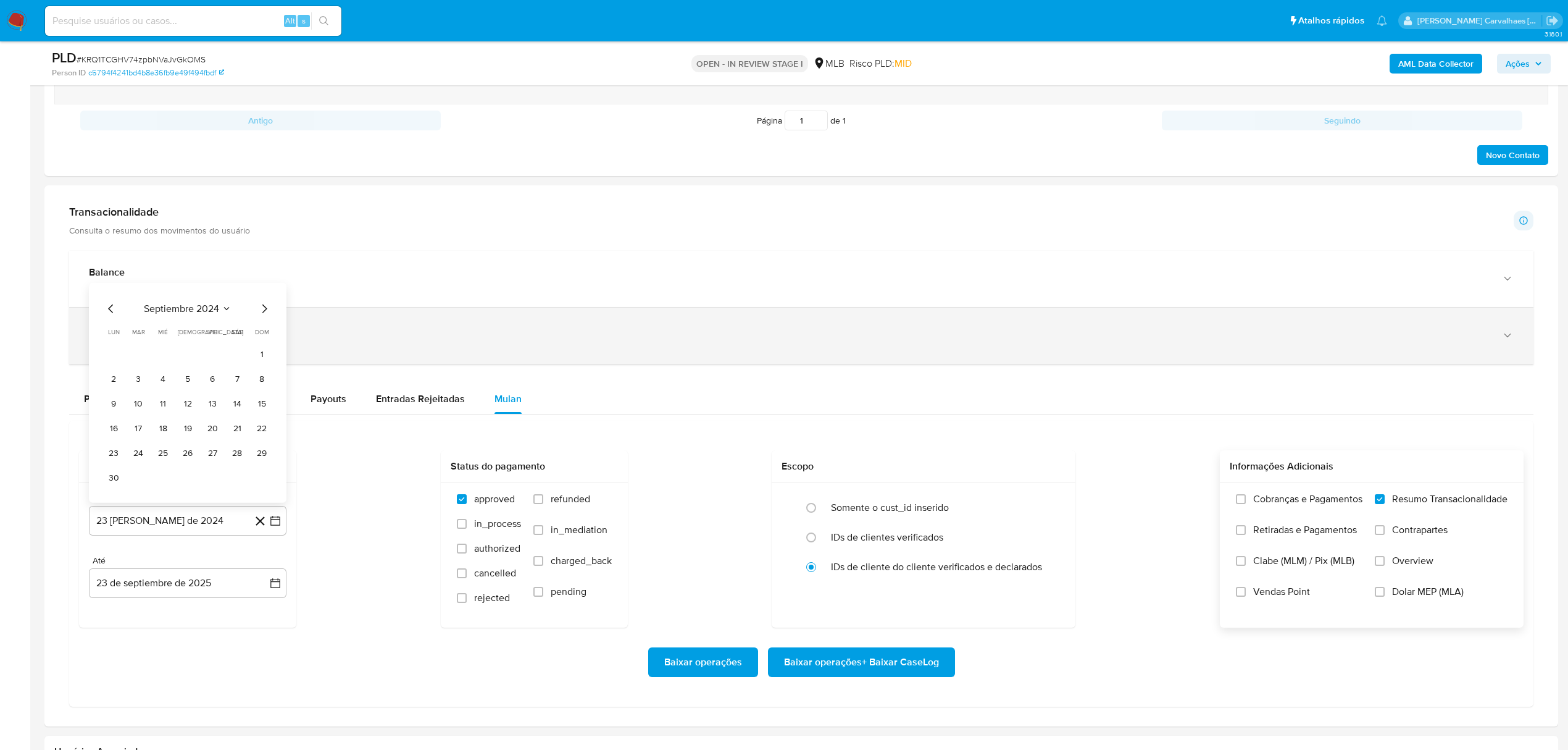
click at [262, 314] on div "Dashboard transaccional Consulte o dashboard transaccional do usuário" at bounding box center [801, 335] width 1464 height 56
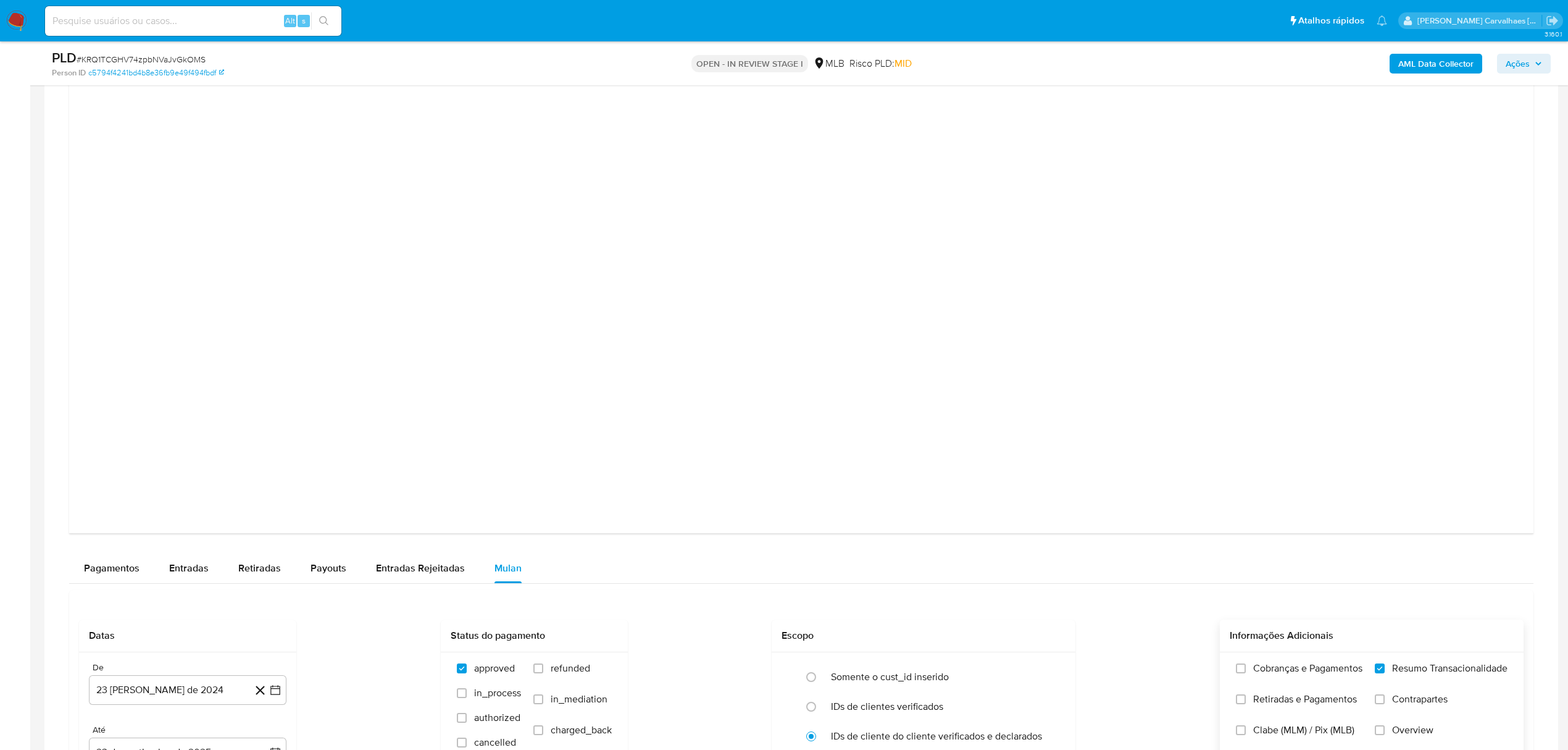
scroll to position [1400, 0]
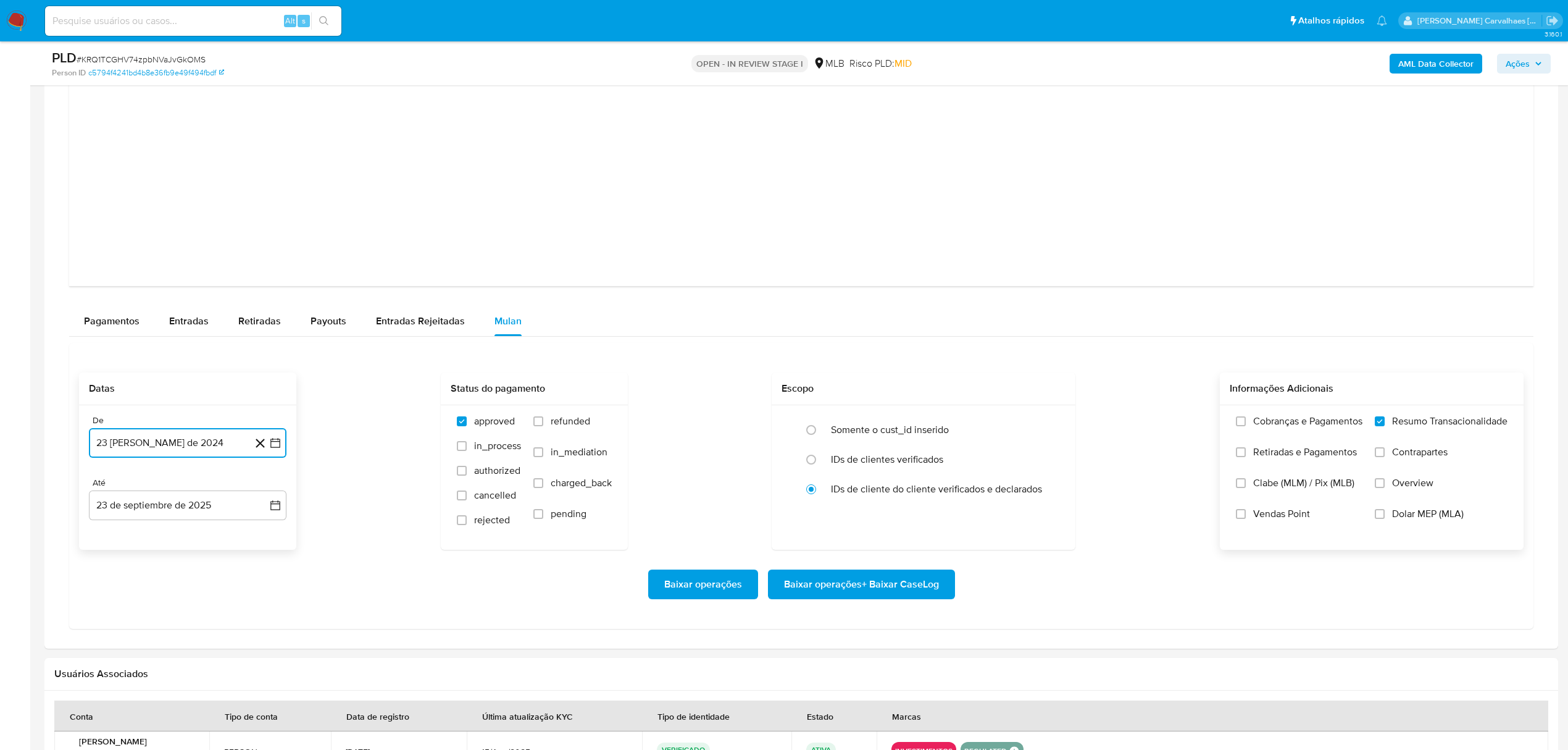
click at [280, 449] on icon "button" at bounding box center [275, 443] width 12 height 12
click at [262, 489] on icon "Mes siguiente" at bounding box center [264, 488] width 15 height 15
click at [263, 489] on icon "Mes siguiente" at bounding box center [265, 488] width 5 height 9
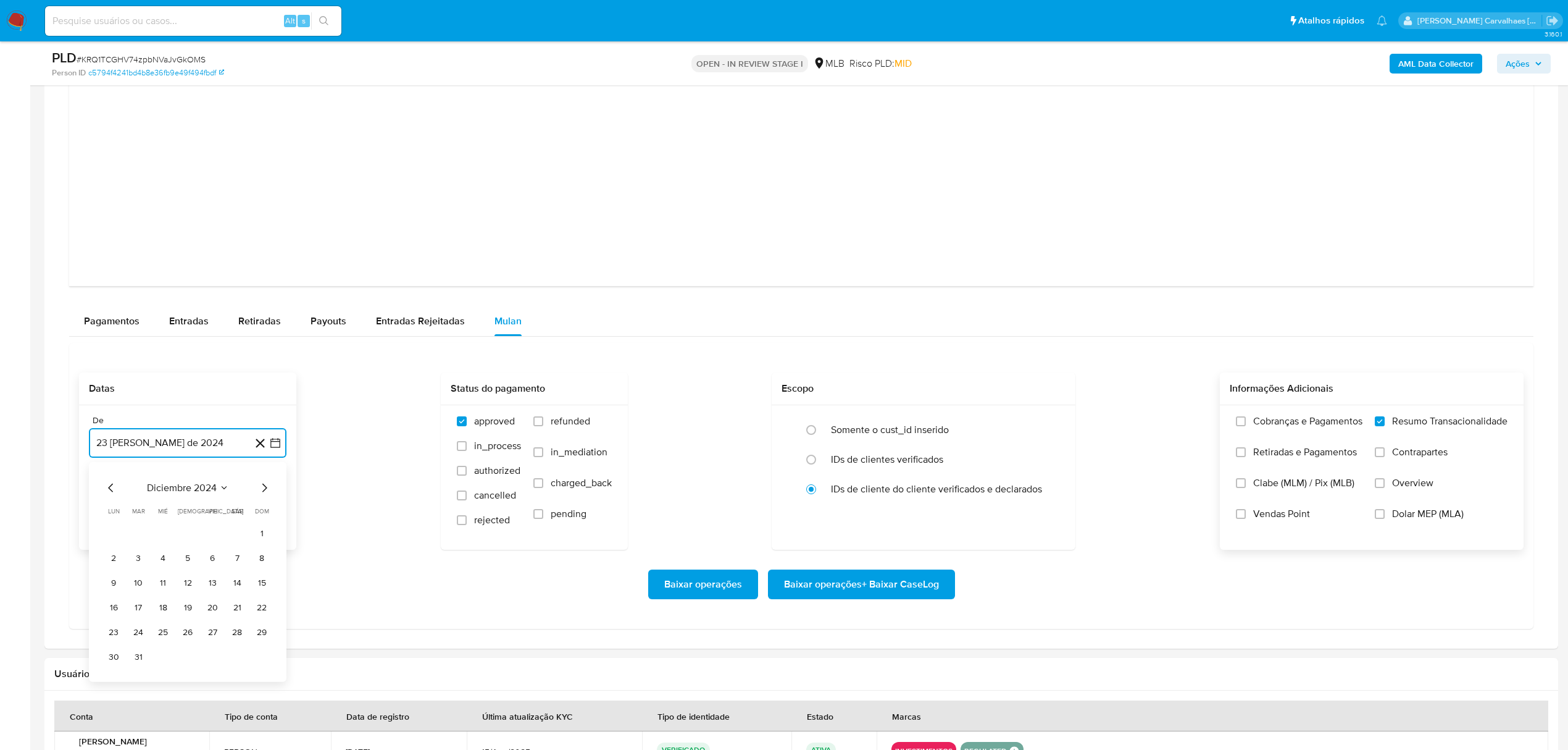
click at [263, 489] on icon "Mes siguiente" at bounding box center [265, 488] width 5 height 9
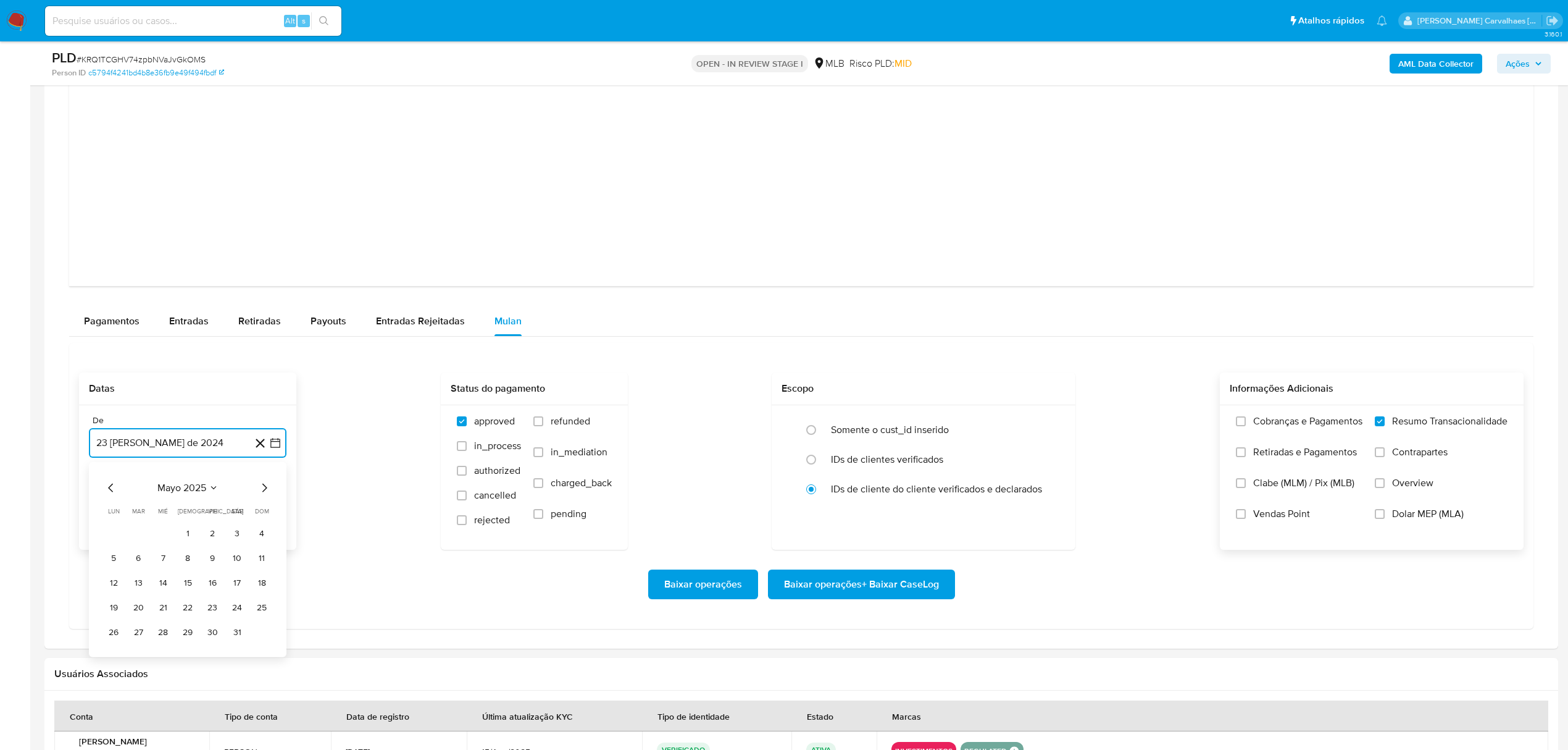
click at [263, 489] on icon "Mes siguiente" at bounding box center [265, 488] width 5 height 9
click at [164, 615] on button "23" at bounding box center [163, 607] width 20 height 20
click at [843, 593] on span "Baixar operações + Baixar CaseLog" at bounding box center [861, 584] width 155 height 27
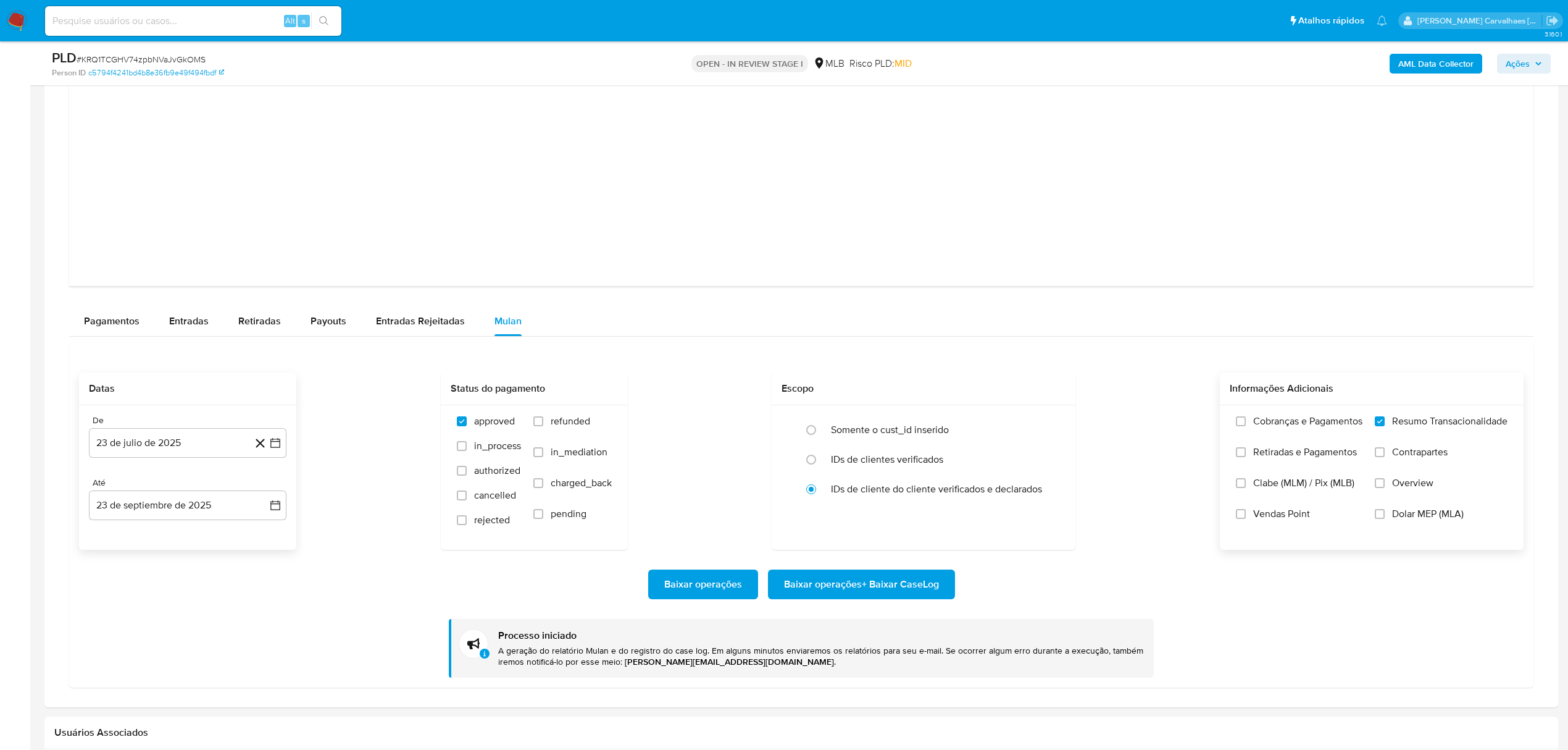
click at [17, 19] on img at bounding box center [17, 21] width 21 height 21
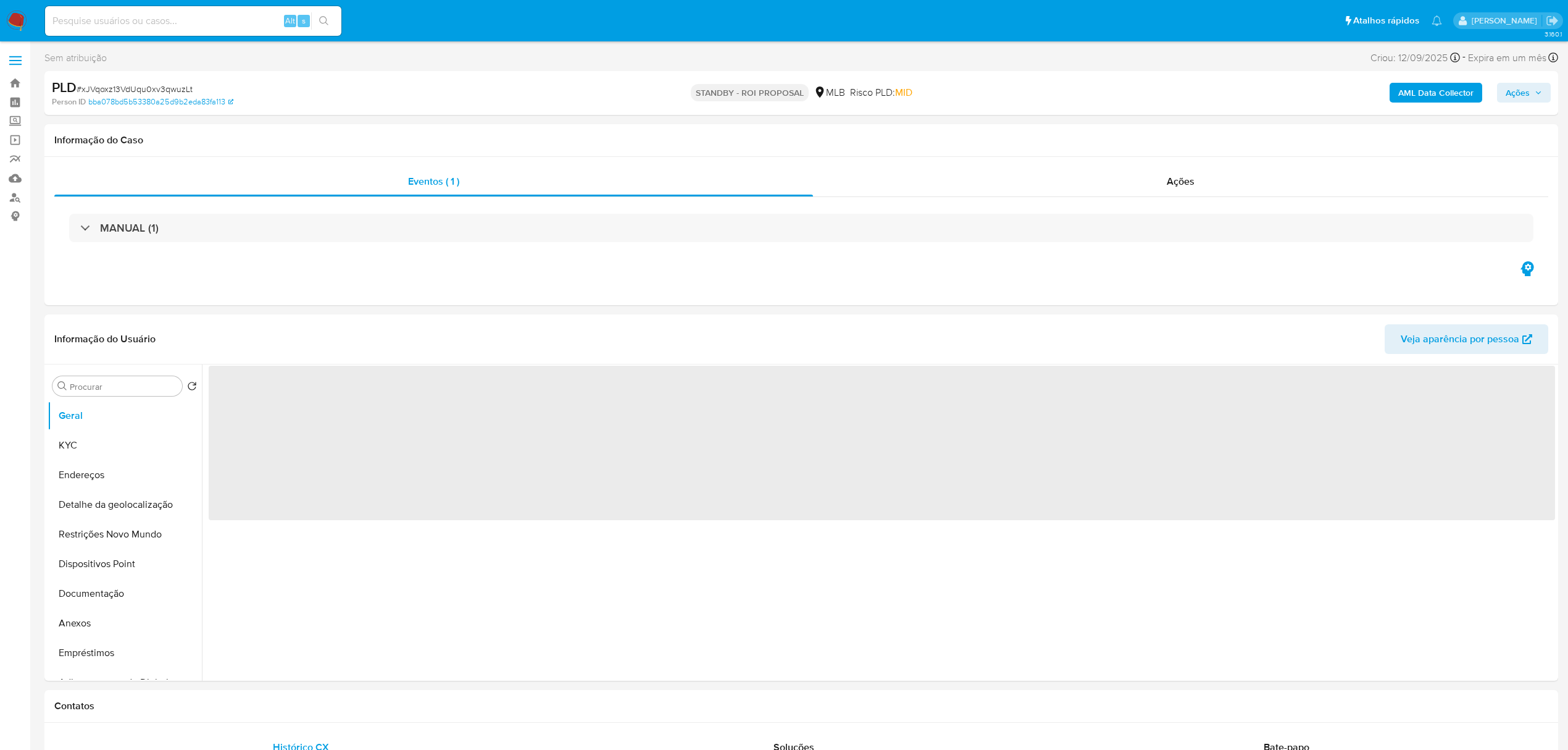
select select "10"
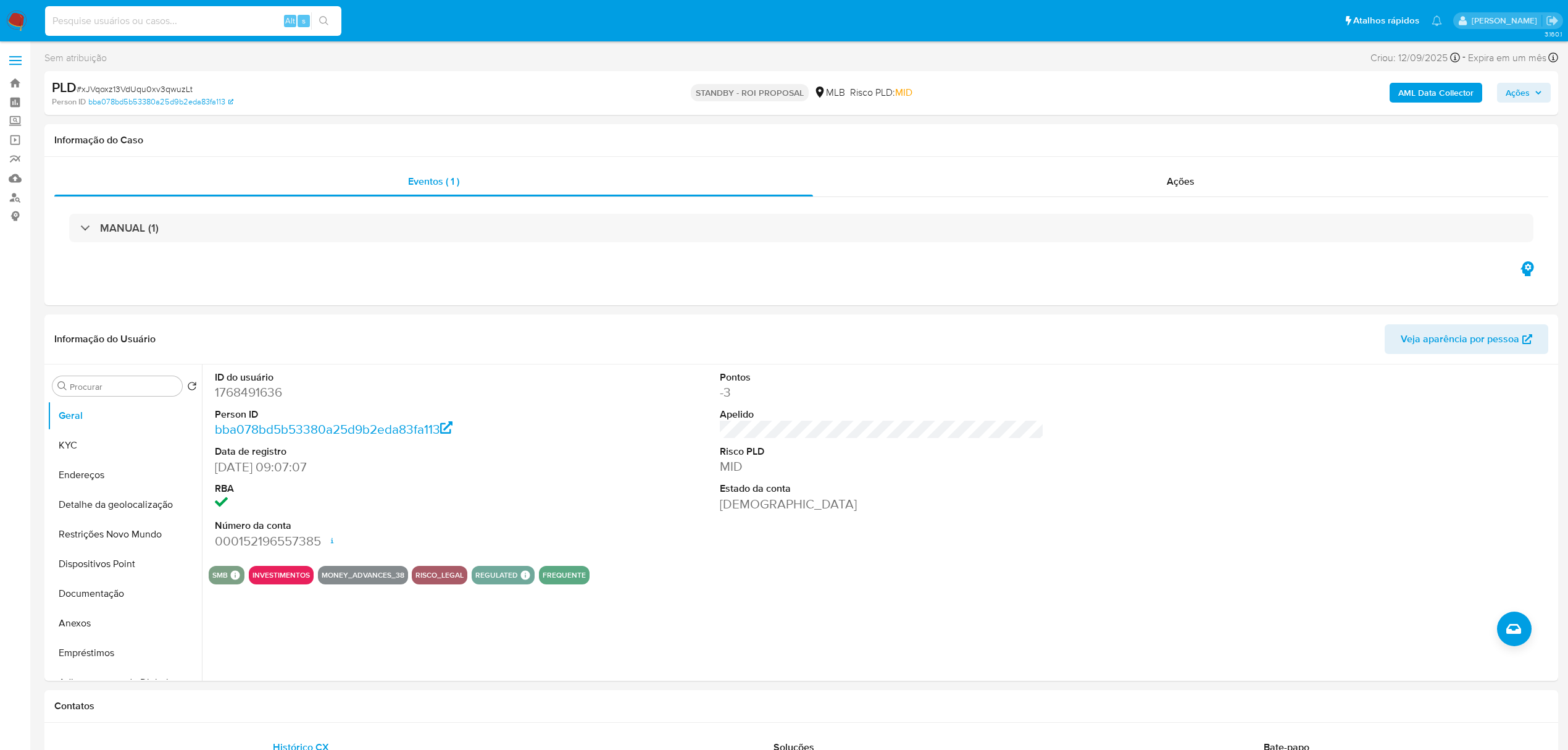
paste input "q1QN9tHV6DOr6pwyl9jYucYC"
type input "q1QN9tHV6DOr6pwyl9jYucYC"
click at [325, 20] on icon "search-icon" at bounding box center [324, 21] width 10 height 10
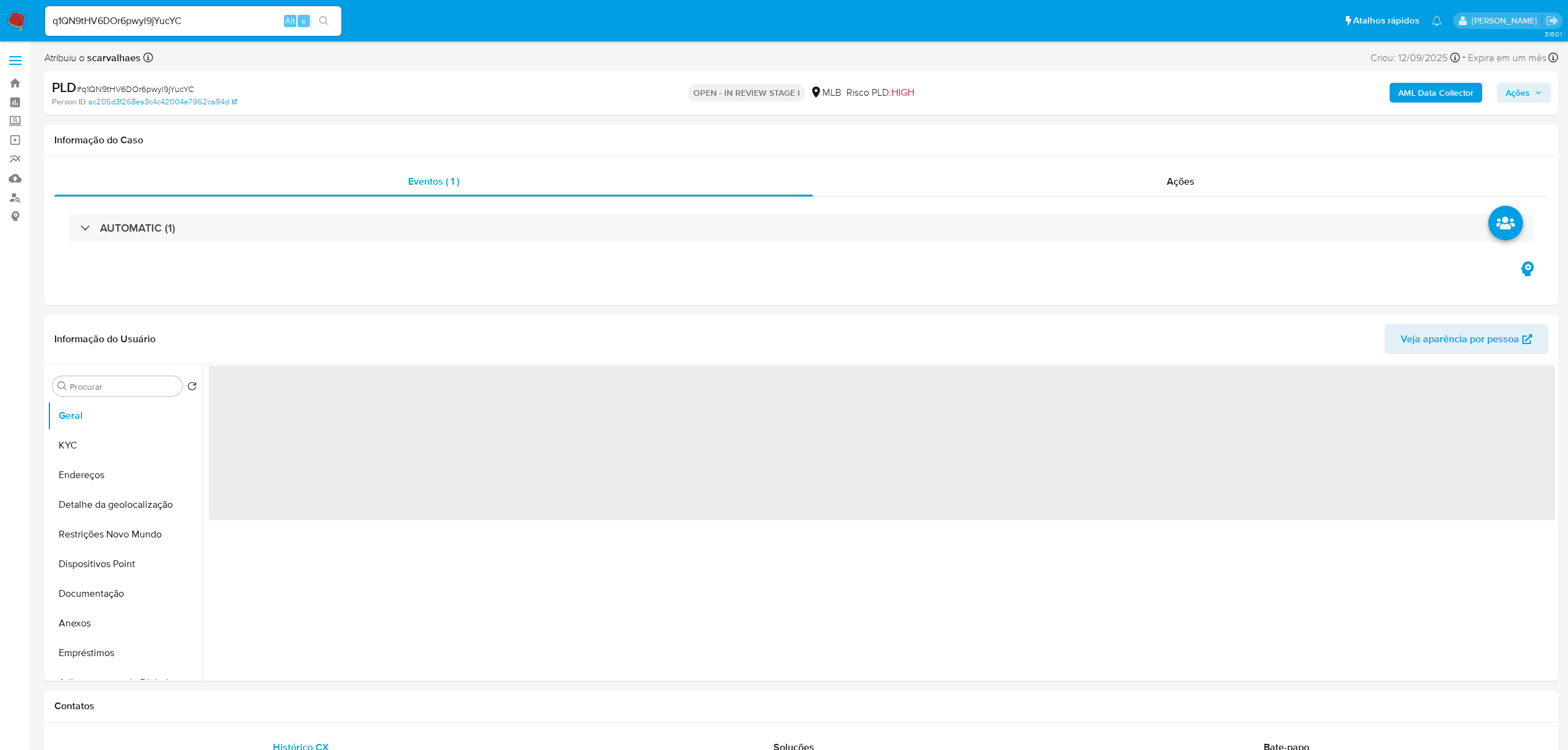
select select "10"
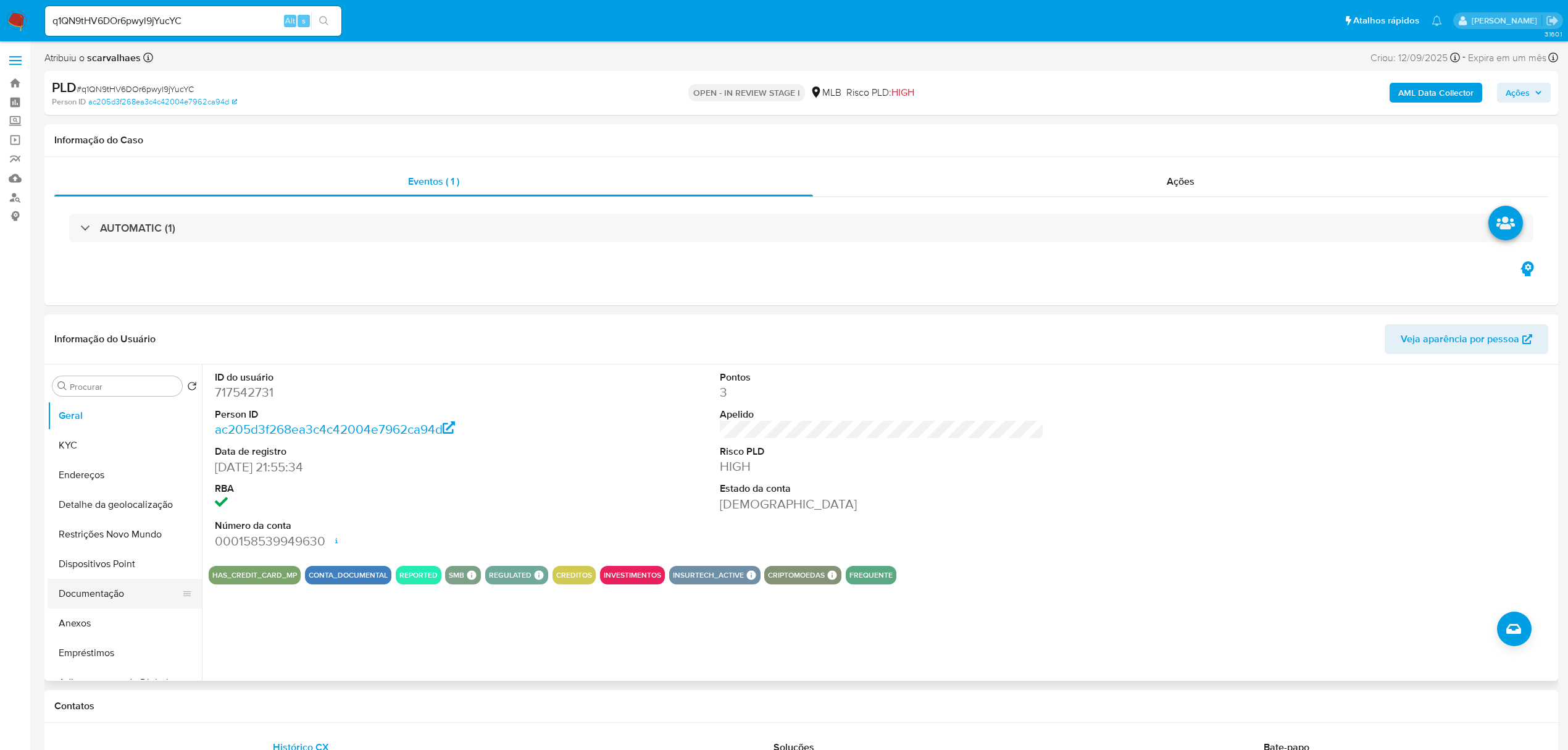
click at [105, 595] on button "Documentação" at bounding box center [119, 593] width 144 height 29
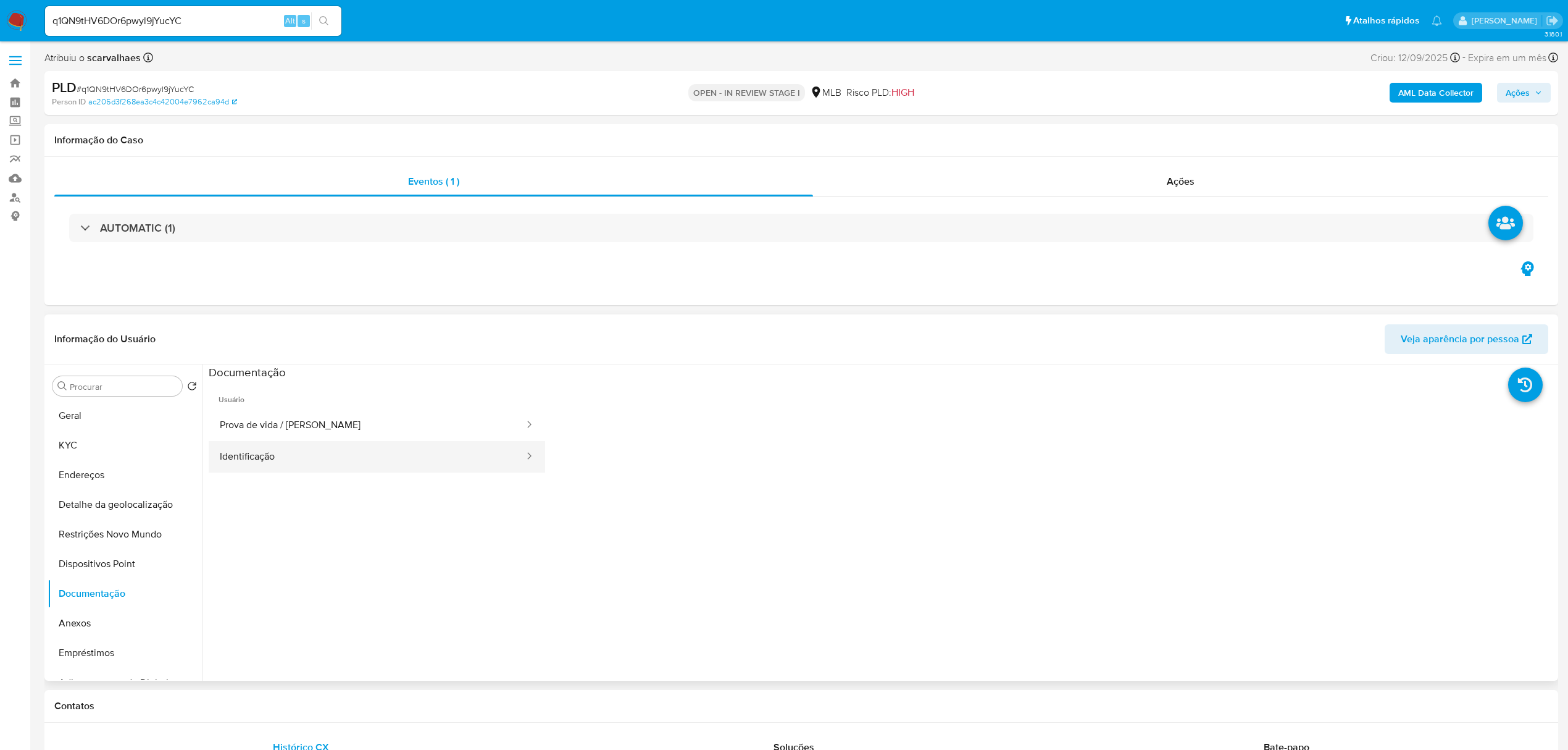
click at [302, 465] on button "Identificação" at bounding box center [367, 457] width 317 height 32
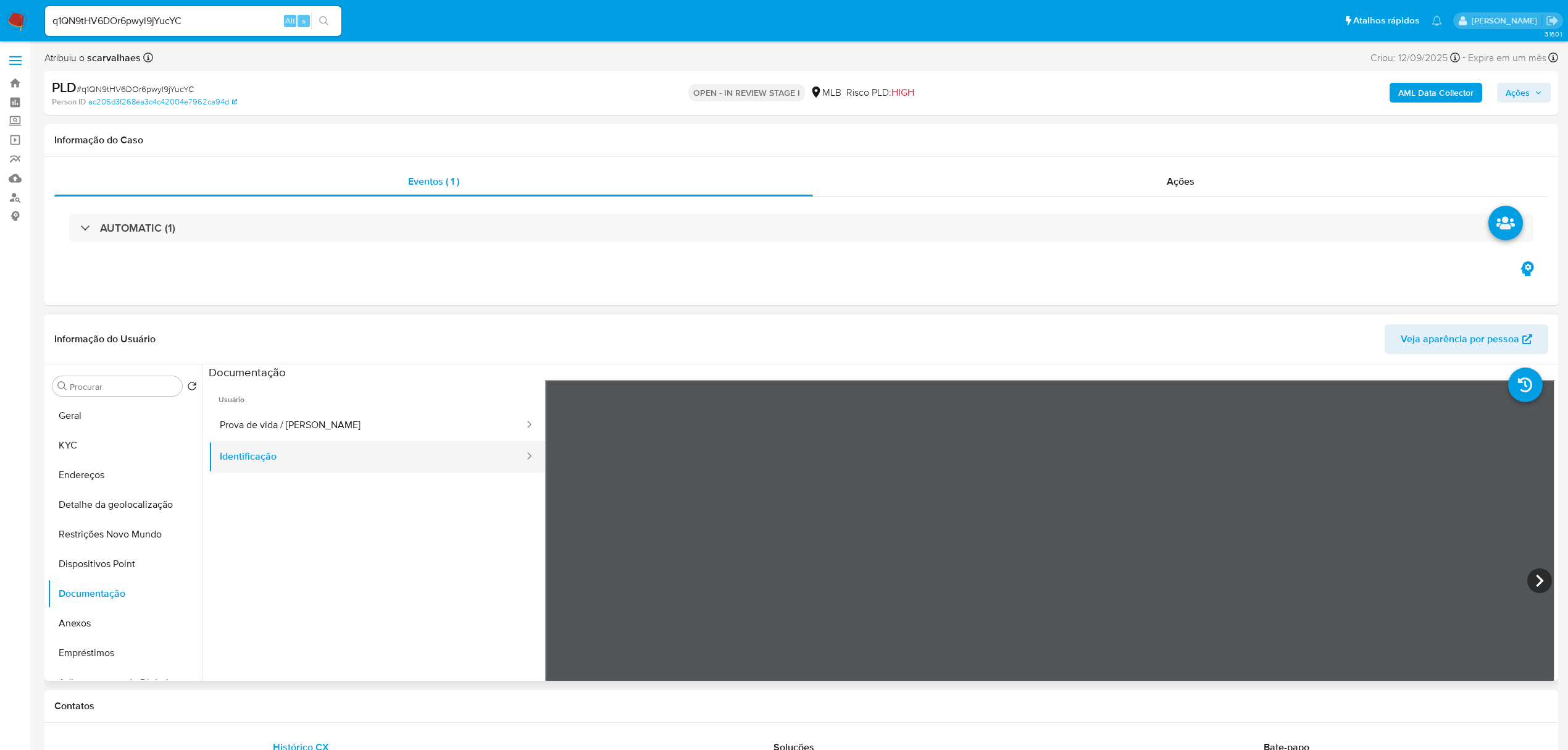
click at [285, 460] on button "Identificação" at bounding box center [367, 457] width 317 height 32
click at [302, 456] on button "Identificação" at bounding box center [367, 457] width 317 height 32
click at [305, 451] on button "Identificação" at bounding box center [367, 457] width 317 height 32
click at [324, 423] on button "Prova de vida / [PERSON_NAME]" at bounding box center [367, 425] width 317 height 32
click at [99, 623] on button "Anexos" at bounding box center [119, 623] width 144 height 29
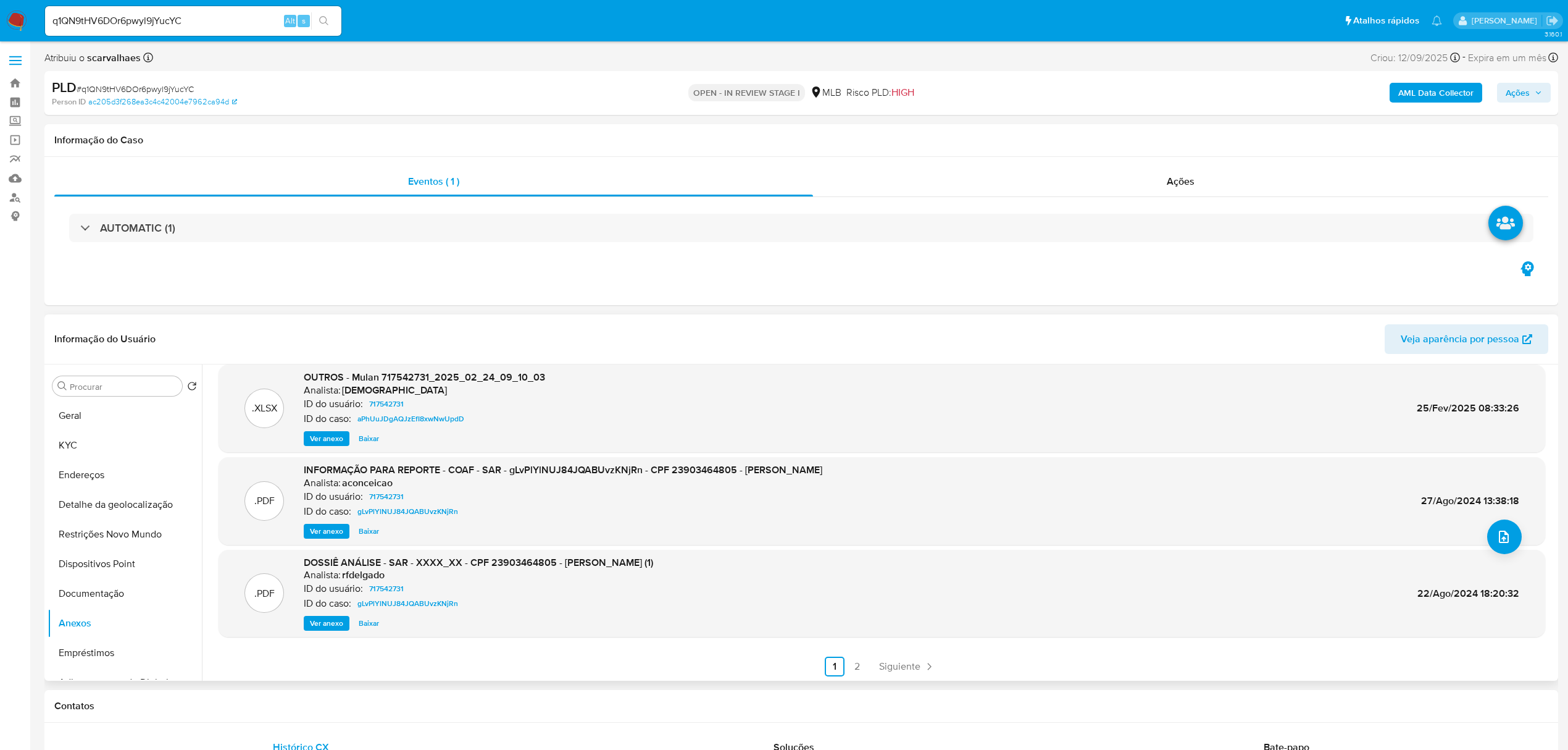
scroll to position [104, 0]
click at [319, 523] on span "Ver anexo" at bounding box center [326, 529] width 33 height 12
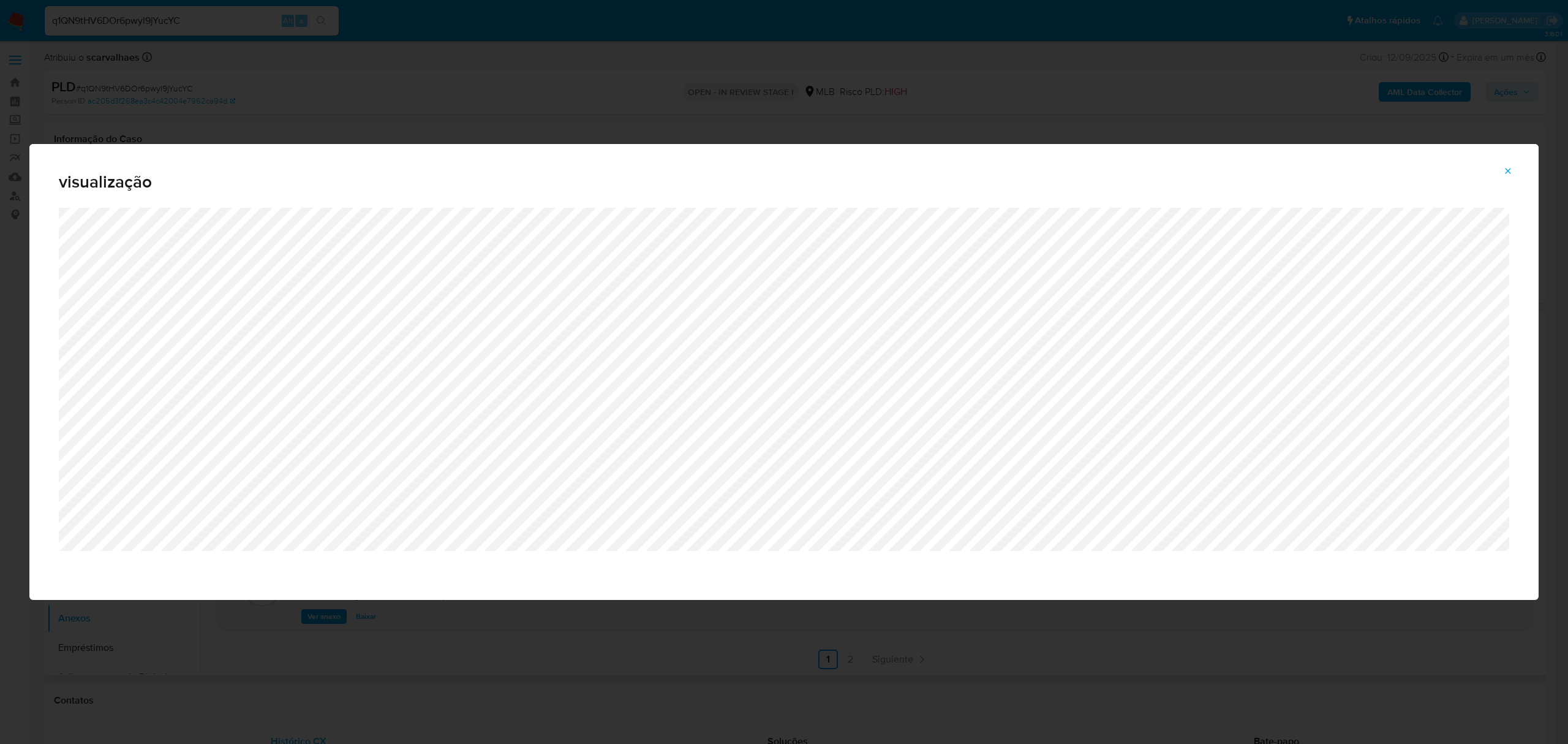
click at [1507, 167] on icon "Attachment preview" at bounding box center [1507, 171] width 10 height 10
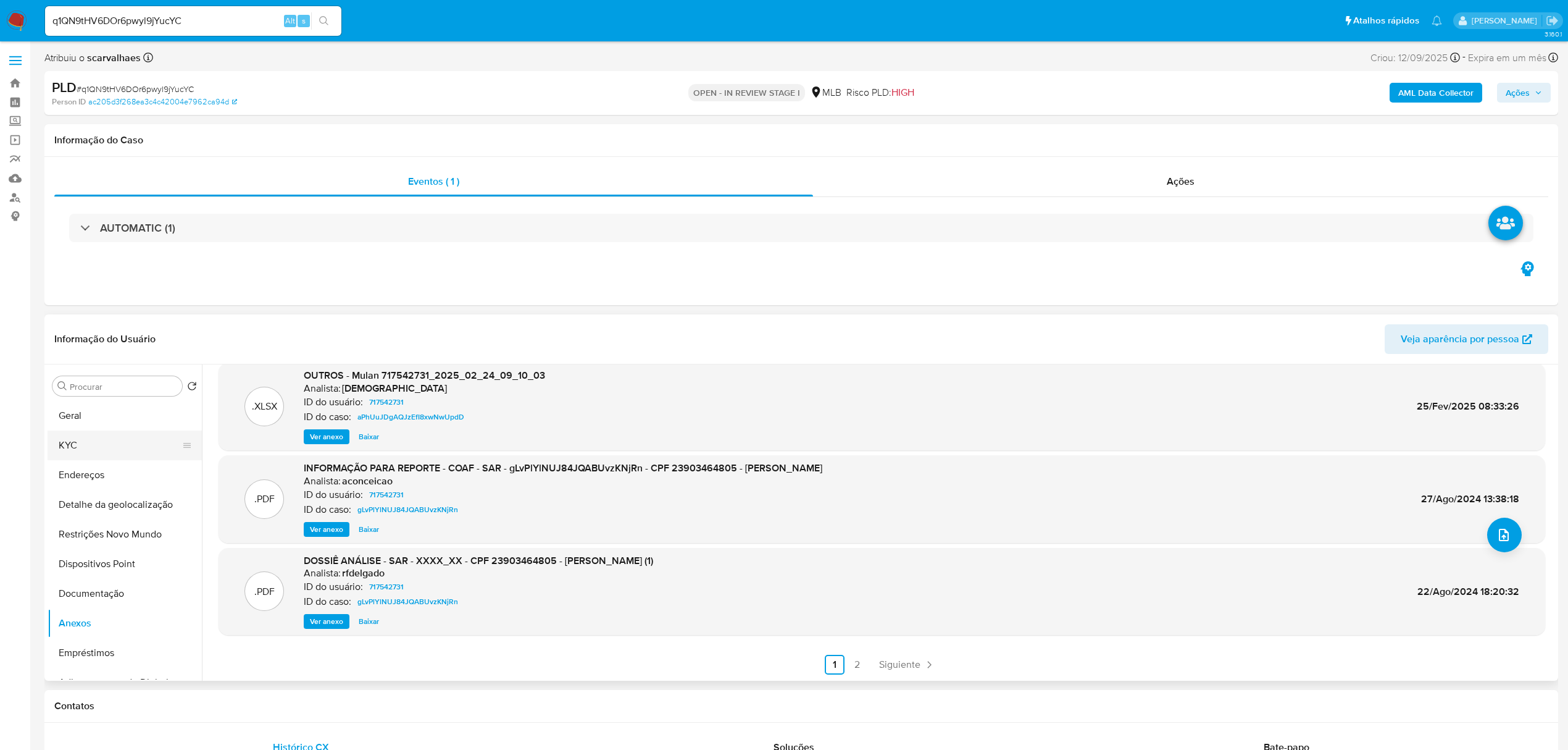
click at [86, 443] on button "KYC" at bounding box center [119, 445] width 144 height 29
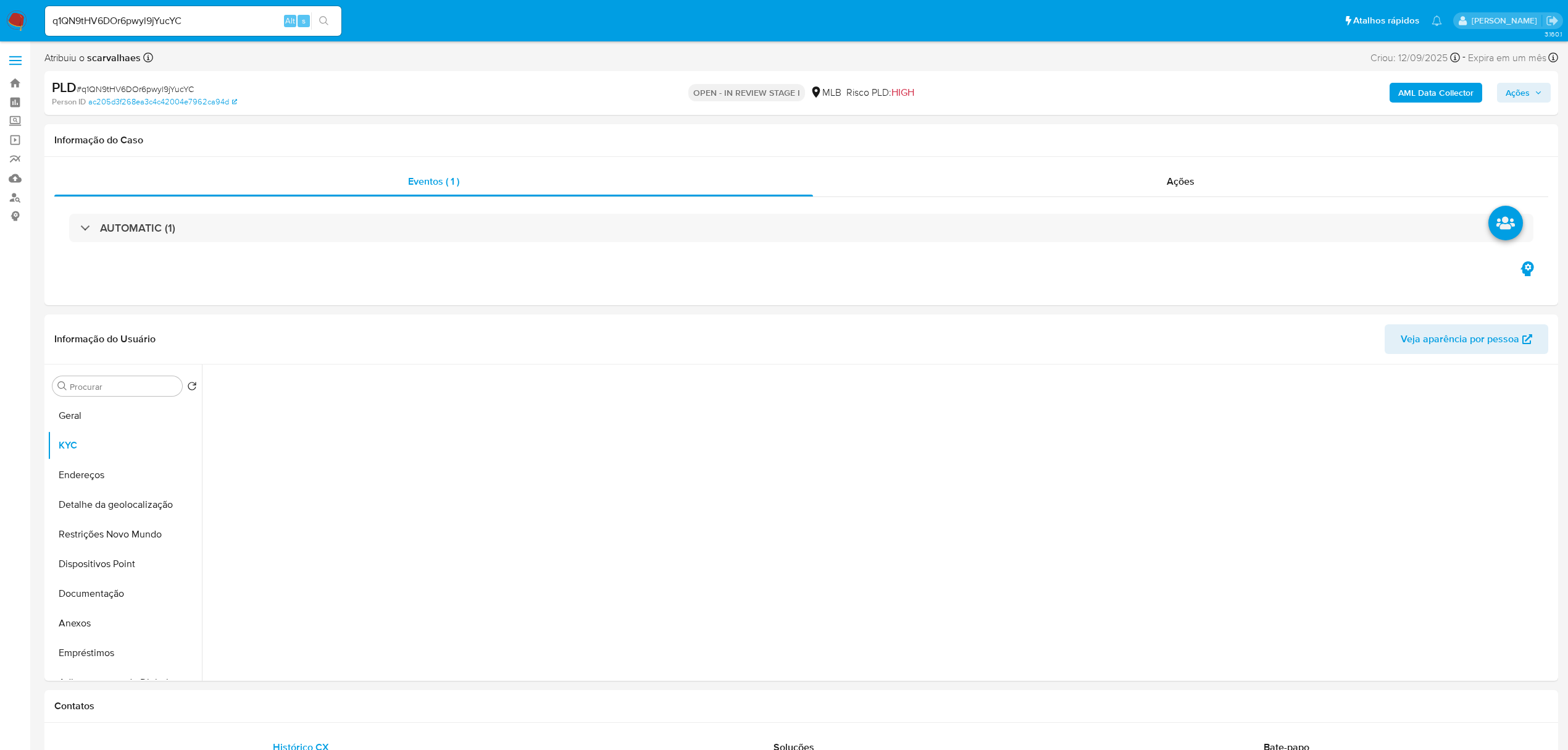
scroll to position [0, 0]
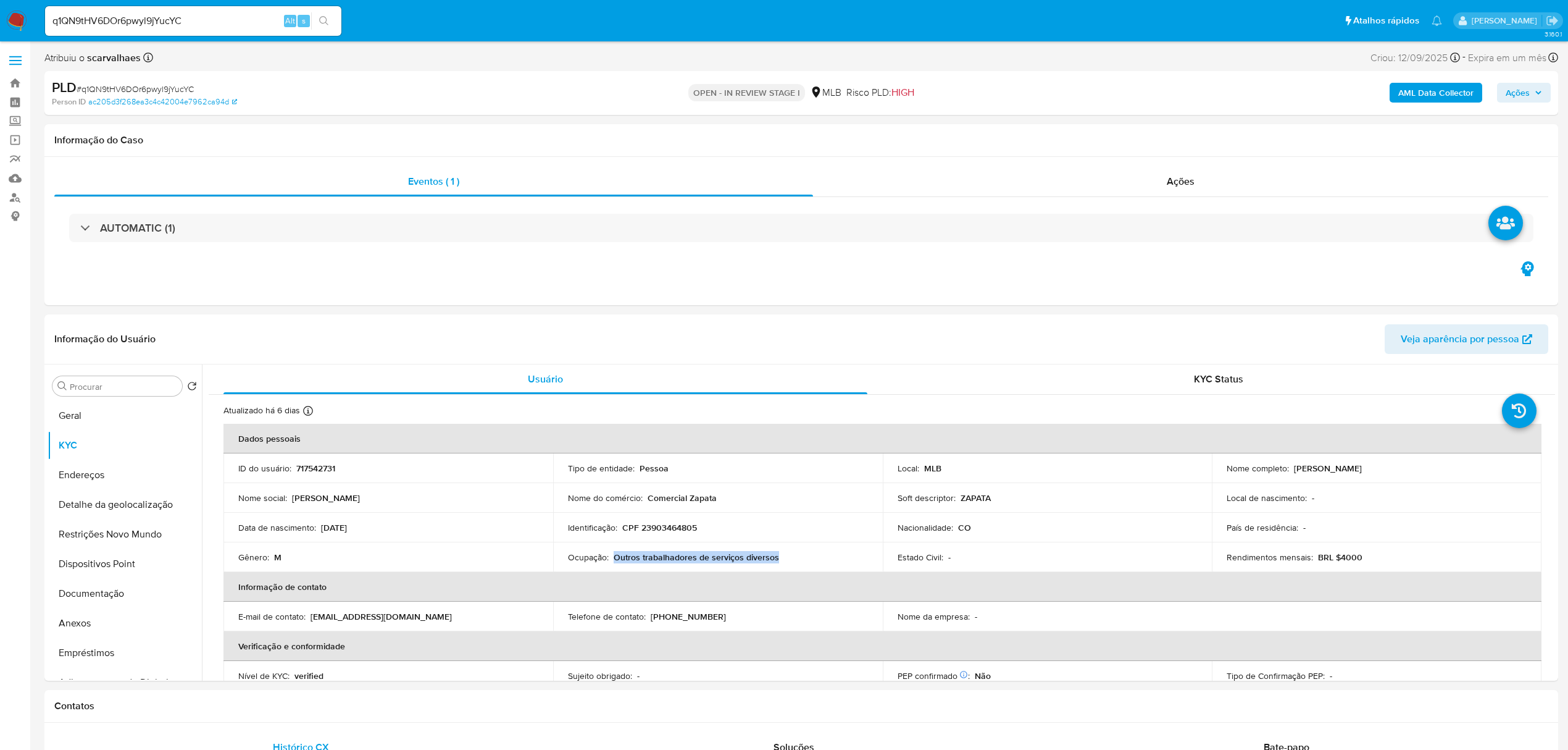
drag, startPoint x: 611, startPoint y: 561, endPoint x: 794, endPoint y: 559, distance: 183.0
click at [794, 559] on div "Ocupação : Outros trabalhadores de serviços diversos" at bounding box center [718, 558] width 300 height 11
copy p "Outros trabalhadores de serviços diversos"
click at [98, 621] on button "Anexos" at bounding box center [119, 623] width 144 height 29
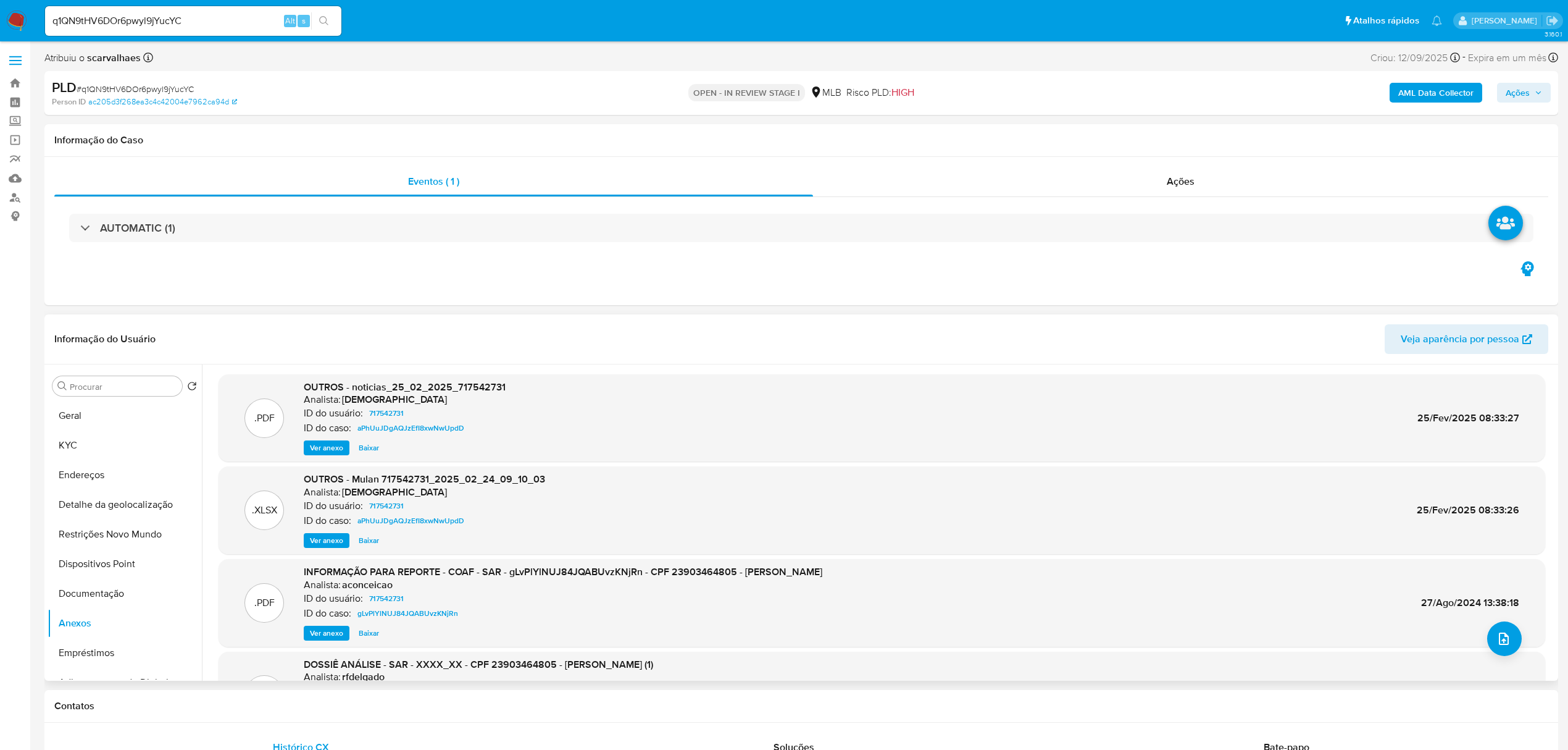
click at [333, 633] on span "Ver anexo" at bounding box center [326, 633] width 33 height 12
click at [333, 633] on div "Ver anexo Ver anexo [GEOGRAPHIC_DATA]" at bounding box center [563, 633] width 518 height 15
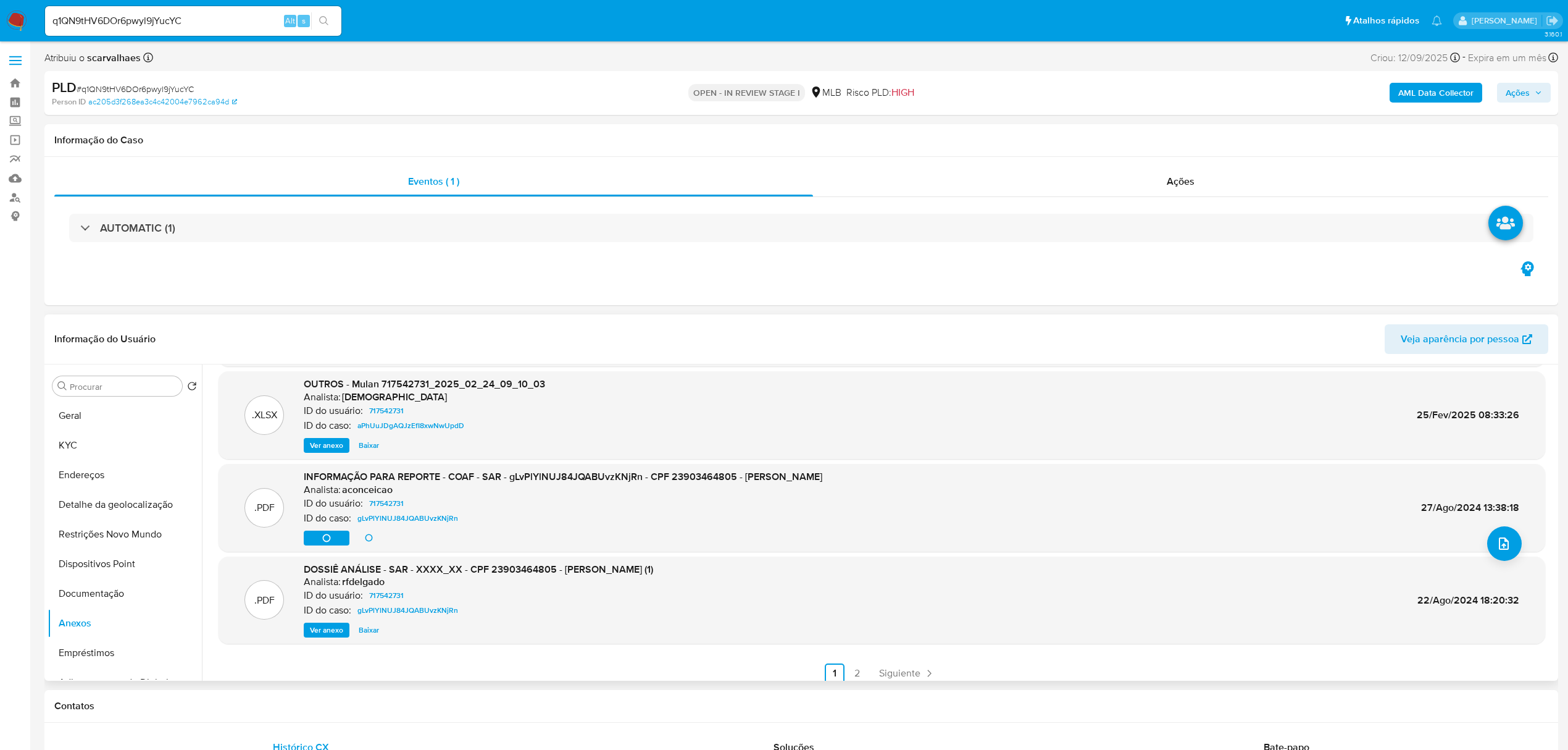
scroll to position [104, 0]
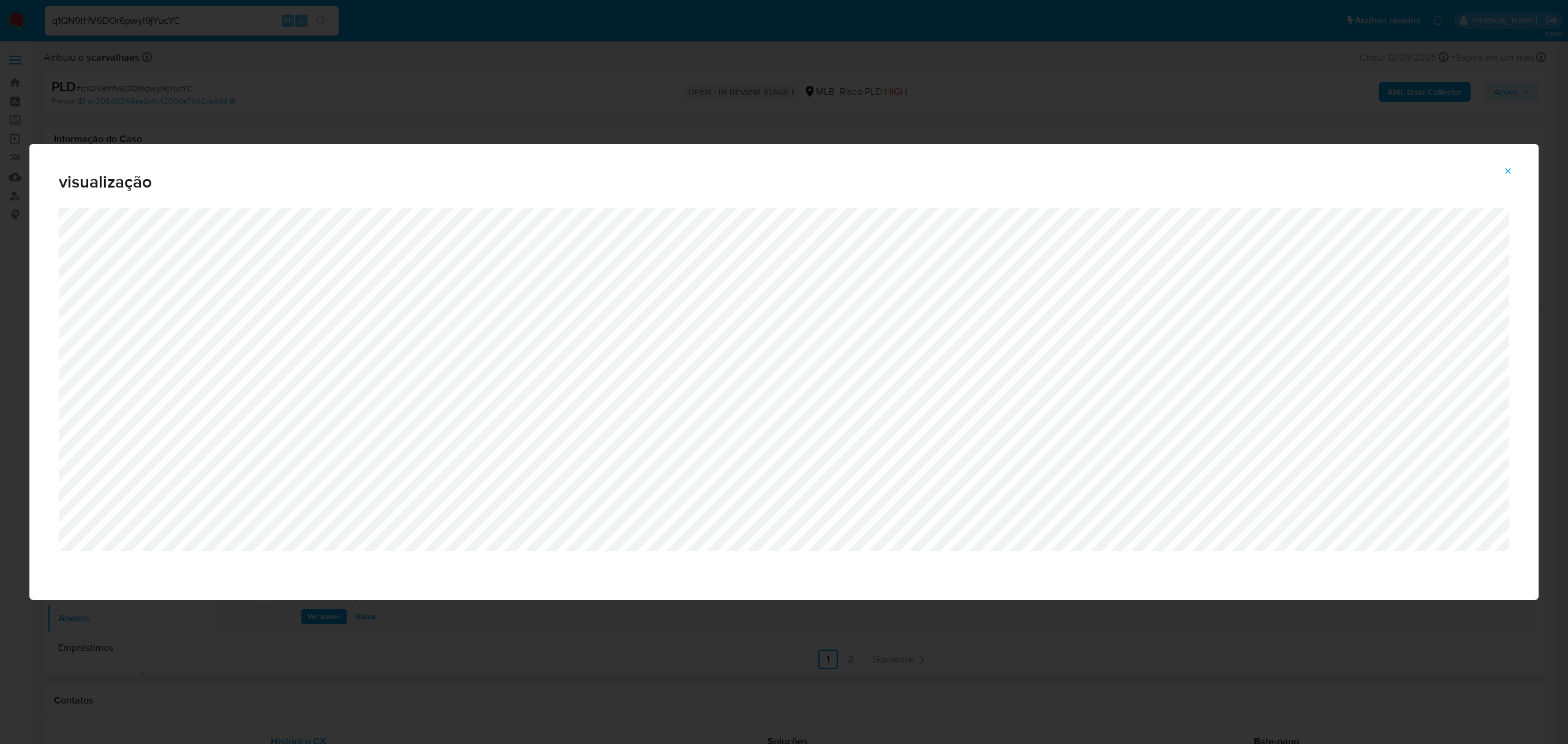
click at [1507, 171] on icon "Attachment preview" at bounding box center [1507, 171] width 10 height 10
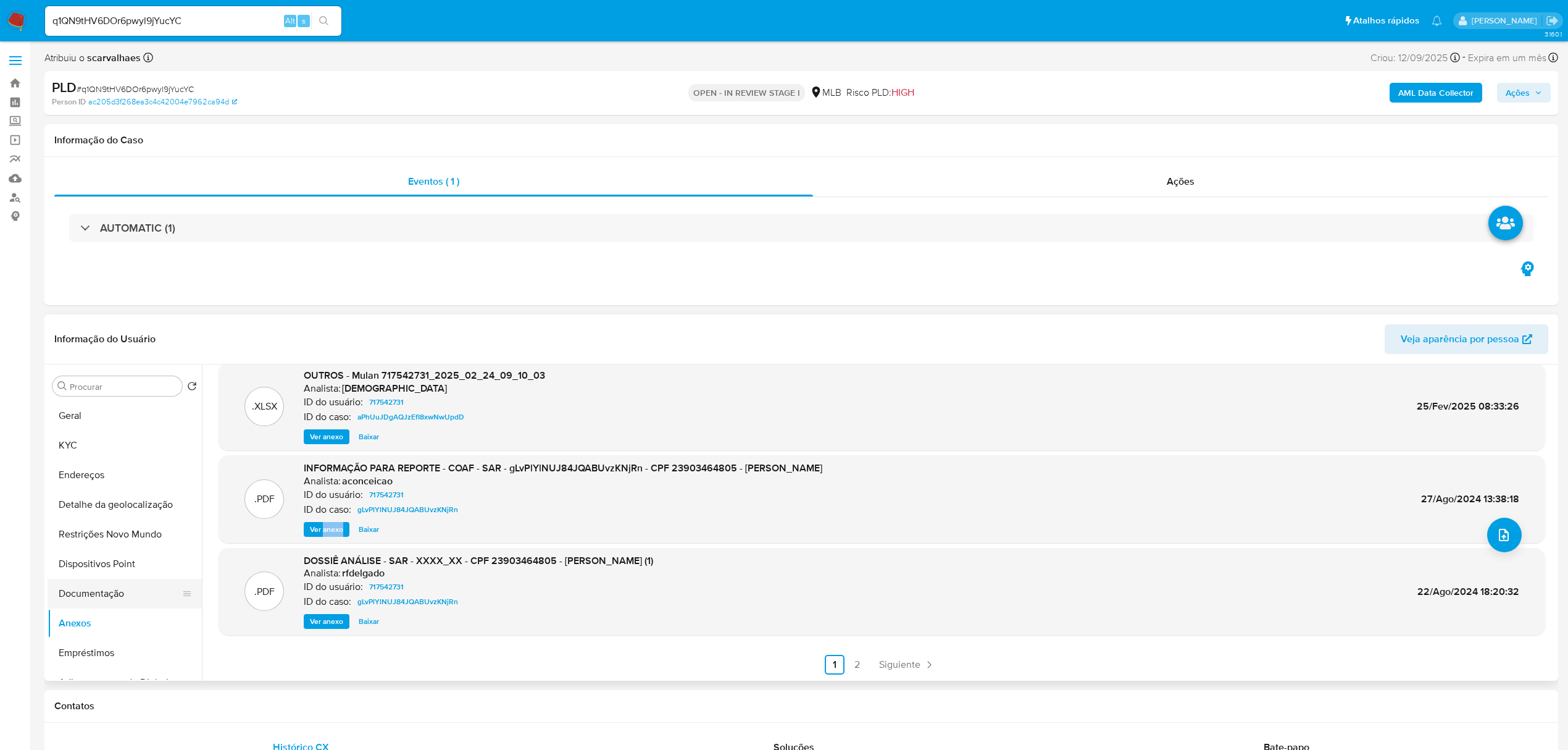
click at [118, 601] on button "Documentação" at bounding box center [119, 593] width 144 height 29
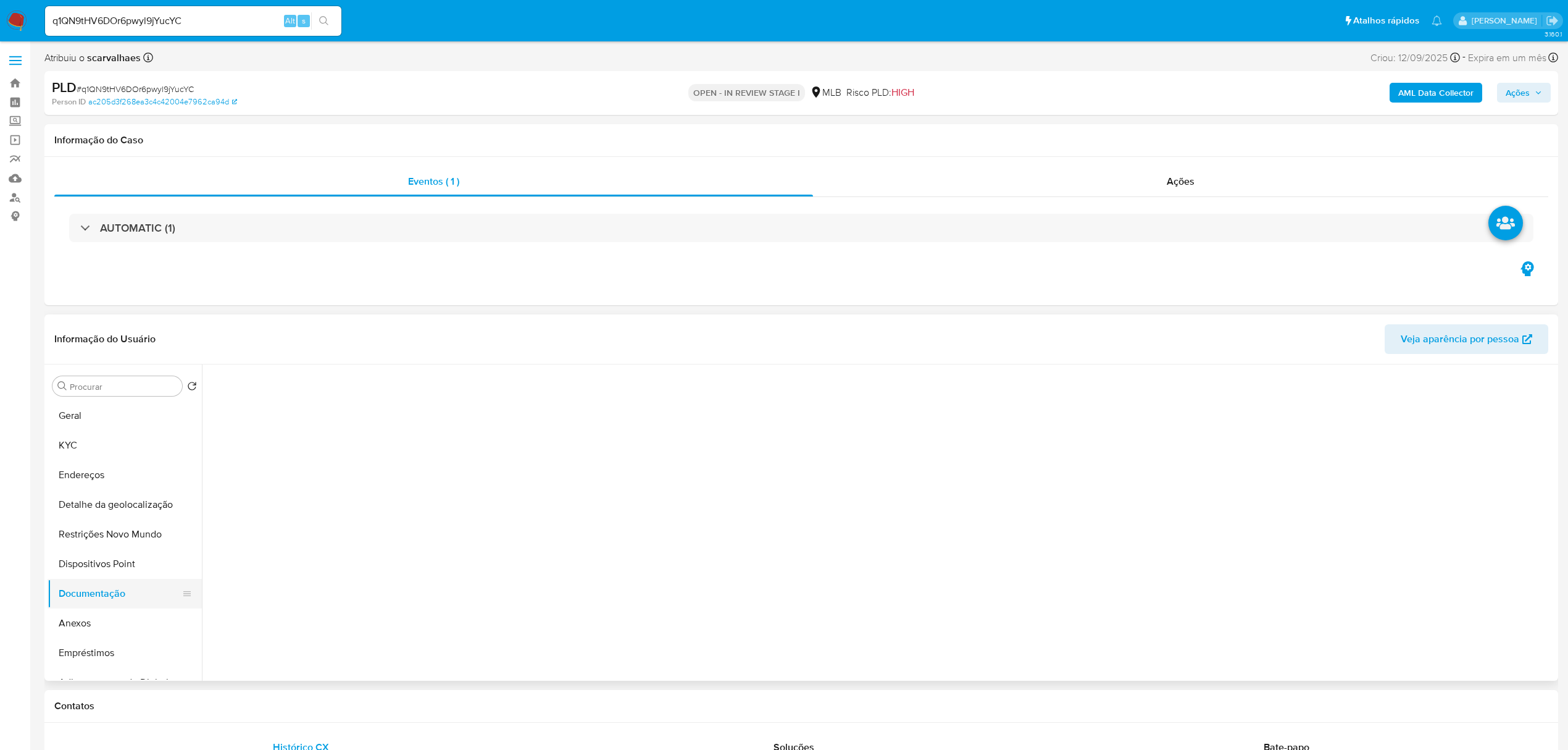
scroll to position [0, 0]
click at [306, 455] on button "Identificação" at bounding box center [367, 457] width 317 height 32
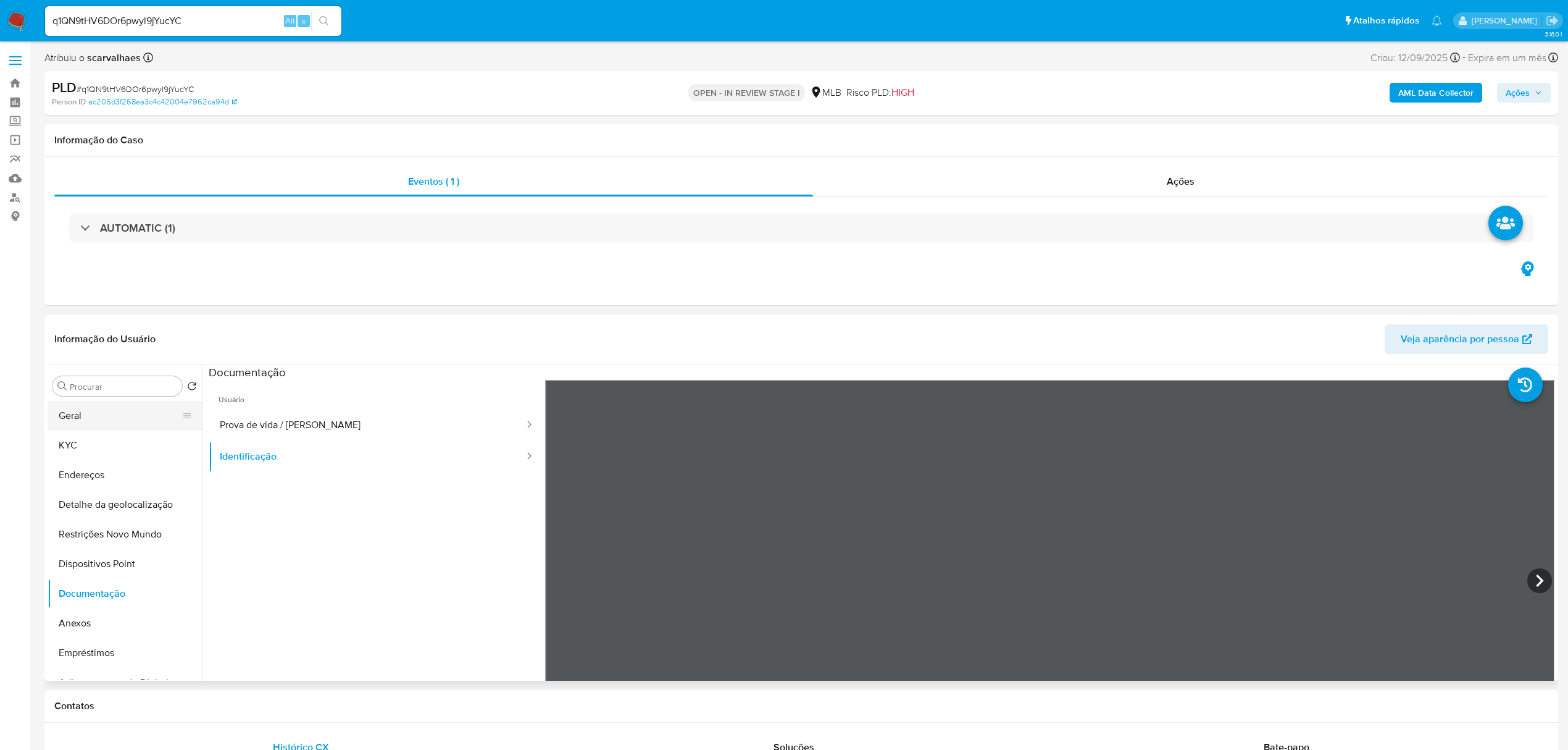
click at [81, 415] on button "Geral" at bounding box center [119, 416] width 144 height 29
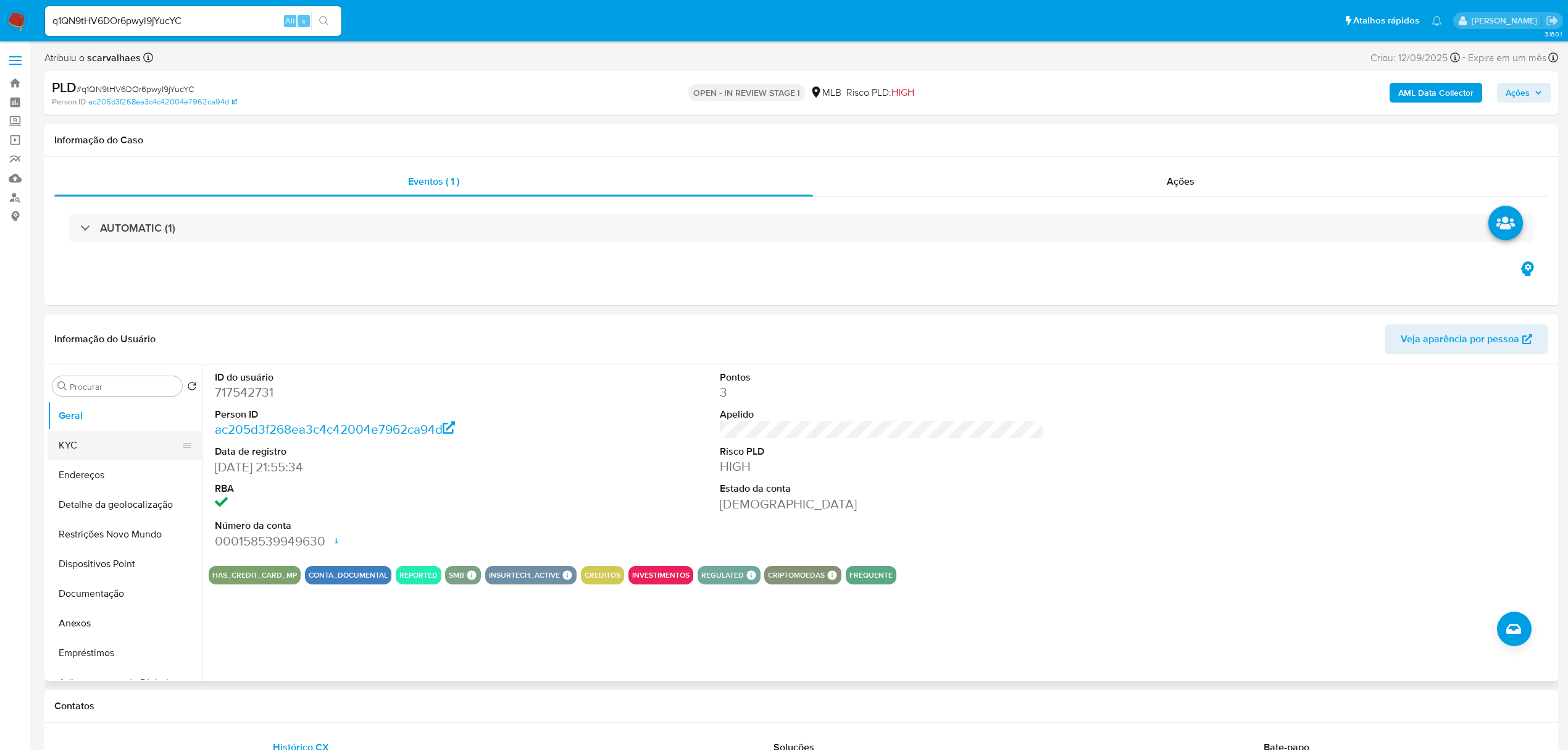
click at [99, 448] on button "KYC" at bounding box center [119, 445] width 144 height 29
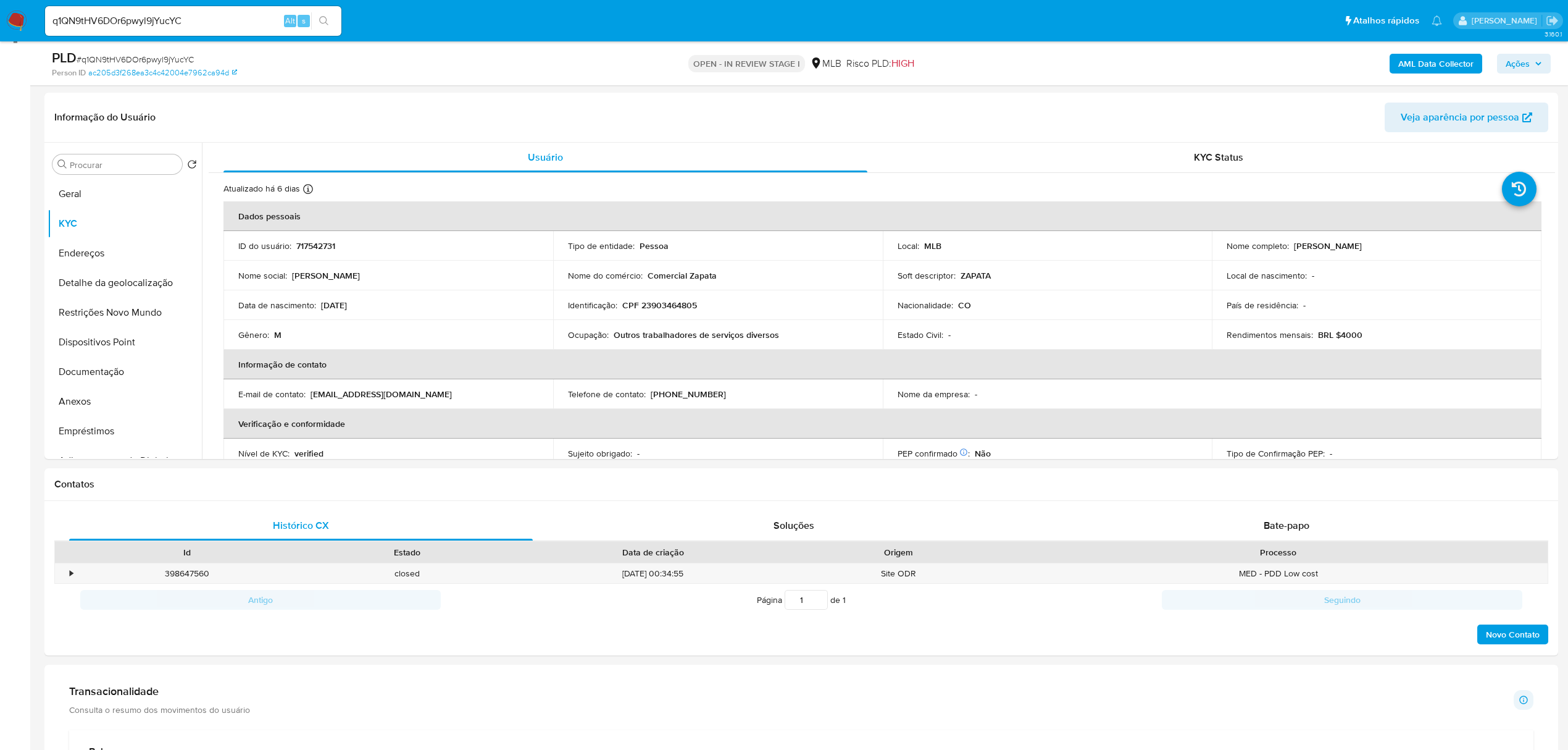
scroll to position [180, 0]
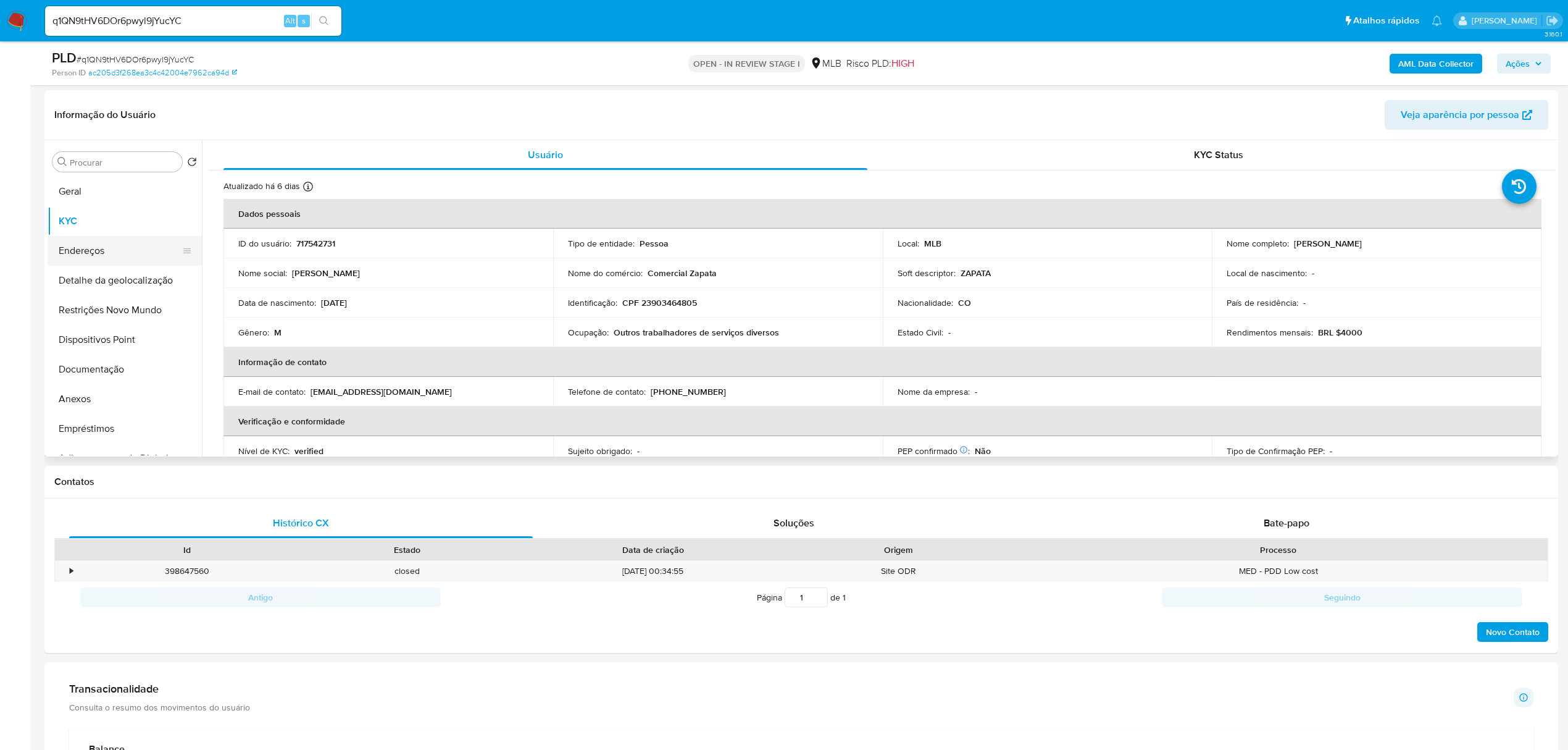
click at [117, 249] on button "Endereços" at bounding box center [119, 250] width 144 height 29
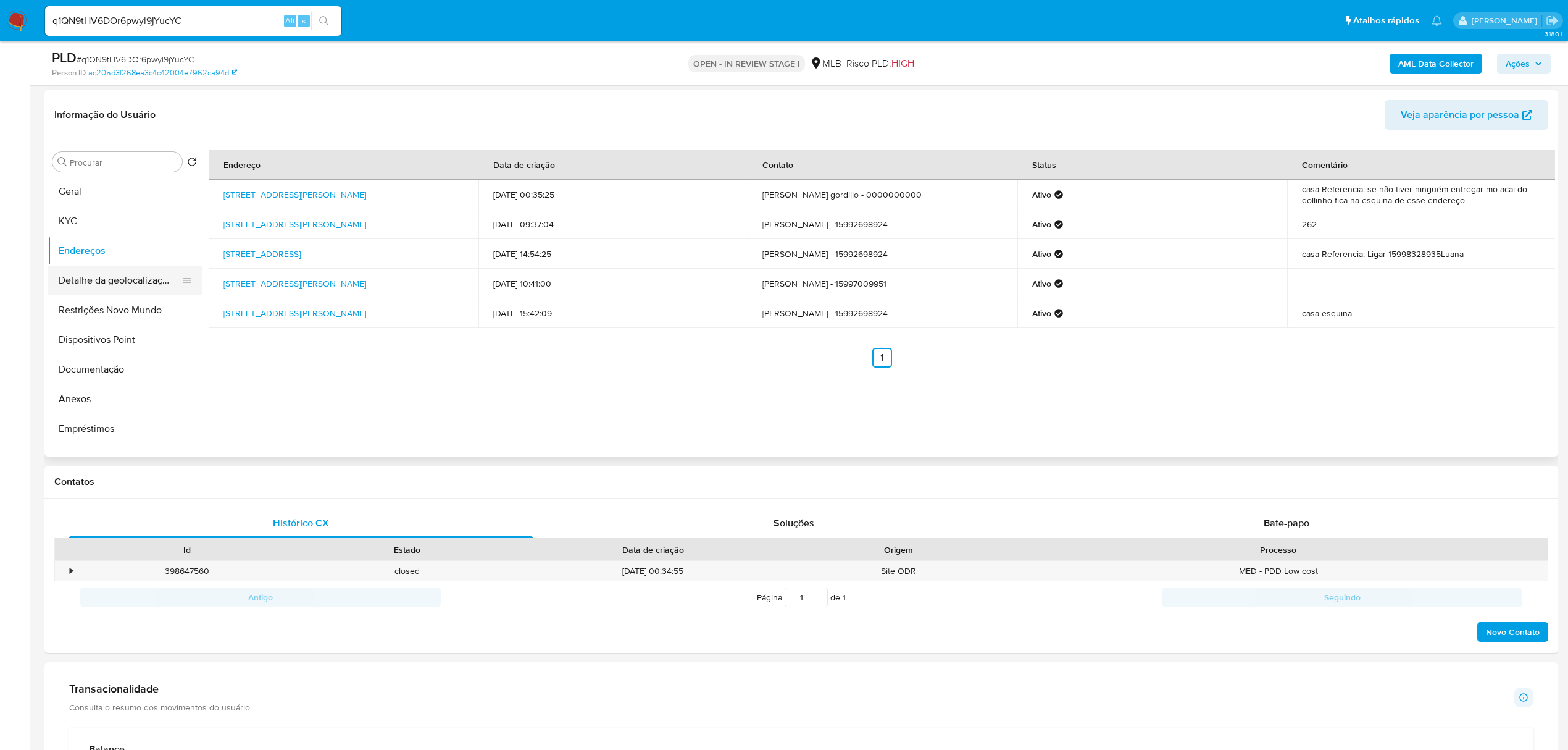
click at [120, 282] on button "Detalhe da geolocalização" at bounding box center [119, 280] width 144 height 29
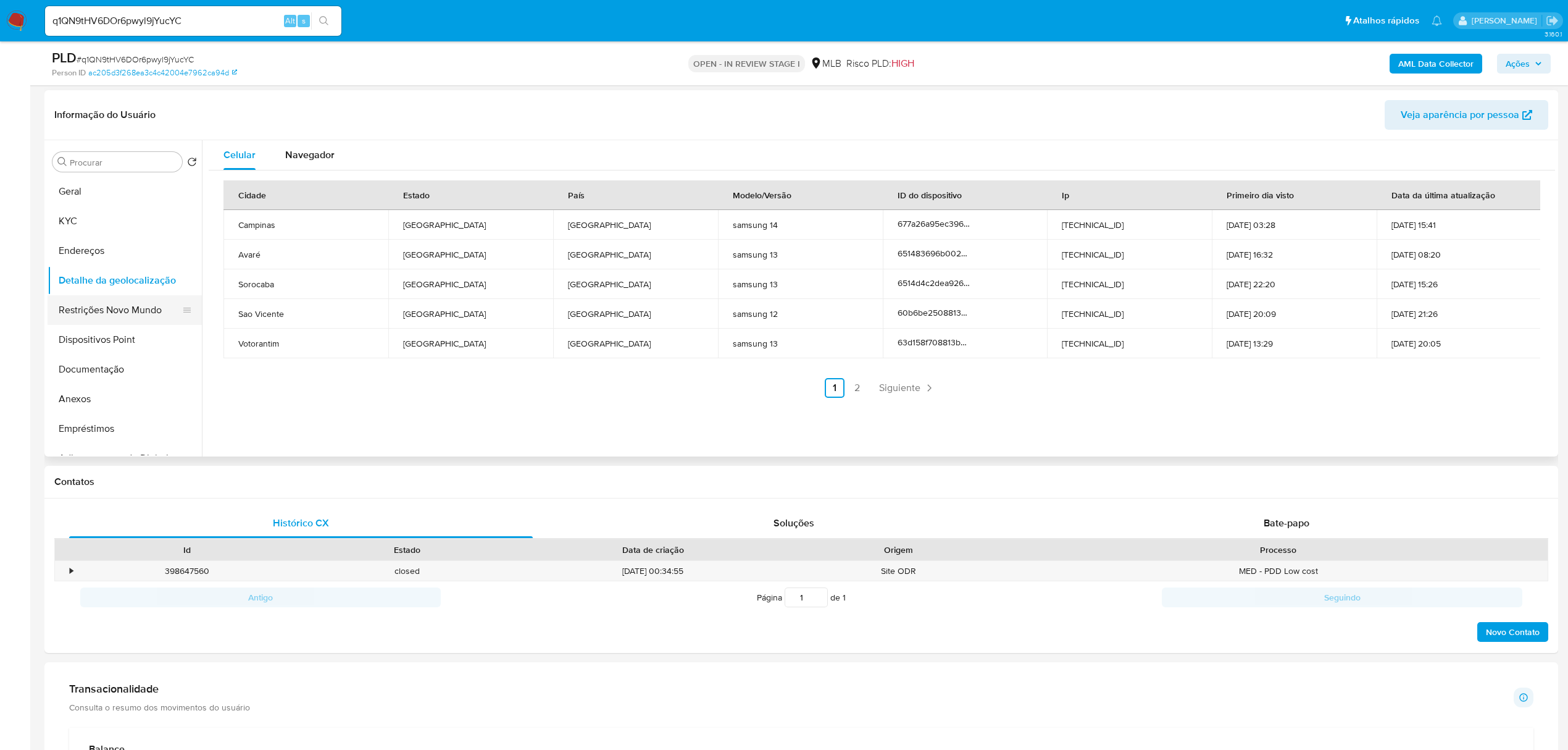
click at [130, 310] on button "Restrições Novo Mundo" at bounding box center [119, 310] width 144 height 29
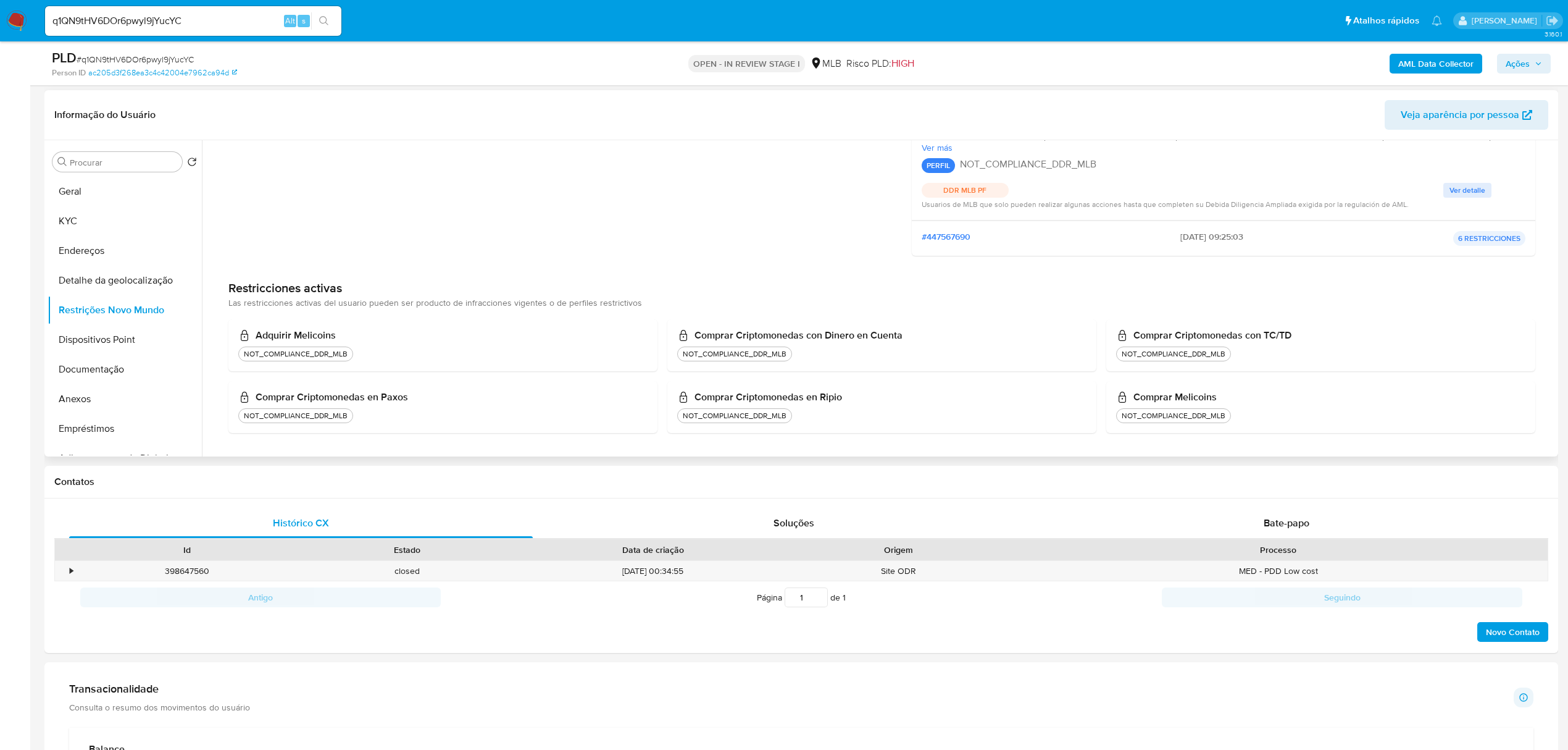
scroll to position [167, 0]
drag, startPoint x: 120, startPoint y: 333, endPoint x: 139, endPoint y: 338, distance: 19.6
click at [120, 333] on button "Dispositivos Point" at bounding box center [119, 340] width 144 height 29
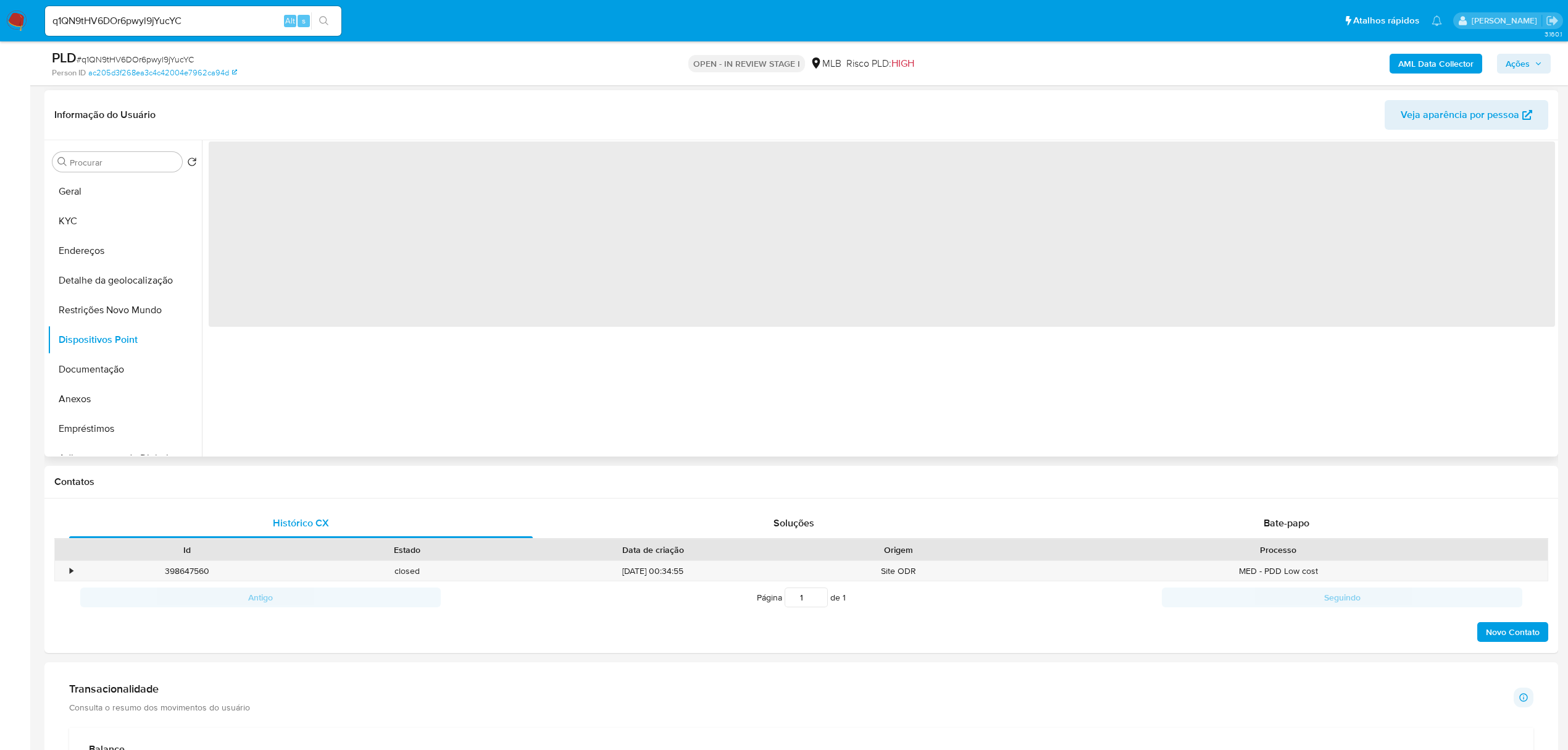
scroll to position [0, 0]
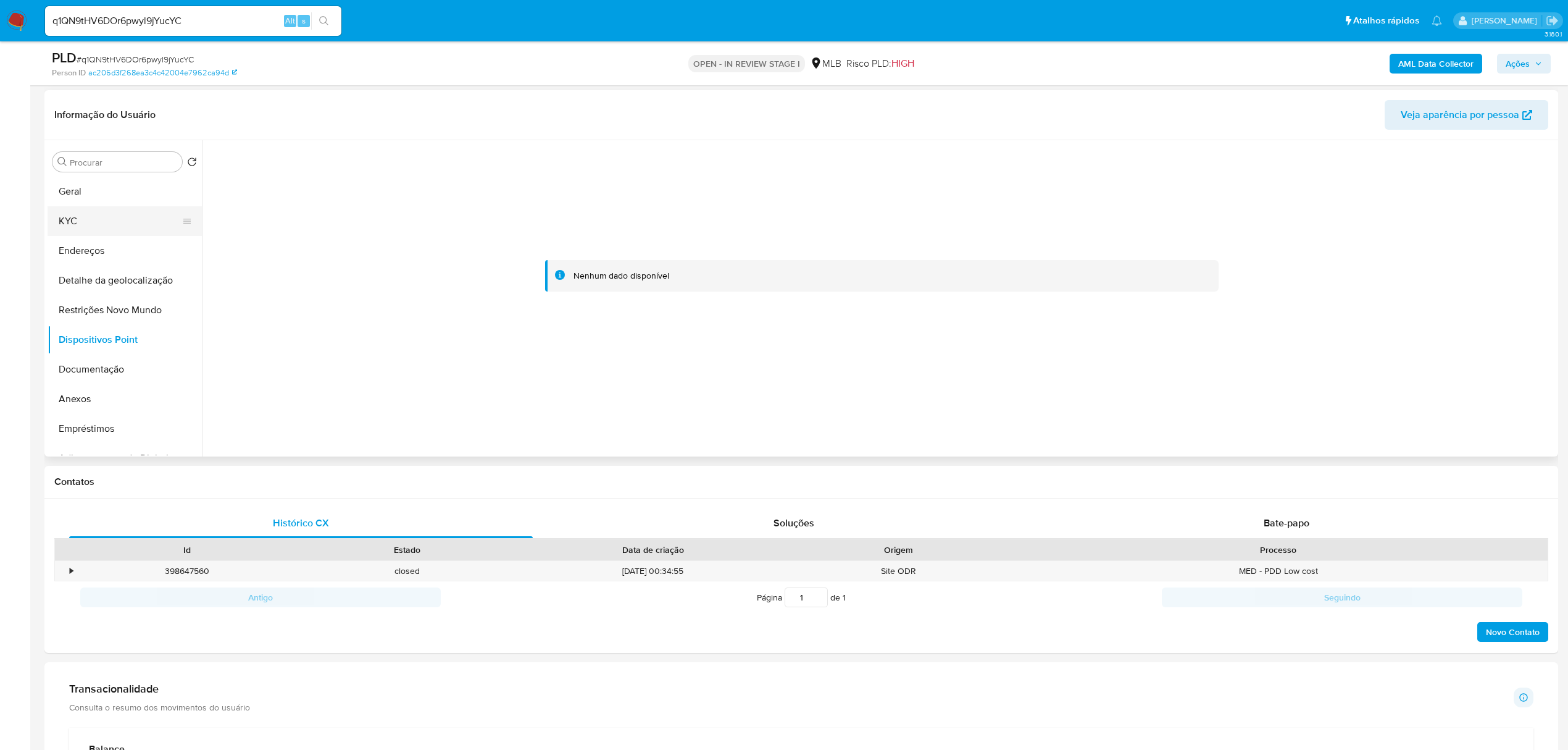
click at [81, 218] on button "KYC" at bounding box center [119, 221] width 144 height 29
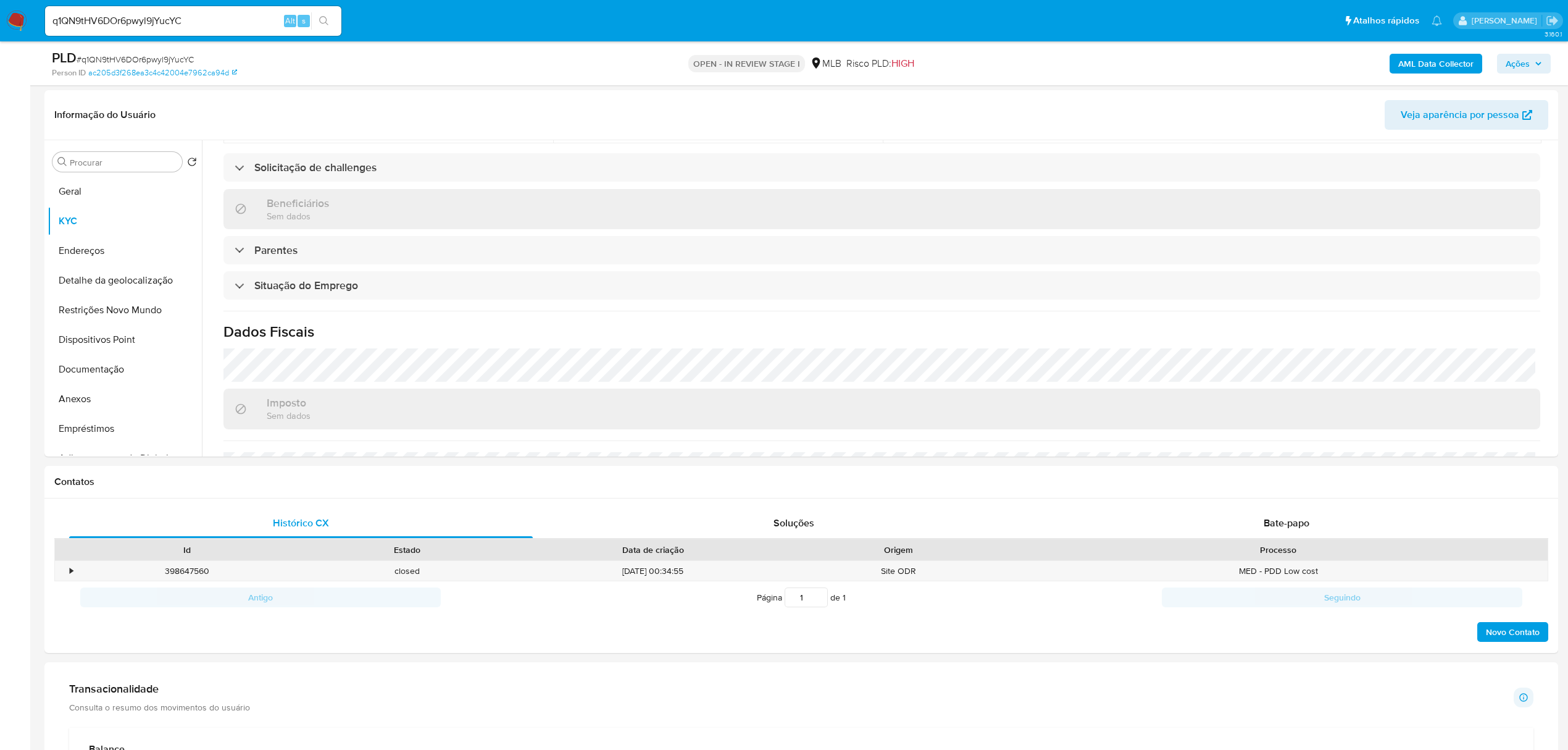
scroll to position [514, 0]
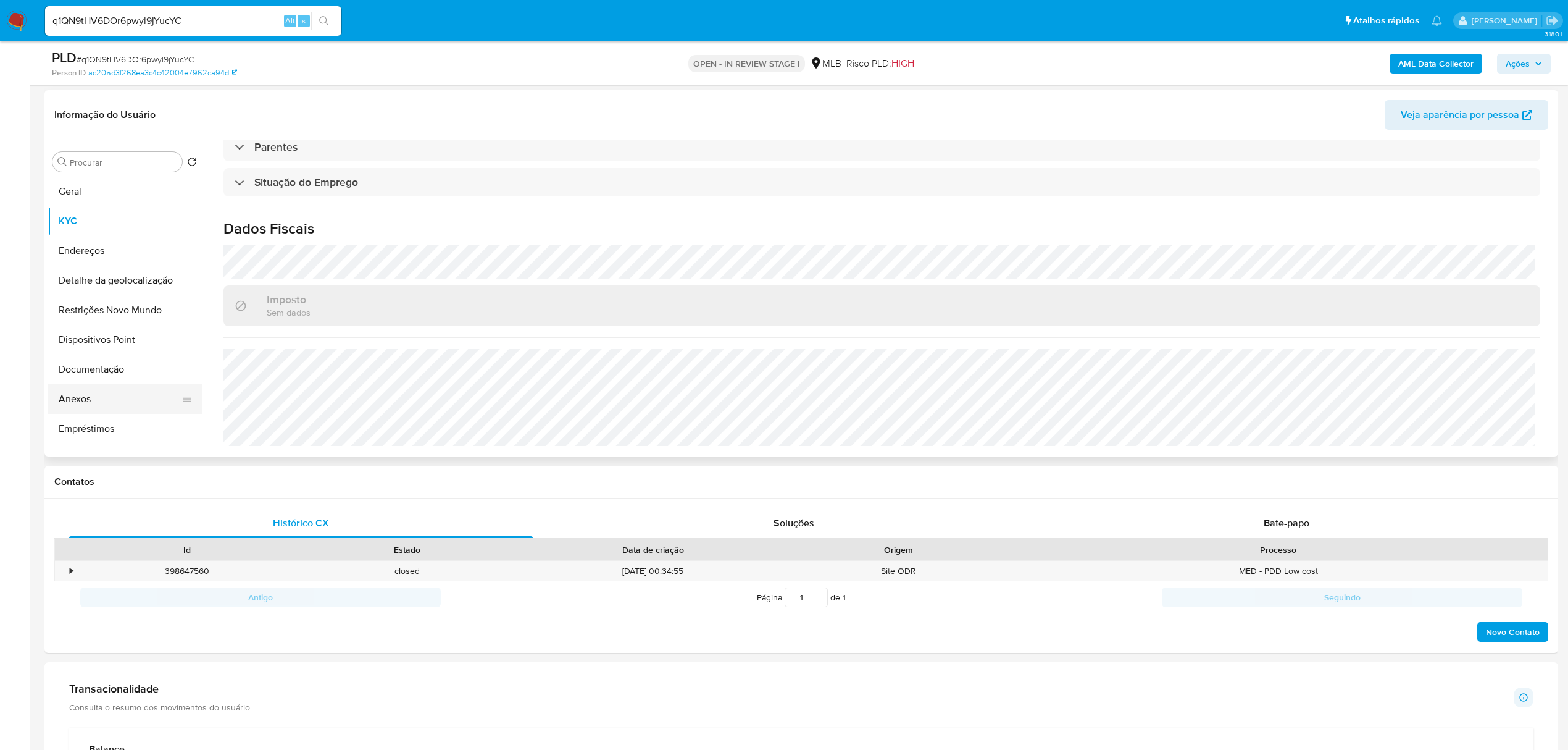
click at [83, 393] on button "Anexos" at bounding box center [119, 399] width 144 height 29
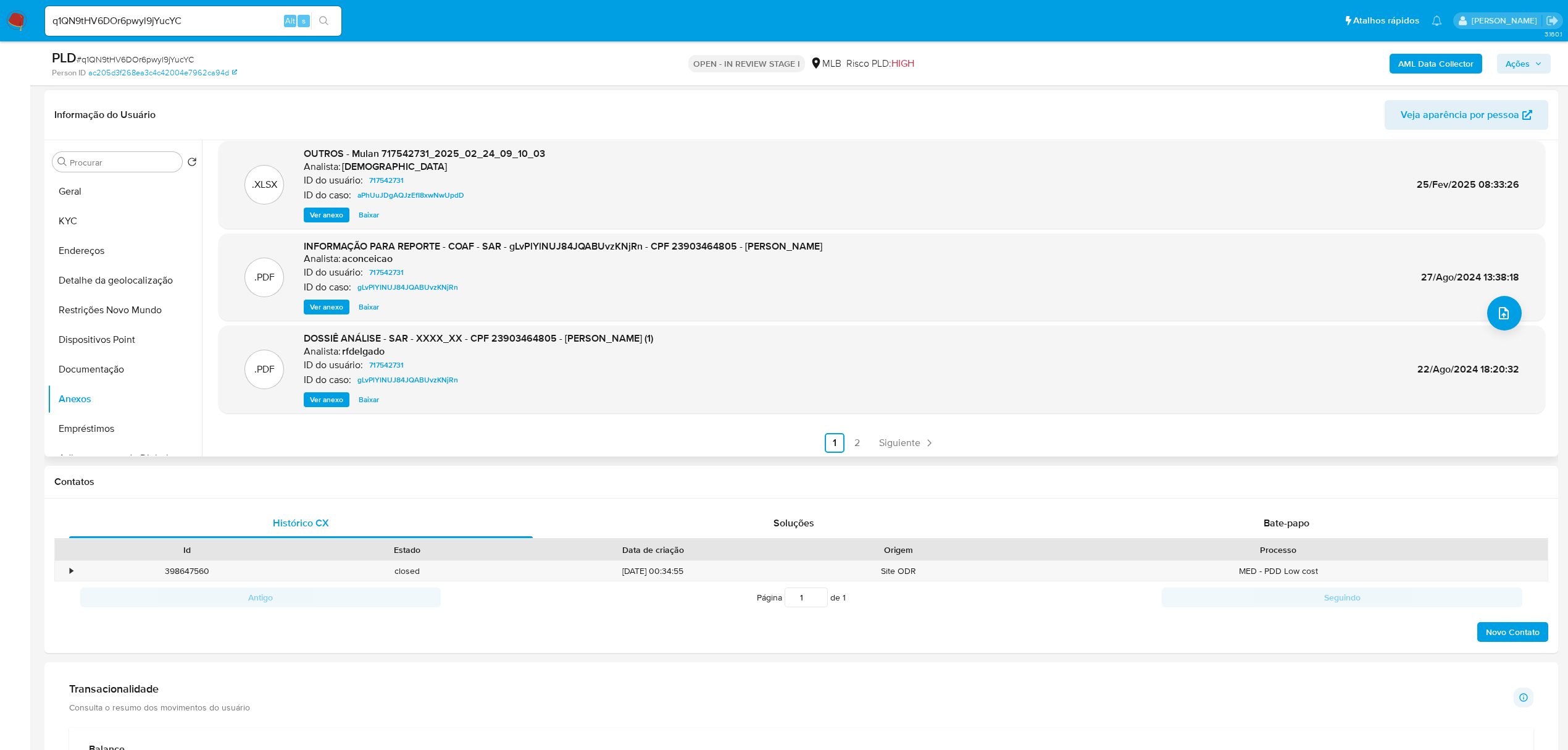
scroll to position [104, 0]
click at [862, 440] on link "2" at bounding box center [857, 440] width 20 height 20
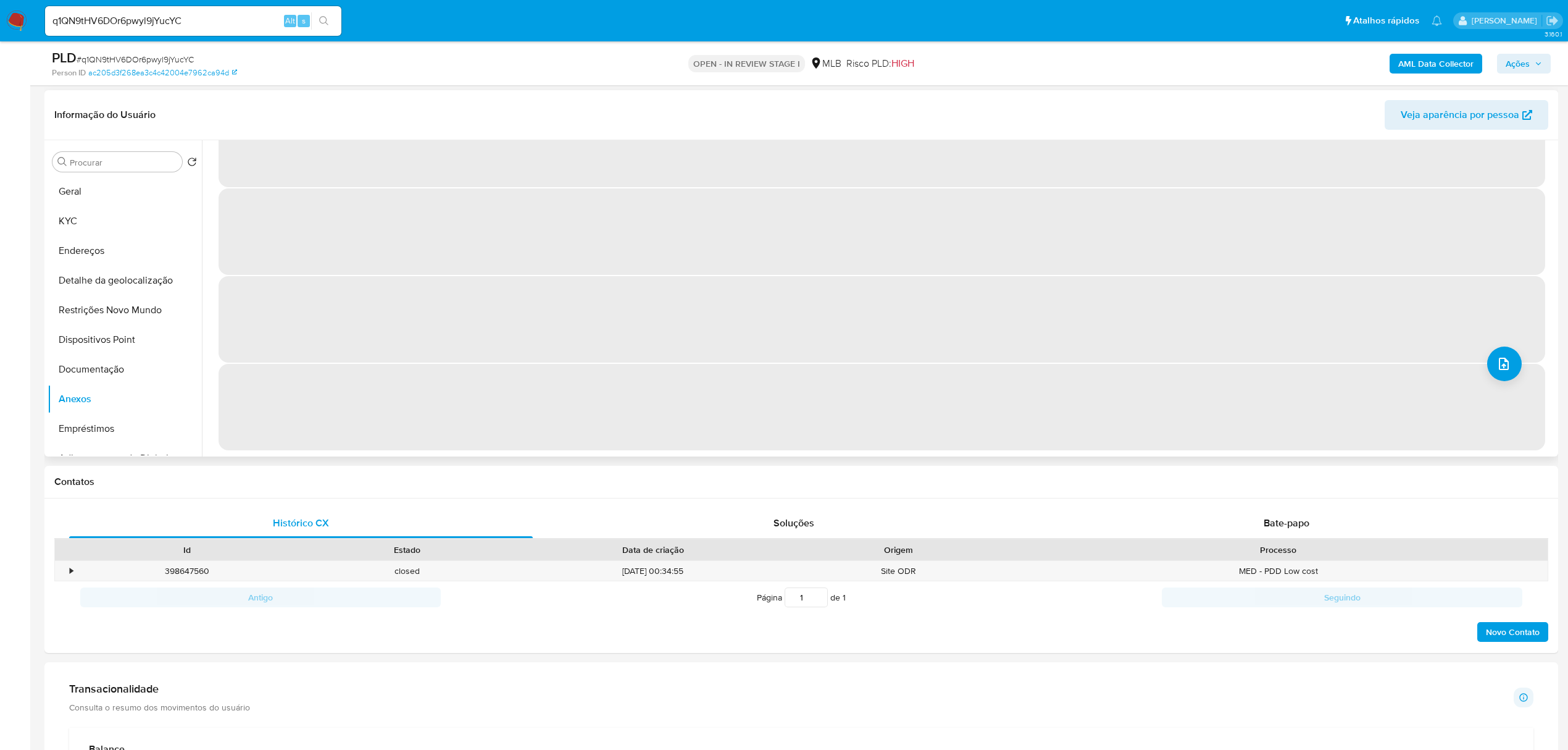
scroll to position [0, 0]
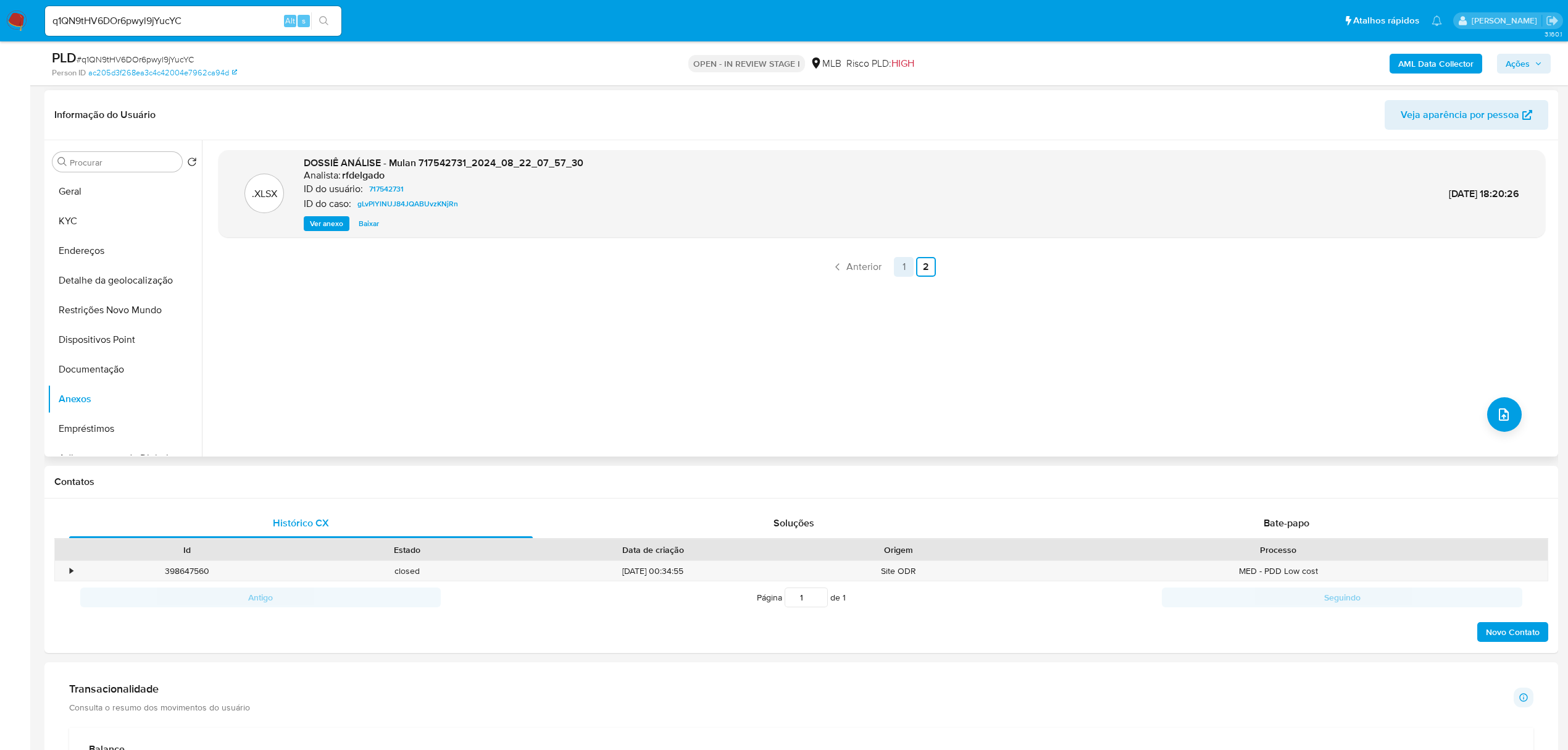
click at [900, 270] on link "1" at bounding box center [904, 267] width 20 height 20
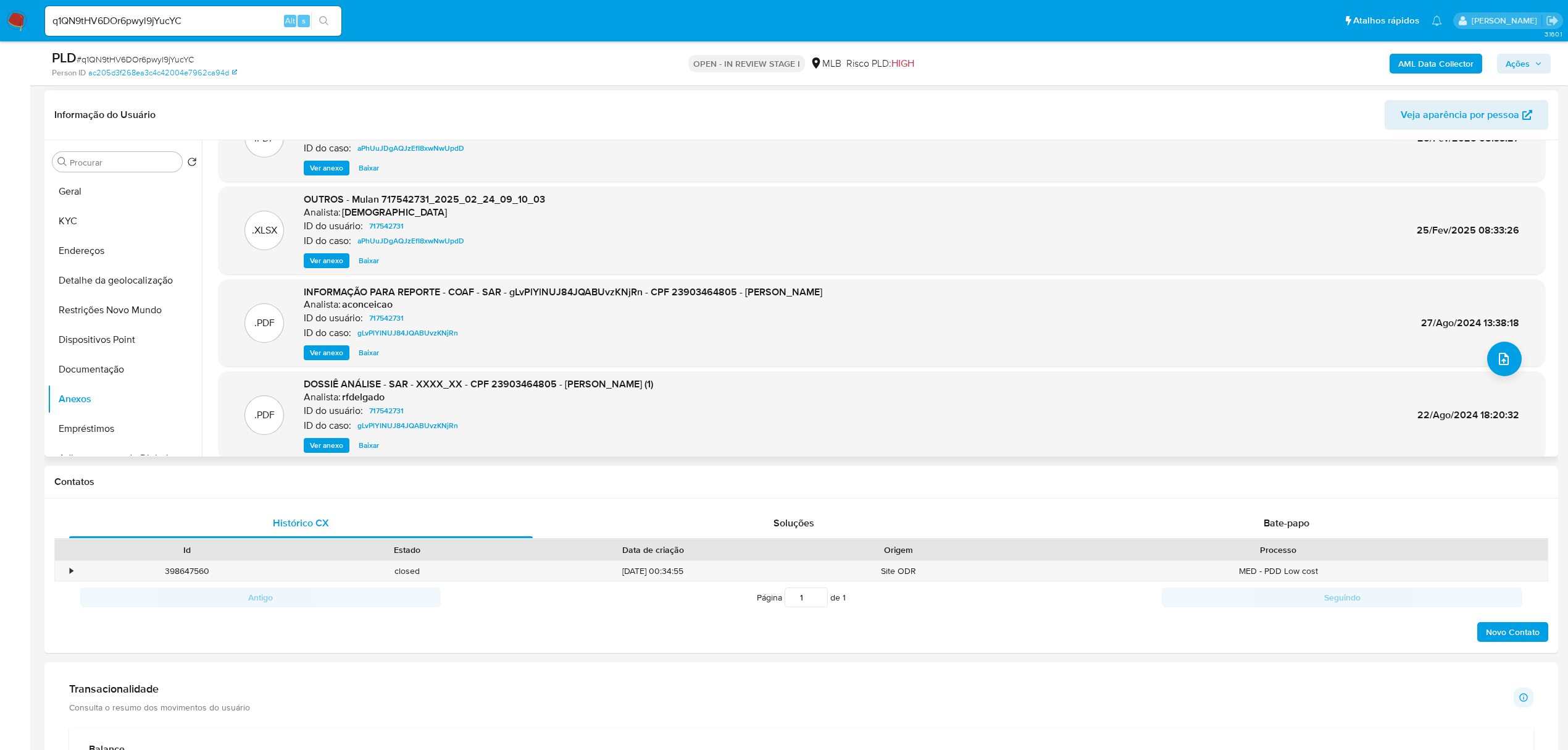
scroll to position [82, 0]
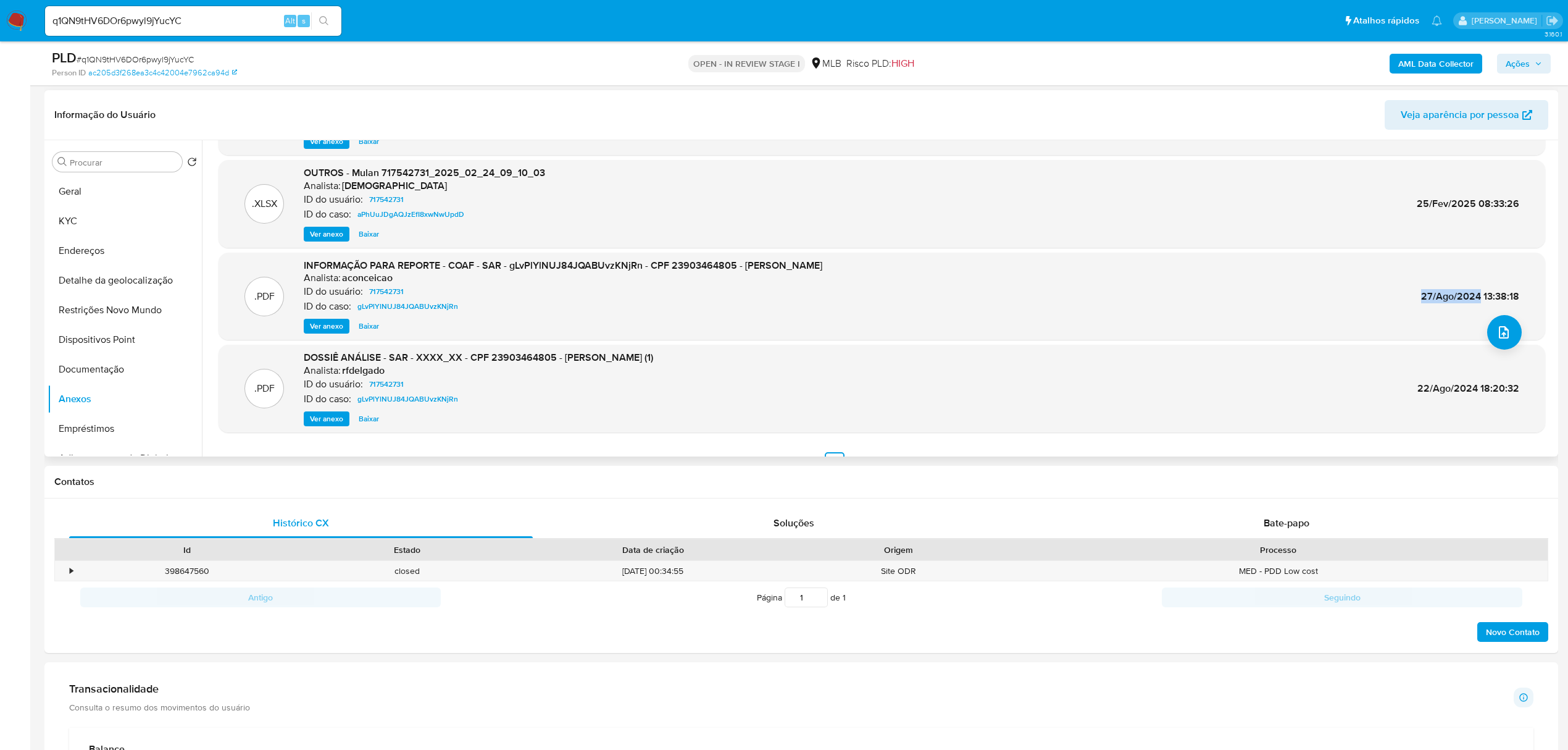
drag, startPoint x: 1416, startPoint y: 293, endPoint x: 1477, endPoint y: 294, distance: 61.0
click at [1477, 294] on div ".PDF INFORMAÇÃO PARA REPORTE - COAF - SAR - gLvPlYlNUJ84JQABUvzKNjRn - CPF 2390…" at bounding box center [882, 296] width 1315 height 75
copy span "27/Ago/2024"
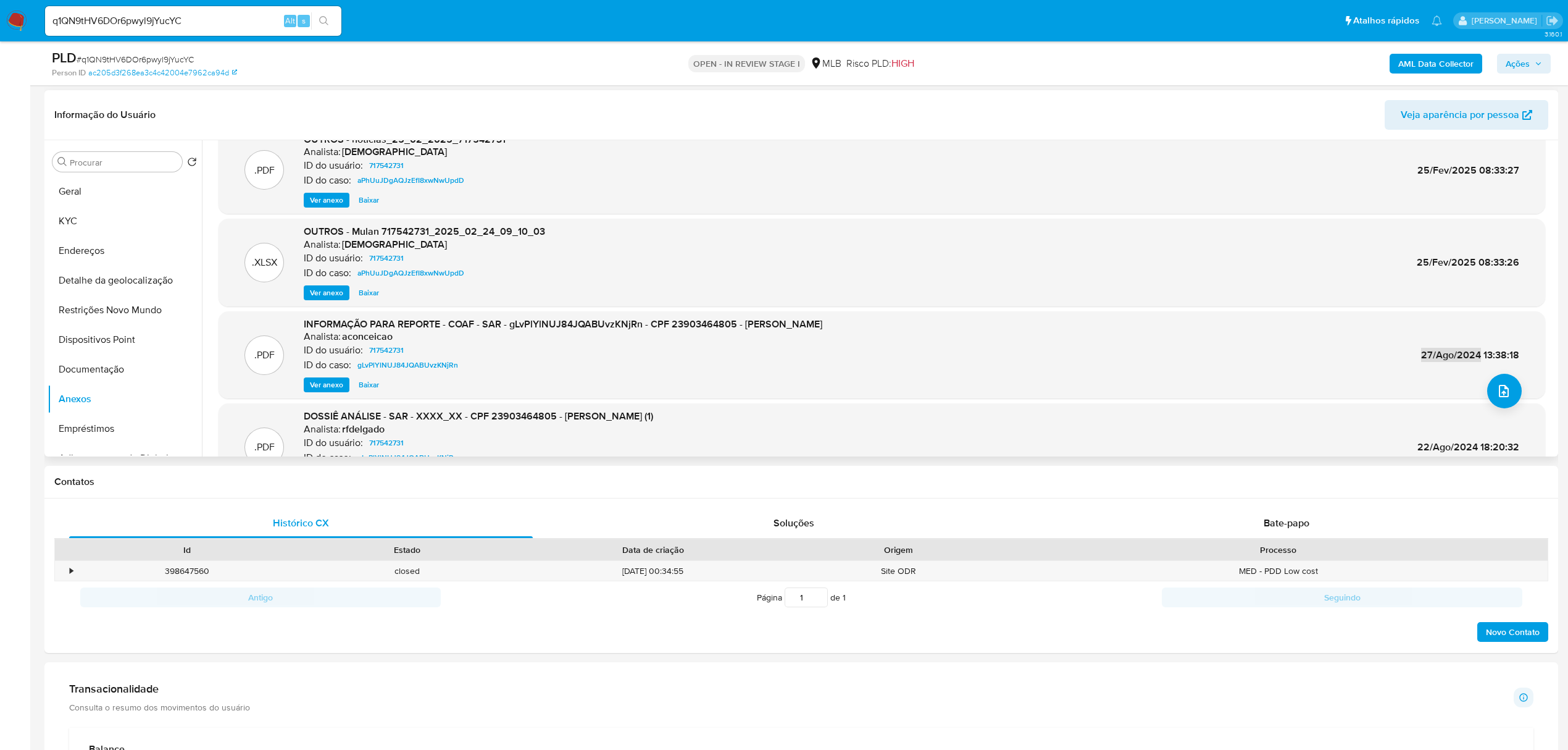
scroll to position [0, 0]
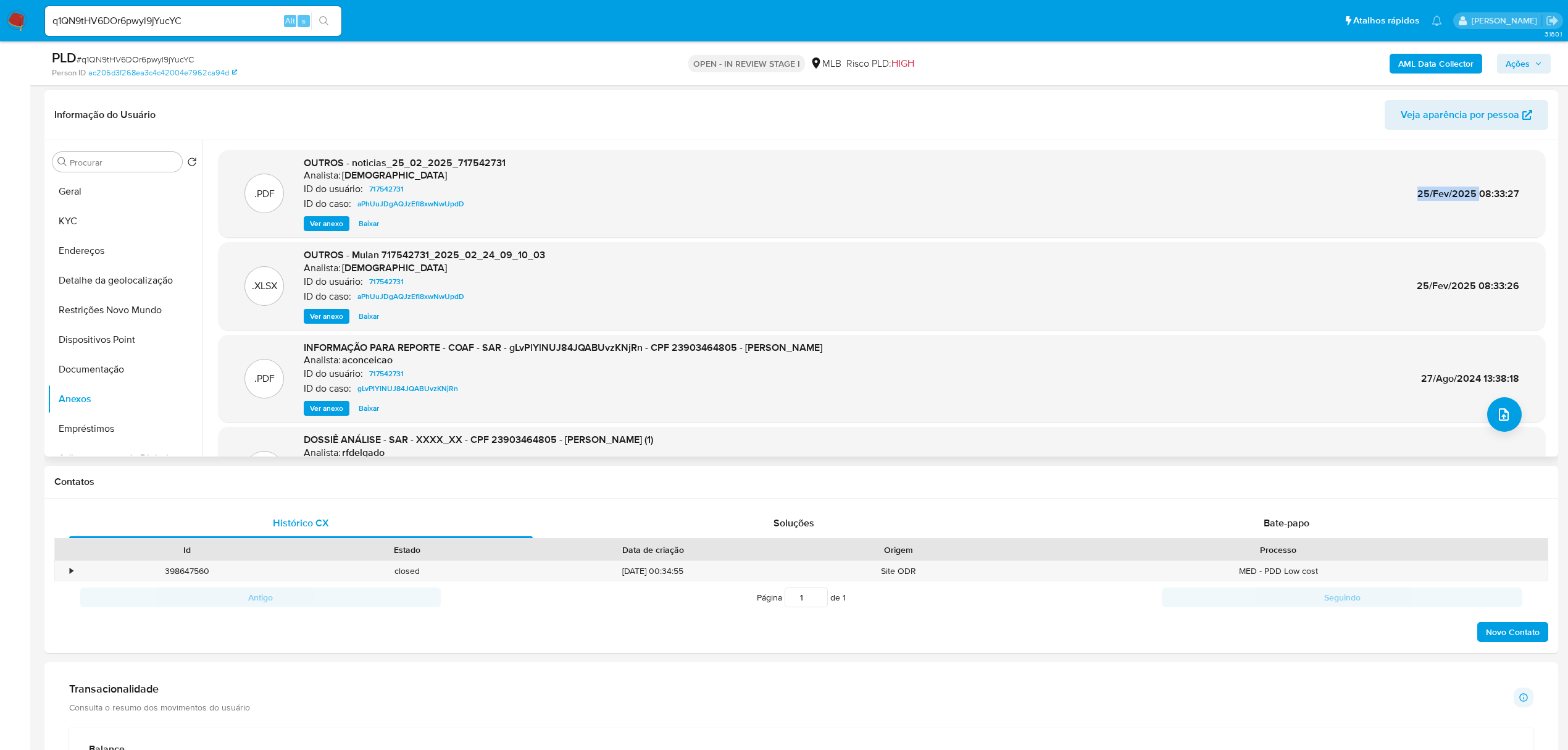
drag, startPoint x: 1416, startPoint y: 192, endPoint x: 1475, endPoint y: 194, distance: 59.0
click at [1477, 194] on span "25/Fev/2025 08:33:27" at bounding box center [1469, 193] width 102 height 14
copy span "25/Fev/2025"
click at [328, 410] on span "Ver anexo" at bounding box center [326, 408] width 33 height 12
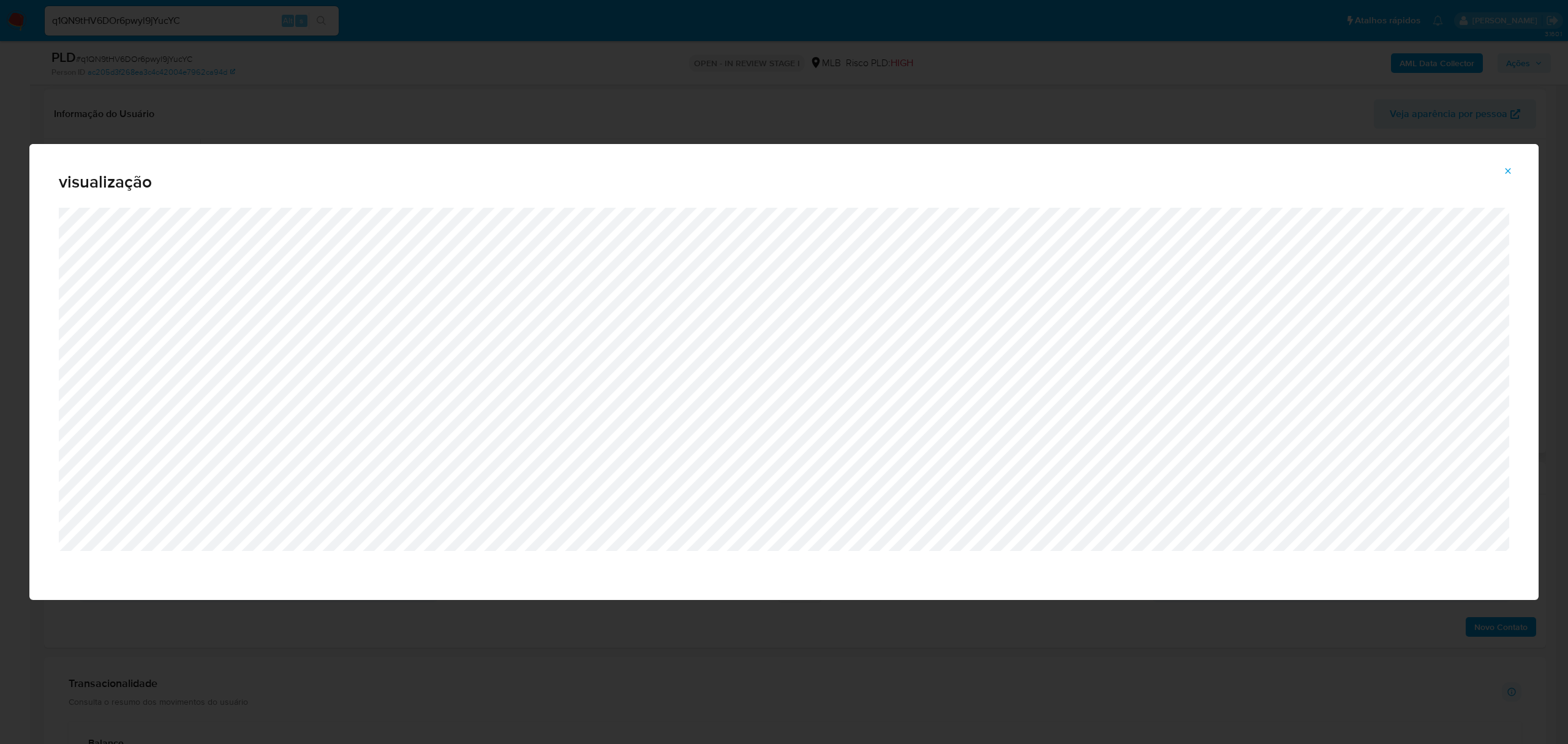
click at [1505, 169] on icon "Attachment preview" at bounding box center [1507, 171] width 10 height 10
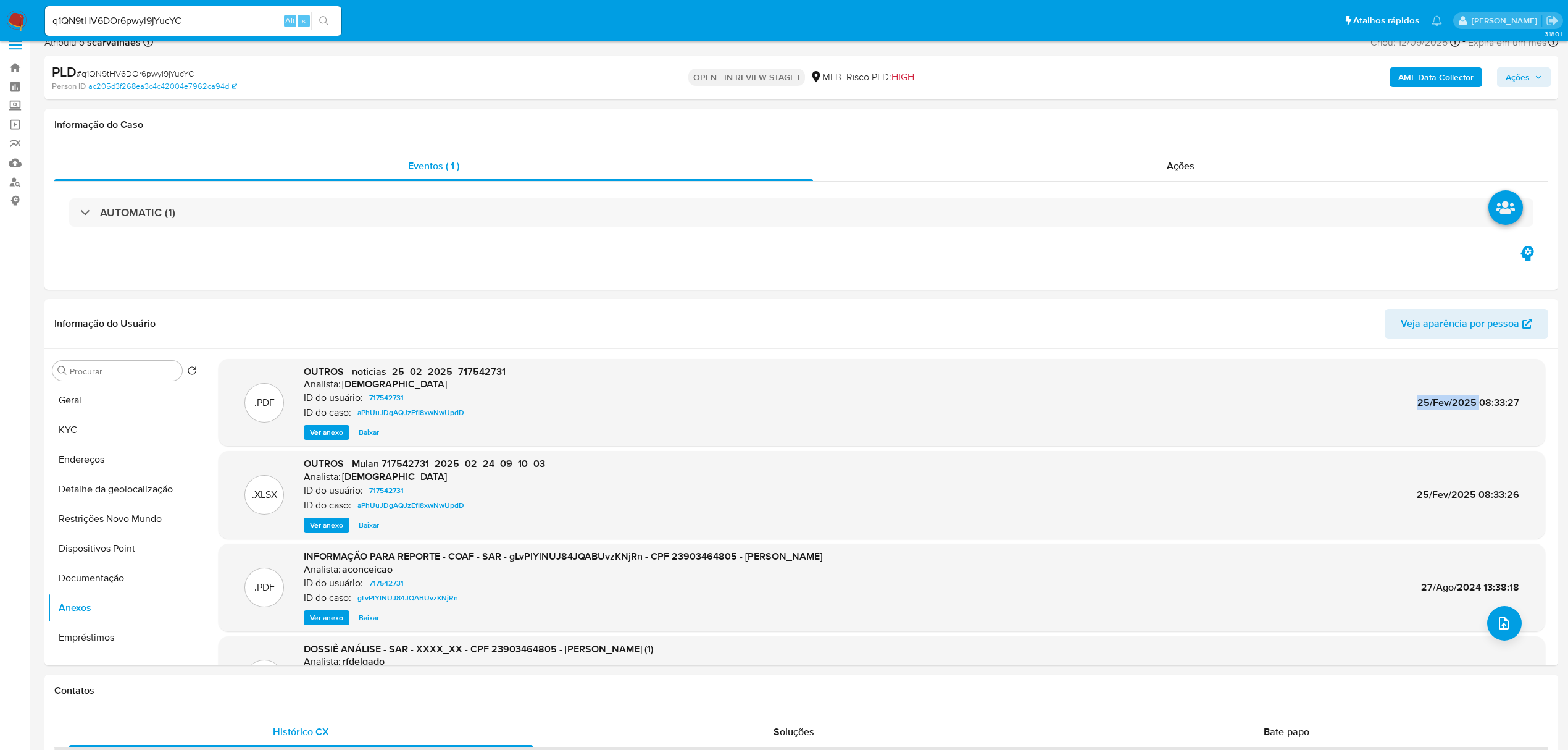
click at [327, 434] on span "Ver anexo" at bounding box center [326, 432] width 33 height 12
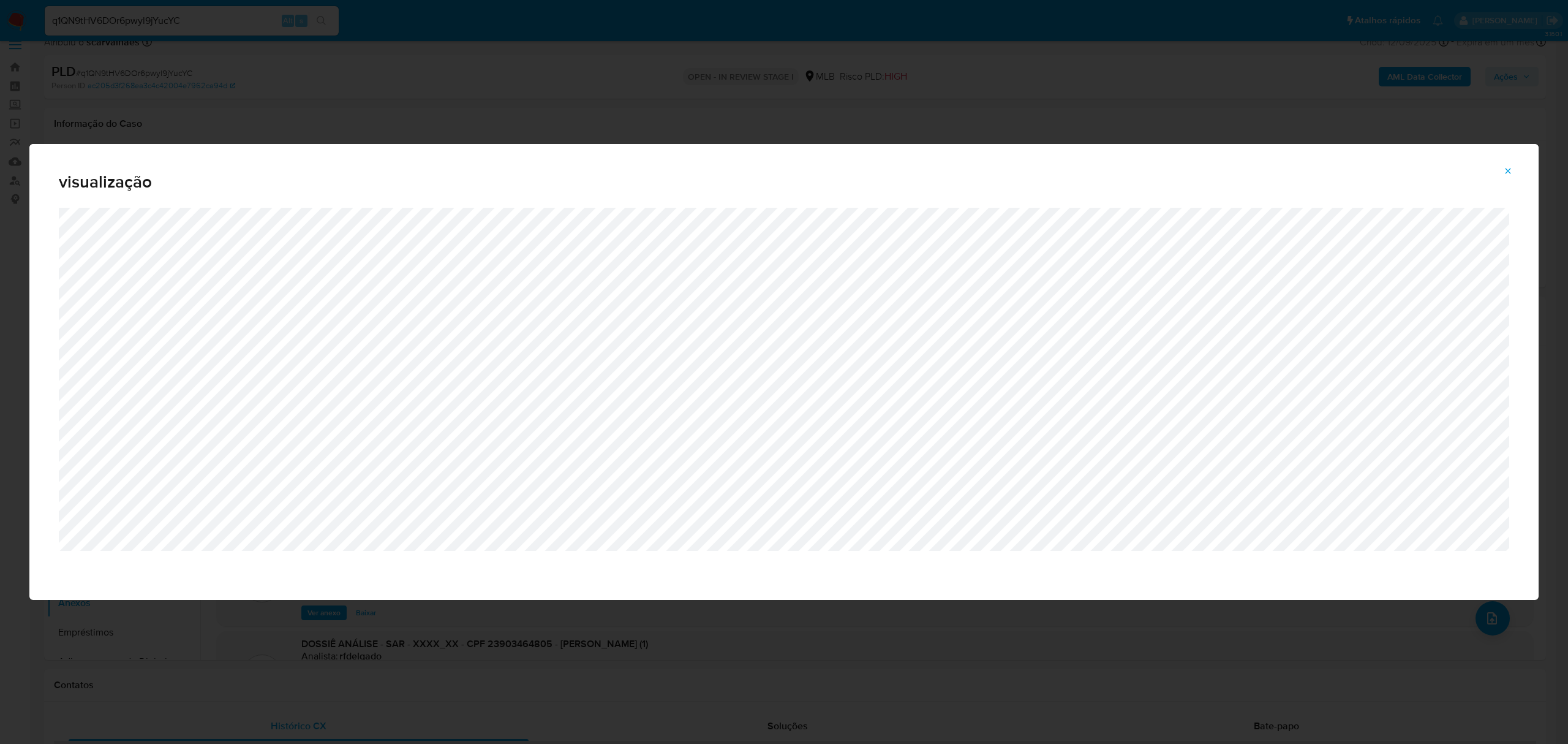
click at [1509, 169] on icon "Attachment preview" at bounding box center [1507, 171] width 10 height 10
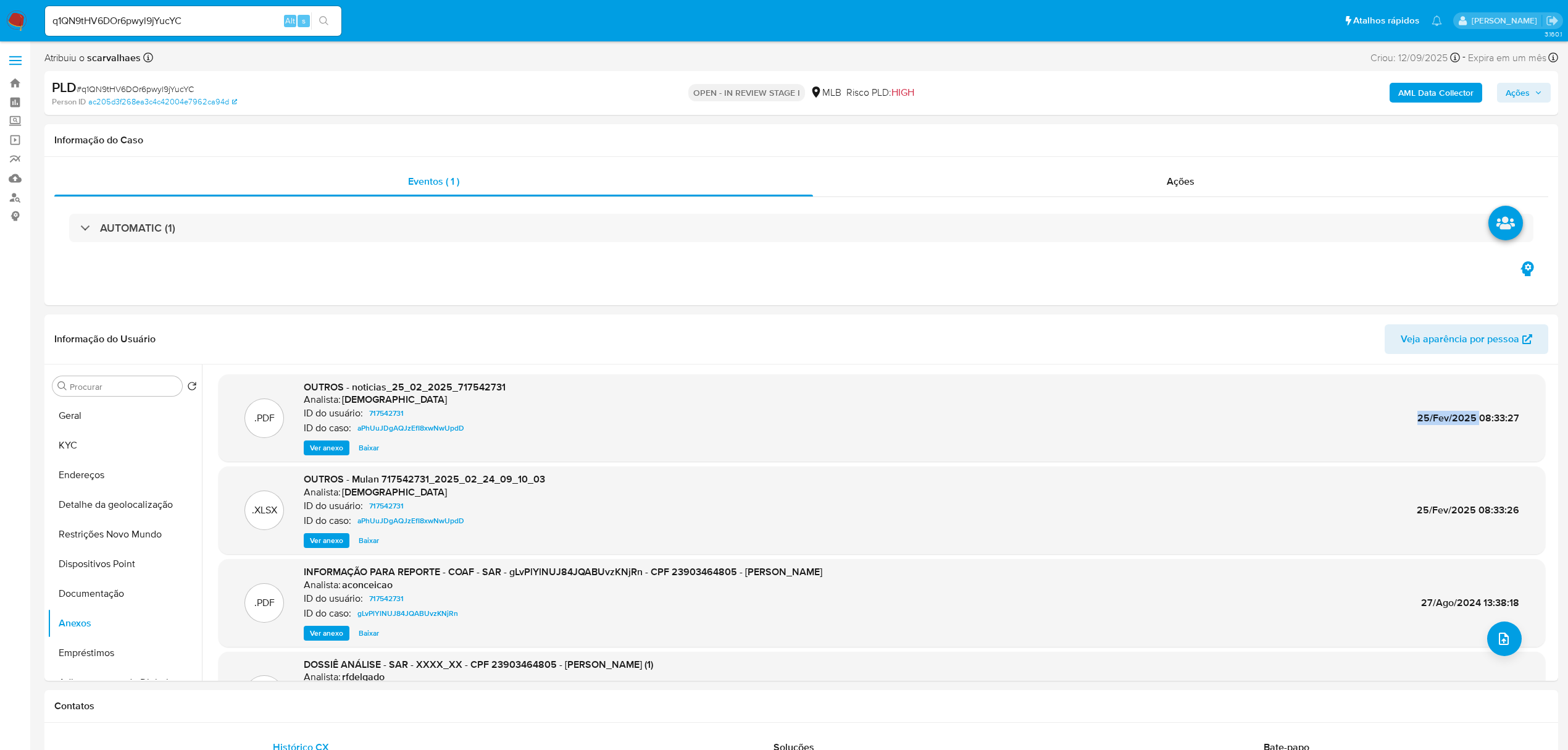
click at [328, 541] on span "Ver anexo" at bounding box center [326, 540] width 33 height 12
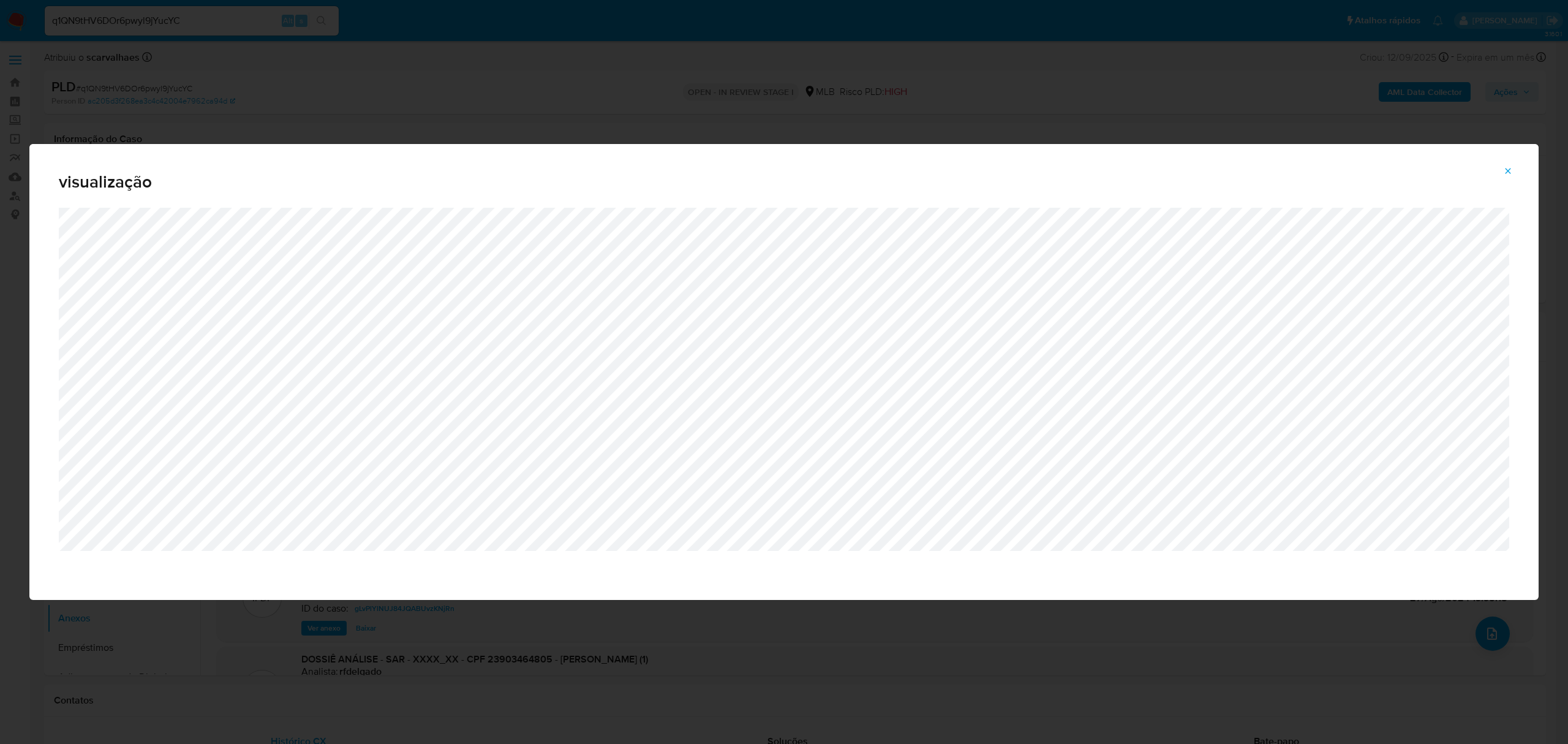
click at [1507, 167] on icon "Attachment preview" at bounding box center [1507, 171] width 10 height 10
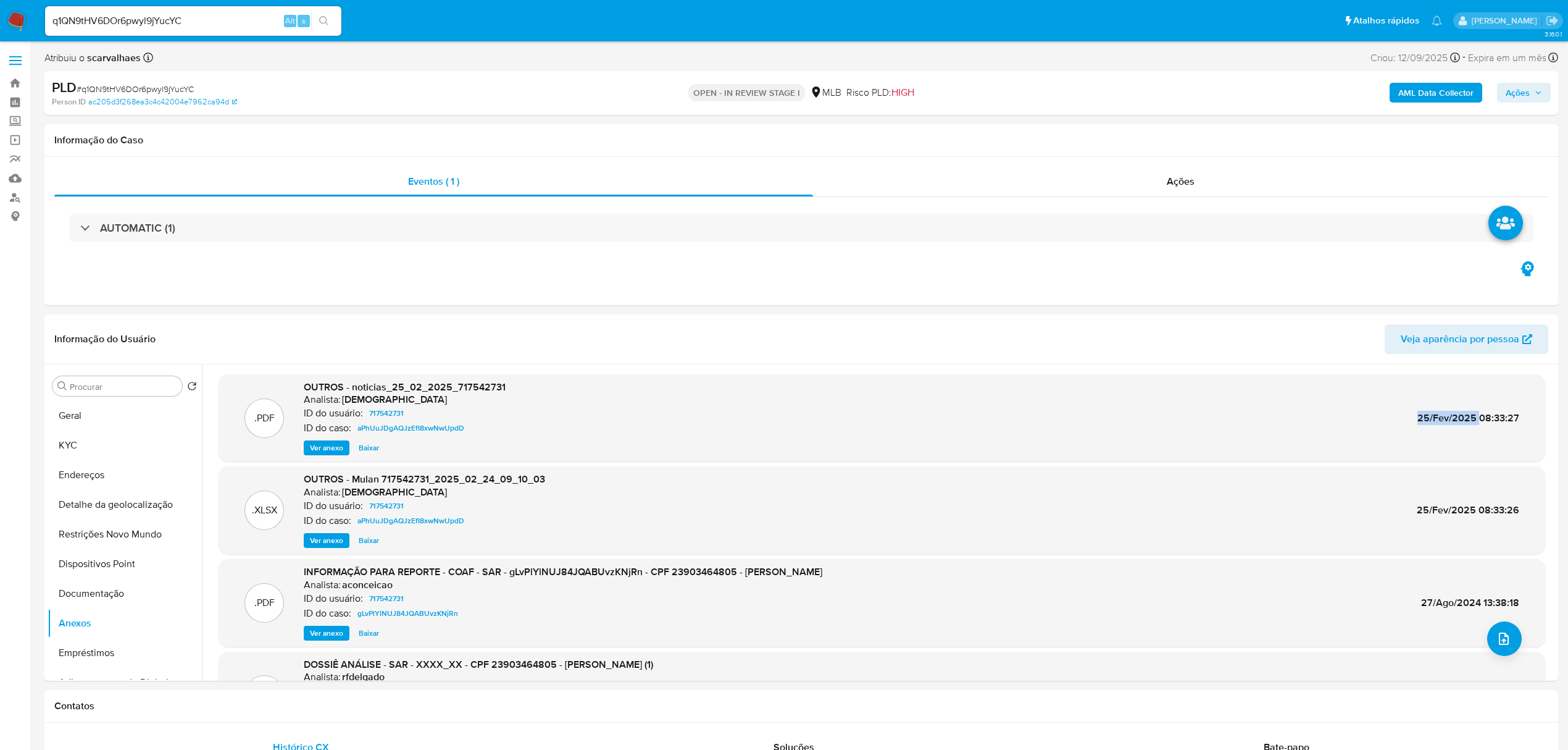
click at [335, 451] on span "Ver anexo" at bounding box center [326, 448] width 33 height 12
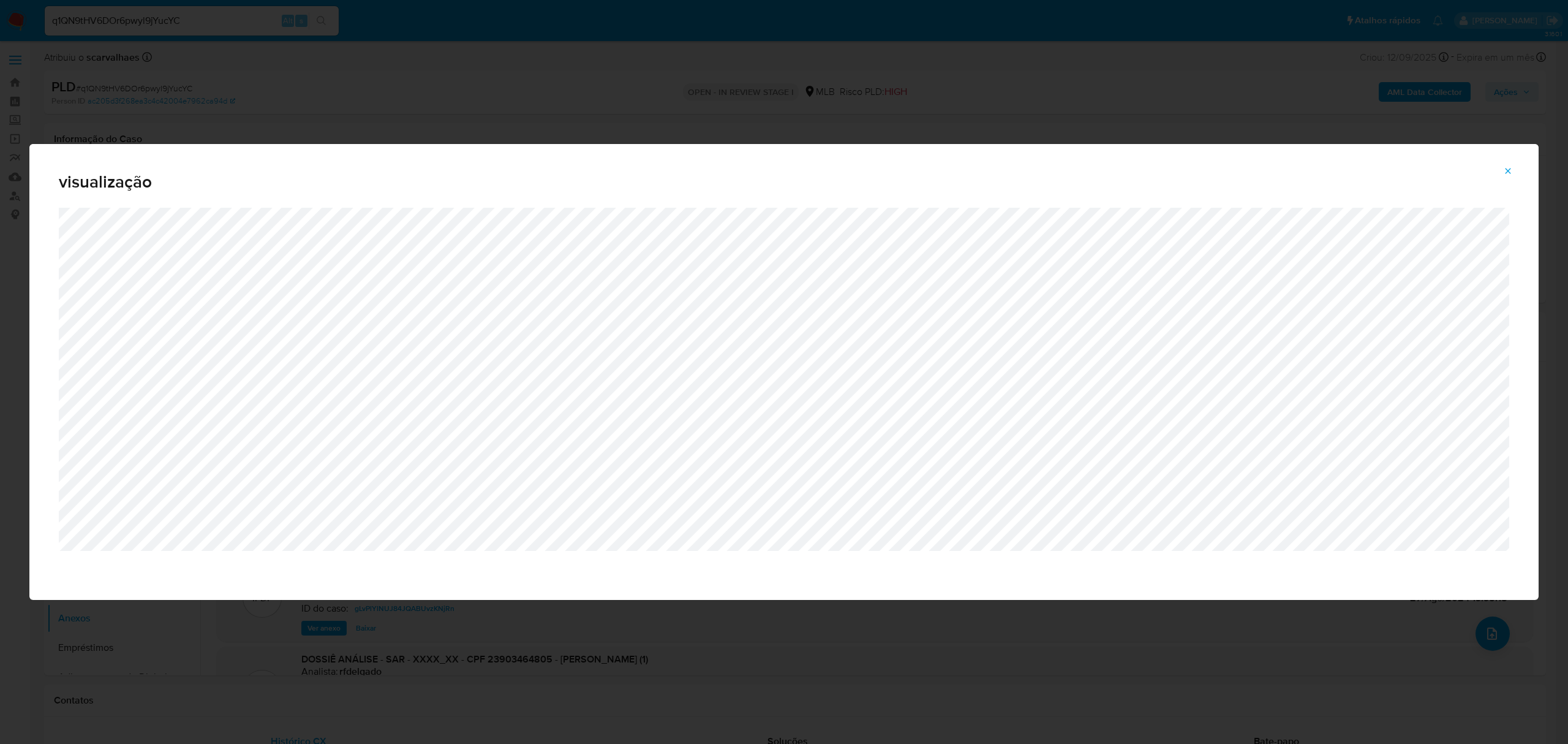
click at [1507, 172] on icon "Attachment preview" at bounding box center [1507, 171] width 10 height 10
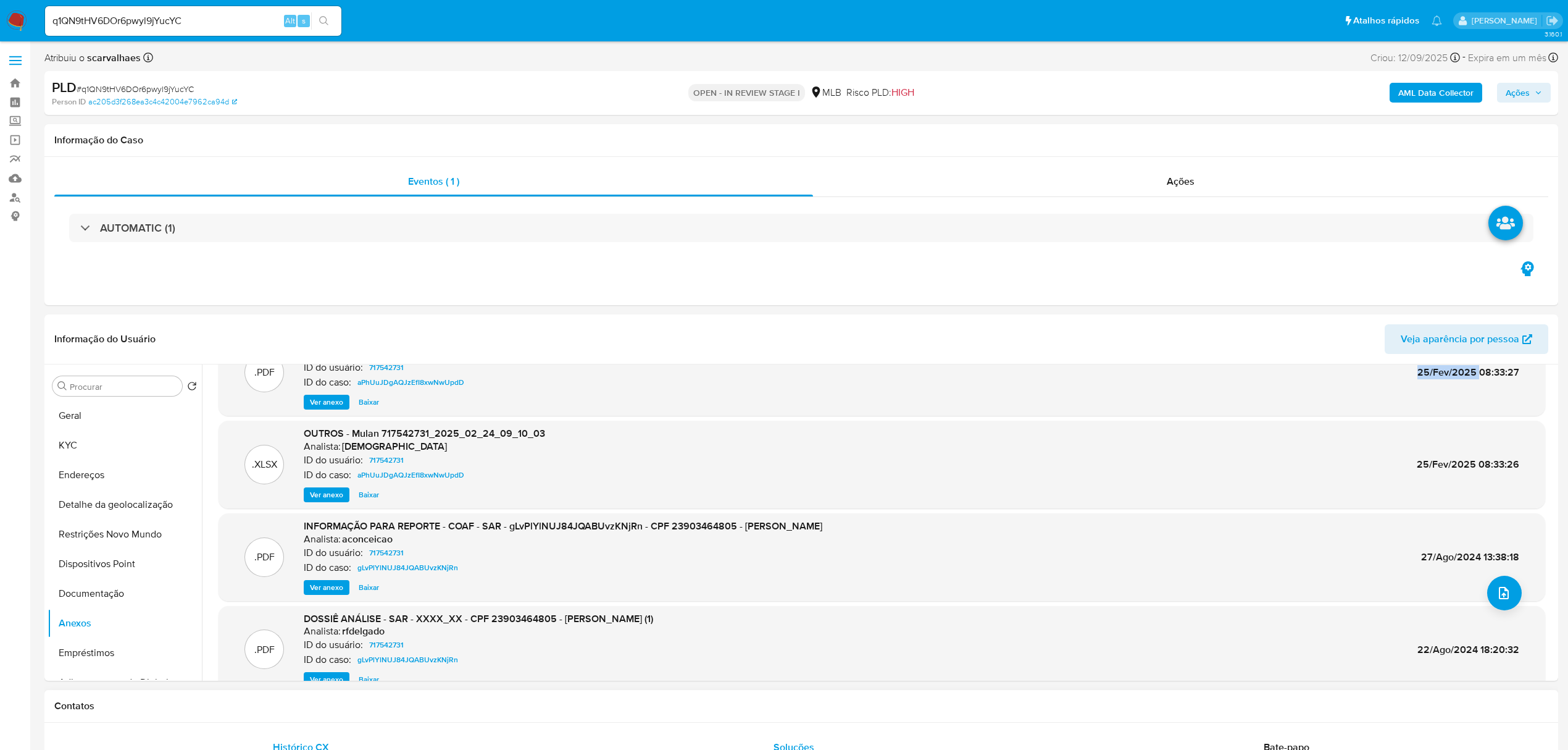
scroll to position [82, 0]
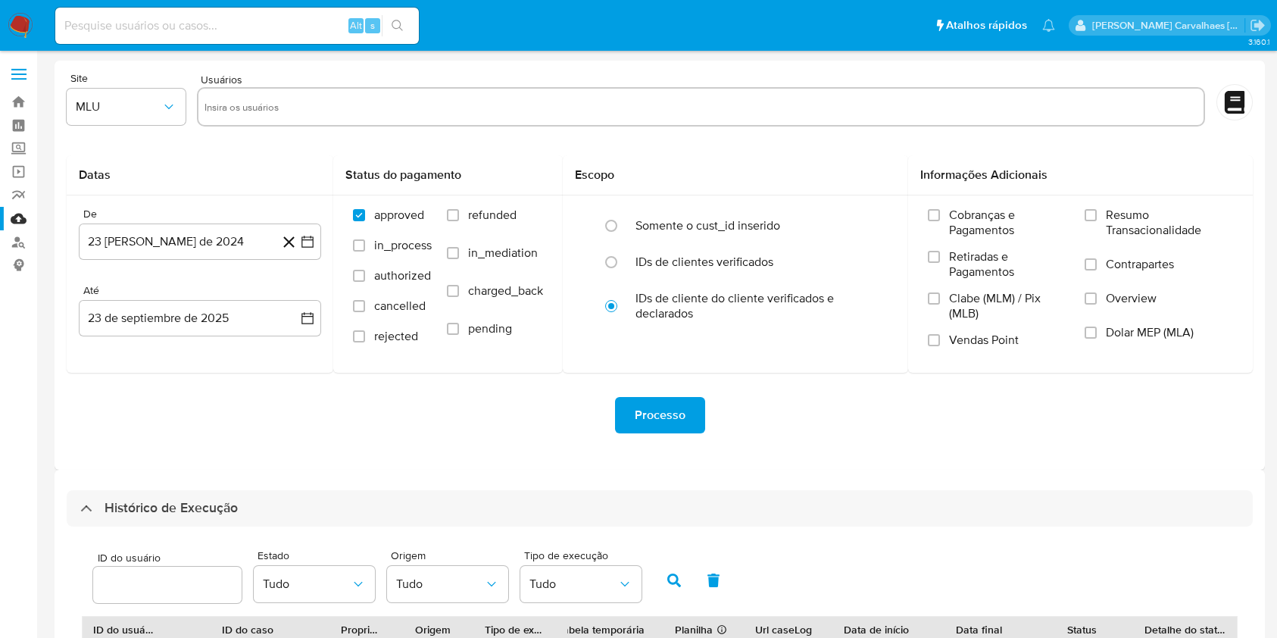
select select "10"
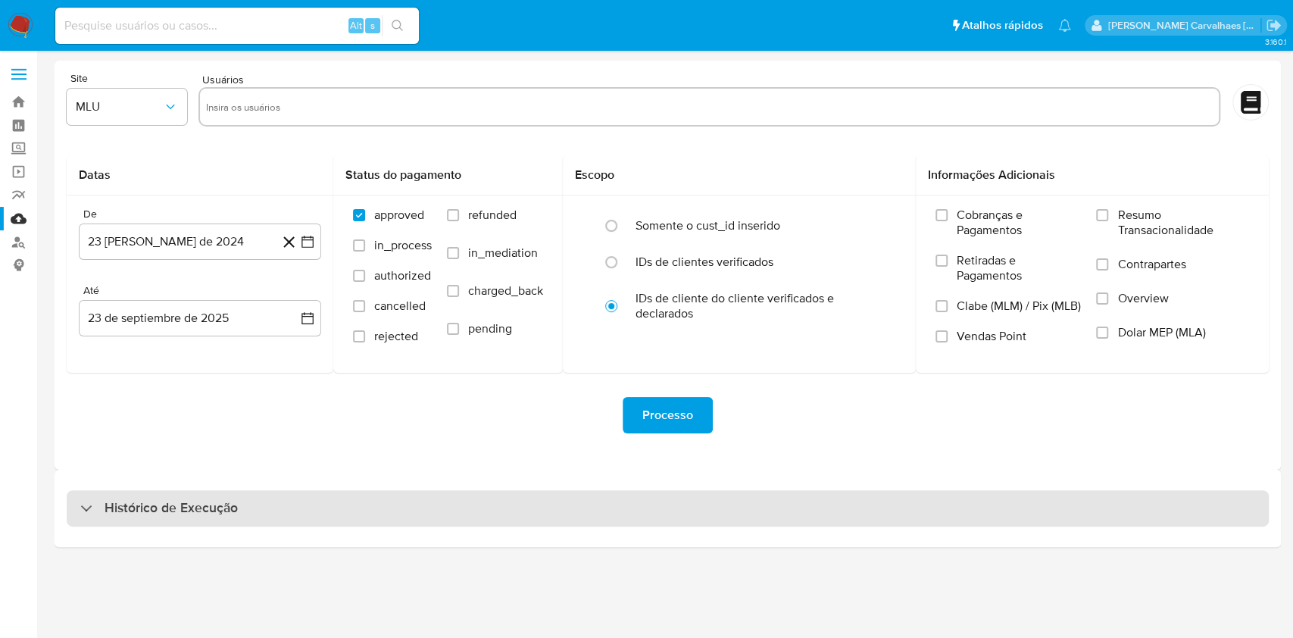
click at [121, 514] on h3 "Histórico de Execução" at bounding box center [171, 508] width 133 height 18
select select "10"
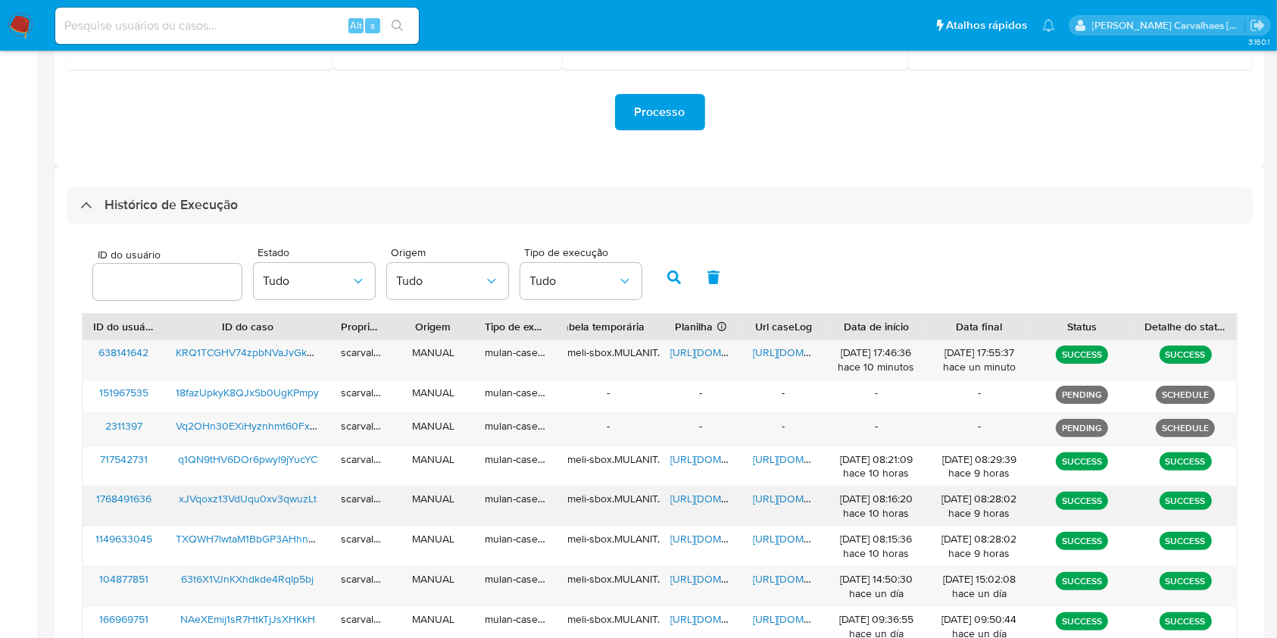
scroll to position [404, 0]
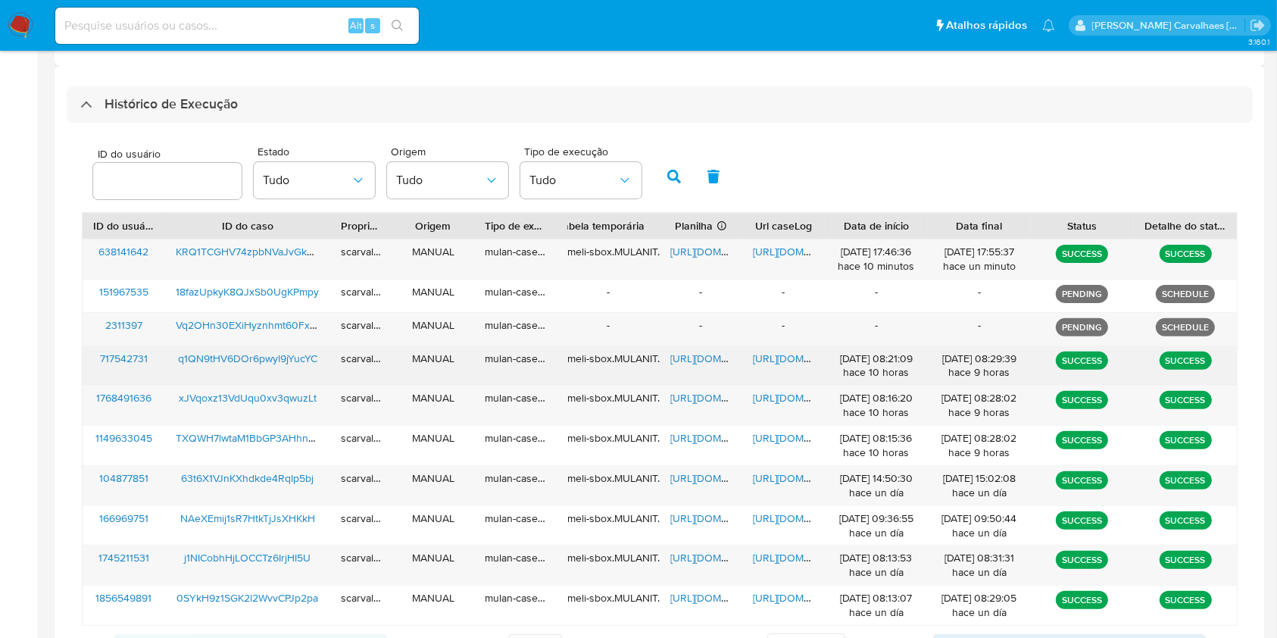
click at [791, 354] on span "[URL][DOMAIN_NAME]" at bounding box center [805, 358] width 105 height 15
click at [708, 355] on span "[URL][DOMAIN_NAME]" at bounding box center [723, 358] width 105 height 15
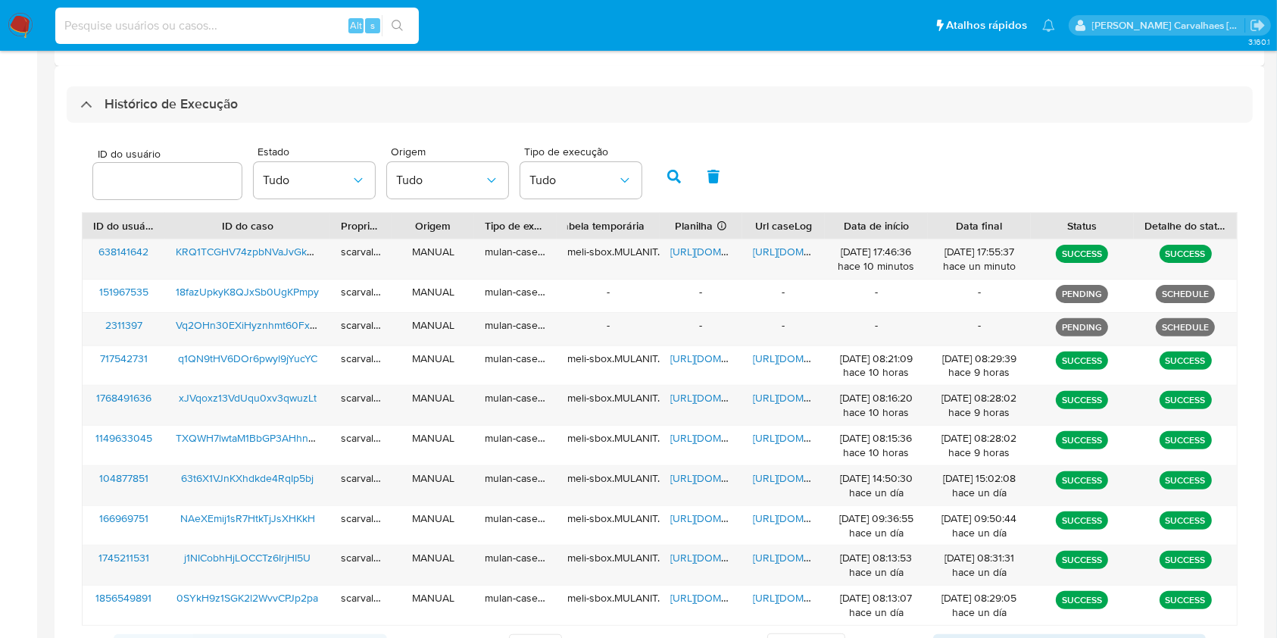
paste input "q1QN9tHV6DOr6pwyl9jYucYC"
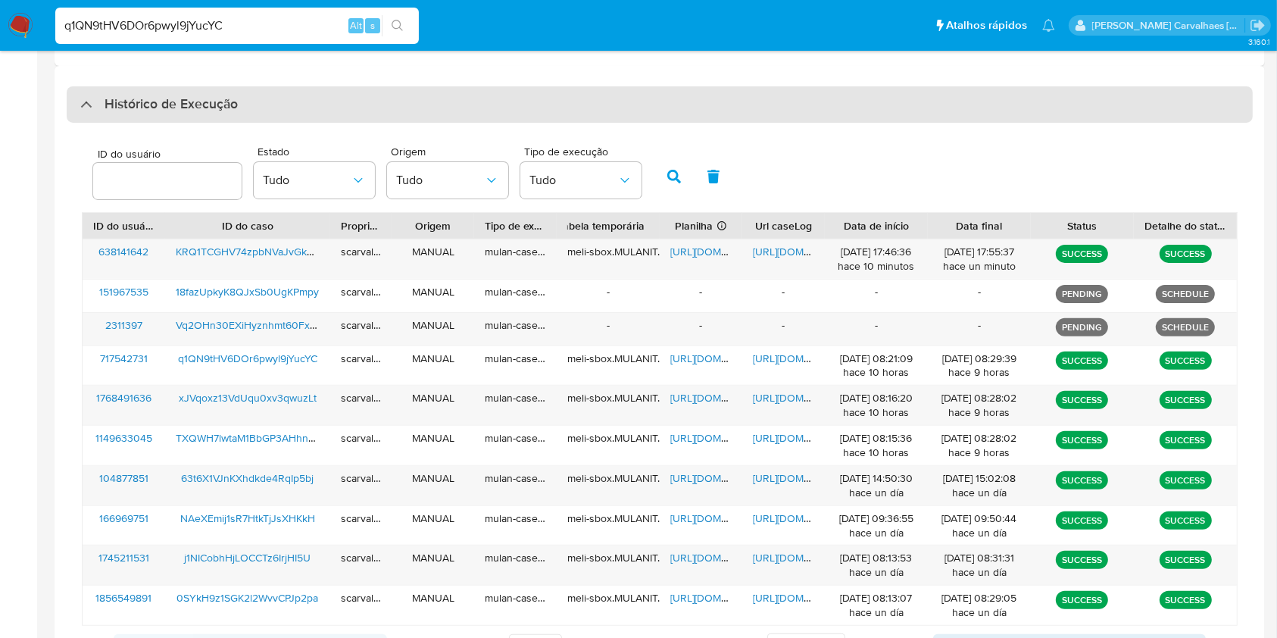
type input "q1QN9tHV6DOr6pwyl9jYucYC"
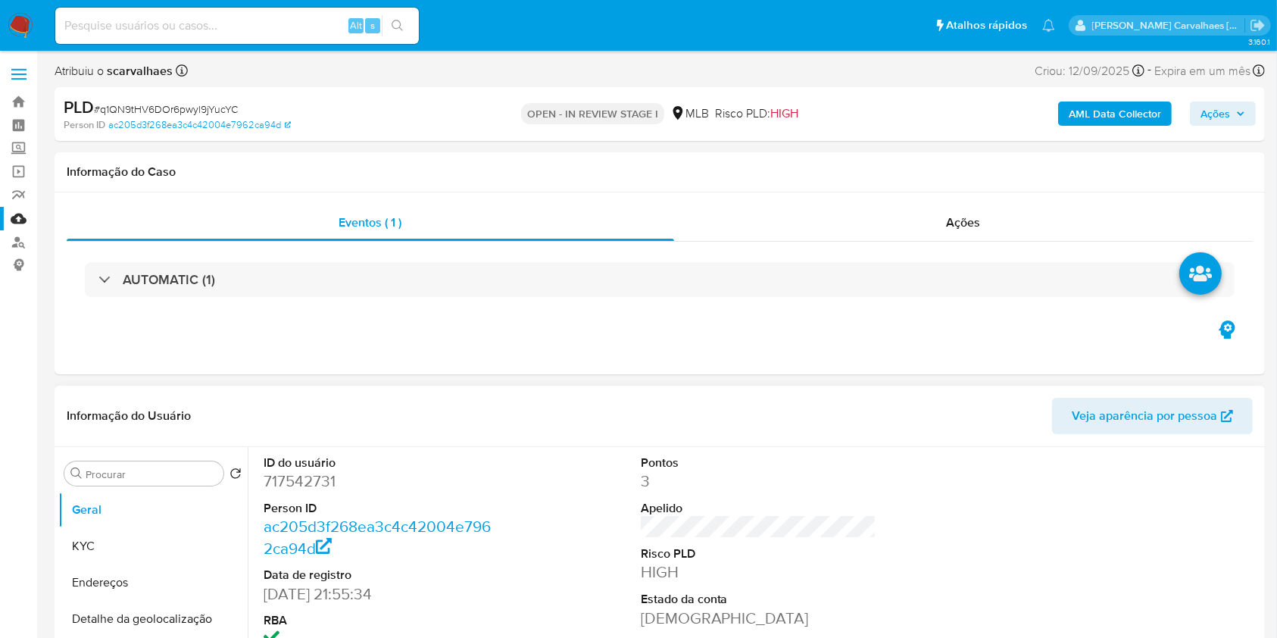
select select "10"
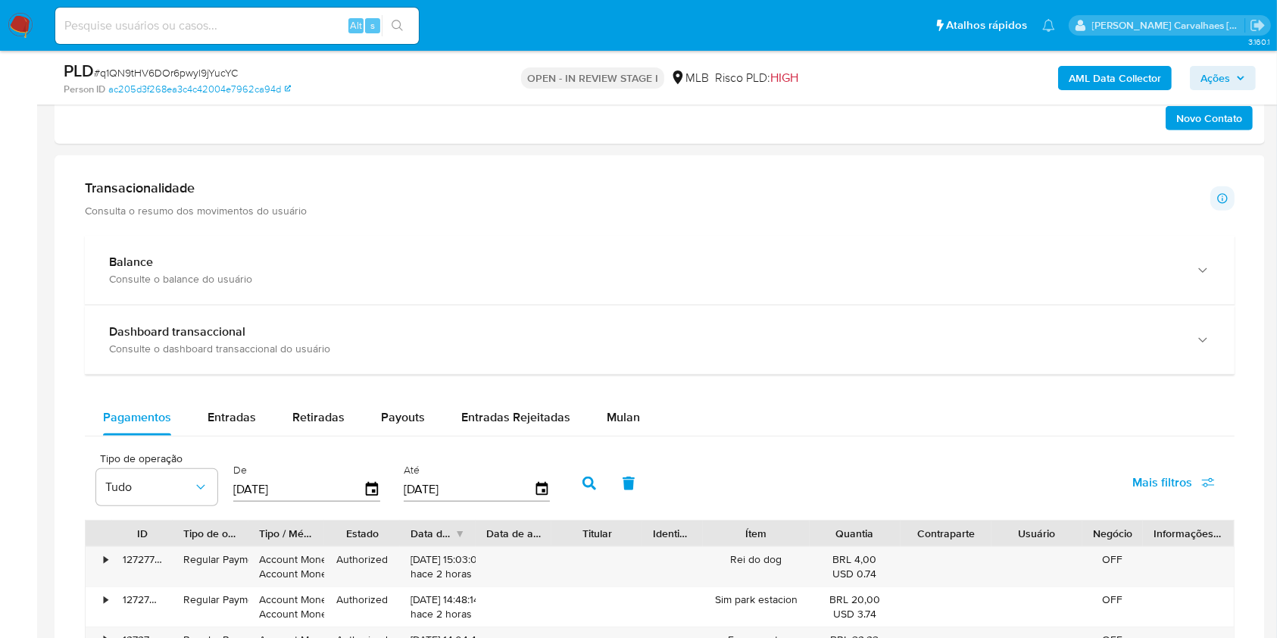
scroll to position [909, 0]
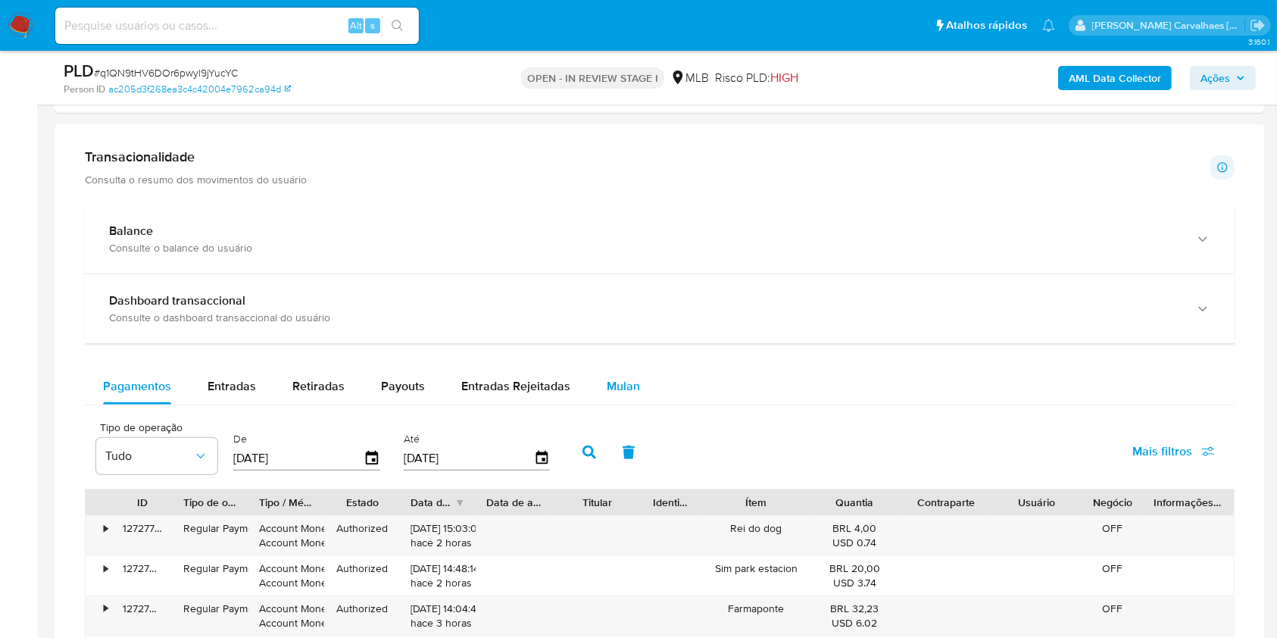
click at [624, 389] on span "Mulan" at bounding box center [623, 385] width 33 height 17
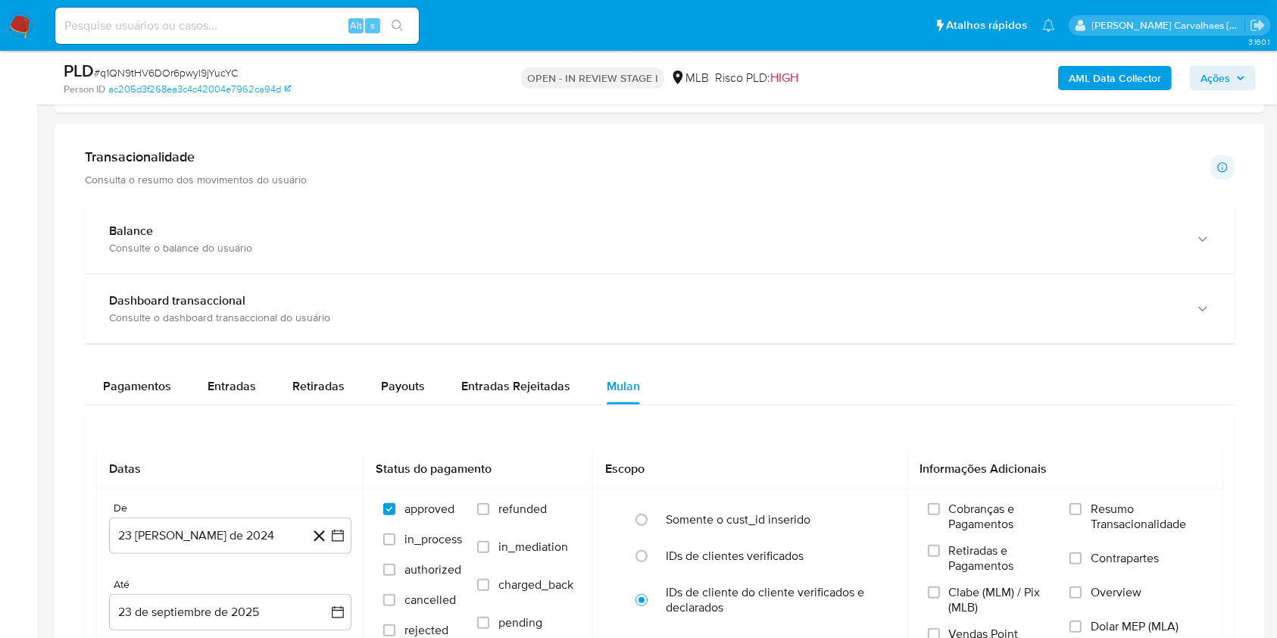
scroll to position [1010, 0]
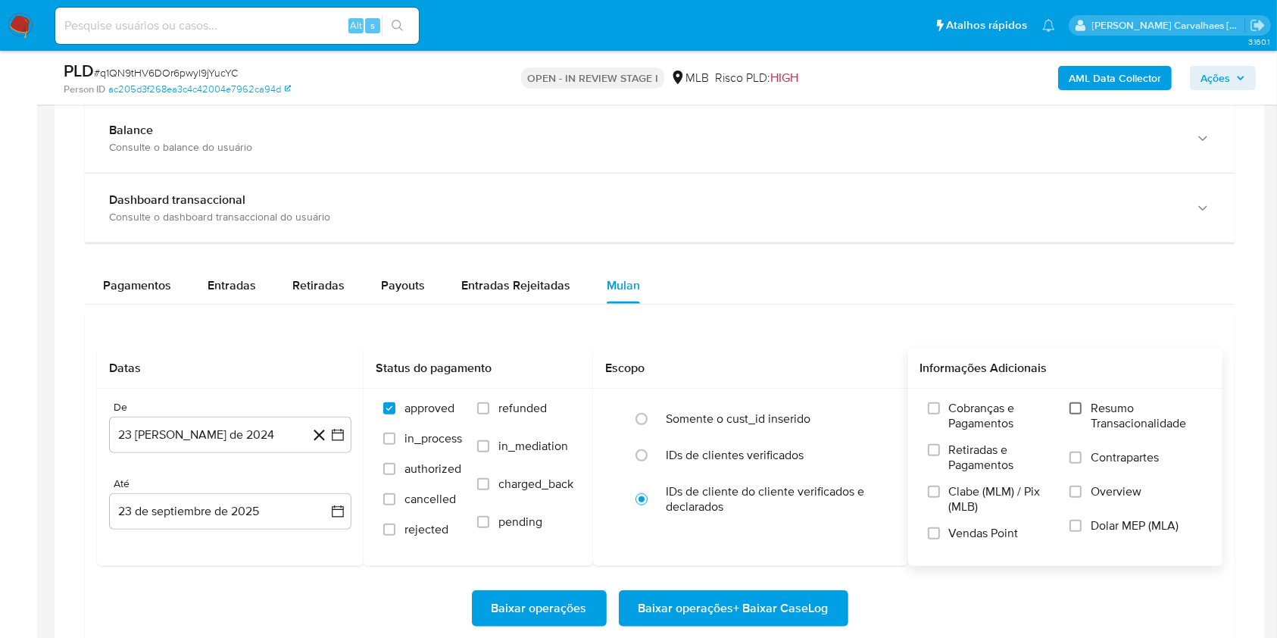
click at [1082, 411] on input "Resumo Transacionalidade" at bounding box center [1076, 408] width 12 height 12
click at [337, 432] on icon "button" at bounding box center [337, 434] width 15 height 15
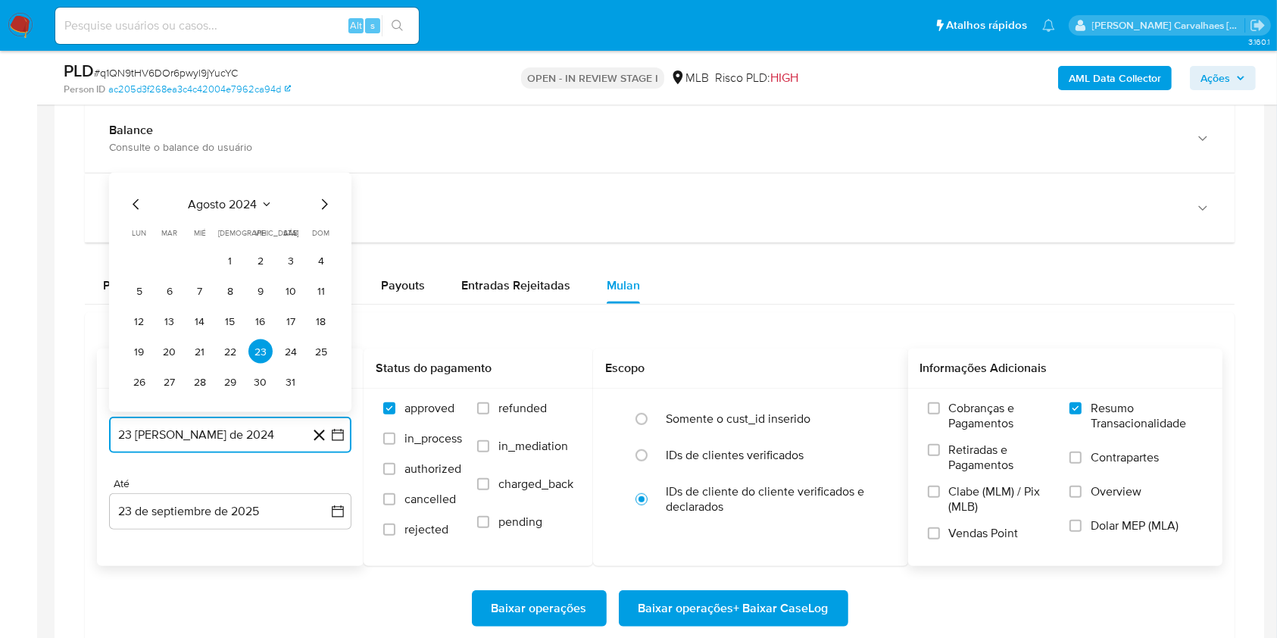
click at [319, 205] on icon "Mes siguiente" at bounding box center [324, 204] width 18 height 18
click at [324, 174] on icon "Mes siguiente" at bounding box center [324, 174] width 18 height 18
click at [324, 207] on icon "Mes siguiente" at bounding box center [325, 204] width 6 height 11
click at [321, 177] on icon "Mes siguiente" at bounding box center [324, 174] width 18 height 18
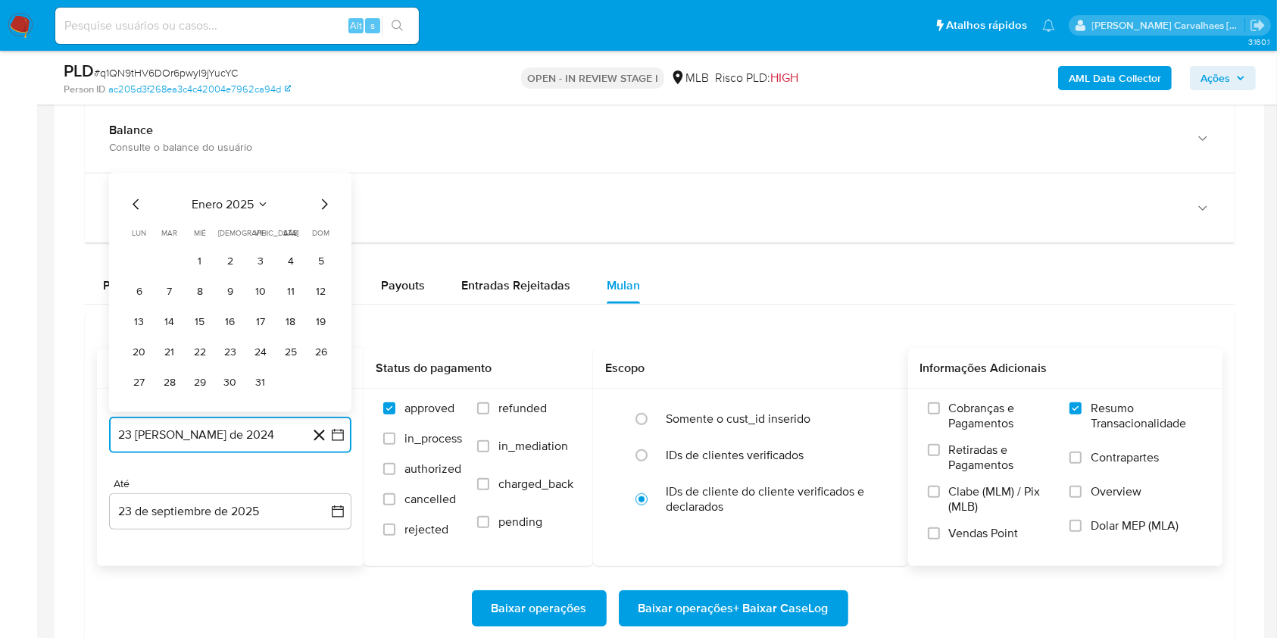
click at [320, 203] on icon "Mes siguiente" at bounding box center [324, 204] width 18 height 18
click at [322, 177] on icon "Mes siguiente" at bounding box center [324, 174] width 18 height 18
click at [322, 203] on icon "Mes siguiente" at bounding box center [324, 204] width 18 height 18
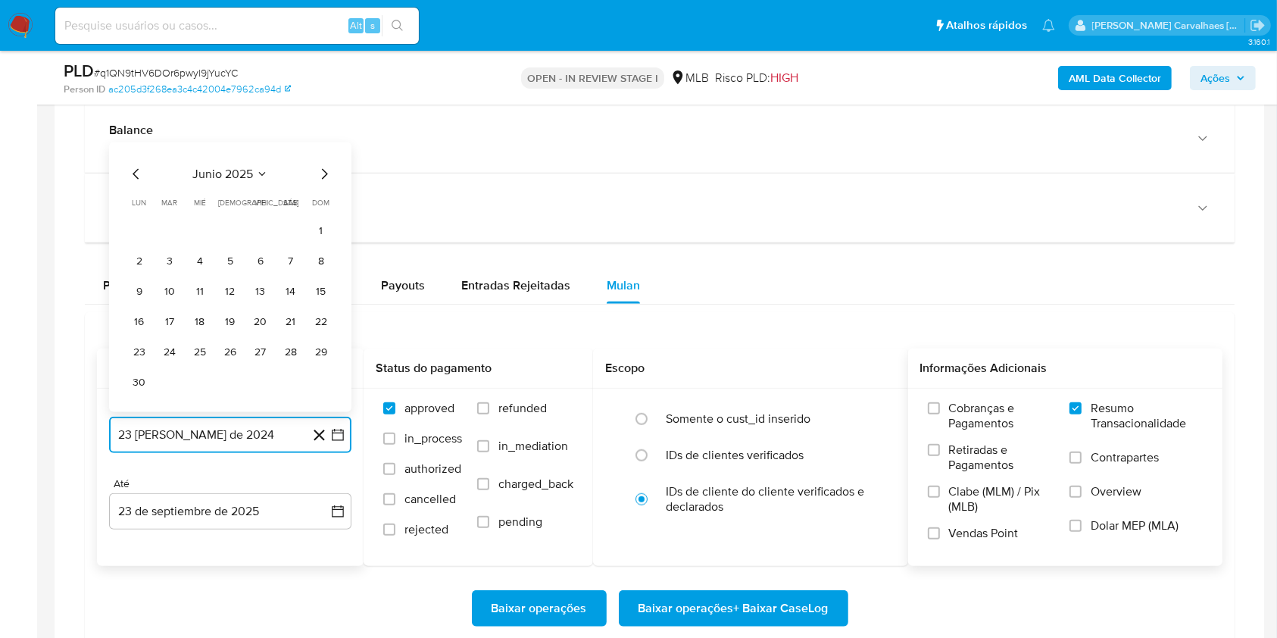
click at [325, 174] on icon "Mes siguiente" at bounding box center [324, 174] width 18 height 18
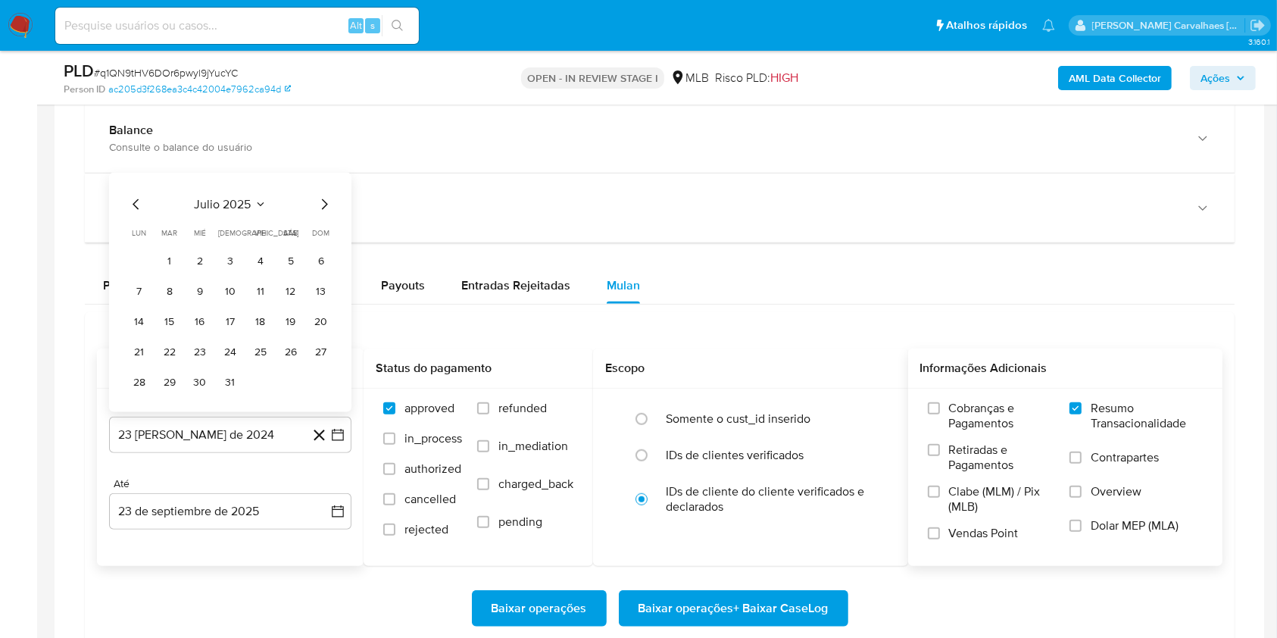
click at [313, 203] on div "julio 2025" at bounding box center [230, 204] width 206 height 18
click at [203, 355] on button "23" at bounding box center [200, 351] width 24 height 24
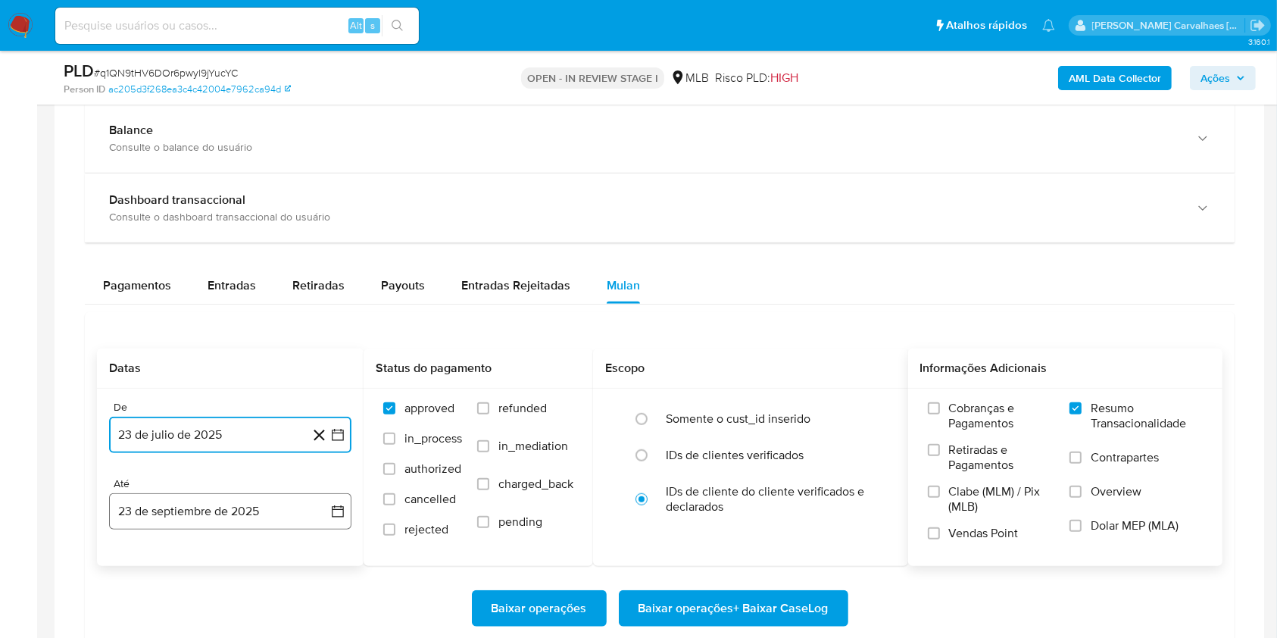
click at [337, 505] on icon "button" at bounding box center [337, 511] width 15 height 15
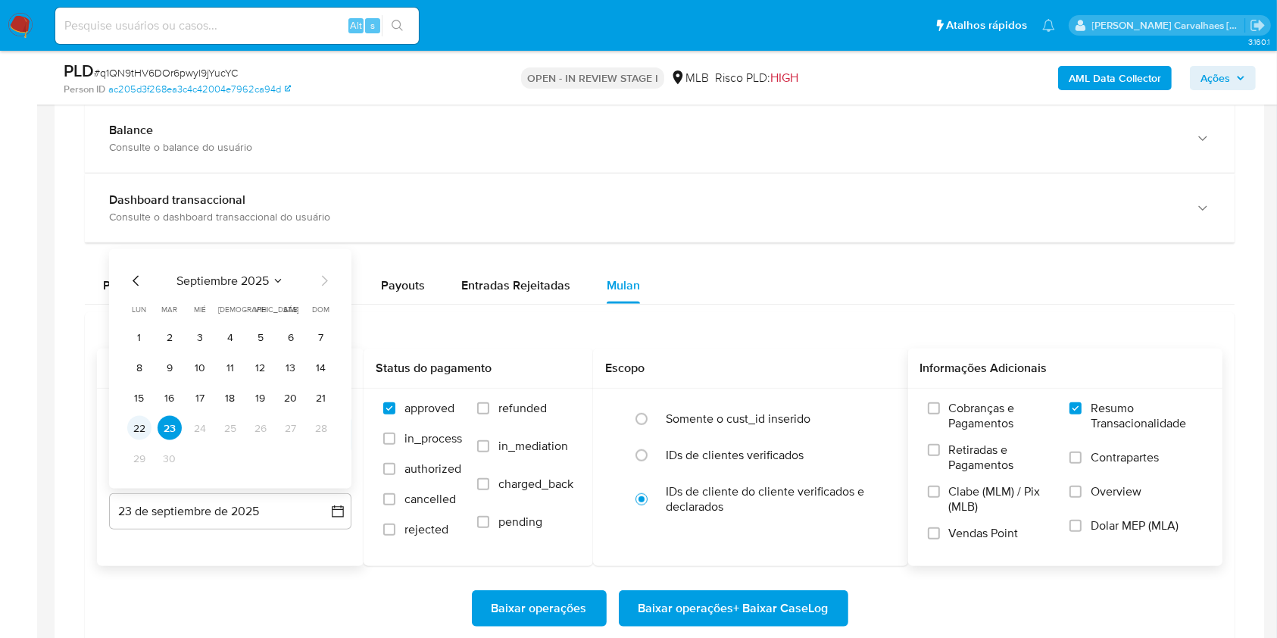
click at [139, 430] on button "22" at bounding box center [139, 428] width 24 height 24
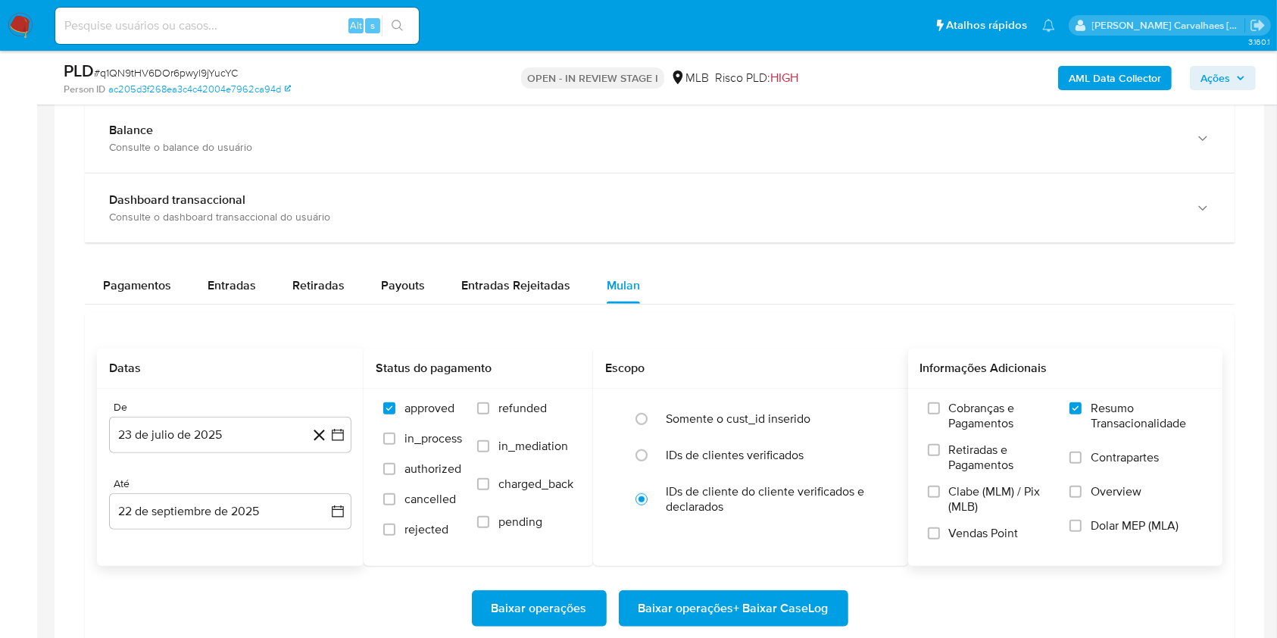
click at [336, 567] on div "Baixar operações Baixar operações + Baixar CaseLog" at bounding box center [660, 608] width 1126 height 85
click at [695, 605] on span "Baixar operações + Baixar CaseLog" at bounding box center [734, 608] width 190 height 33
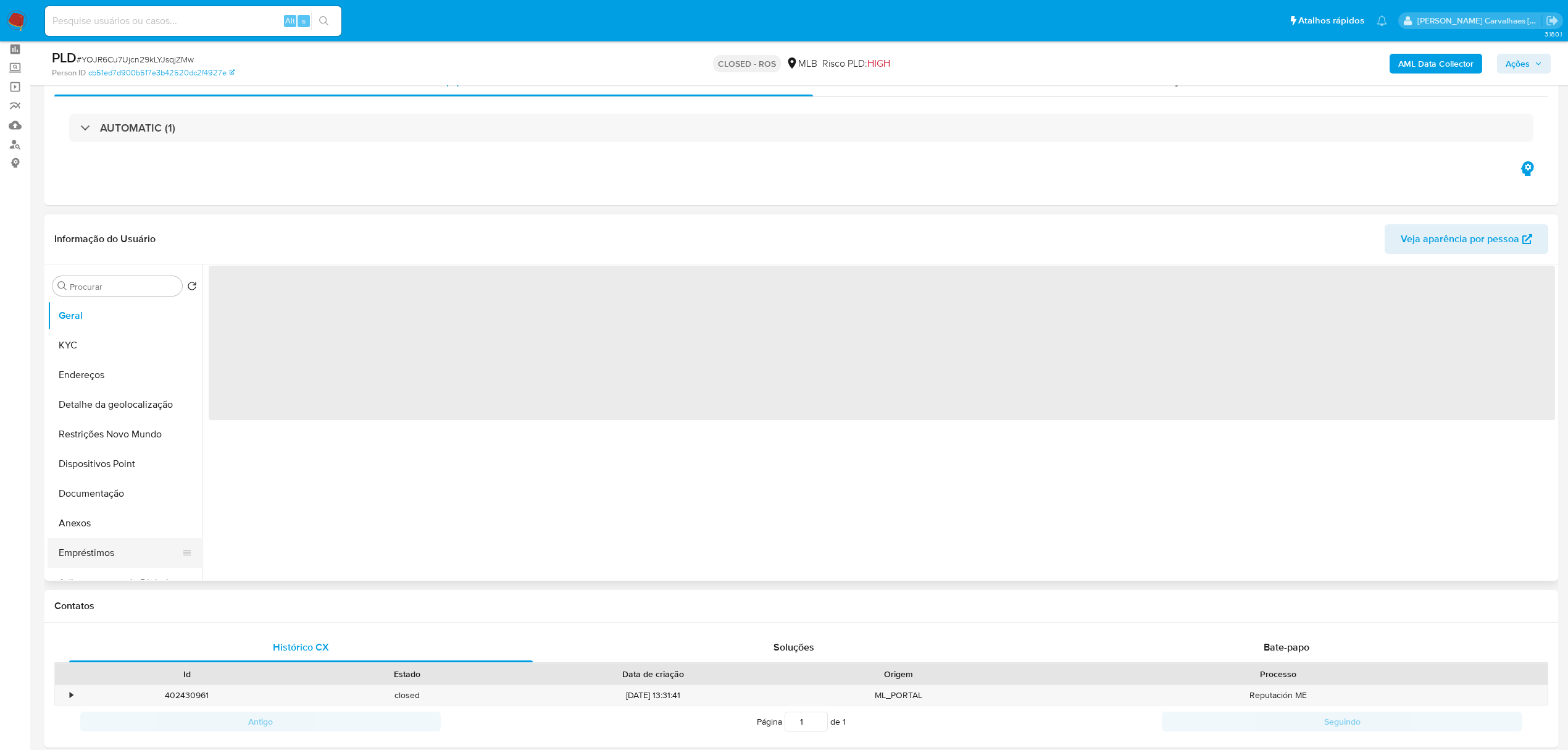
scroll to position [82, 0]
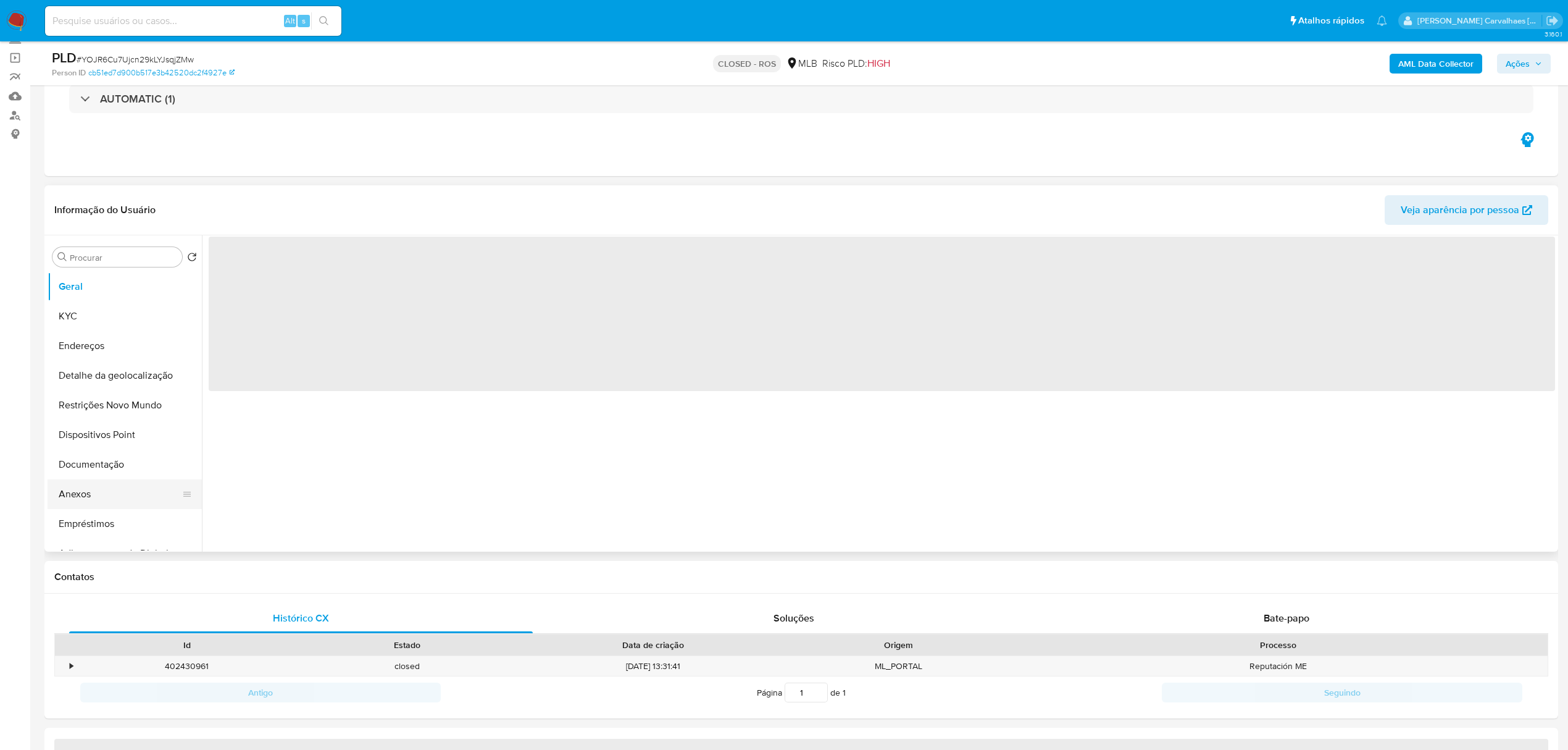
select select "10"
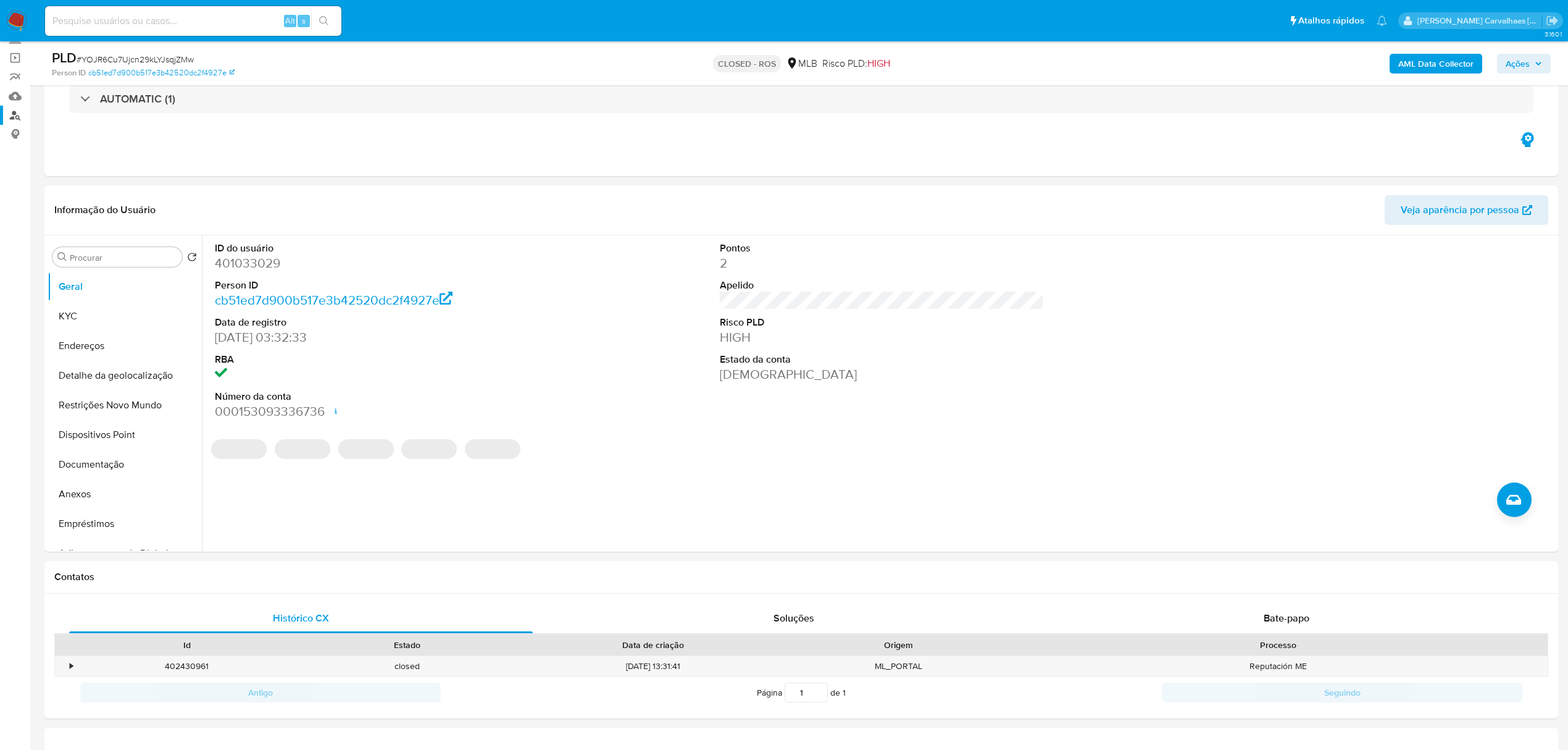
click at [15, 117] on link "Localizador de pessoas" at bounding box center [73, 115] width 147 height 19
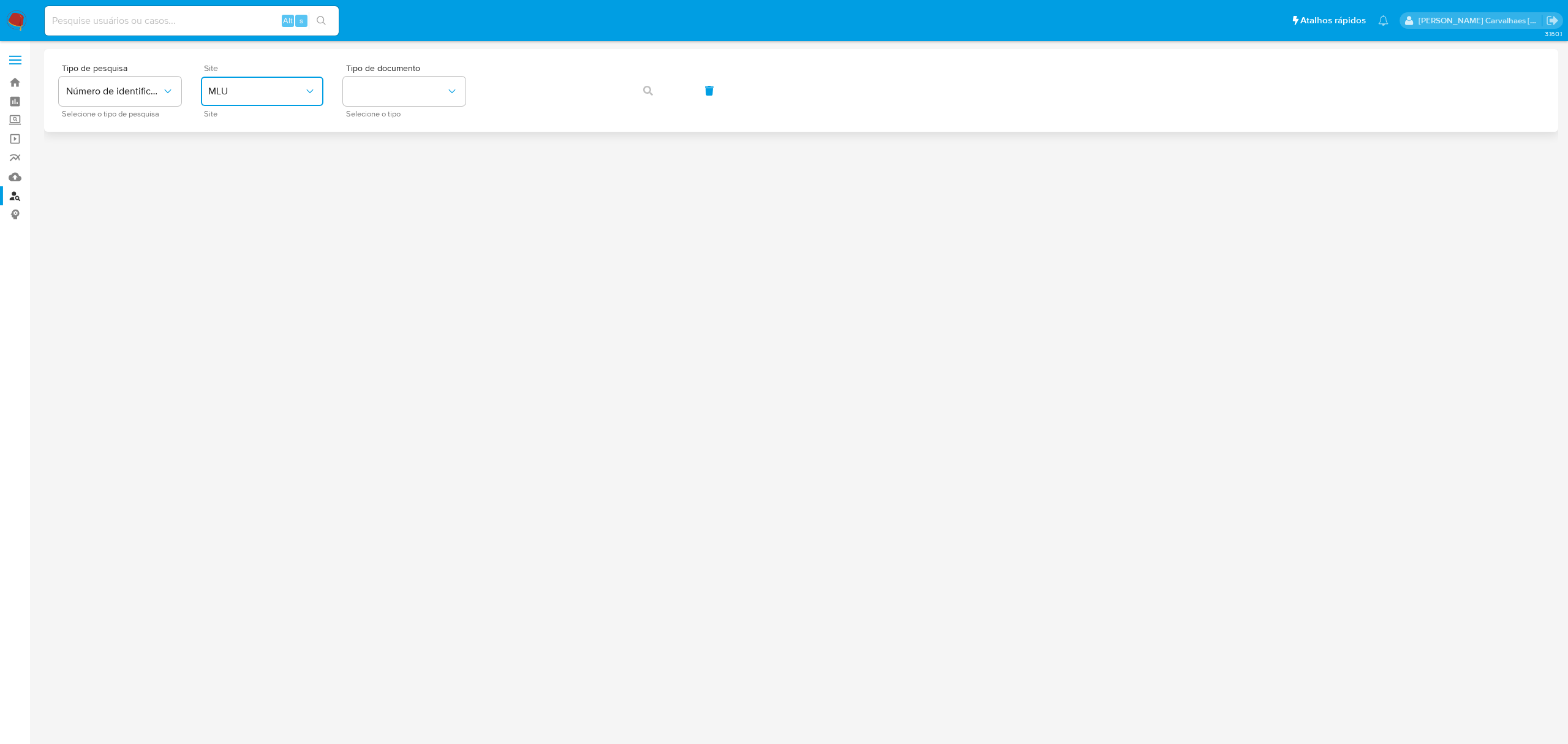
click at [285, 98] on button "MLU" at bounding box center [263, 91] width 123 height 29
click at [245, 180] on div "MLB" at bounding box center [259, 183] width 100 height 29
click at [393, 64] on span "Tipo de documento" at bounding box center [407, 68] width 123 height 9
click at [390, 82] on button "identificationType" at bounding box center [404, 91] width 123 height 29
click at [375, 163] on div "CPF CPF" at bounding box center [400, 172] width 100 height 42
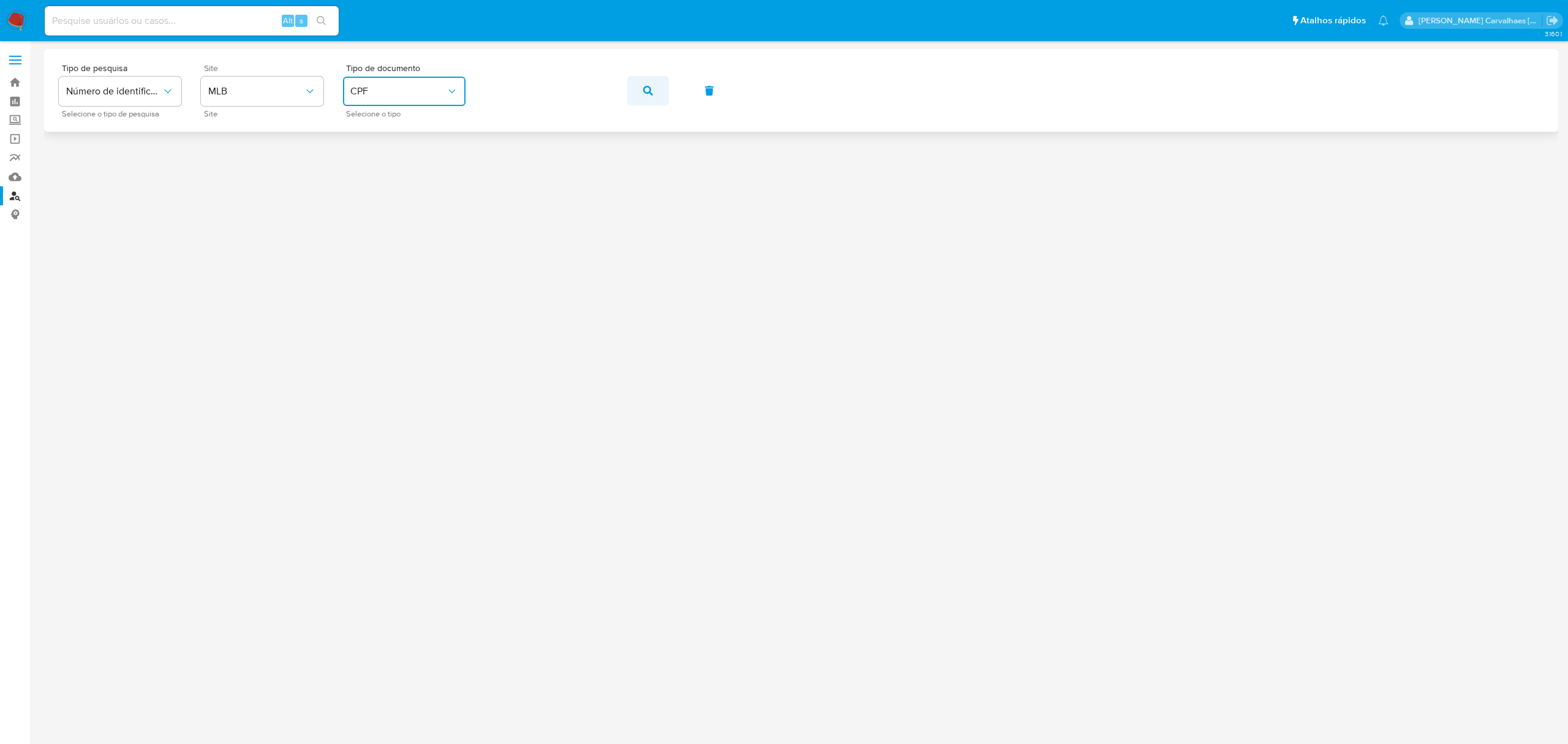
click at [657, 87] on button "button" at bounding box center [648, 91] width 42 height 29
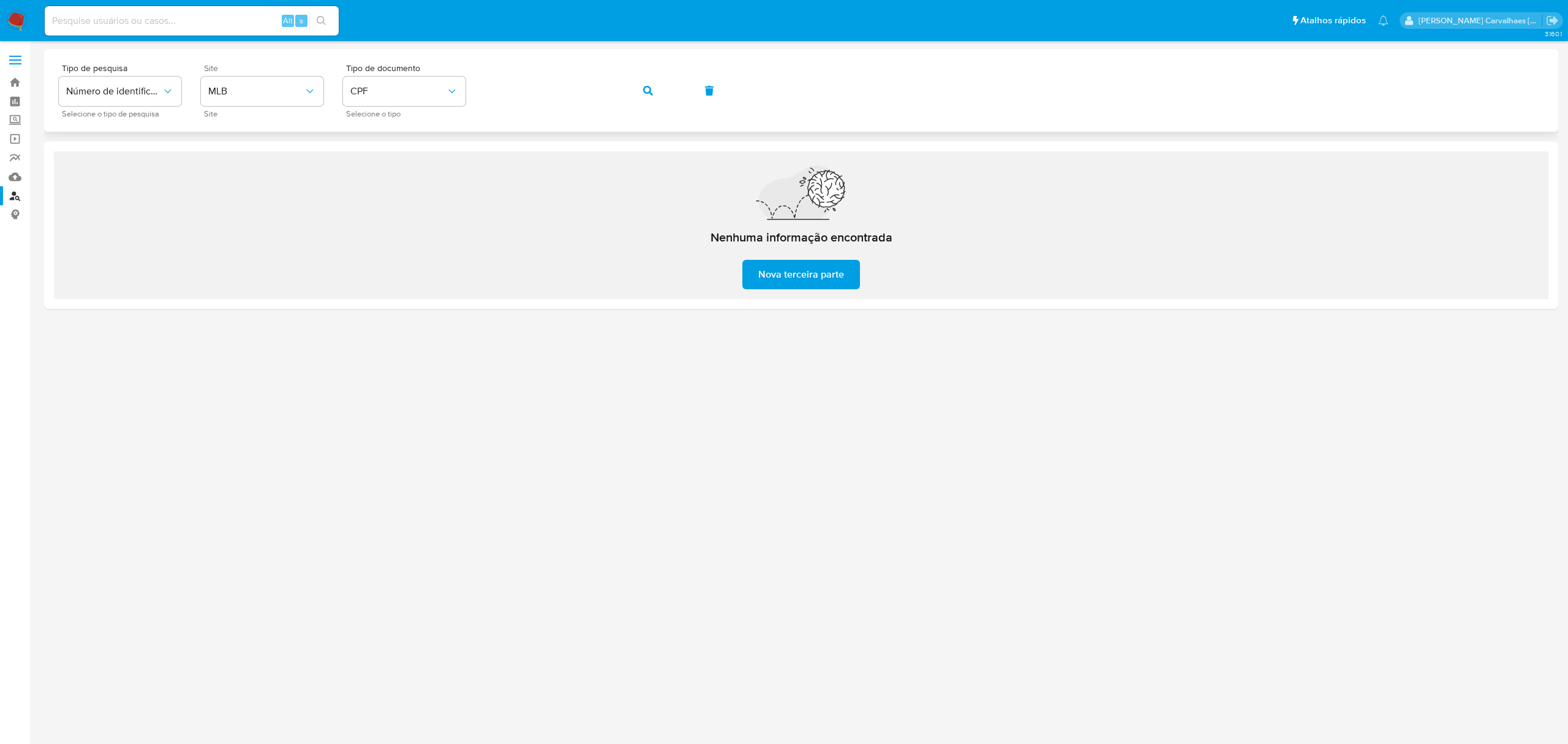
click at [468, 95] on div "Tipo de pesquisa Número de identificação Selecione o tipo de pesquisa Site MLB …" at bounding box center [801, 91] width 1485 height 53
click at [653, 91] on button "button" at bounding box center [648, 91] width 42 height 29
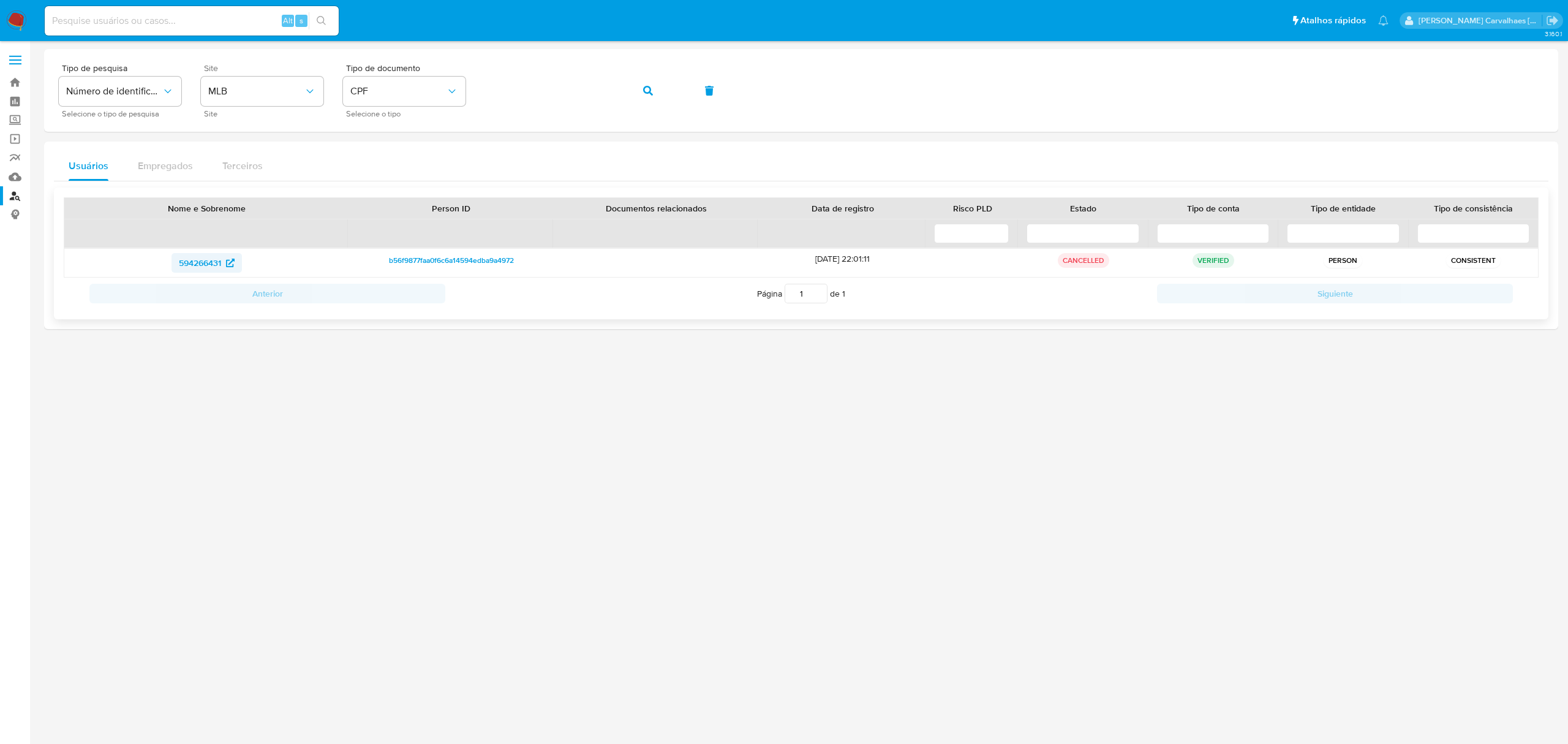
click at [206, 264] on span "594266431" at bounding box center [200, 263] width 42 height 19
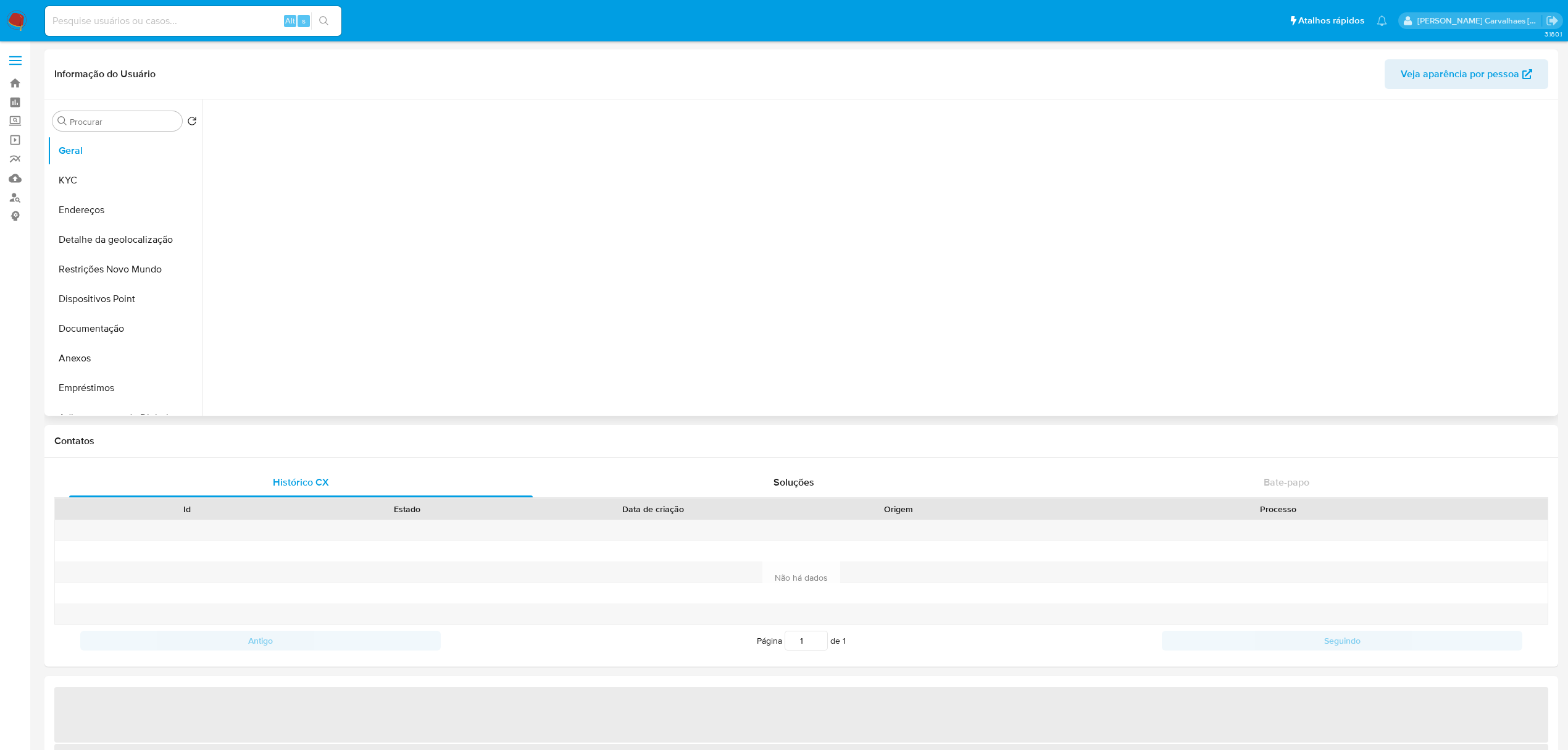
select select "10"
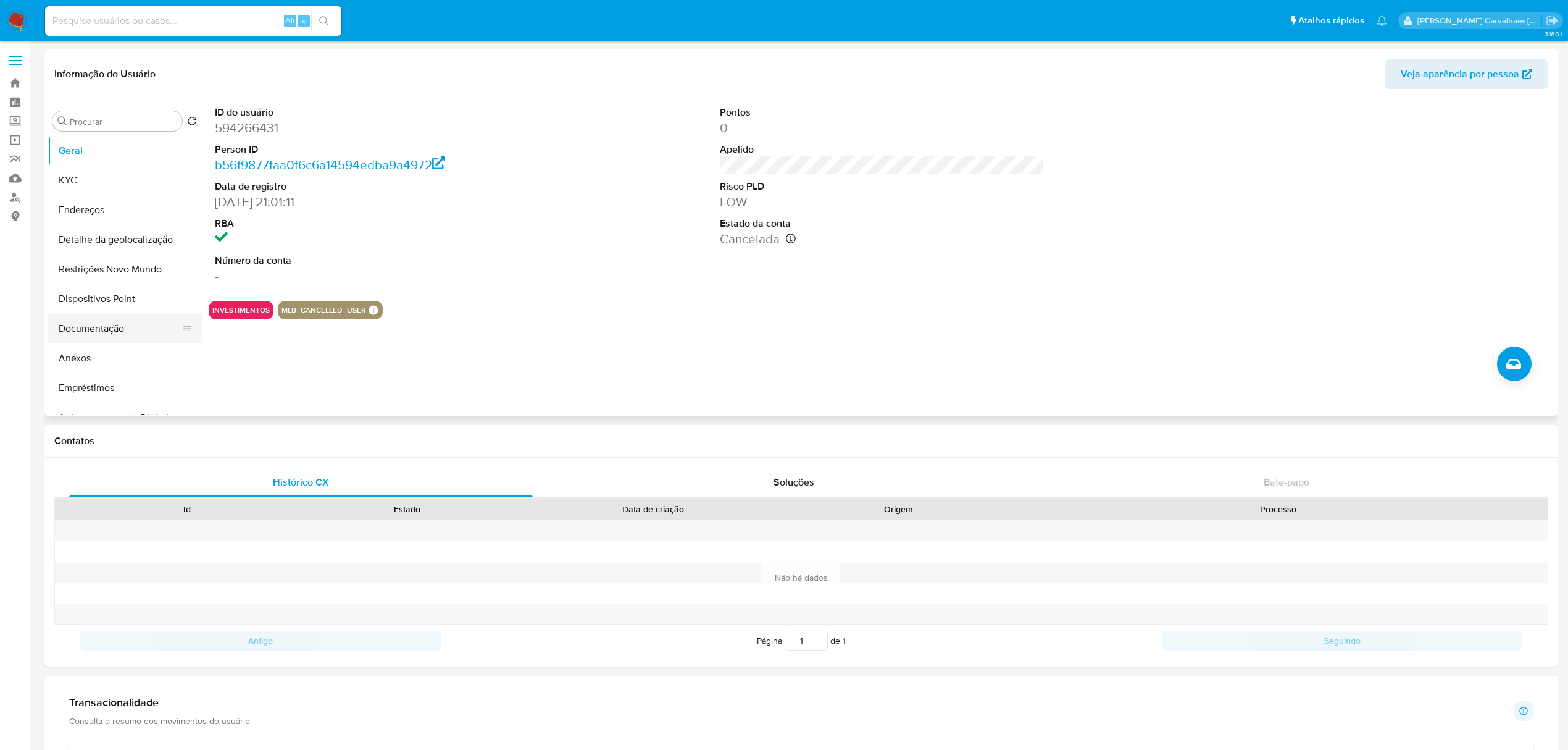
click at [90, 324] on button "Documentação" at bounding box center [119, 329] width 144 height 29
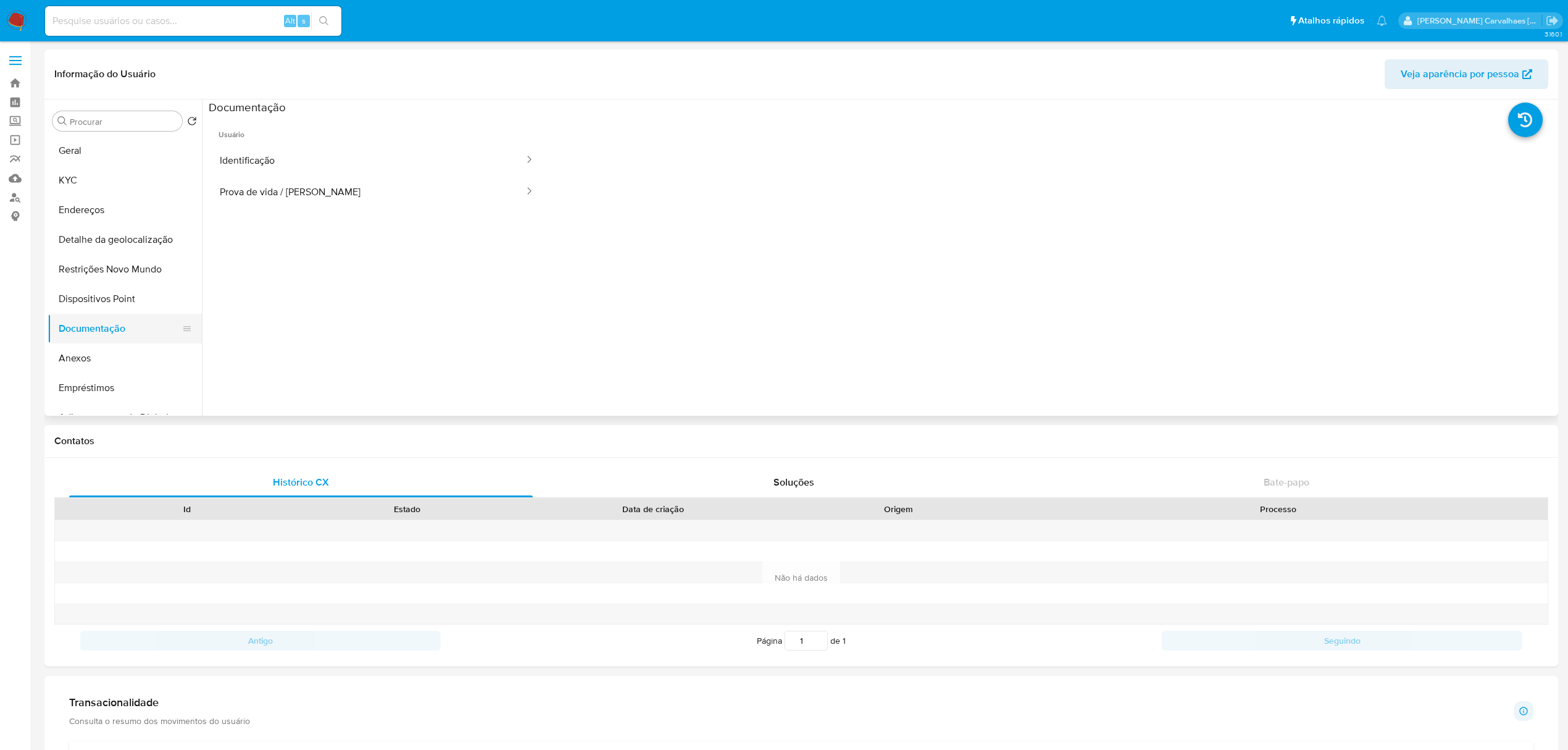
click at [102, 334] on button "Documentação" at bounding box center [119, 329] width 144 height 29
click at [277, 161] on button "Identificação" at bounding box center [367, 160] width 317 height 32
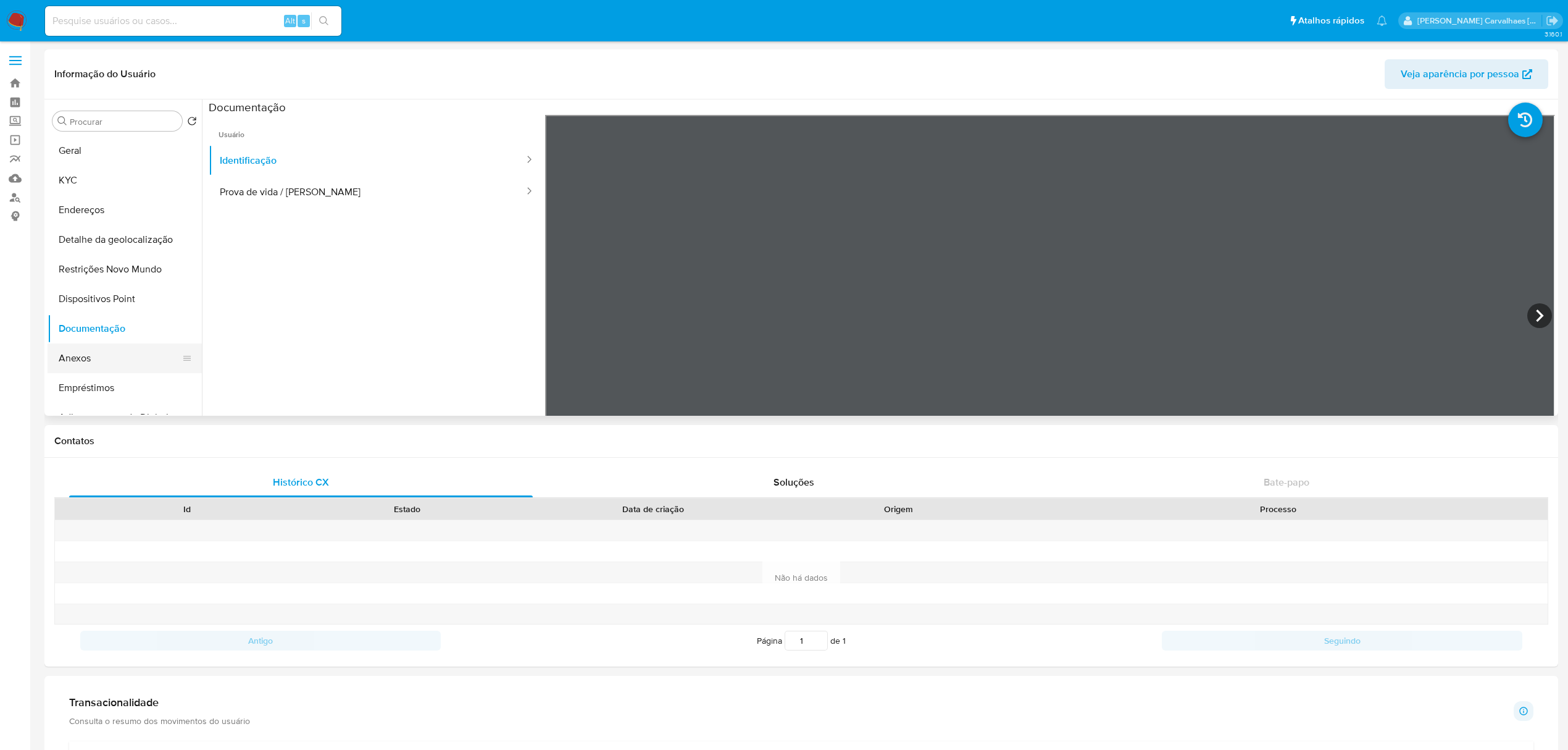
click at [131, 356] on button "Anexos" at bounding box center [119, 358] width 144 height 29
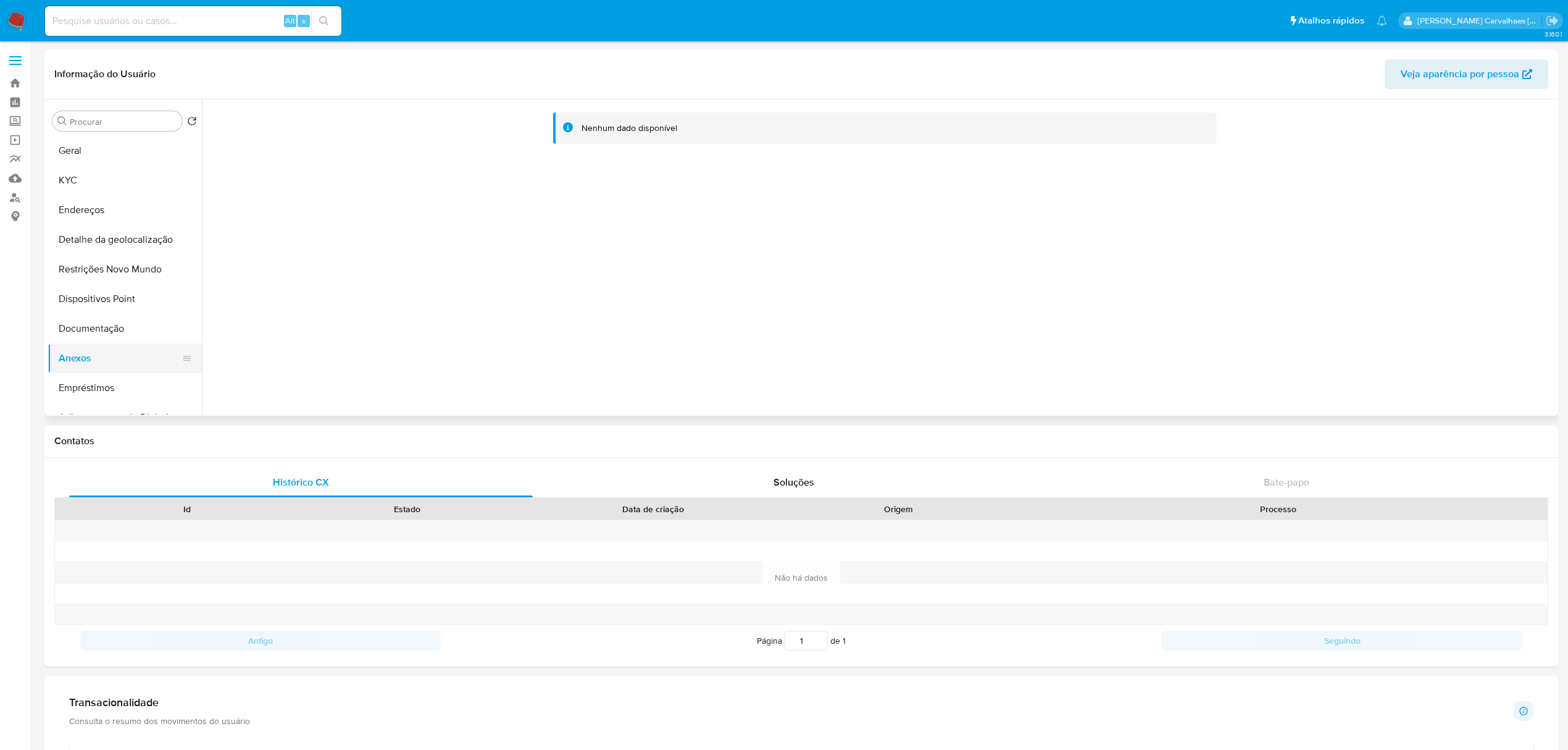
click at [82, 355] on button "Anexos" at bounding box center [119, 358] width 144 height 29
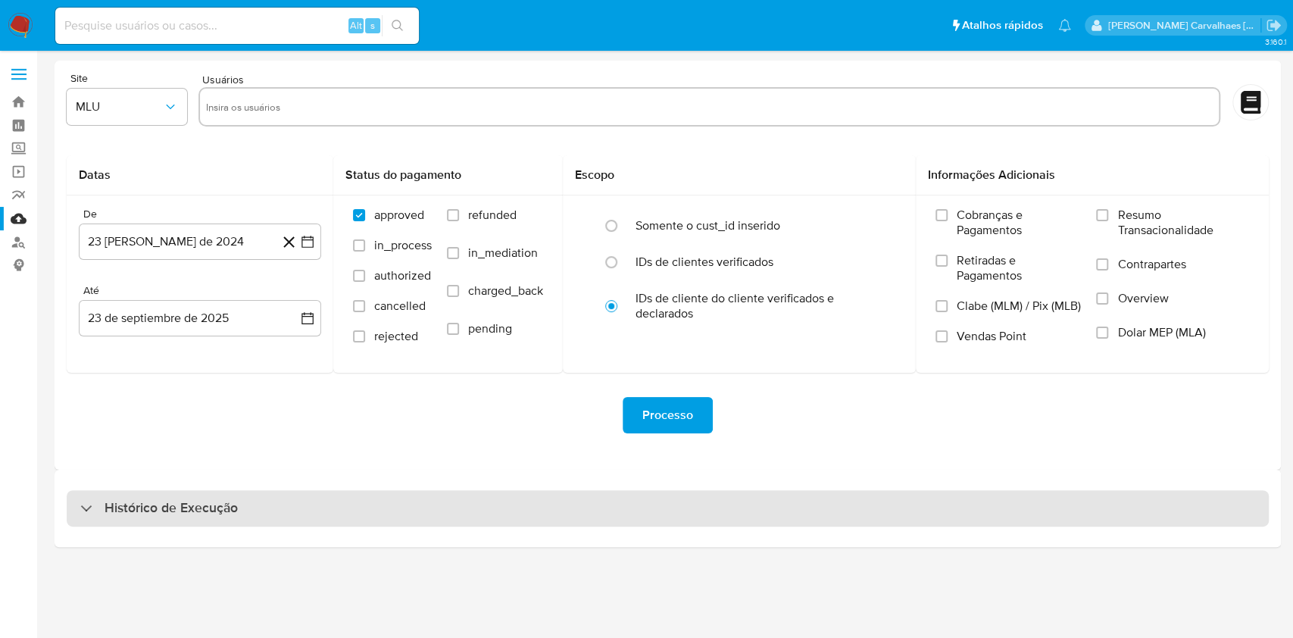
click at [163, 504] on h3 "Histórico de Execução" at bounding box center [171, 508] width 133 height 18
select select "10"
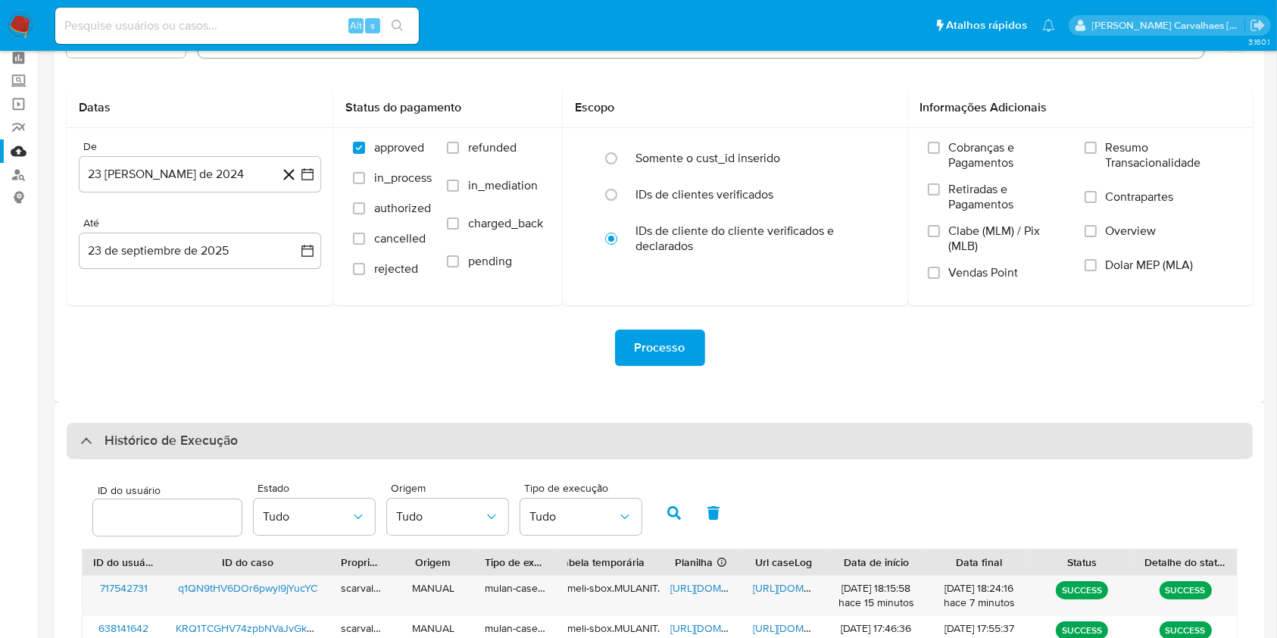
scroll to position [202, 0]
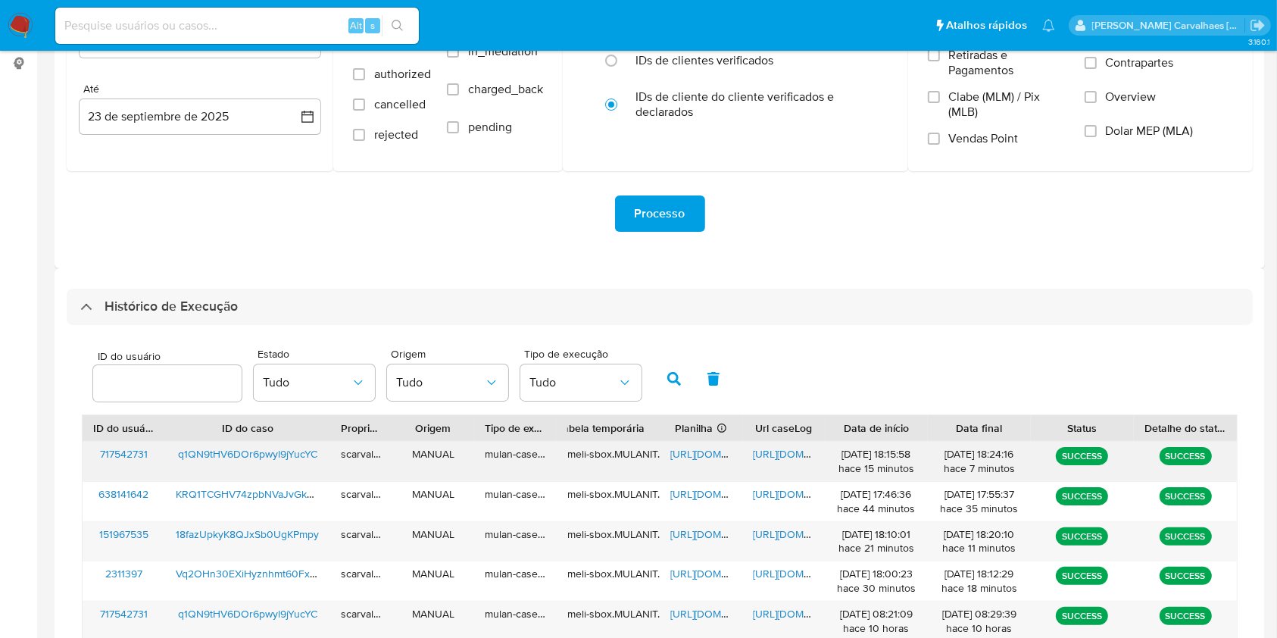
click at [688, 449] on span "[URL][DOMAIN_NAME]" at bounding box center [723, 453] width 105 height 15
